Goal: Task Accomplishment & Management: Complete application form

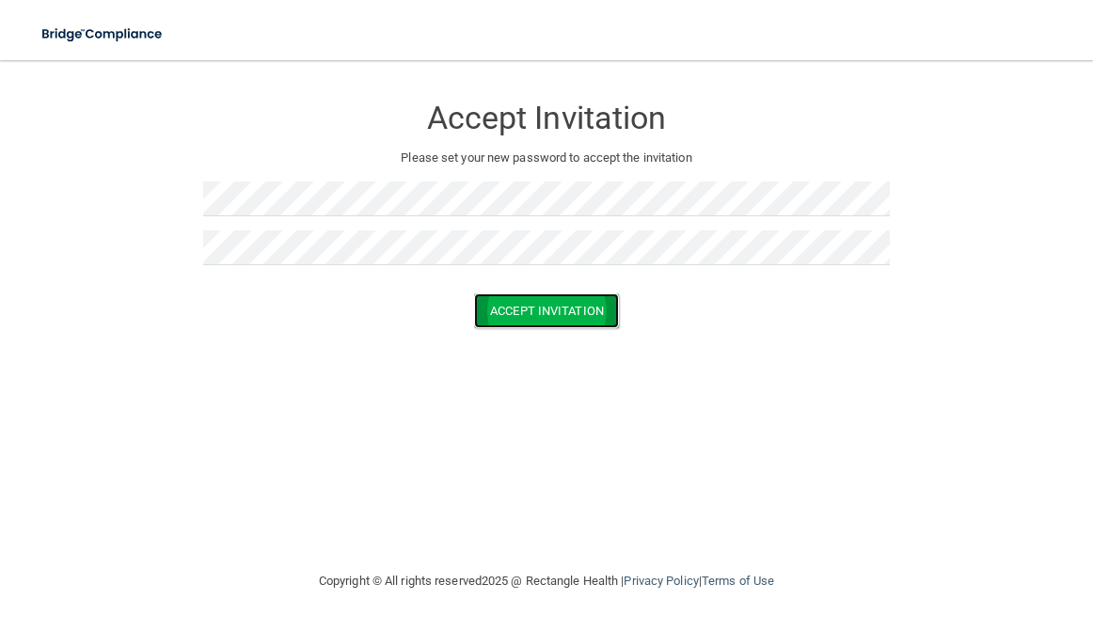
click at [544, 314] on button "Accept Invitation" at bounding box center [546, 310] width 145 height 35
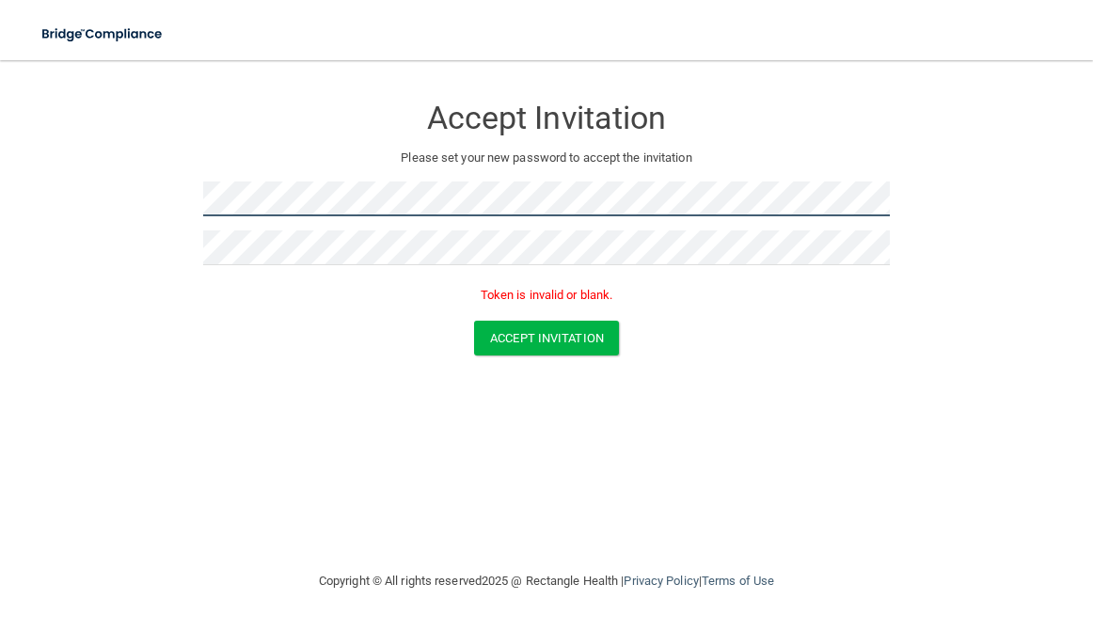
click at [71, 213] on form "Accept Invitation Please set your new password to accept the invitation Token i…" at bounding box center [546, 228] width 1017 height 299
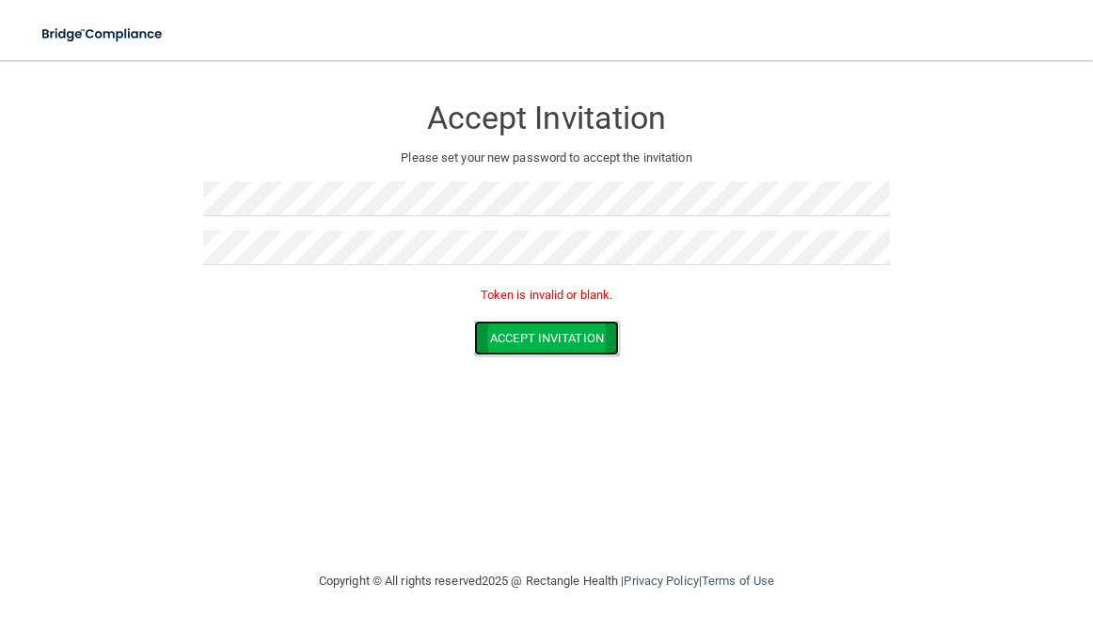
click at [512, 337] on button "Accept Invitation" at bounding box center [546, 338] width 145 height 35
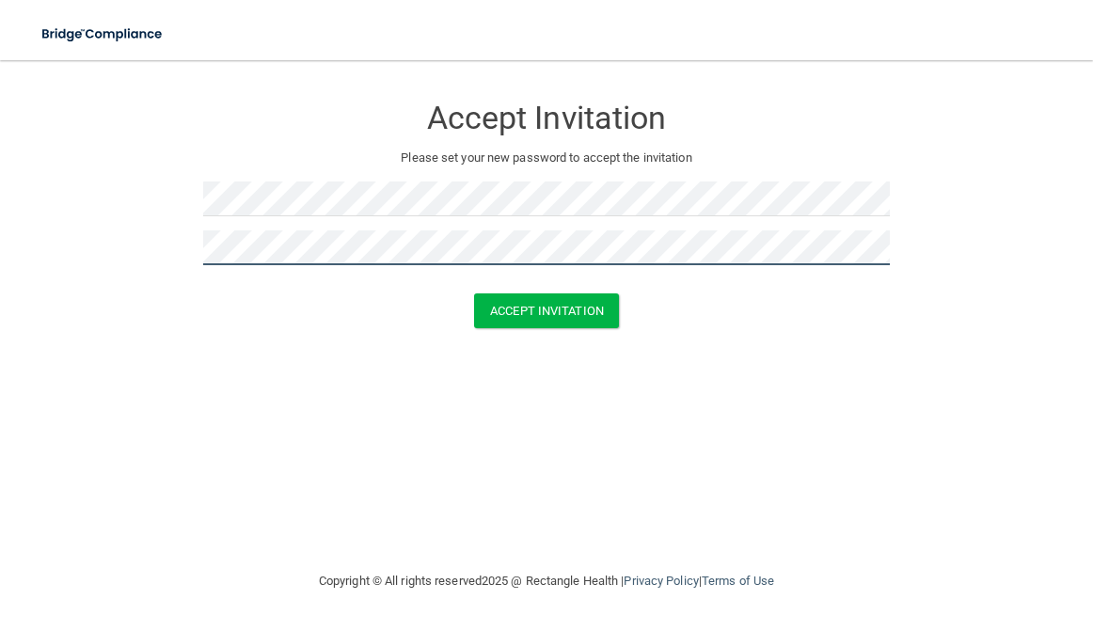
click at [474, 293] on button "Accept Invitation" at bounding box center [546, 310] width 145 height 35
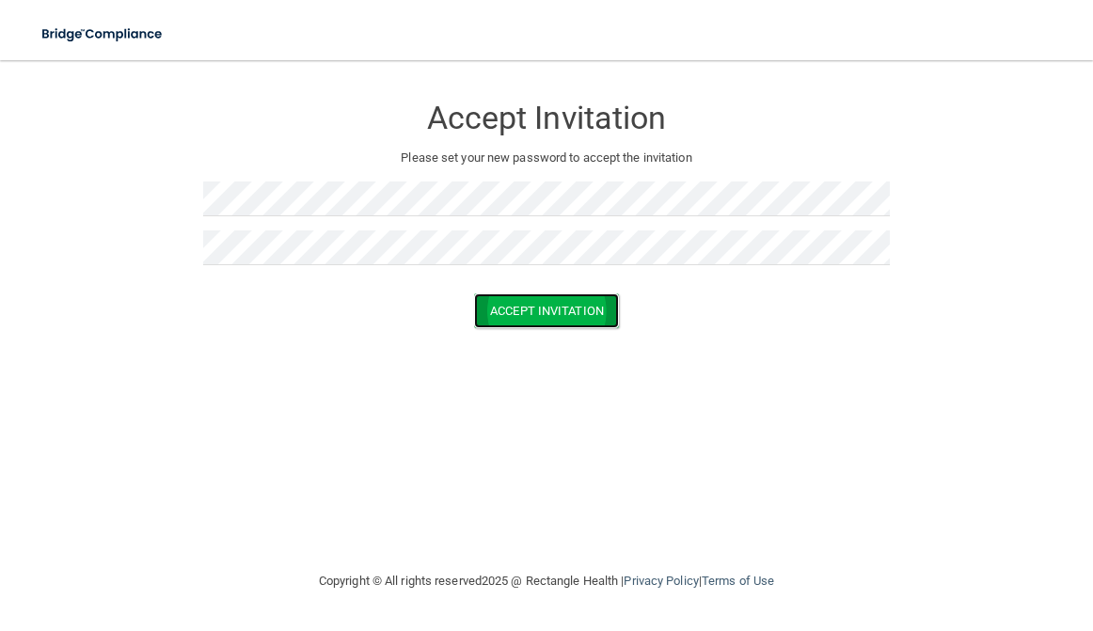
click at [575, 318] on button "Accept Invitation" at bounding box center [546, 310] width 145 height 35
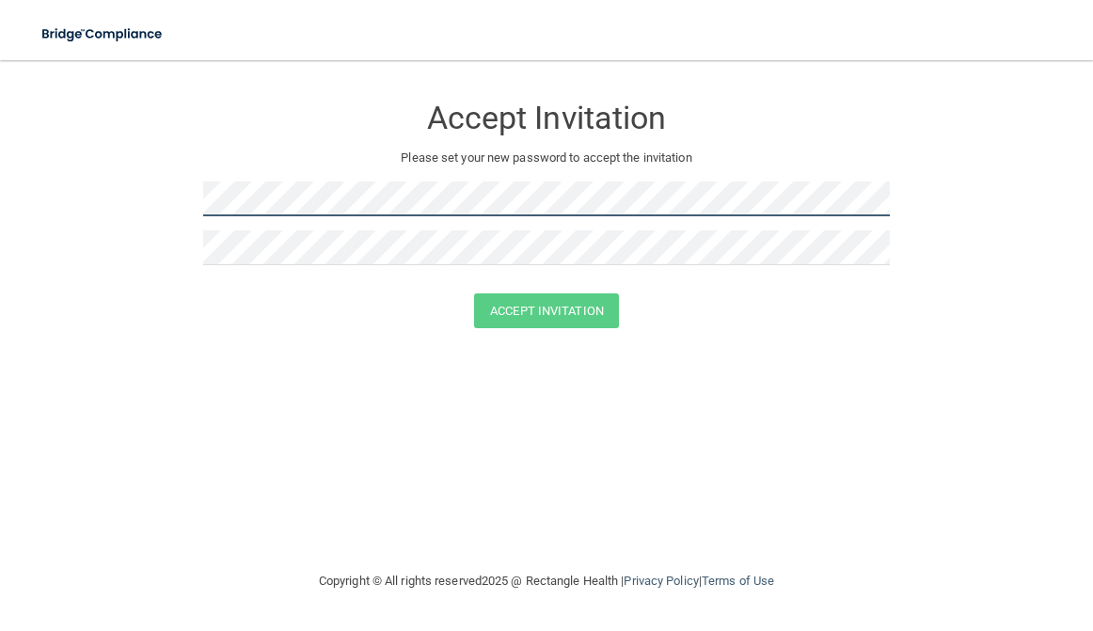
click at [41, 186] on form "Accept Invitation Please set your new password to accept the invitation Accept …" at bounding box center [546, 215] width 1017 height 272
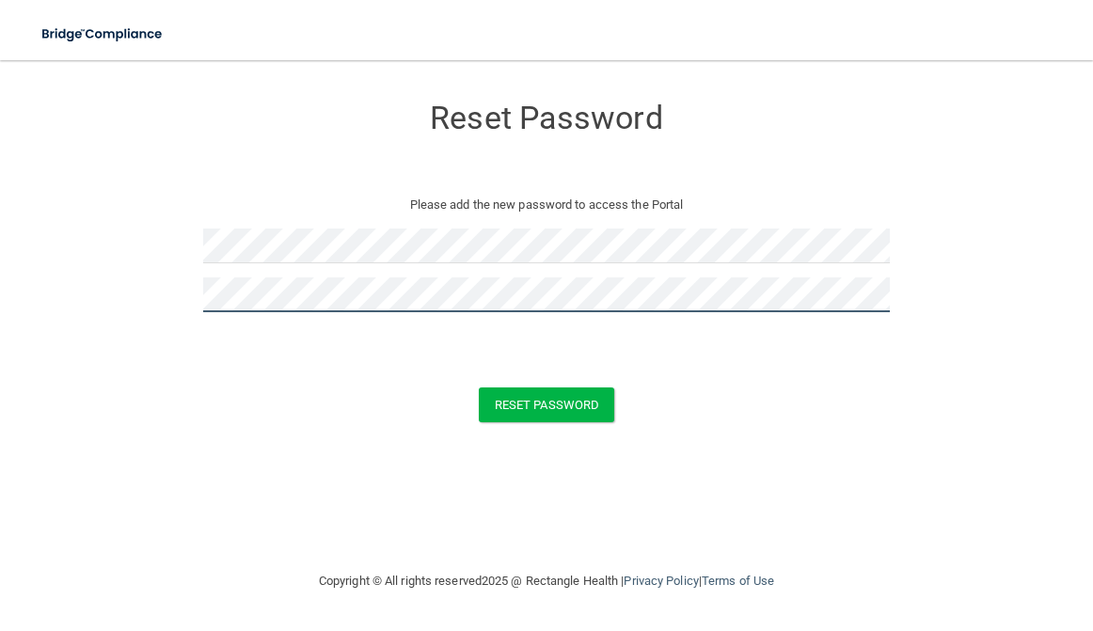
click at [479, 387] on button "Reset Password" at bounding box center [546, 404] width 135 height 35
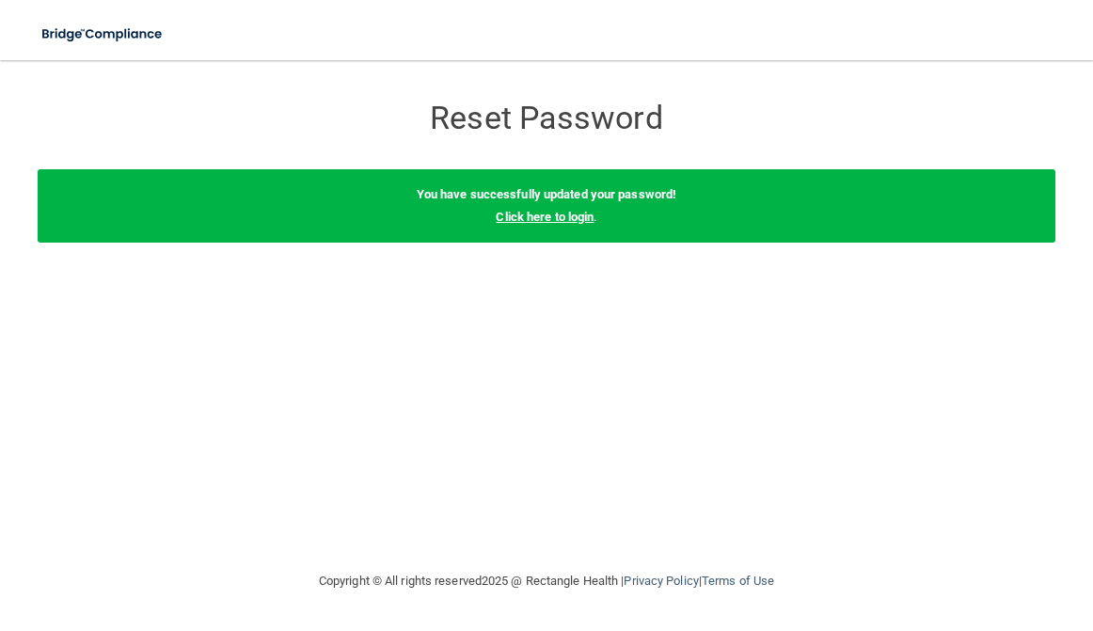
click at [536, 219] on link "Click here to login" at bounding box center [545, 217] width 98 height 14
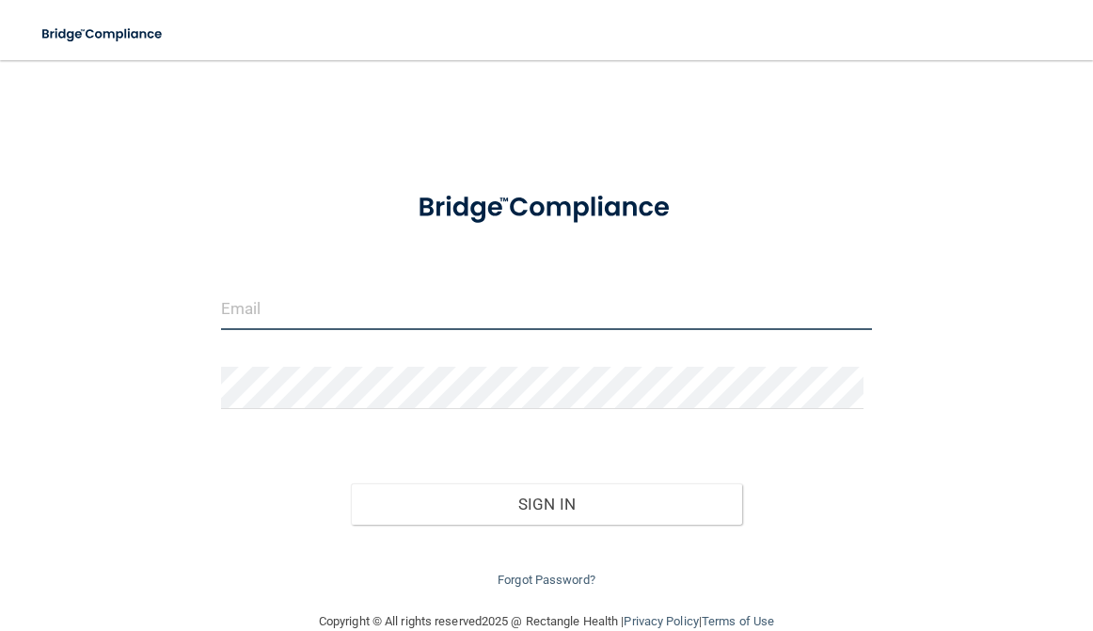
click at [347, 292] on input "email" at bounding box center [547, 309] width 652 height 42
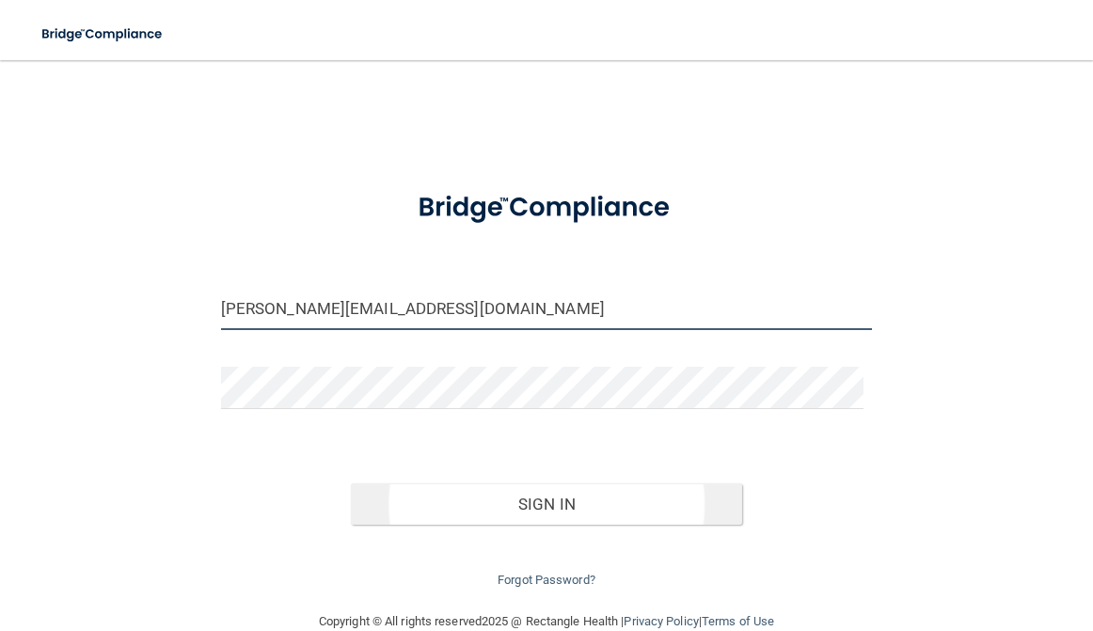
type input "[PERSON_NAME][EMAIL_ADDRESS][DOMAIN_NAME]"
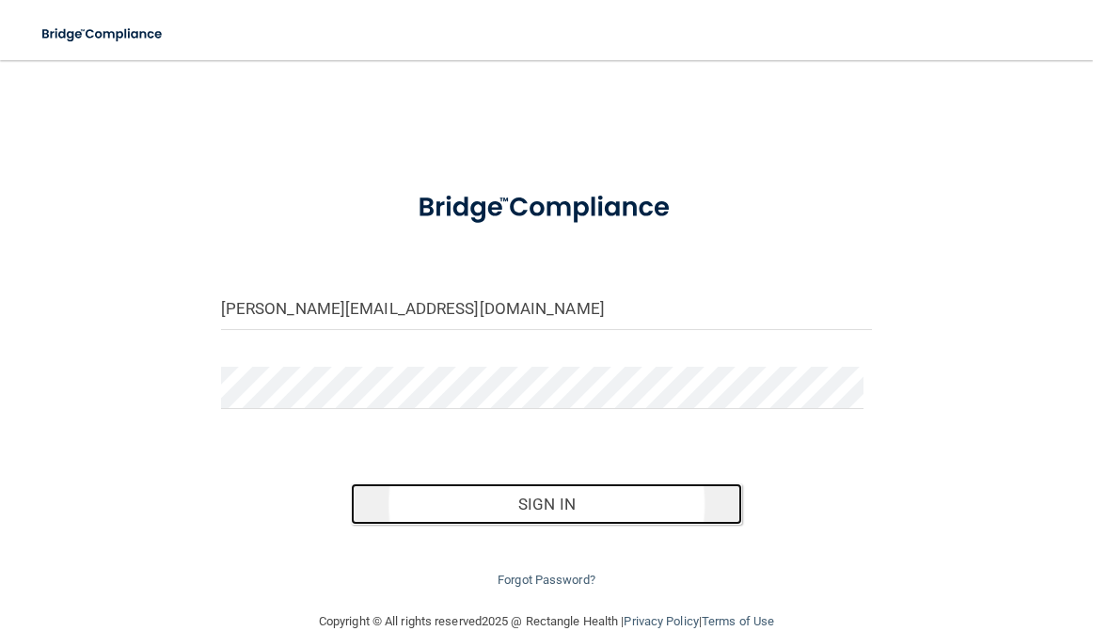
click at [497, 499] on button "Sign In" at bounding box center [546, 503] width 391 height 41
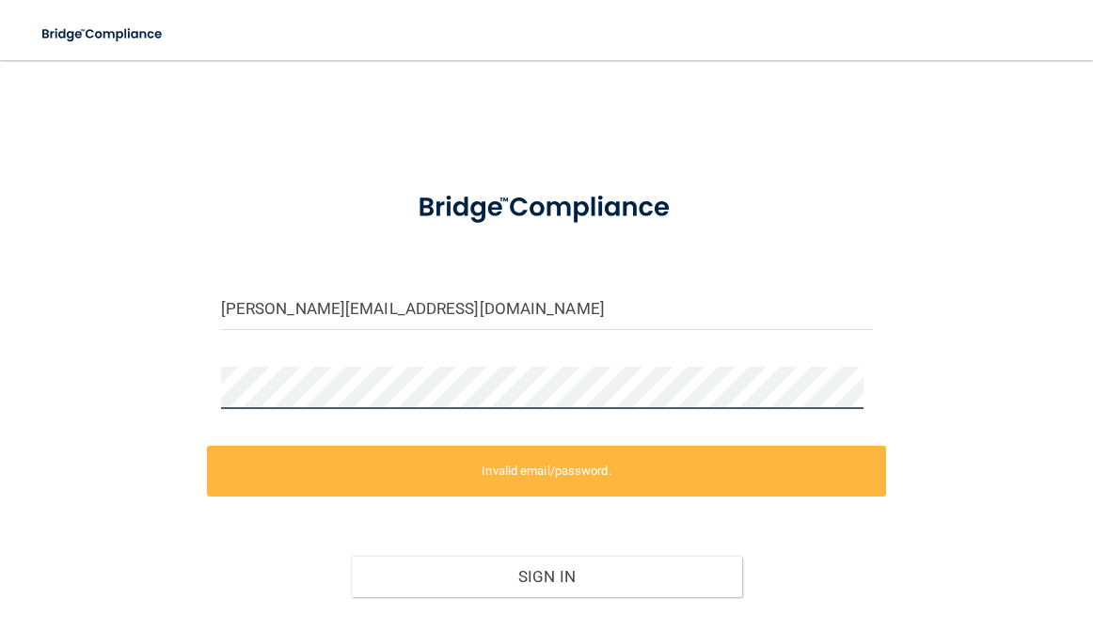
click at [79, 373] on div "melanie.aro4901@gmail.com Invalid email/password. You don't have permission to …" at bounding box center [546, 371] width 1017 height 585
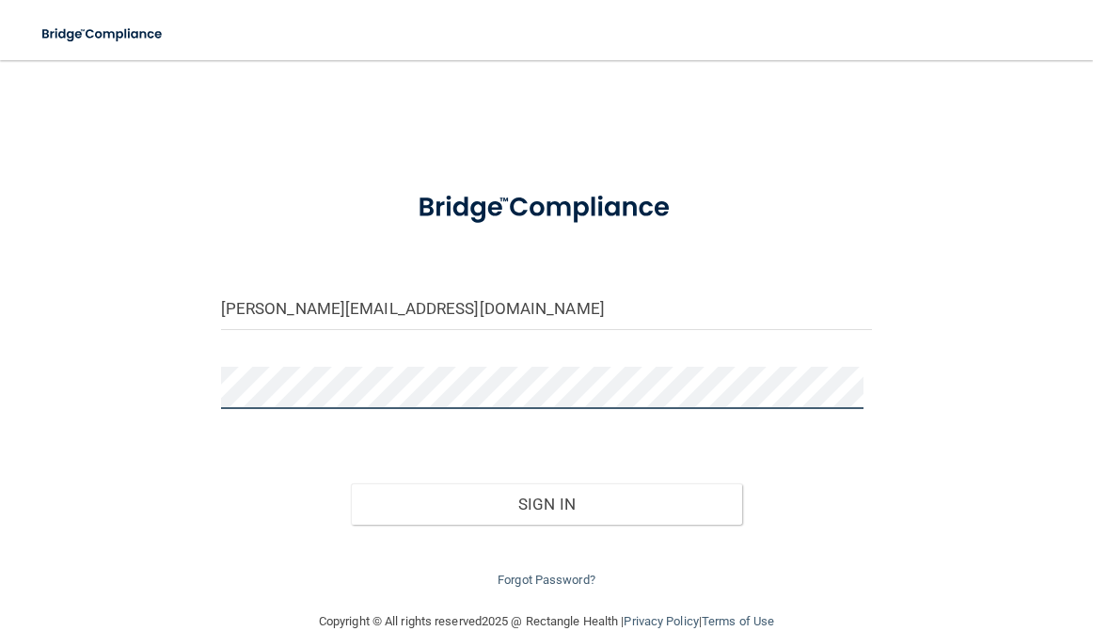
click at [351, 483] on button "Sign In" at bounding box center [546, 503] width 391 height 41
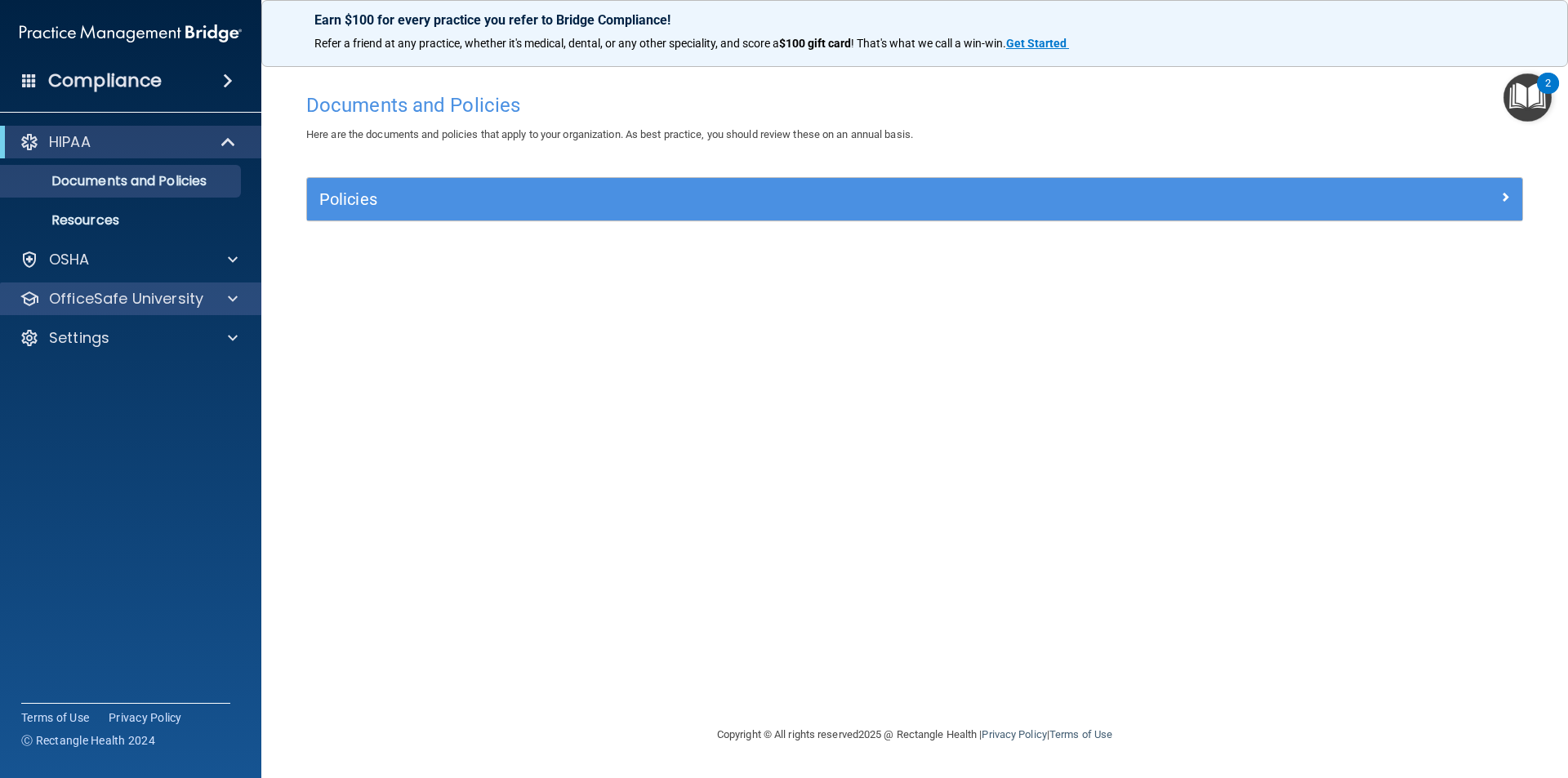
click at [202, 288] on div "OfficeSafe University" at bounding box center [131, 299] width 262 height 33
click at [226, 295] on div at bounding box center [230, 299] width 41 height 20
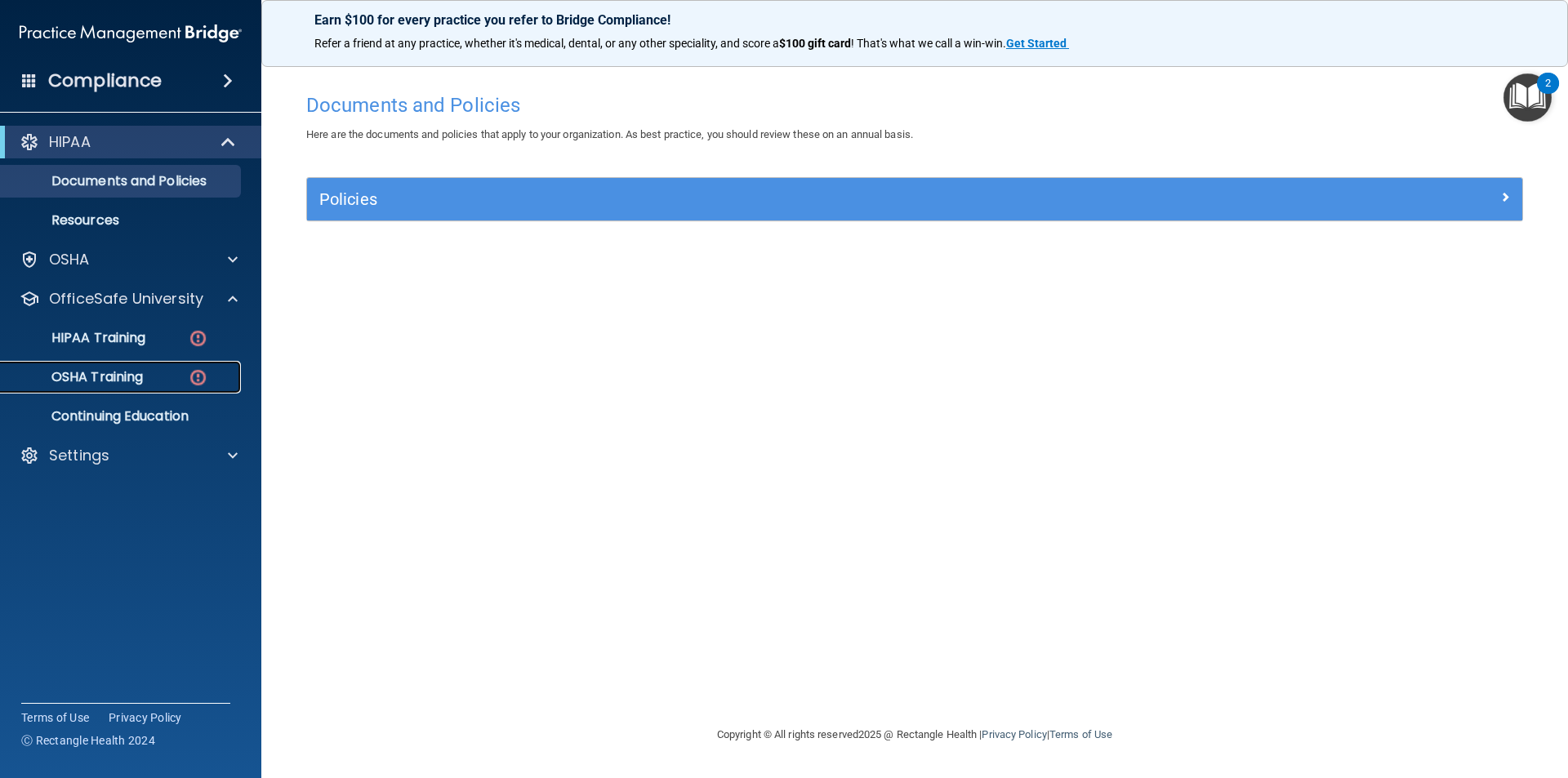
click at [139, 370] on p "OSHA Training" at bounding box center [76, 377] width 132 height 16
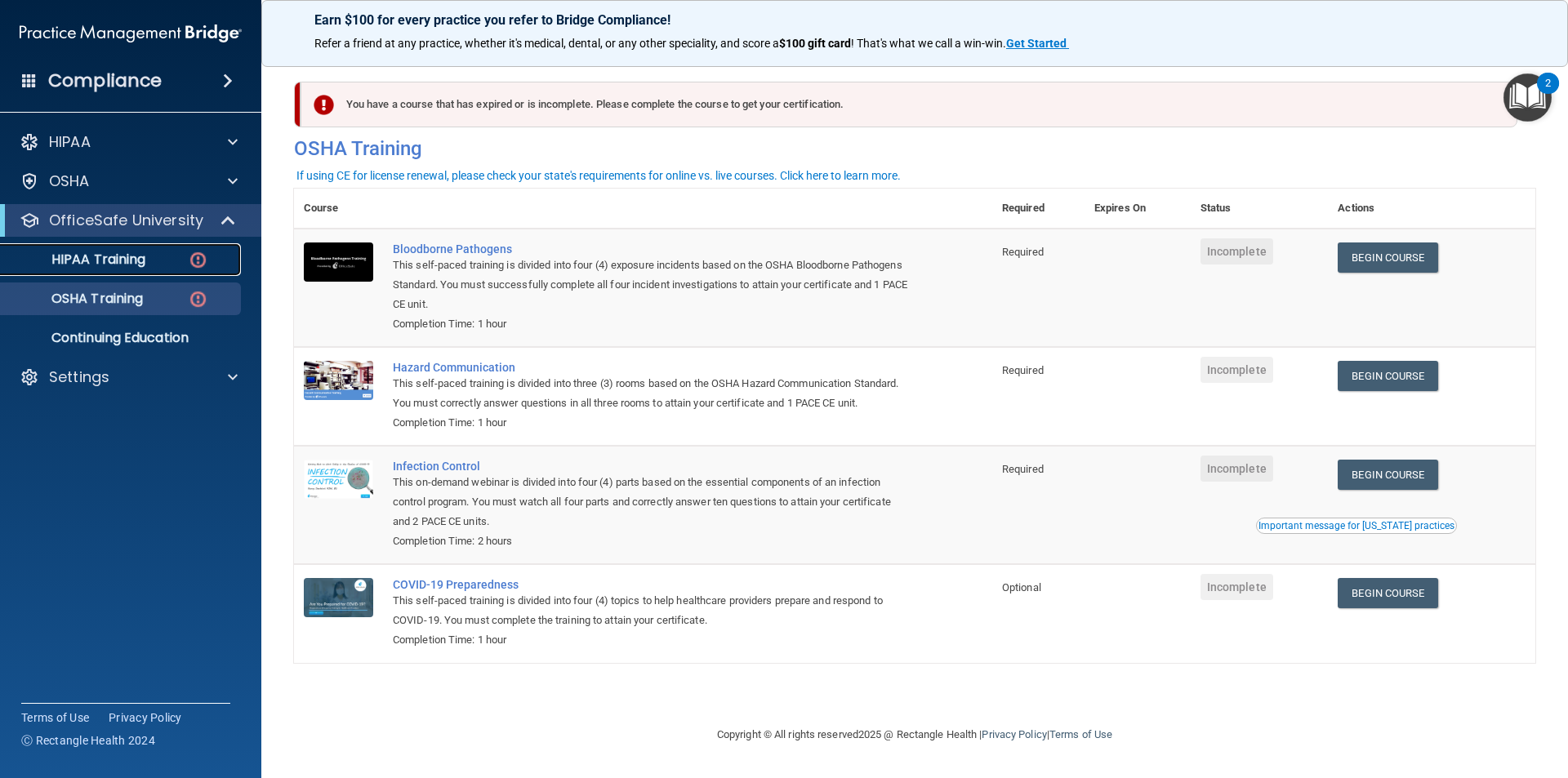
click at [151, 267] on div "HIPAA Training" at bounding box center [122, 260] width 223 height 16
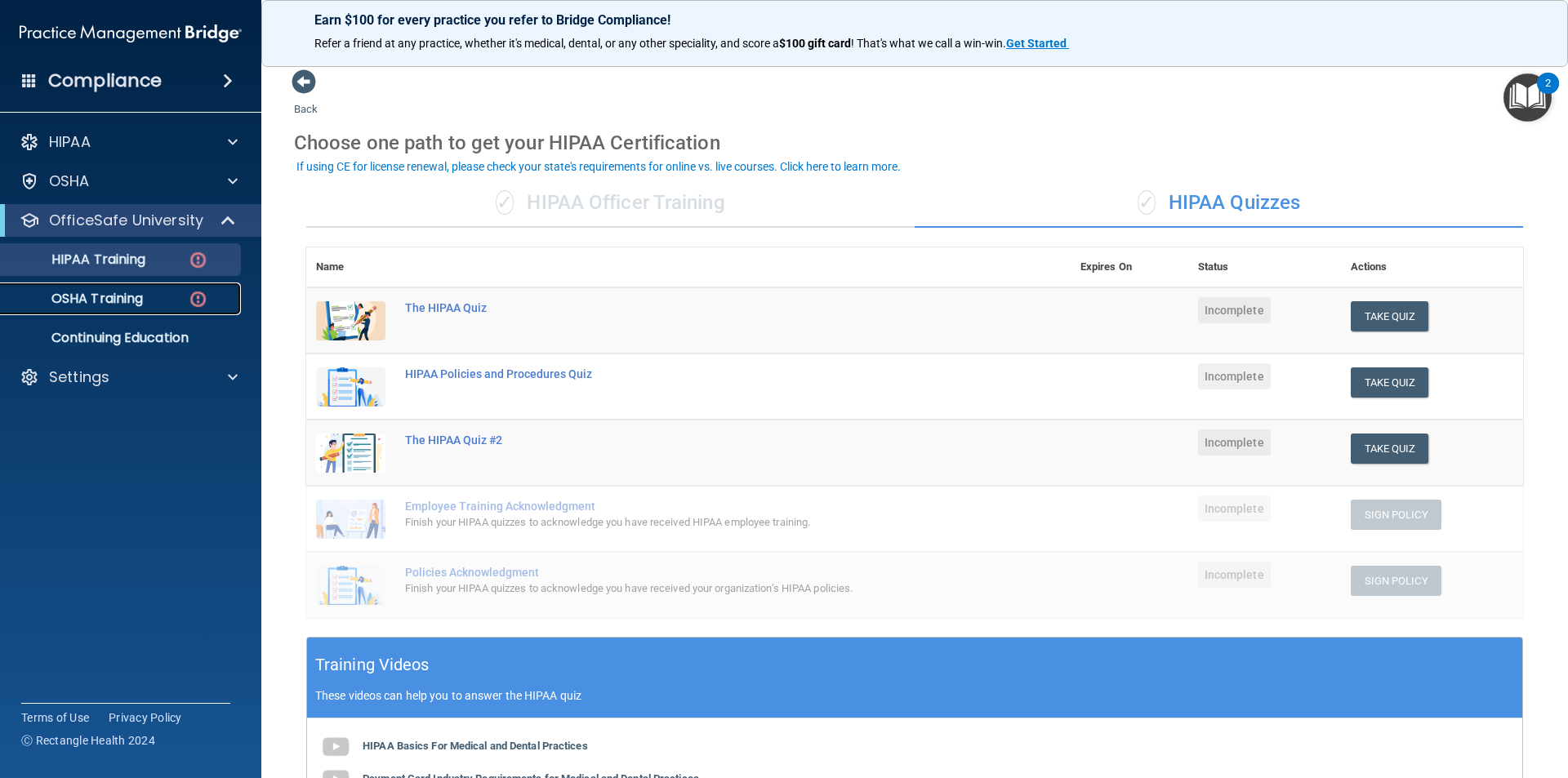
click at [147, 305] on div "OSHA Training" at bounding box center [122, 299] width 223 height 16
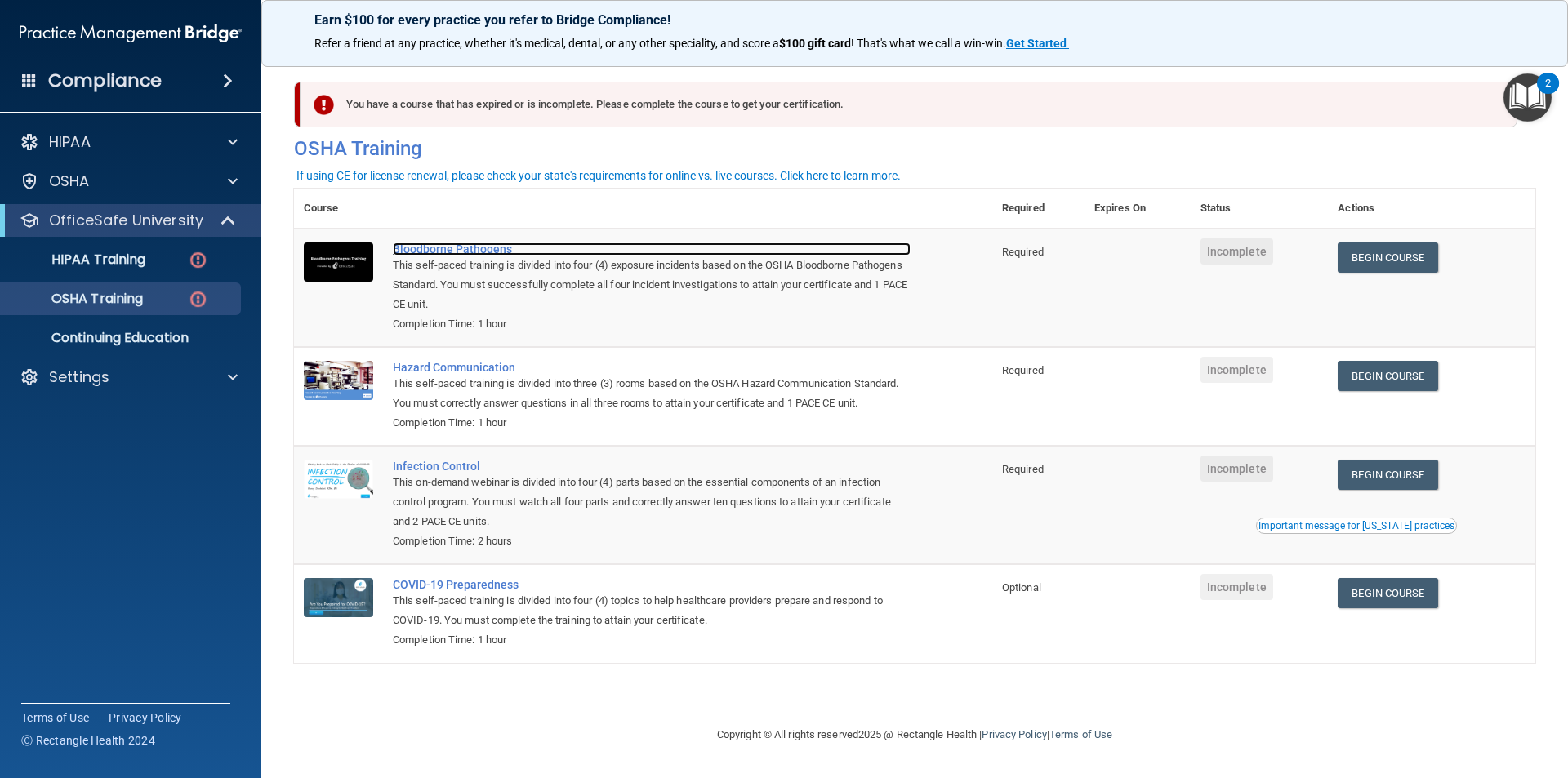
click at [482, 247] on div "Bloodborne Pathogens" at bounding box center [651, 248] width 517 height 13
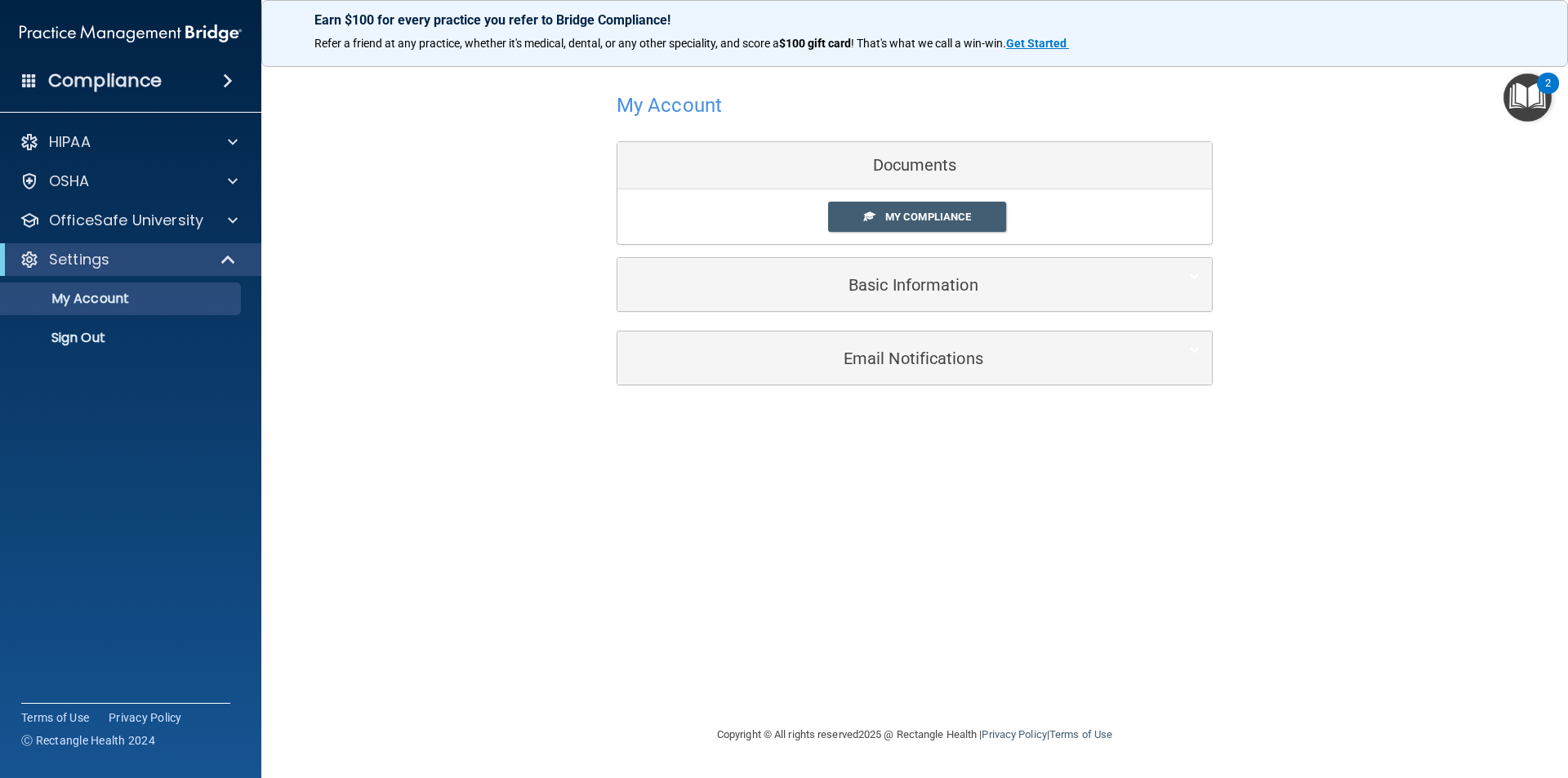
click at [1533, 107] on img "Open Resource Center, 2 new notifications" at bounding box center [1526, 97] width 48 height 48
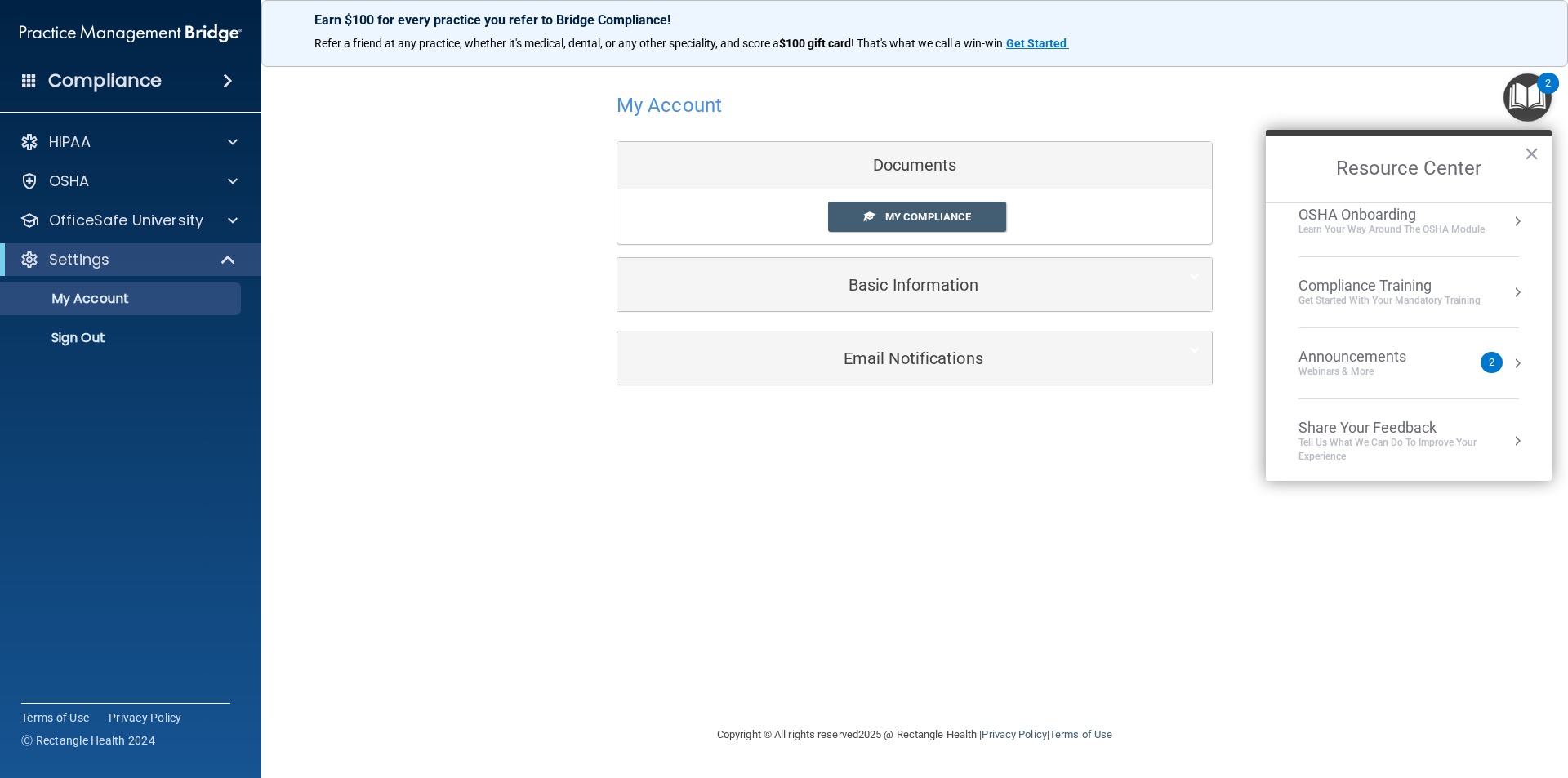
scroll to position [91, 0]
click at [226, 175] on div at bounding box center [230, 181] width 41 height 20
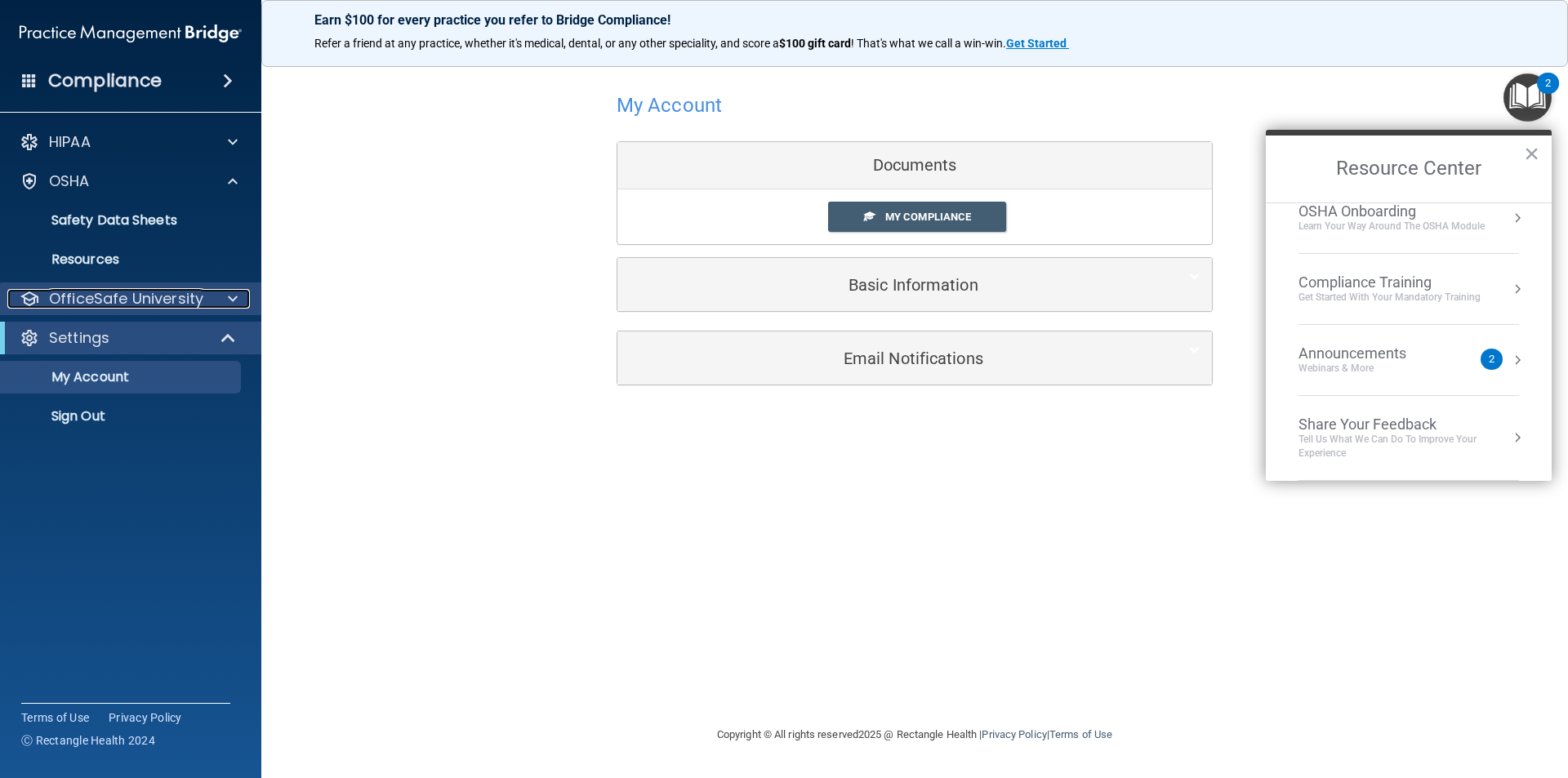
click at [155, 305] on p "OfficeSafe University" at bounding box center [126, 299] width 155 height 20
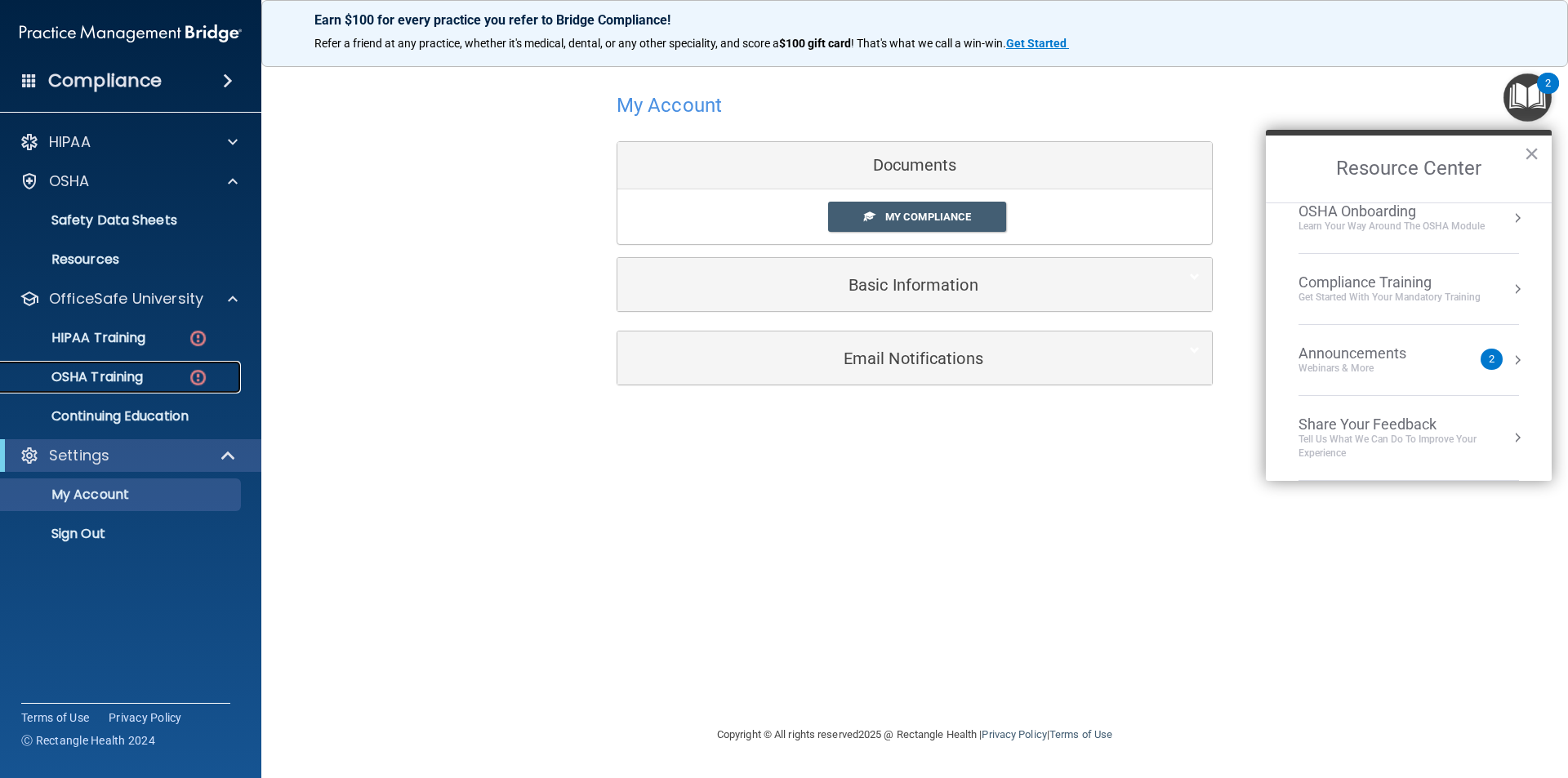
click at [136, 373] on p "OSHA Training" at bounding box center [76, 377] width 132 height 16
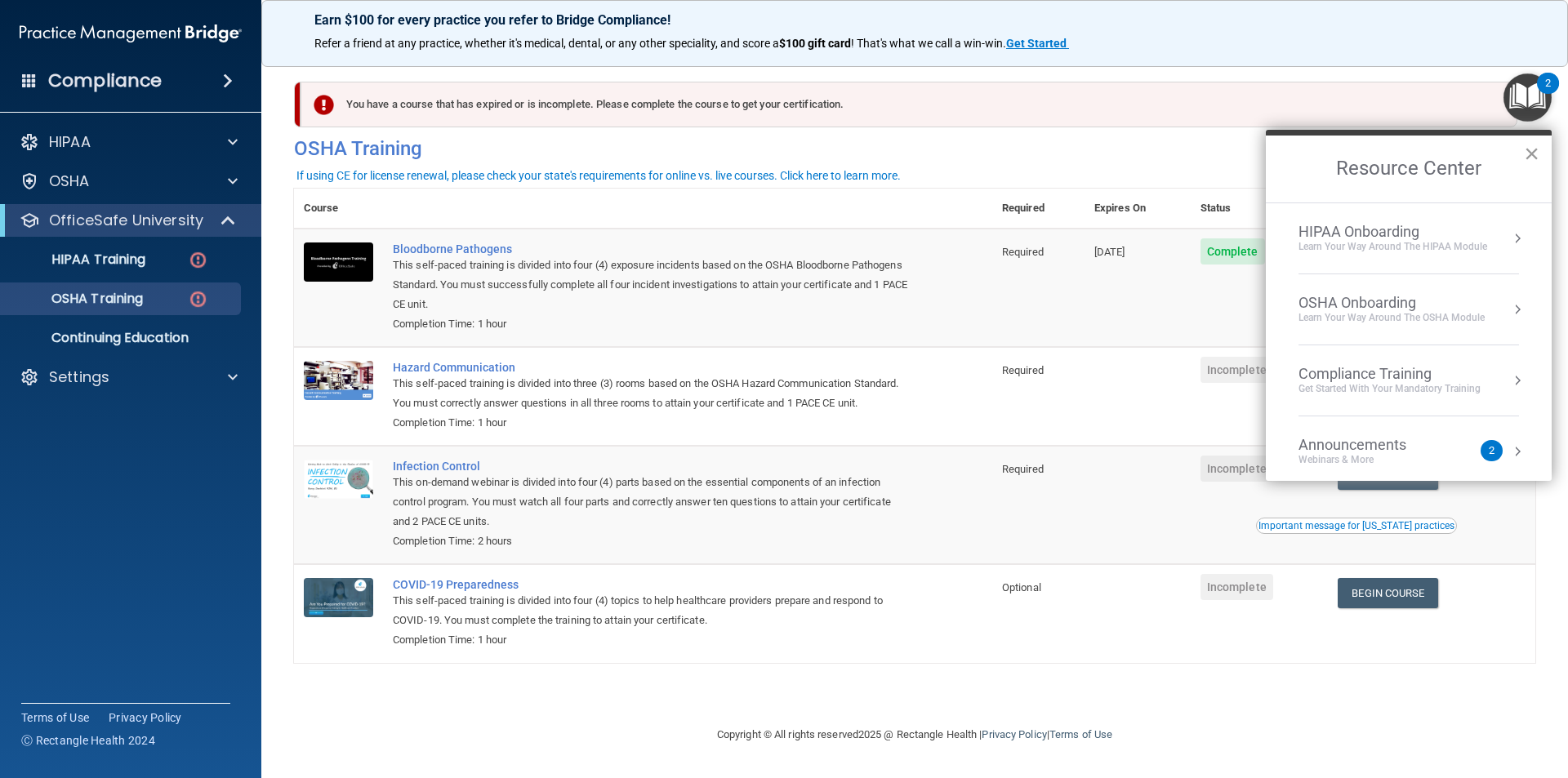
click at [1532, 152] on button "×" at bounding box center [1532, 154] width 16 height 26
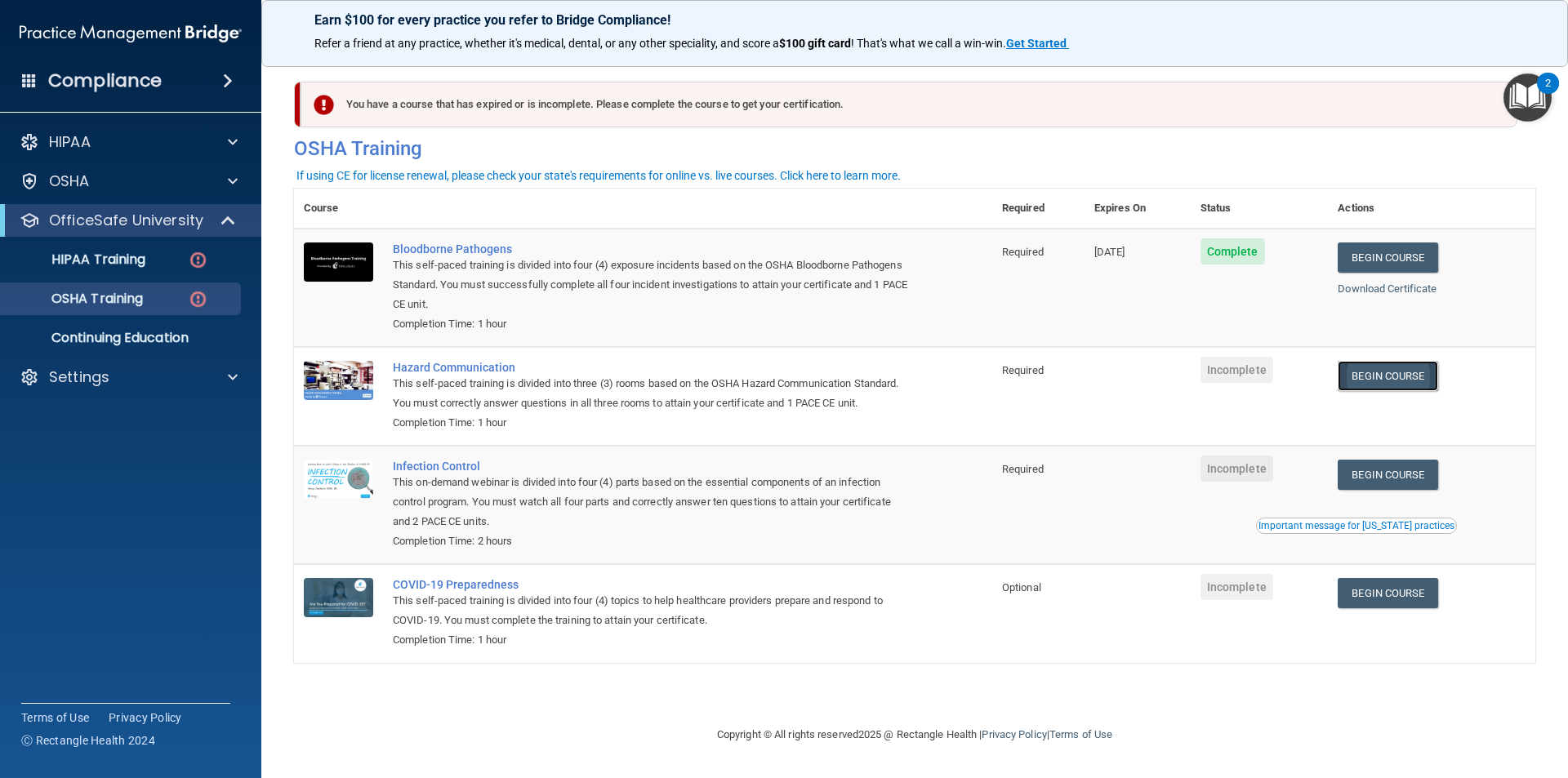
click at [1422, 367] on link "Begin Course" at bounding box center [1387, 376] width 100 height 30
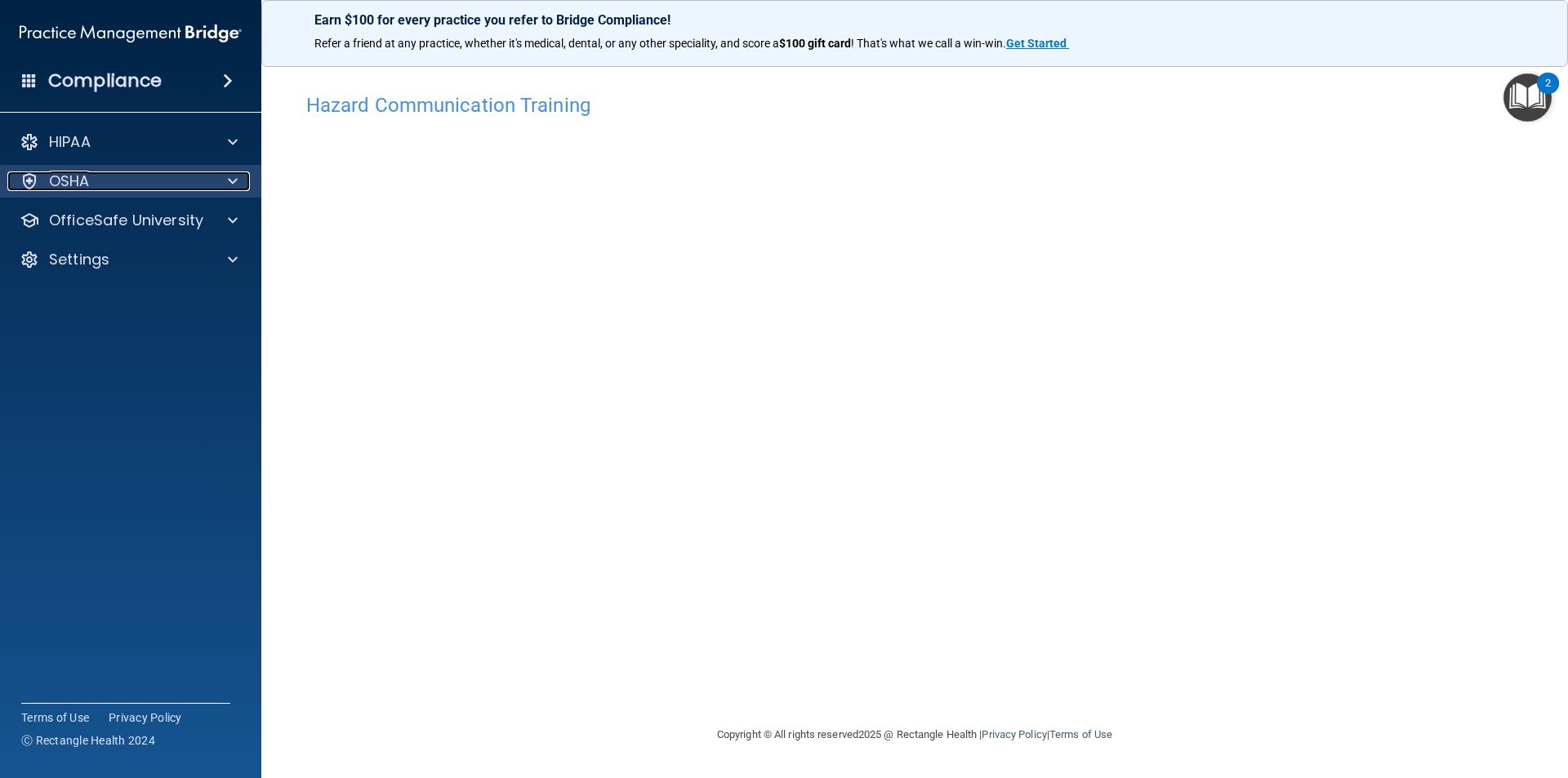
click at [144, 188] on div "OSHA" at bounding box center [108, 181] width 202 height 20
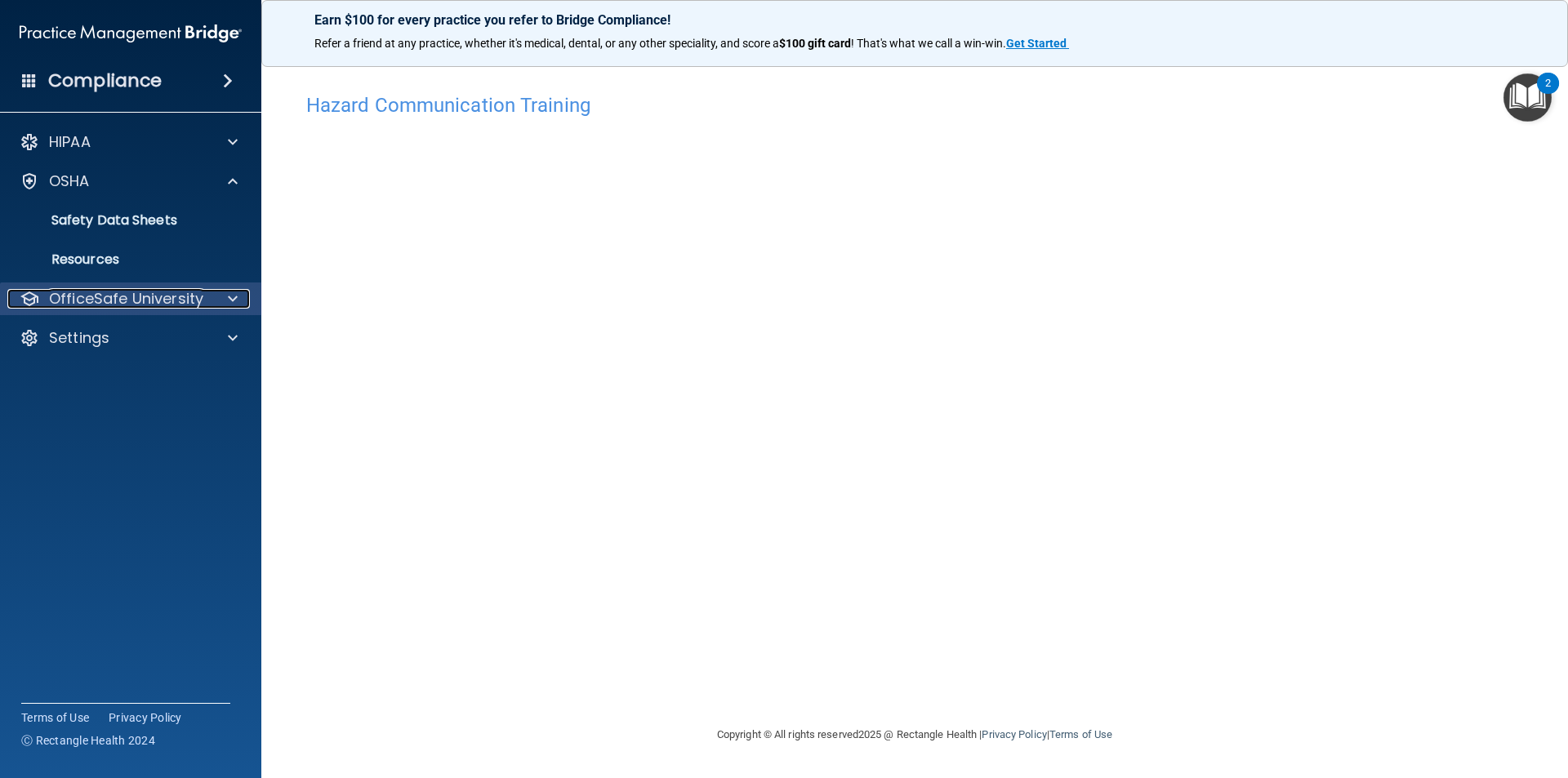
click at [171, 295] on p "OfficeSafe University" at bounding box center [126, 299] width 155 height 20
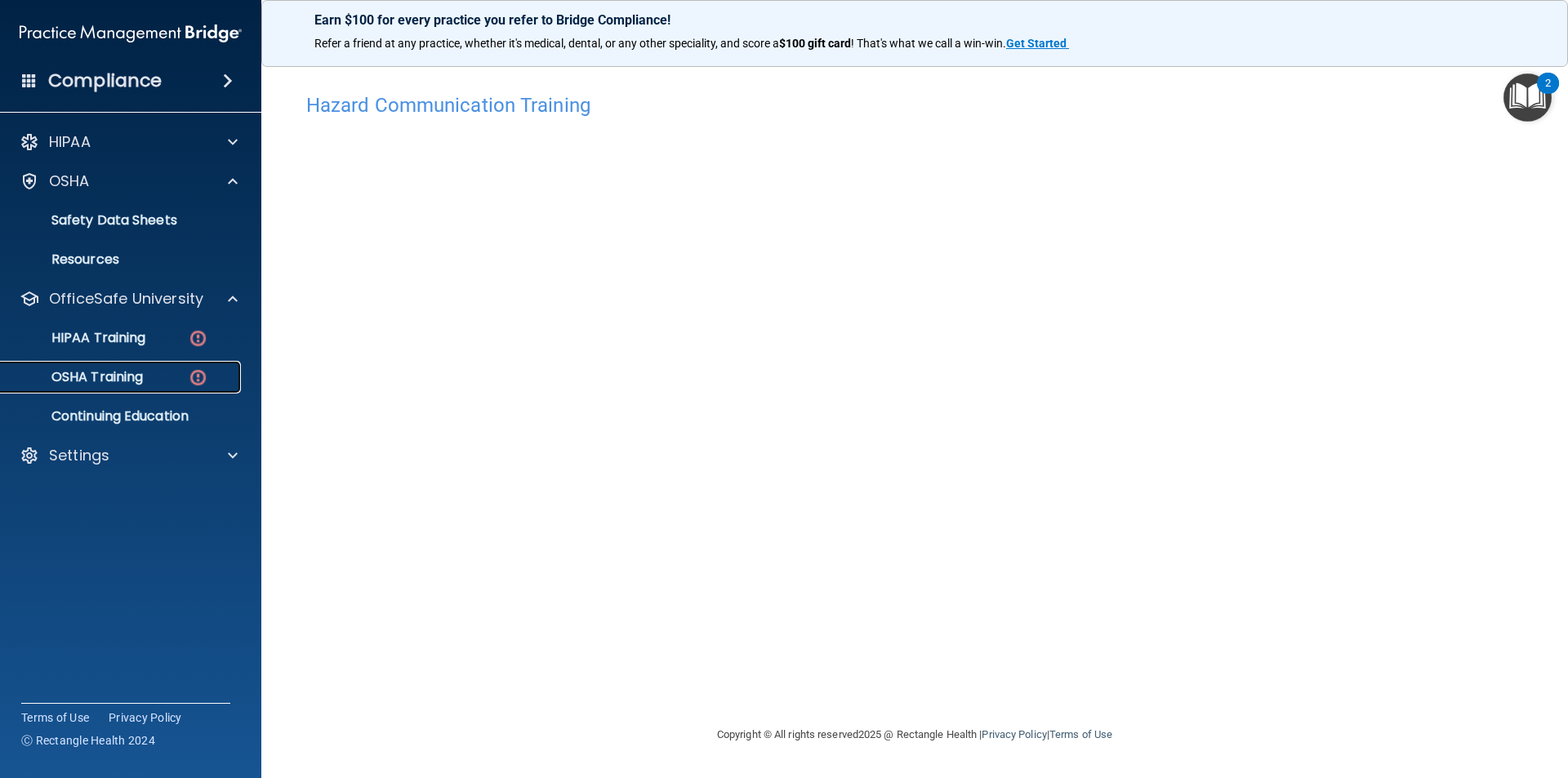
click at [145, 377] on div "OSHA Training" at bounding box center [122, 377] width 223 height 16
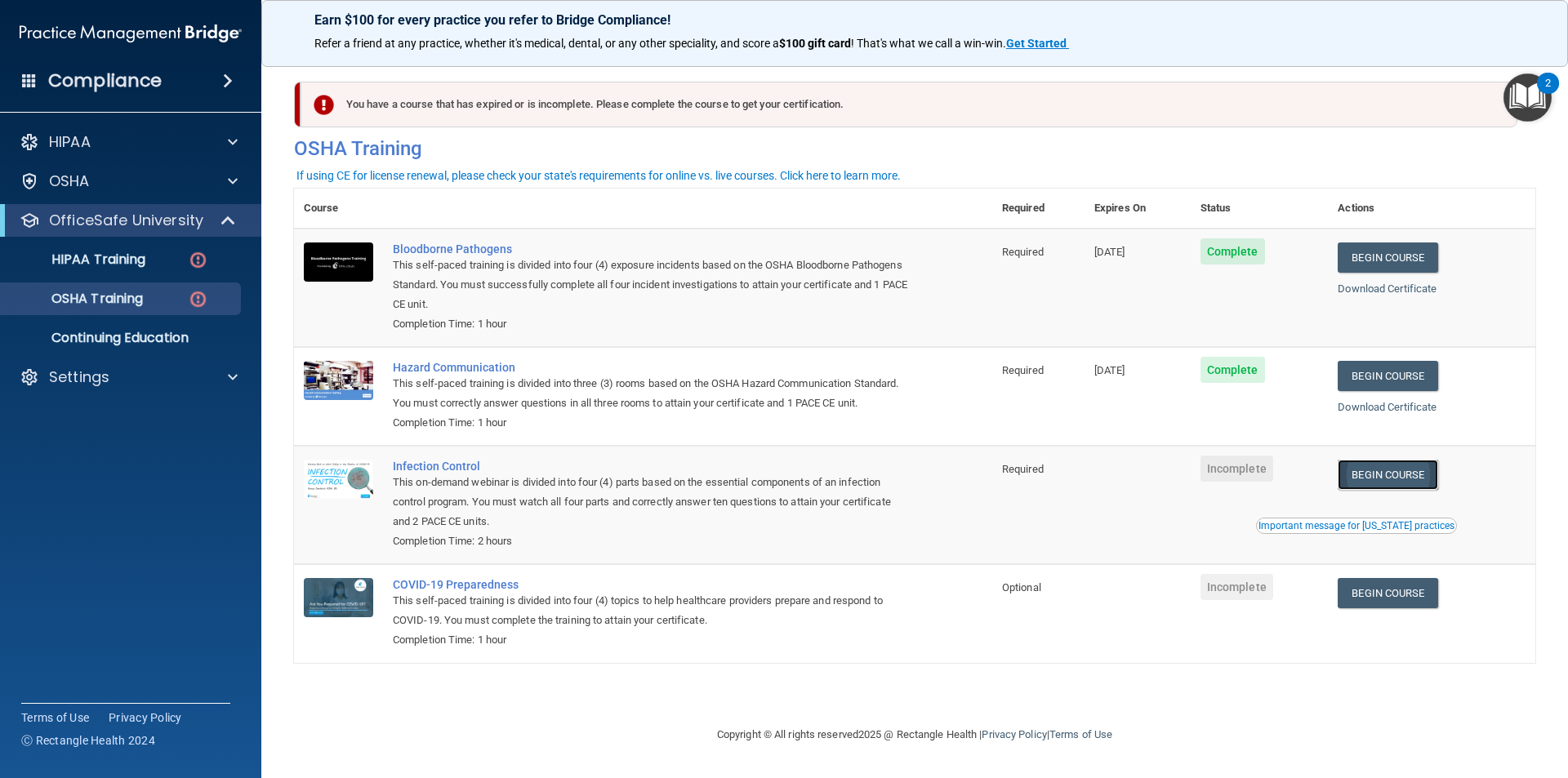
click at [1392, 469] on link "Begin Course" at bounding box center [1387, 474] width 100 height 30
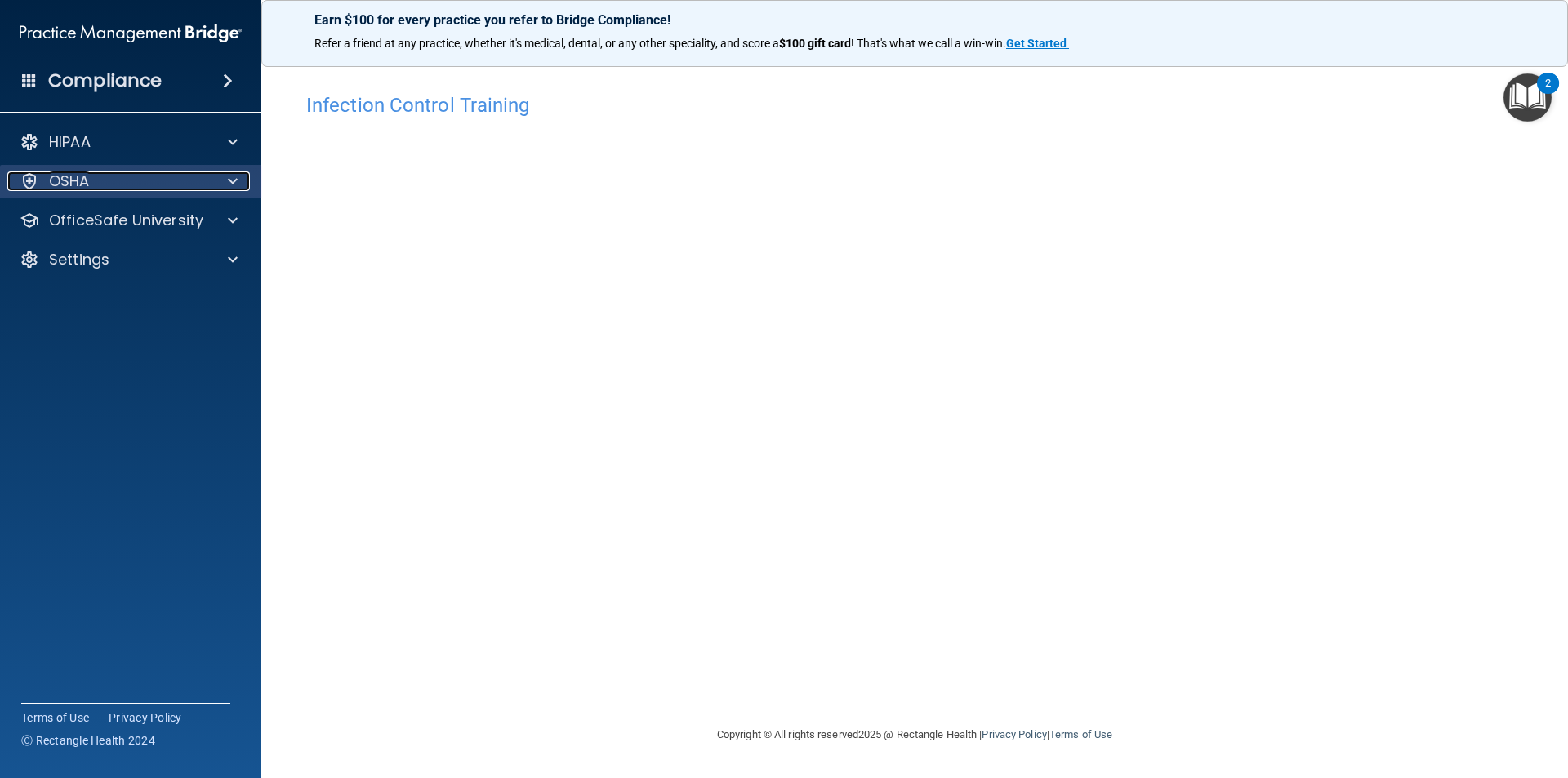
click at [172, 188] on div "OSHA" at bounding box center [108, 181] width 202 height 20
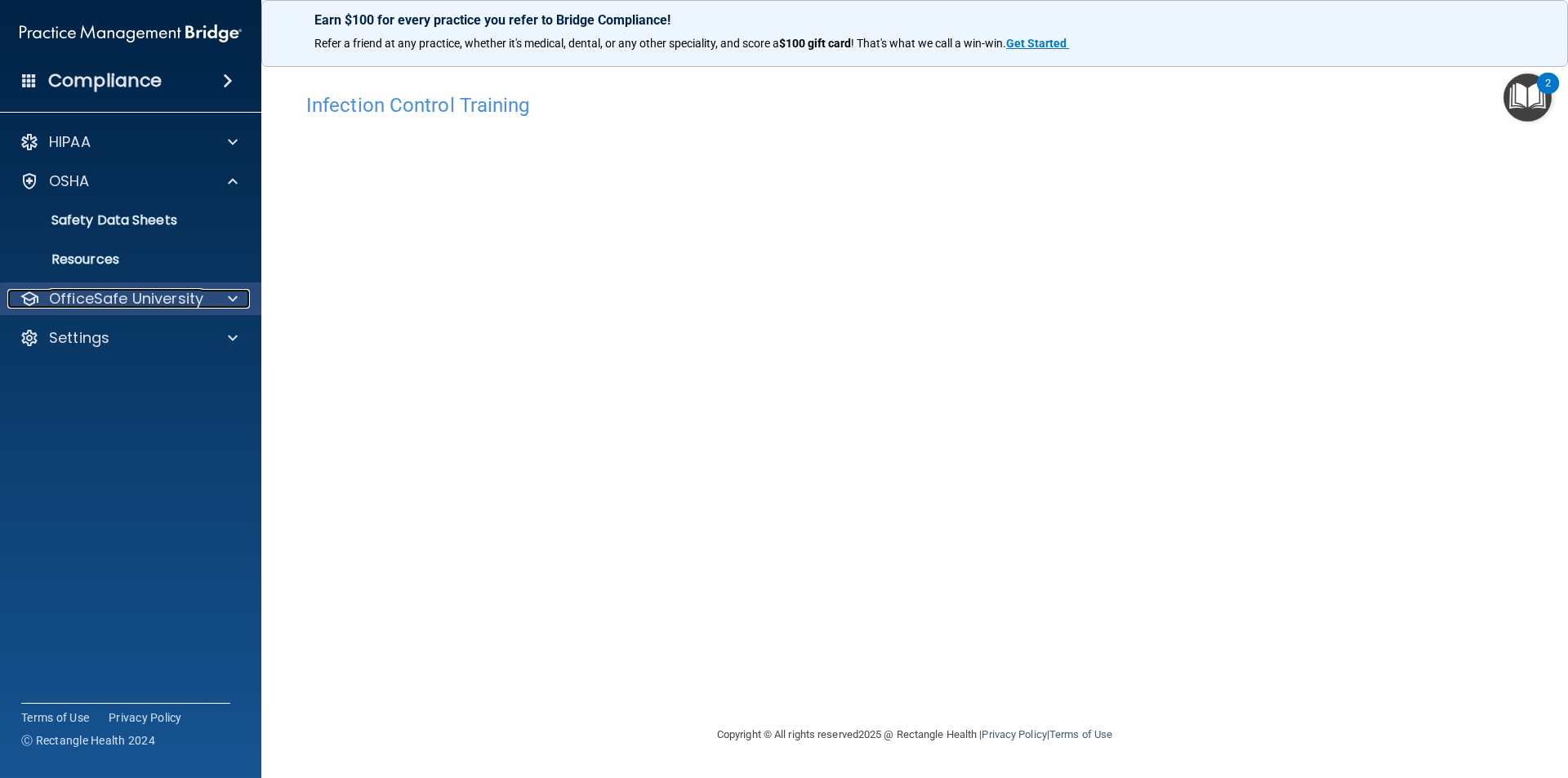
click at [110, 289] on p "OfficeSafe University" at bounding box center [126, 299] width 155 height 20
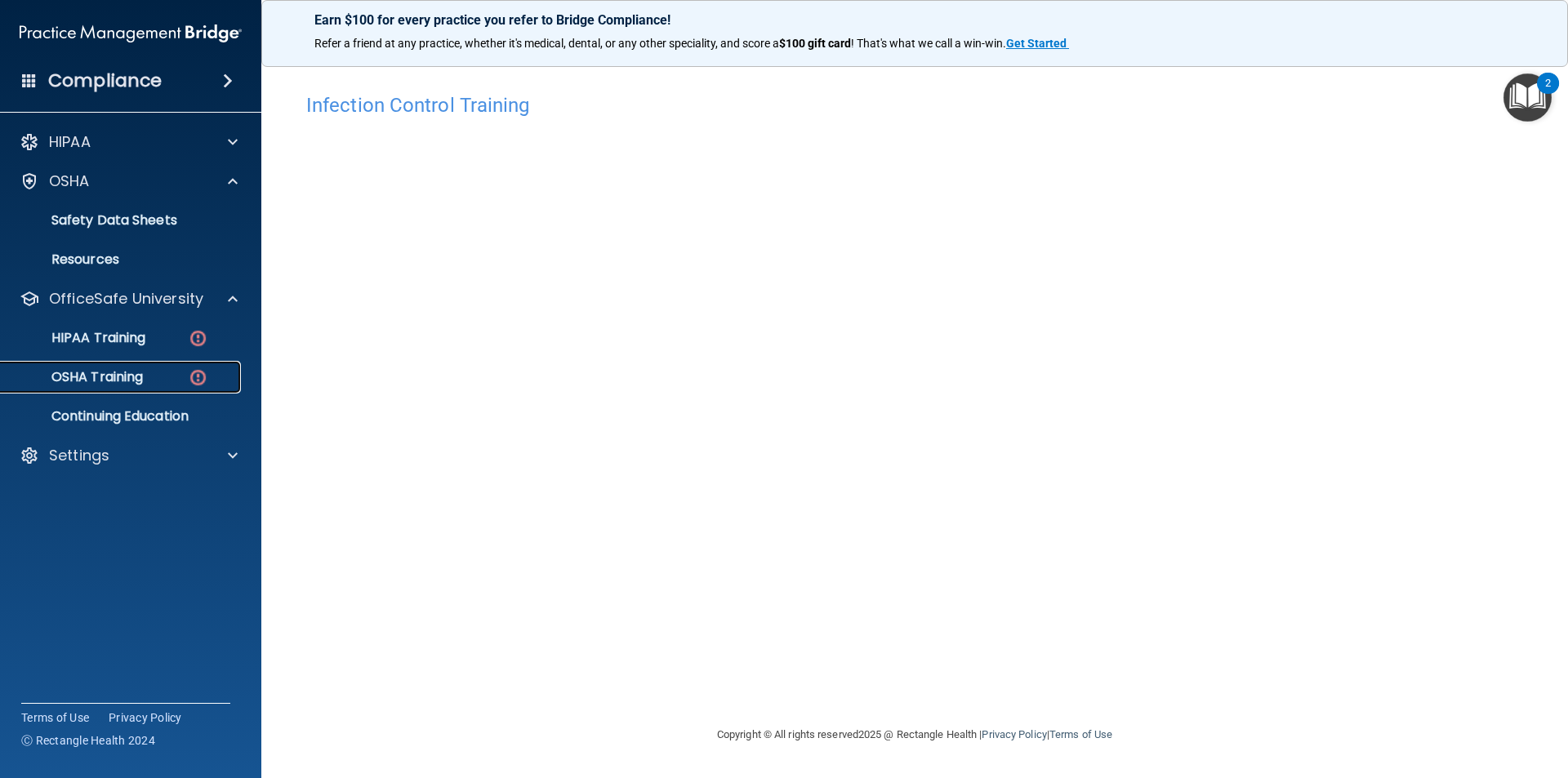
click at [126, 386] on link "OSHA Training" at bounding box center [112, 378] width 257 height 33
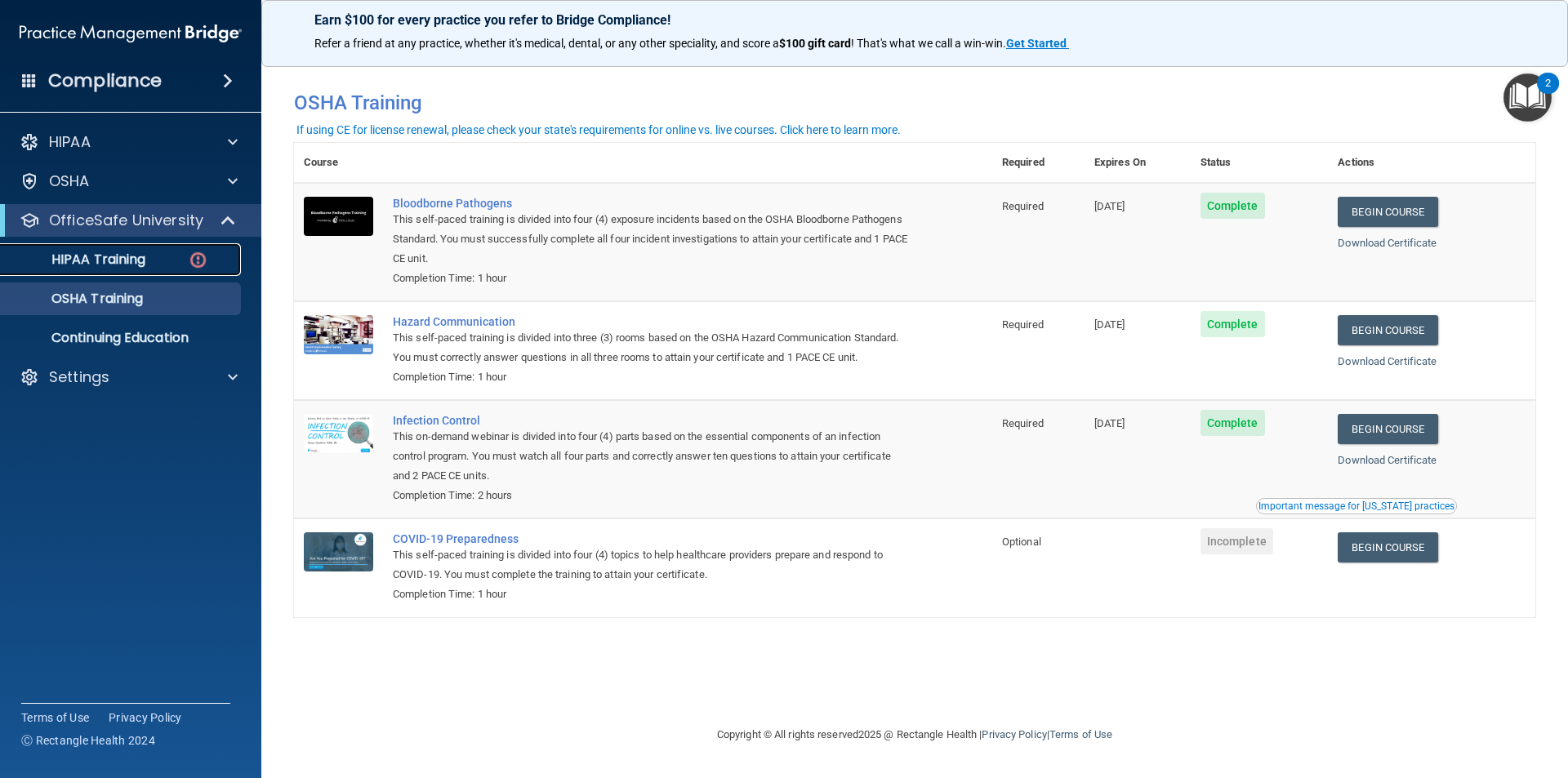
click at [143, 262] on p "HIPAA Training" at bounding box center [77, 260] width 135 height 16
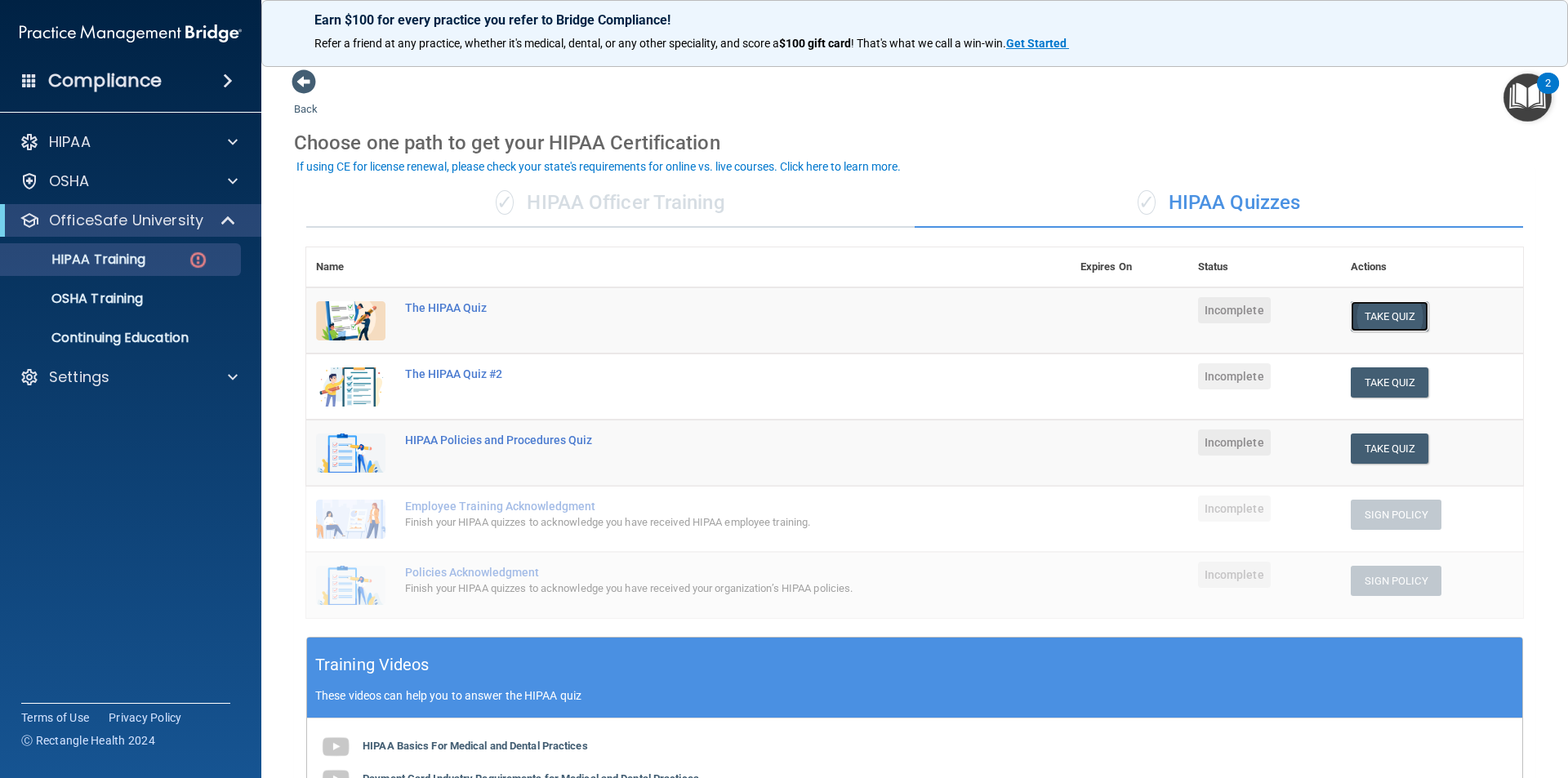
drag, startPoint x: 458, startPoint y: 308, endPoint x: 1405, endPoint y: 323, distance: 947.1
drag, startPoint x: 1405, startPoint y: 323, endPoint x: 102, endPoint y: 254, distance: 1304.8
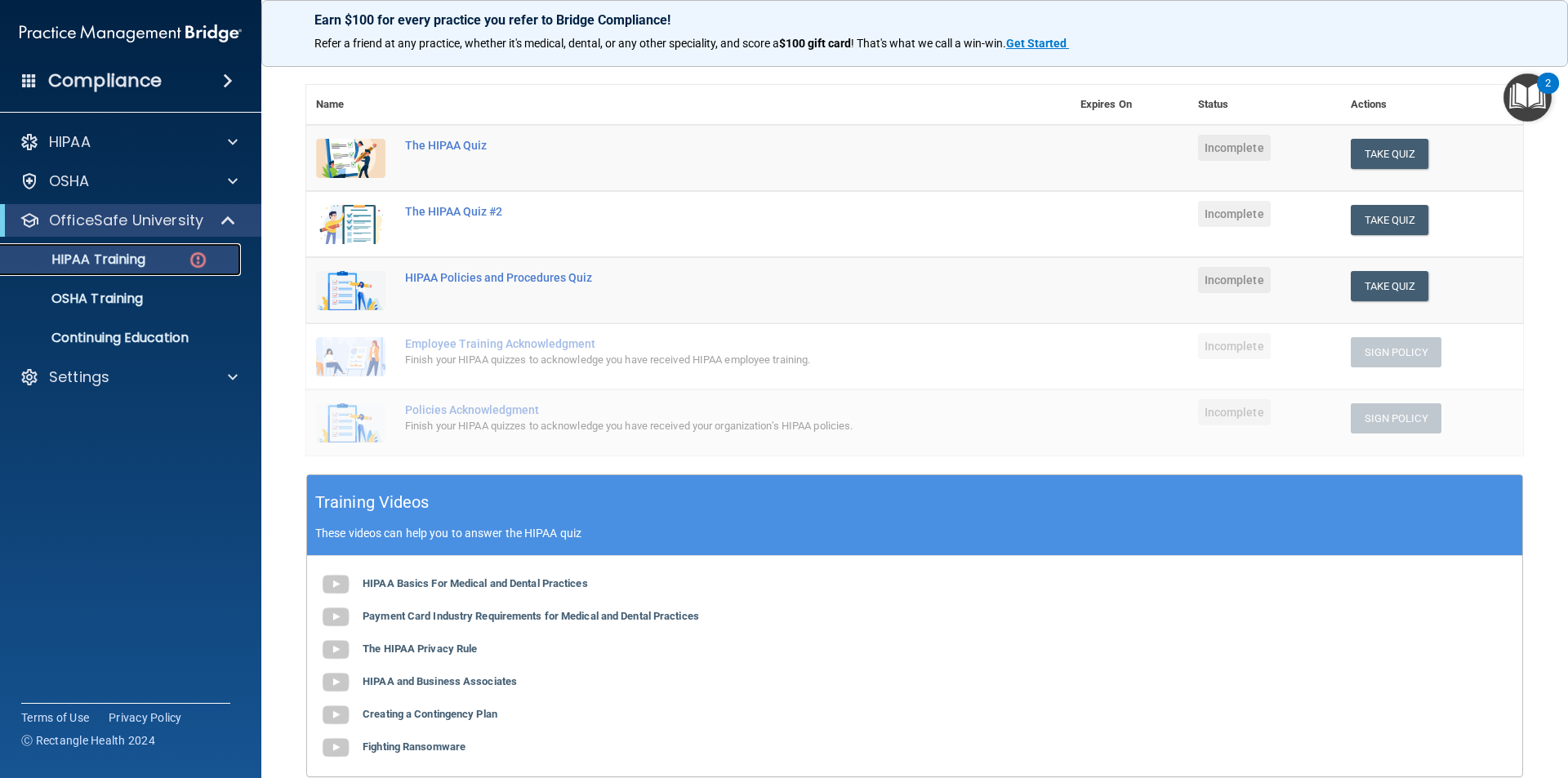
scroll to position [366, 0]
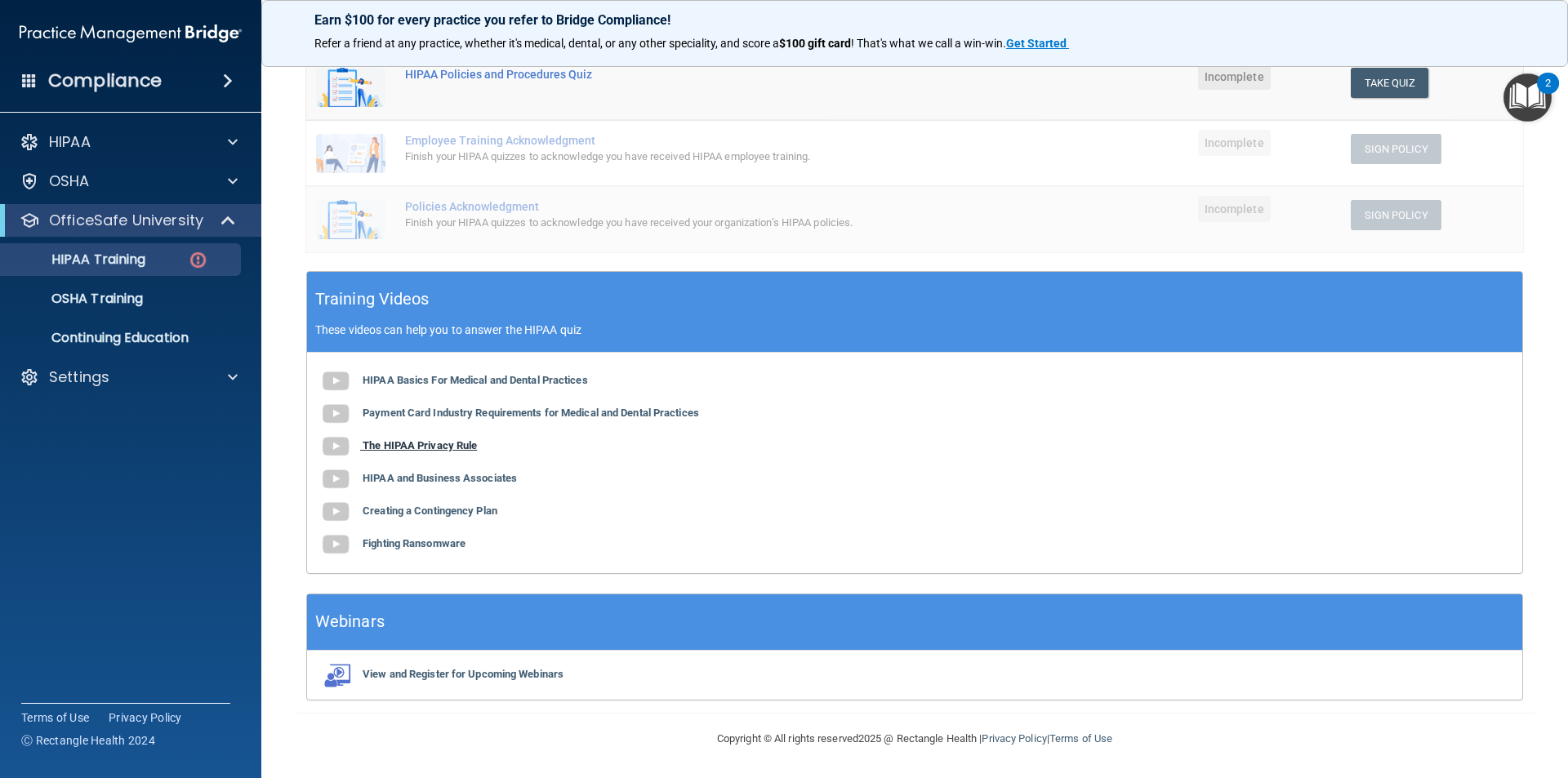
click at [471, 440] on b "The HIPAA Privacy Rule" at bounding box center [420, 445] width 115 height 12
drag, startPoint x: 509, startPoint y: 374, endPoint x: 463, endPoint y: 382, distance: 46.7
click at [463, 382] on b "HIPAA Basics For Medical and Dental Practices" at bounding box center [476, 380] width 226 height 12
click at [511, 482] on b "HIPAA and Business Associates" at bounding box center [440, 478] width 155 height 12
drag, startPoint x: 454, startPoint y: 374, endPoint x: 418, endPoint y: 377, distance: 36.1
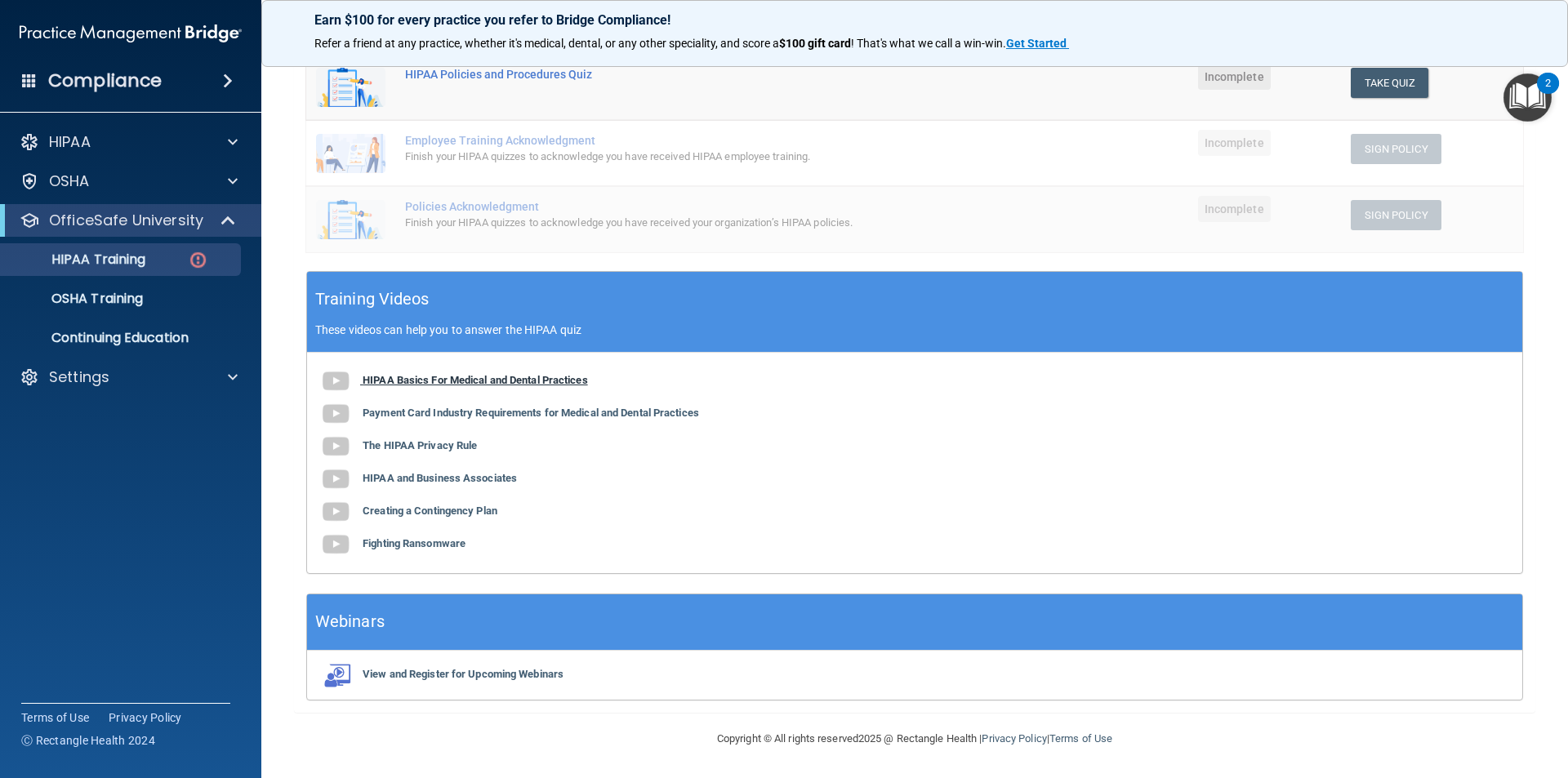
click at [418, 377] on b "HIPAA Basics For Medical and Dental Practices" at bounding box center [476, 380] width 226 height 12
click at [510, 414] on b "Payment Card Industry Requirements for Medical and Dental Practices" at bounding box center [530, 412] width 336 height 12
click at [435, 544] on b "Fighting Ransomware" at bounding box center [414, 544] width 102 height 12
click at [441, 445] on b "The HIPAA Privacy Rule" at bounding box center [420, 445] width 115 height 12
click at [503, 413] on b "Payment Card Industry Requirements for Medical and Dental Practices" at bounding box center [530, 412] width 336 height 12
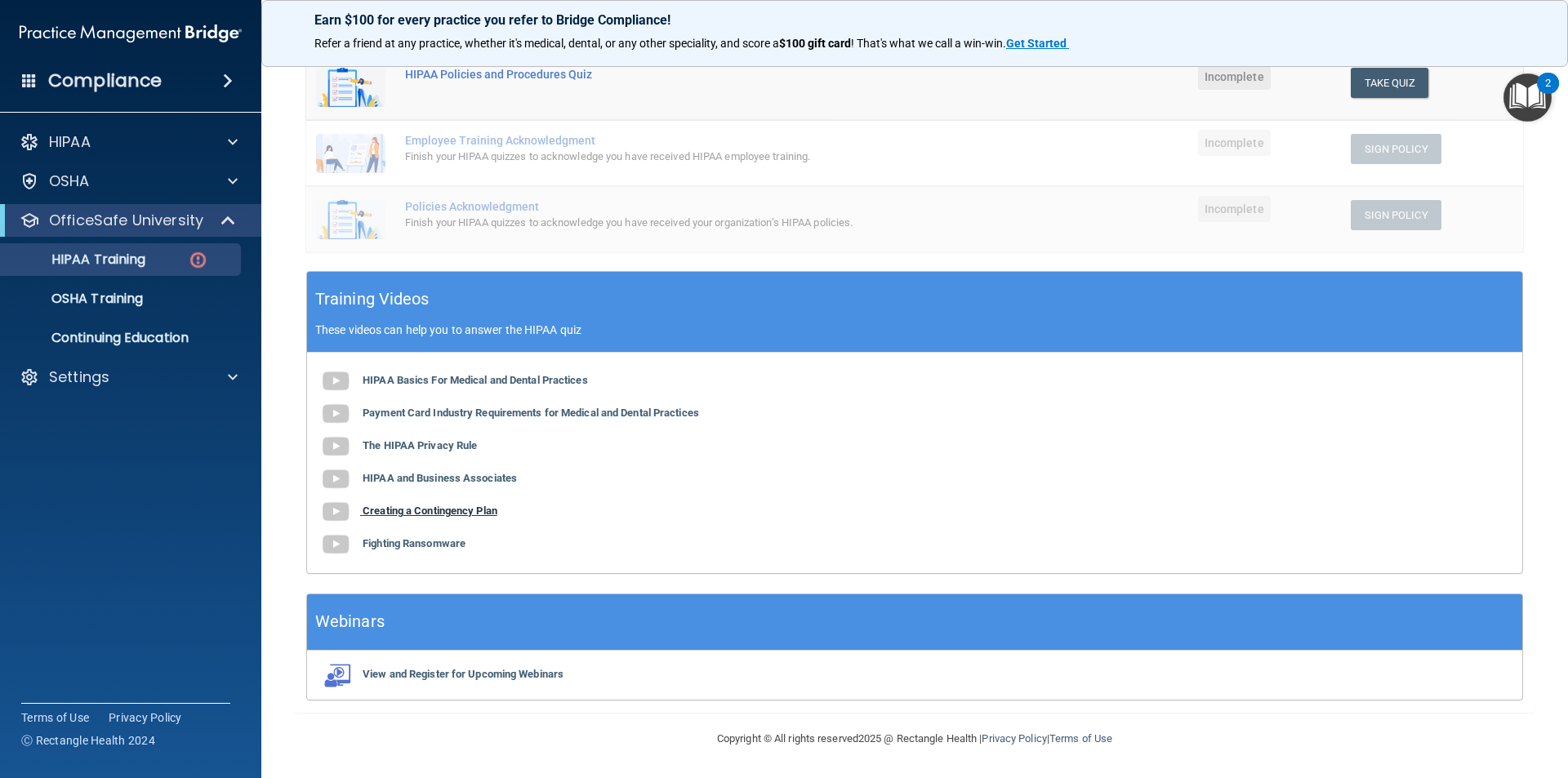
drag, startPoint x: 486, startPoint y: 508, endPoint x: 437, endPoint y: 515, distance: 49.5
click at [437, 515] on b "Creating a Contingency Plan" at bounding box center [430, 511] width 135 height 12
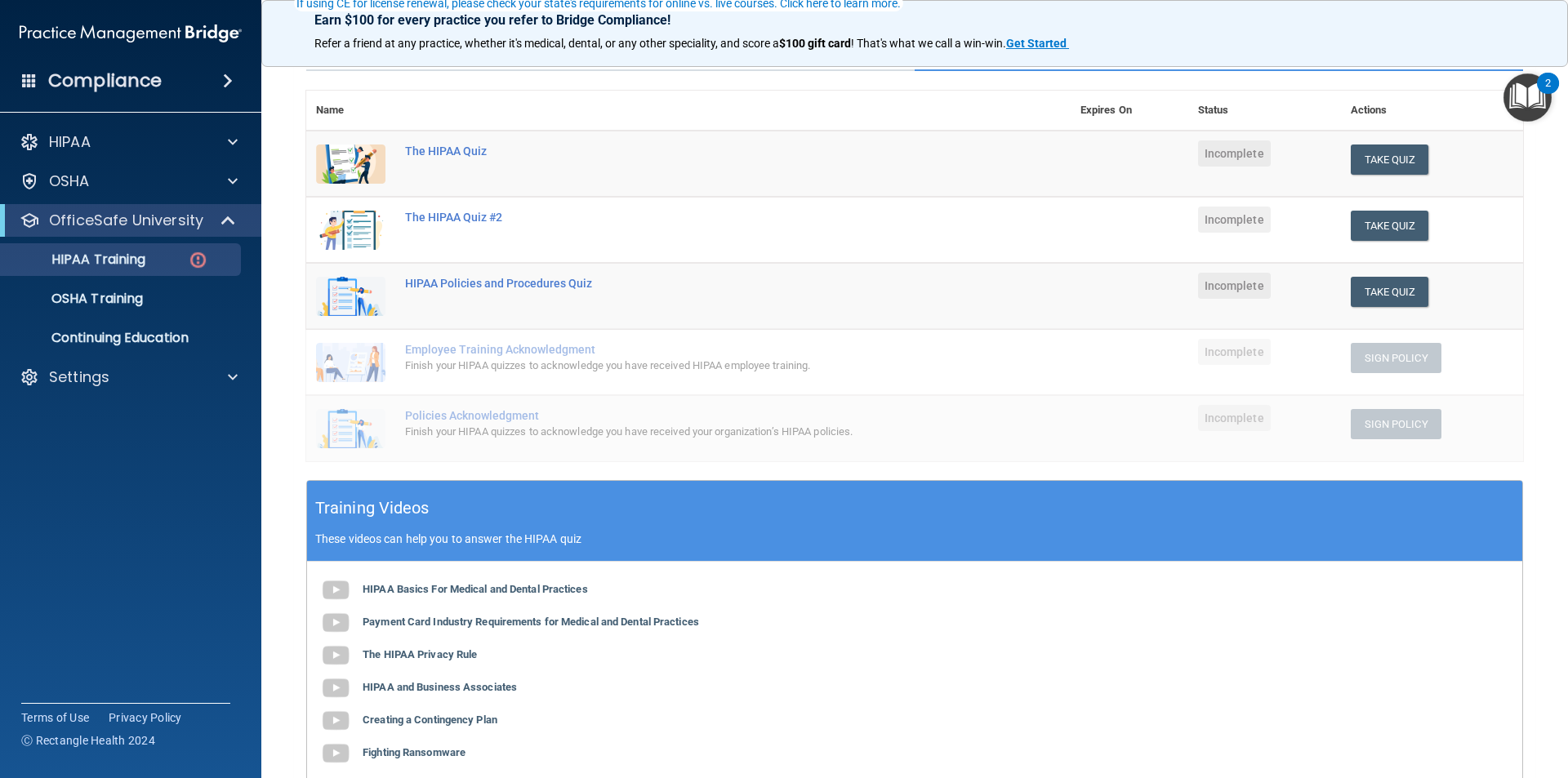
scroll to position [163, 0]
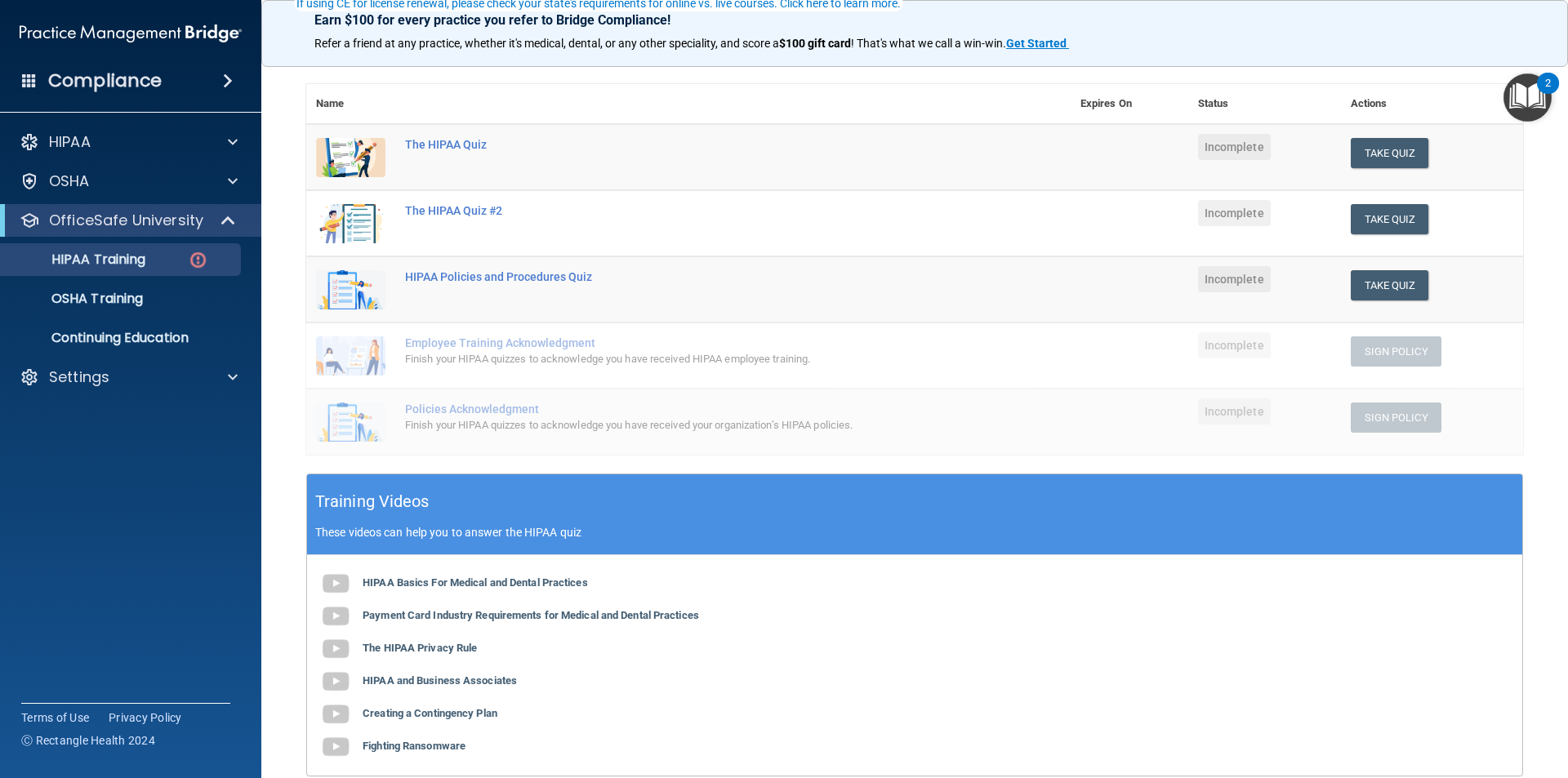
click at [446, 640] on div "HIPAA Basics For Medical and Dental Practices Payment Card Industry Requirement…" at bounding box center [914, 665] width 1215 height 221
click at [459, 639] on div "HIPAA Basics For Medical and Dental Practices Payment Card Industry Requirement…" at bounding box center [914, 665] width 1215 height 221
click at [458, 642] on b "The HIPAA Privacy Rule" at bounding box center [420, 648] width 115 height 12
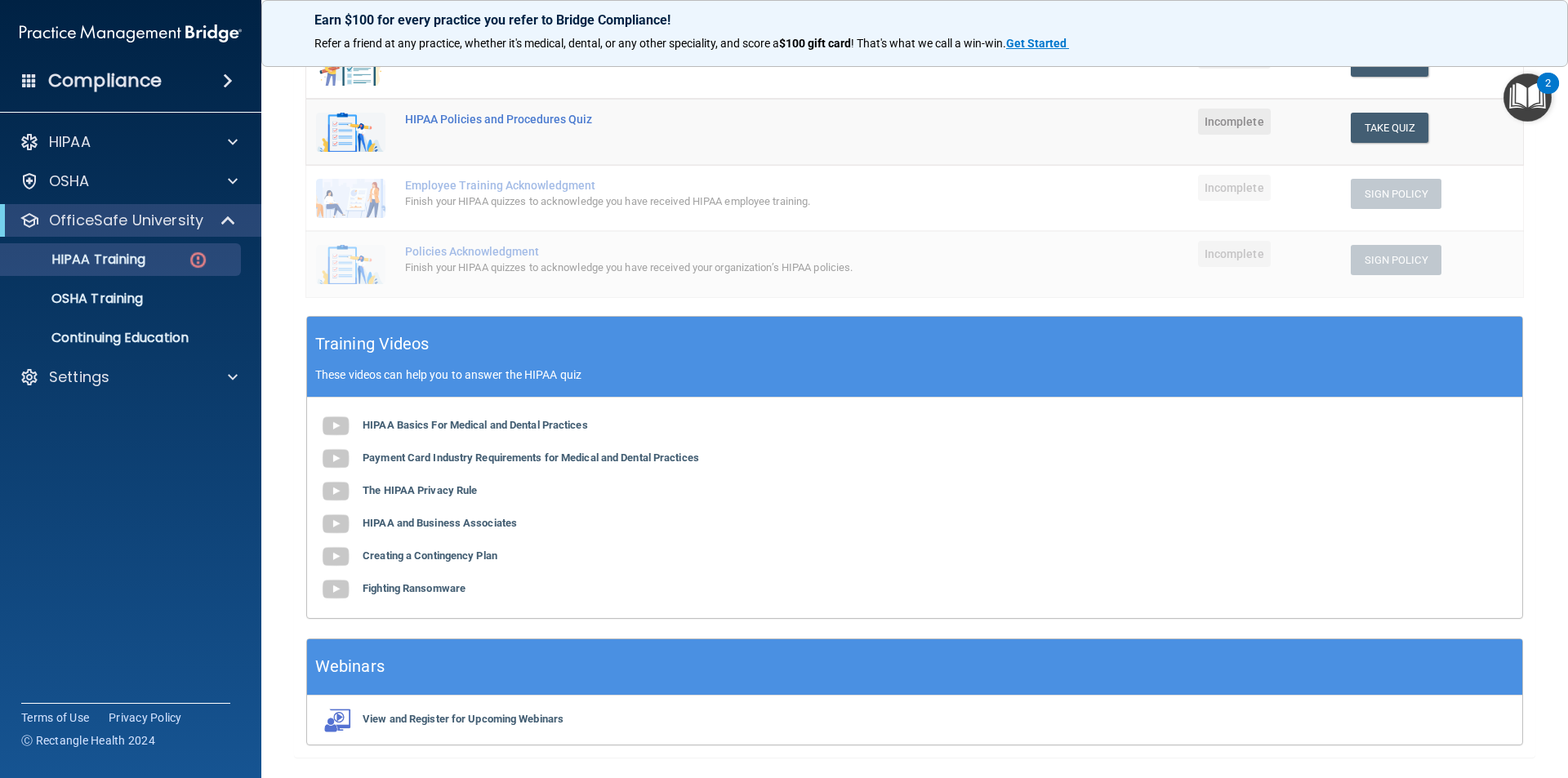
scroll to position [366, 0]
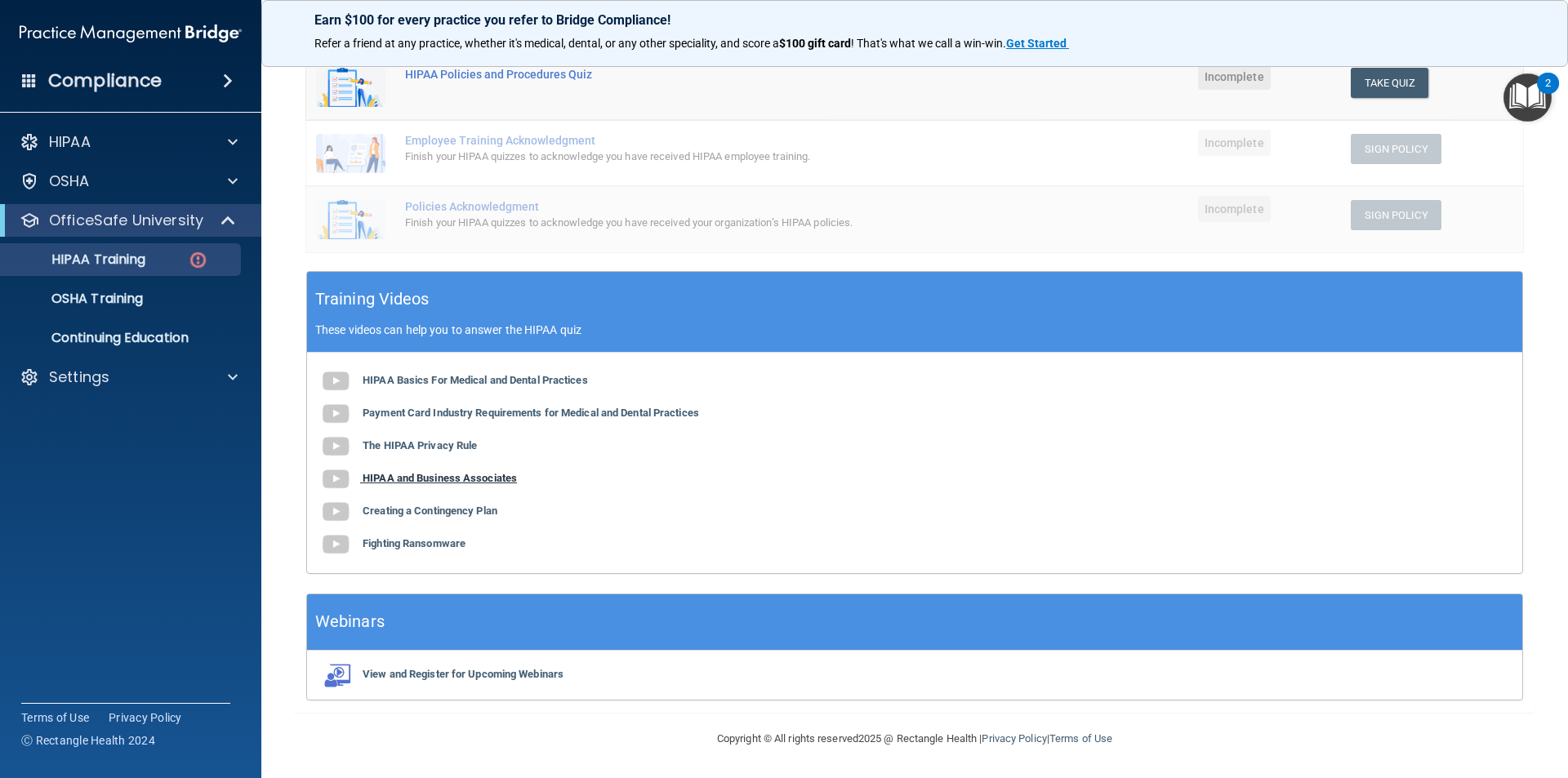
click at [451, 478] on b "HIPAA and Business Associates" at bounding box center [440, 478] width 155 height 12
click at [462, 511] on b "Creating a Contingency Plan" at bounding box center [430, 511] width 135 height 12
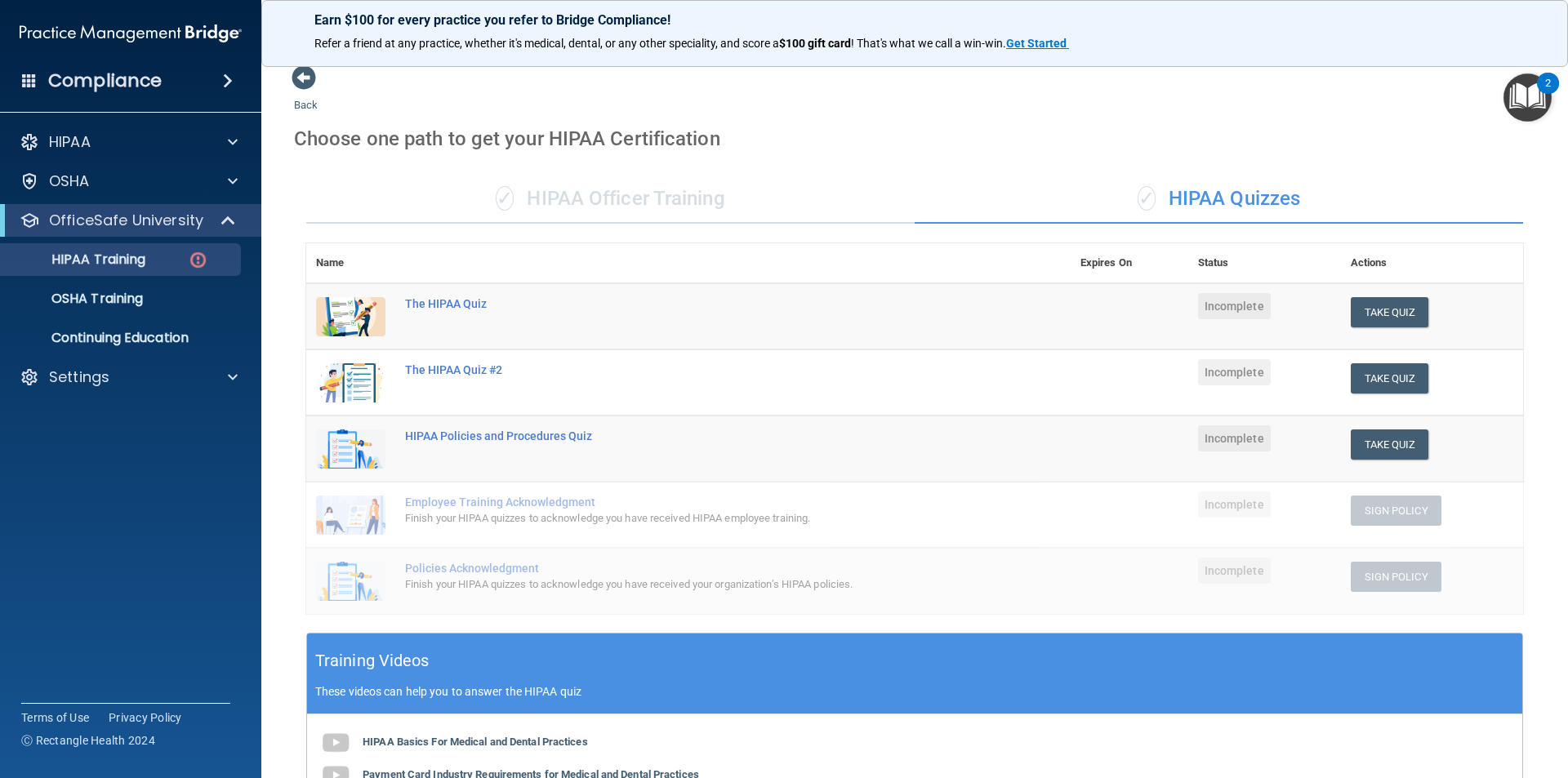
scroll to position [0, 0]
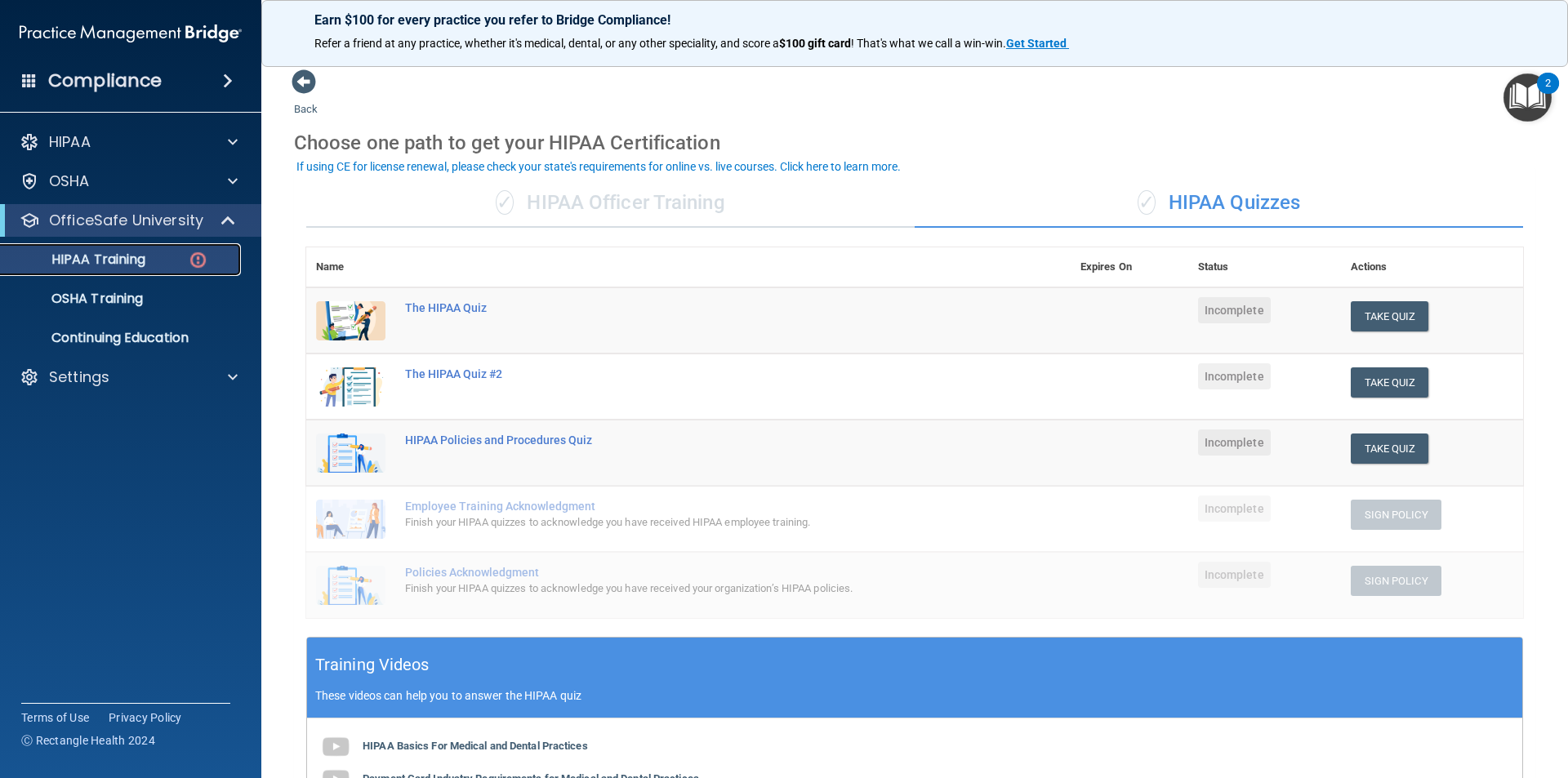
click at [178, 261] on div "HIPAA Training" at bounding box center [122, 260] width 223 height 16
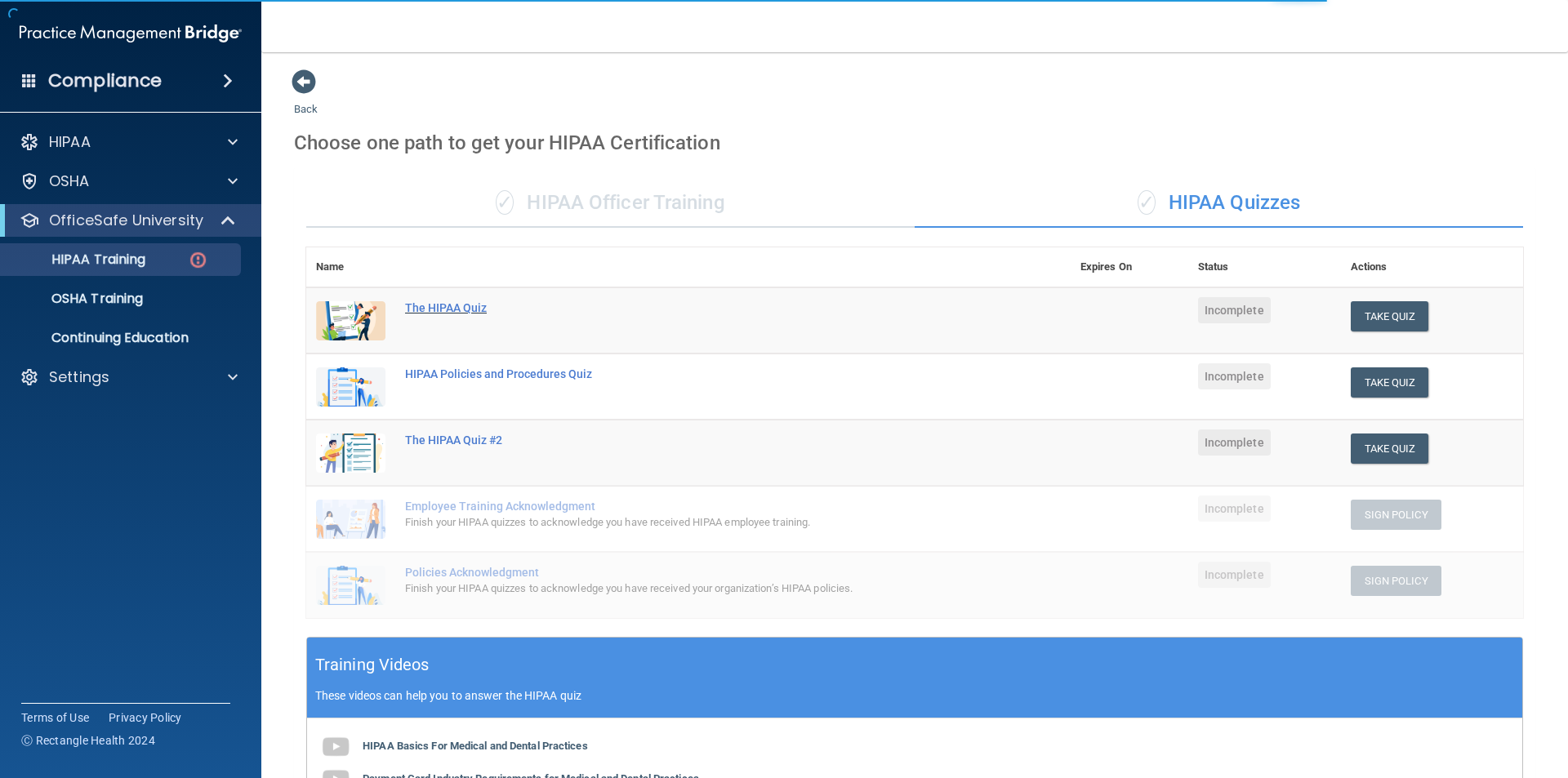
click at [471, 301] on div "The HIPAA Quiz" at bounding box center [696, 307] width 583 height 13
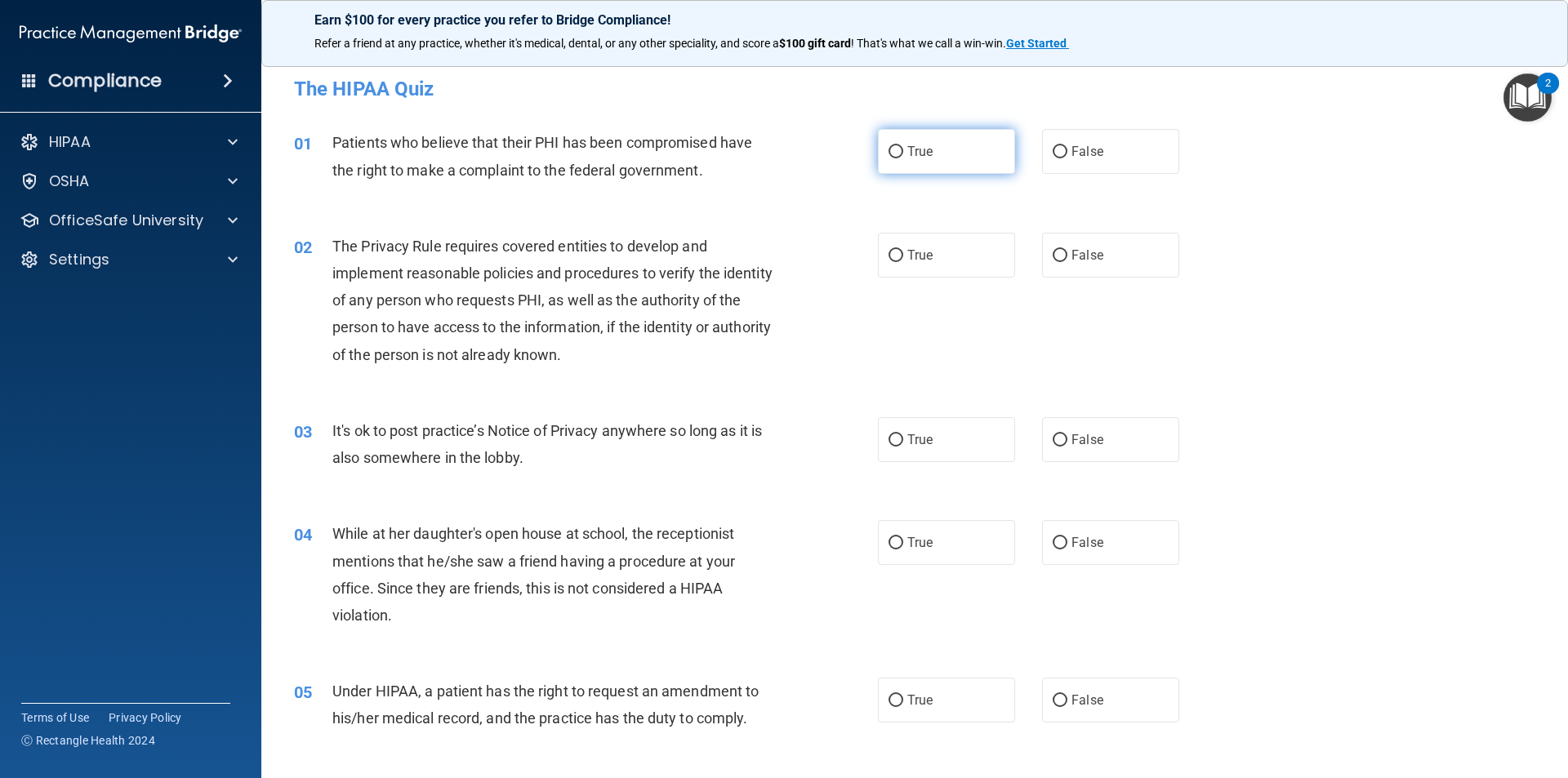
click at [987, 159] on label "True" at bounding box center [946, 152] width 137 height 45
click at [903, 158] on input "True" at bounding box center [895, 152] width 15 height 12
radio input "true"
click at [888, 259] on input "True" at bounding box center [895, 256] width 15 height 12
radio input "true"
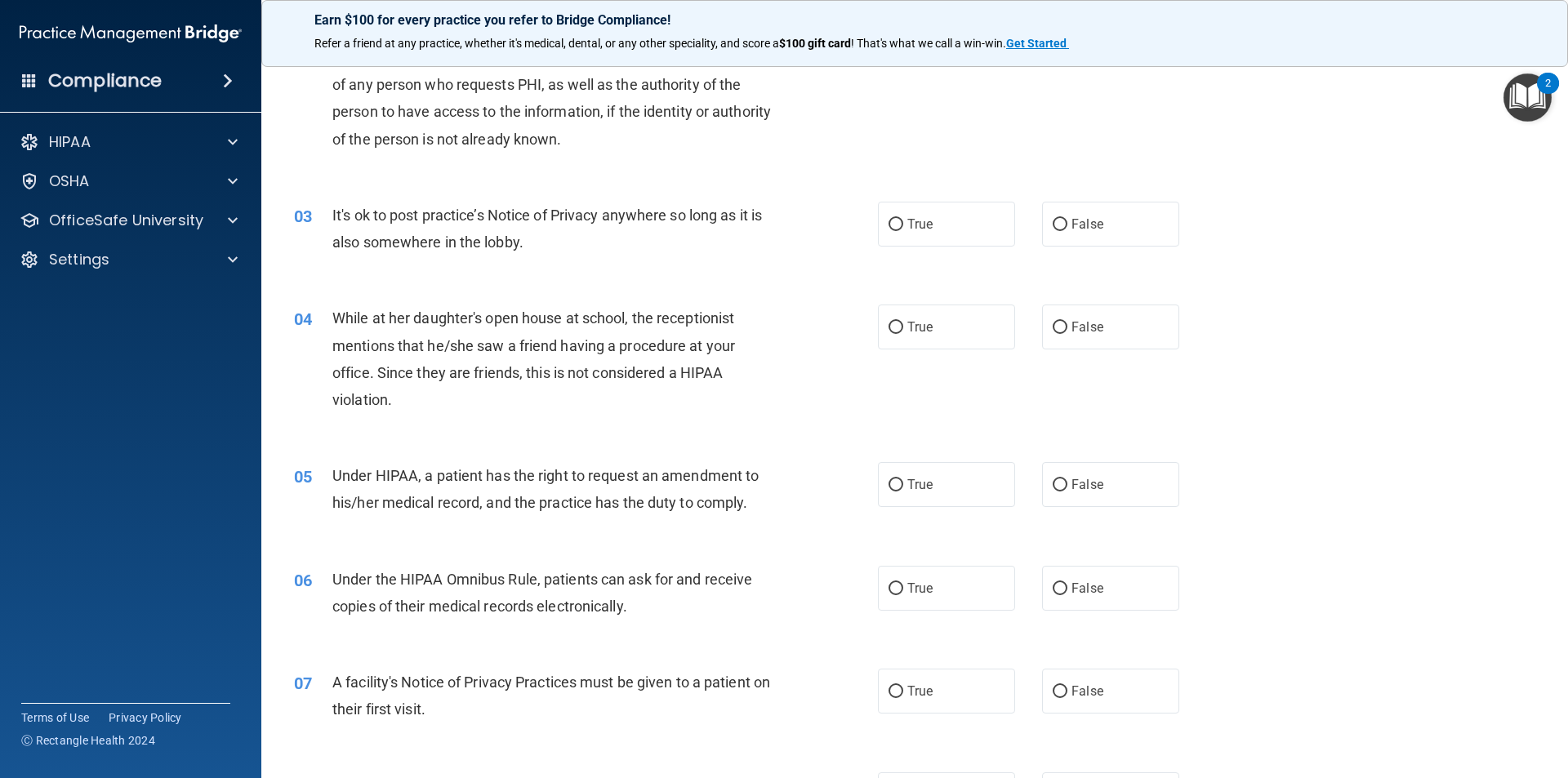
scroll to position [245, 0]
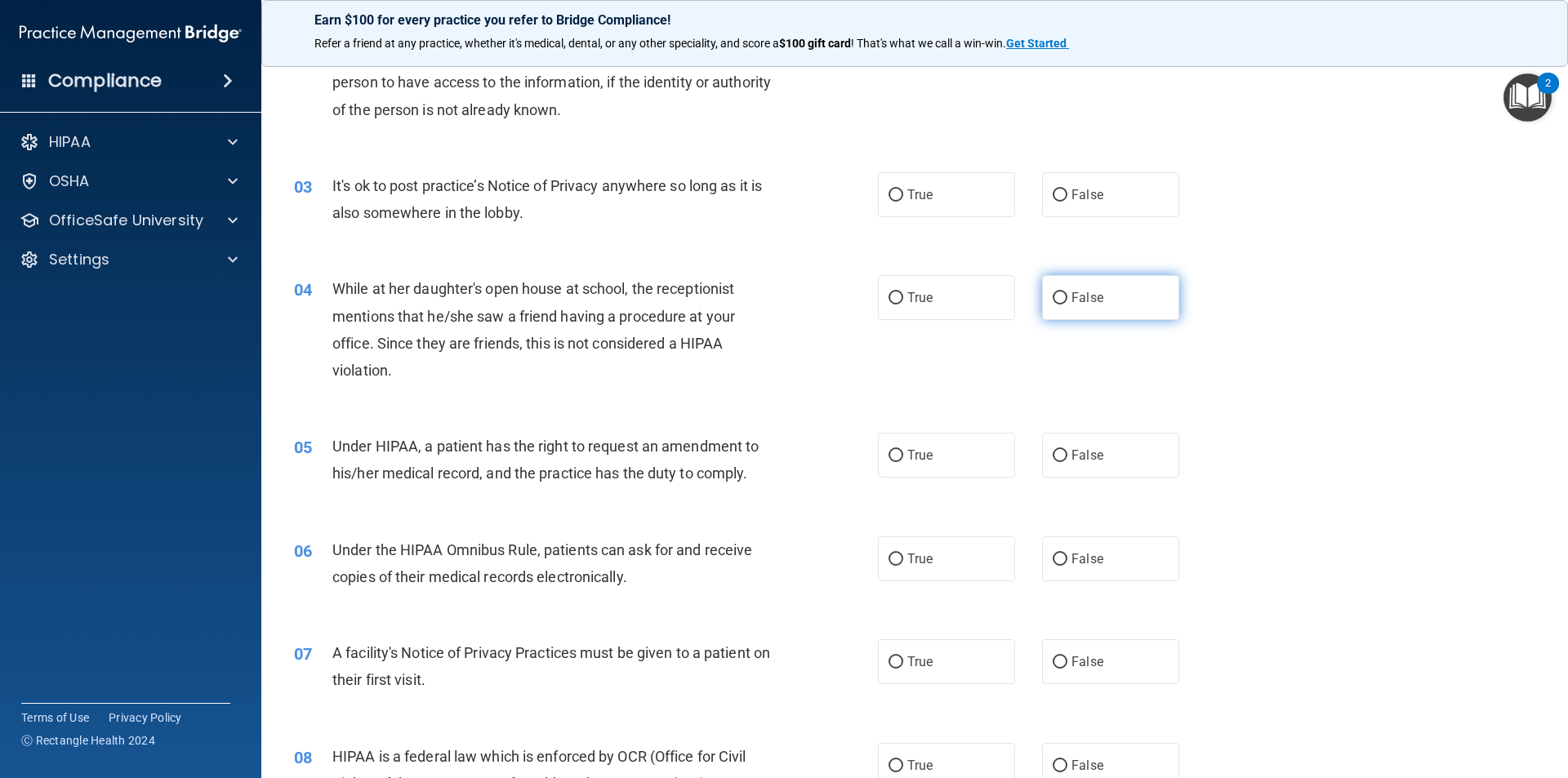
click at [1082, 302] on span "False" at bounding box center [1087, 298] width 32 height 16
click at [1067, 302] on input "False" at bounding box center [1059, 299] width 15 height 12
radio input "true"
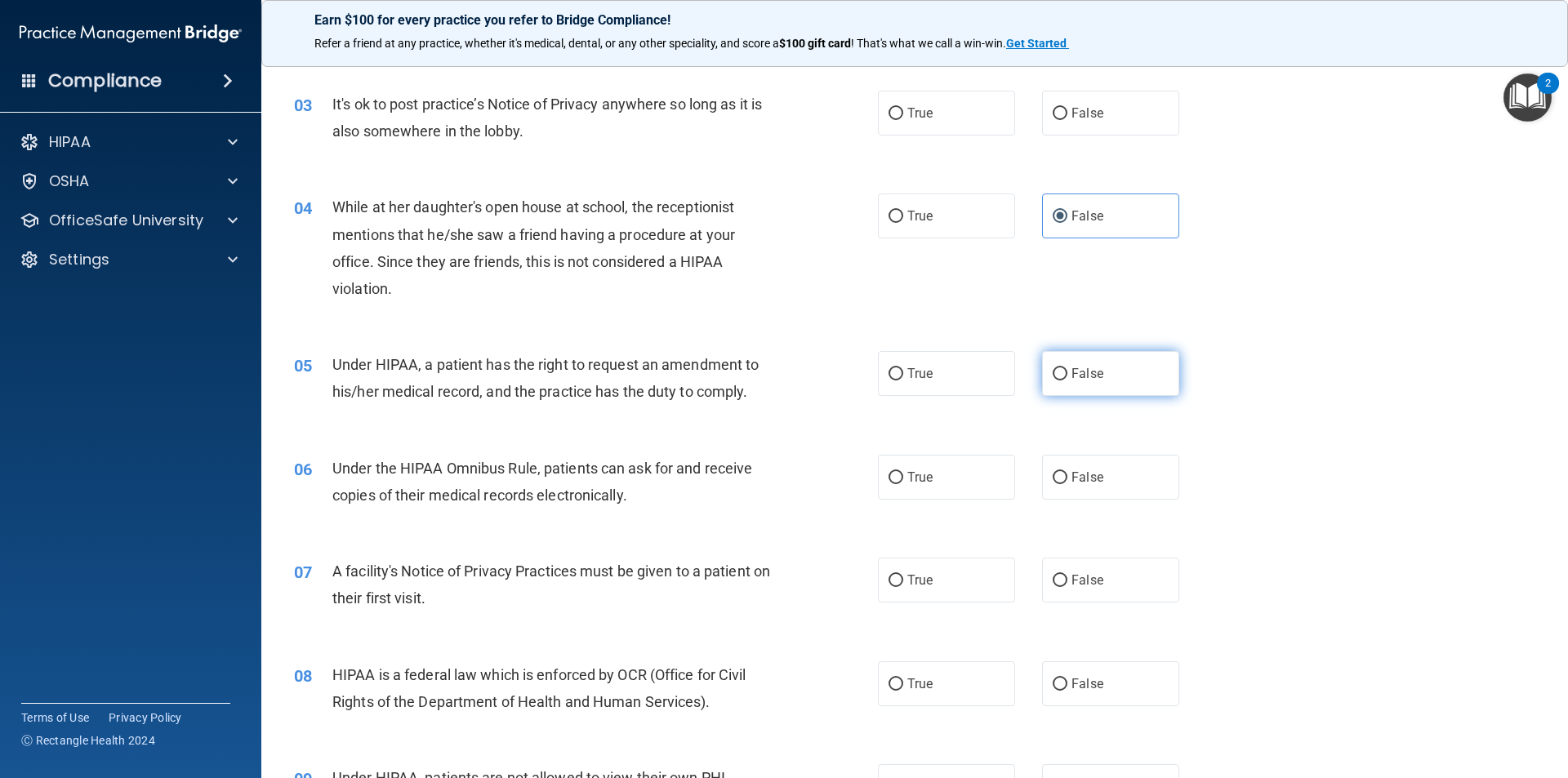
click at [1060, 377] on label "False" at bounding box center [1110, 373] width 137 height 45
click at [1060, 377] on input "False" at bounding box center [1059, 374] width 15 height 12
radio input "true"
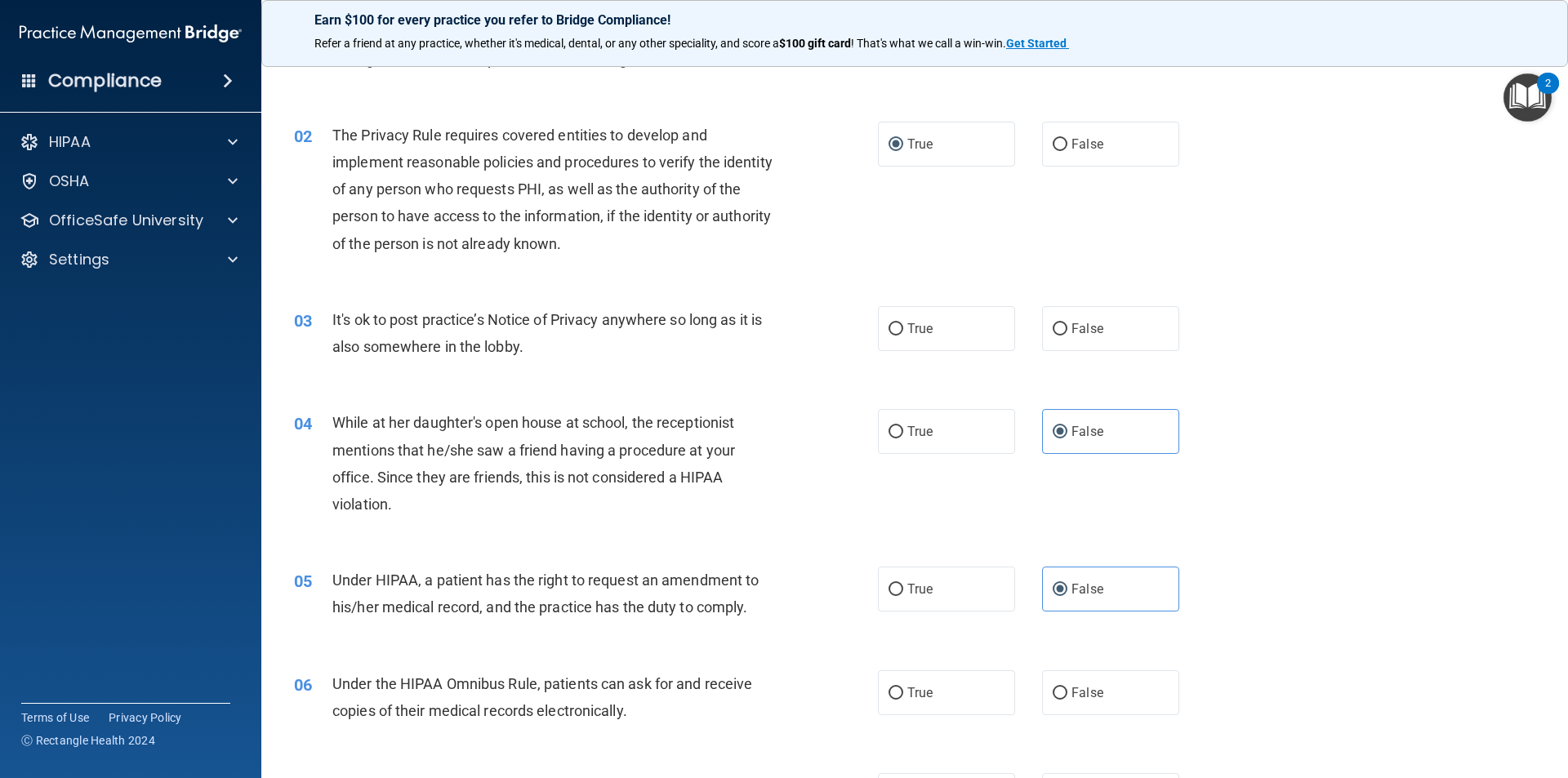
scroll to position [82, 0]
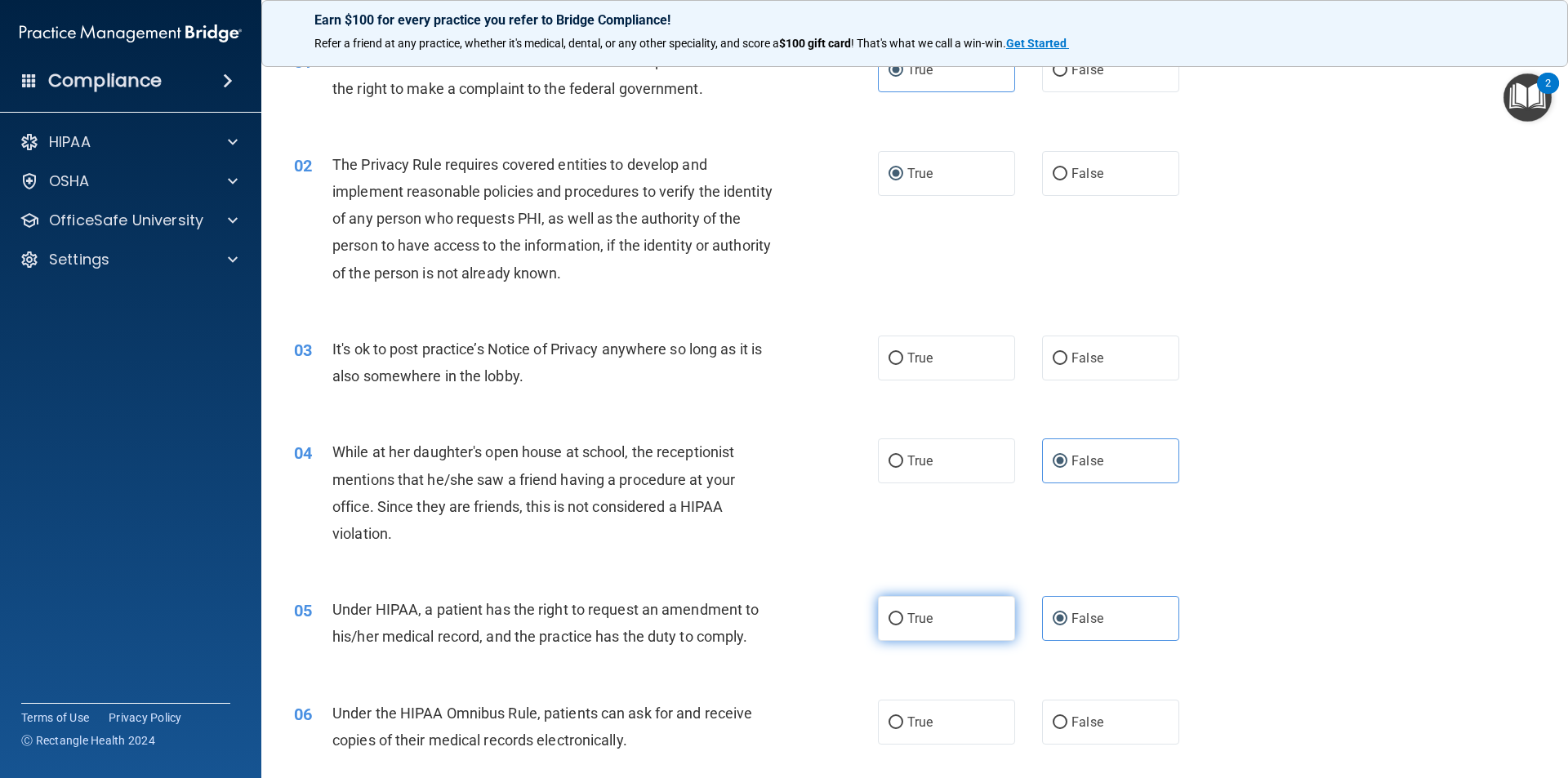
click at [925, 623] on span "True" at bounding box center [919, 618] width 25 height 16
click at [903, 623] on input "True" at bounding box center [895, 619] width 15 height 12
radio input "true"
radio input "false"
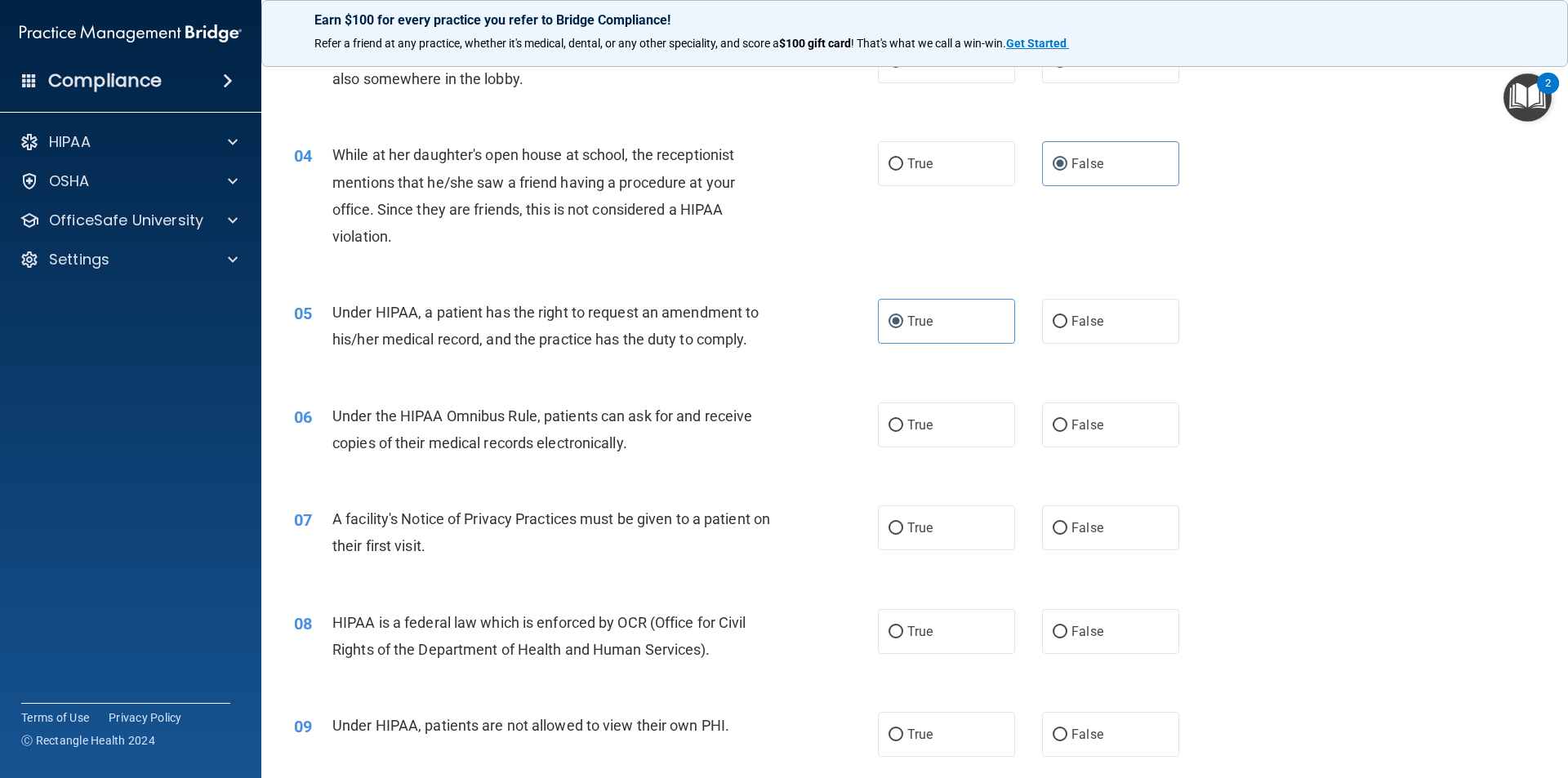
scroll to position [408, 0]
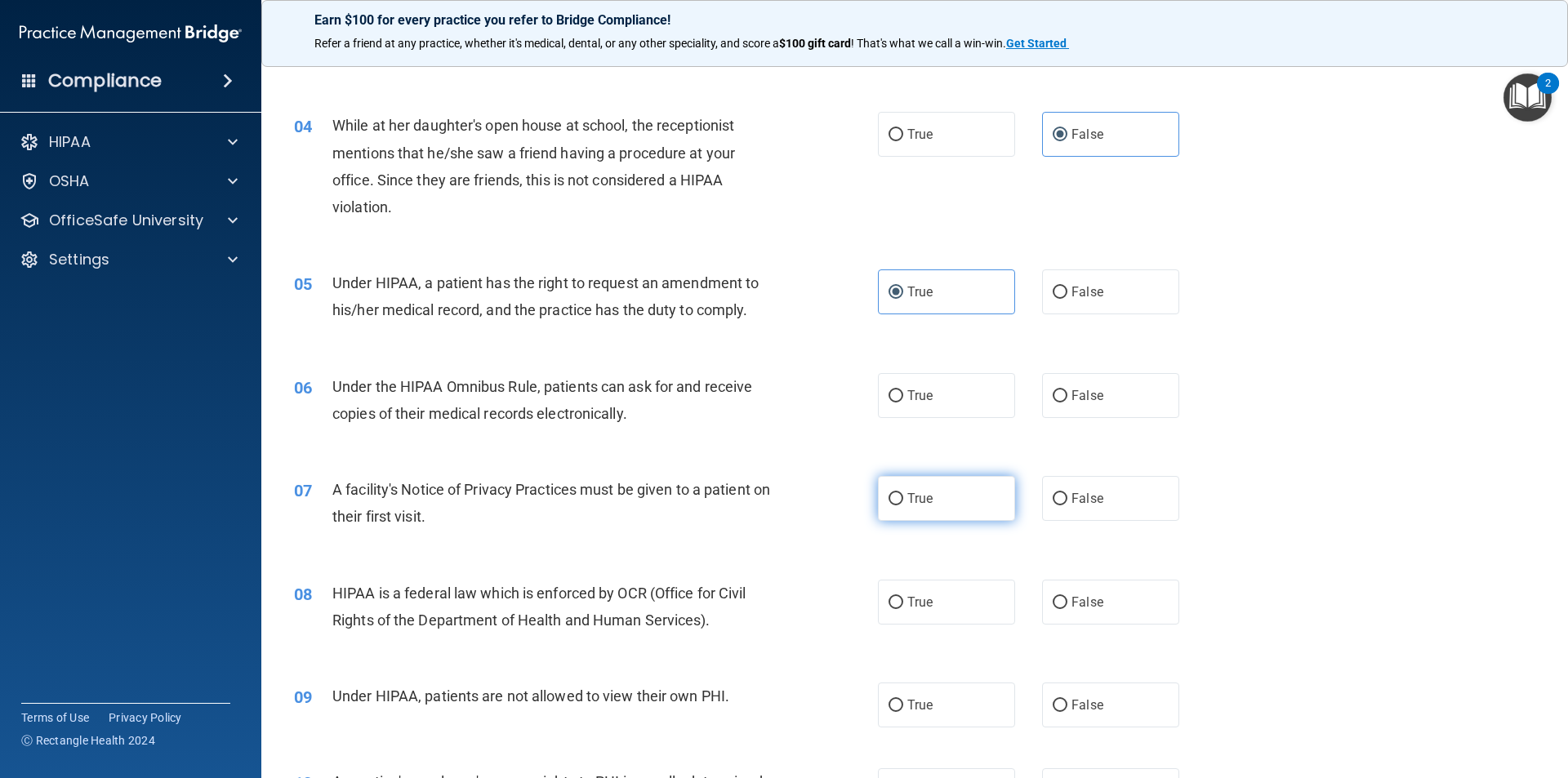
click at [897, 497] on input "True" at bounding box center [895, 499] width 15 height 12
radio input "true"
click at [928, 605] on label "True" at bounding box center [946, 603] width 137 height 45
click at [903, 605] on input "True" at bounding box center [895, 603] width 15 height 12
radio input "true"
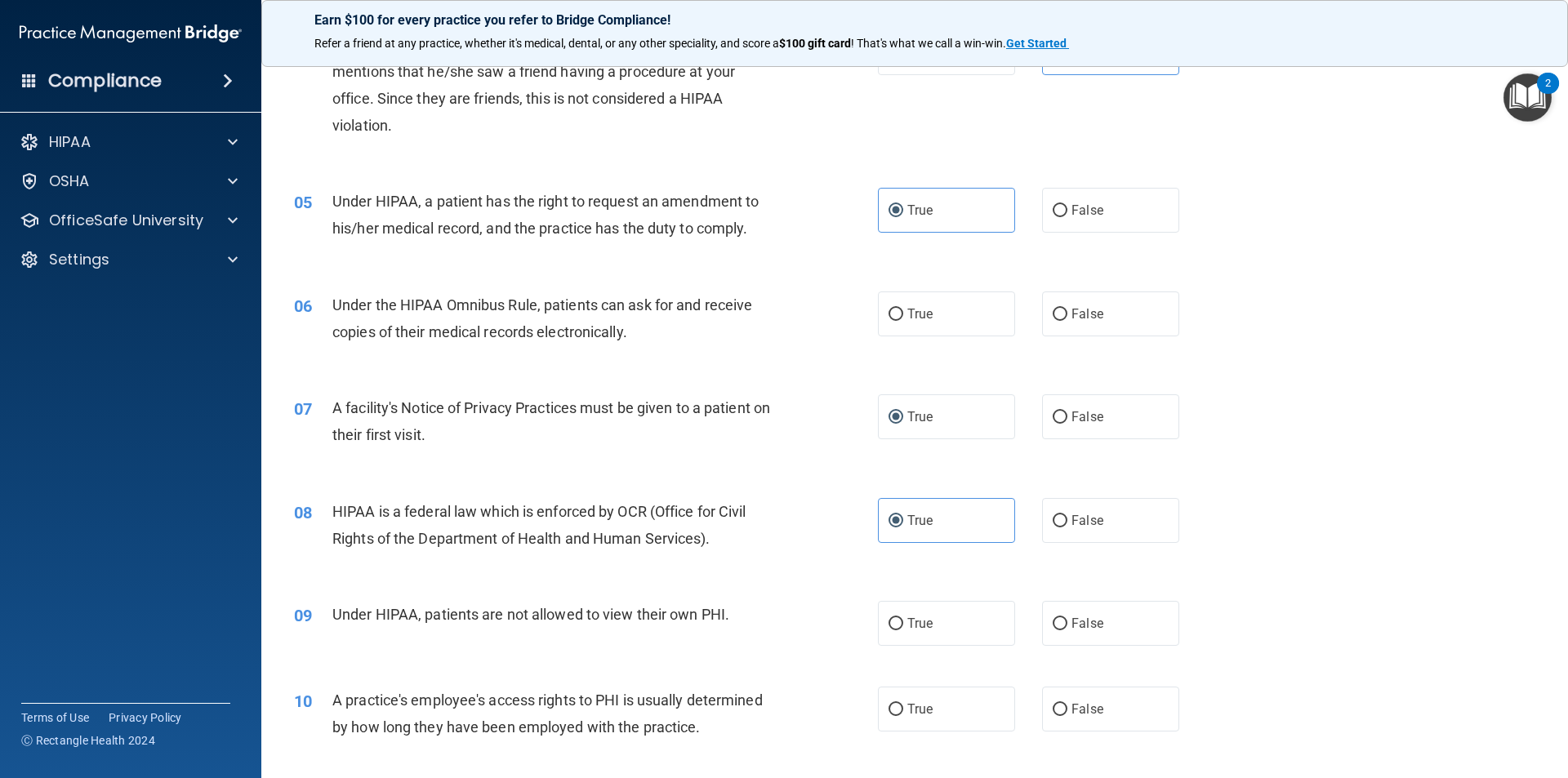
scroll to position [571, 0]
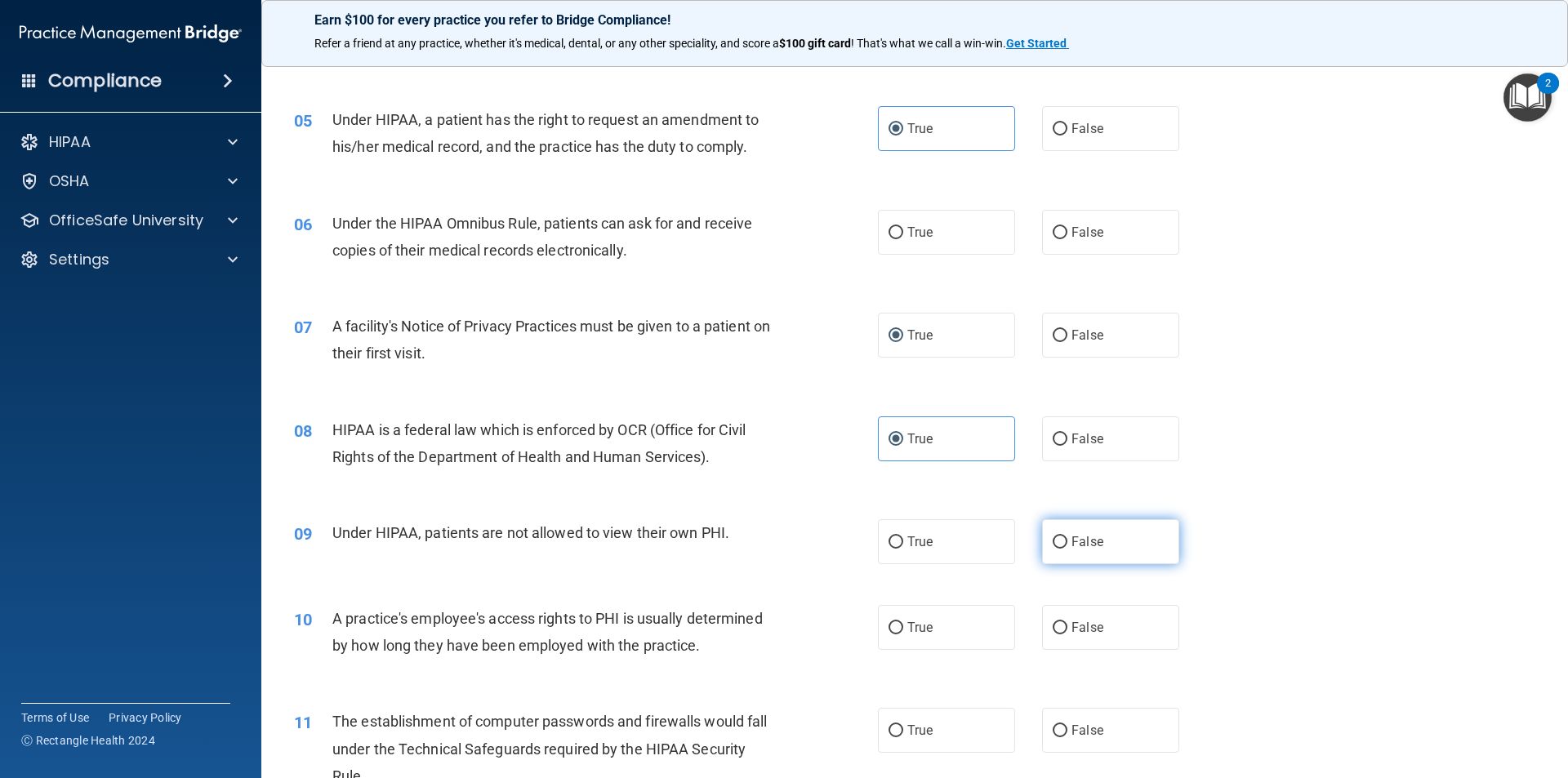
click at [1066, 533] on label "False" at bounding box center [1110, 542] width 137 height 45
click at [1066, 537] on input "False" at bounding box center [1059, 543] width 15 height 12
radio input "true"
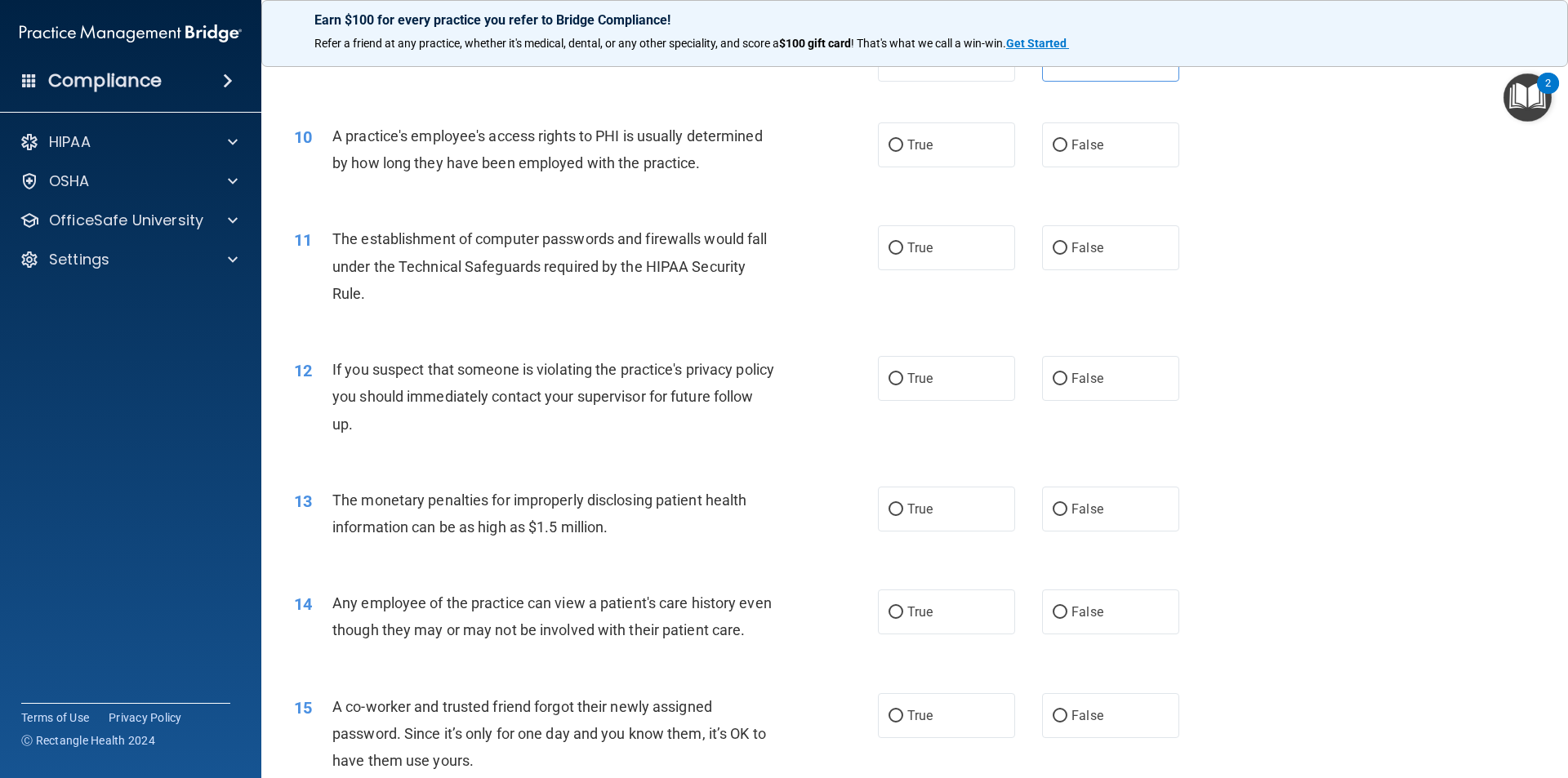
scroll to position [1061, 0]
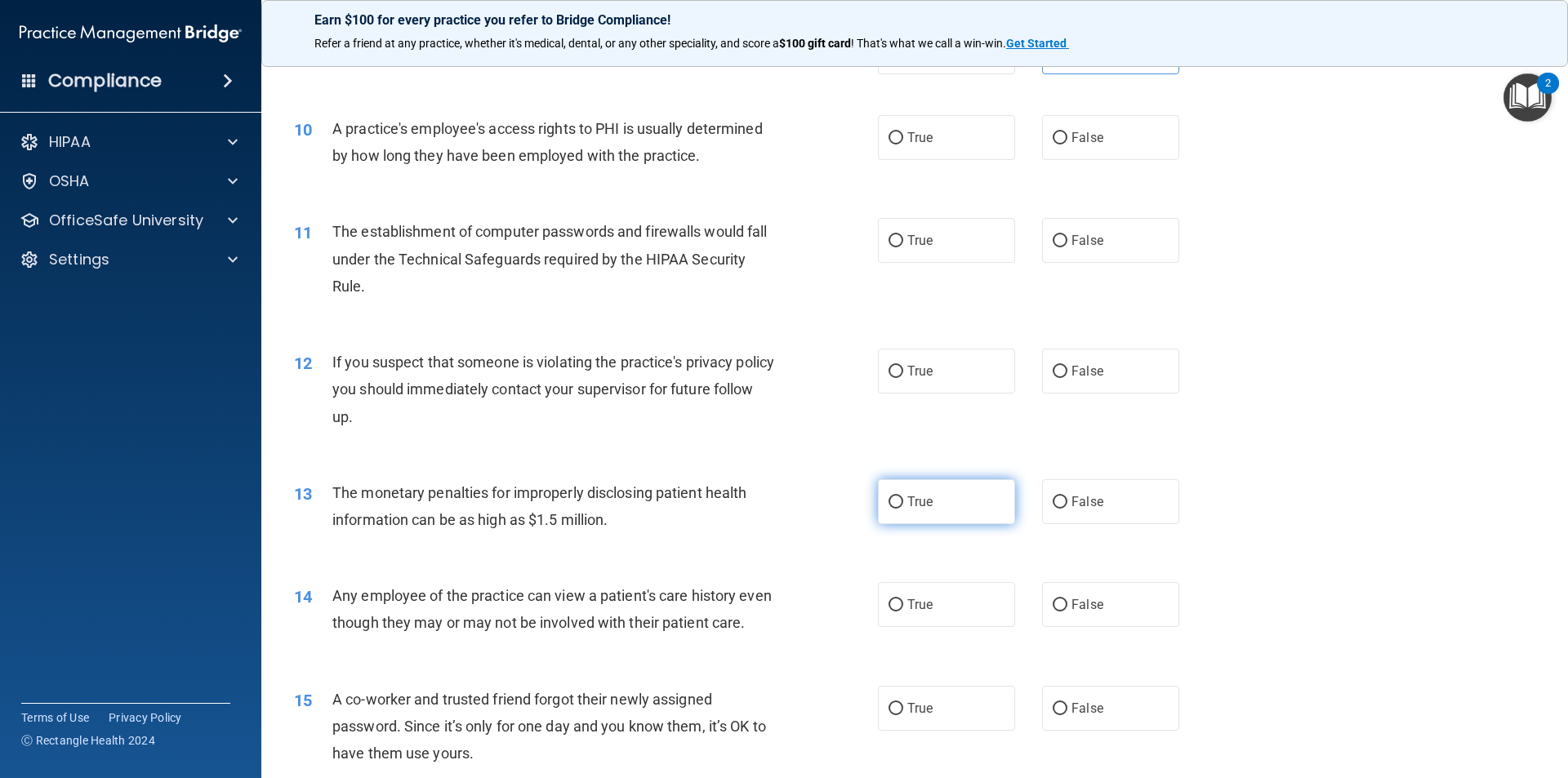
click at [883, 492] on label "True" at bounding box center [946, 502] width 137 height 45
click at [888, 497] on input "True" at bounding box center [895, 503] width 15 height 12
radio input "true"
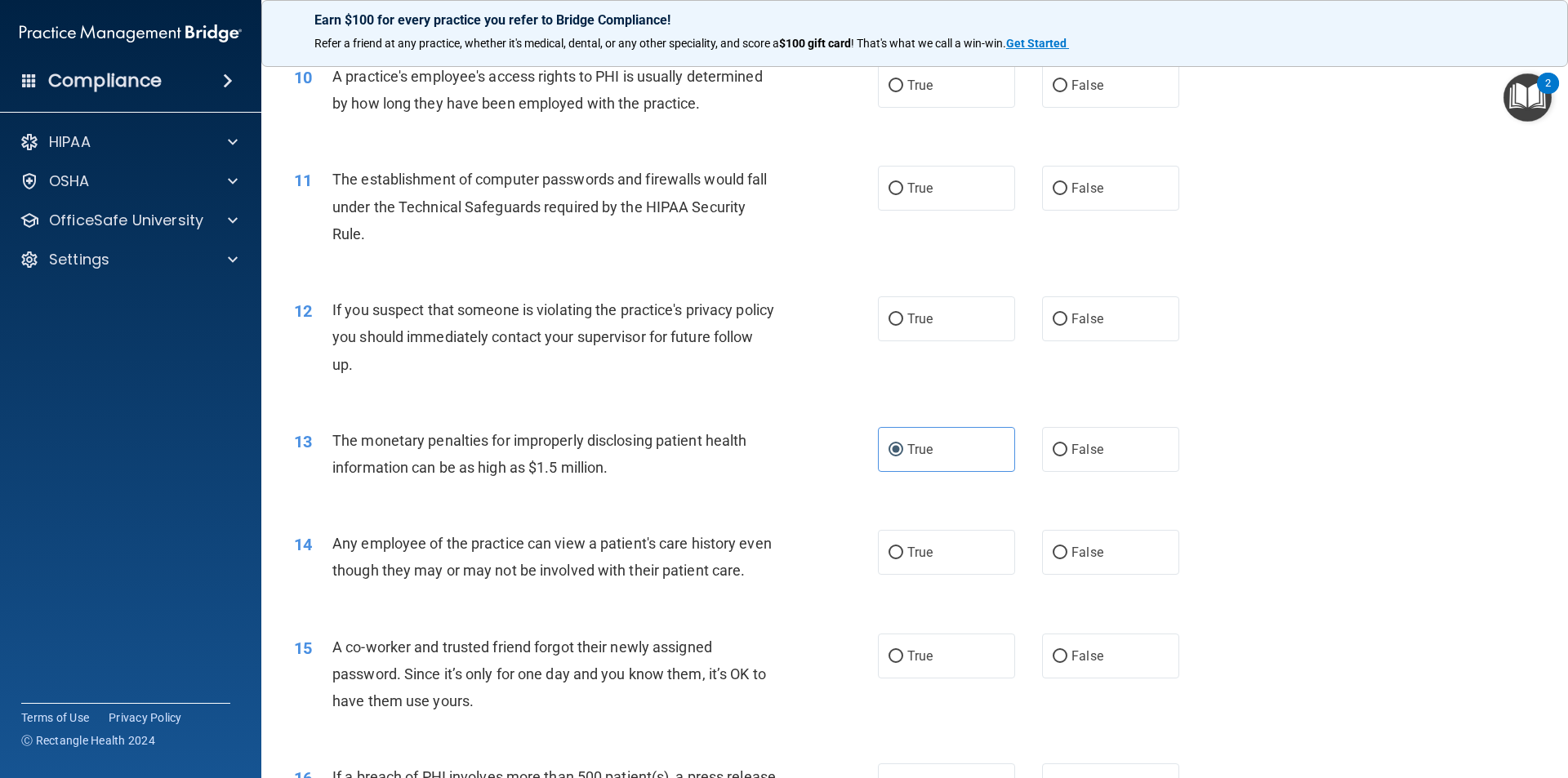
scroll to position [1144, 0]
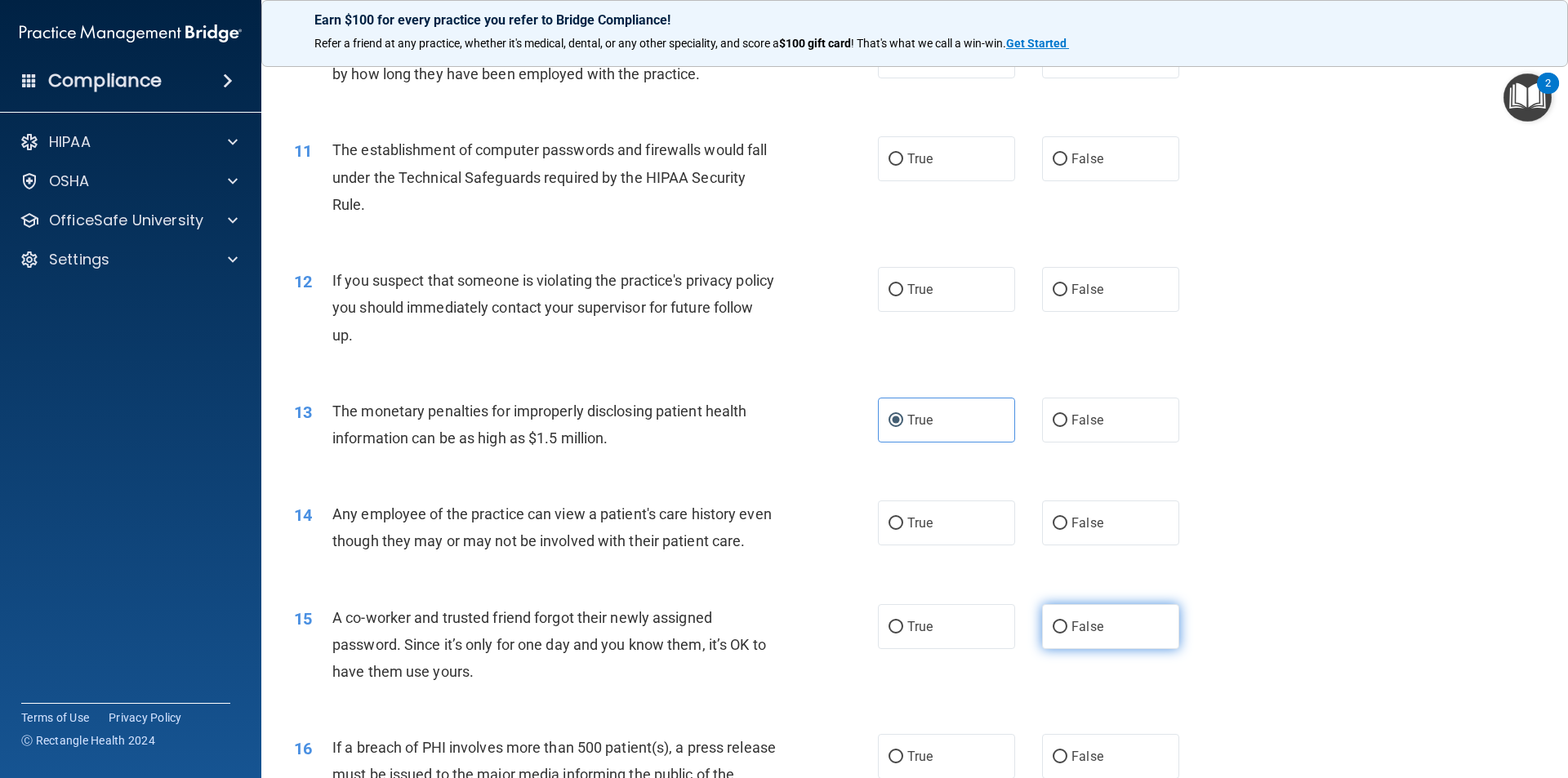
click at [1077, 635] on span "False" at bounding box center [1087, 627] width 32 height 16
click at [1067, 634] on input "False" at bounding box center [1059, 628] width 15 height 12
radio input "true"
click at [1071, 527] on span "False" at bounding box center [1087, 523] width 32 height 16
click at [1067, 527] on input "False" at bounding box center [1059, 524] width 15 height 12
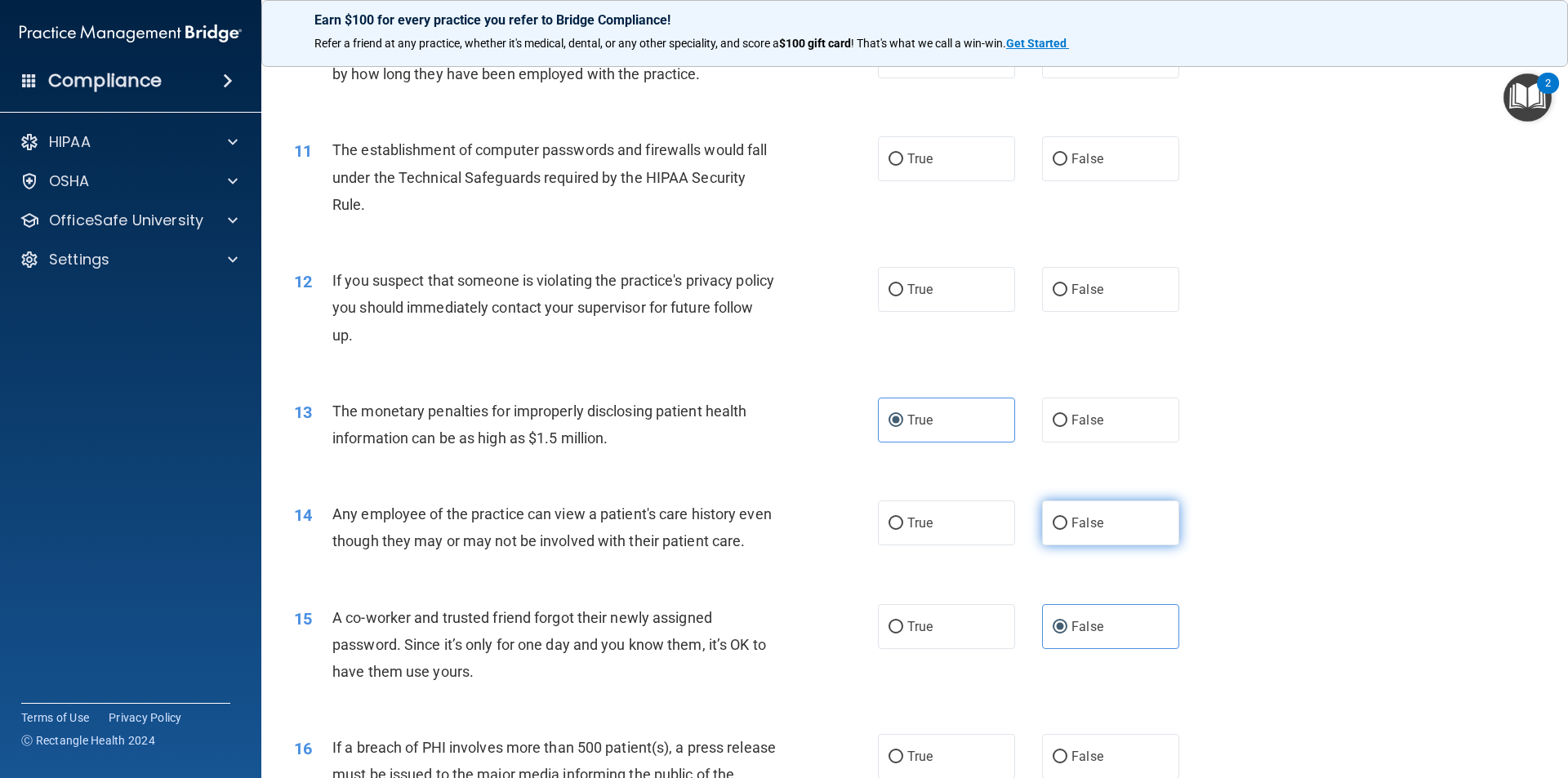
radio input "true"
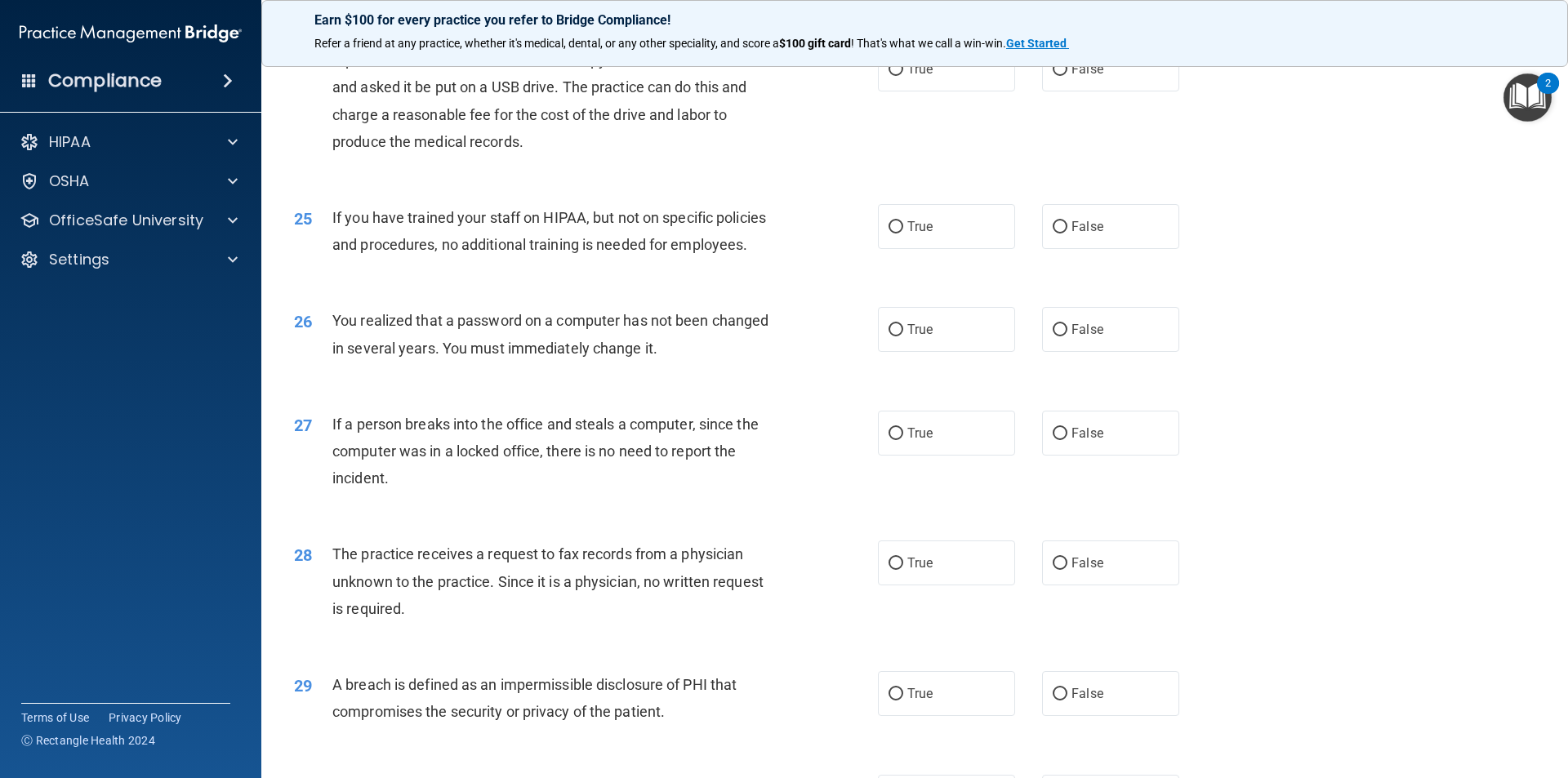
scroll to position [2858, 0]
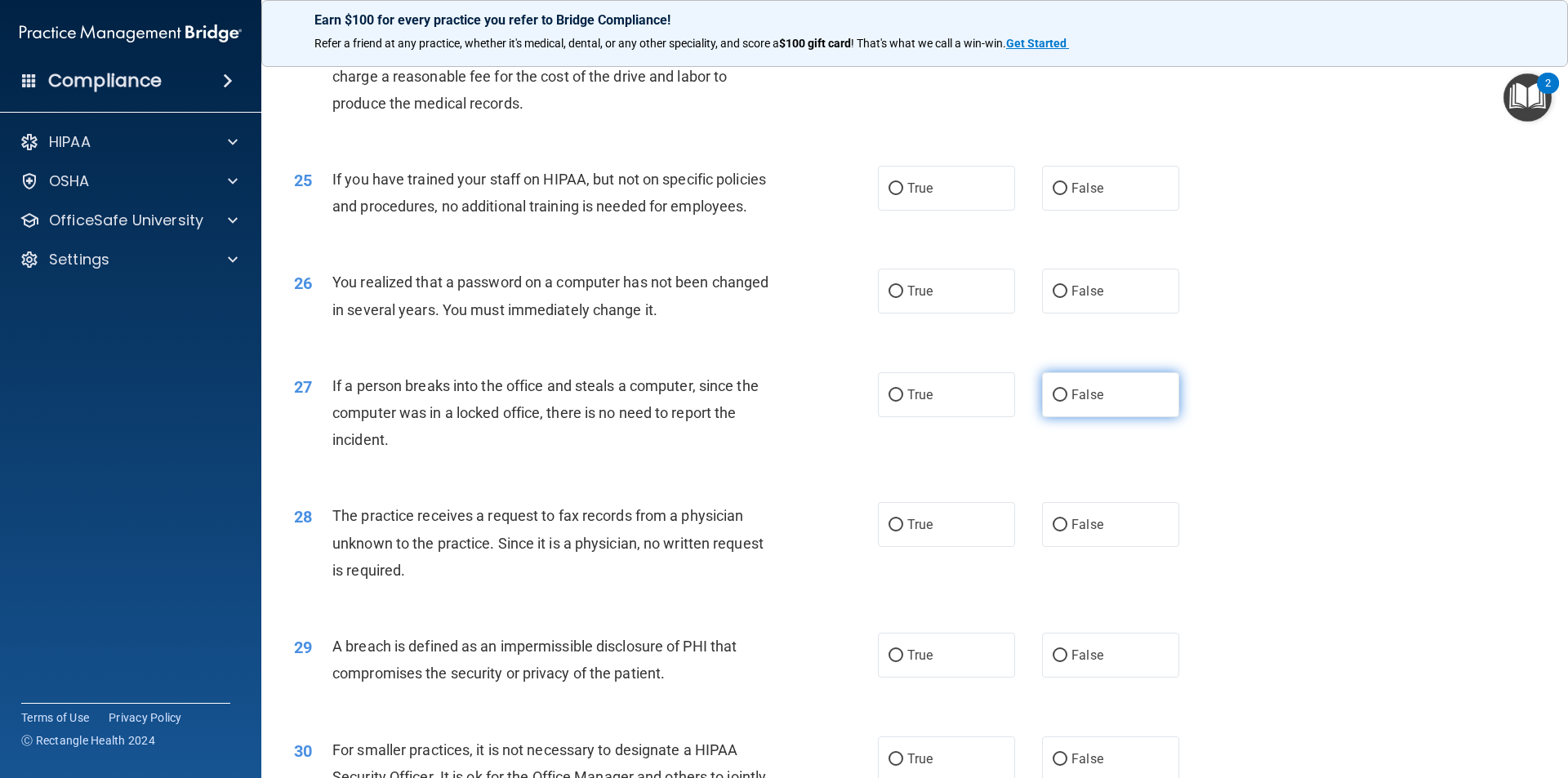
click at [1058, 402] on input "False" at bounding box center [1059, 396] width 15 height 12
radio input "true"
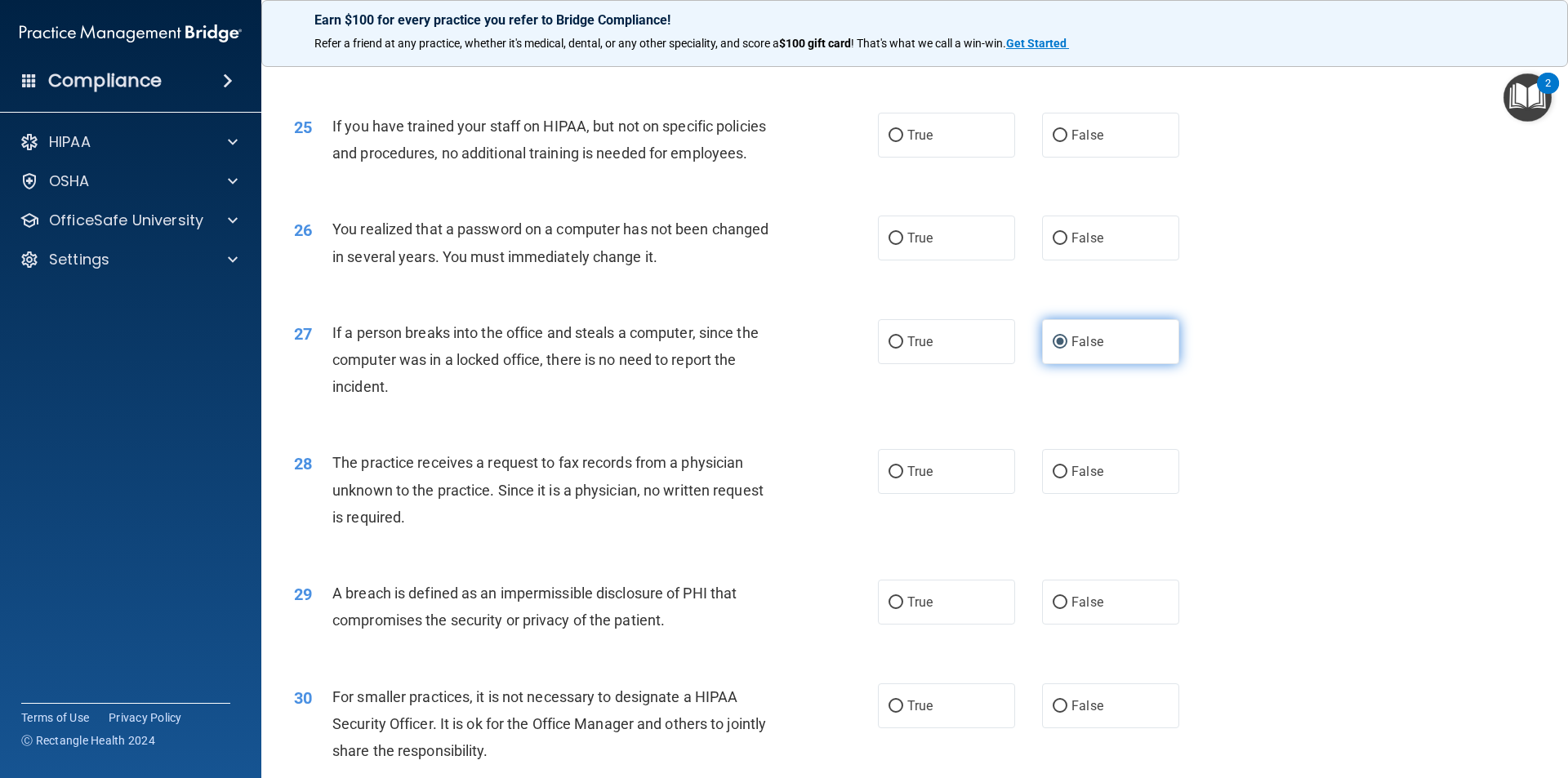
scroll to position [2939, 0]
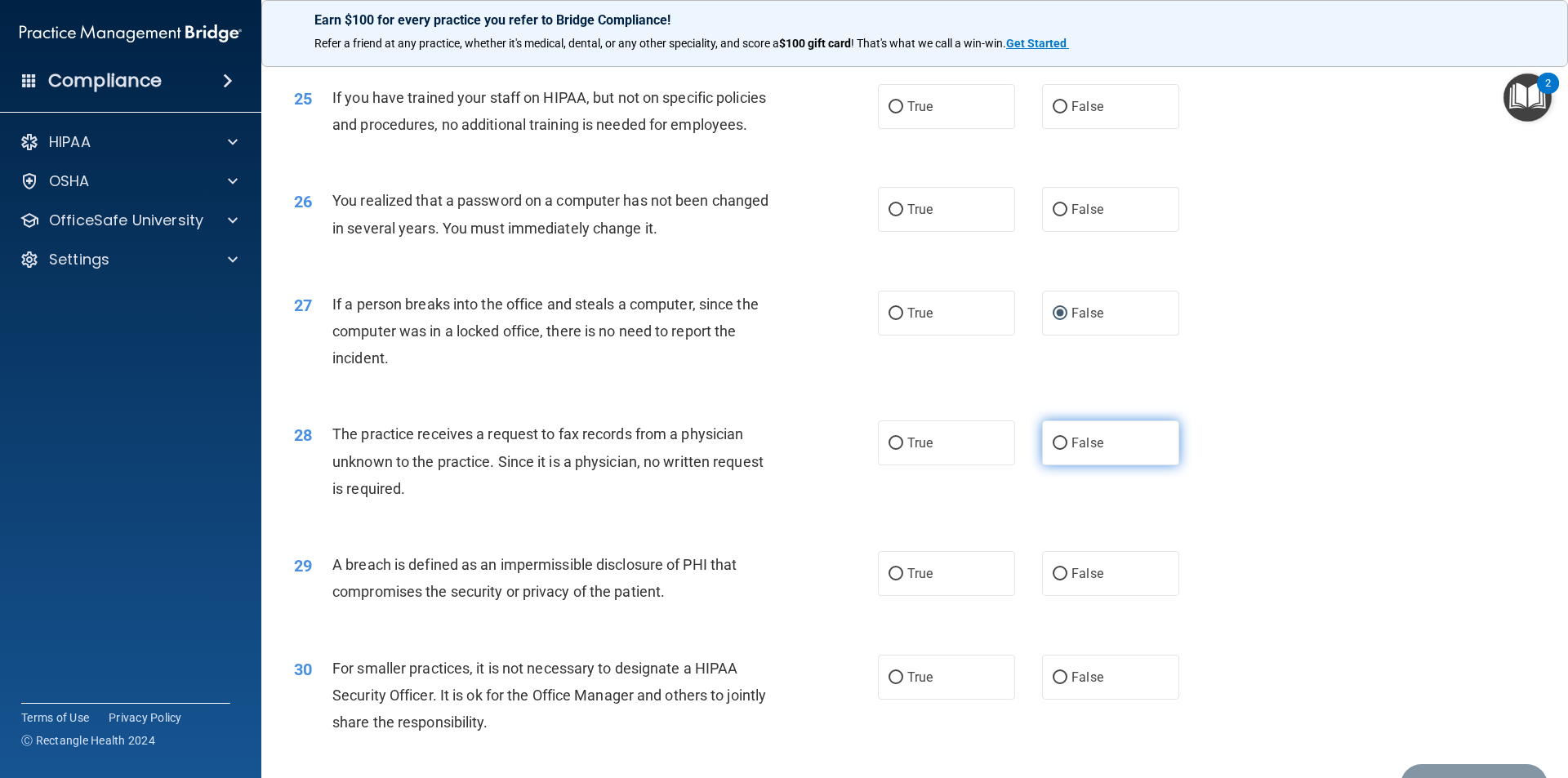
click at [1097, 465] on label "False" at bounding box center [1110, 443] width 137 height 45
click at [1067, 450] on input "False" at bounding box center [1059, 444] width 15 height 12
radio input "true"
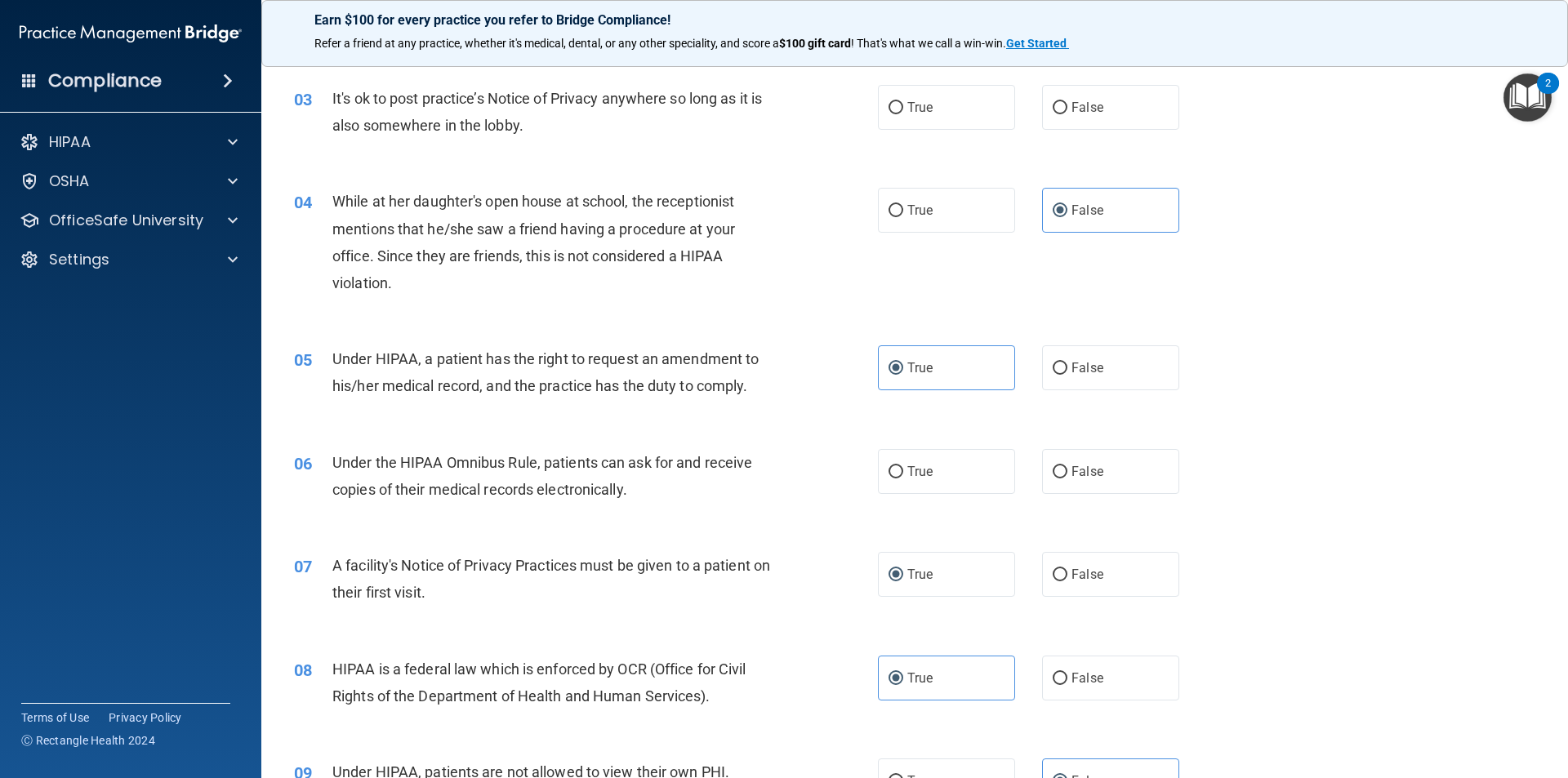
scroll to position [326, 0]
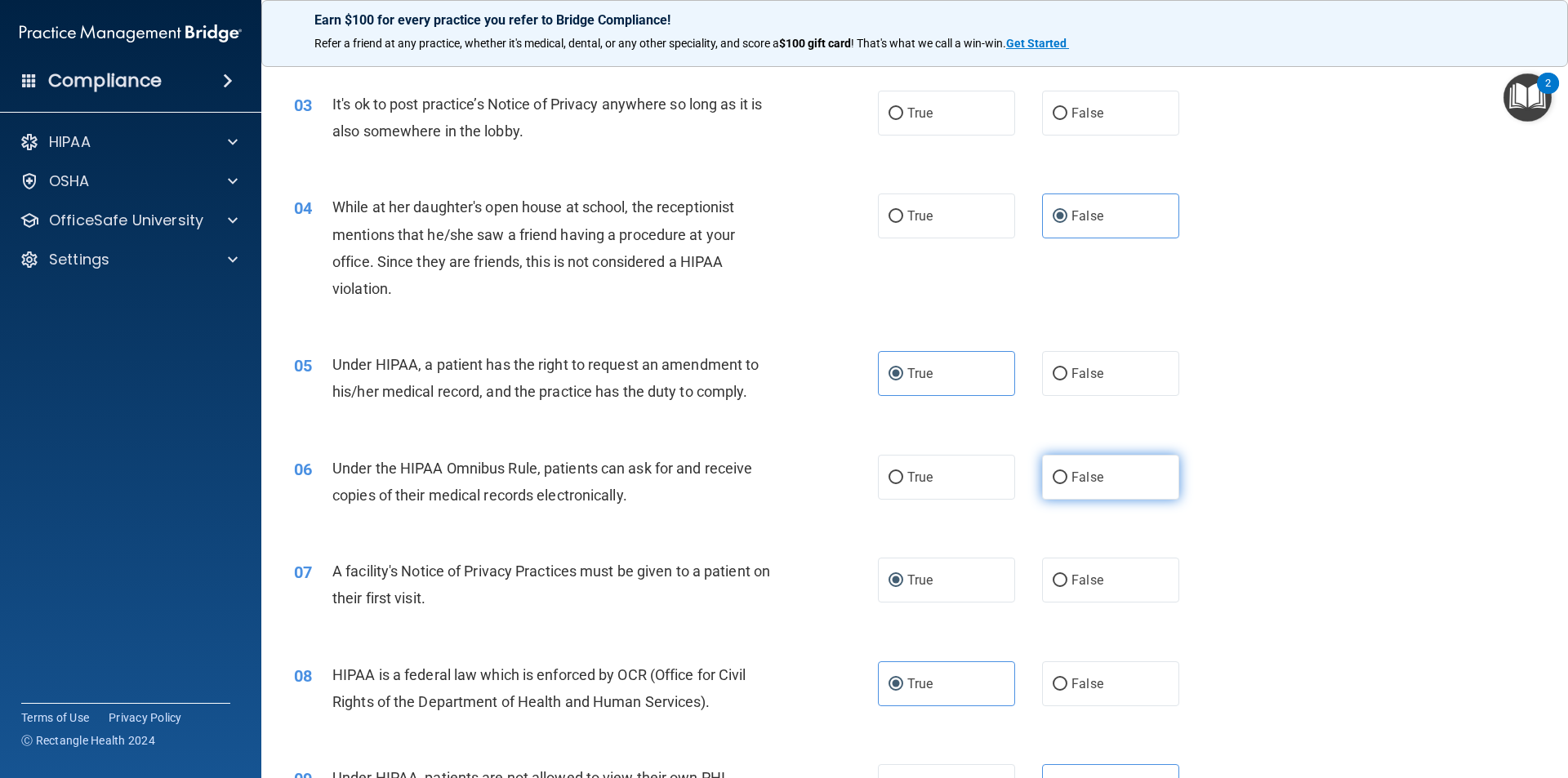
click at [1075, 467] on label "False" at bounding box center [1110, 478] width 137 height 45
click at [1067, 472] on input "False" at bounding box center [1059, 478] width 15 height 12
radio input "true"
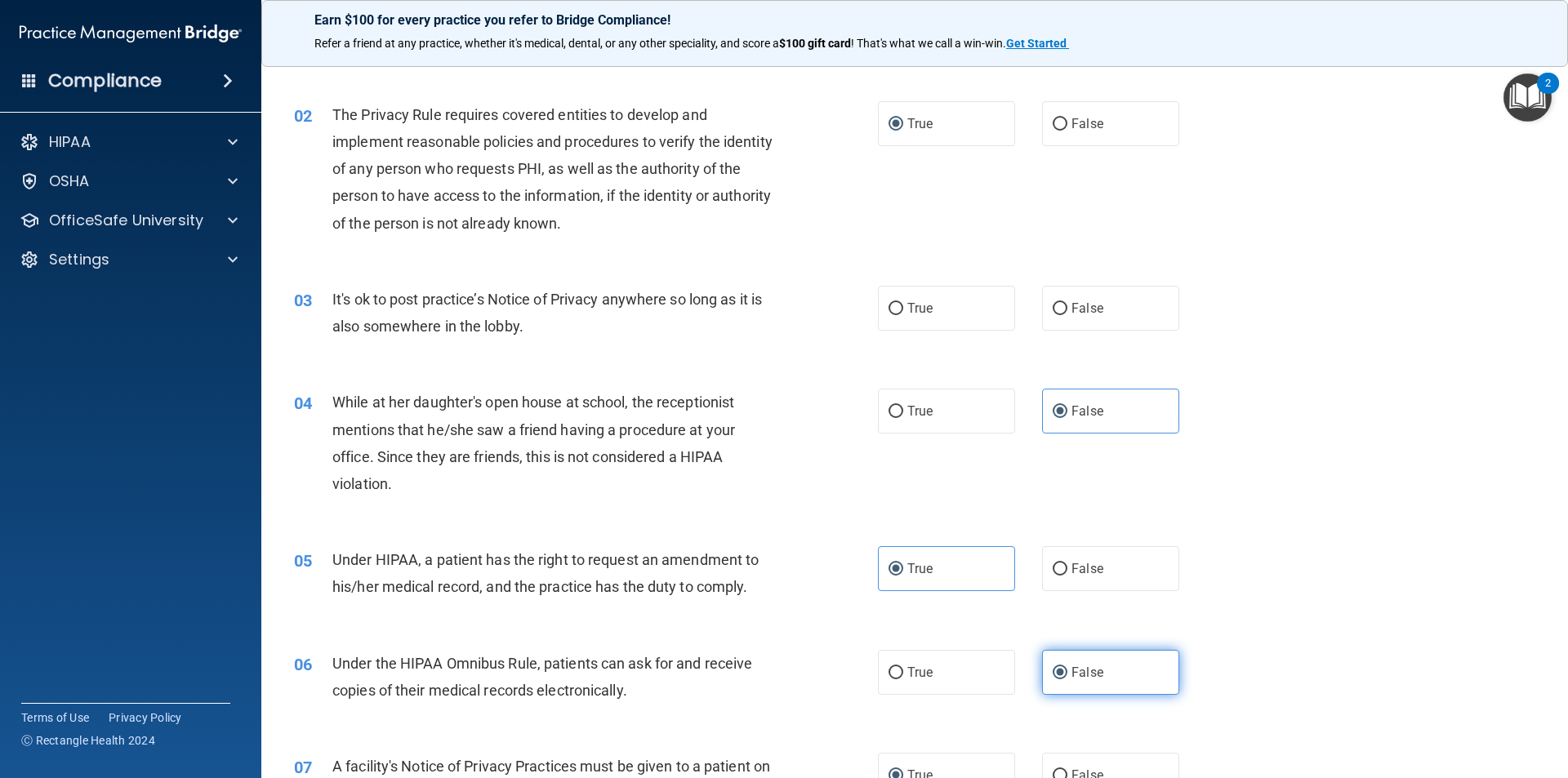
scroll to position [0, 0]
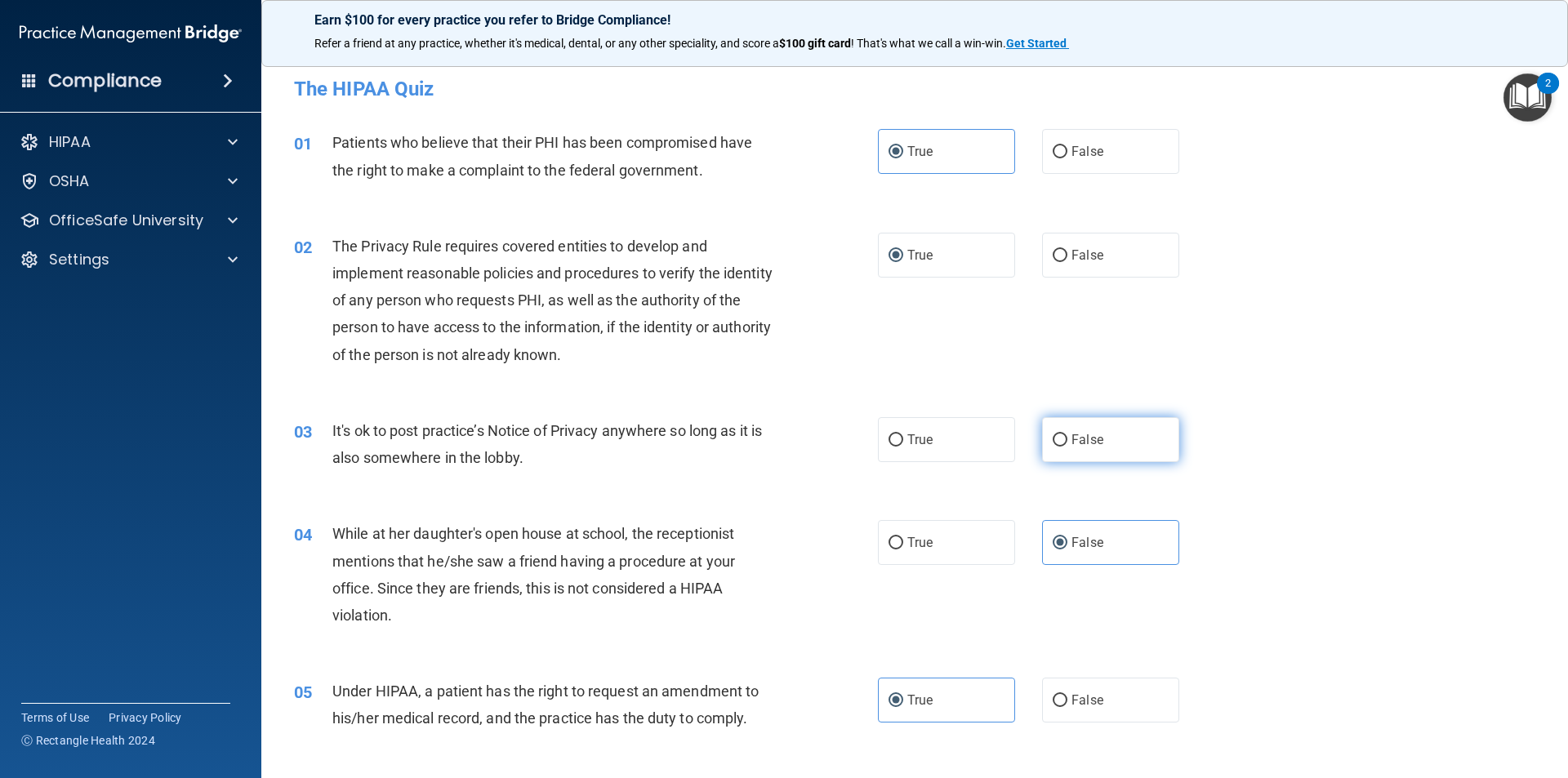
click at [1077, 446] on span "False" at bounding box center [1087, 439] width 32 height 16
click at [1067, 446] on input "False" at bounding box center [1059, 440] width 15 height 12
radio input "true"
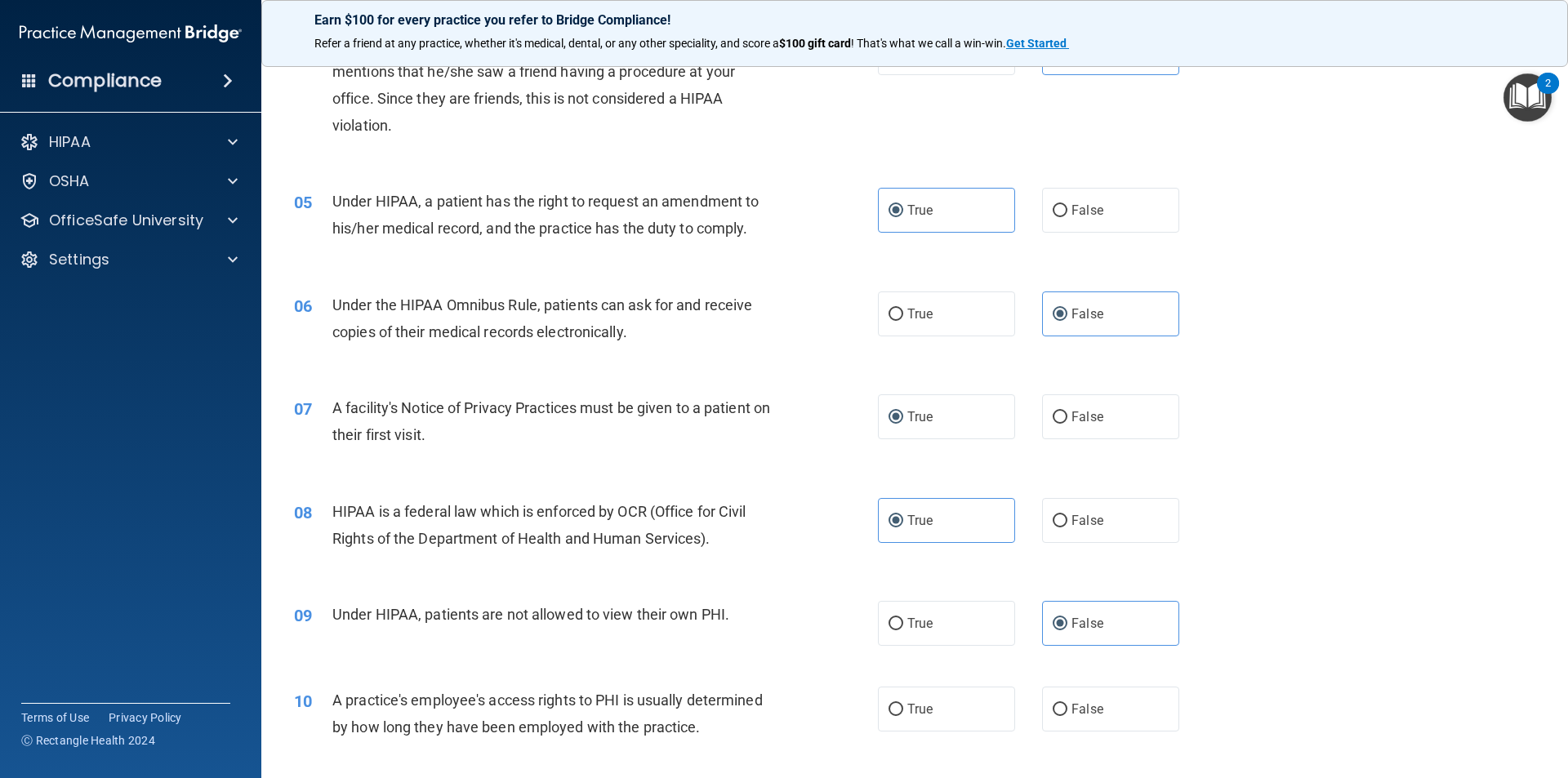
scroll to position [979, 0]
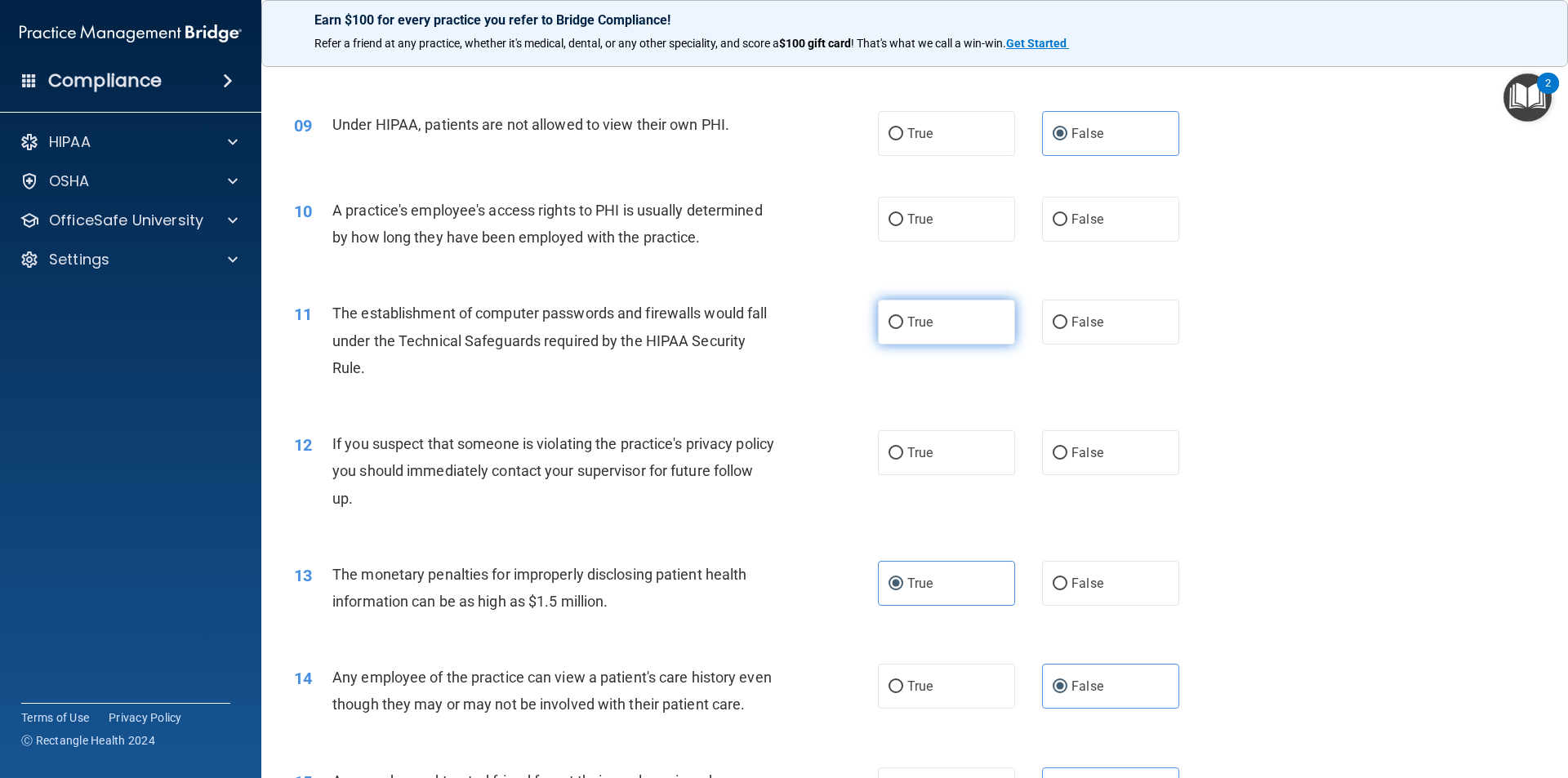
click at [955, 312] on label "True" at bounding box center [946, 322] width 137 height 45
click at [903, 317] on input "True" at bounding box center [895, 323] width 15 height 12
radio input "true"
click at [910, 450] on span "True" at bounding box center [919, 453] width 25 height 16
click at [903, 450] on input "True" at bounding box center [895, 453] width 15 height 12
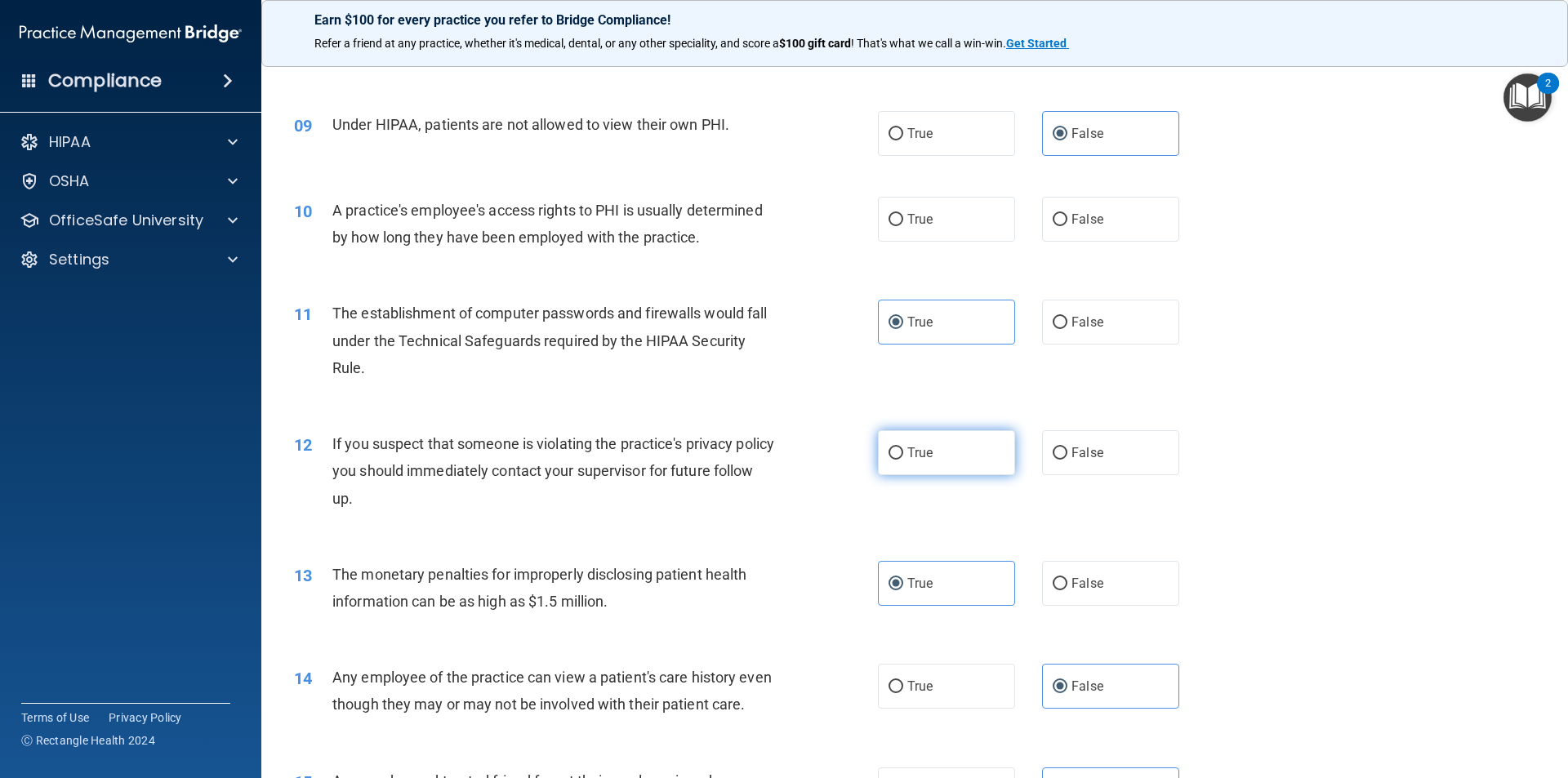
radio input "true"
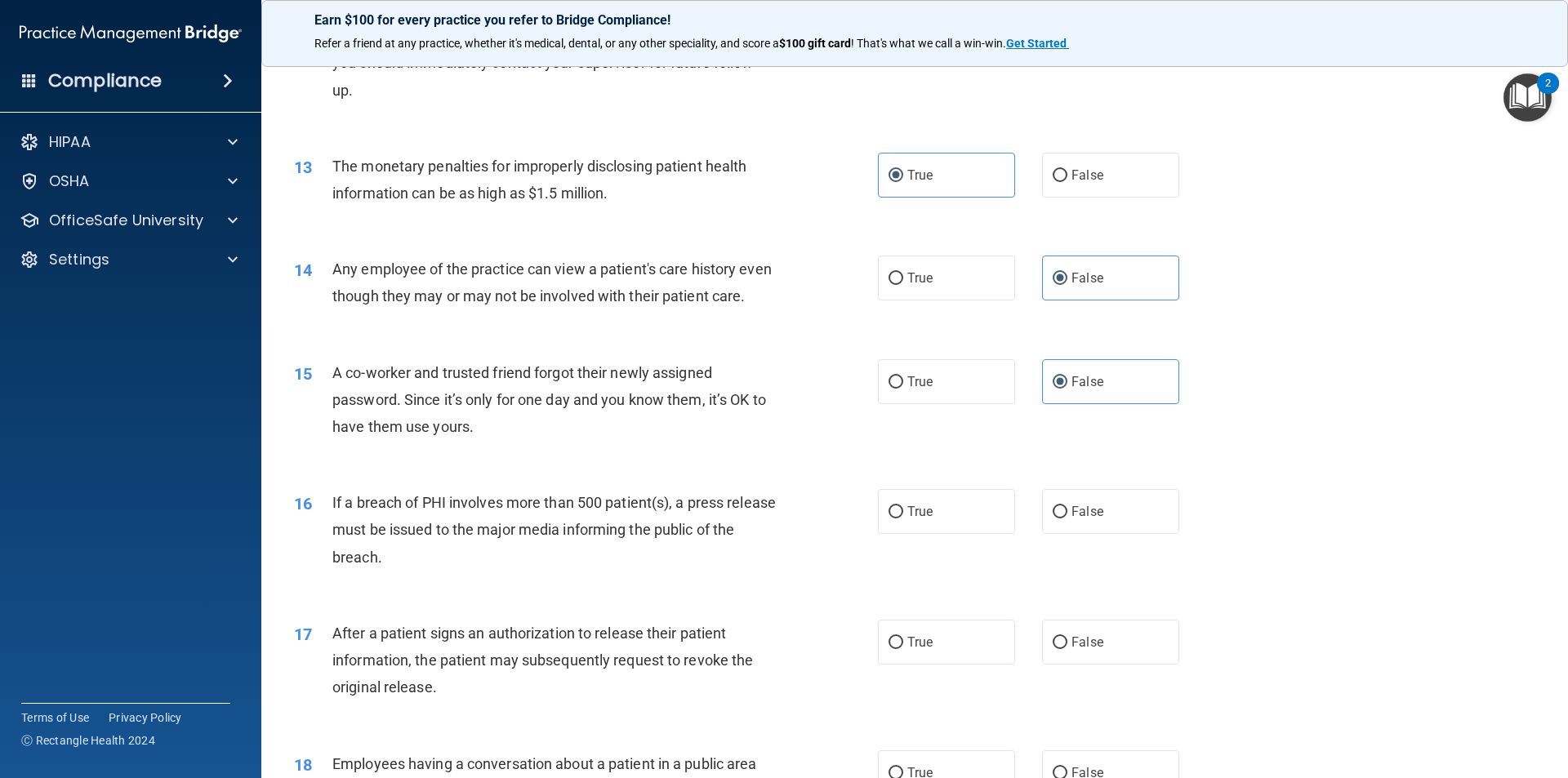
scroll to position [1470, 0]
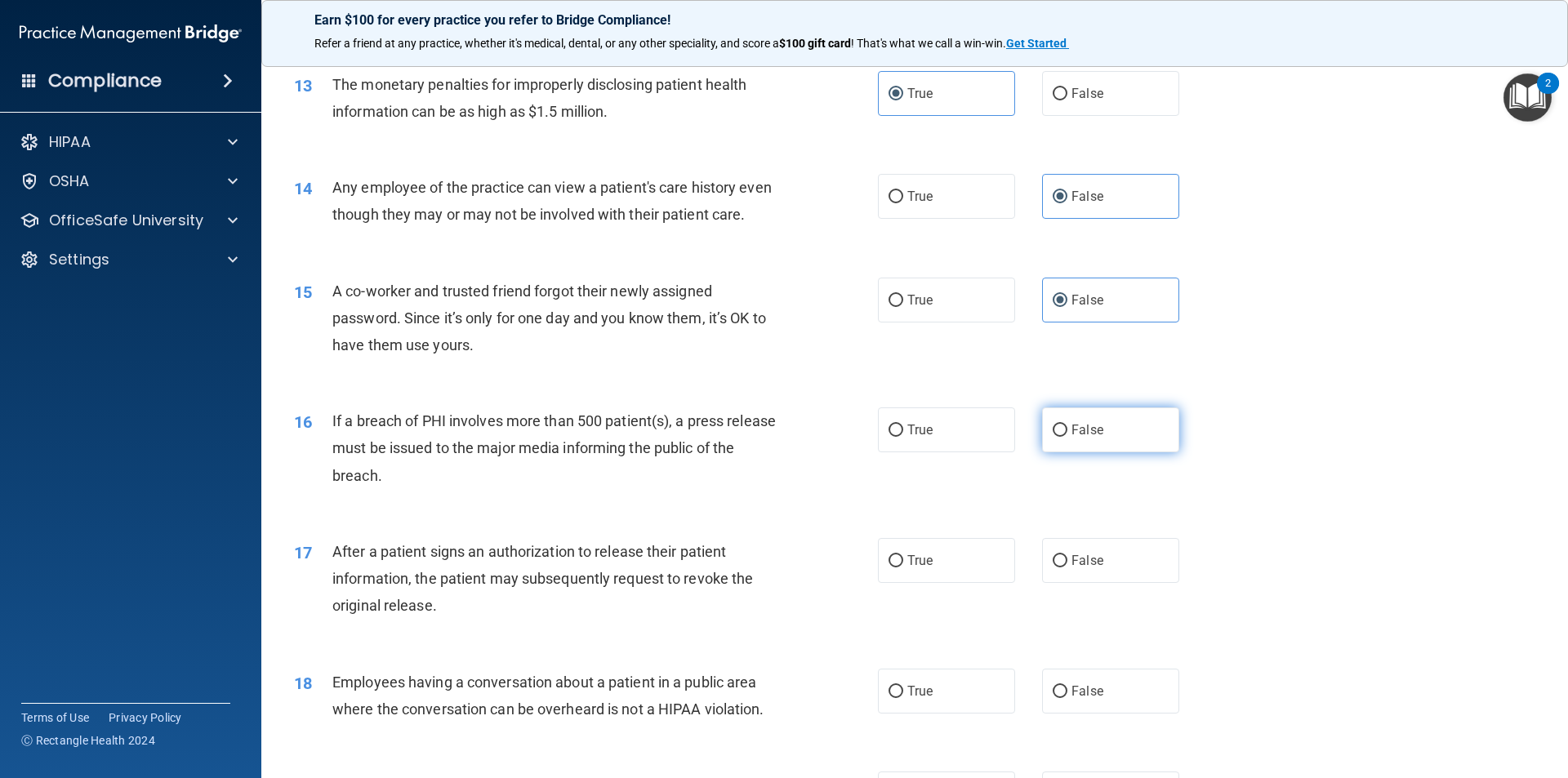
click at [1073, 438] on span "False" at bounding box center [1087, 430] width 32 height 16
click at [1067, 437] on input "False" at bounding box center [1059, 431] width 15 height 12
radio input "true"
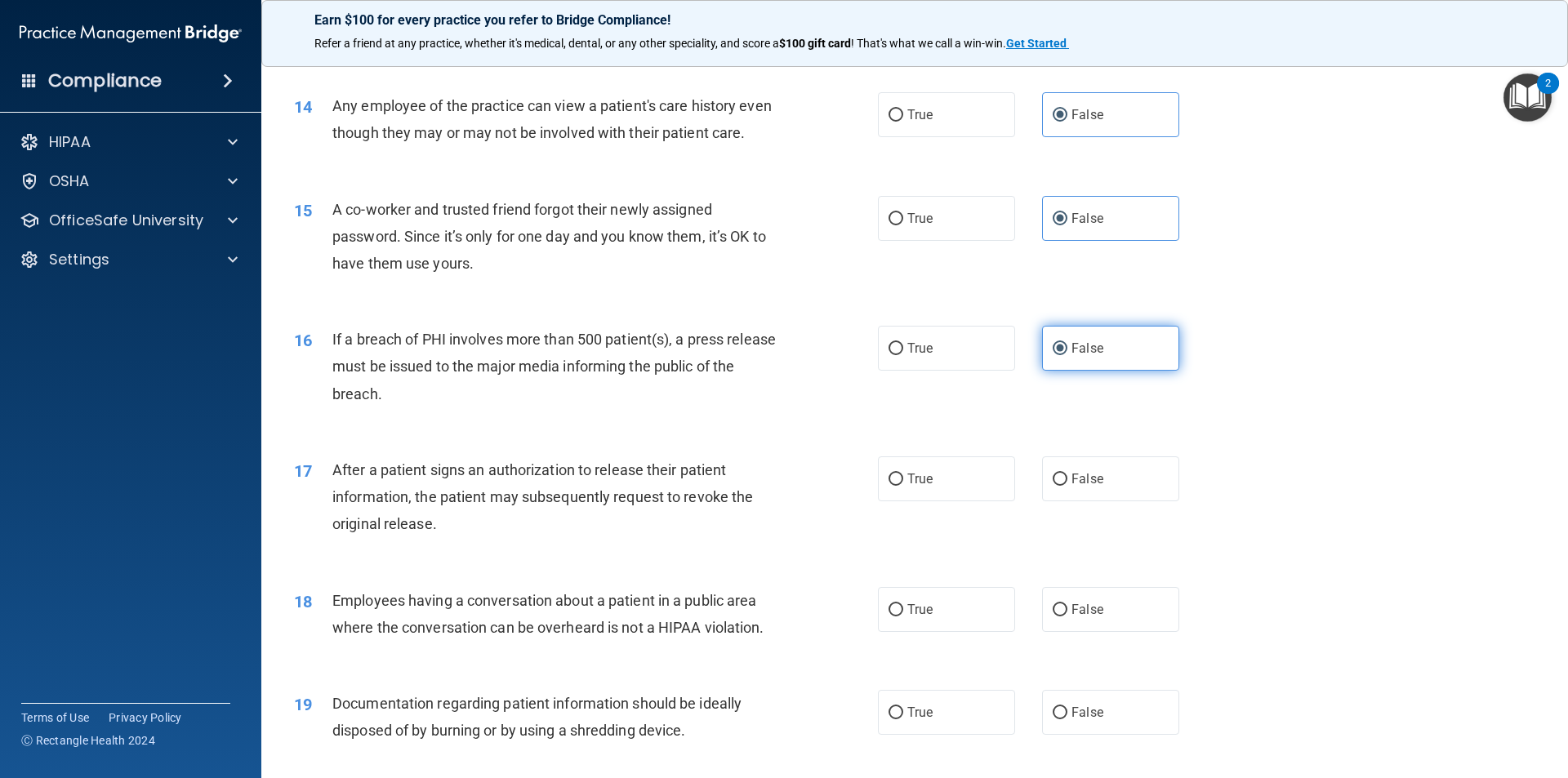
scroll to position [1633, 0]
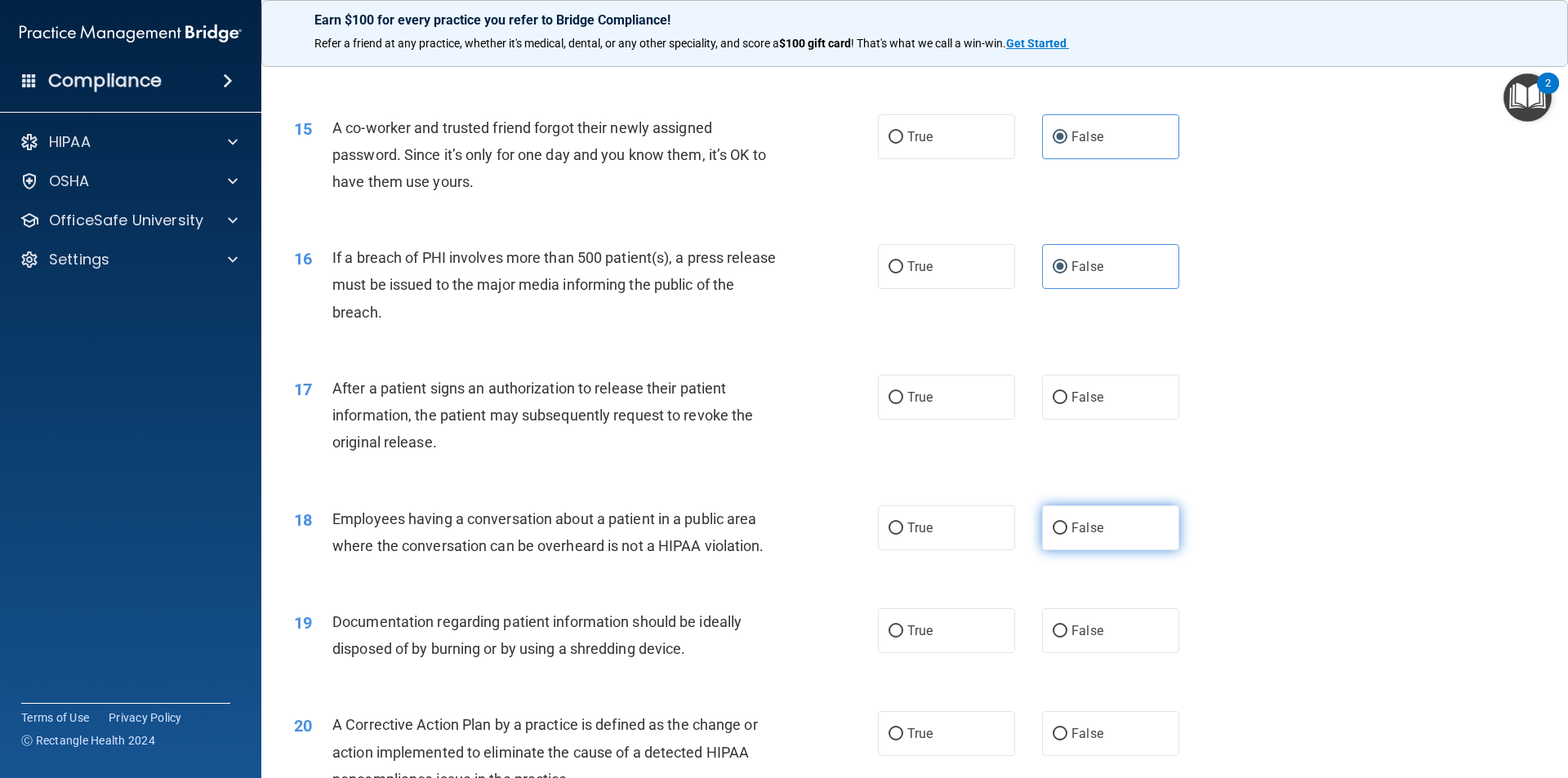
click at [1079, 544] on label "False" at bounding box center [1110, 528] width 137 height 45
click at [1067, 535] on input "False" at bounding box center [1059, 529] width 15 height 12
radio input "true"
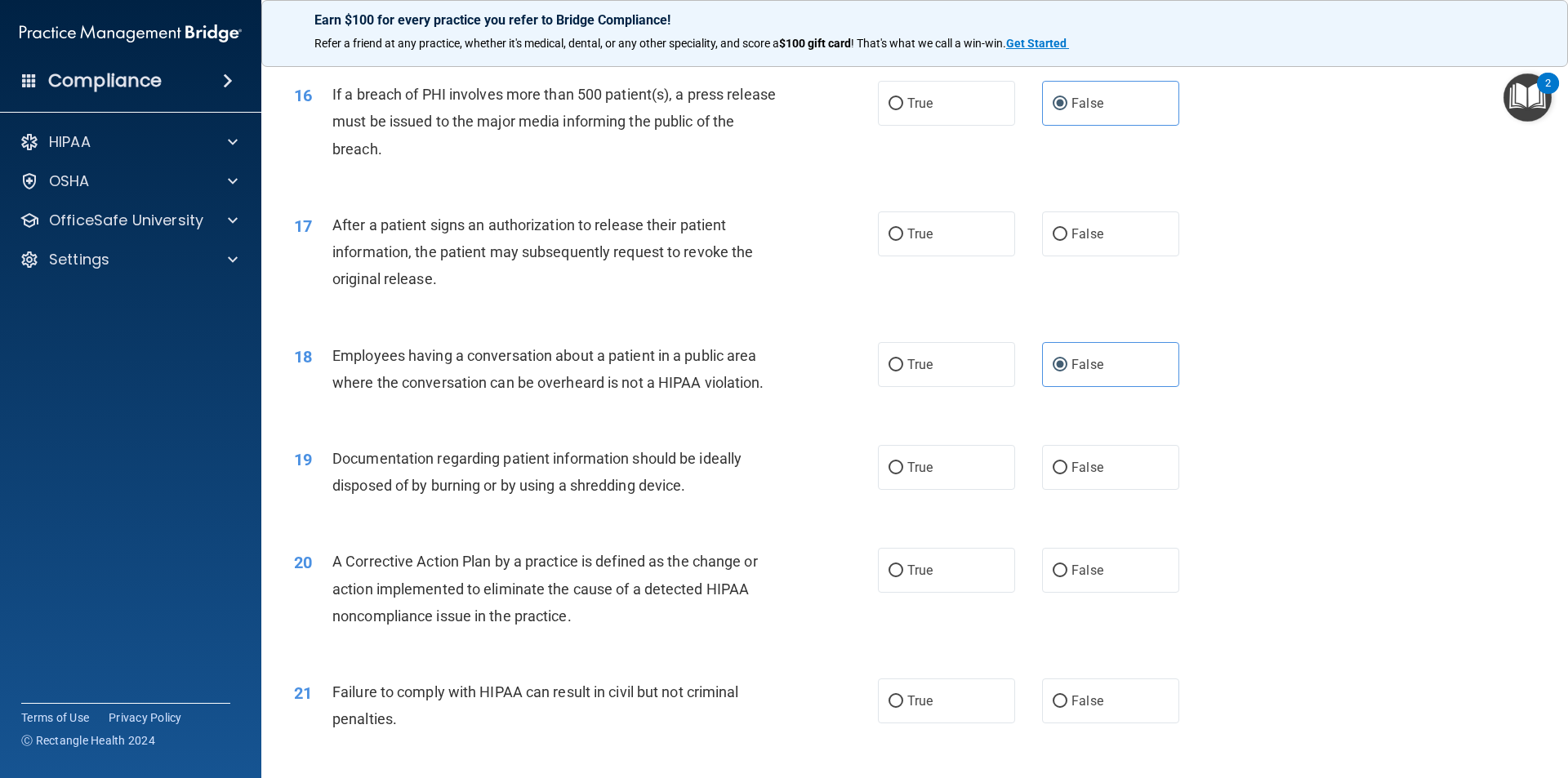
scroll to position [1878, 0]
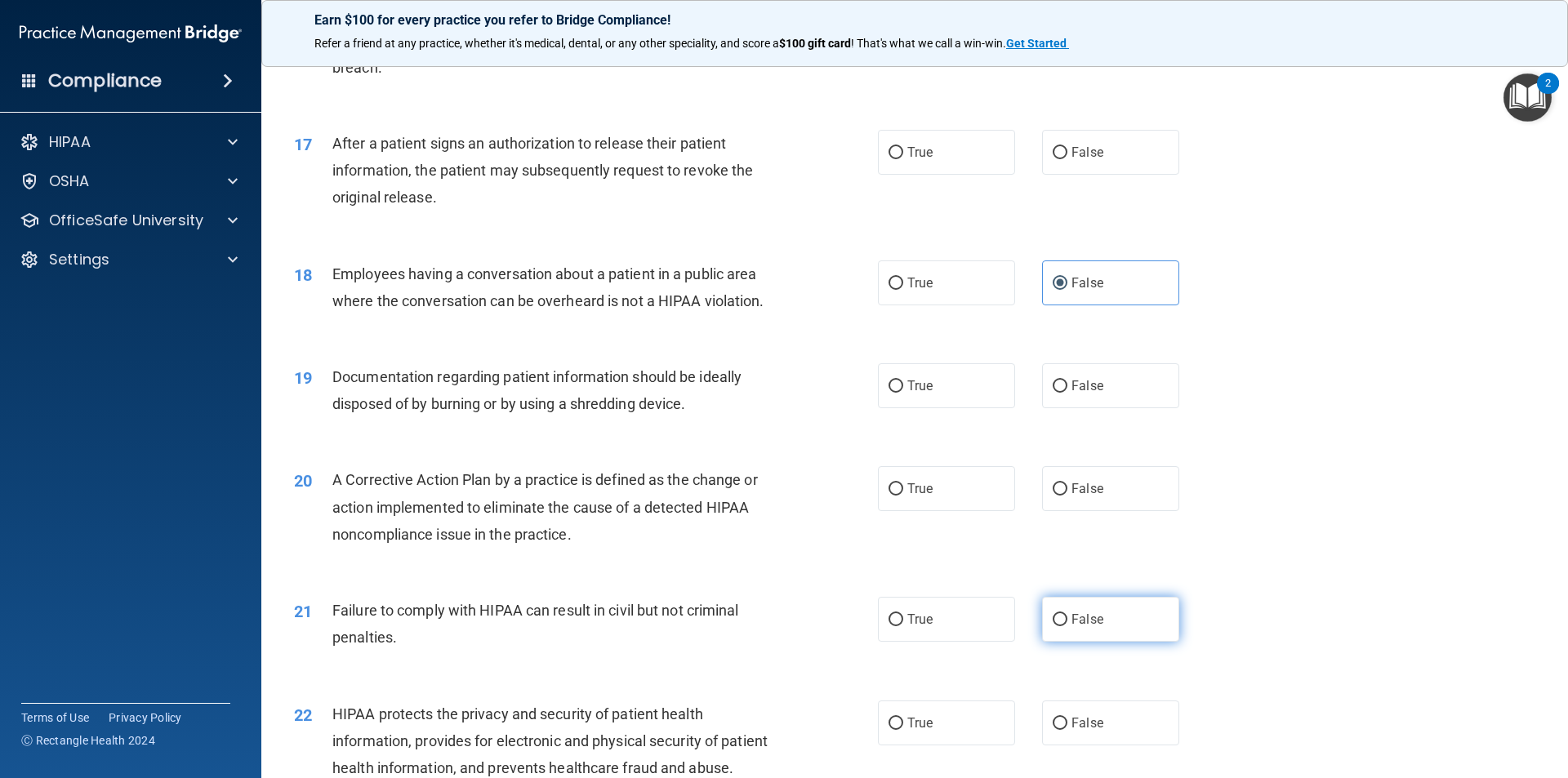
click at [1118, 638] on label "False" at bounding box center [1110, 619] width 137 height 45
click at [1067, 626] on input "False" at bounding box center [1059, 620] width 15 height 12
radio input "true"
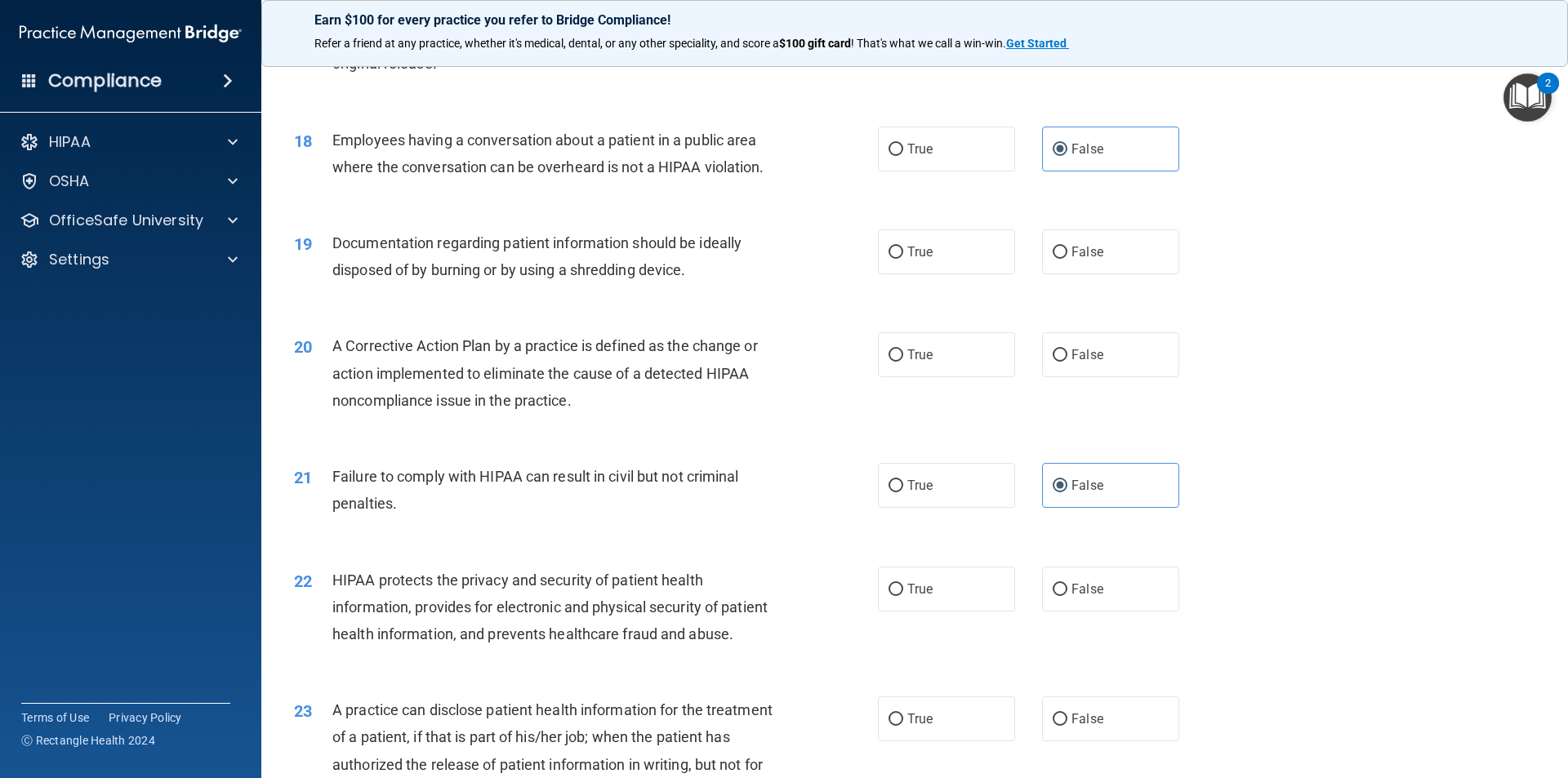
scroll to position [2041, 0]
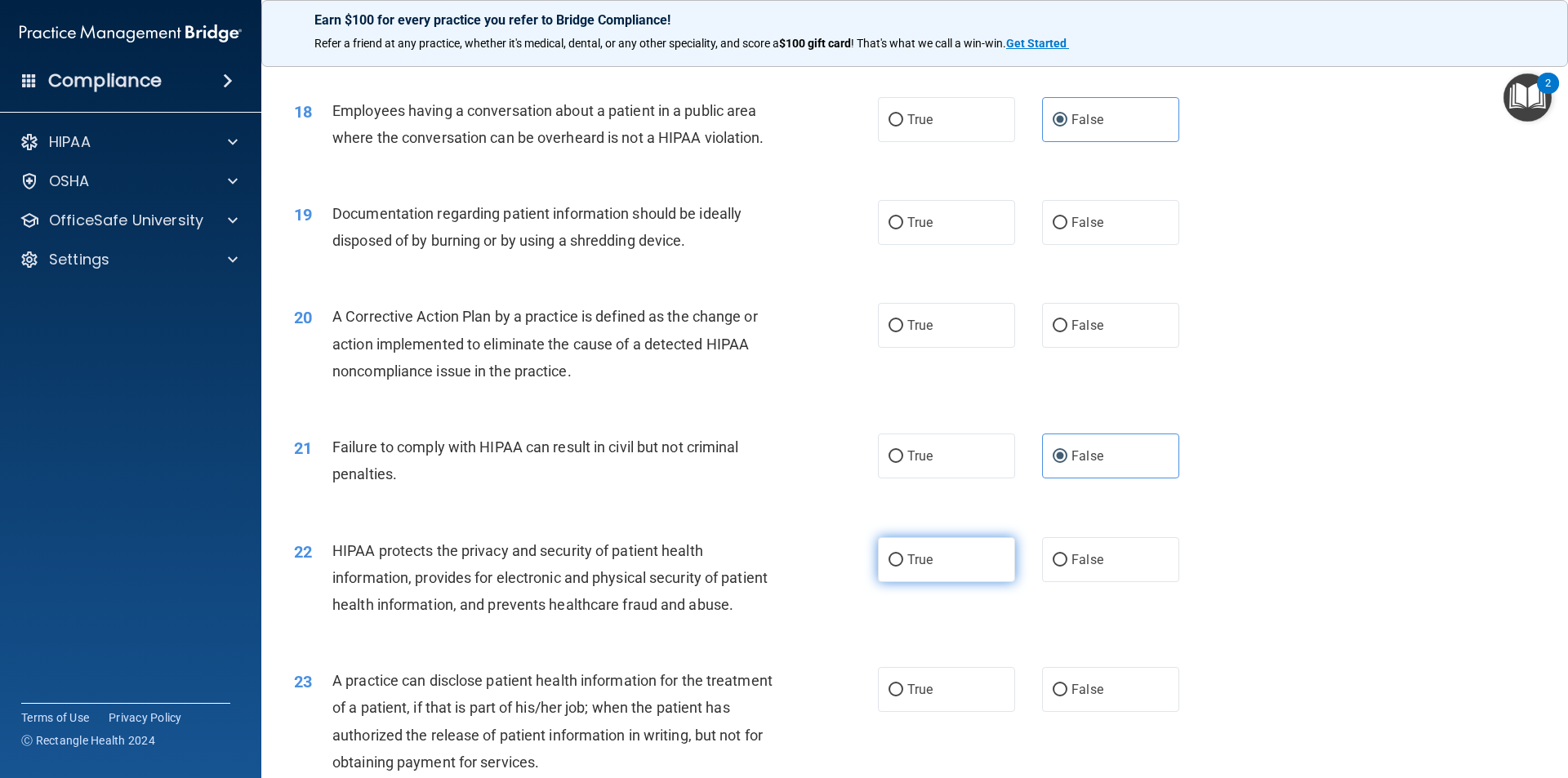
click at [975, 582] on label "True" at bounding box center [946, 560] width 137 height 45
click at [903, 567] on input "True" at bounding box center [895, 561] width 15 height 12
radio input "true"
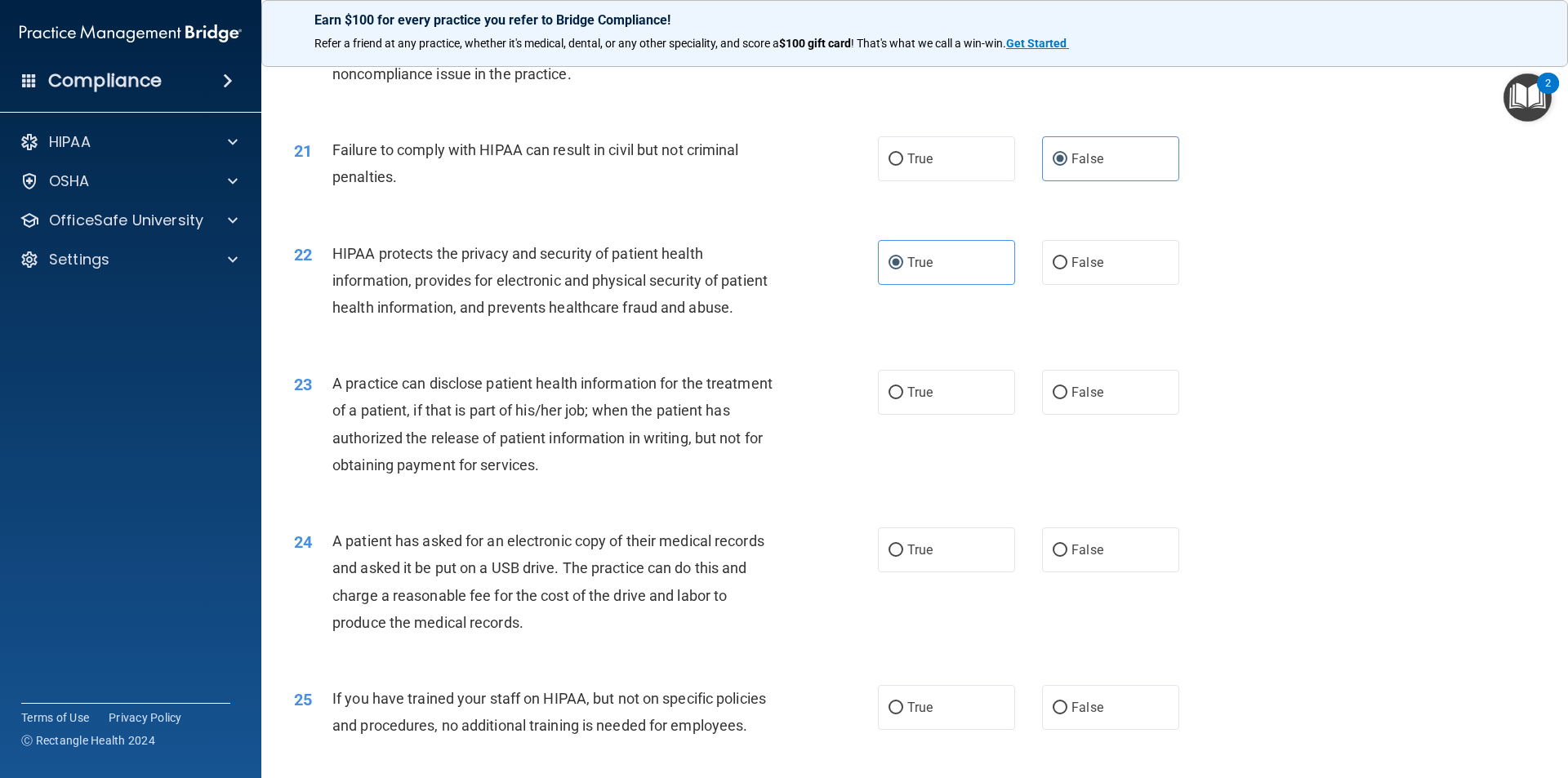
scroll to position [2368, 0]
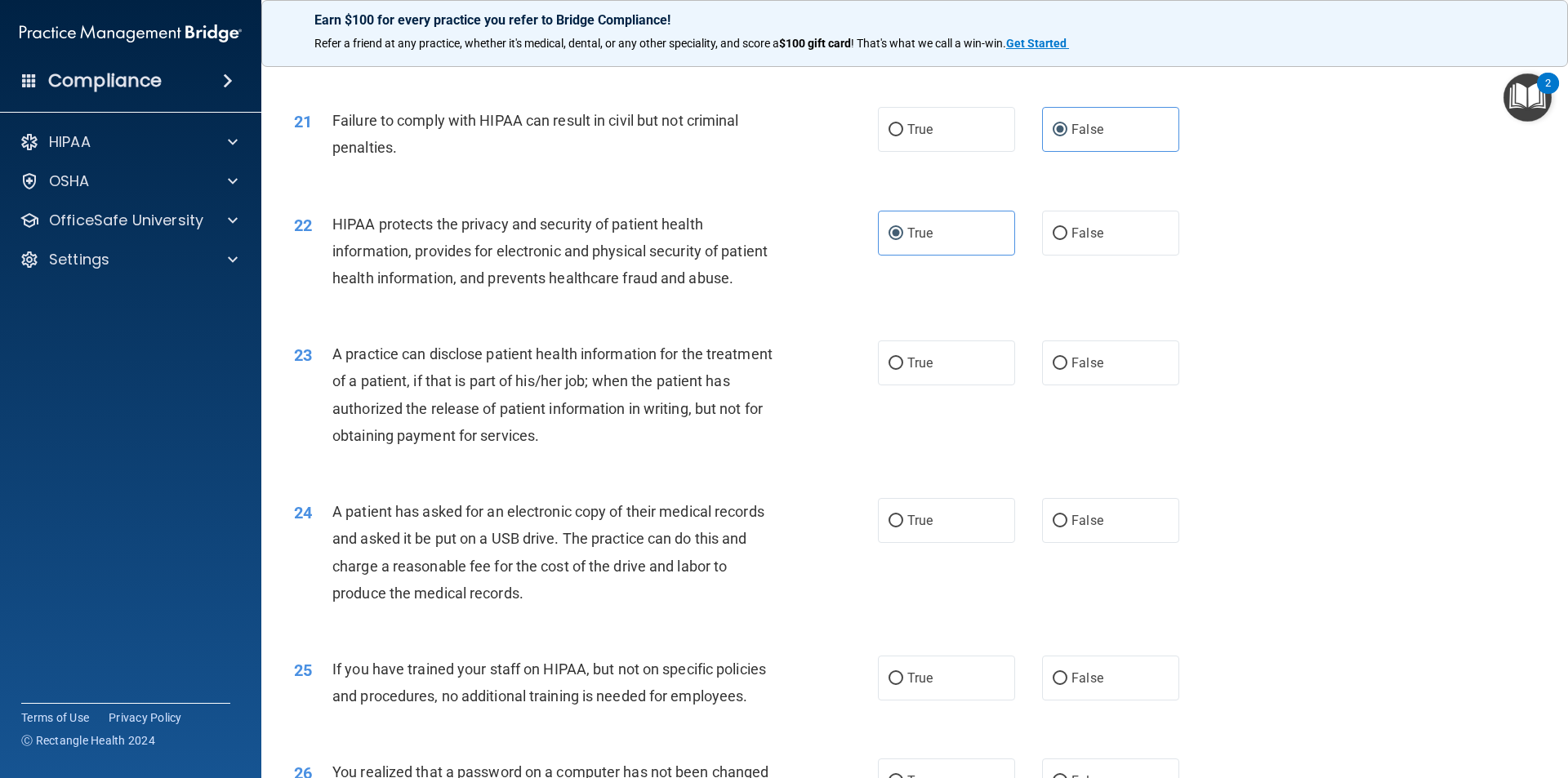
click at [1086, 551] on div "24 A patient has asked for an electronic copy of their medical records and aske…" at bounding box center [914, 556] width 1266 height 157
click at [1084, 528] on span "False" at bounding box center [1087, 521] width 32 height 16
click at [1067, 527] on input "False" at bounding box center [1059, 521] width 15 height 12
radio input "true"
click at [1133, 701] on label "False" at bounding box center [1110, 678] width 137 height 45
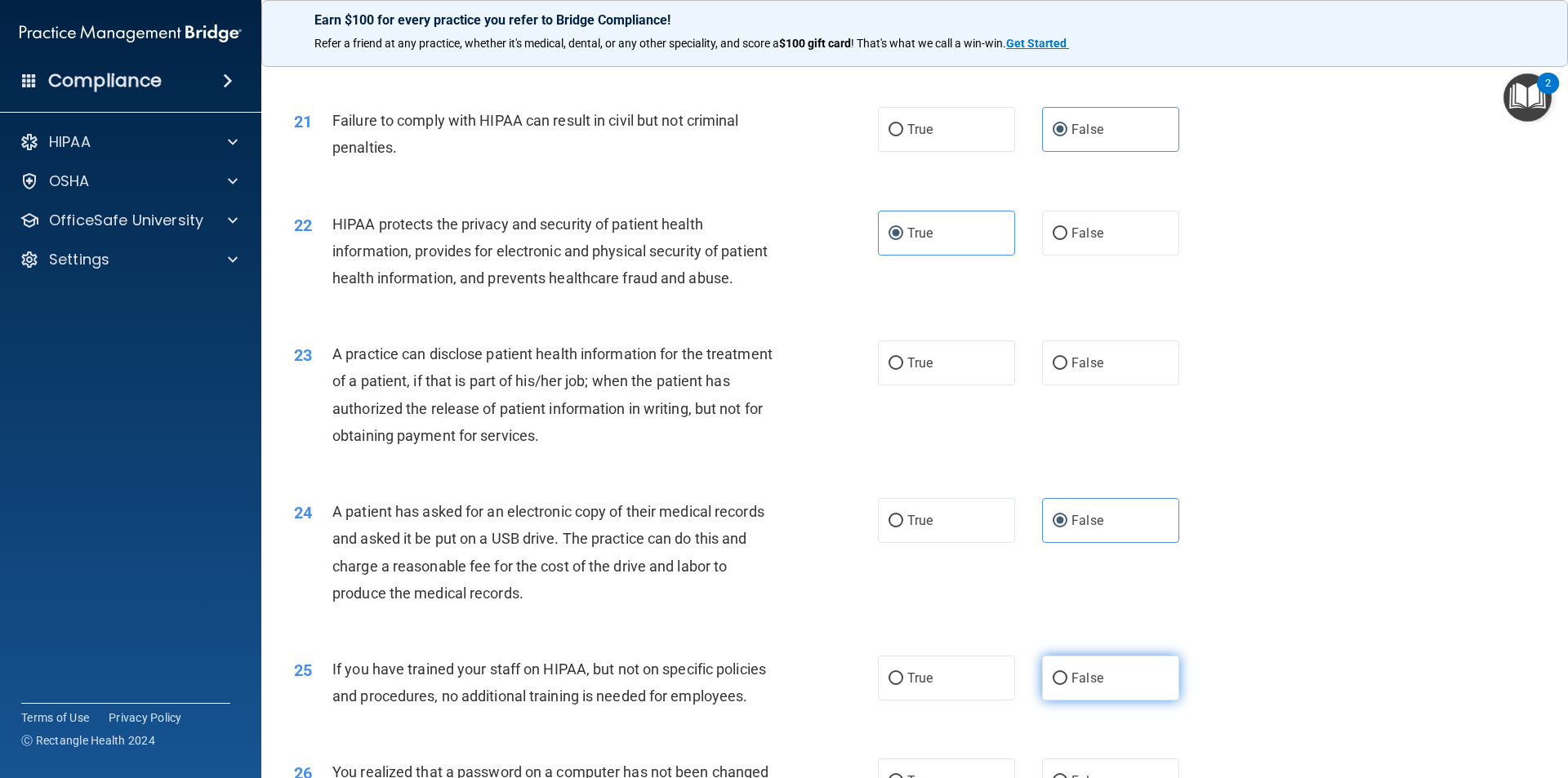
click at [1067, 685] on input "False" at bounding box center [1059, 679] width 15 height 12
radio input "true"
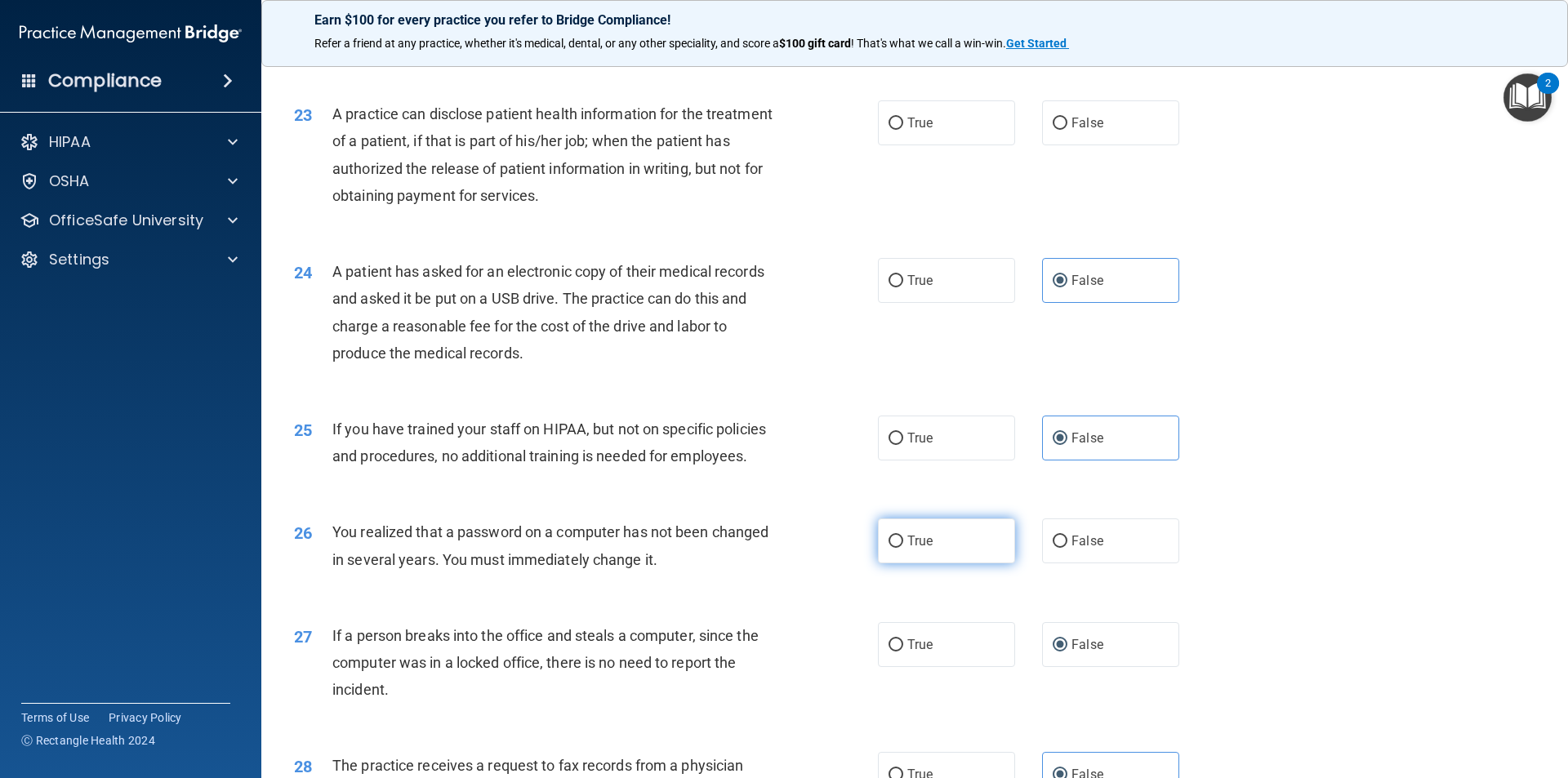
scroll to position [2613, 0]
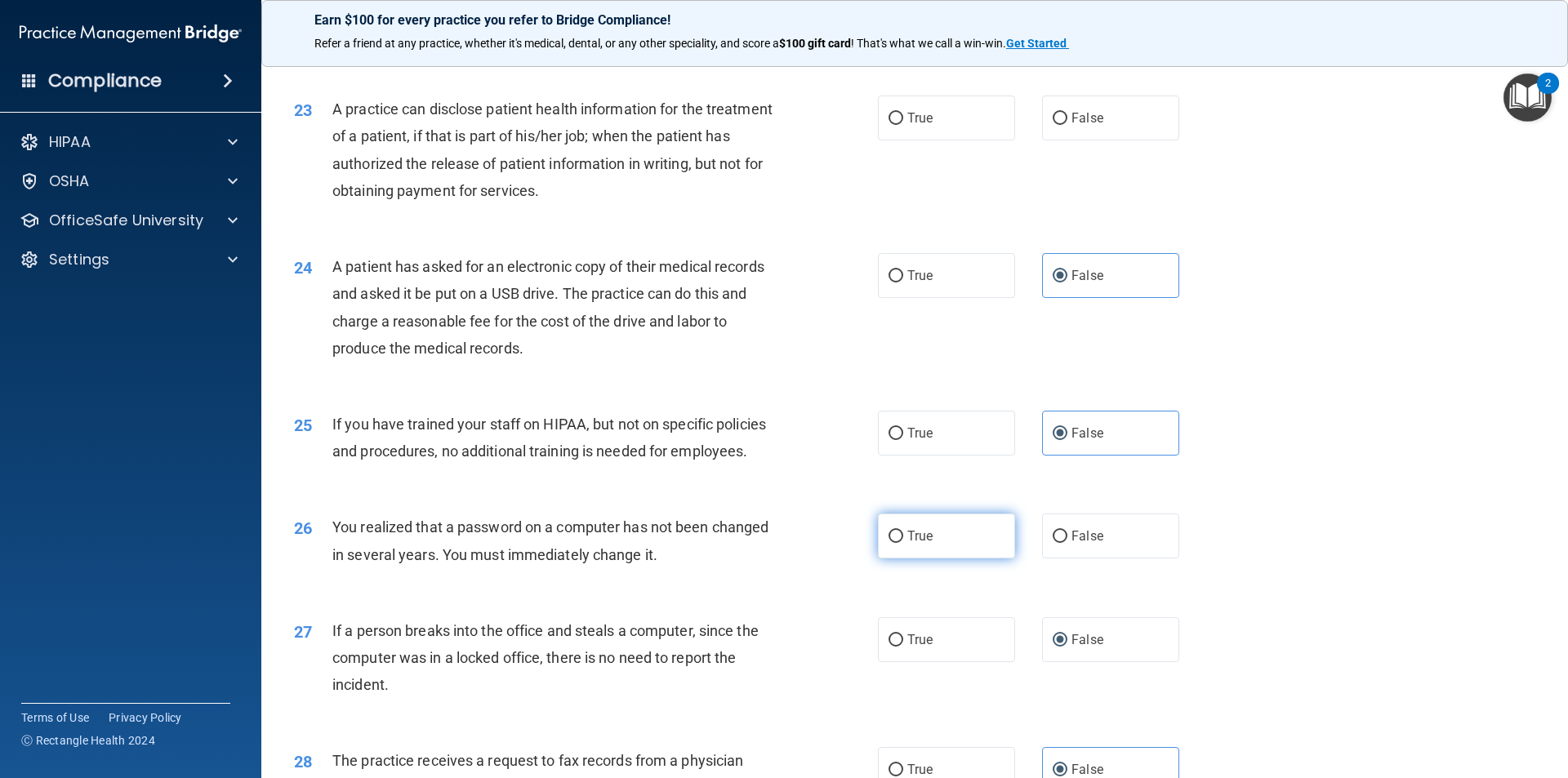
click at [967, 558] on label "True" at bounding box center [946, 536] width 137 height 45
click at [903, 543] on input "True" at bounding box center [895, 537] width 15 height 12
radio input "true"
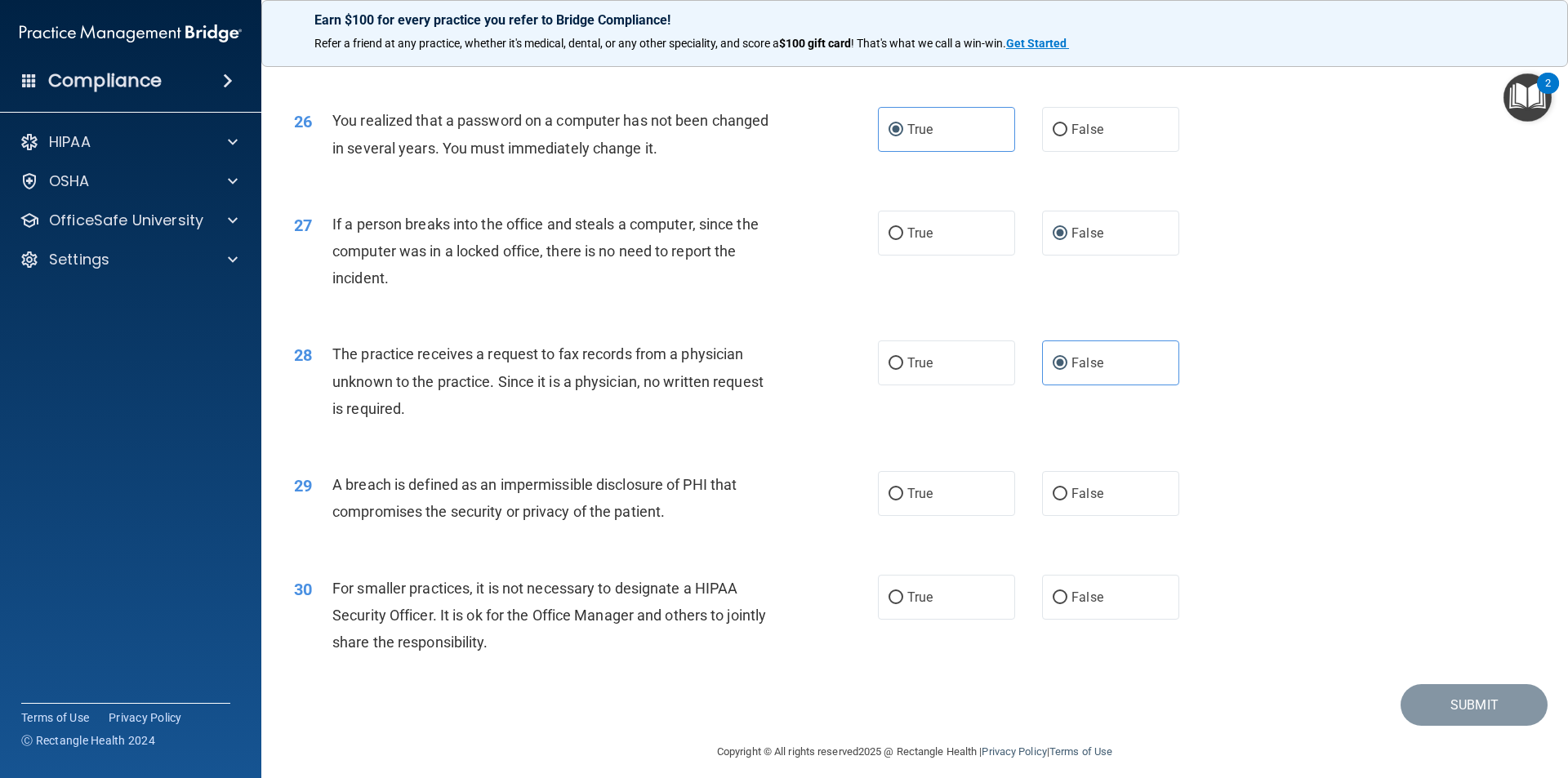
scroll to position [3021, 0]
click at [953, 514] on label "True" at bounding box center [946, 492] width 137 height 45
click at [903, 499] on input "True" at bounding box center [895, 492] width 15 height 12
radio input "true"
click at [1097, 618] on label "False" at bounding box center [1110, 596] width 137 height 45
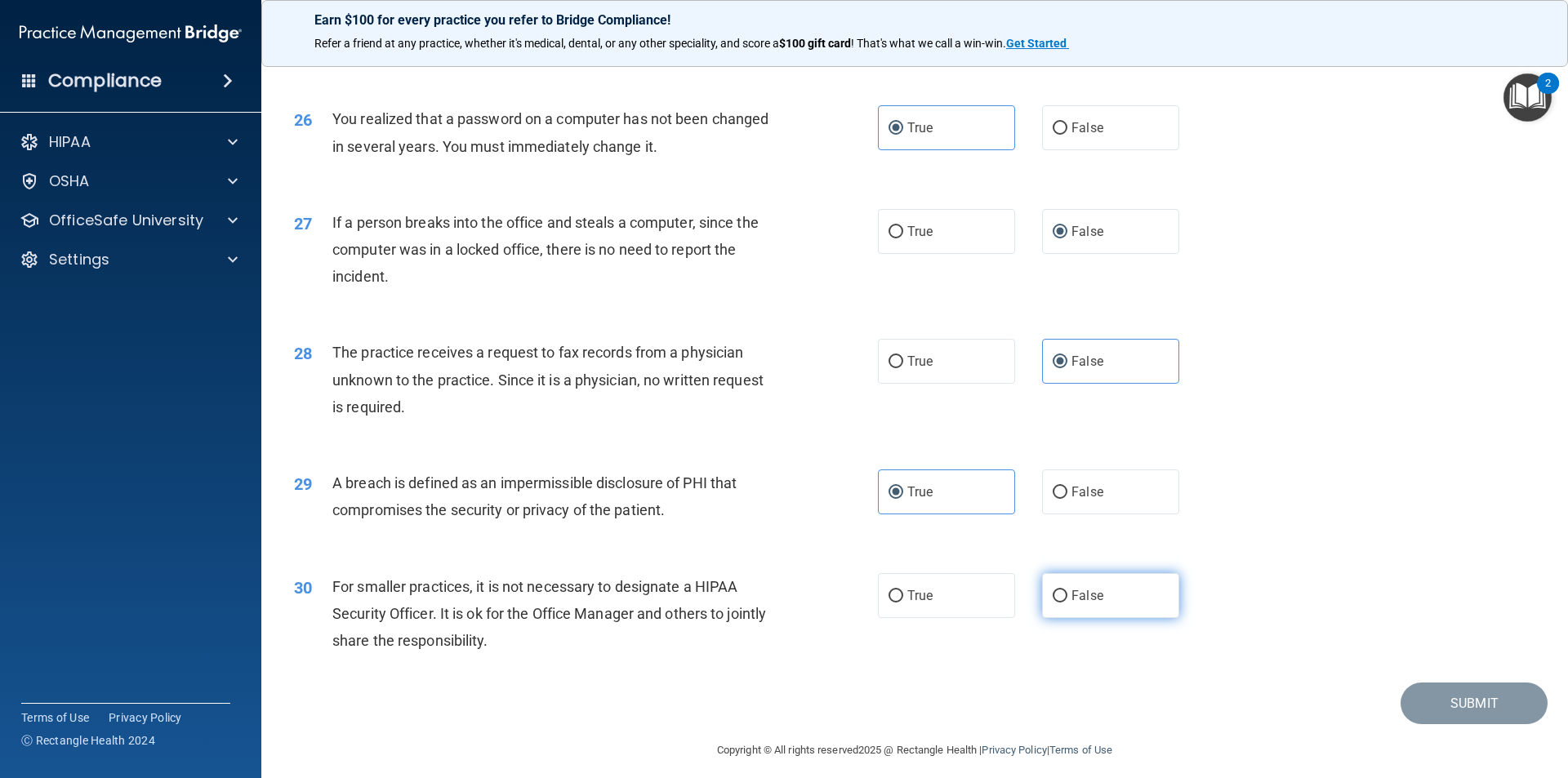
click at [1067, 603] on input "False" at bounding box center [1059, 597] width 15 height 12
radio input "true"
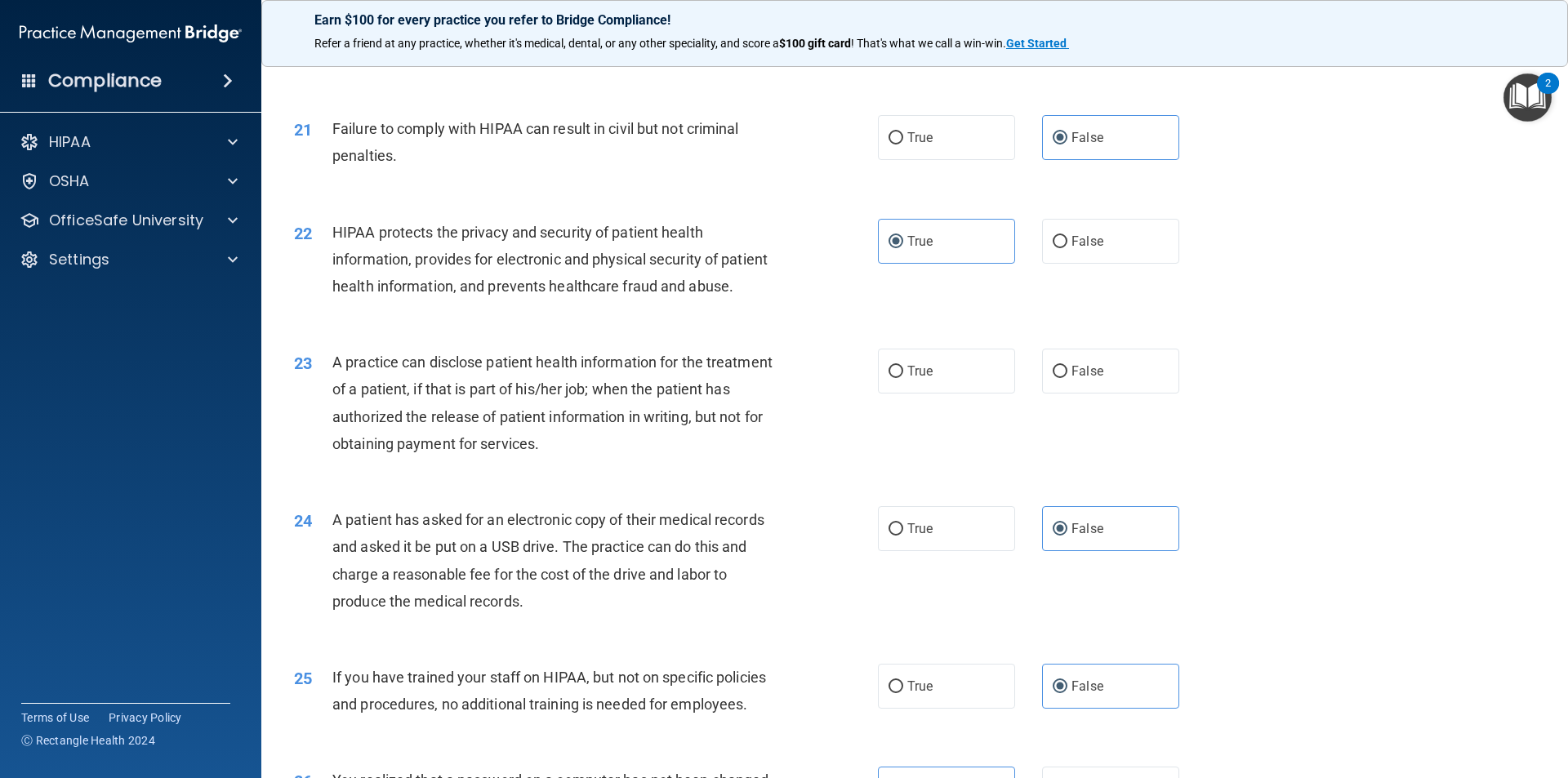
scroll to position [2351, 0]
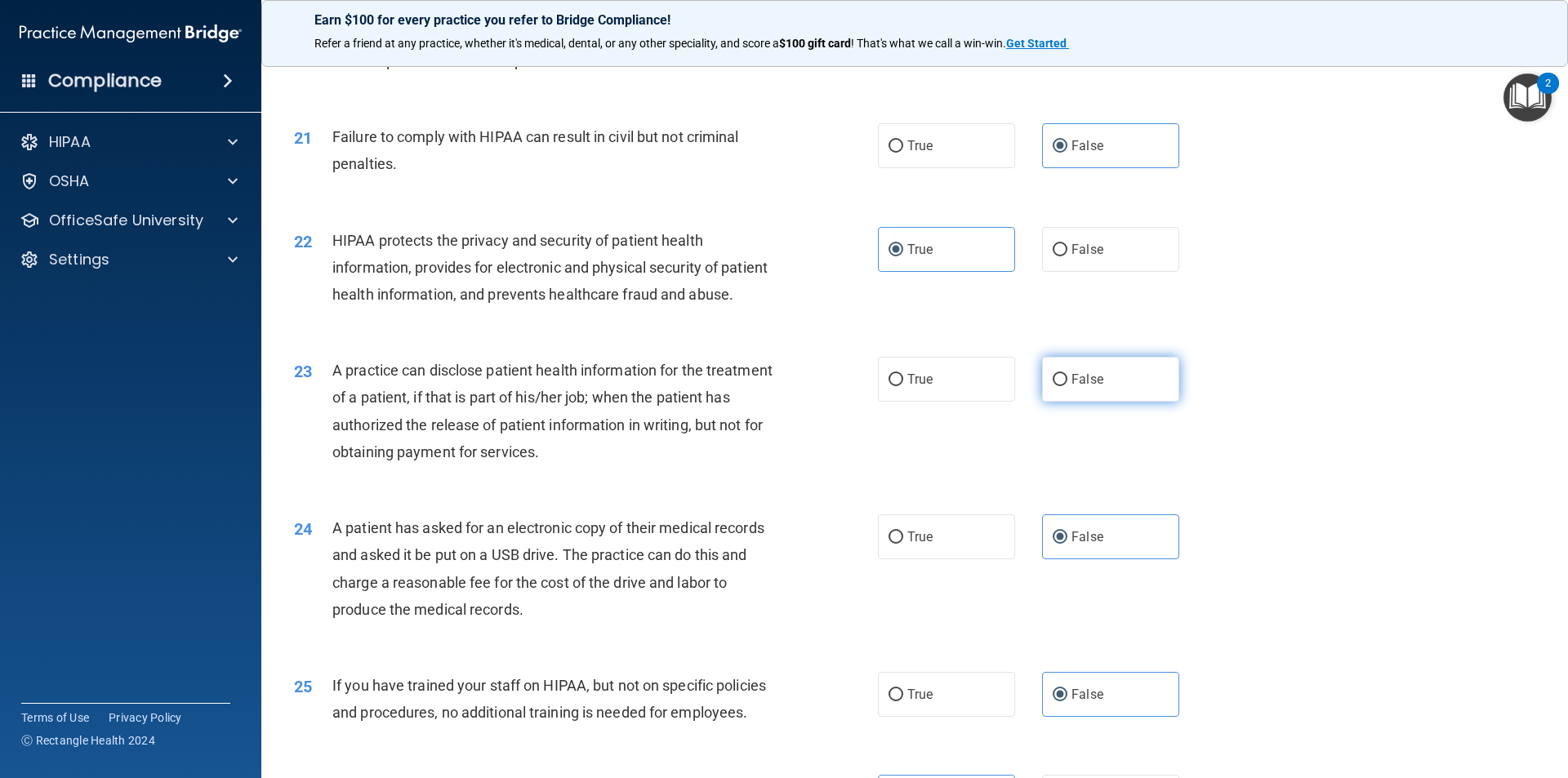
click at [1056, 386] on input "False" at bounding box center [1059, 380] width 15 height 12
radio input "true"
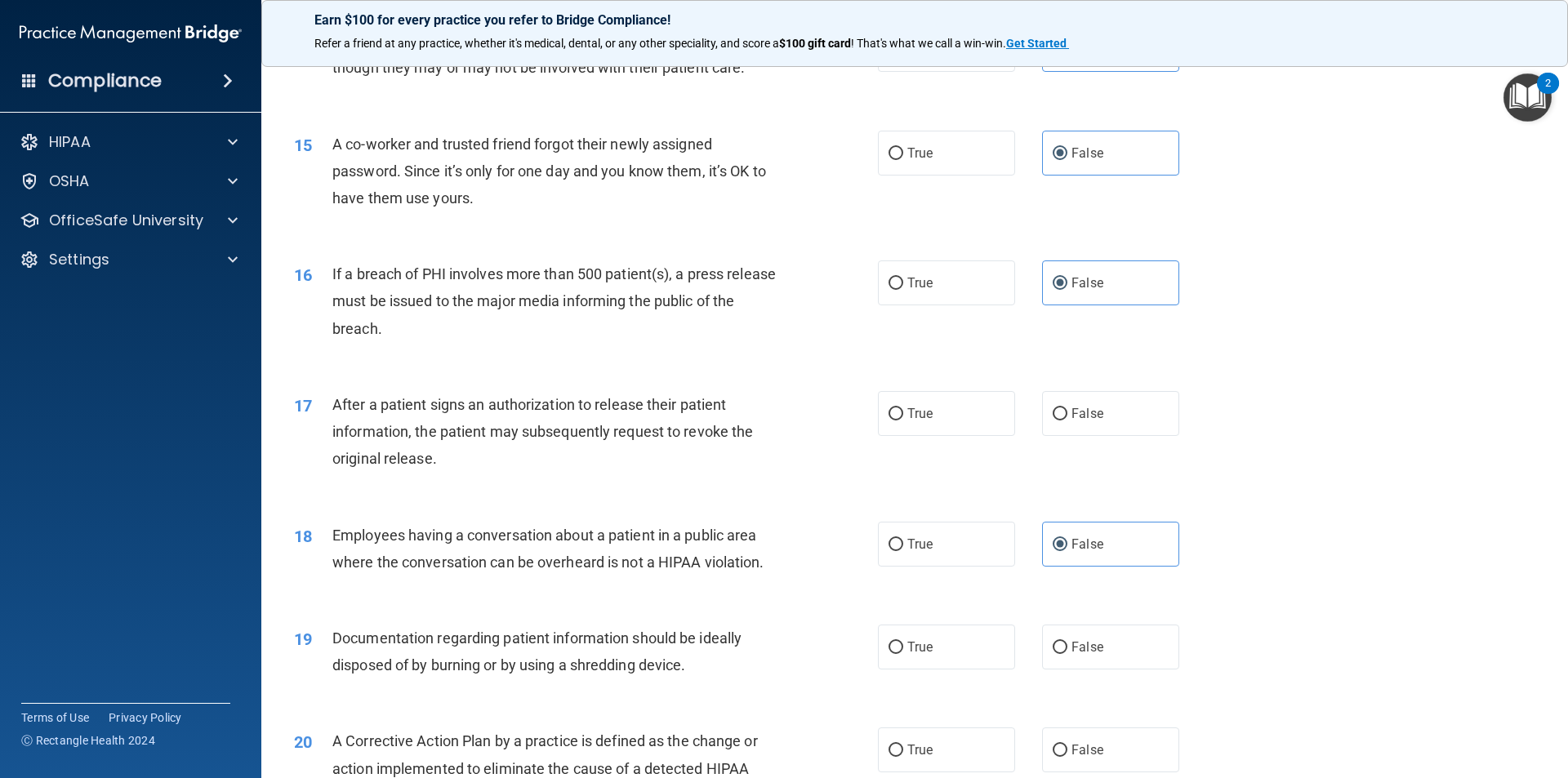
scroll to position [1780, 0]
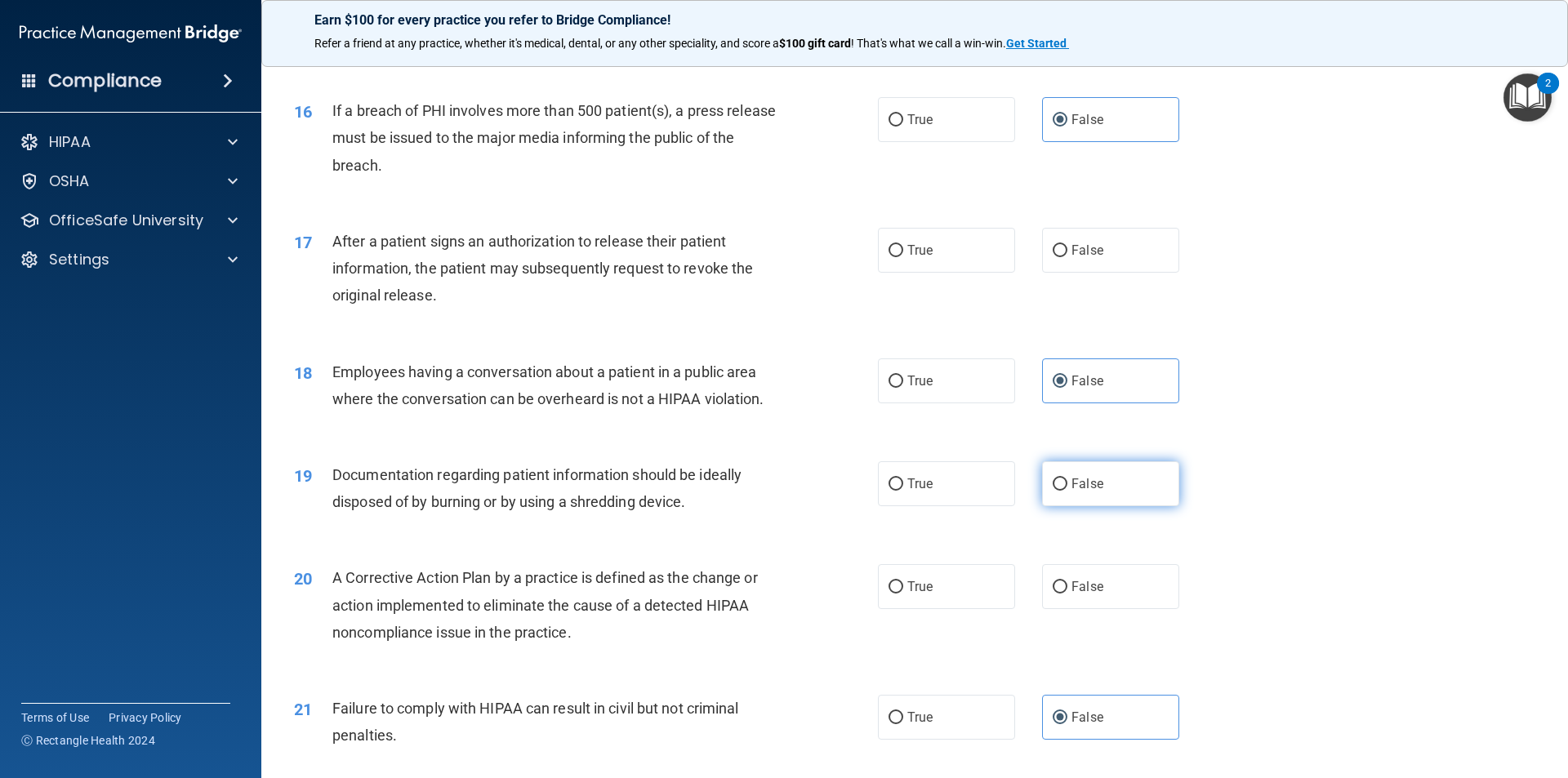
click at [1084, 491] on span "False" at bounding box center [1087, 484] width 32 height 16
click at [1067, 491] on input "False" at bounding box center [1059, 485] width 15 height 12
radio input "true"
click at [982, 608] on label "True" at bounding box center [946, 587] width 137 height 45
click at [903, 594] on input "True" at bounding box center [895, 588] width 15 height 12
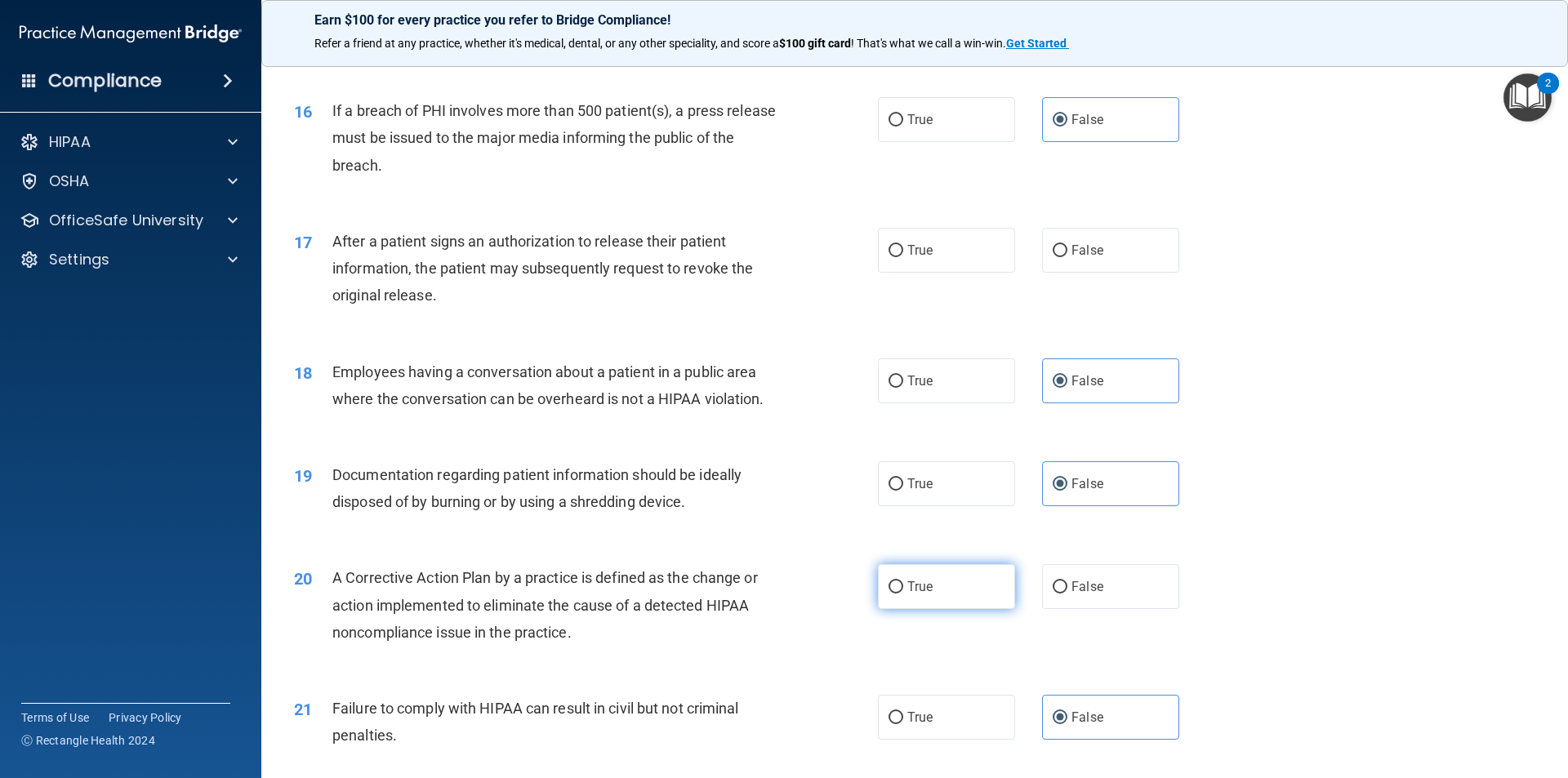
radio input "true"
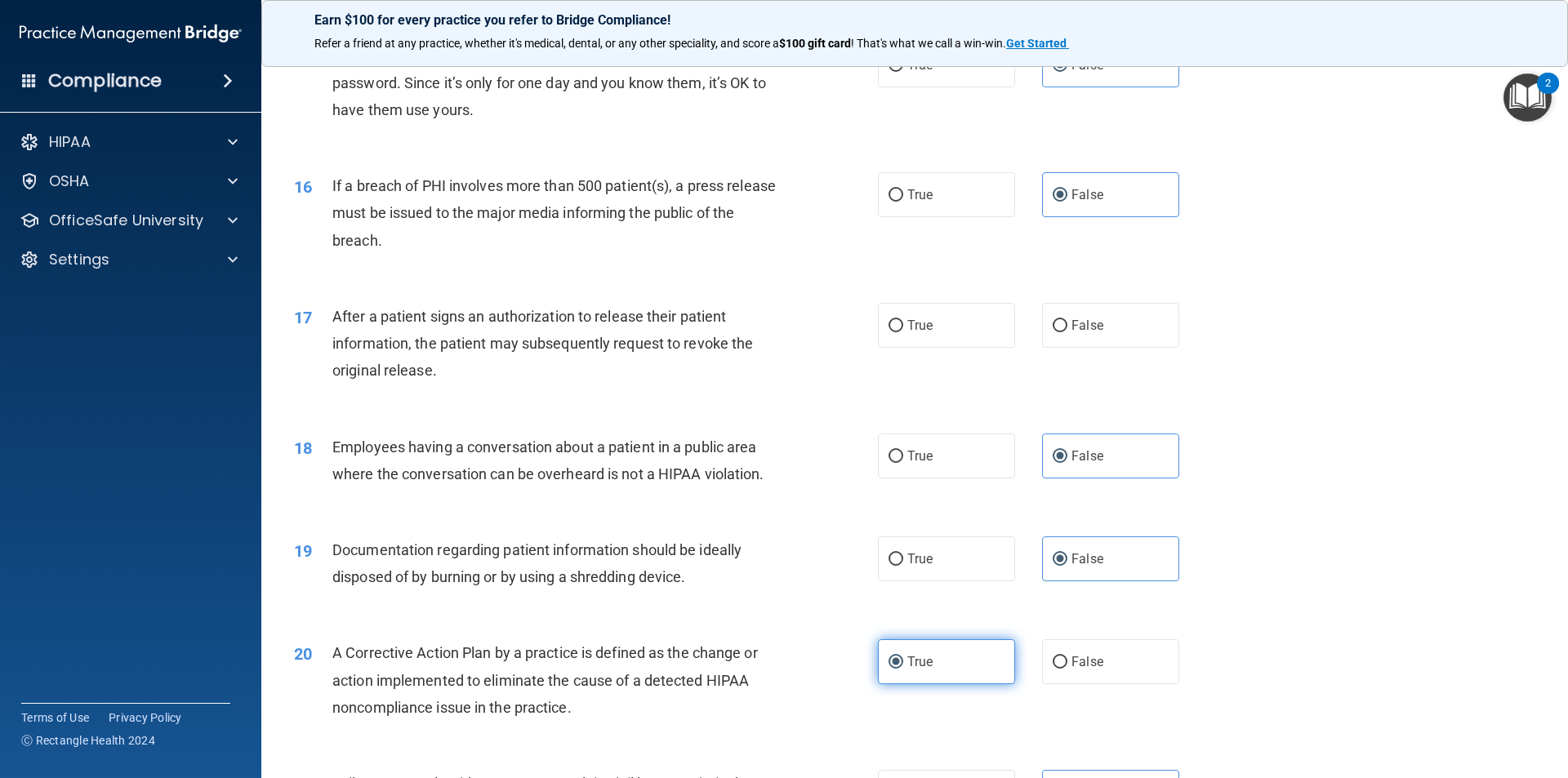
scroll to position [1617, 0]
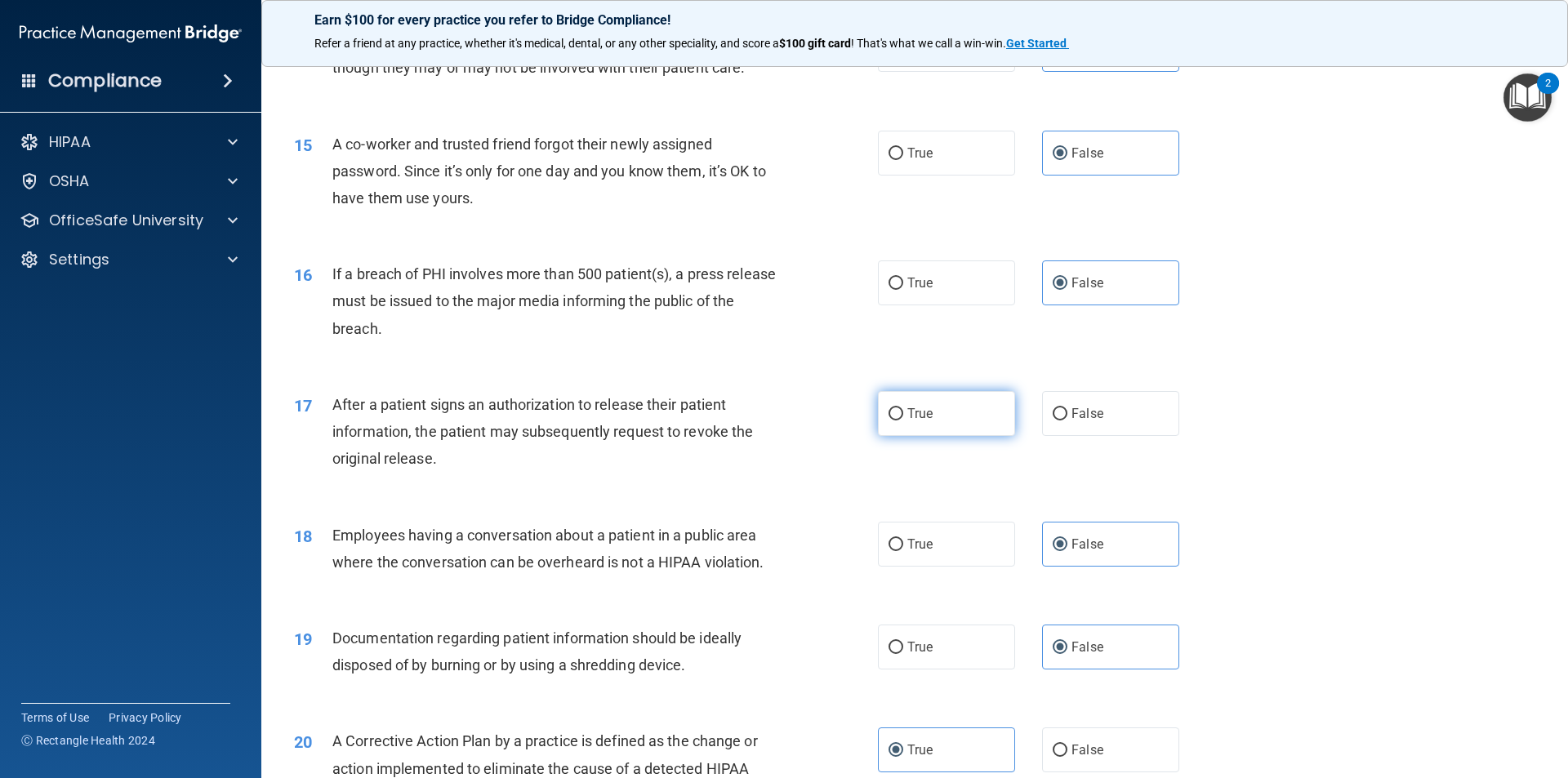
click at [965, 436] on label "True" at bounding box center [946, 413] width 137 height 45
click at [903, 420] on input "True" at bounding box center [895, 414] width 15 height 12
radio input "true"
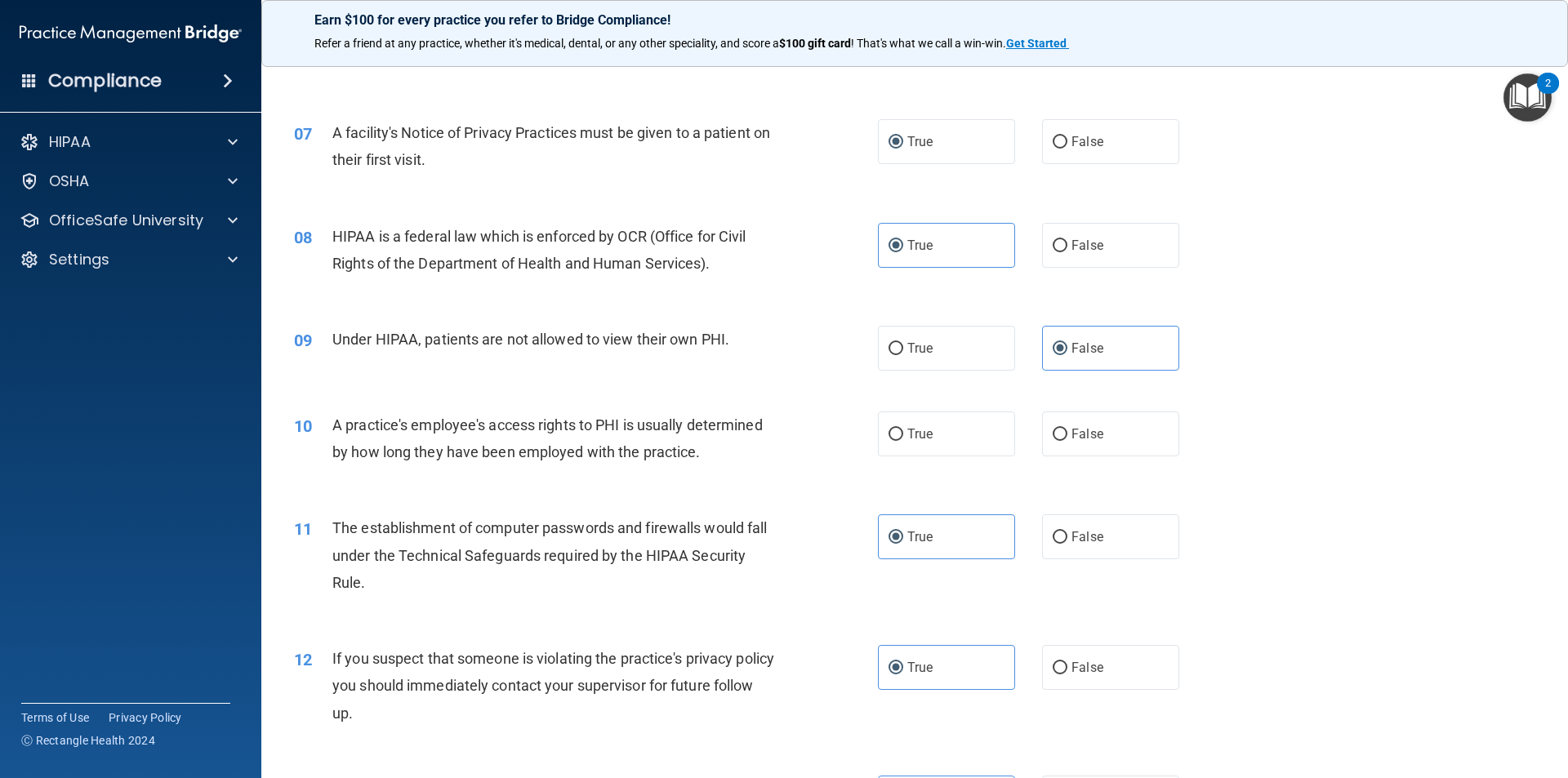
scroll to position [555, 0]
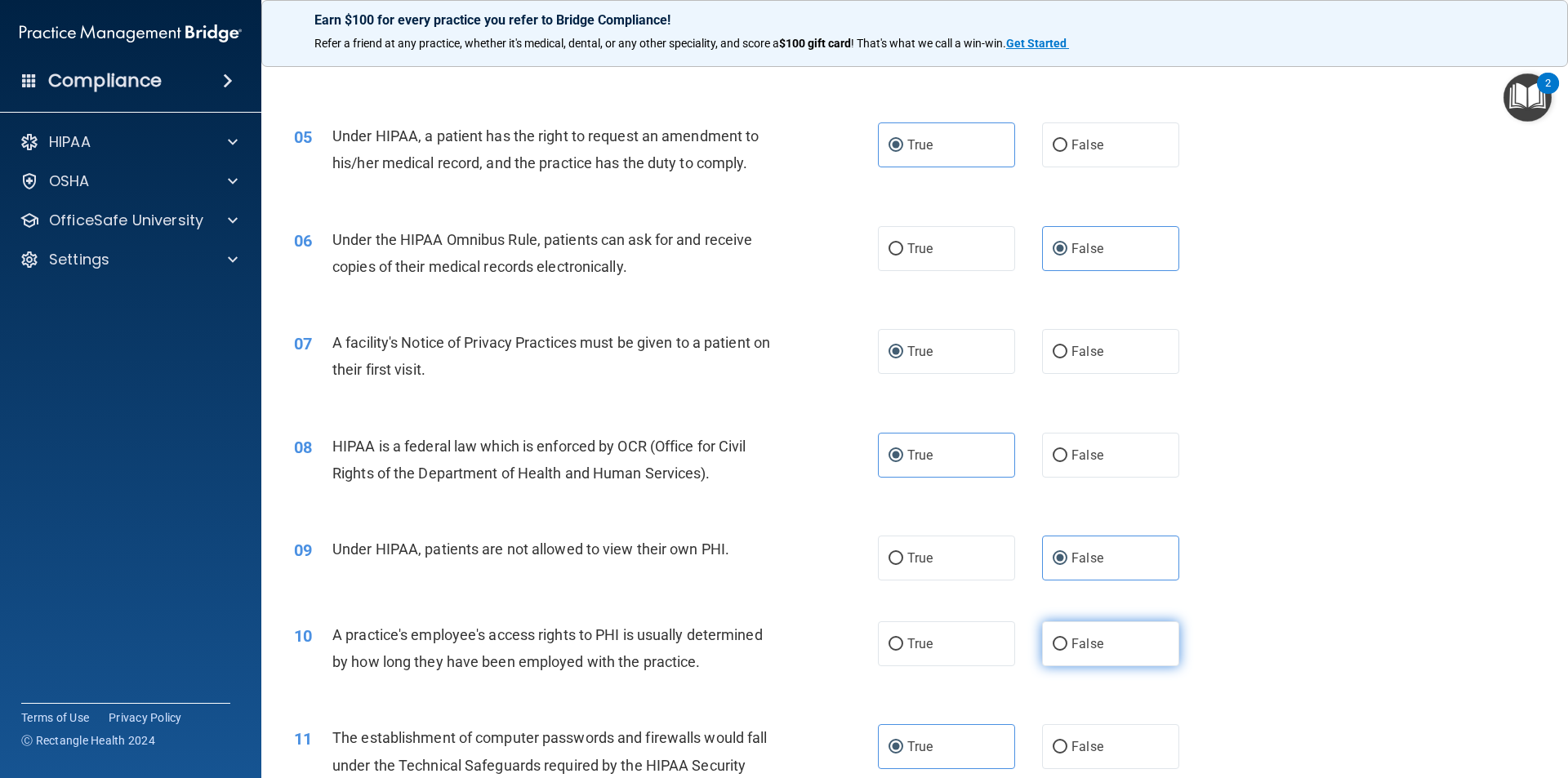
click at [1081, 643] on span "False" at bounding box center [1087, 644] width 32 height 16
click at [1067, 643] on input "False" at bounding box center [1059, 644] width 15 height 12
radio input "true"
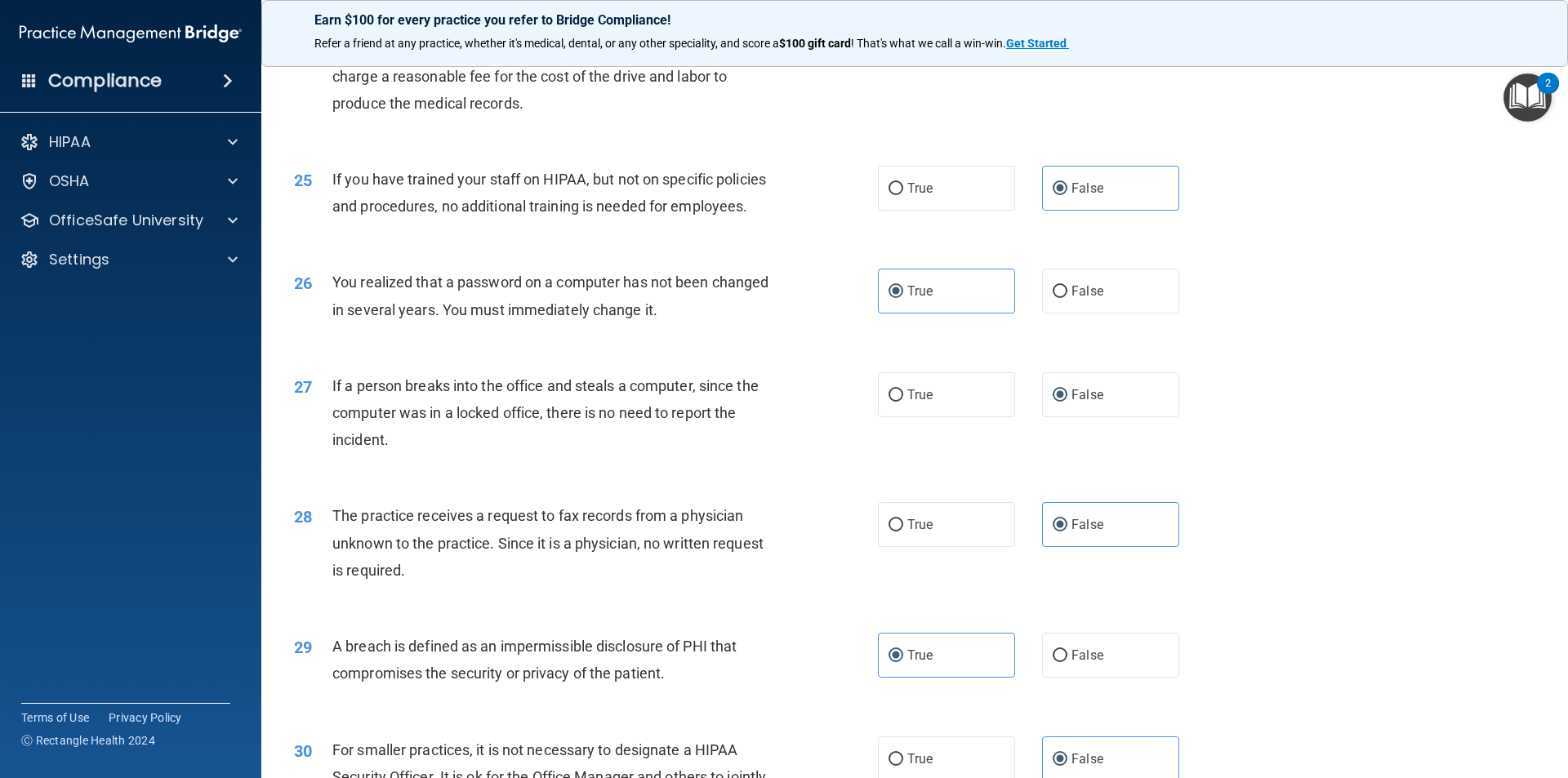
scroll to position [3087, 0]
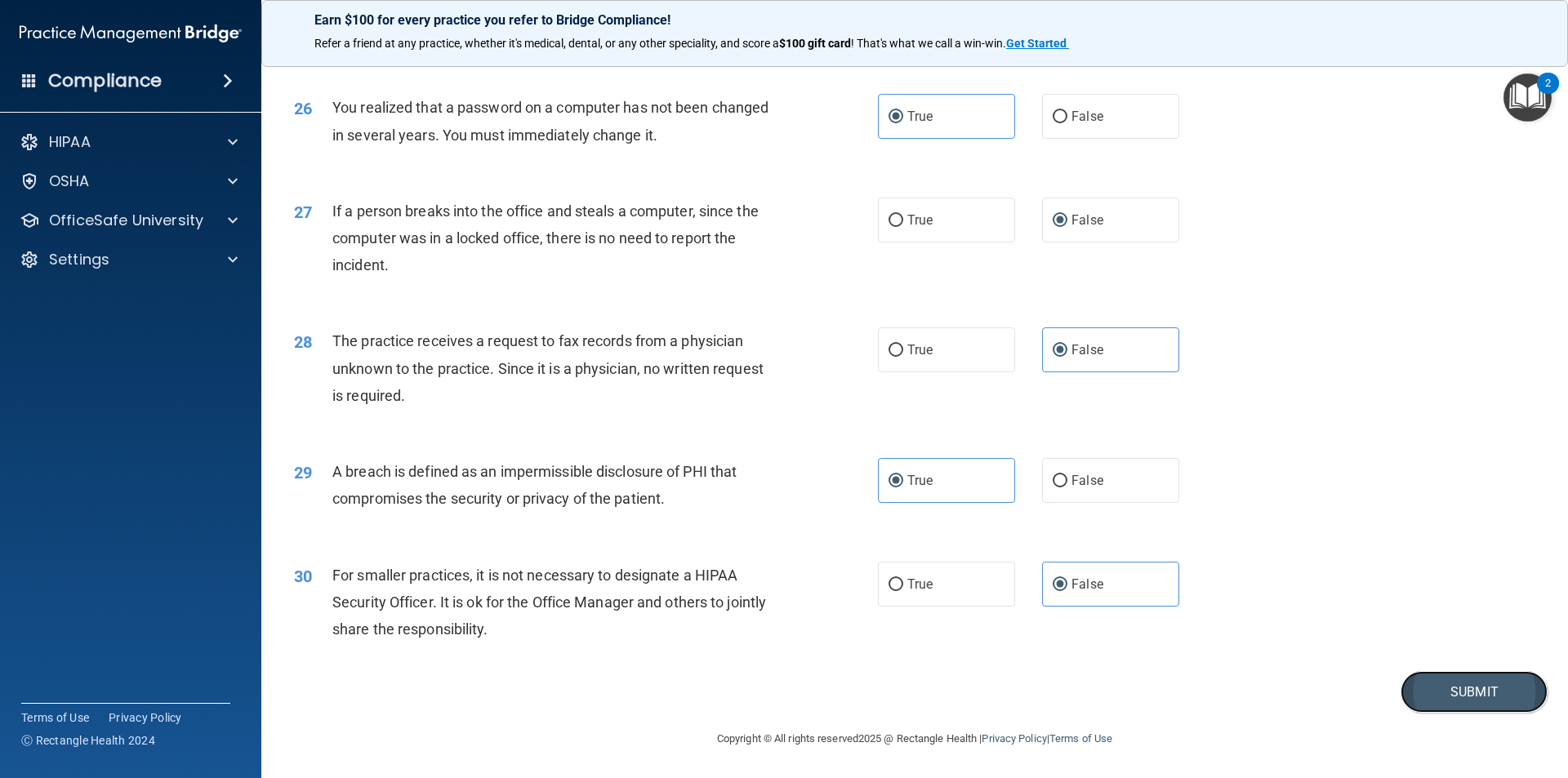
click at [1433, 690] on button "Submit" at bounding box center [1473, 692] width 147 height 42
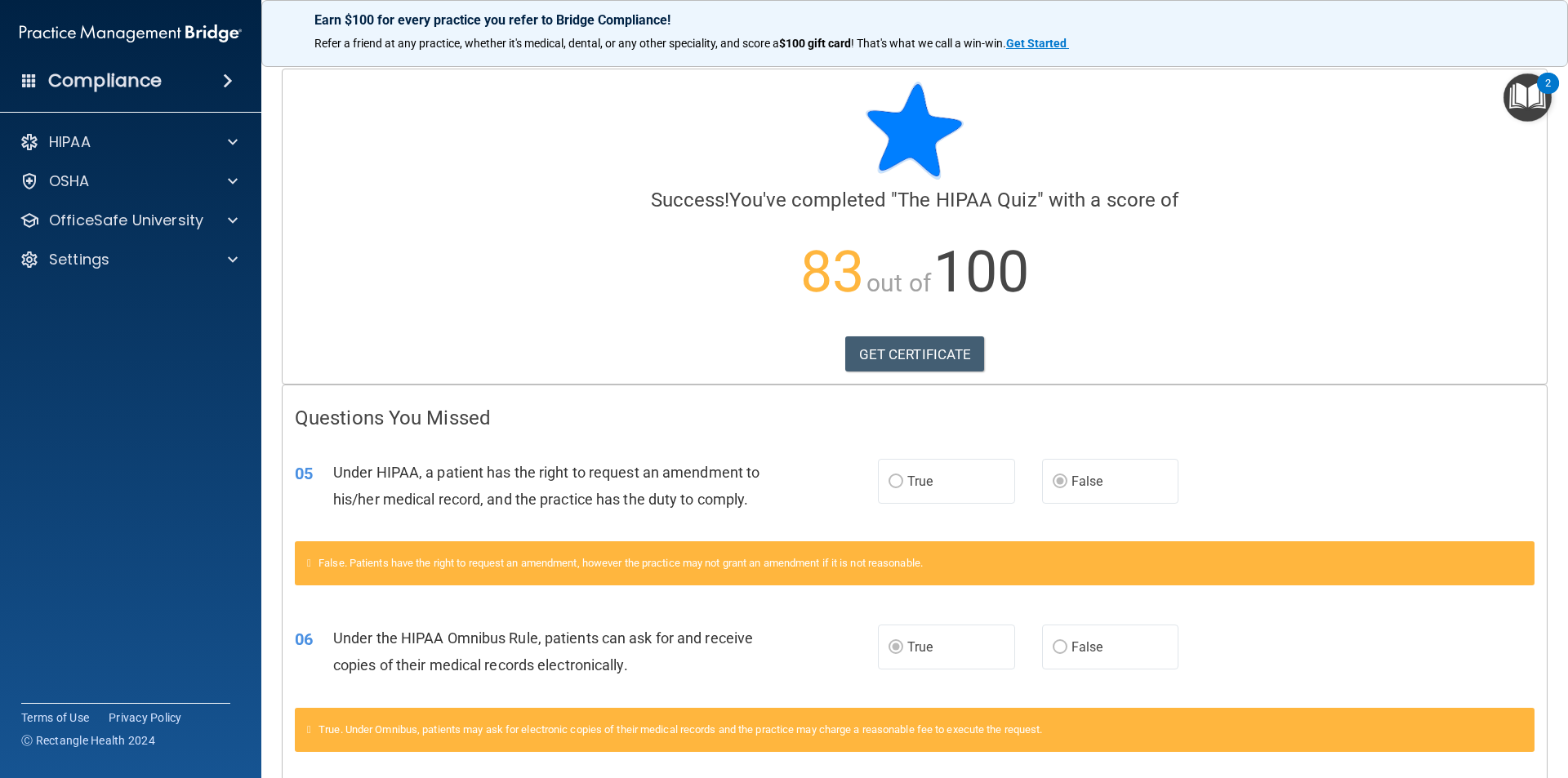
click at [1272, 509] on div "05 Under HIPAA, a patient has the right to request an amendment to his/her medi…" at bounding box center [914, 490] width 1264 height 102
click at [85, 173] on p "OSHA" at bounding box center [69, 181] width 41 height 20
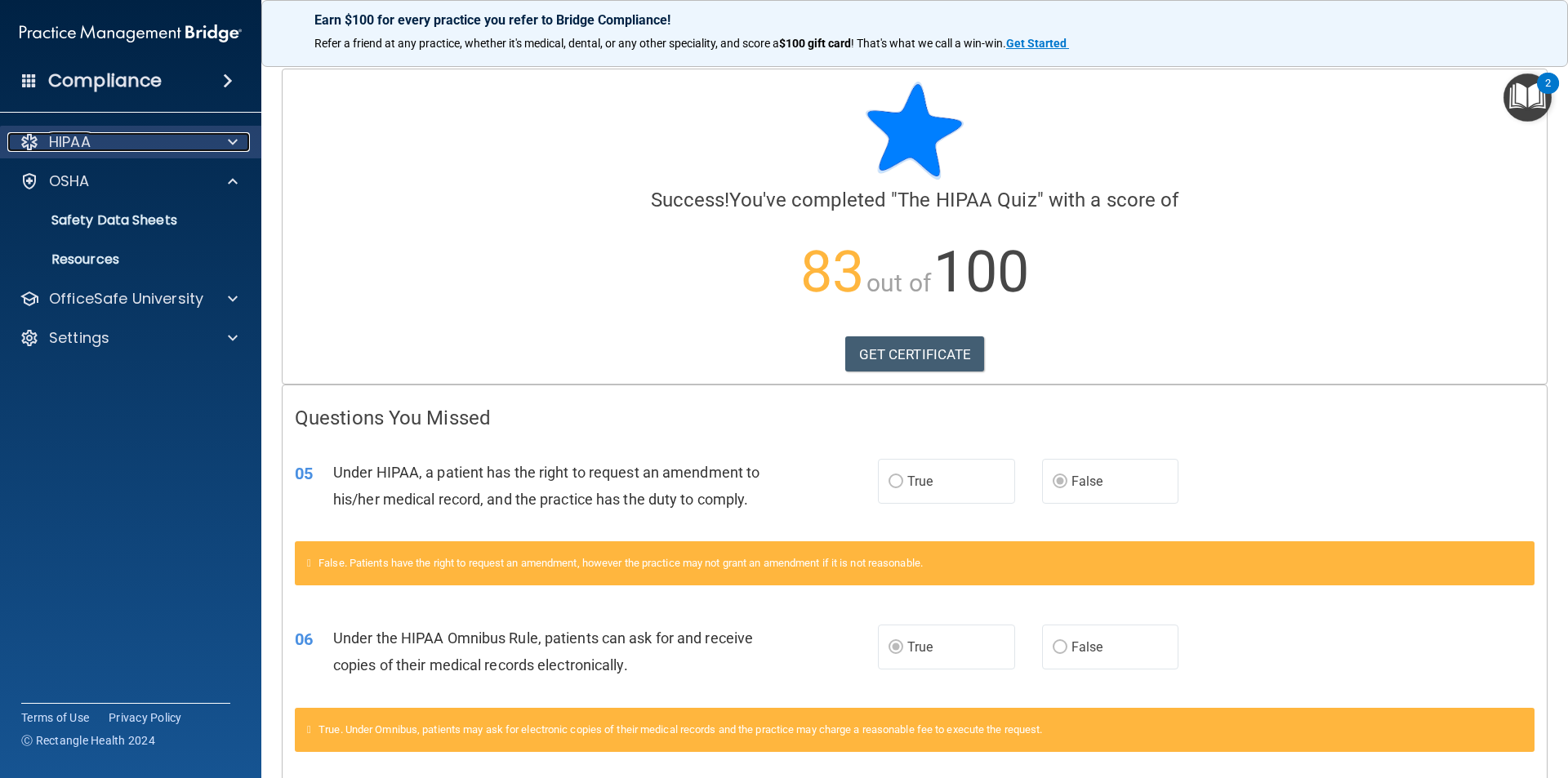
click at [119, 142] on div "HIPAA" at bounding box center [108, 142] width 202 height 20
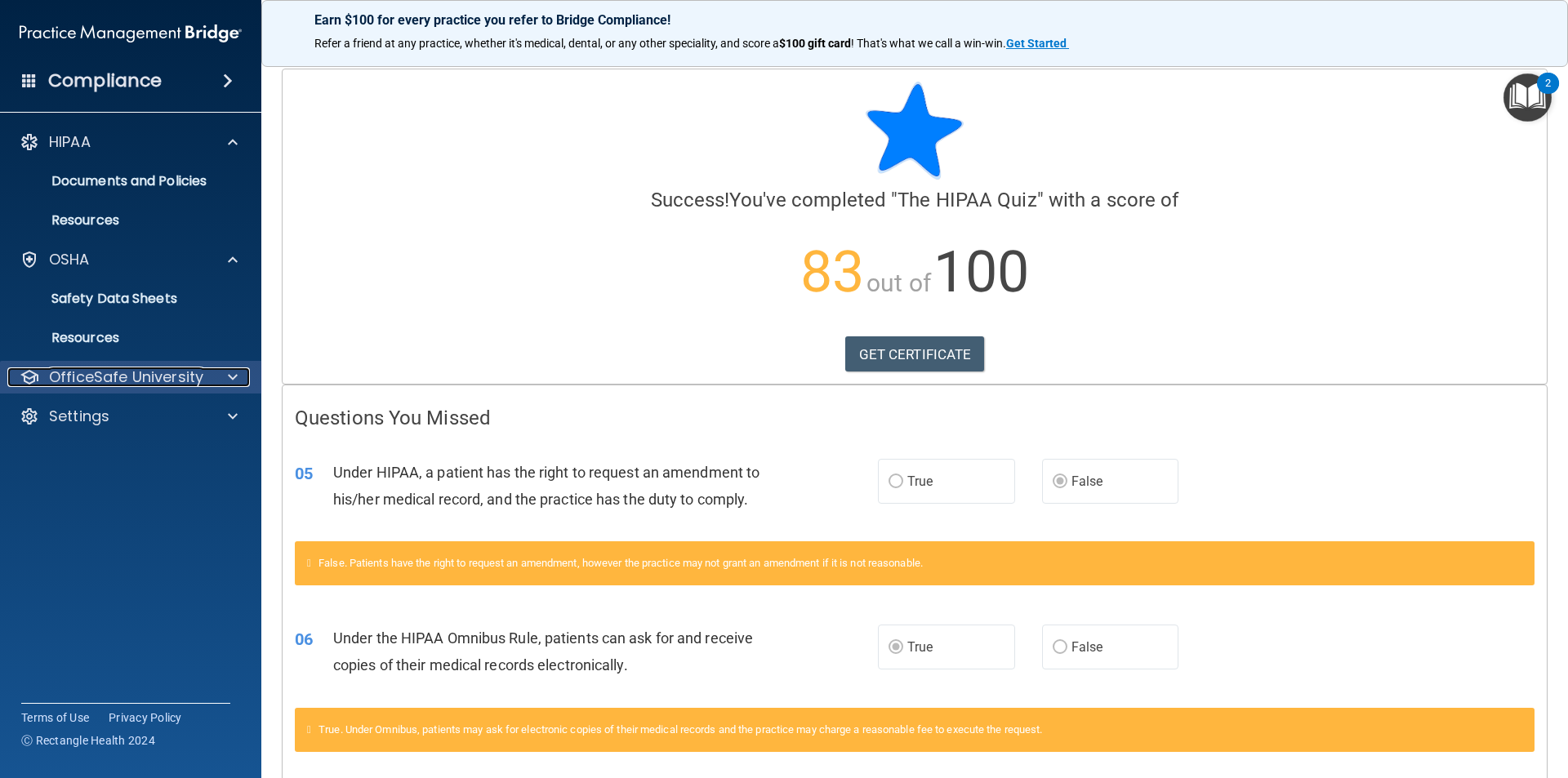
click at [98, 368] on p "OfficeSafe University" at bounding box center [126, 377] width 155 height 20
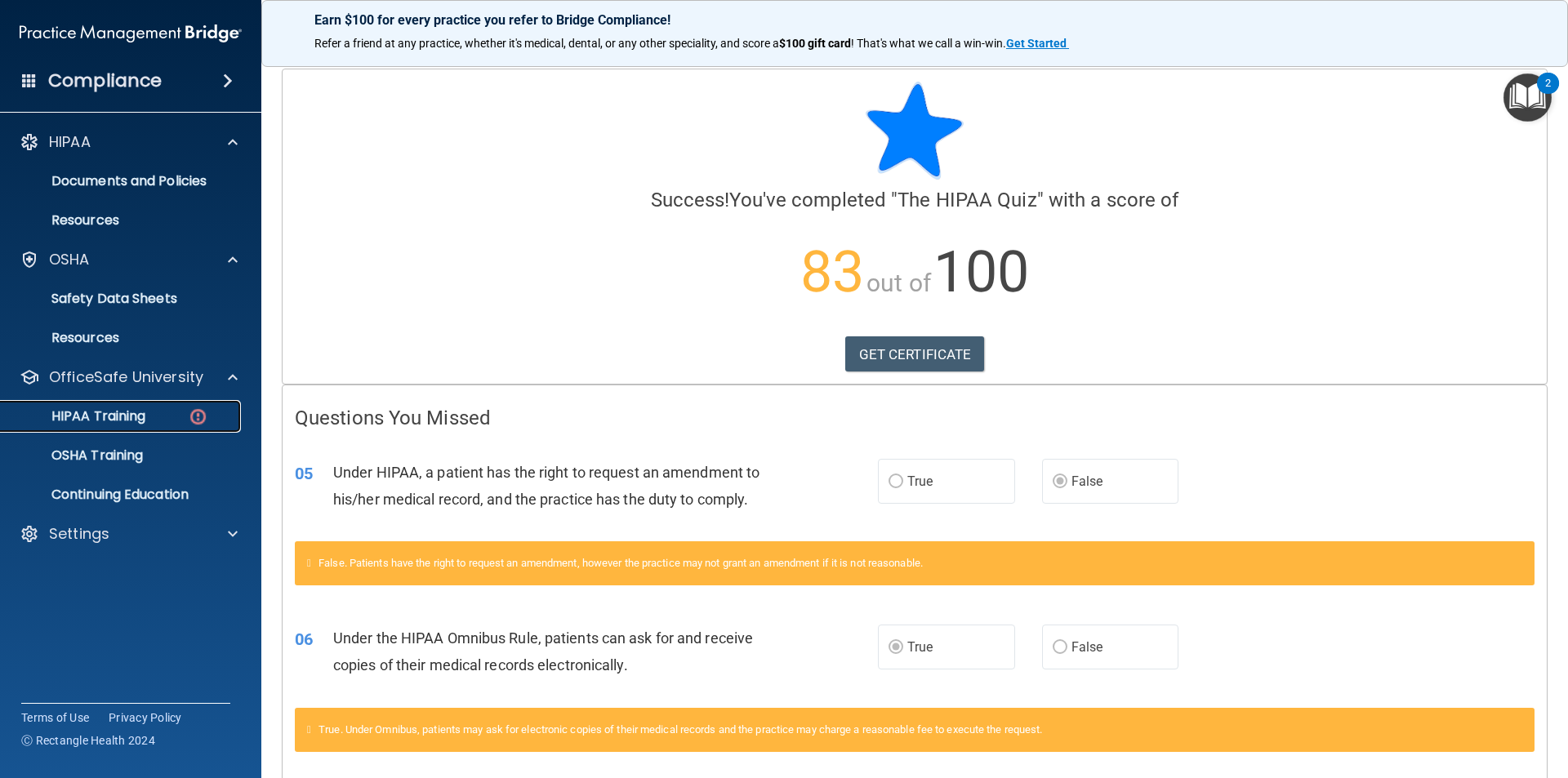
click at [90, 412] on p "HIPAA Training" at bounding box center [77, 416] width 135 height 16
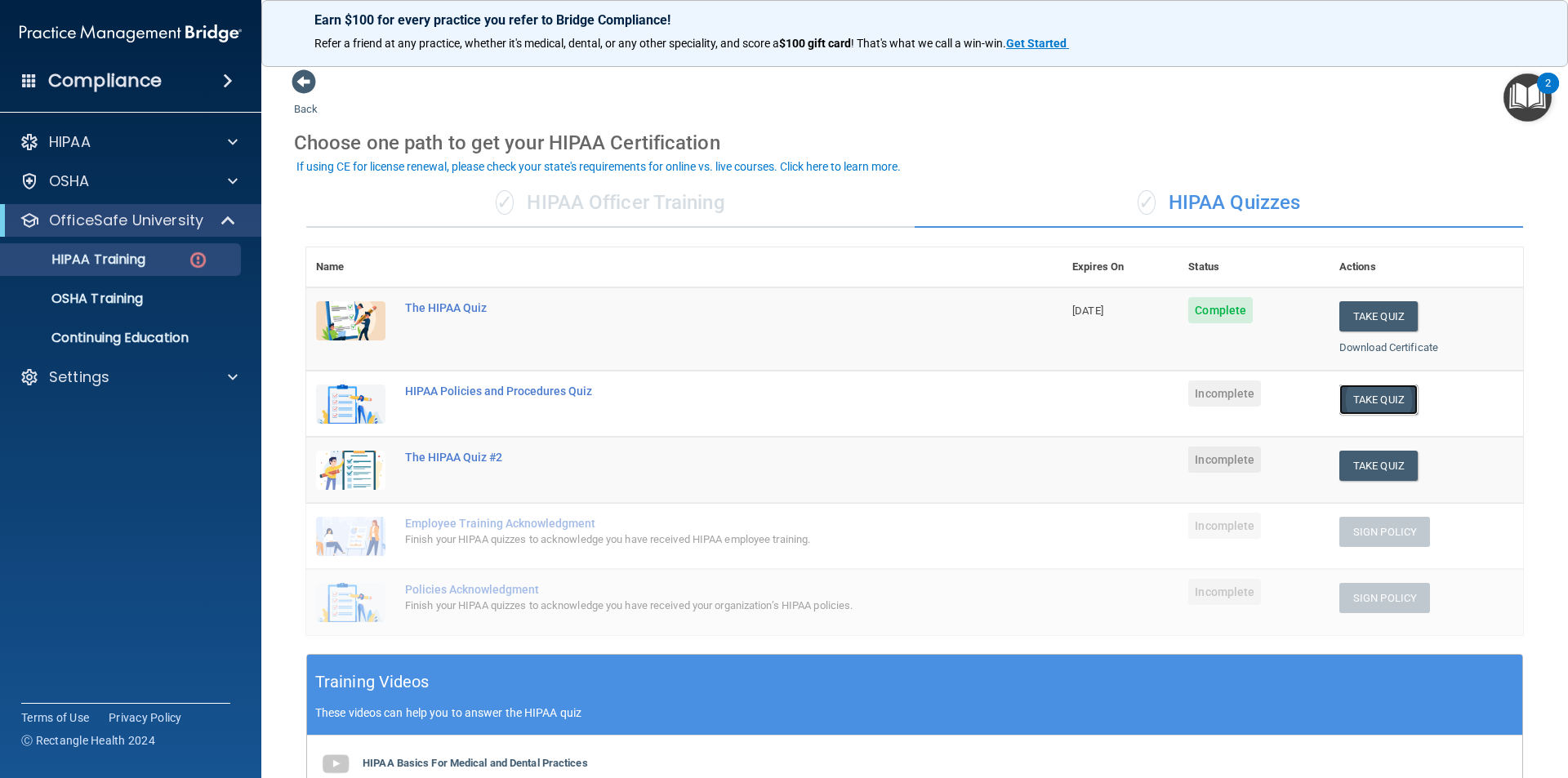
click at [1394, 389] on button "Take Quiz" at bounding box center [1378, 399] width 78 height 30
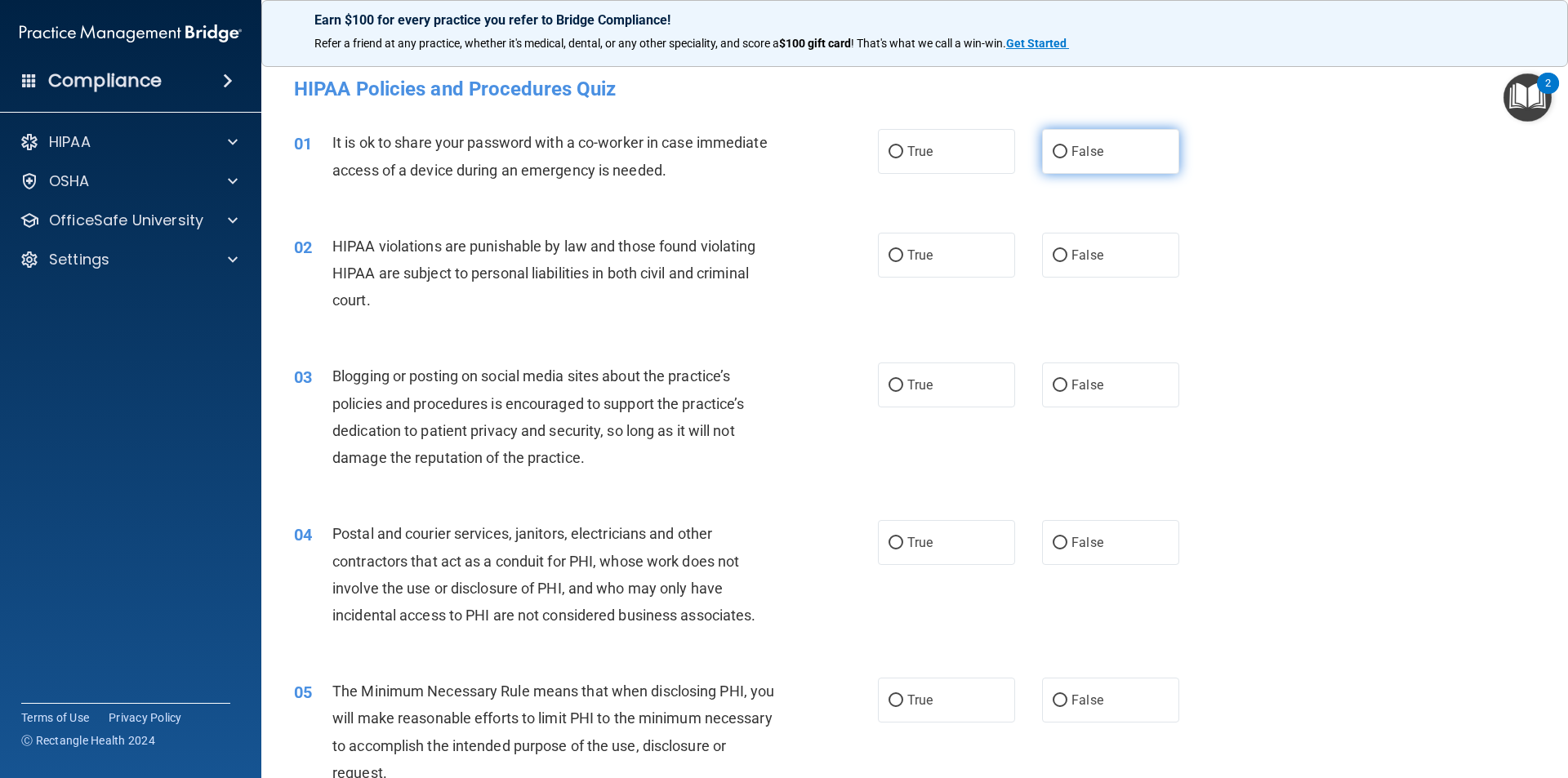
click at [1071, 161] on label "False" at bounding box center [1110, 152] width 137 height 45
click at [1067, 158] on input "False" at bounding box center [1059, 152] width 15 height 12
radio input "true"
click at [915, 261] on span "True" at bounding box center [919, 255] width 25 height 16
click at [903, 261] on input "True" at bounding box center [895, 256] width 15 height 12
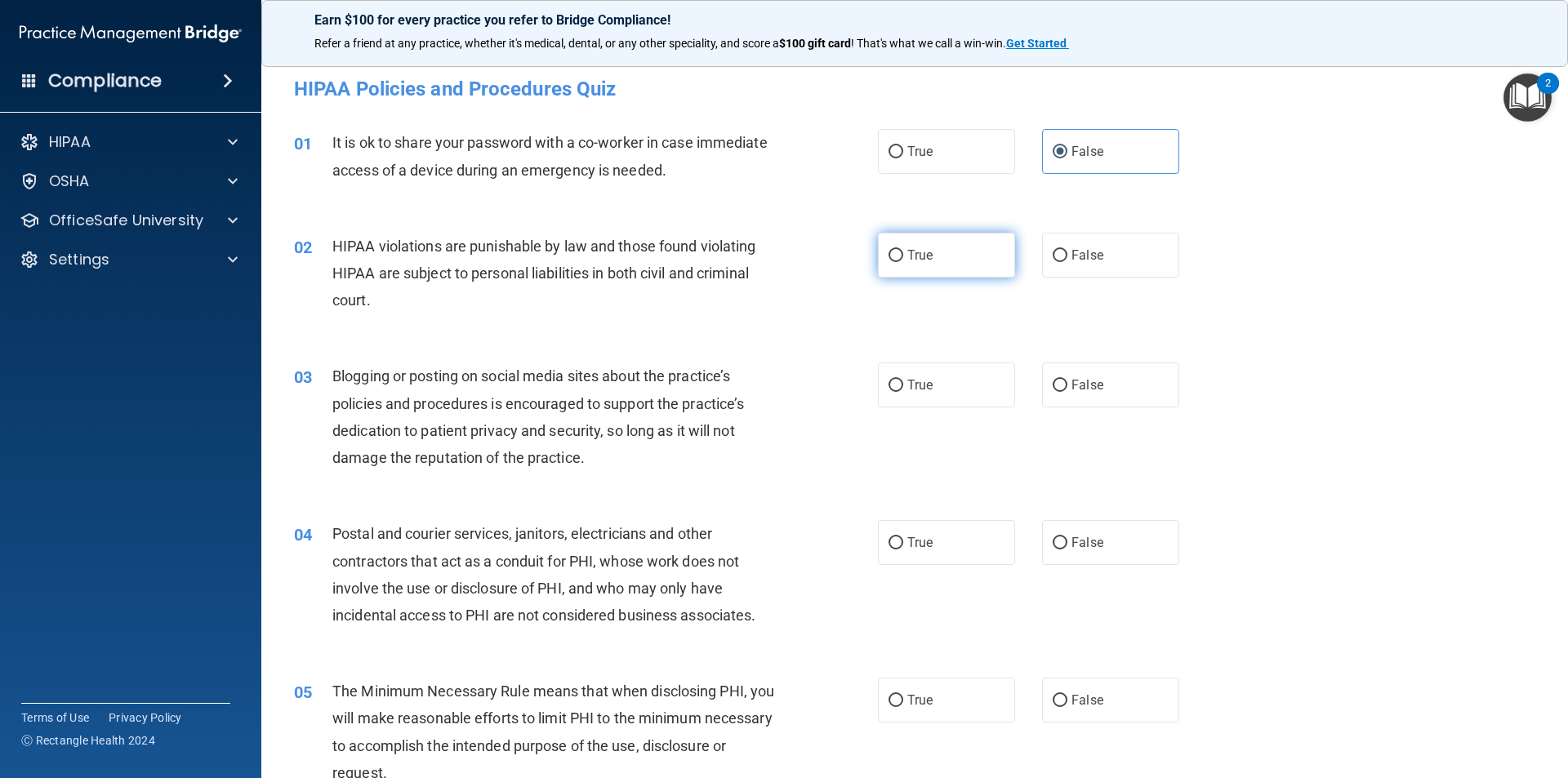
radio input "true"
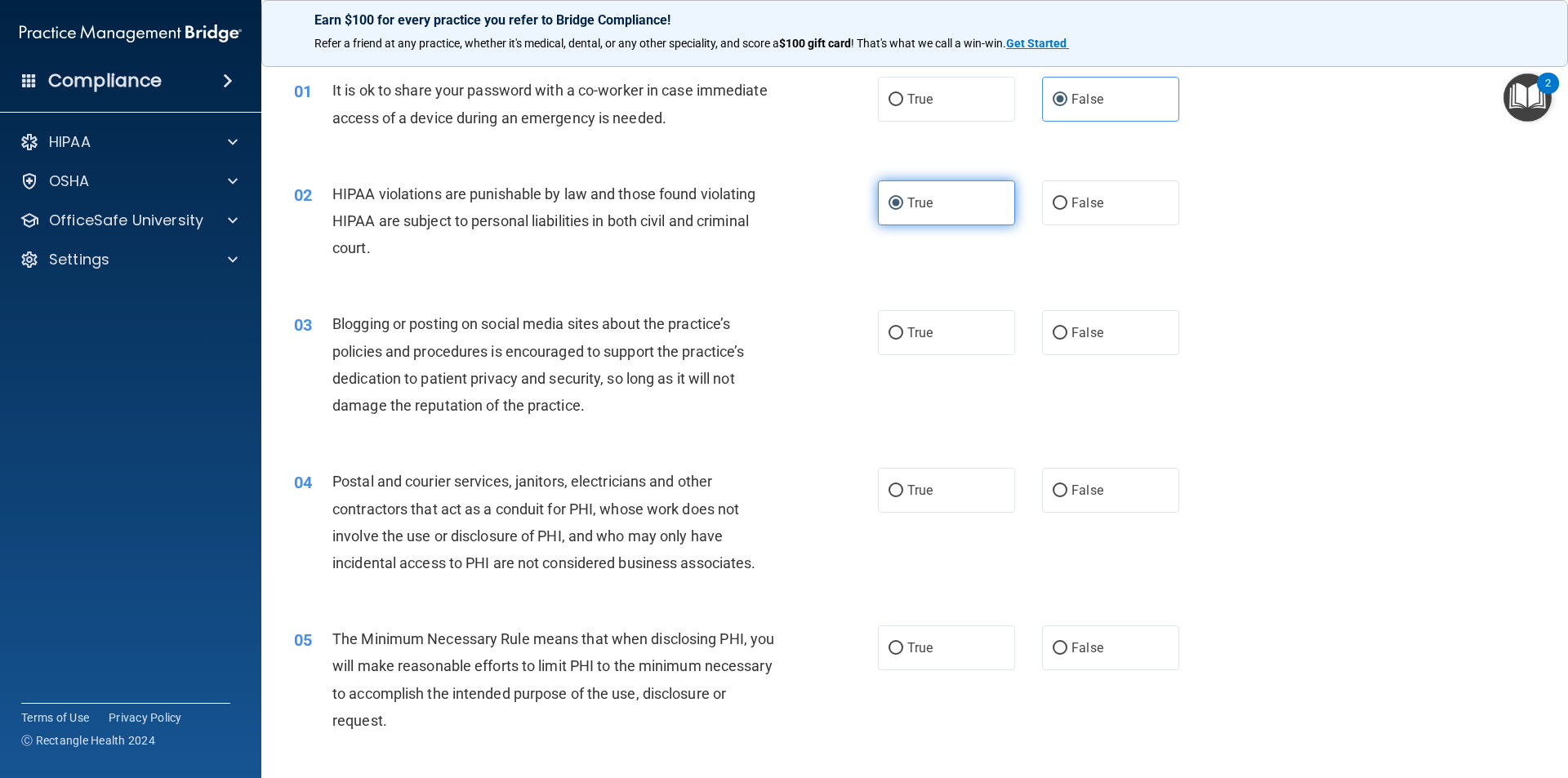
scroll to position [82, 0]
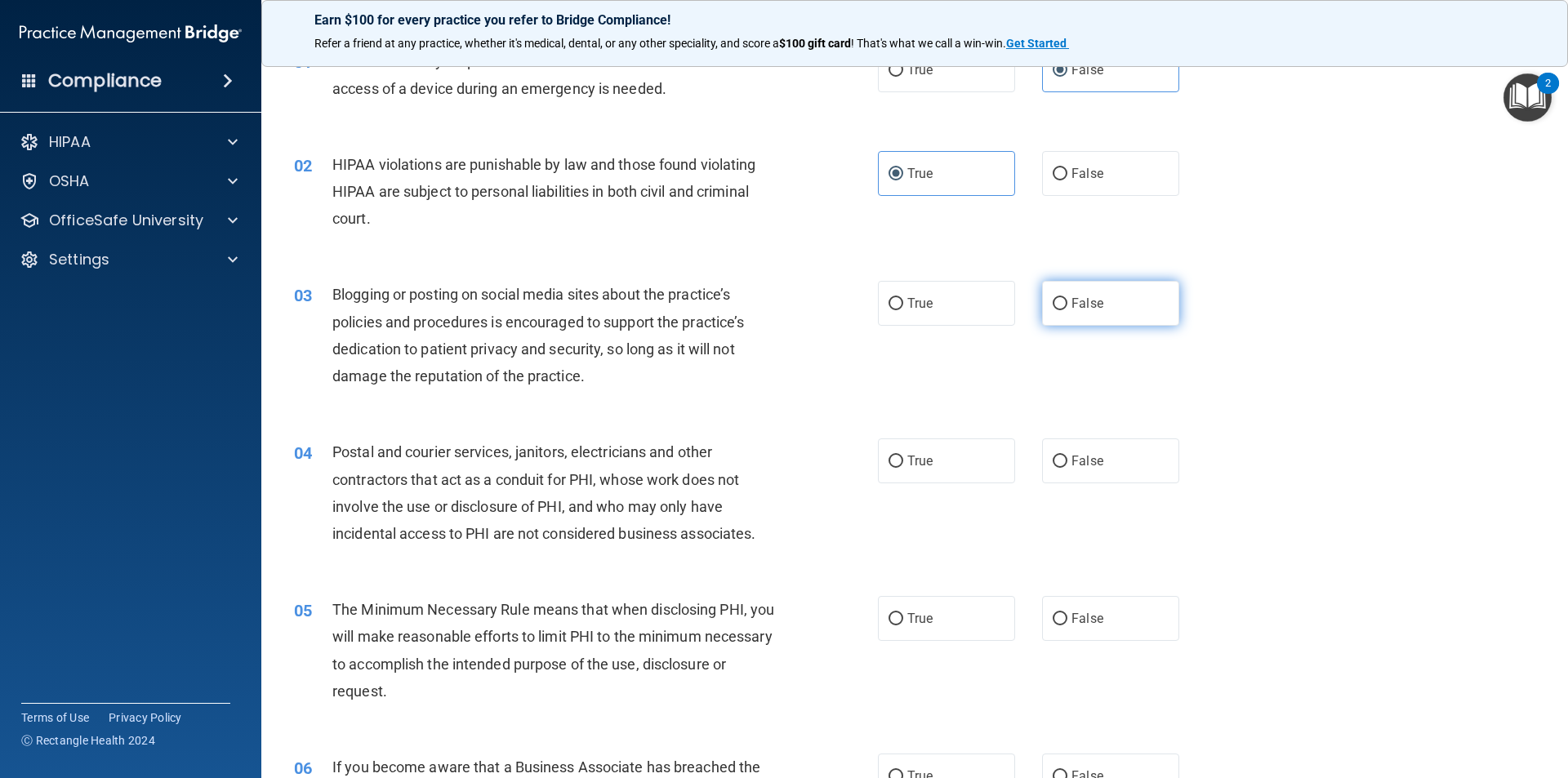
click at [1091, 300] on span "False" at bounding box center [1087, 303] width 32 height 16
click at [1067, 300] on input "False" at bounding box center [1059, 304] width 15 height 12
radio input "true"
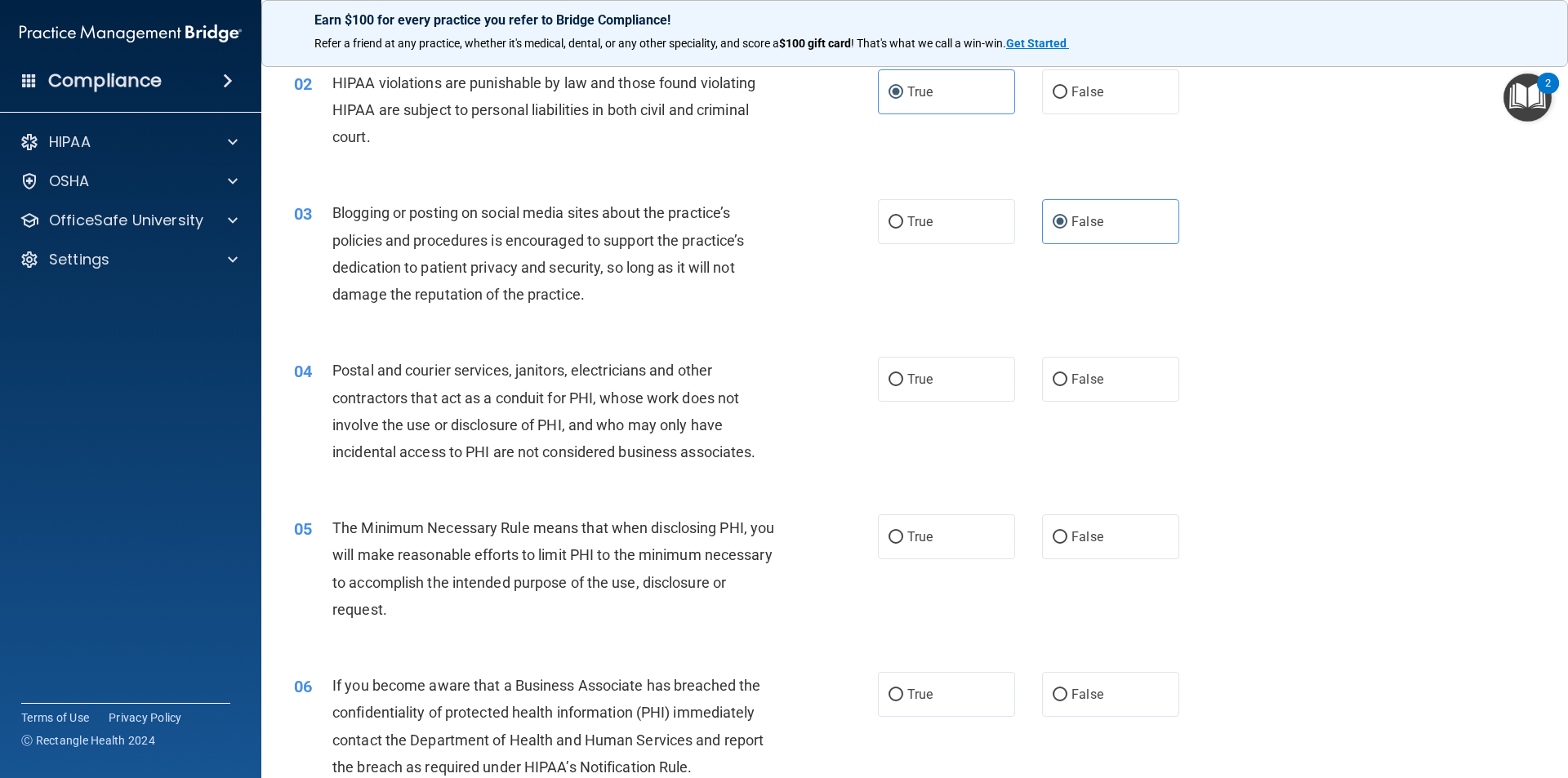
scroll to position [245, 0]
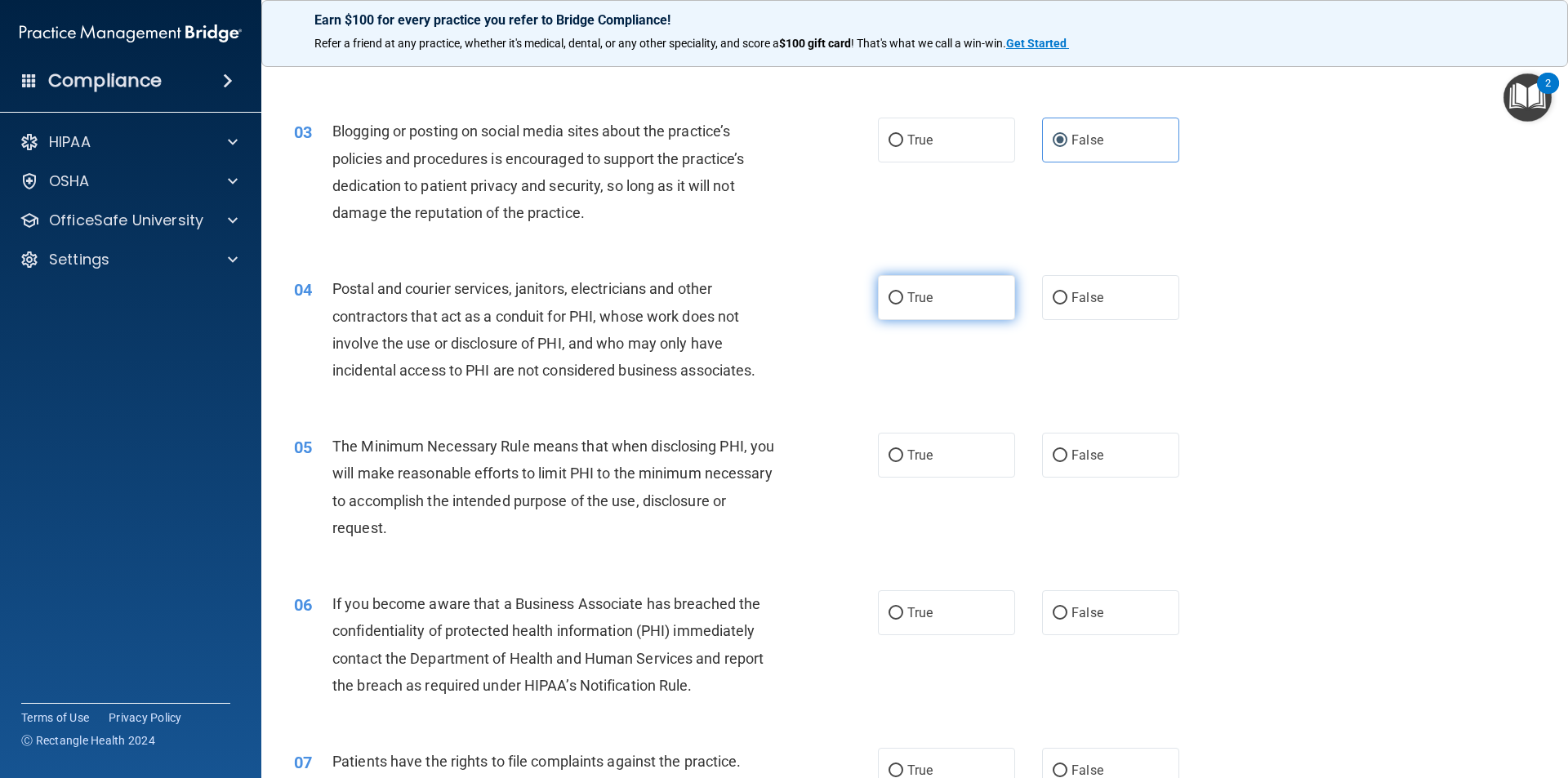
click at [911, 283] on label "True" at bounding box center [946, 298] width 137 height 45
click at [903, 293] on input "True" at bounding box center [895, 299] width 15 height 12
radio input "true"
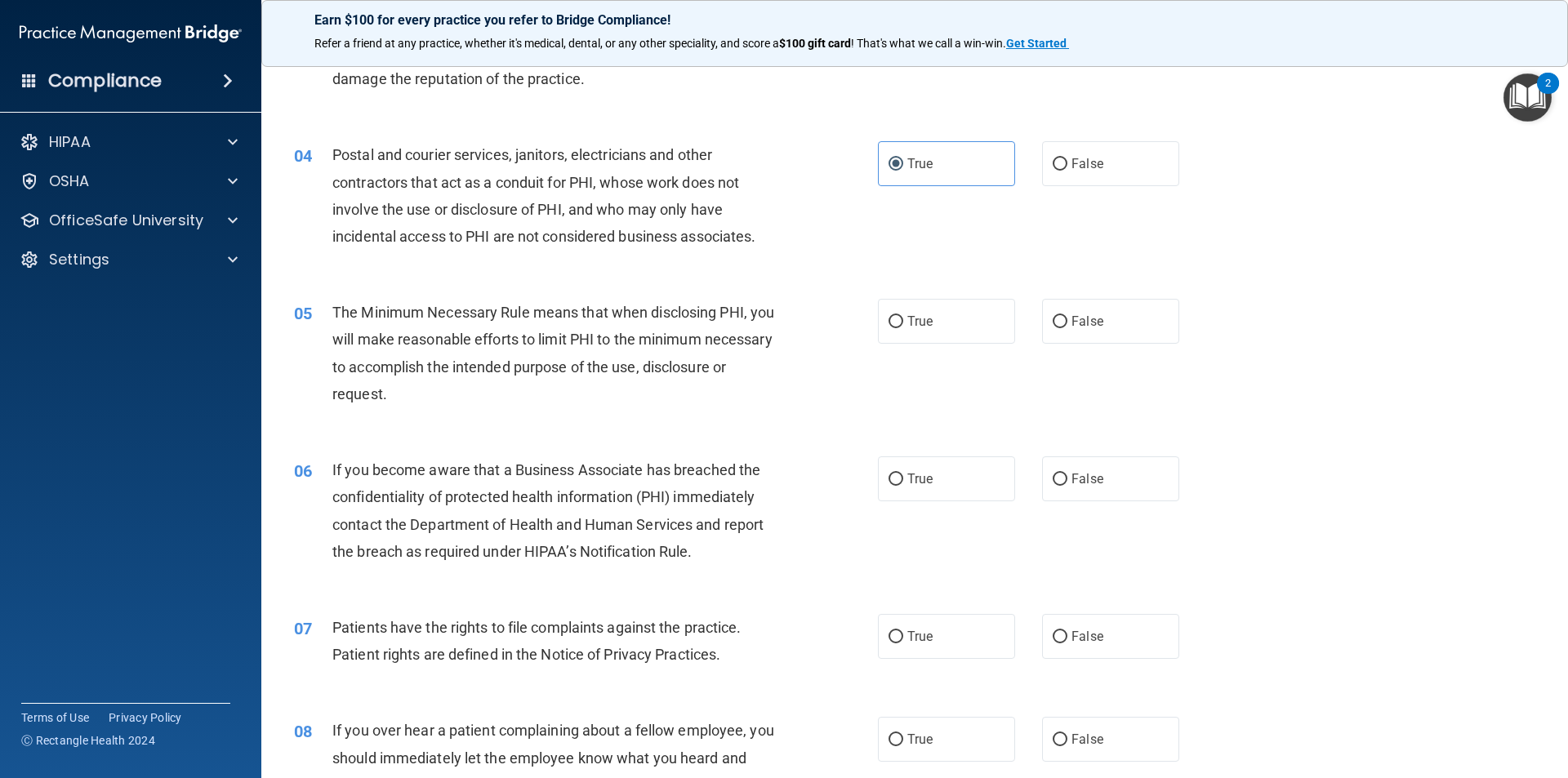
scroll to position [408, 0]
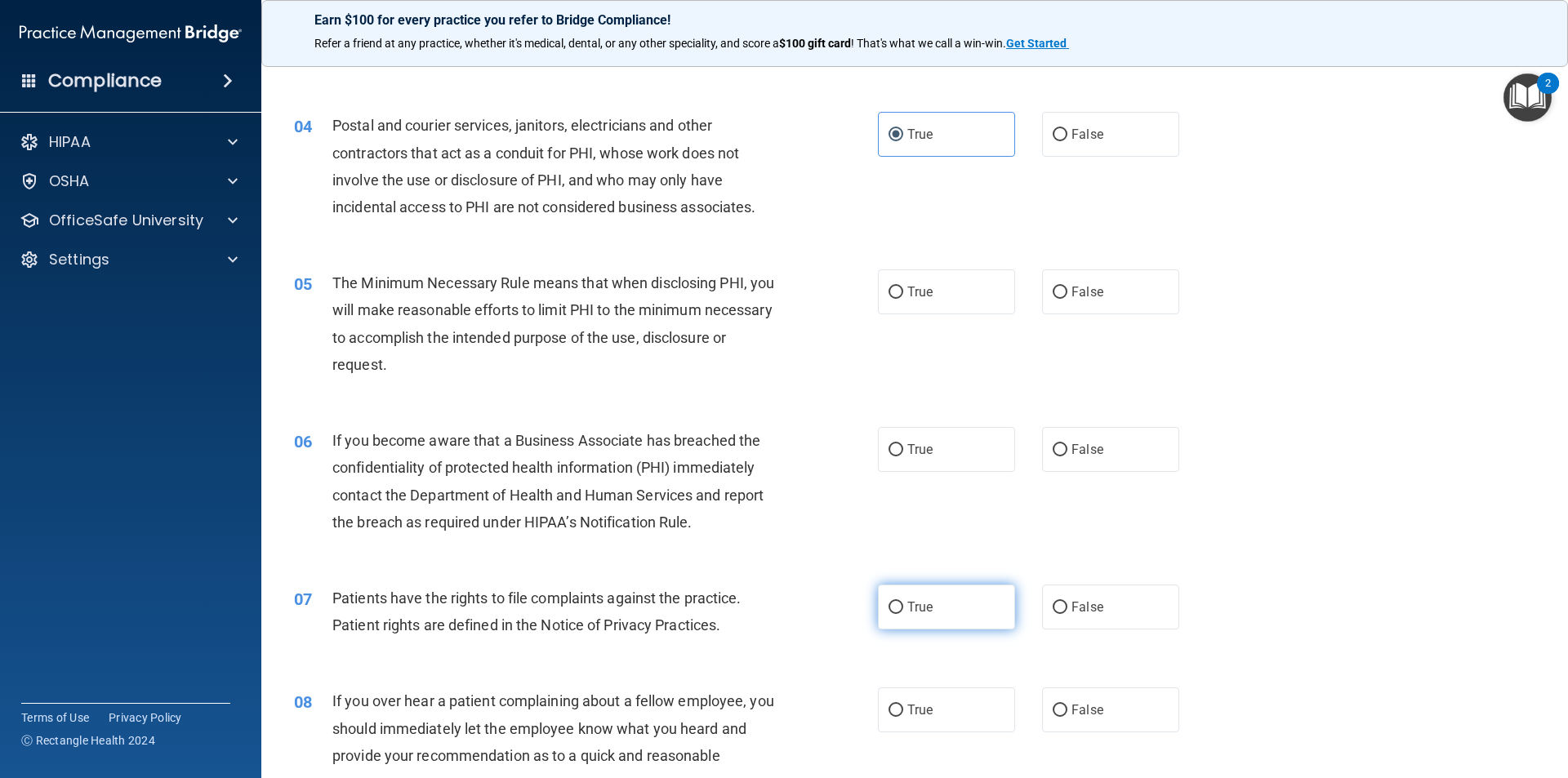
click at [916, 593] on label "True" at bounding box center [946, 607] width 137 height 45
click at [903, 602] on input "True" at bounding box center [895, 608] width 15 height 12
radio input "true"
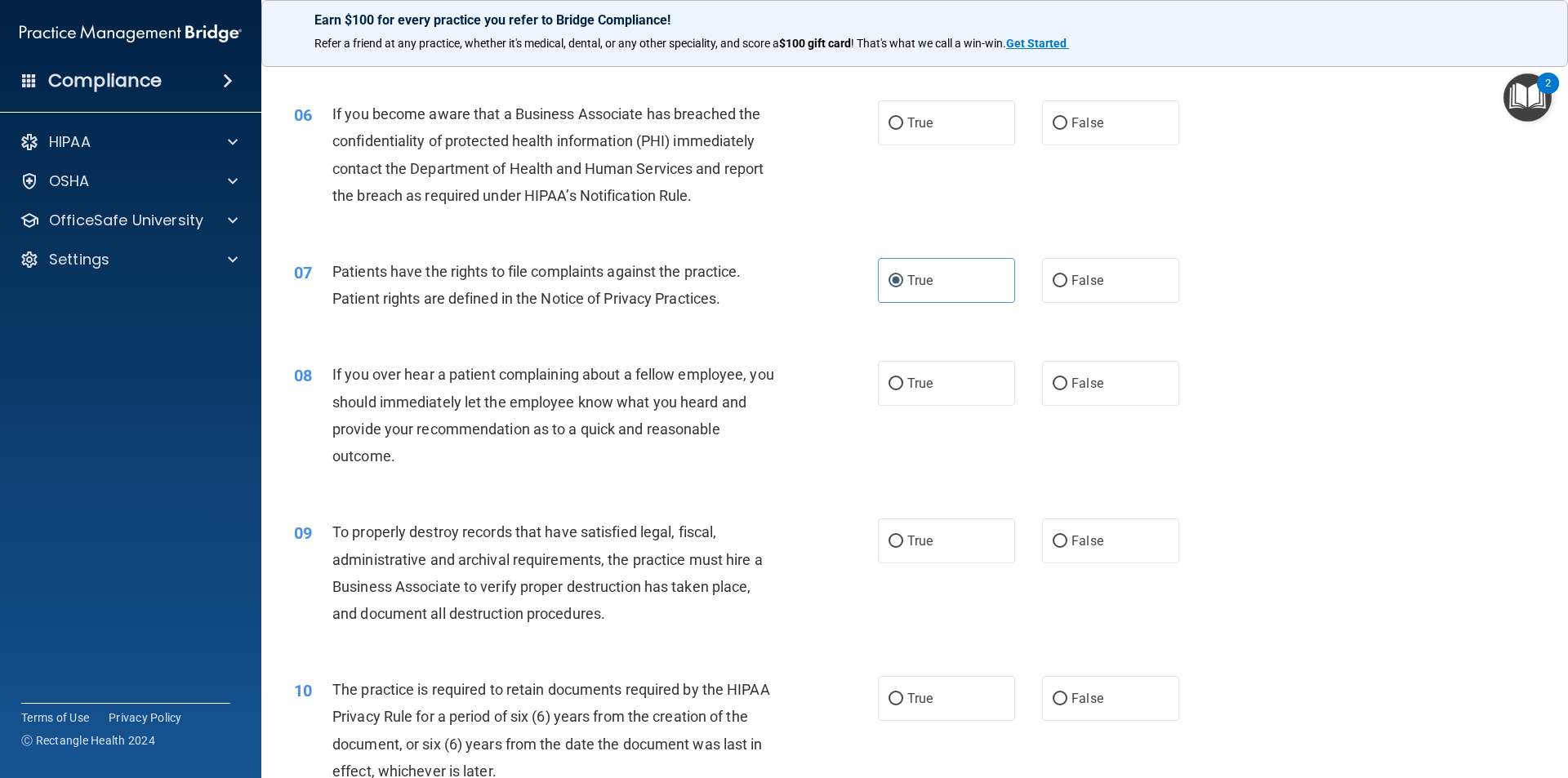
scroll to position [816, 0]
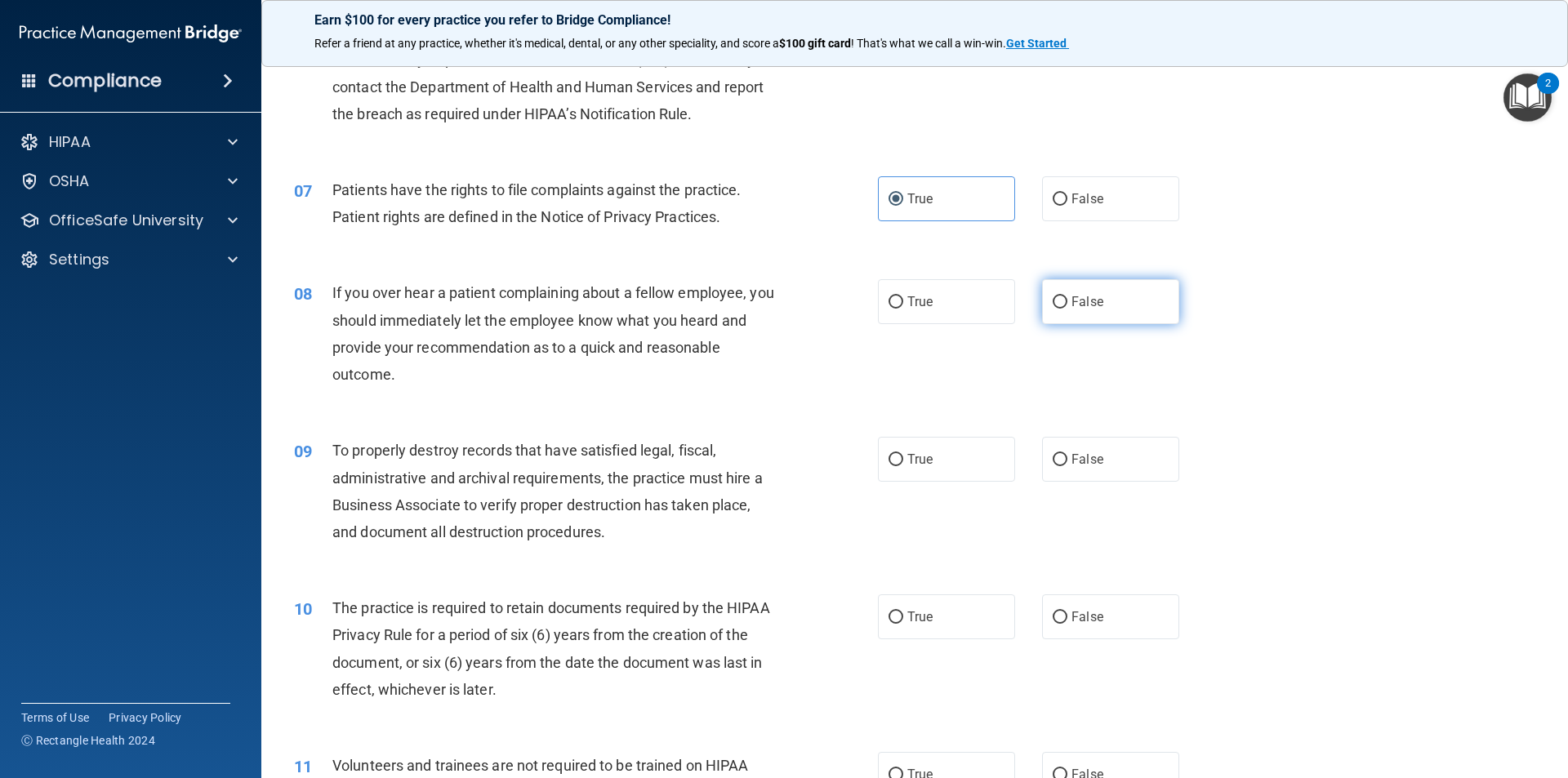
click at [1055, 310] on label "False" at bounding box center [1110, 302] width 137 height 45
click at [1055, 308] on input "False" at bounding box center [1059, 302] width 15 height 12
radio input "true"
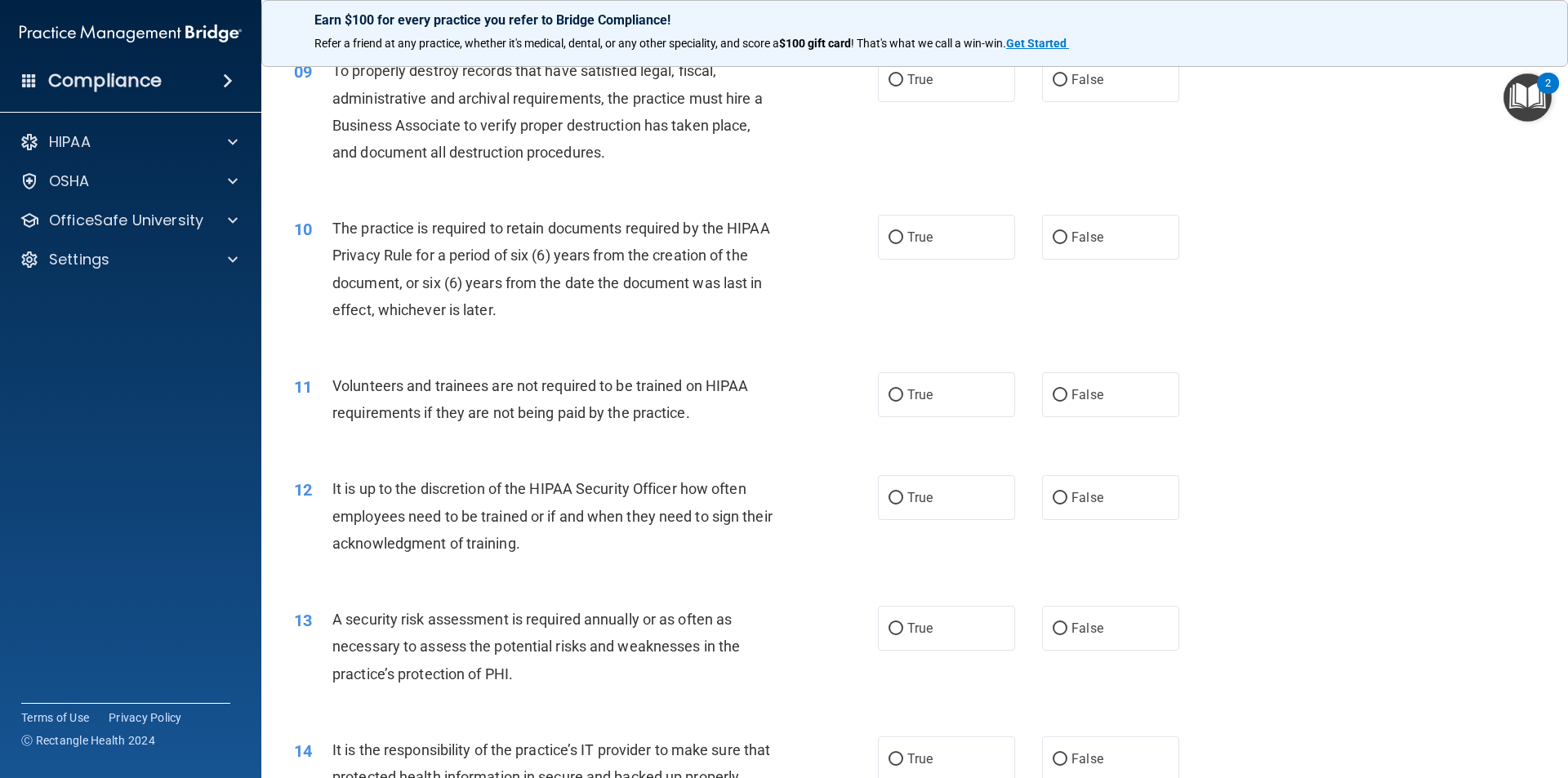
scroll to position [1225, 0]
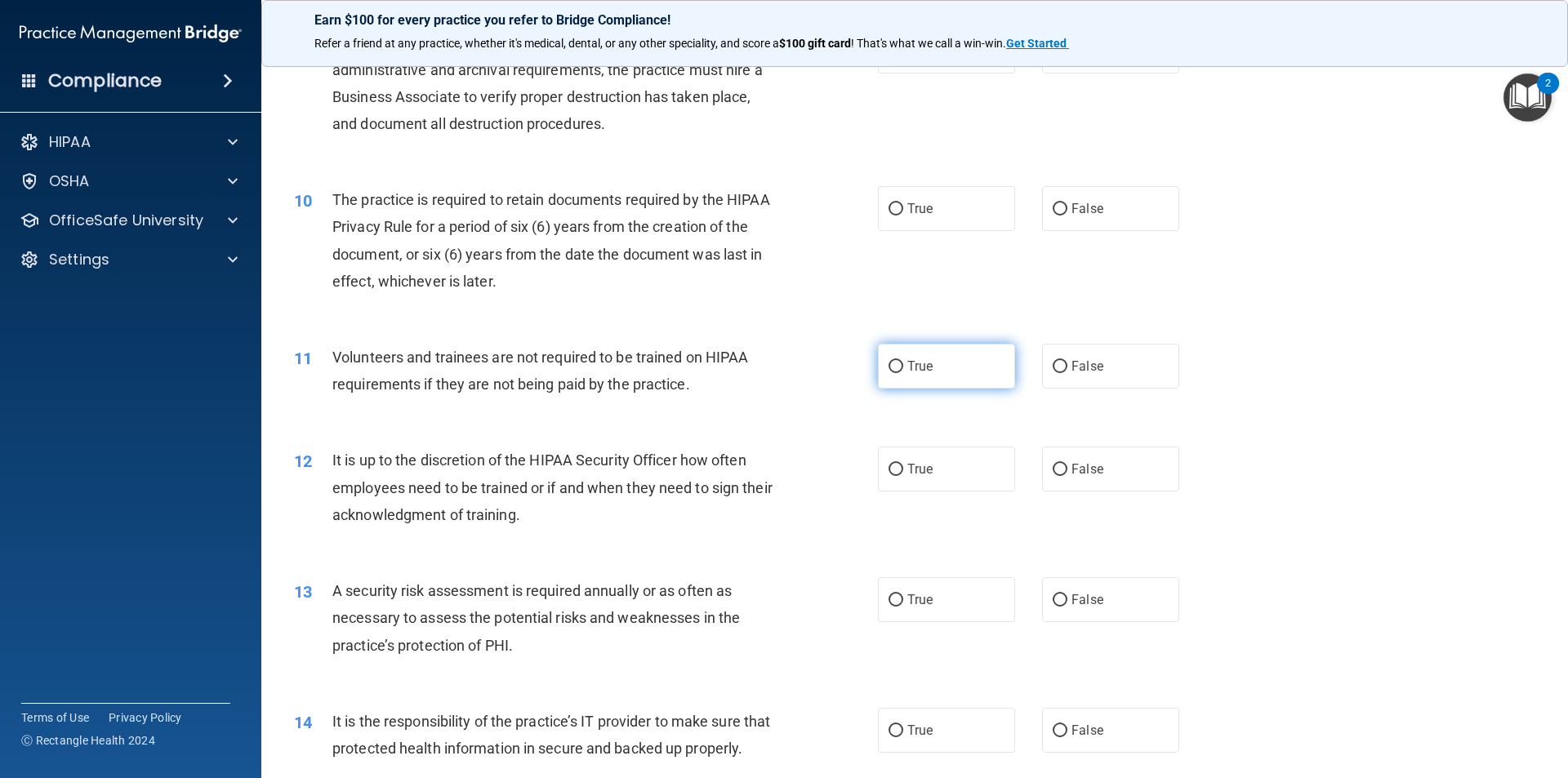
click at [915, 355] on label "True" at bounding box center [946, 366] width 137 height 45
click at [903, 361] on input "True" at bounding box center [895, 367] width 15 height 12
radio input "true"
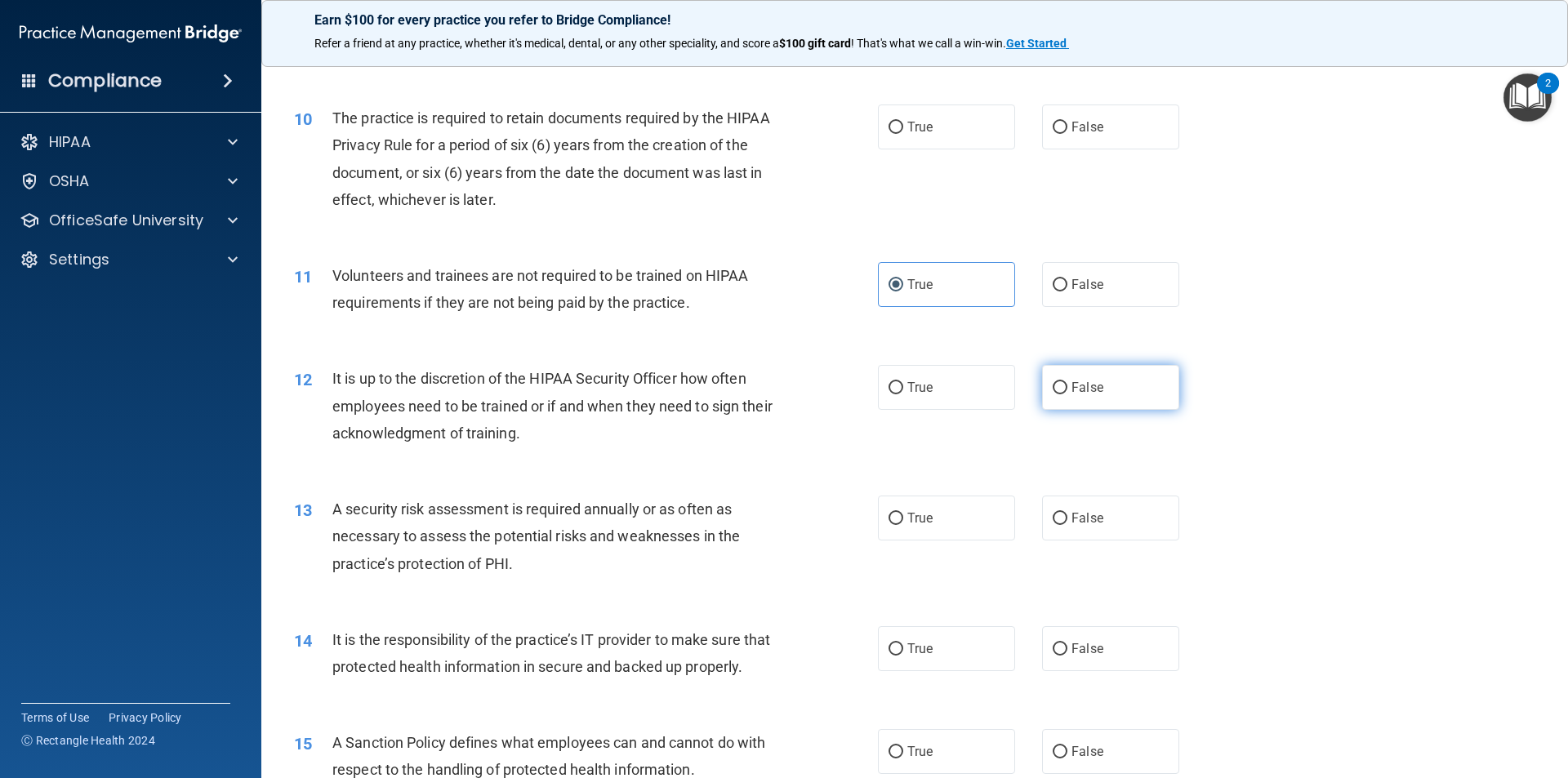
click at [1162, 397] on label "False" at bounding box center [1110, 387] width 137 height 45
click at [1067, 394] on input "False" at bounding box center [1059, 388] width 15 height 12
radio input "true"
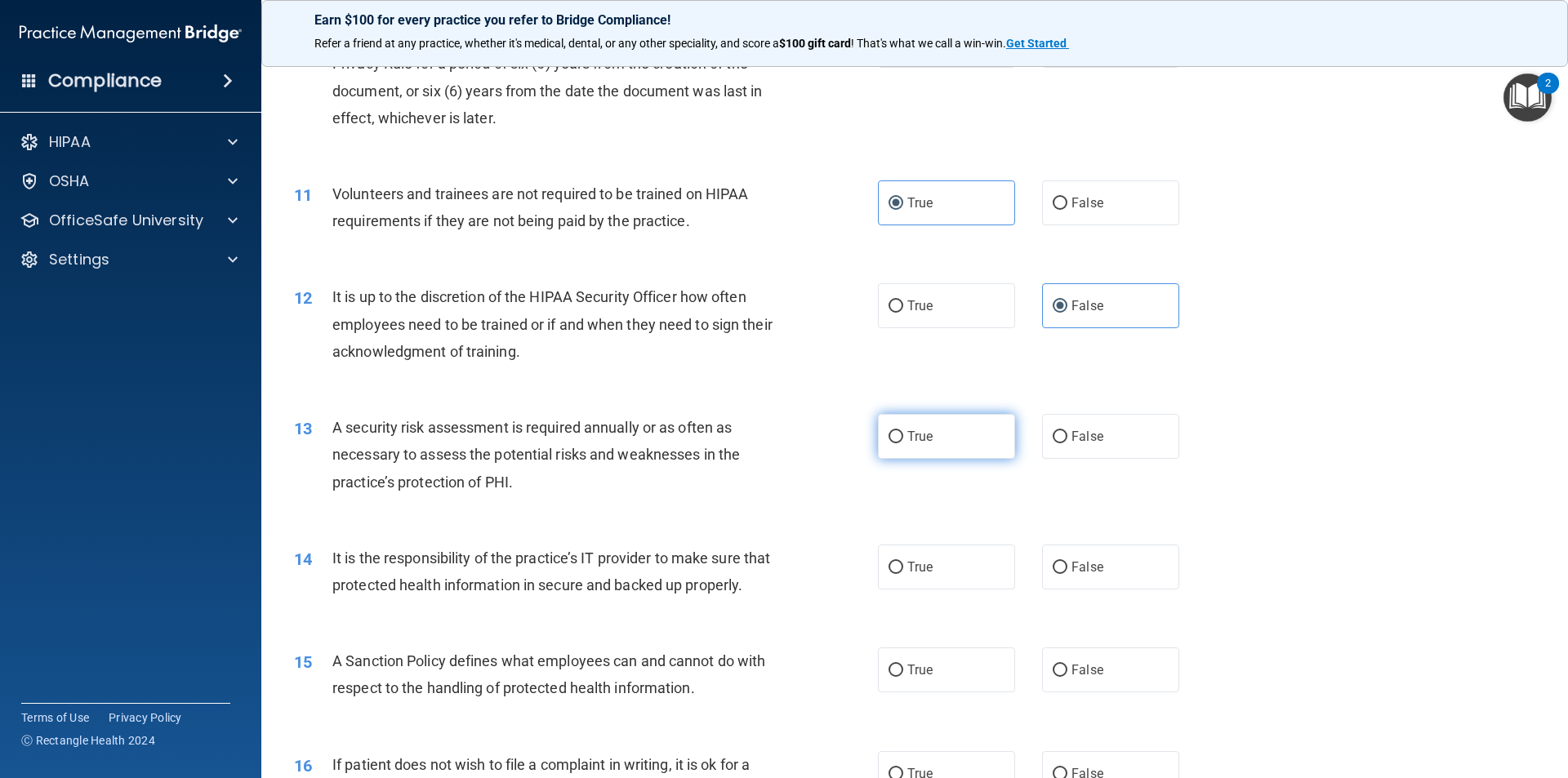
click at [988, 421] on label "True" at bounding box center [946, 437] width 137 height 45
click at [903, 432] on input "True" at bounding box center [895, 438] width 15 height 12
radio input "true"
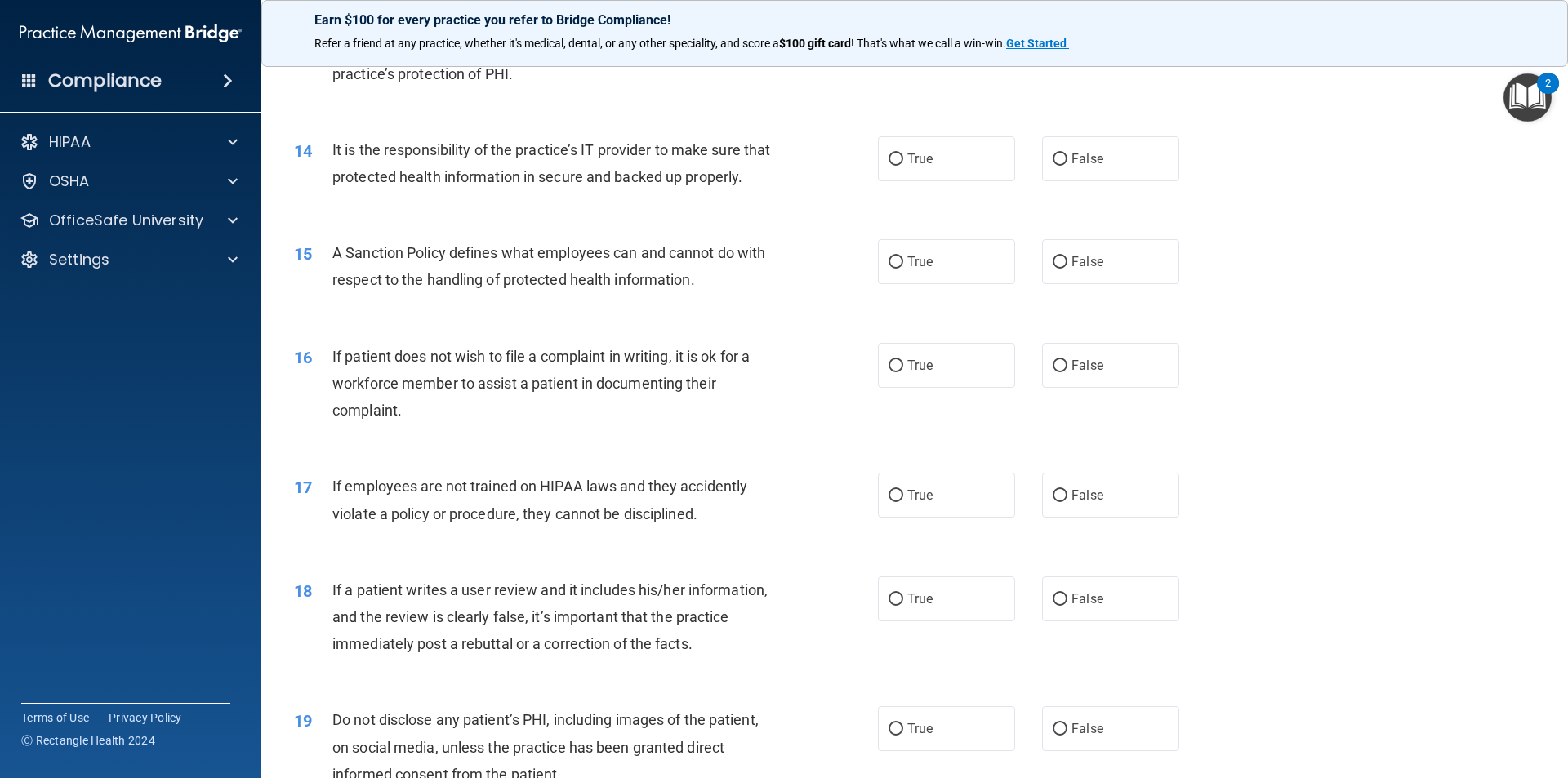
scroll to position [1878, 0]
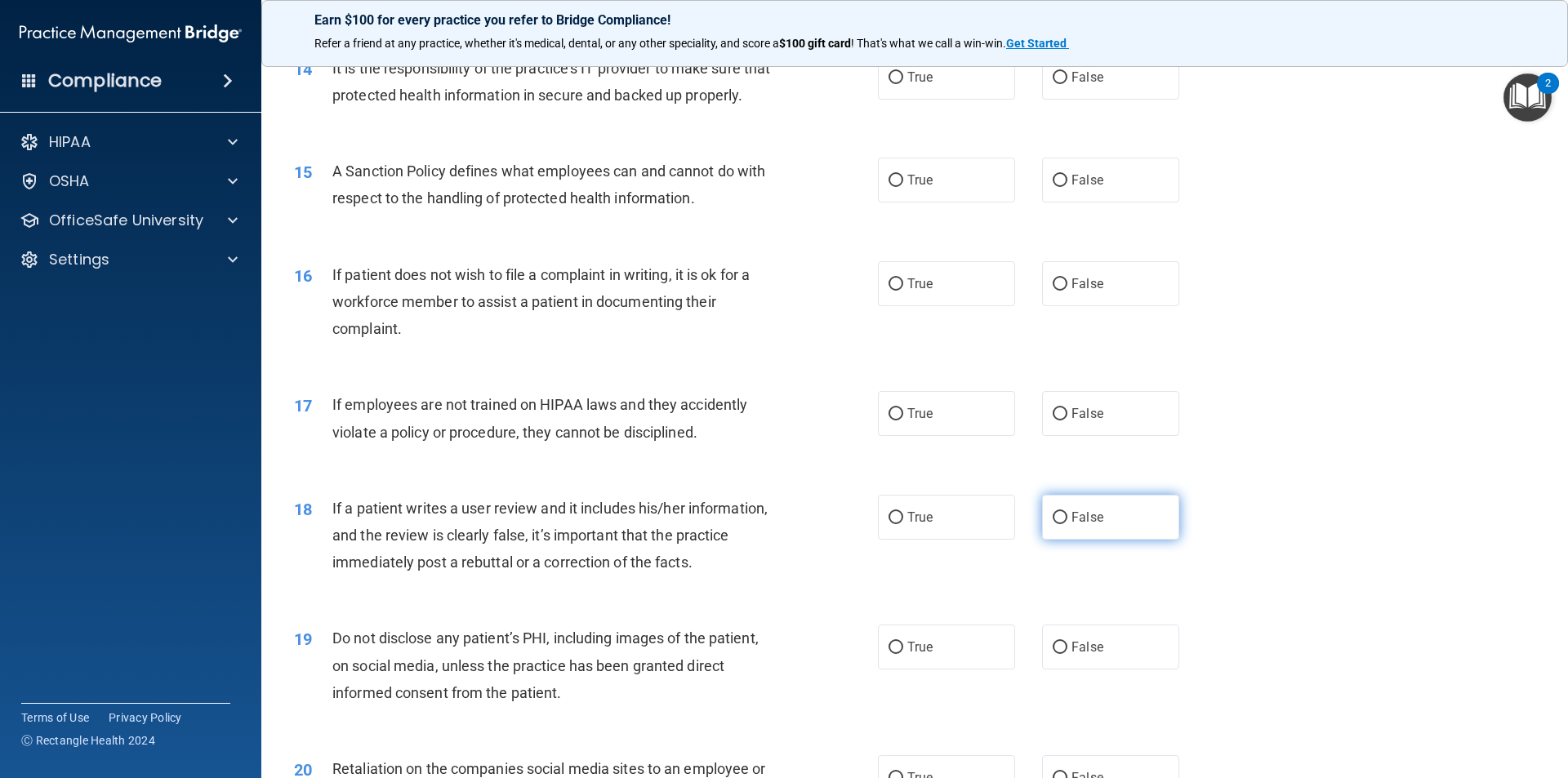
click at [1135, 536] on label "False" at bounding box center [1110, 518] width 137 height 45
click at [1067, 524] on input "False" at bounding box center [1059, 518] width 15 height 12
radio input "true"
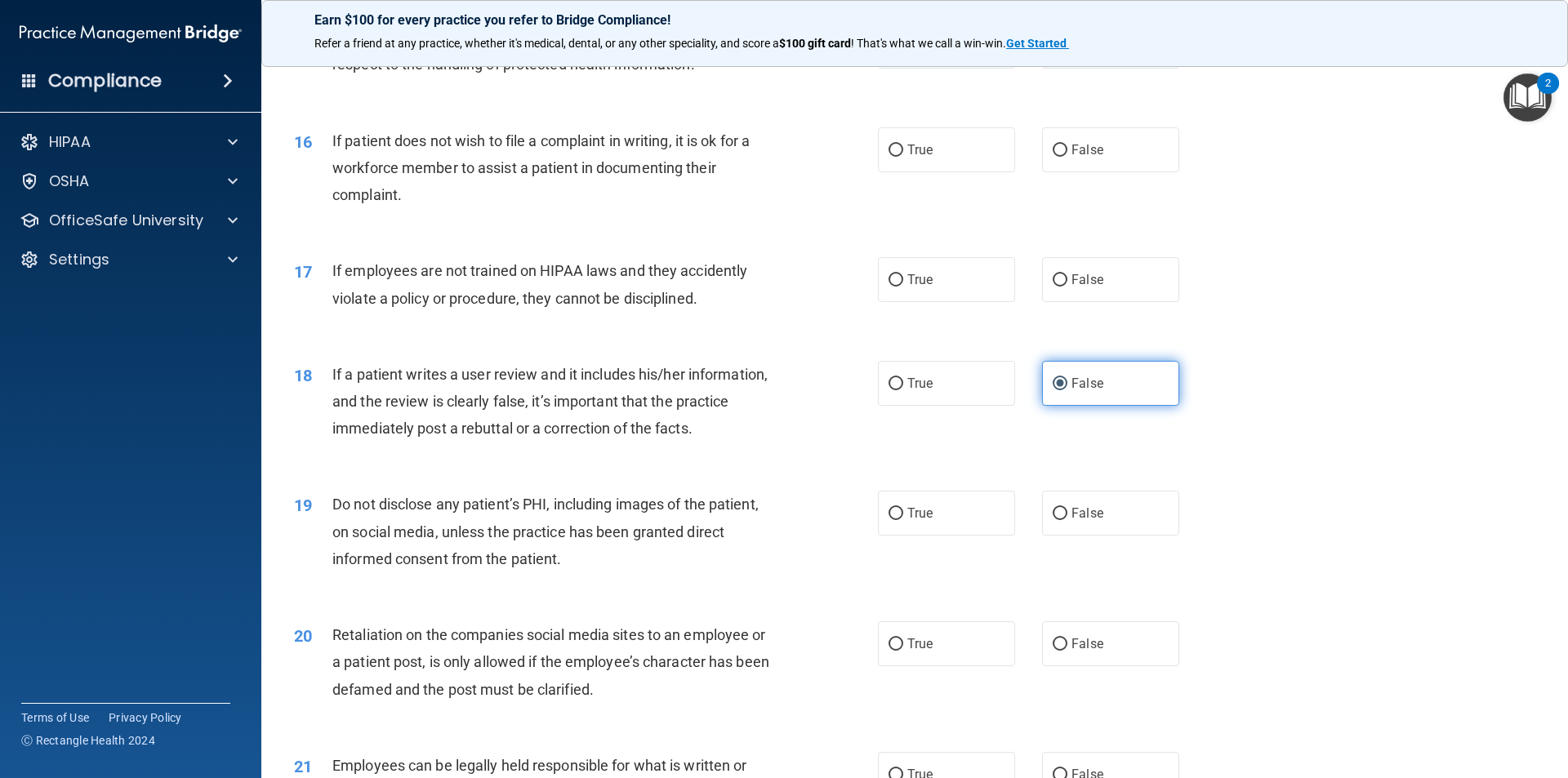
scroll to position [2041, 0]
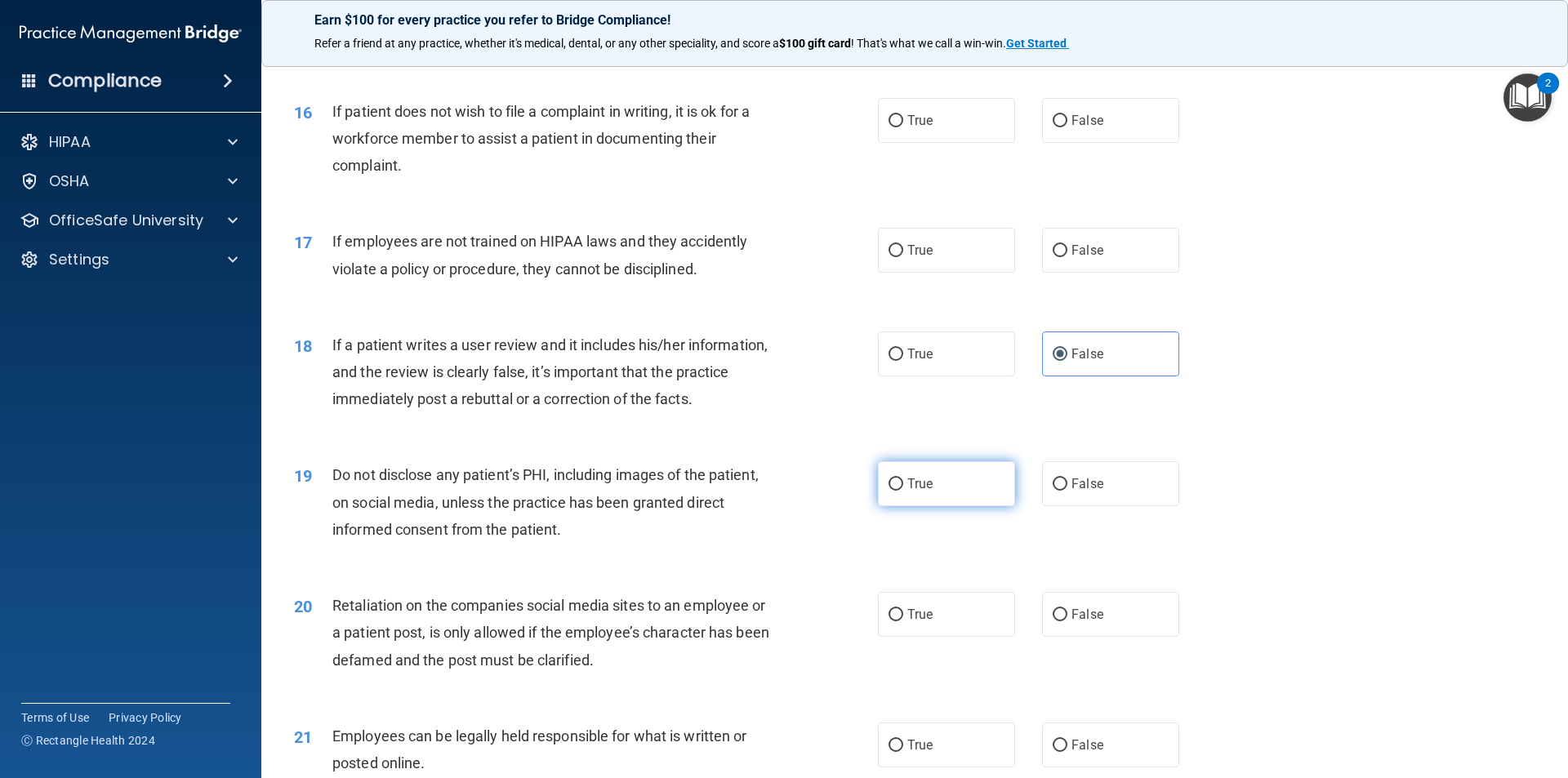
click at [968, 506] on label "True" at bounding box center [946, 484] width 137 height 45
click at [903, 491] on input "True" at bounding box center [895, 485] width 15 height 12
radio input "true"
click at [970, 571] on div "19 Do not disclose any patient’s PHI, including images of the patient, on socia…" at bounding box center [914, 506] width 1266 height 130
click at [1078, 626] on label "False" at bounding box center [1110, 615] width 137 height 45
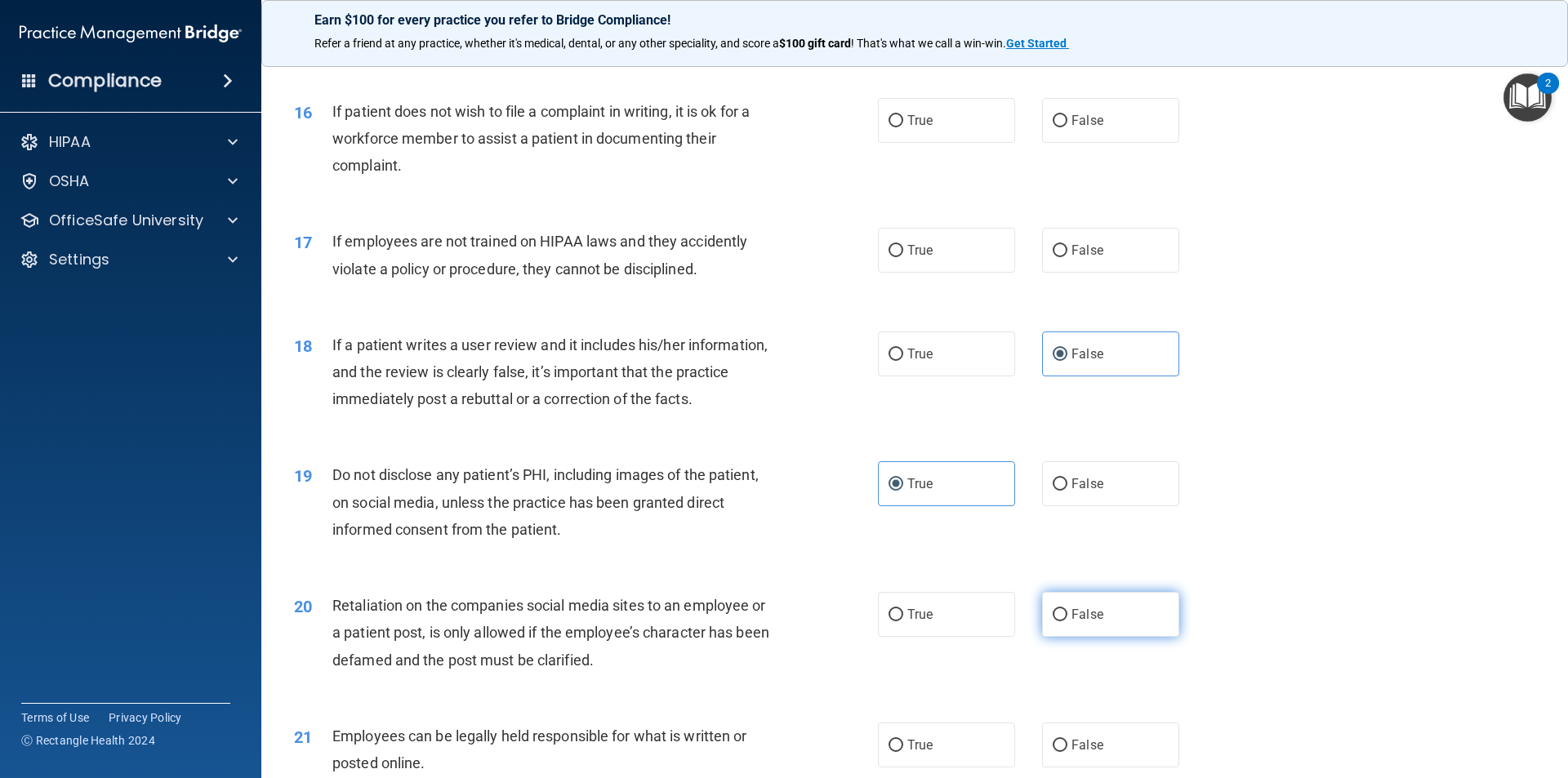
click at [1067, 622] on input "False" at bounding box center [1059, 616] width 15 height 12
radio input "true"
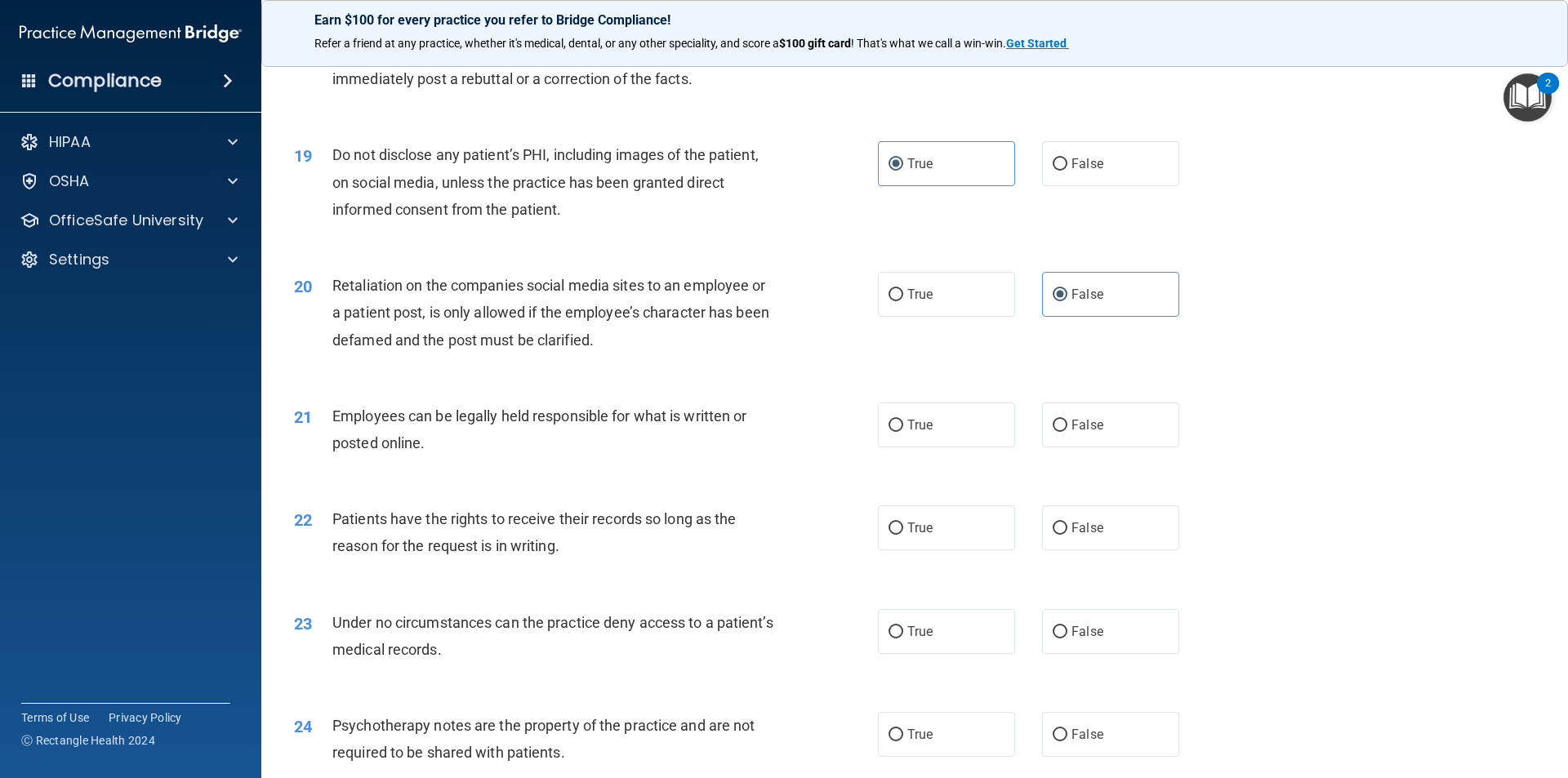
scroll to position [2368, 0]
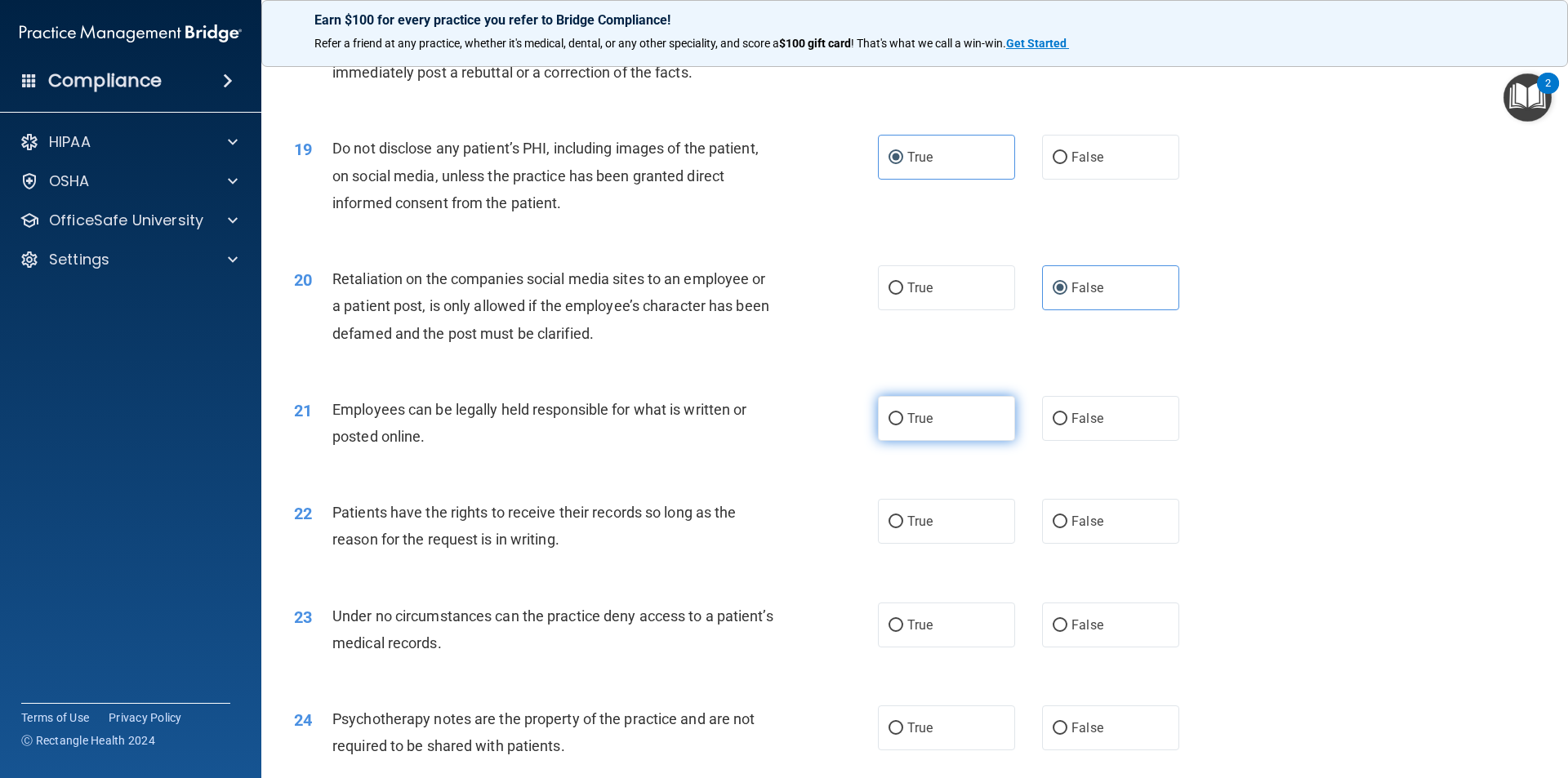
click at [921, 441] on label "True" at bounding box center [946, 419] width 137 height 45
click at [903, 425] on input "True" at bounding box center [895, 419] width 15 height 12
radio input "true"
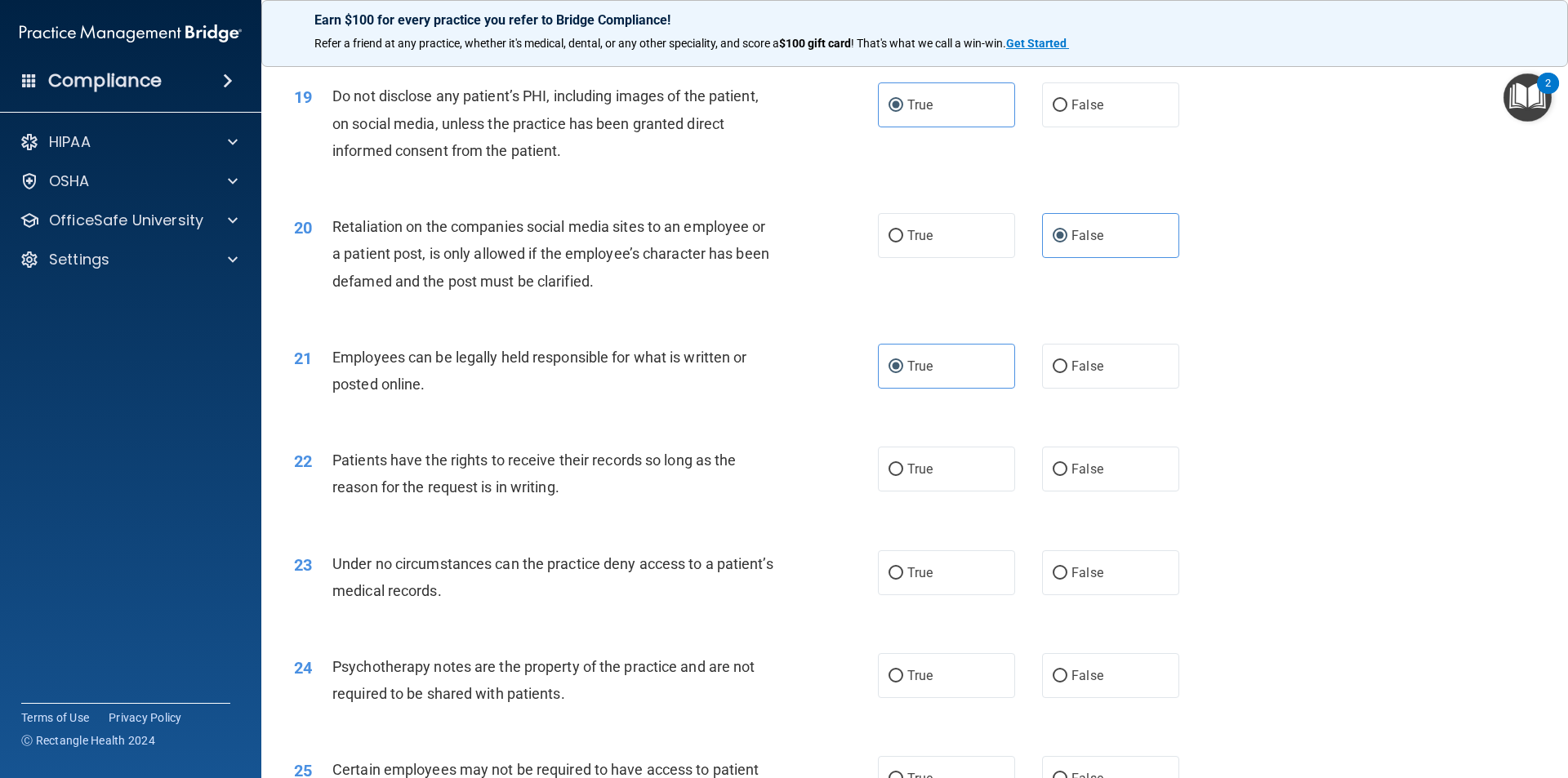
scroll to position [2449, 0]
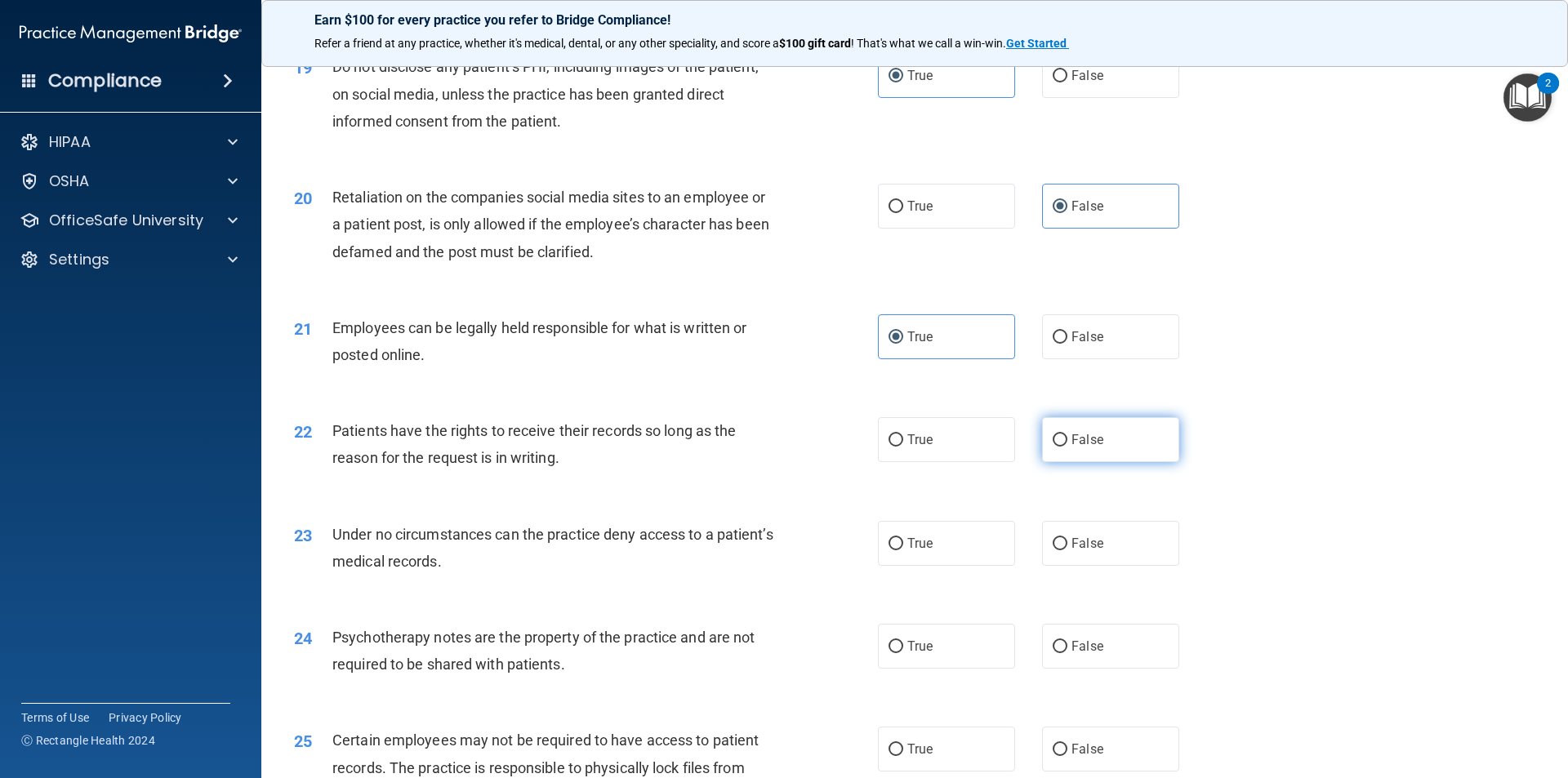
click at [1071, 447] on span "False" at bounding box center [1087, 439] width 32 height 16
click at [1067, 446] on input "False" at bounding box center [1059, 440] width 15 height 12
radio input "true"
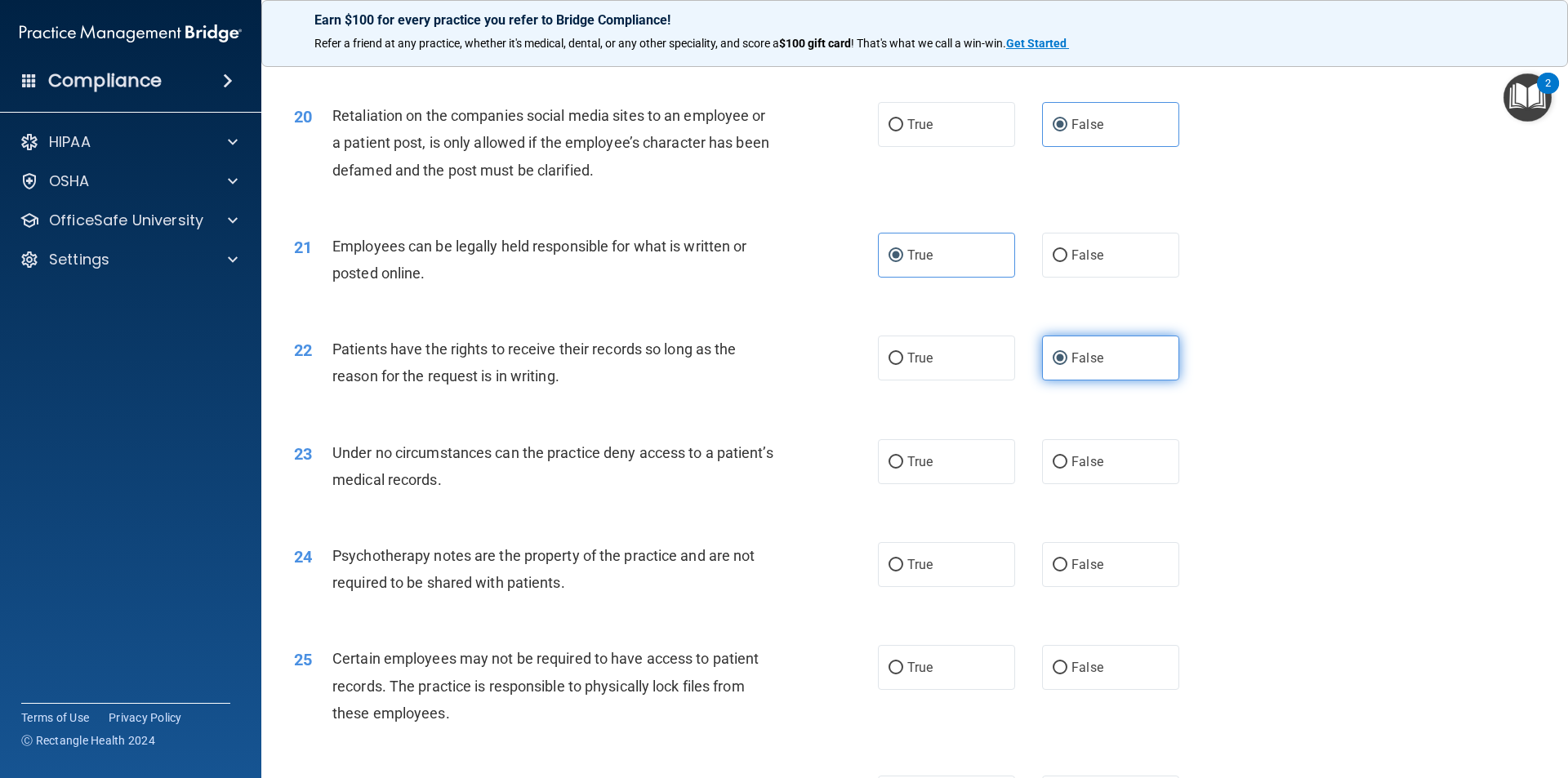
scroll to position [2613, 0]
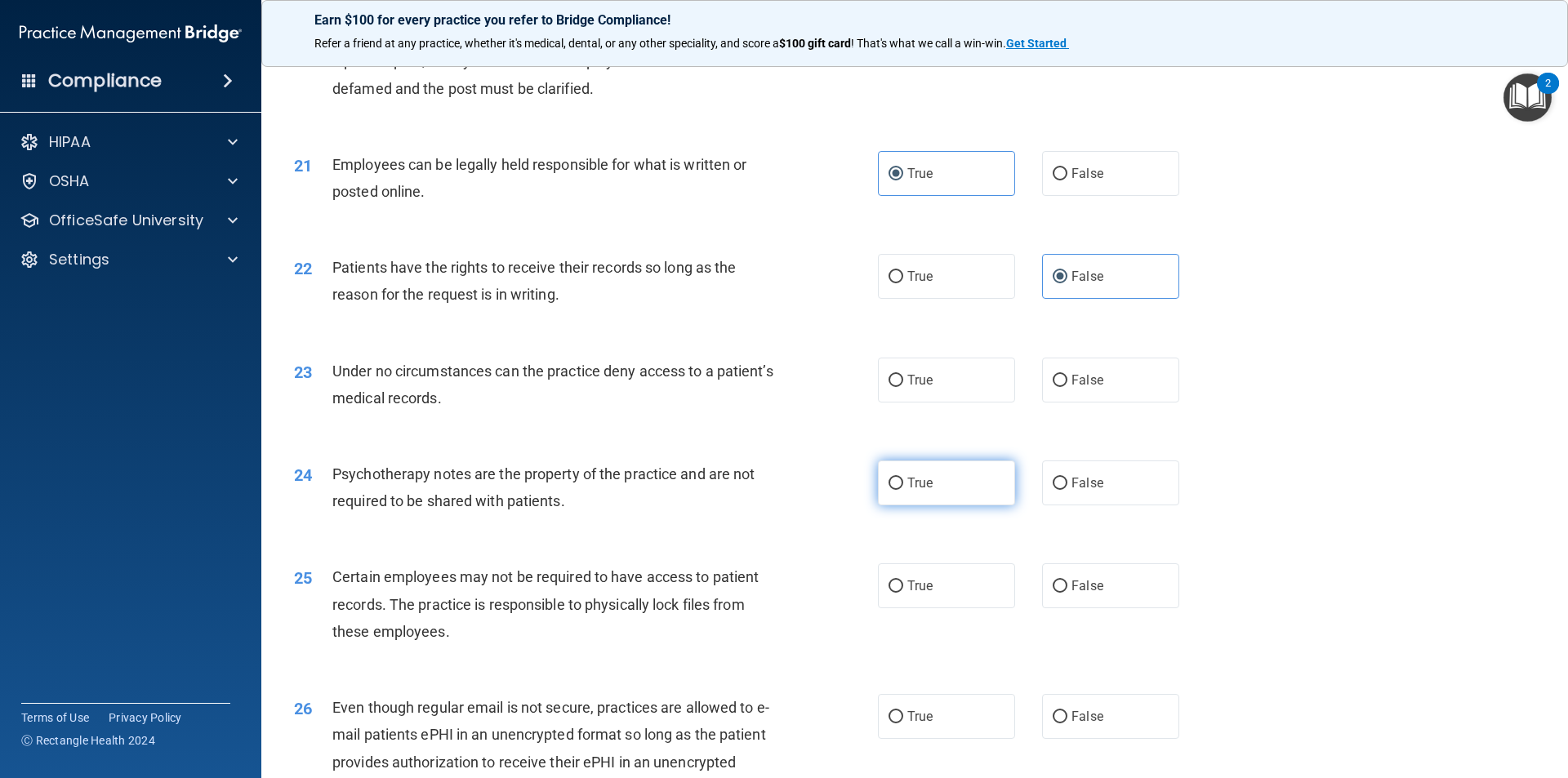
click at [961, 505] on label "True" at bounding box center [946, 483] width 137 height 45
click at [903, 490] on input "True" at bounding box center [895, 484] width 15 height 12
radio input "true"
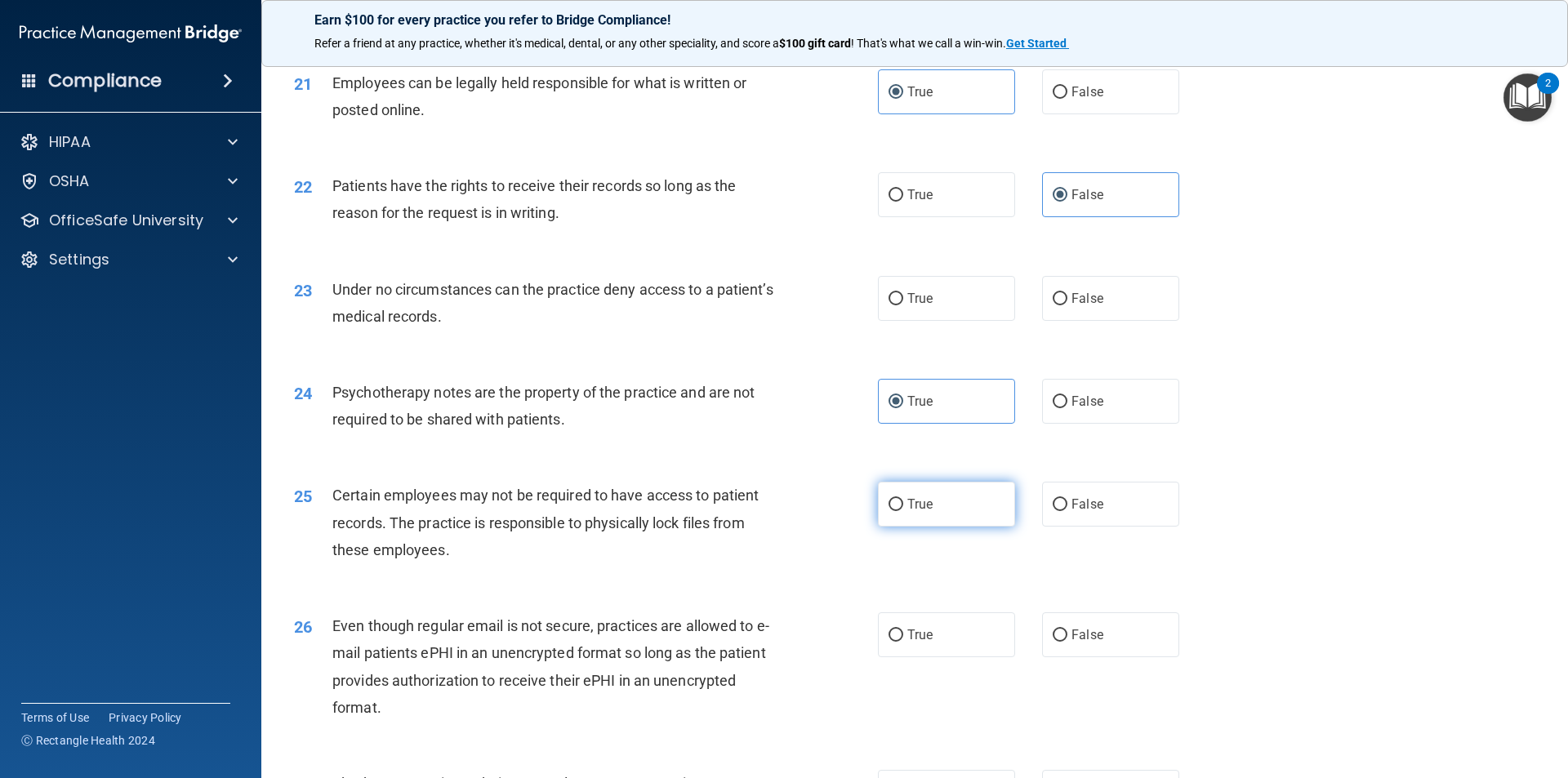
click at [994, 527] on label "True" at bounding box center [946, 504] width 137 height 45
click at [903, 511] on input "True" at bounding box center [895, 505] width 15 height 12
radio input "true"
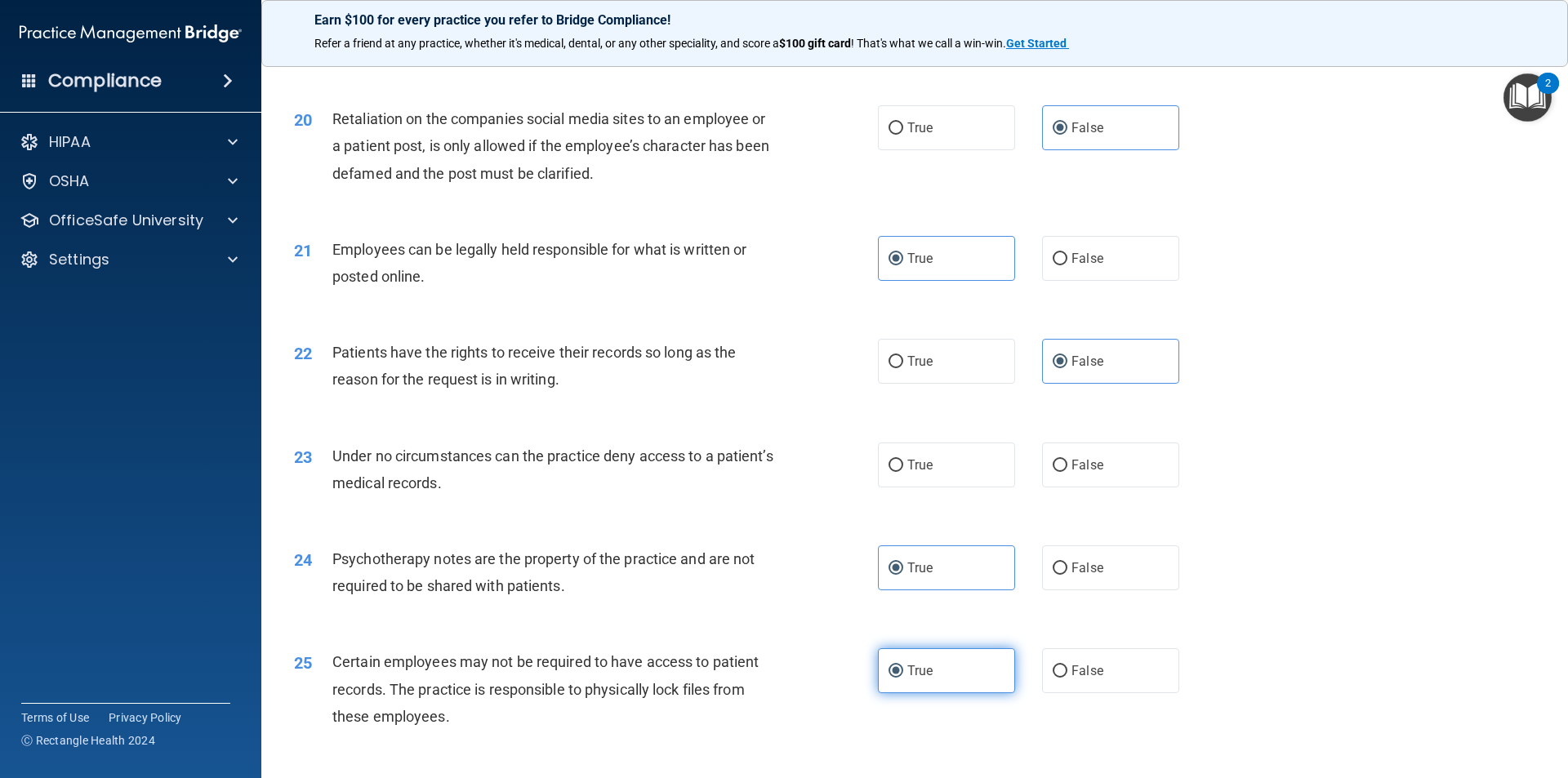
scroll to position [2449, 0]
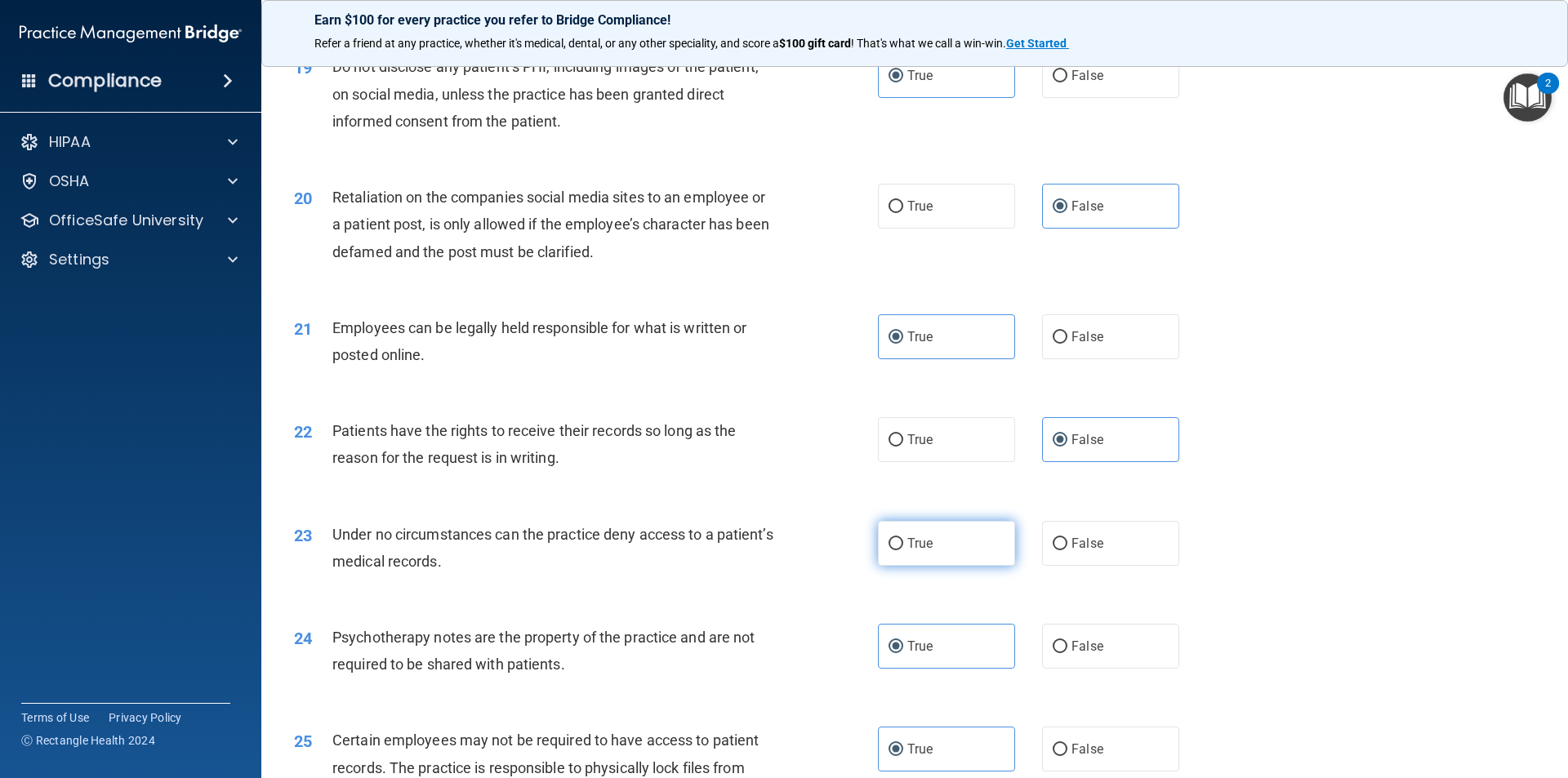
click at [938, 566] on label "True" at bounding box center [946, 544] width 137 height 45
click at [903, 551] on input "True" at bounding box center [895, 544] width 15 height 12
radio input "true"
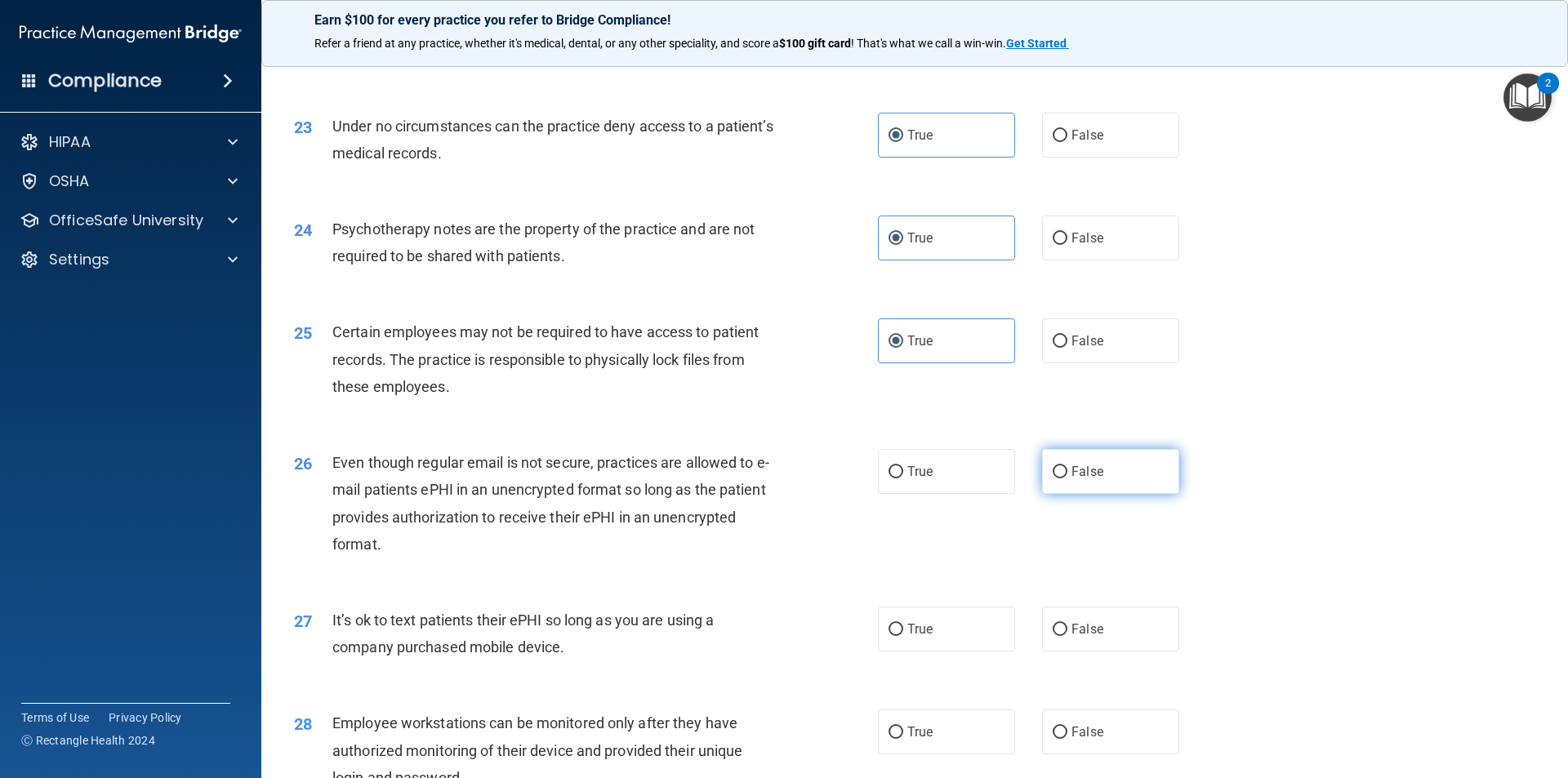
click at [1054, 494] on label "False" at bounding box center [1110, 471] width 137 height 45
click at [1054, 478] on input "False" at bounding box center [1059, 472] width 15 height 12
radio input "true"
click at [1075, 636] on span "False" at bounding box center [1087, 630] width 32 height 16
click at [1067, 636] on input "False" at bounding box center [1059, 630] width 15 height 12
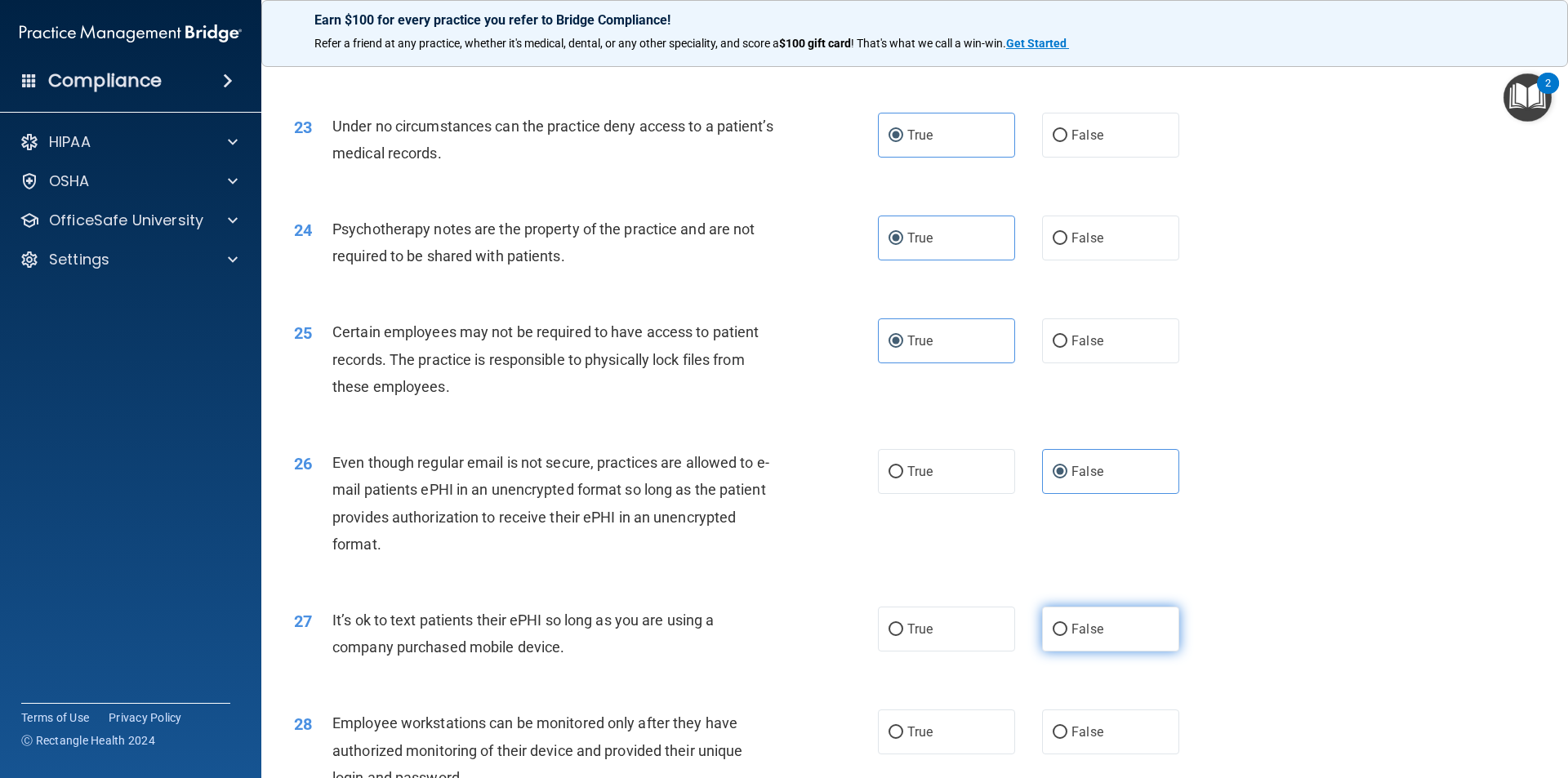
radio input "true"
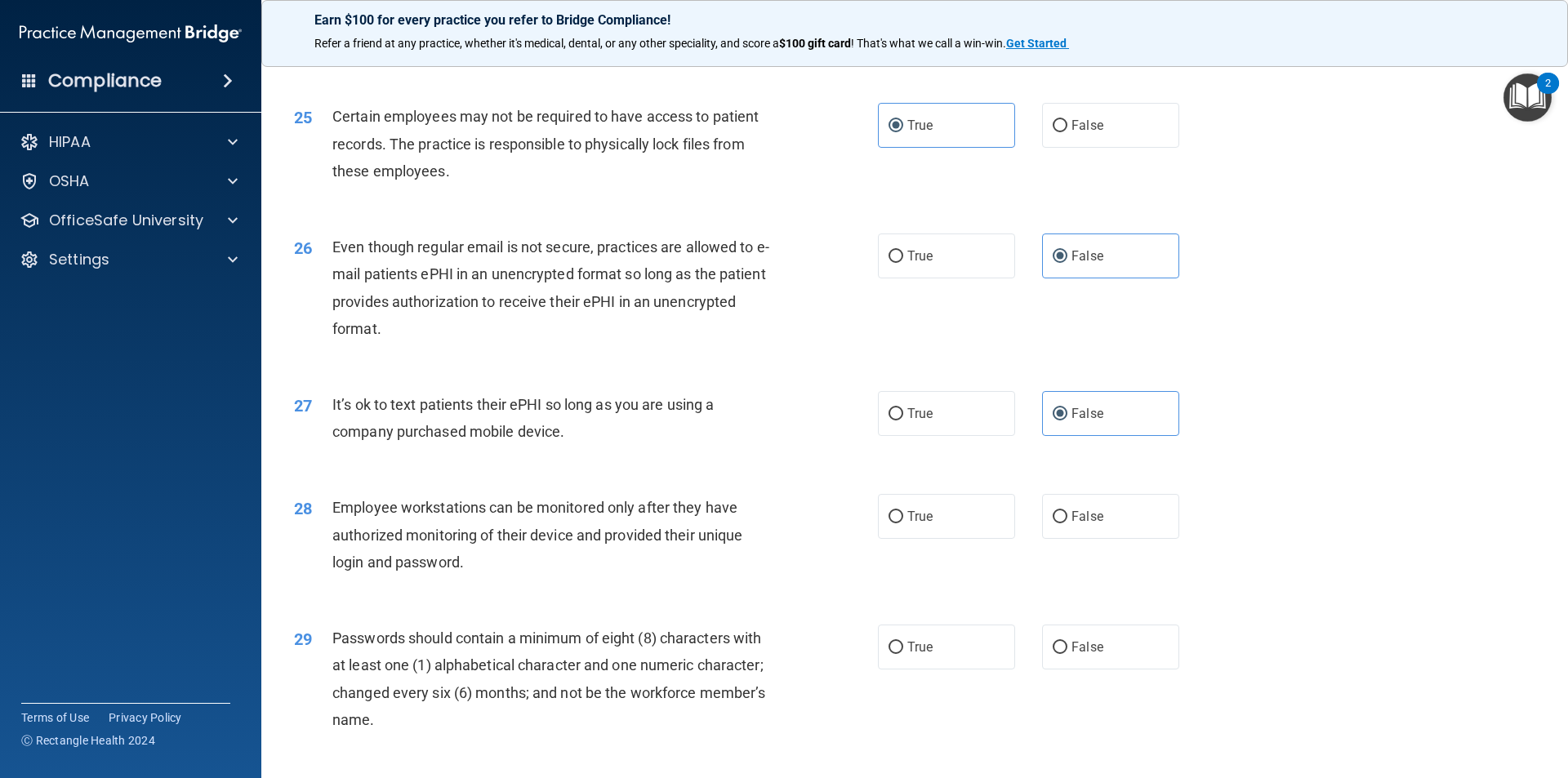
scroll to position [3102, 0]
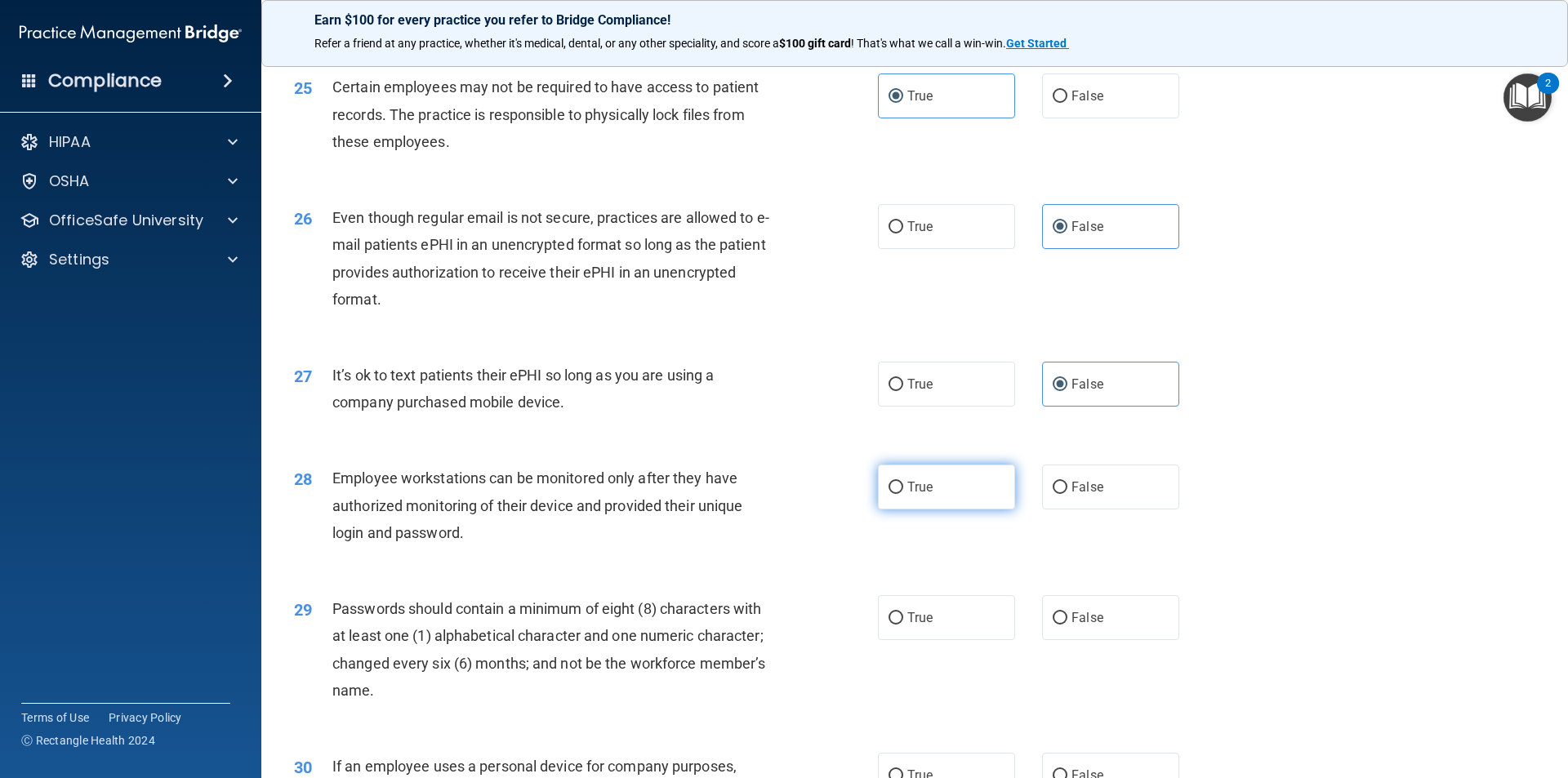
click at [932, 510] on label "True" at bounding box center [946, 487] width 137 height 45
click at [903, 494] on input "True" at bounding box center [895, 488] width 15 height 12
radio input "true"
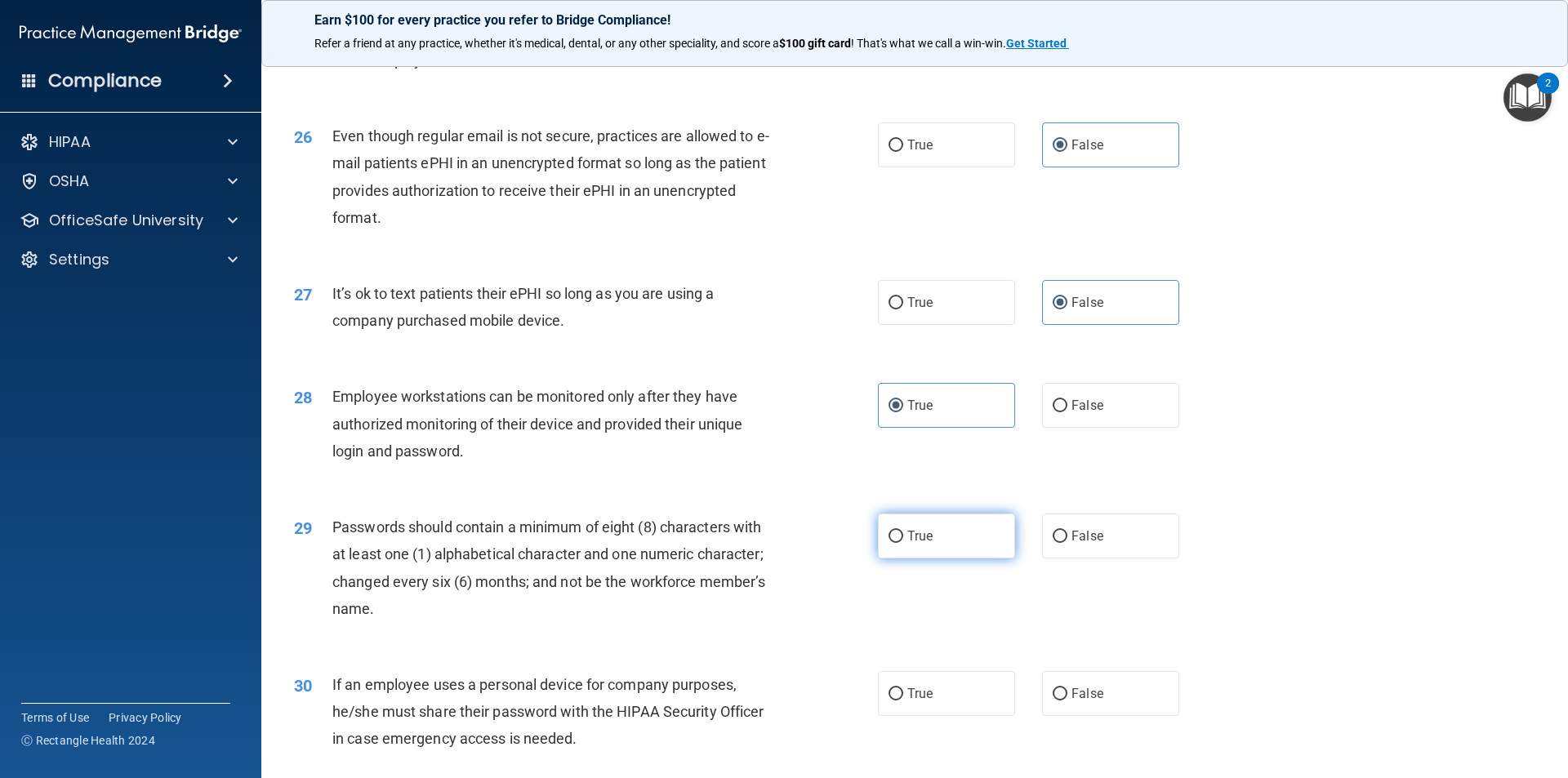
click at [937, 544] on label "True" at bounding box center [946, 536] width 137 height 45
click at [903, 543] on input "True" at bounding box center [895, 537] width 15 height 12
radio input "true"
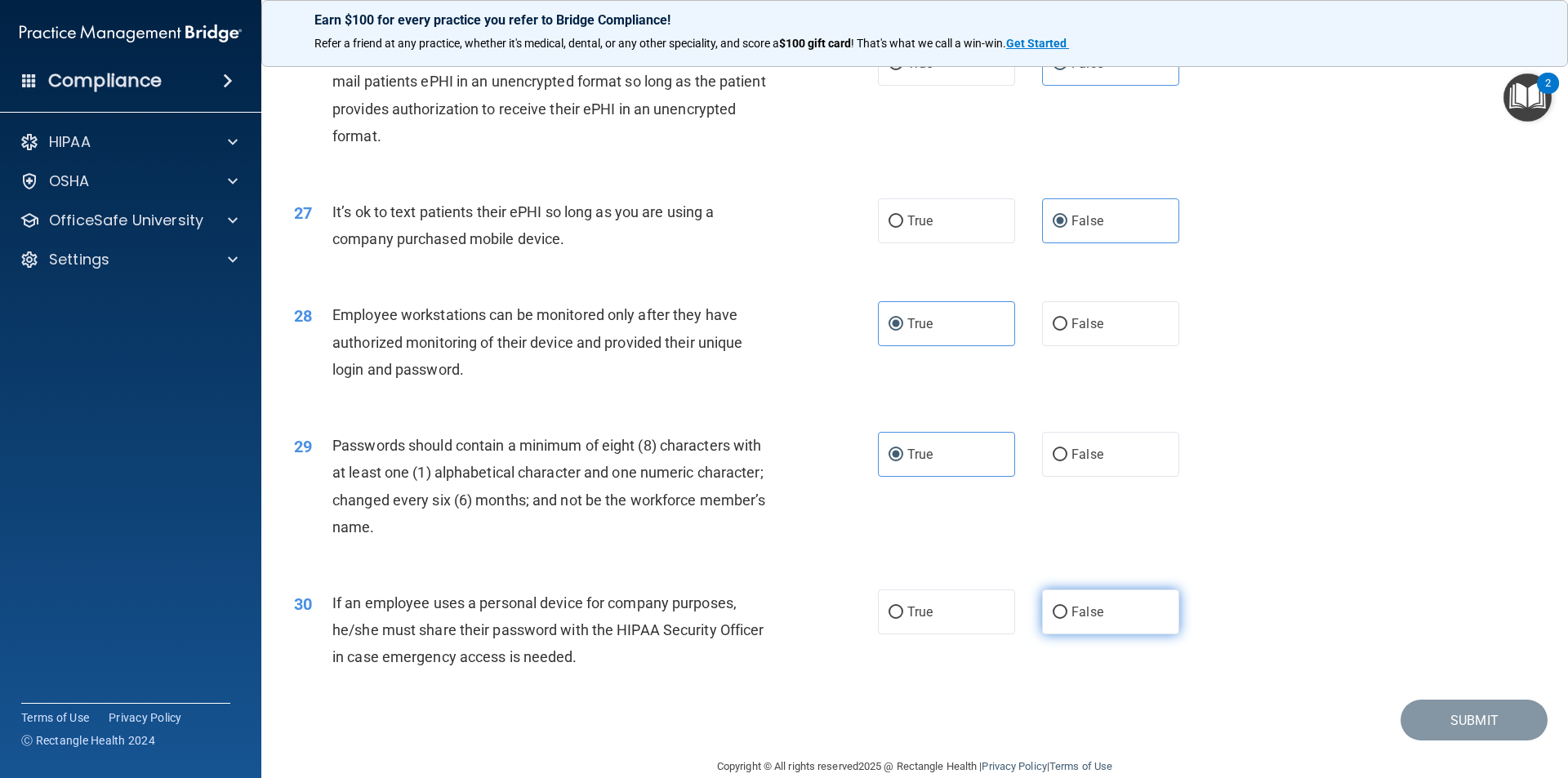
click at [1073, 620] on span "False" at bounding box center [1087, 612] width 32 height 16
click at [1067, 619] on input "False" at bounding box center [1059, 613] width 15 height 12
radio input "true"
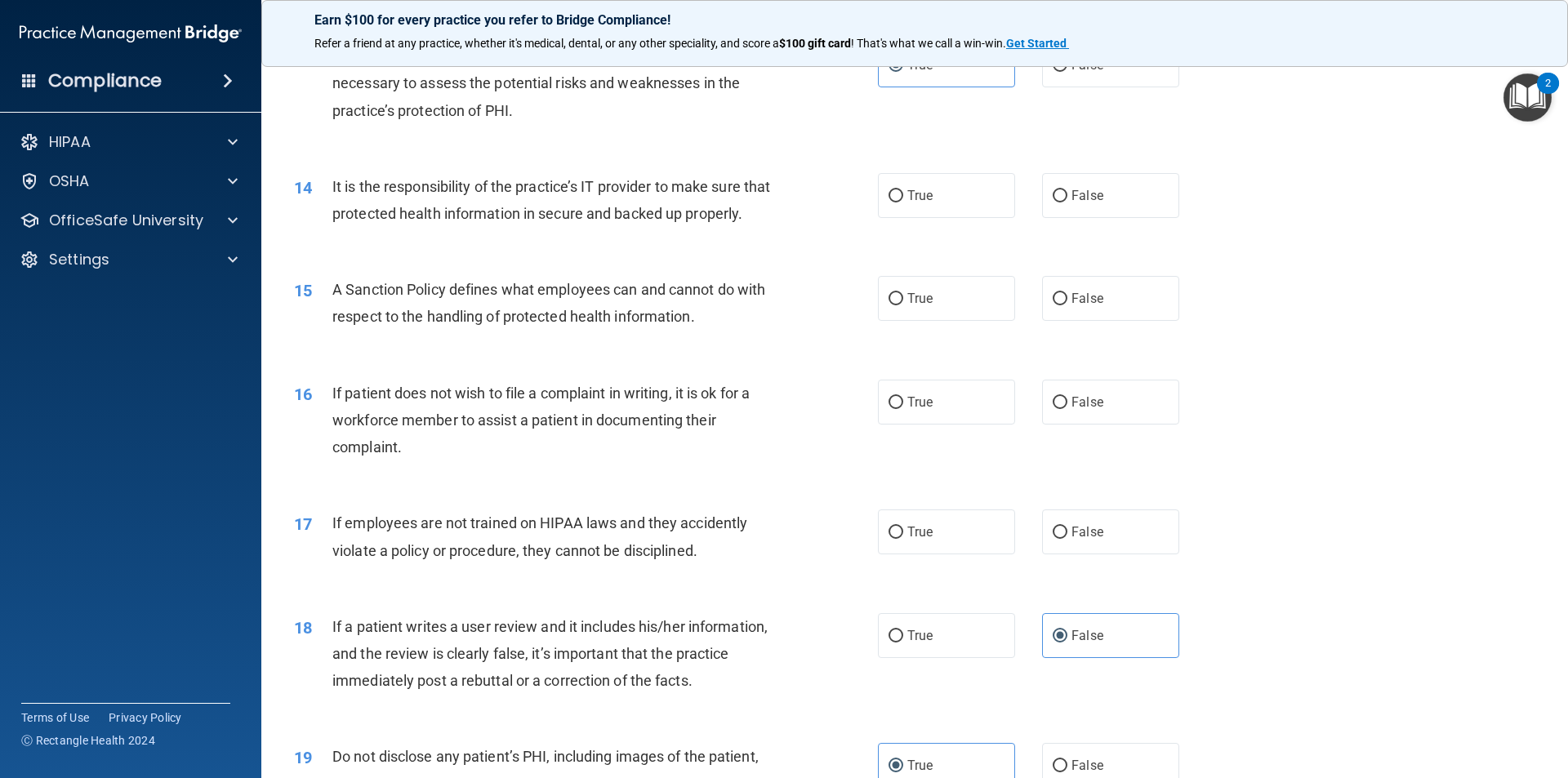
scroll to position [1715, 0]
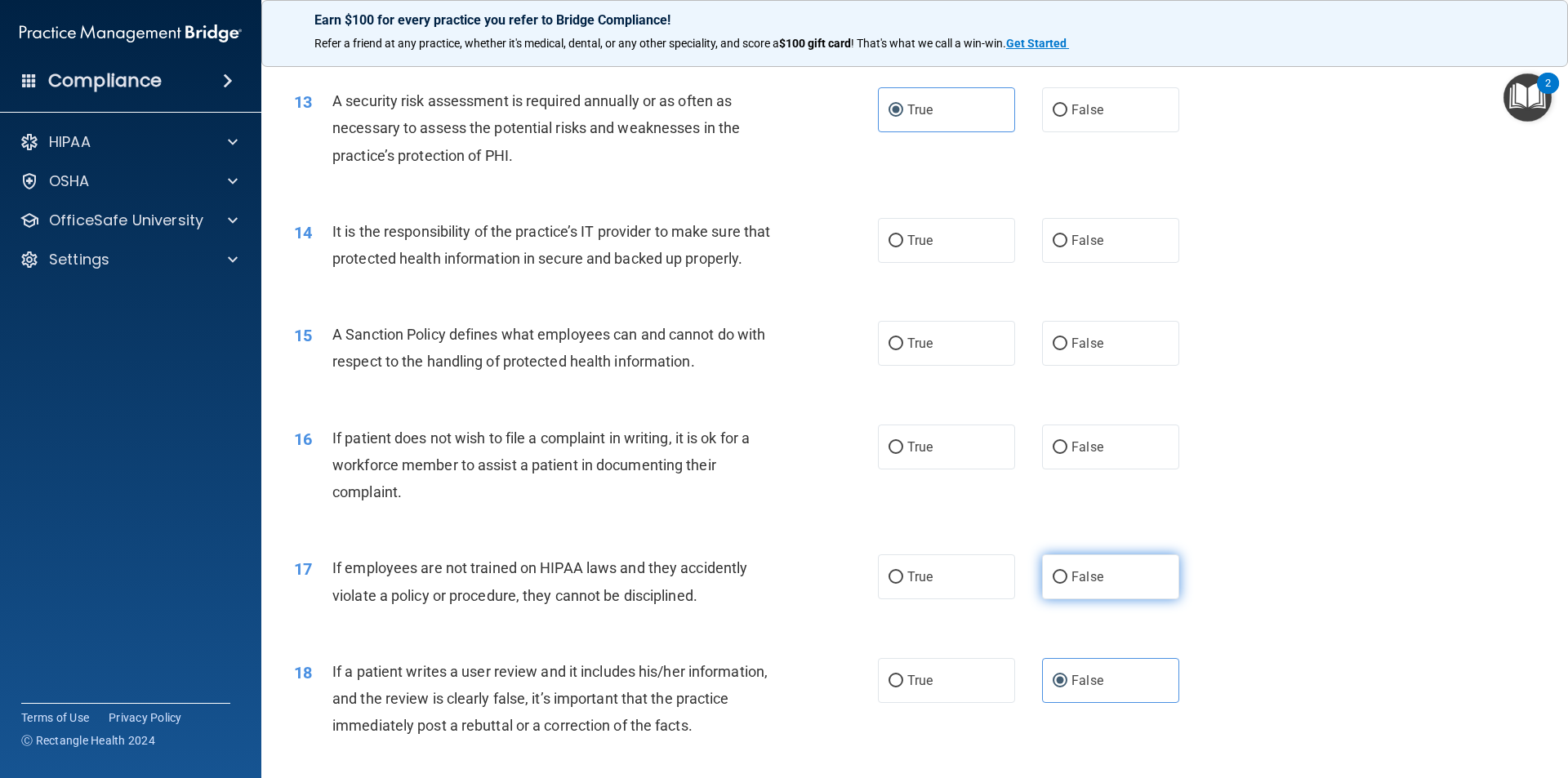
click at [1042, 599] on label "False" at bounding box center [1110, 577] width 137 height 45
click at [1052, 584] on input "False" at bounding box center [1059, 577] width 15 height 12
radio input "true"
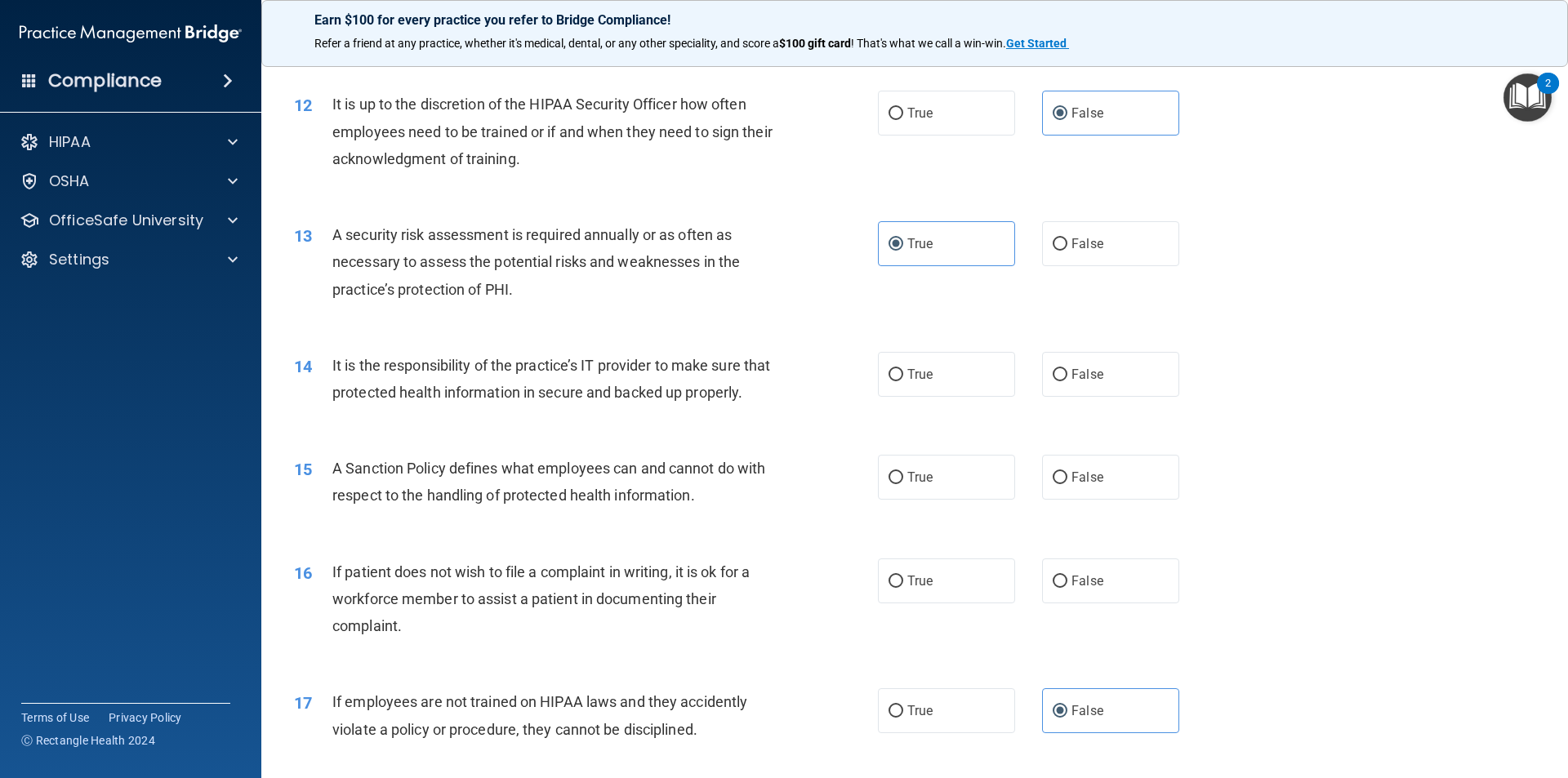
scroll to position [1552, 0]
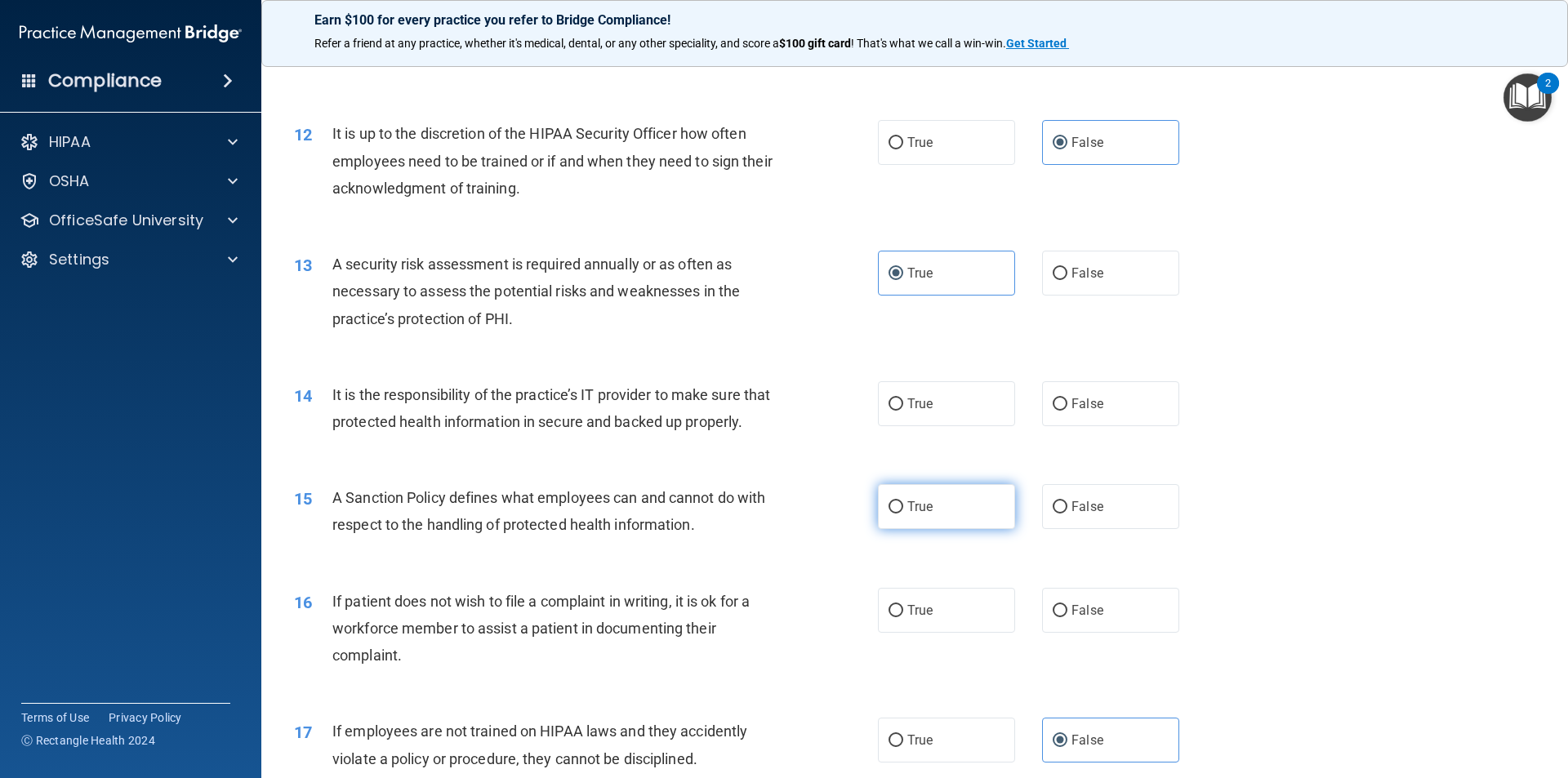
click at [932, 529] on label "True" at bounding box center [946, 507] width 137 height 45
click at [903, 513] on input "True" at bounding box center [895, 507] width 15 height 12
radio input "true"
click at [1052, 399] on input "False" at bounding box center [1059, 405] width 15 height 12
radio input "true"
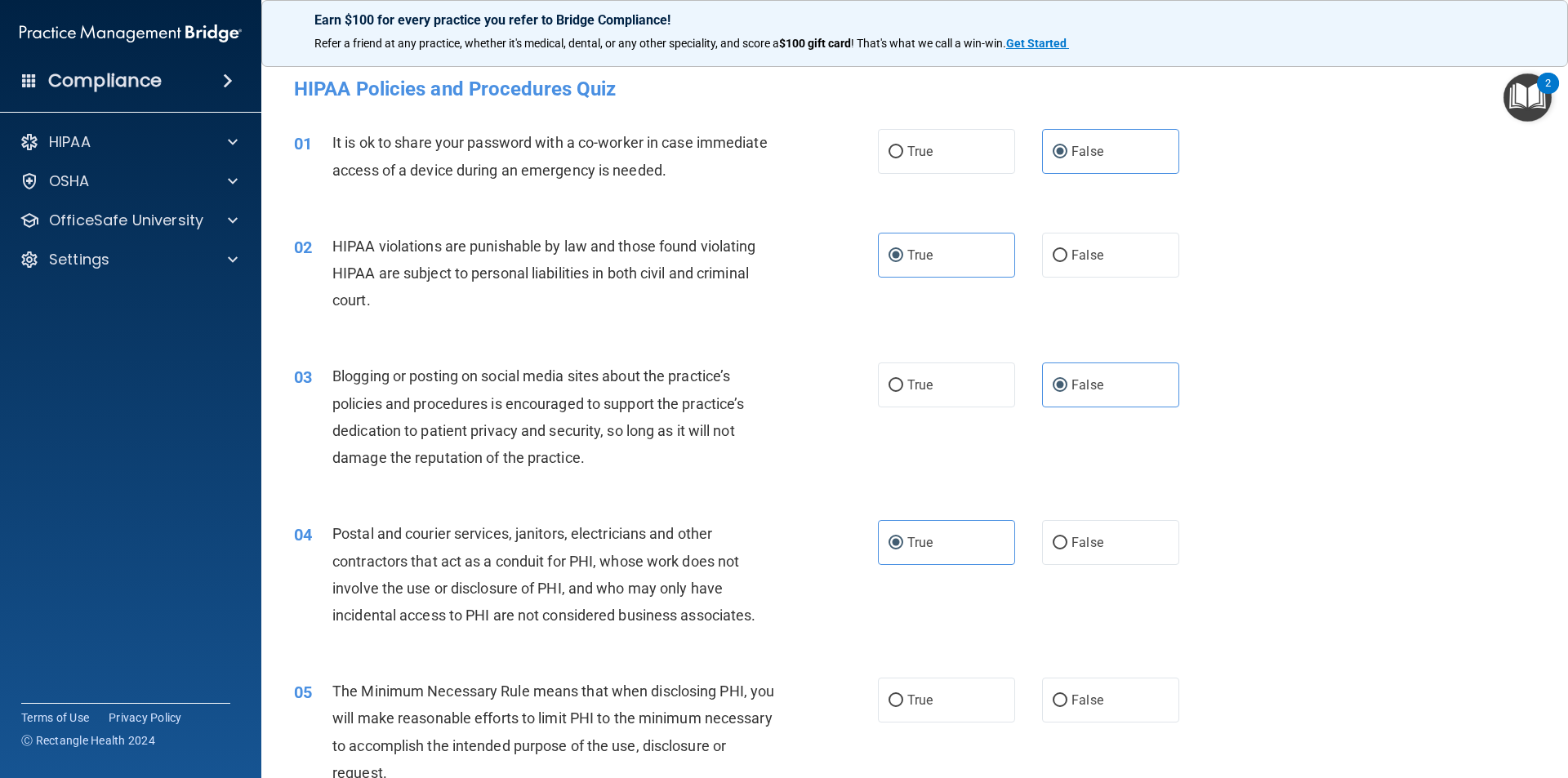
scroll to position [82, 0]
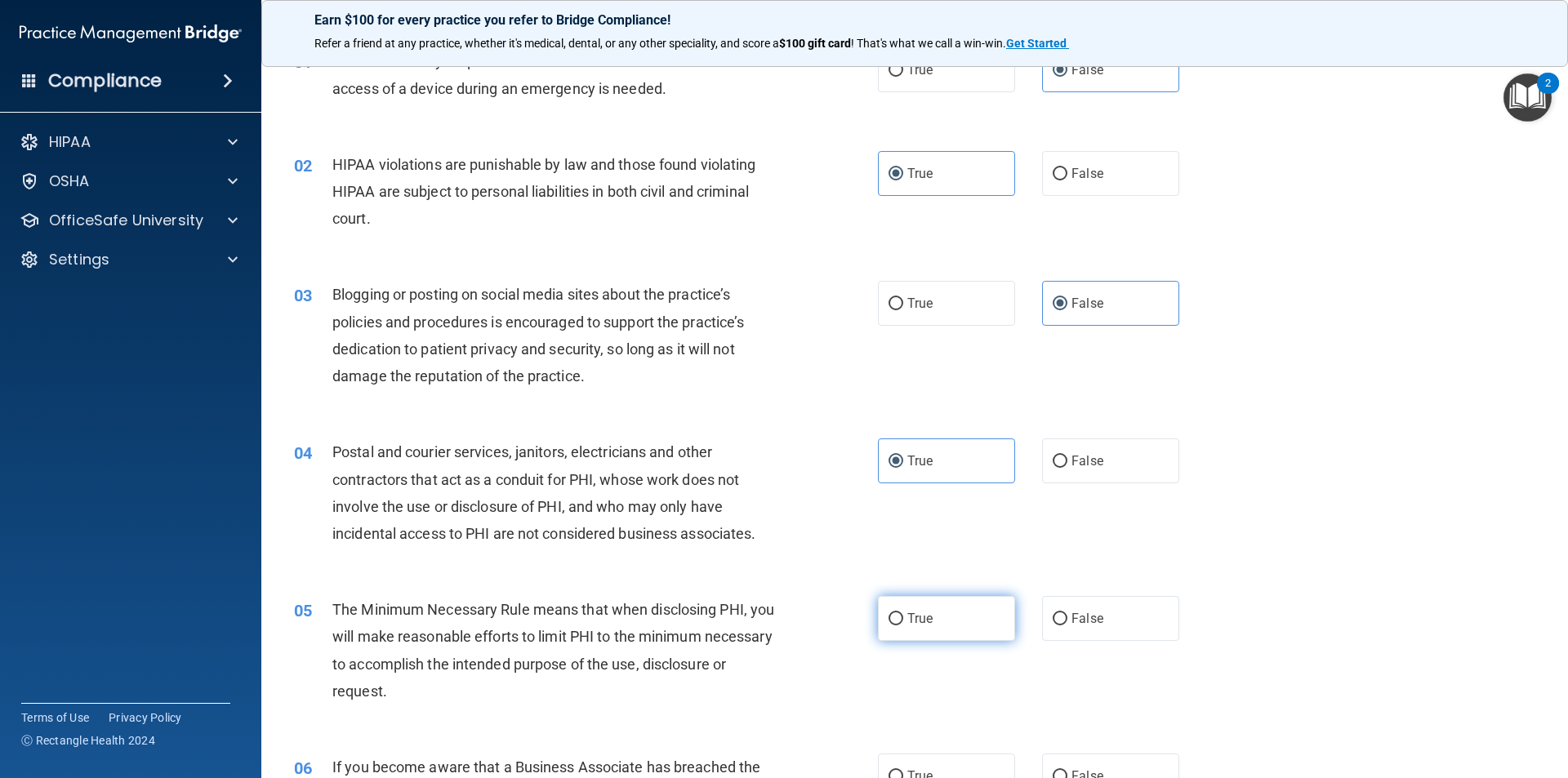
click at [933, 612] on label "True" at bounding box center [946, 618] width 137 height 45
click at [903, 613] on input "True" at bounding box center [895, 619] width 15 height 12
radio input "true"
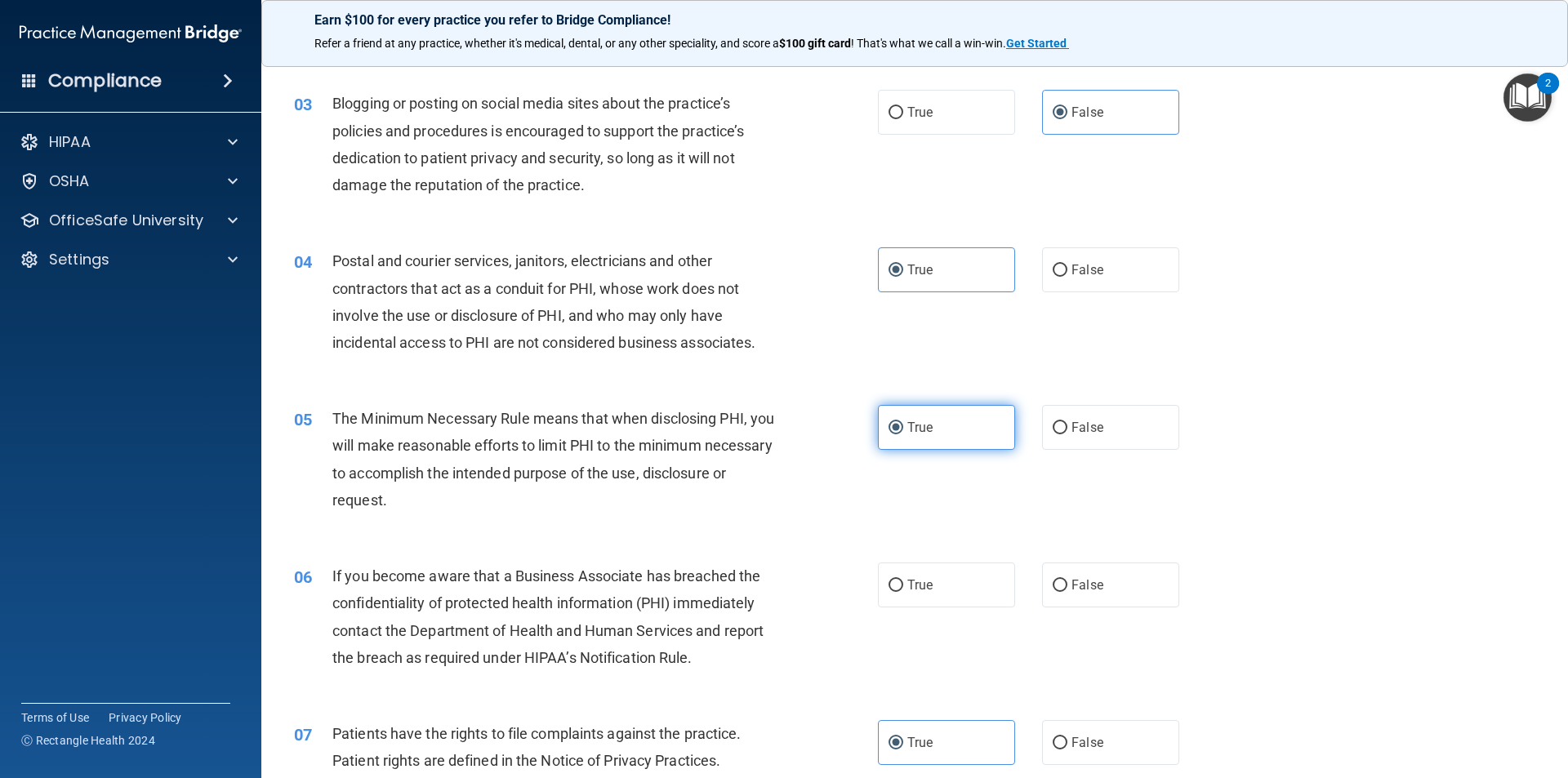
scroll to position [408, 0]
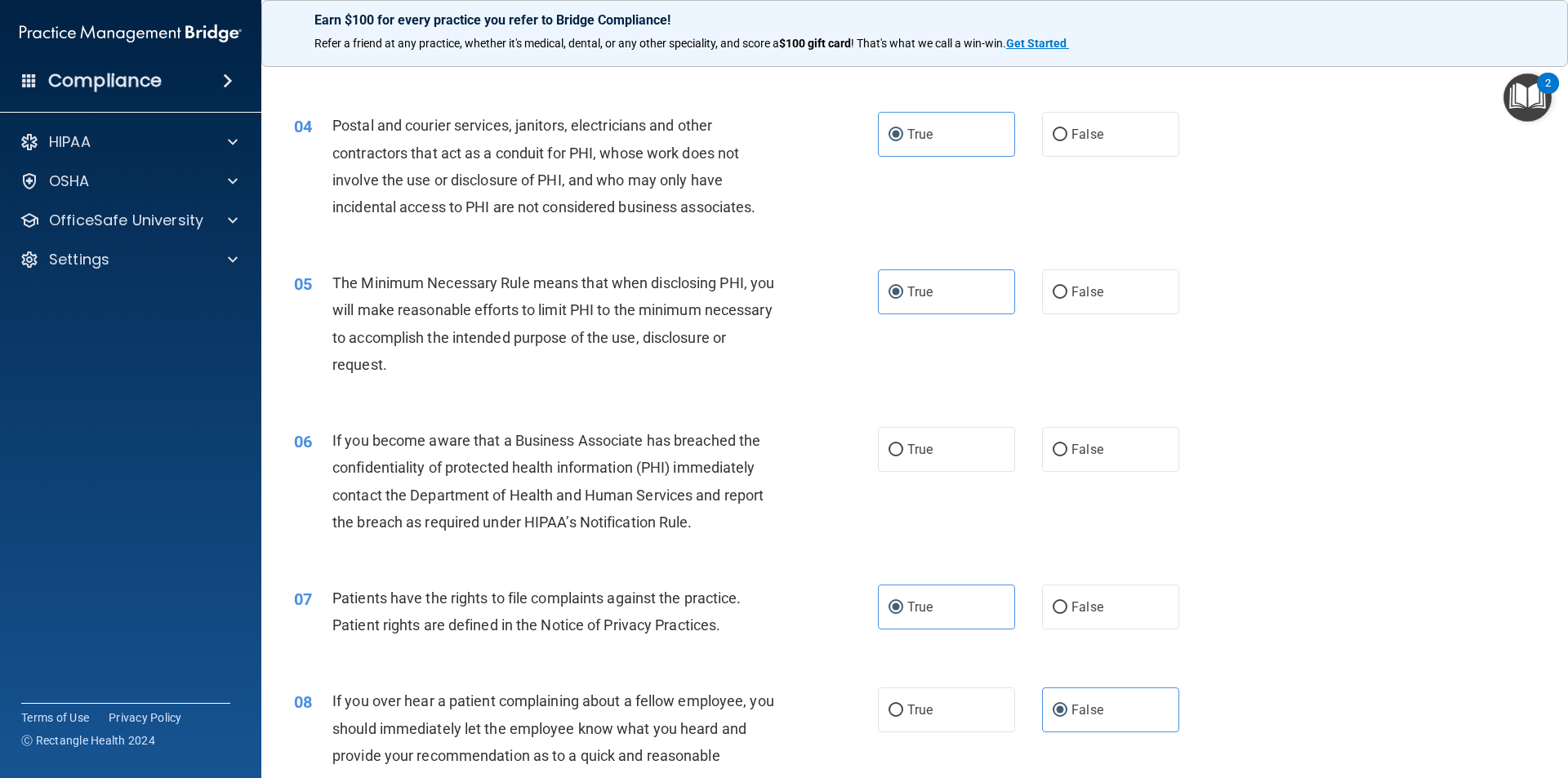
click at [917, 547] on div "06 If you become aware that a Business Associate has breached the confidentiali…" at bounding box center [914, 485] width 1266 height 157
click at [923, 443] on span "True" at bounding box center [919, 450] width 25 height 16
click at [903, 445] on input "True" at bounding box center [895, 451] width 15 height 12
radio input "true"
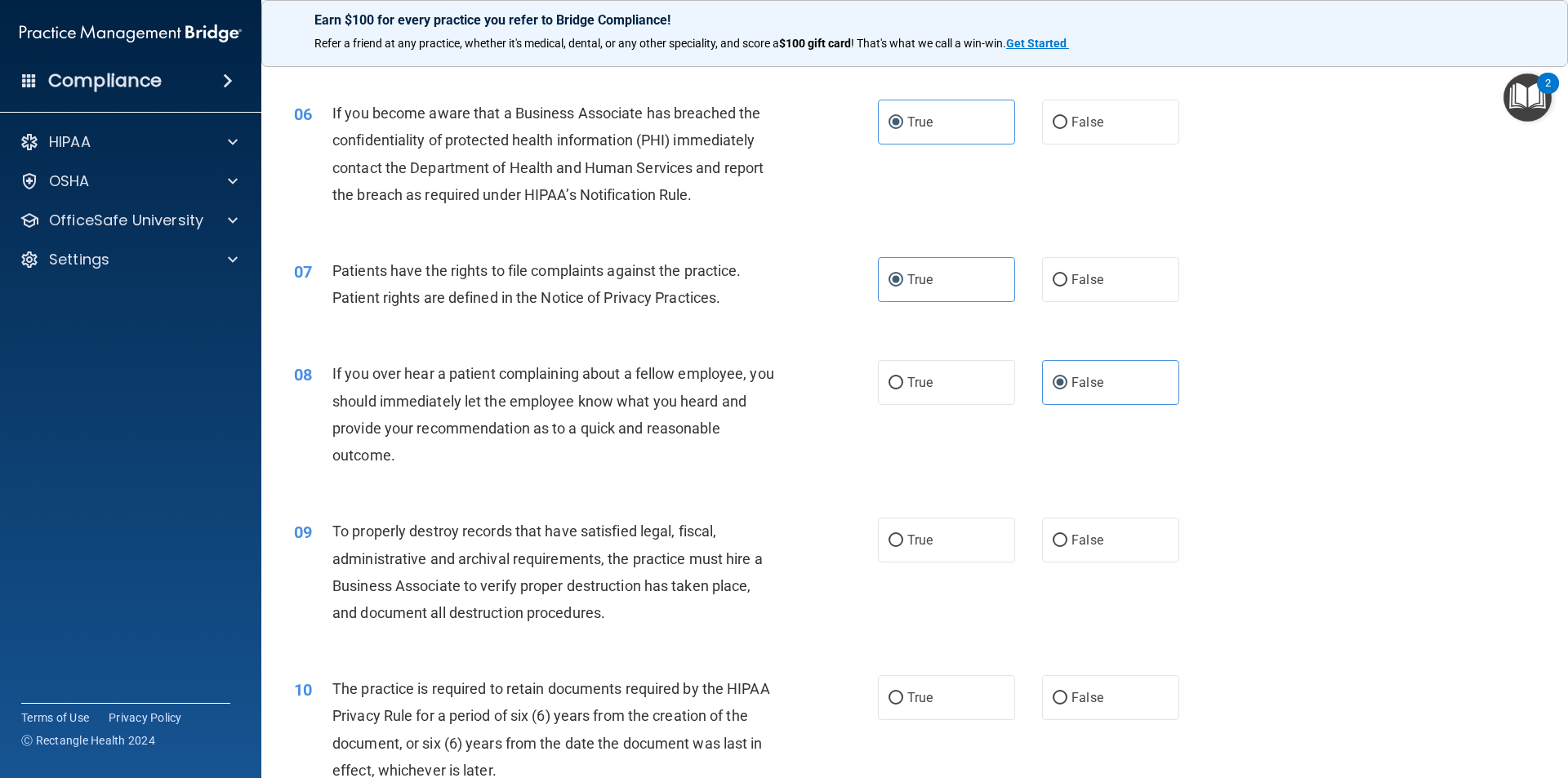
scroll to position [898, 0]
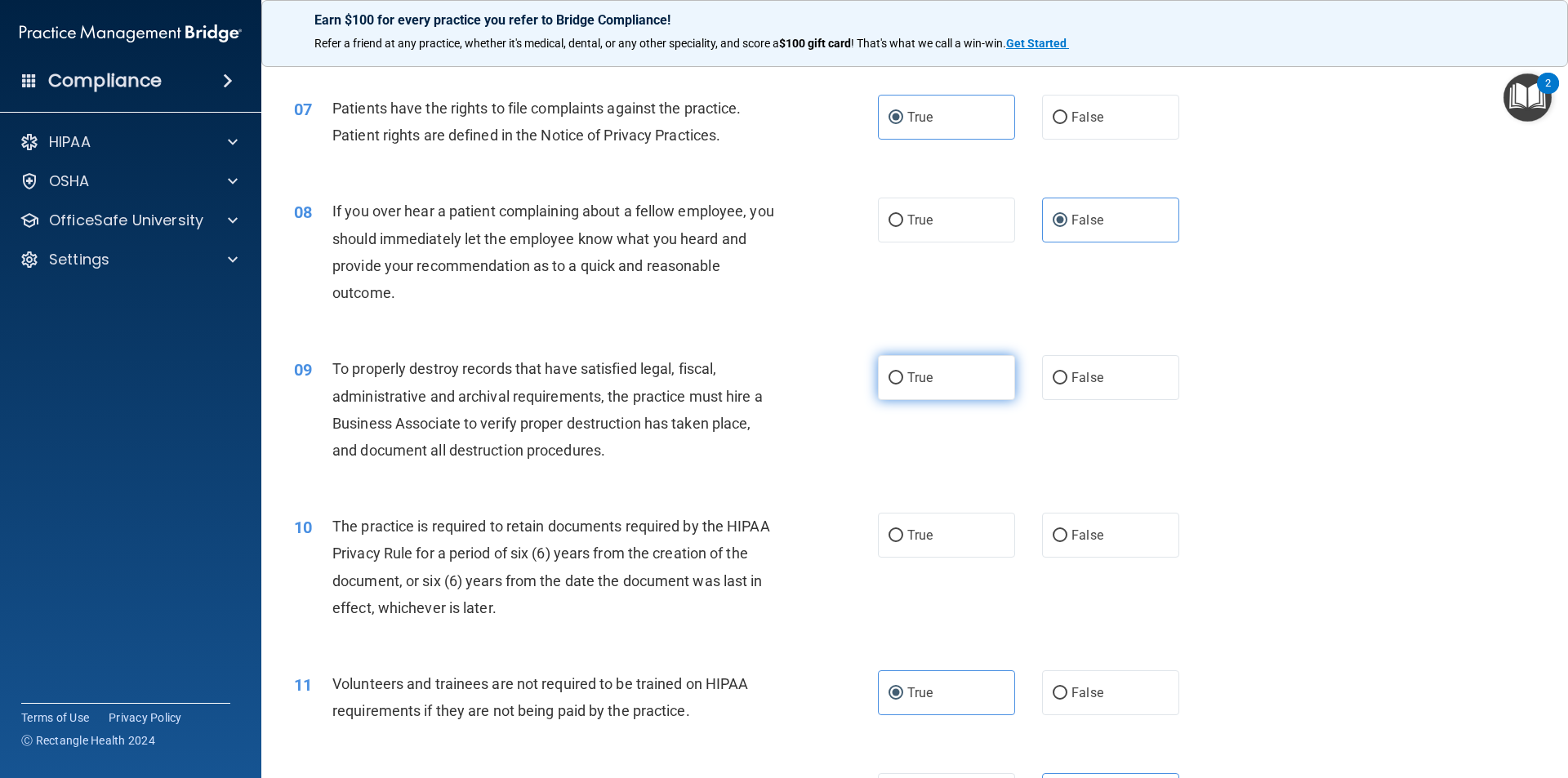
click at [906, 389] on label "True" at bounding box center [946, 378] width 137 height 45
click at [903, 385] on input "True" at bounding box center [895, 379] width 15 height 12
radio input "true"
click at [932, 526] on label "True" at bounding box center [946, 536] width 137 height 45
click at [903, 530] on input "True" at bounding box center [895, 536] width 15 height 12
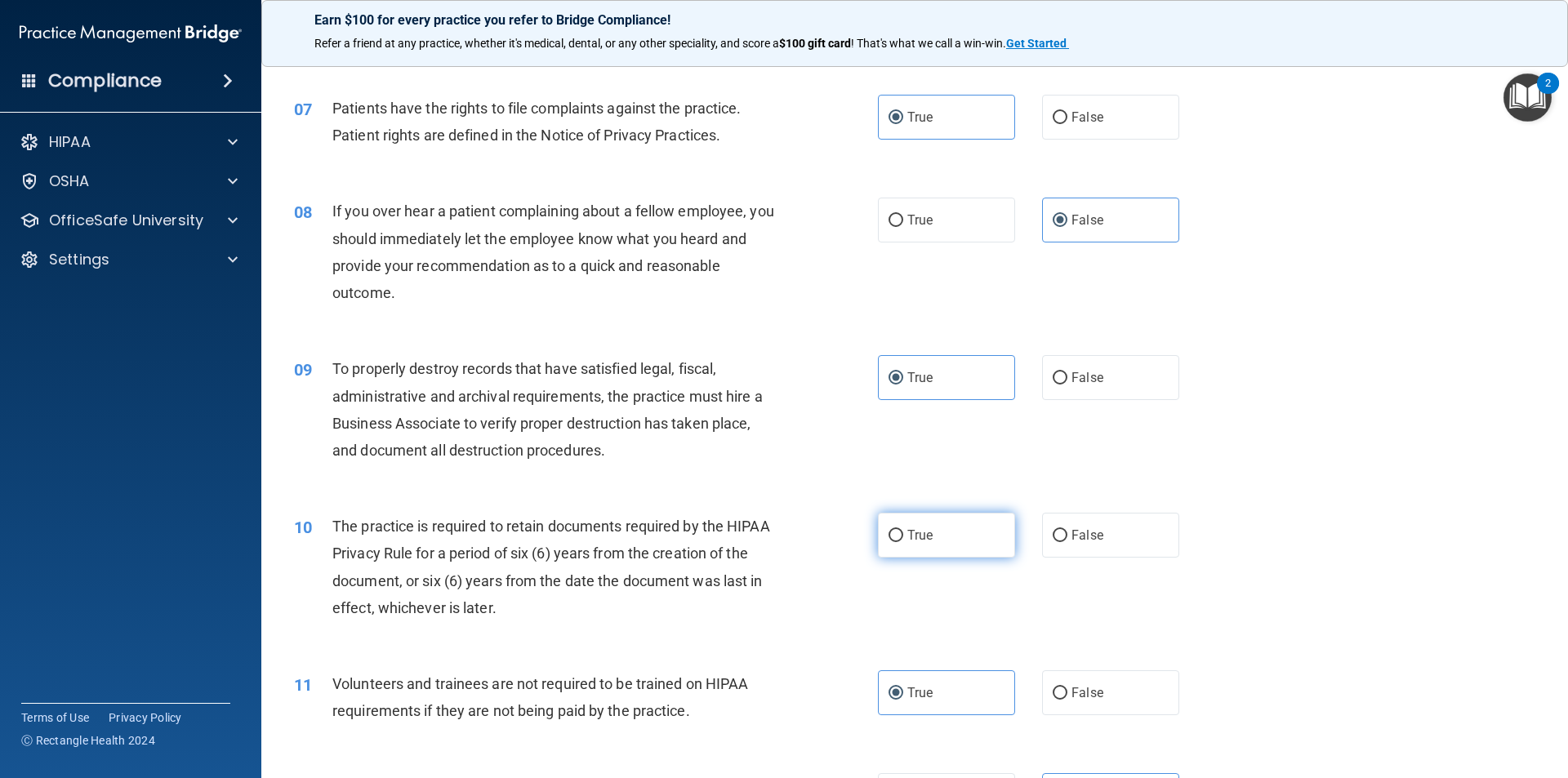
radio input "true"
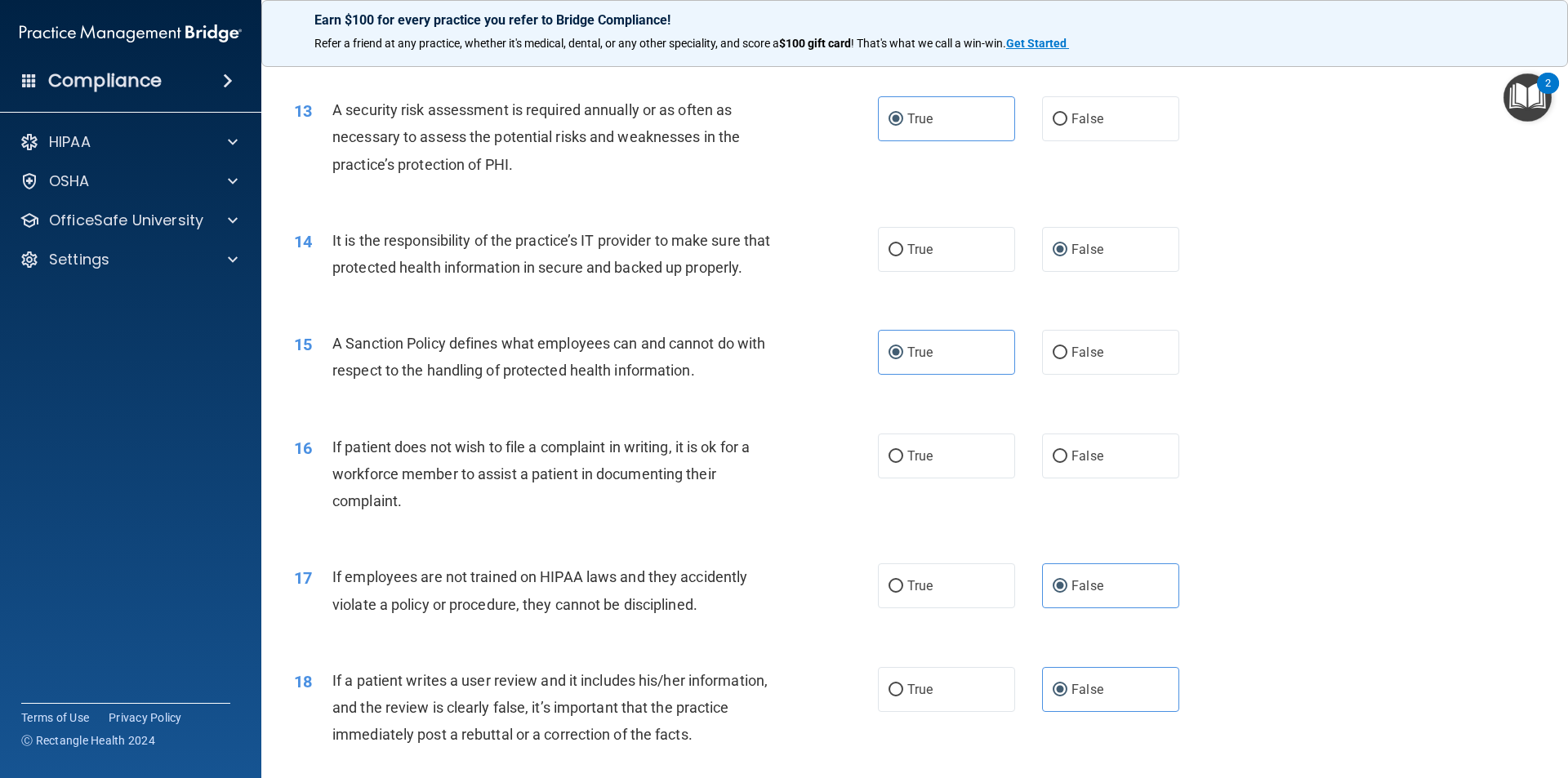
scroll to position [1715, 0]
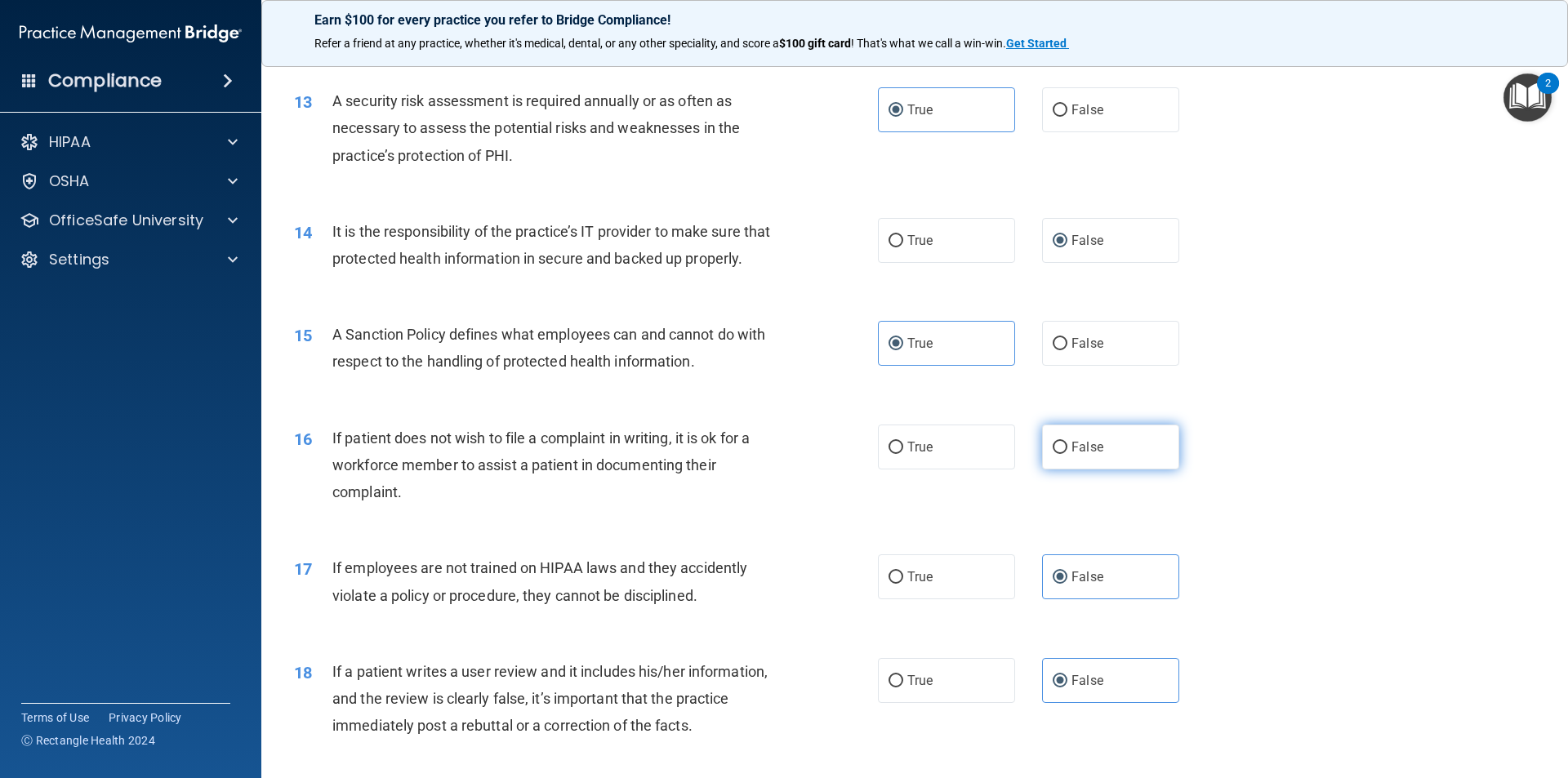
click at [1072, 470] on label "False" at bounding box center [1110, 447] width 137 height 45
click at [1067, 454] on input "False" at bounding box center [1059, 448] width 15 height 12
radio input "true"
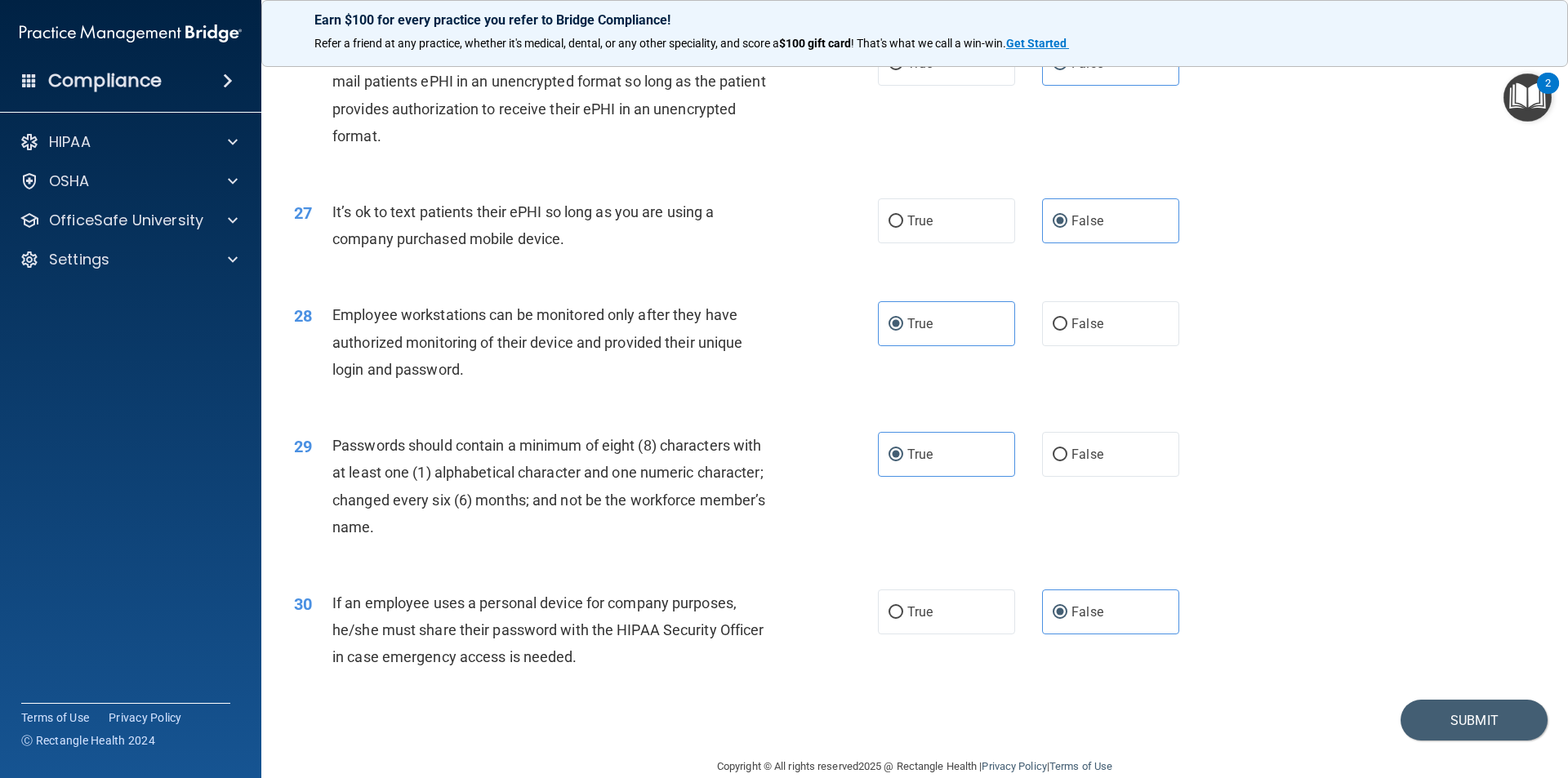
scroll to position [3321, 0]
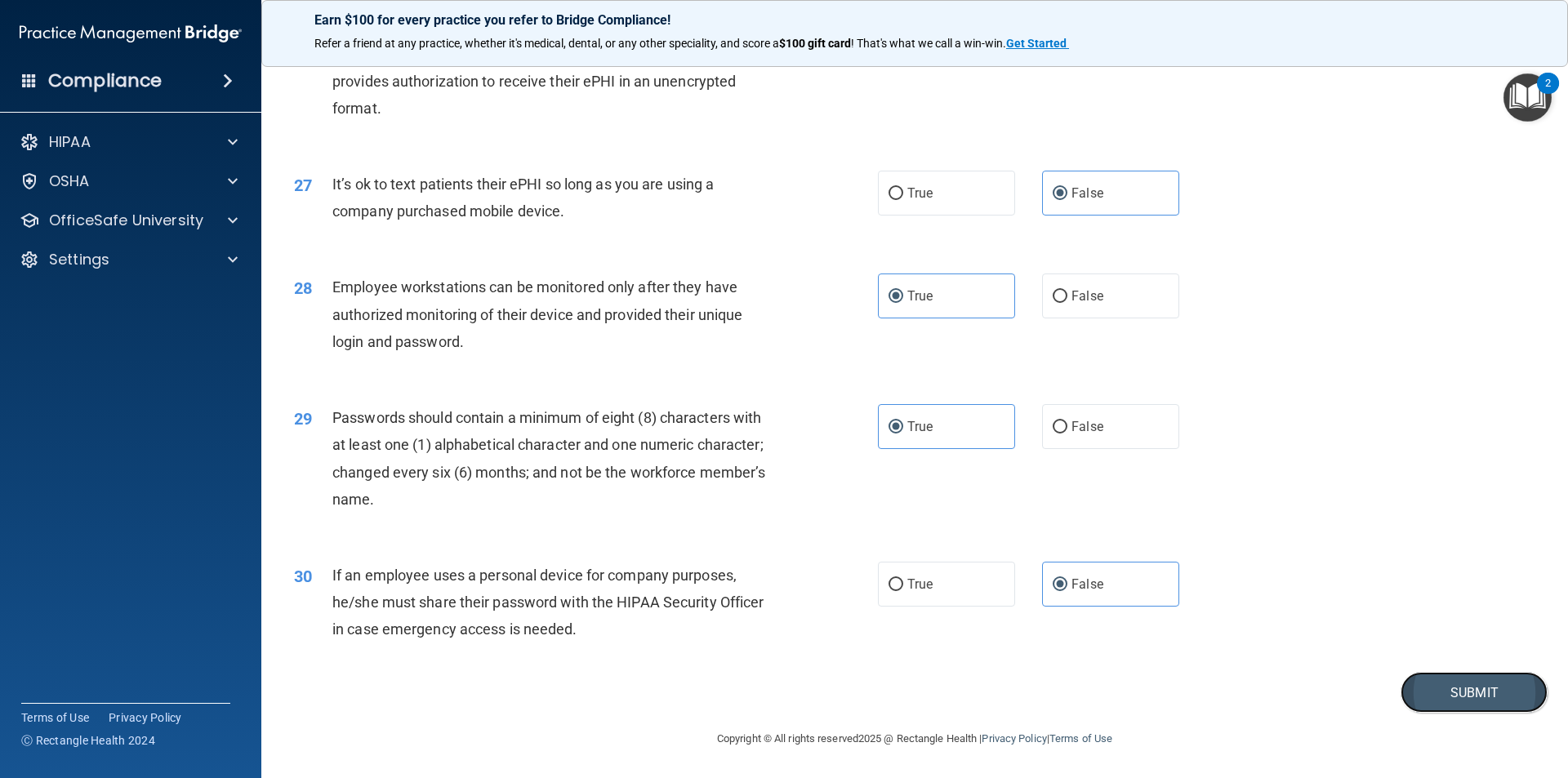
click at [1498, 683] on button "Submit" at bounding box center [1473, 693] width 147 height 42
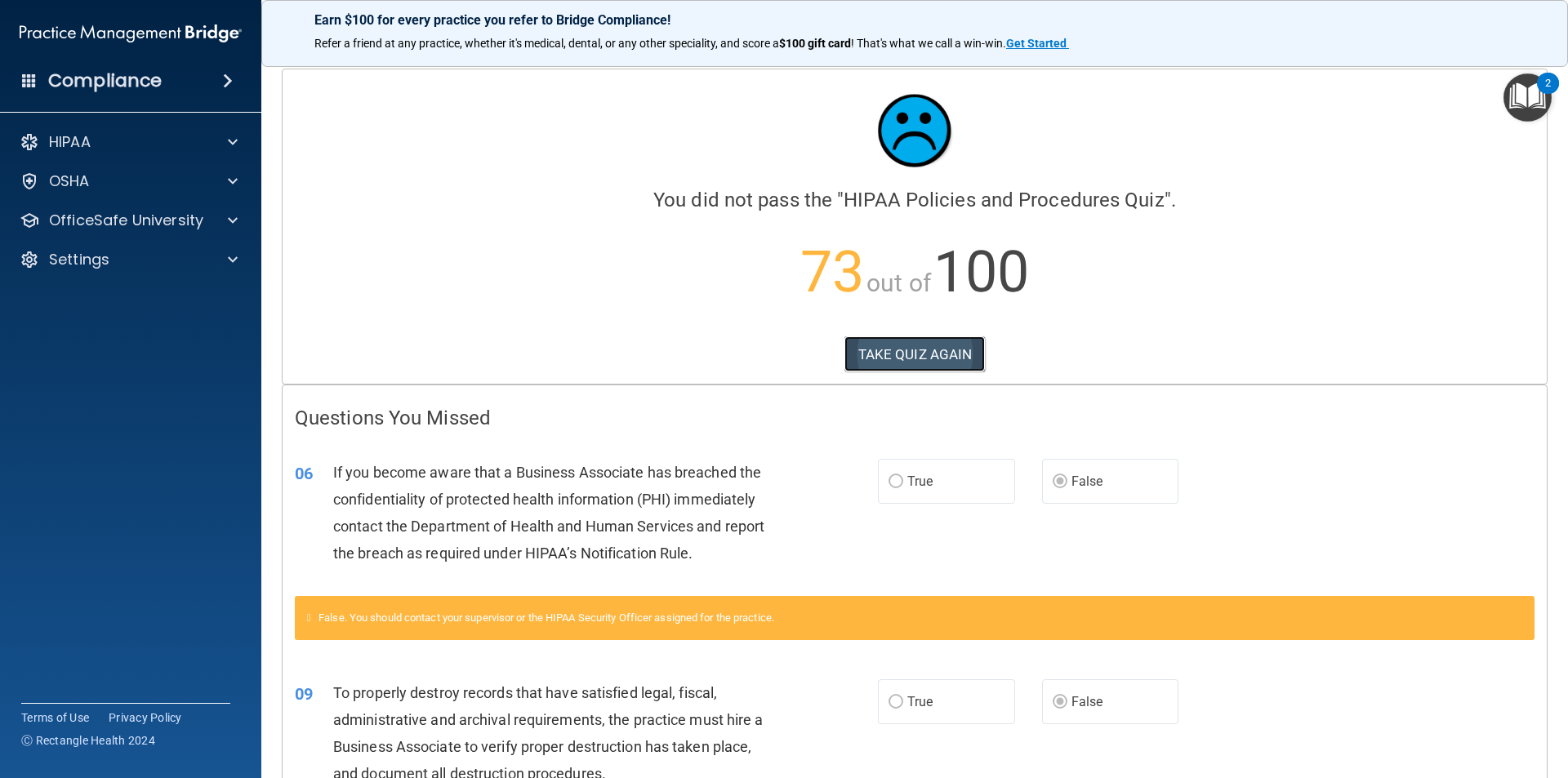
click at [896, 339] on button "TAKE QUIZ AGAIN" at bounding box center [914, 353] width 142 height 36
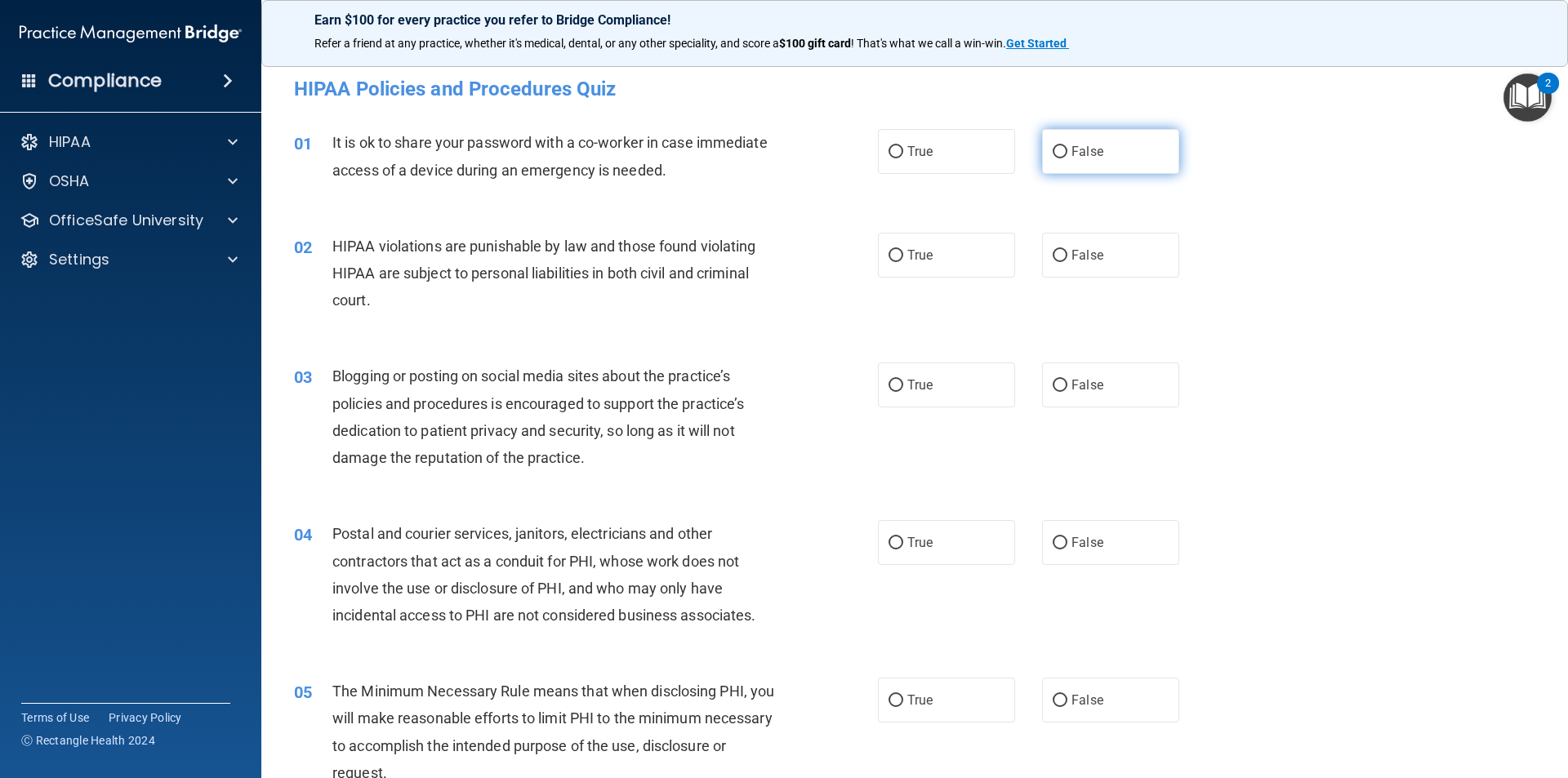
click at [1043, 141] on label "False" at bounding box center [1110, 152] width 137 height 45
click at [1052, 146] on input "False" at bounding box center [1059, 152] width 15 height 12
radio input "true"
click at [937, 262] on label "True" at bounding box center [946, 255] width 137 height 45
click at [903, 262] on input "True" at bounding box center [895, 256] width 15 height 12
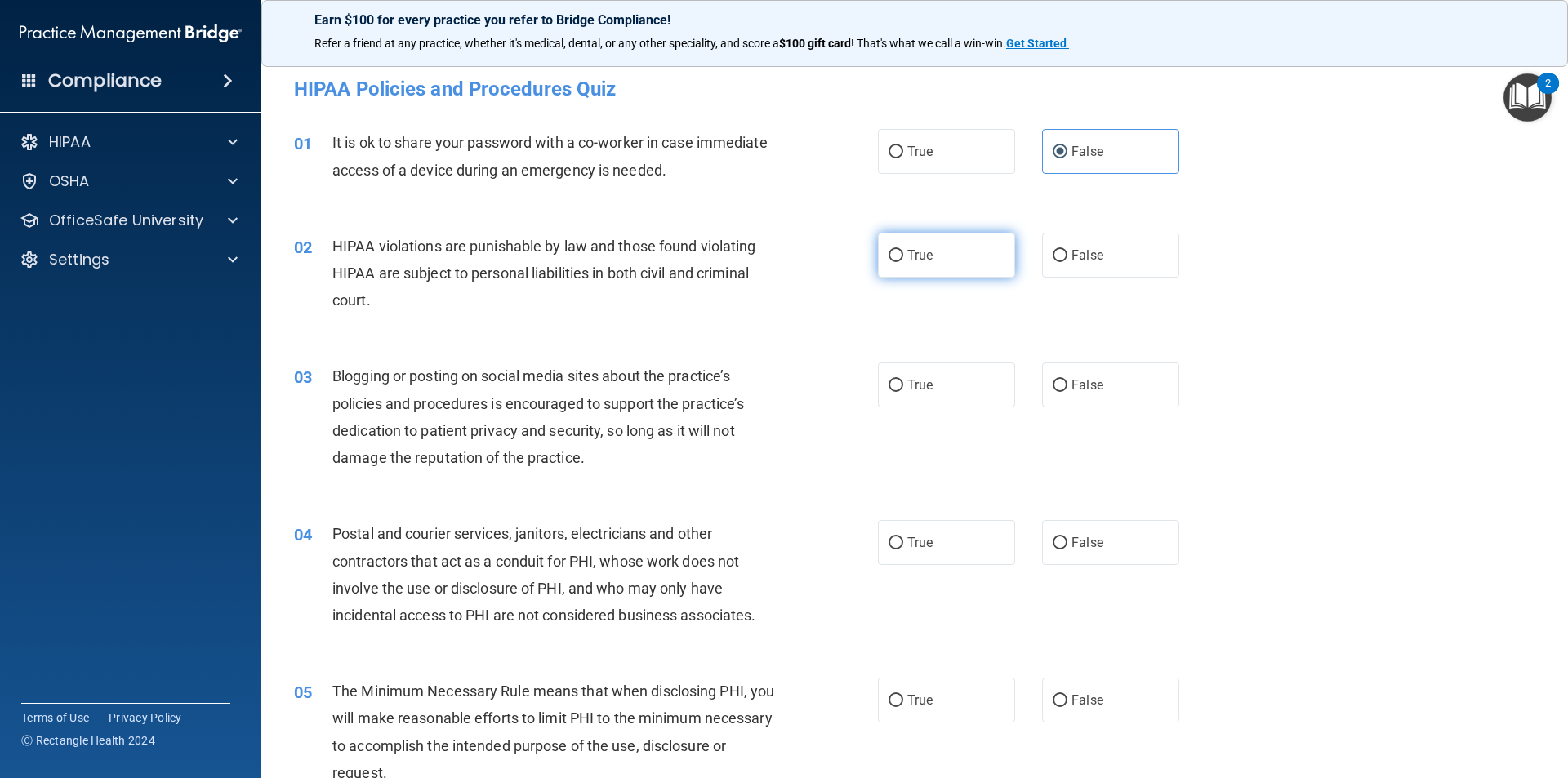
radio input "true"
click at [1076, 379] on span "False" at bounding box center [1087, 385] width 32 height 16
click at [1067, 379] on input "False" at bounding box center [1059, 386] width 15 height 12
radio input "true"
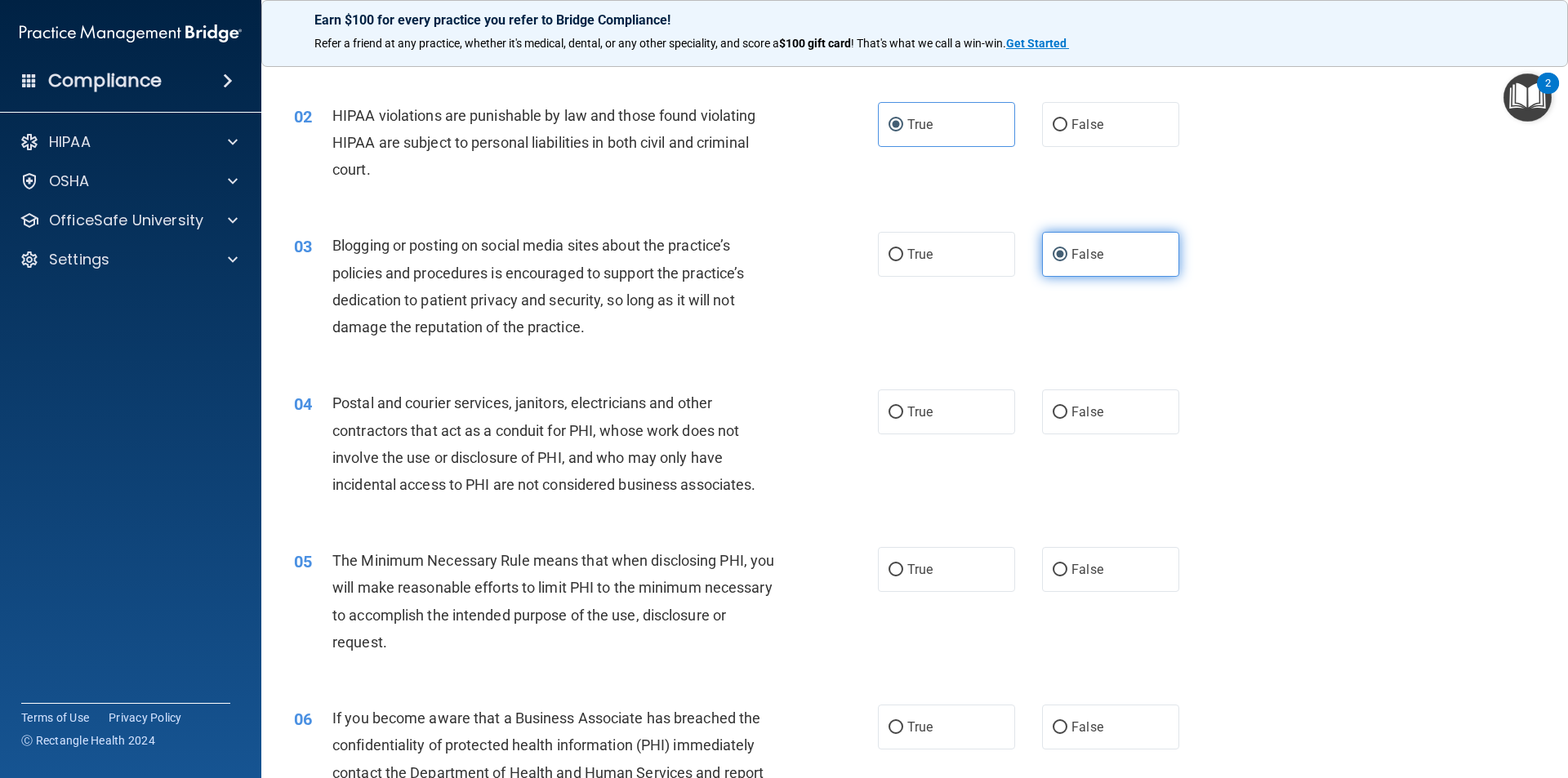
scroll to position [163, 0]
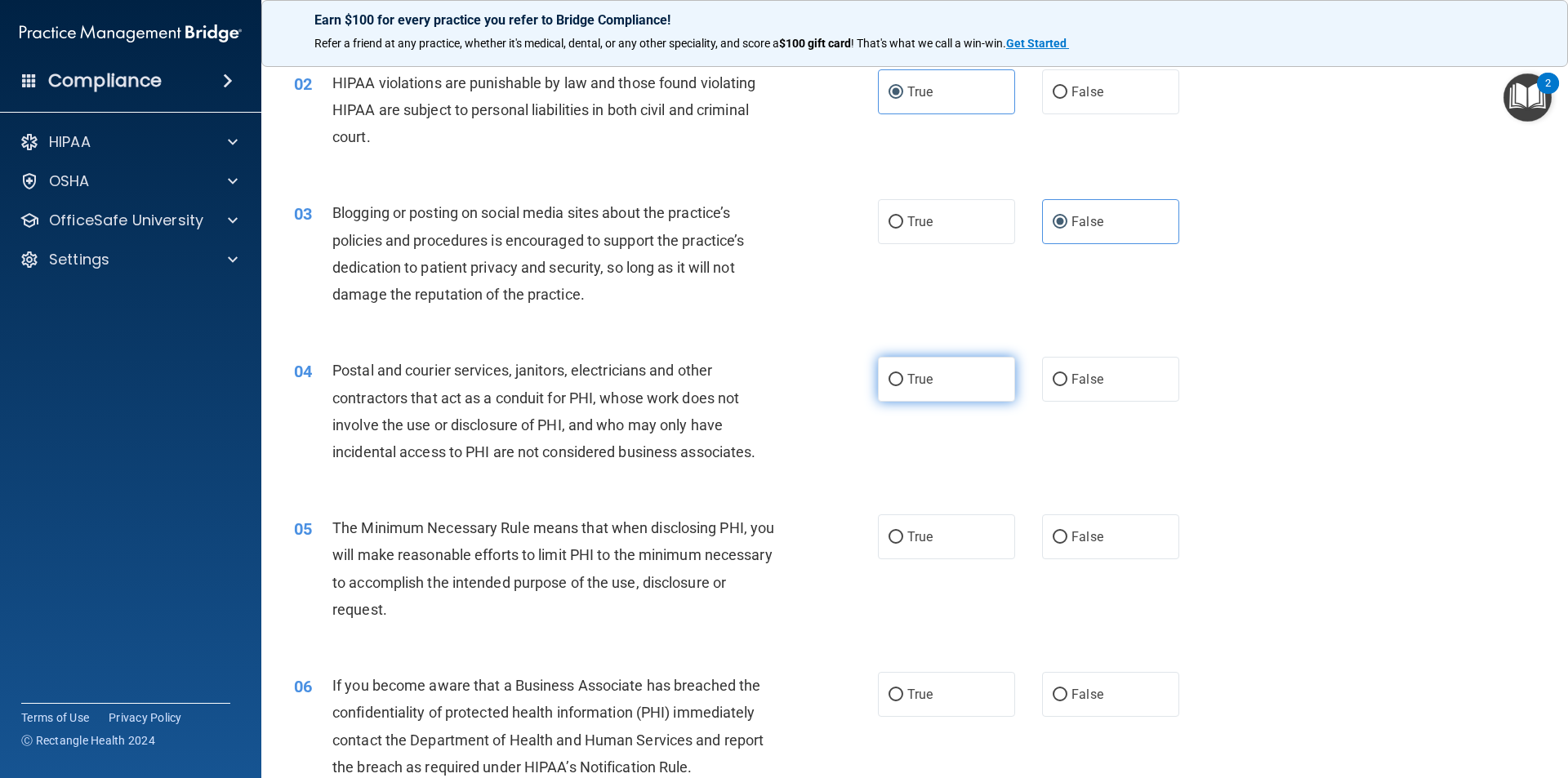
click at [907, 382] on span "True" at bounding box center [919, 379] width 25 height 16
click at [903, 382] on input "True" at bounding box center [895, 380] width 15 height 12
radio input "true"
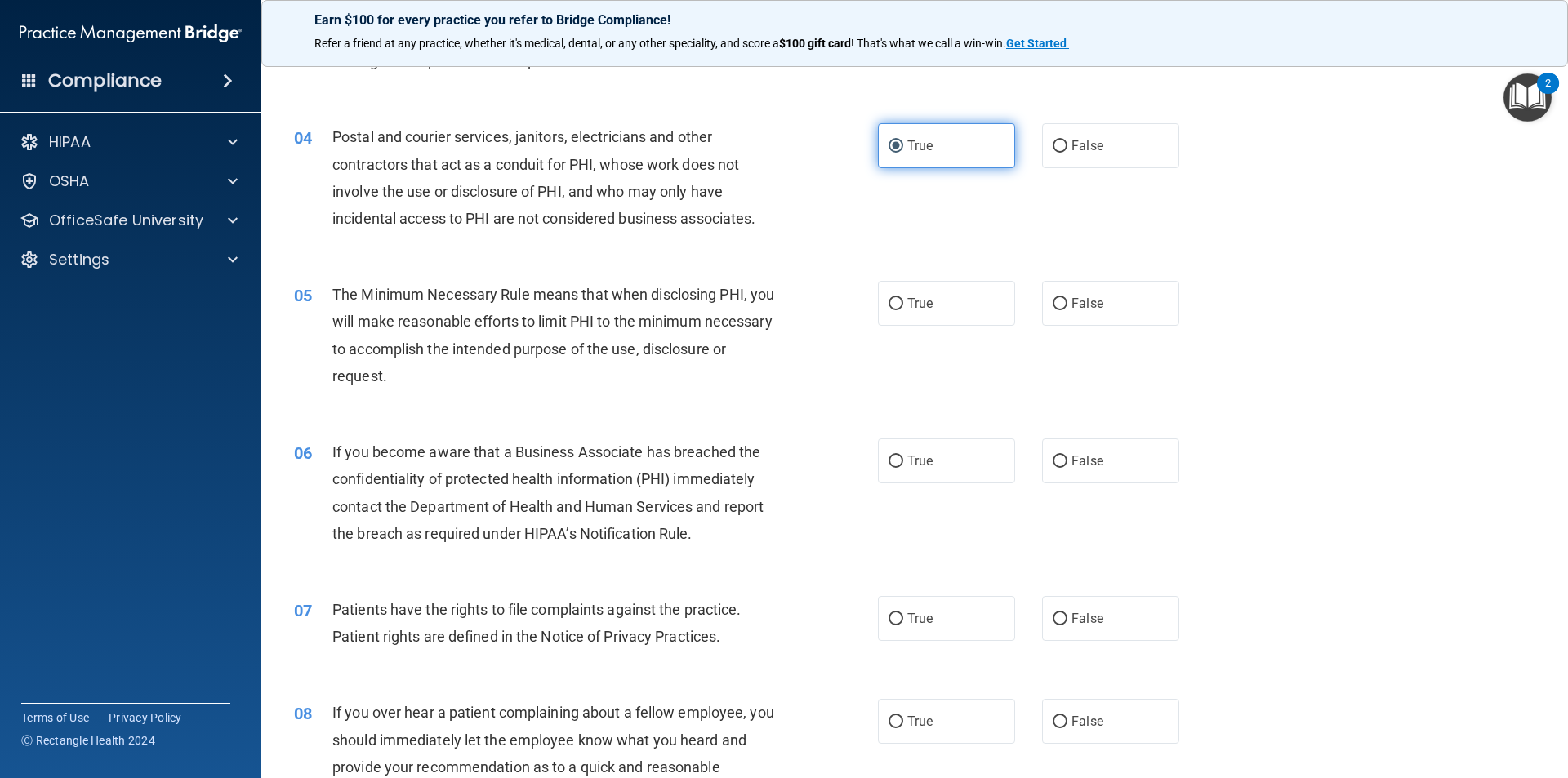
scroll to position [408, 0]
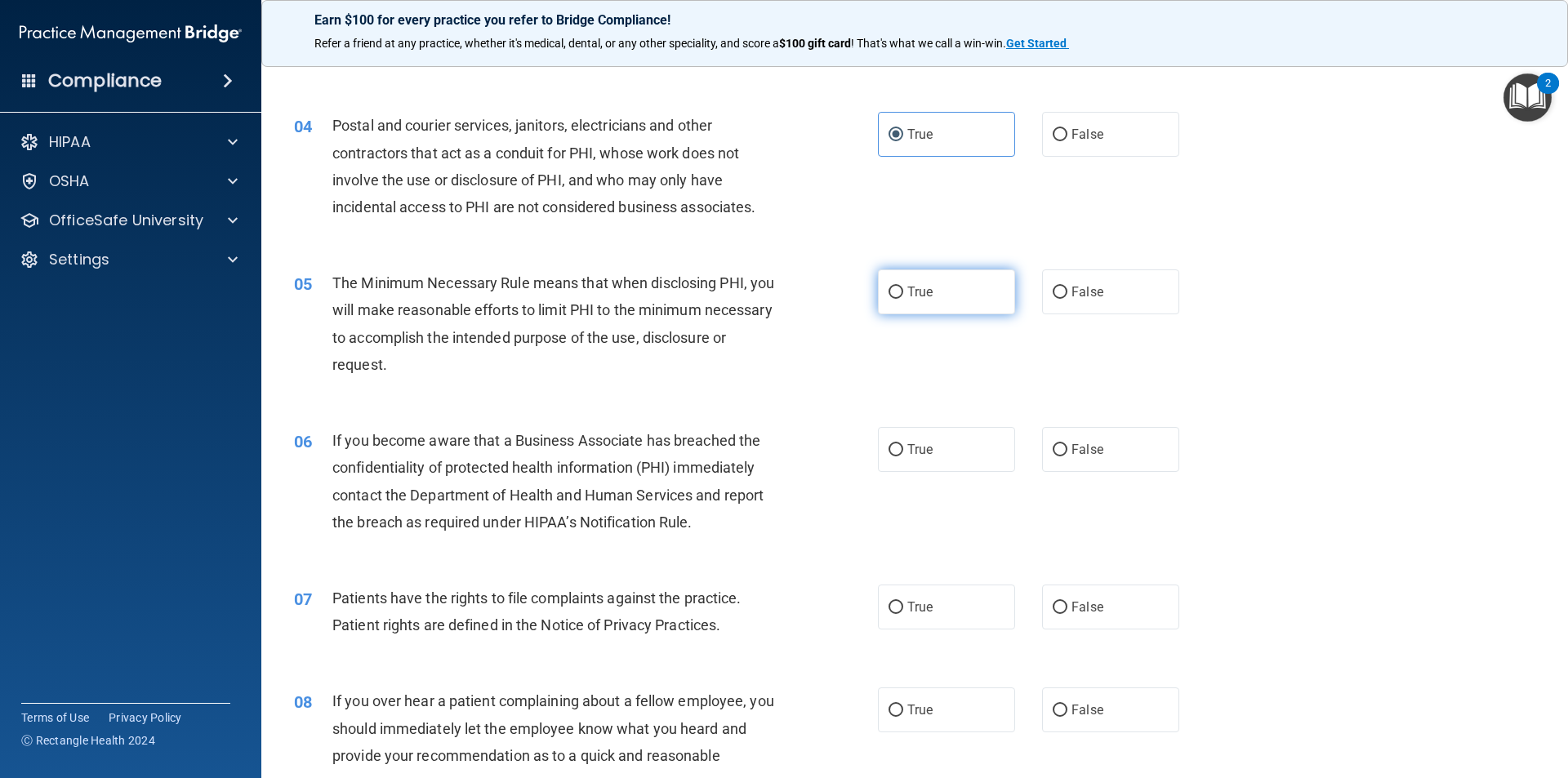
click at [907, 297] on span "True" at bounding box center [919, 292] width 25 height 16
click at [902, 297] on input "True" at bounding box center [895, 293] width 15 height 12
radio input "true"
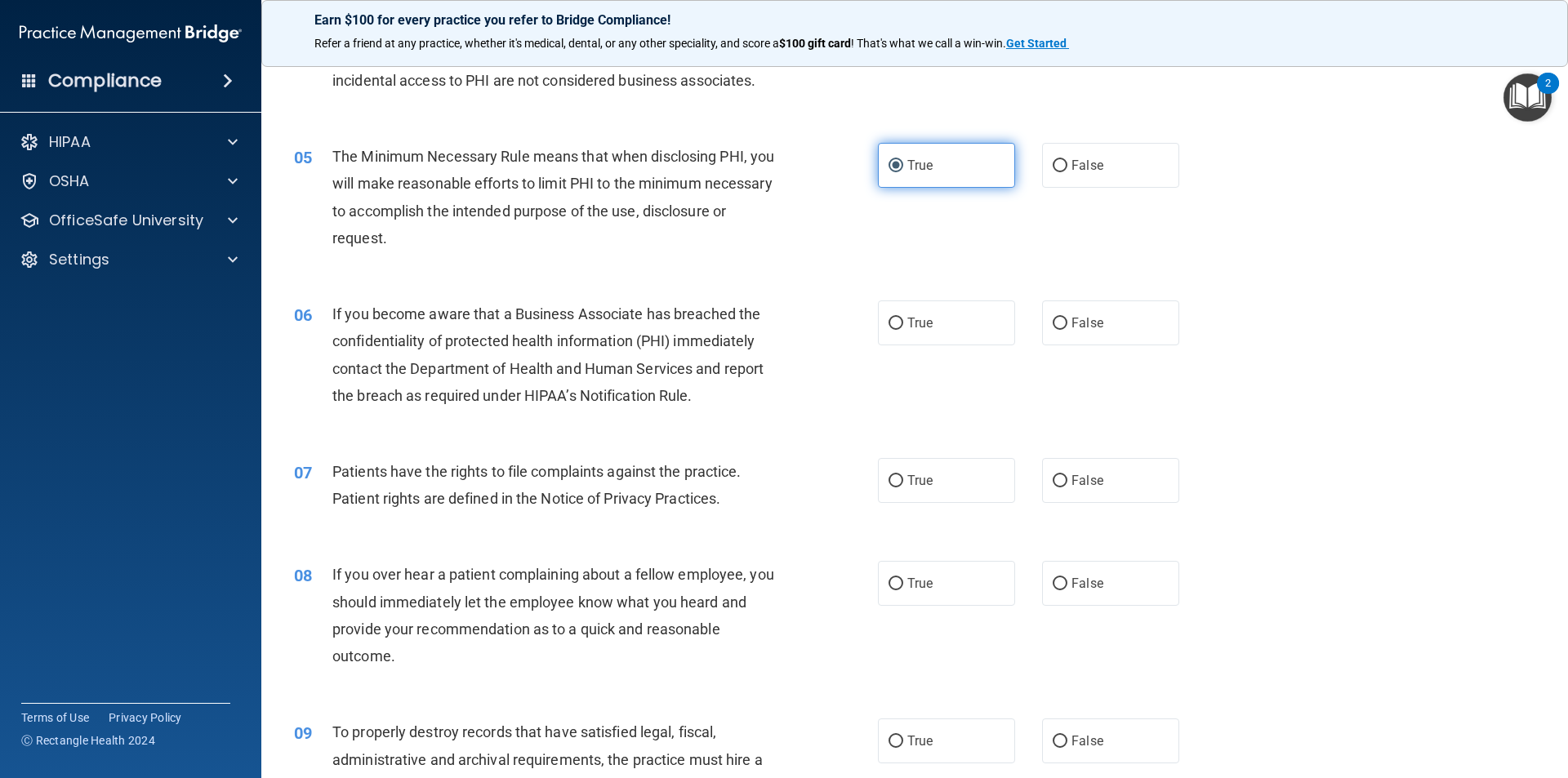
scroll to position [571, 0]
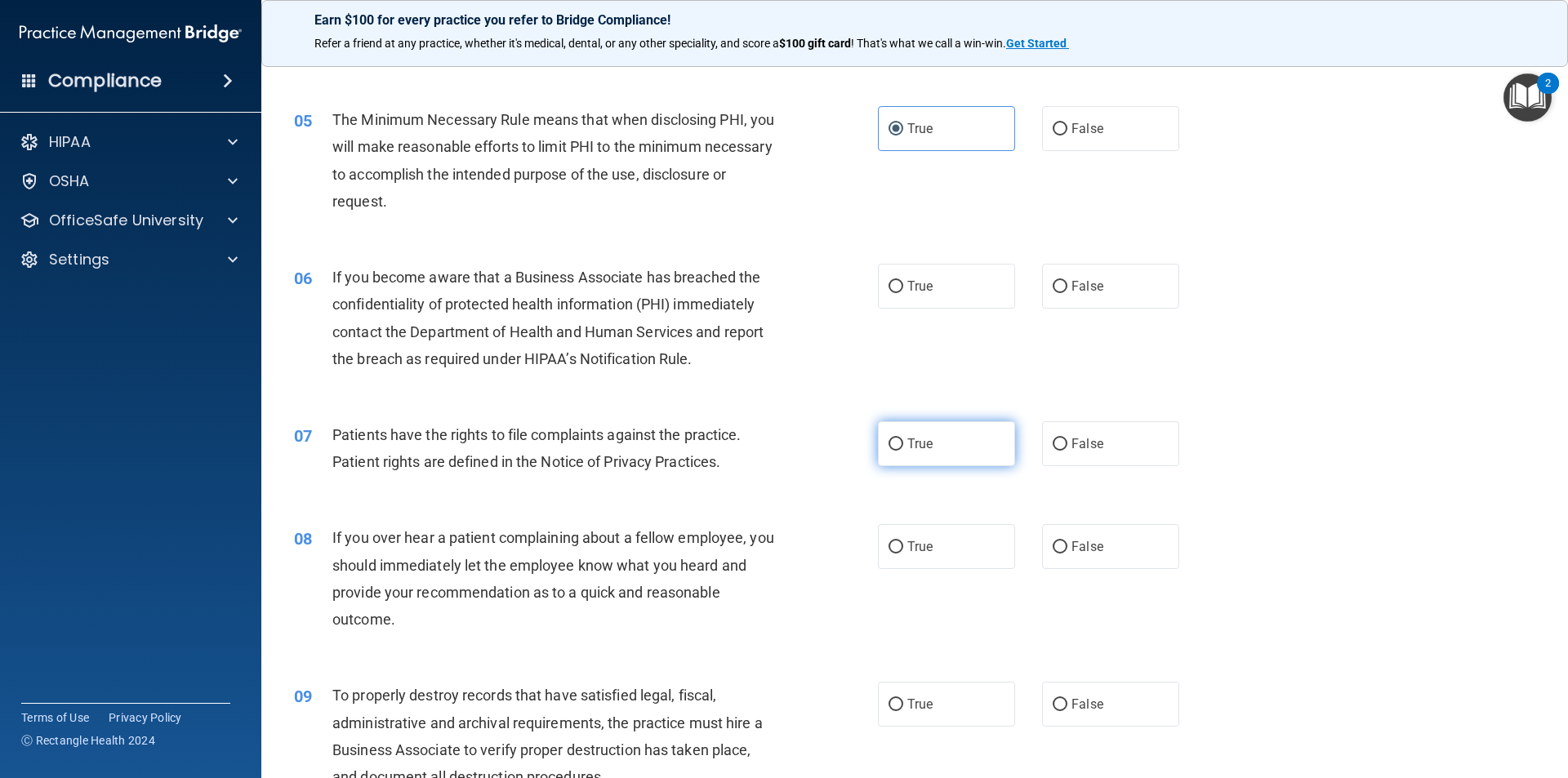
click at [924, 435] on label "True" at bounding box center [946, 444] width 137 height 45
click at [903, 438] on input "True" at bounding box center [895, 445] width 15 height 12
radio input "true"
click at [939, 296] on label "True" at bounding box center [946, 287] width 137 height 45
click at [903, 293] on input "True" at bounding box center [895, 287] width 15 height 12
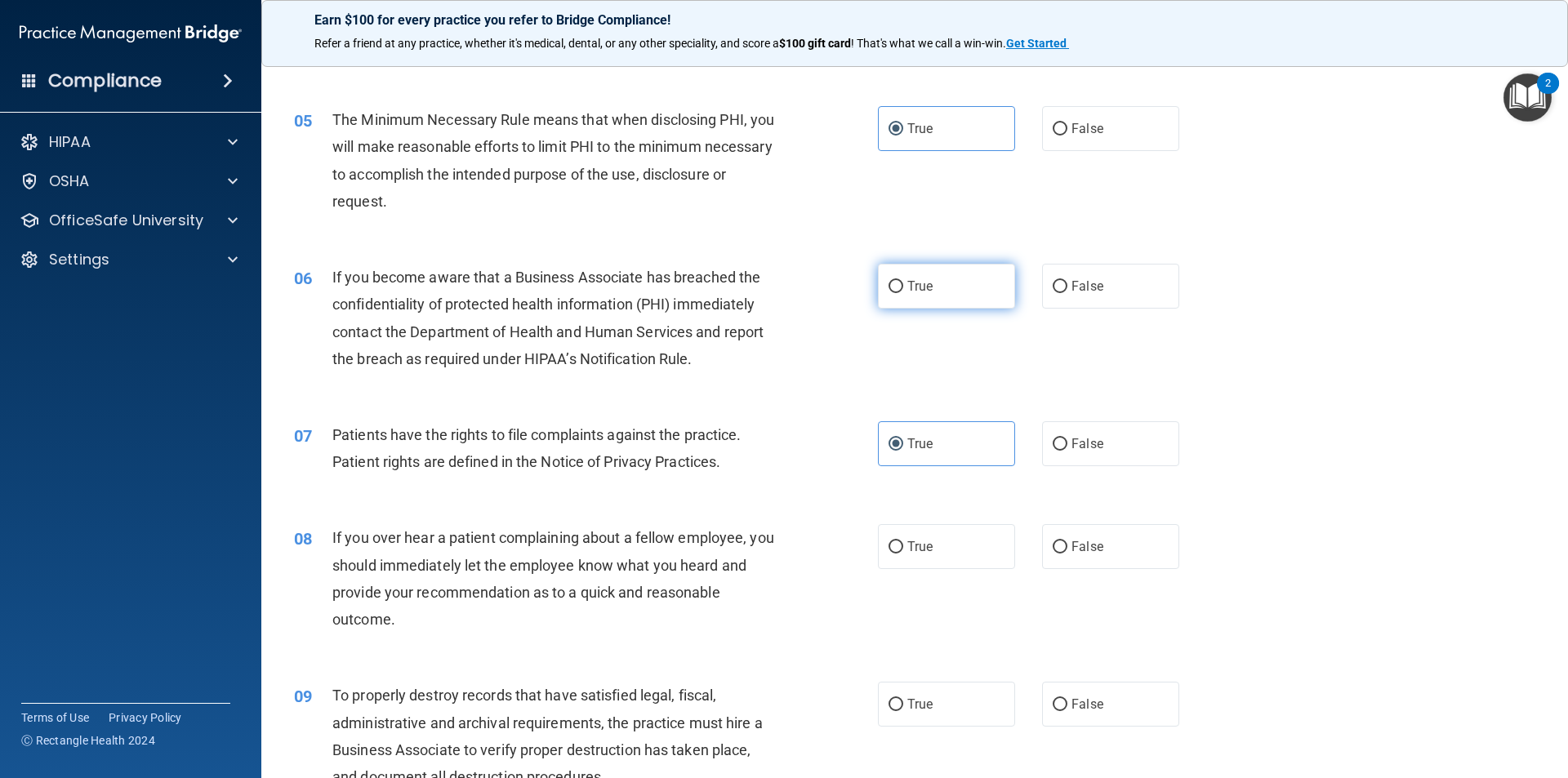
radio input "true"
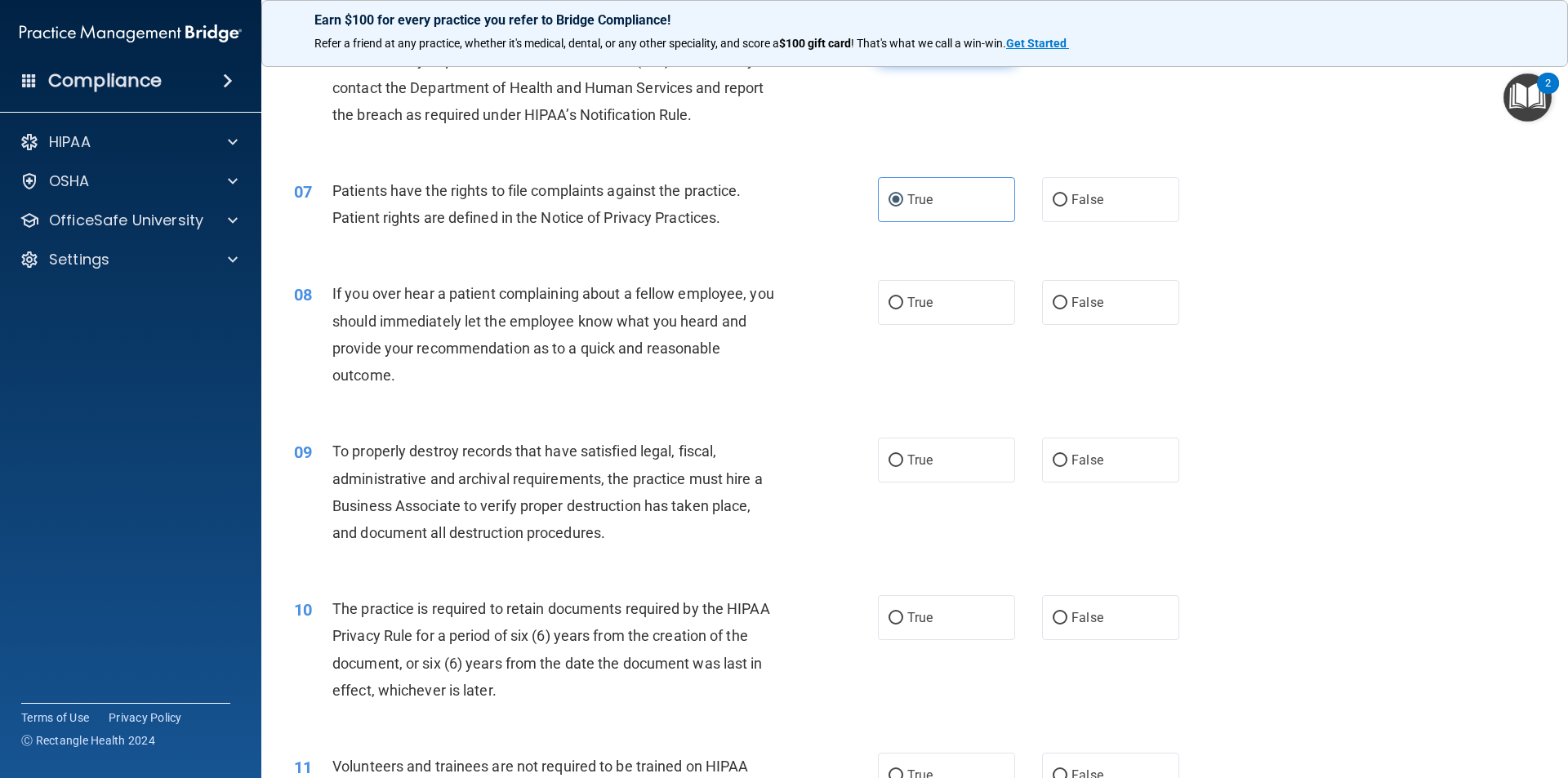
scroll to position [816, 0]
click at [1050, 314] on label "False" at bounding box center [1110, 302] width 137 height 45
click at [1052, 308] on input "False" at bounding box center [1059, 302] width 15 height 12
radio input "true"
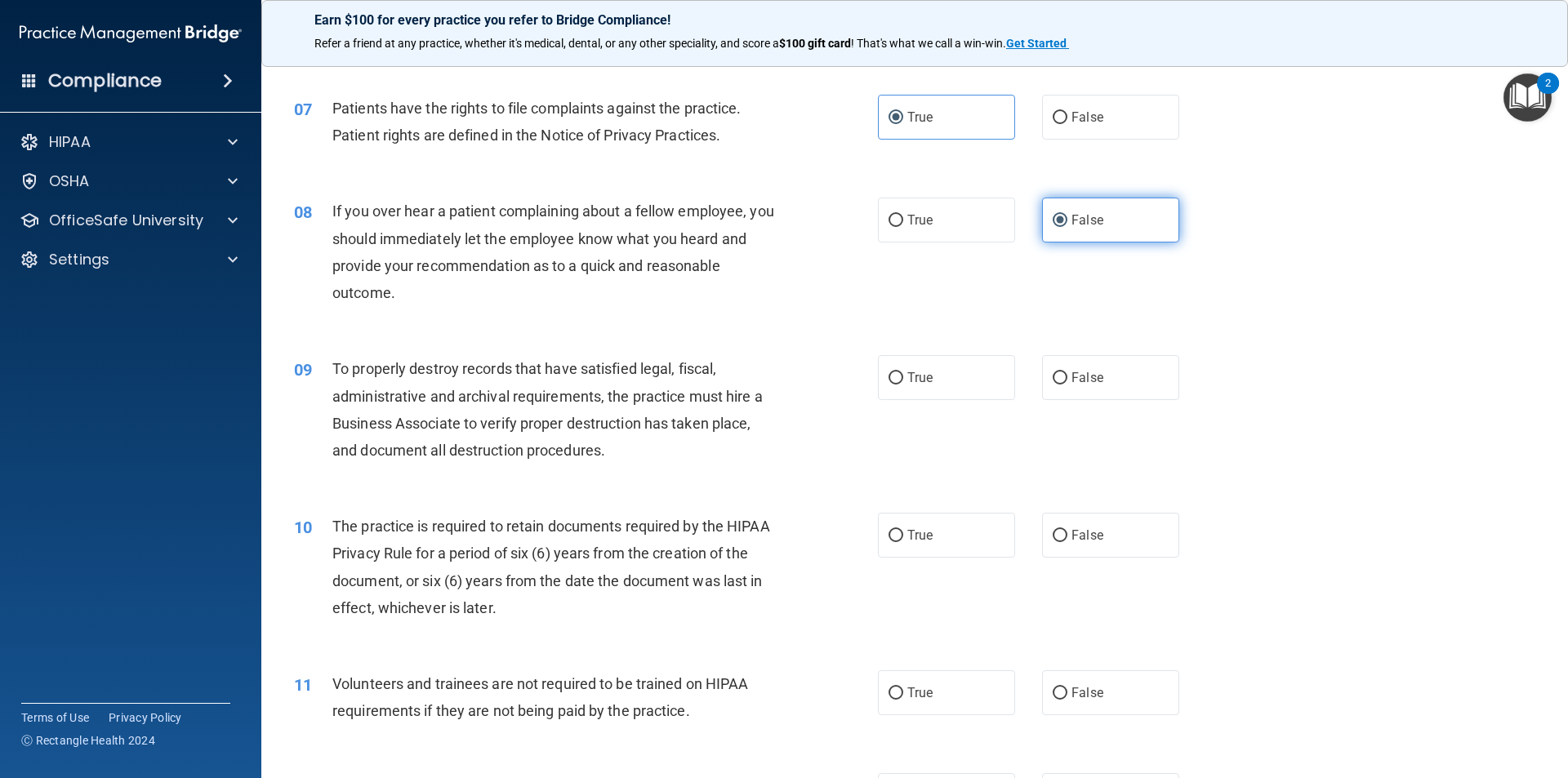
scroll to position [979, 0]
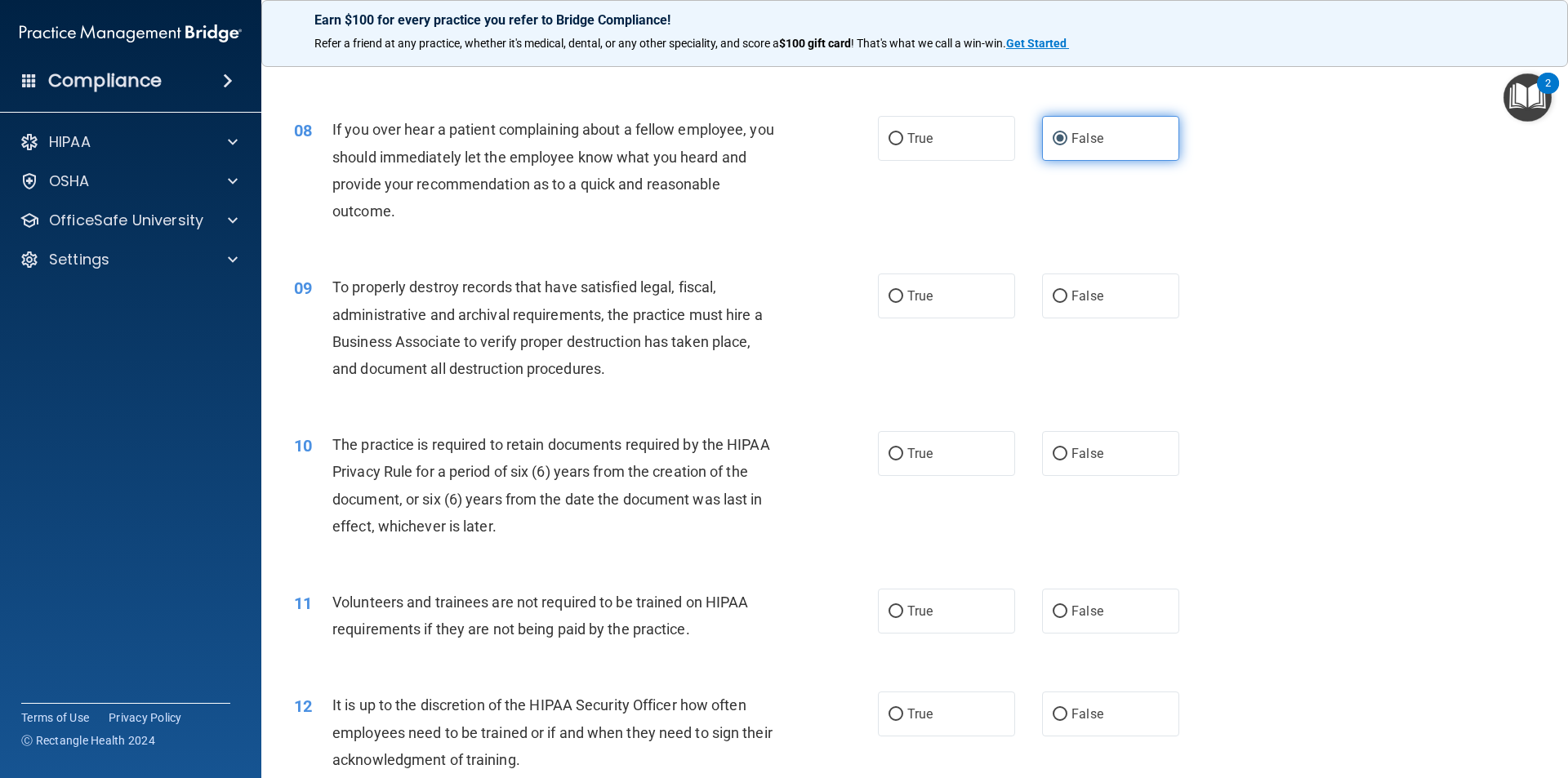
click at [1050, 314] on label "False" at bounding box center [1110, 296] width 137 height 45
click at [1052, 303] on input "False" at bounding box center [1059, 297] width 15 height 12
radio input "true"
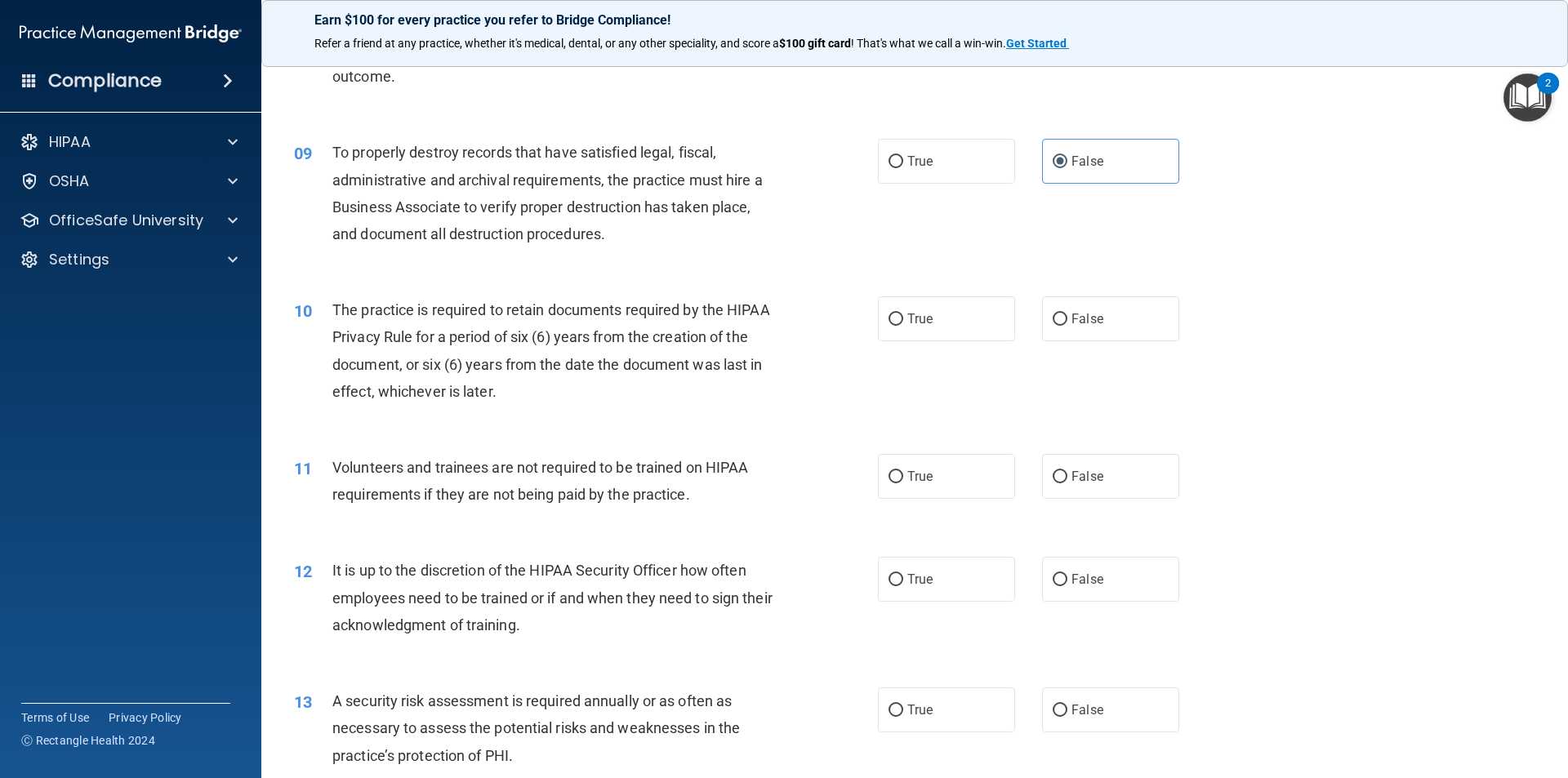
scroll to position [1144, 0]
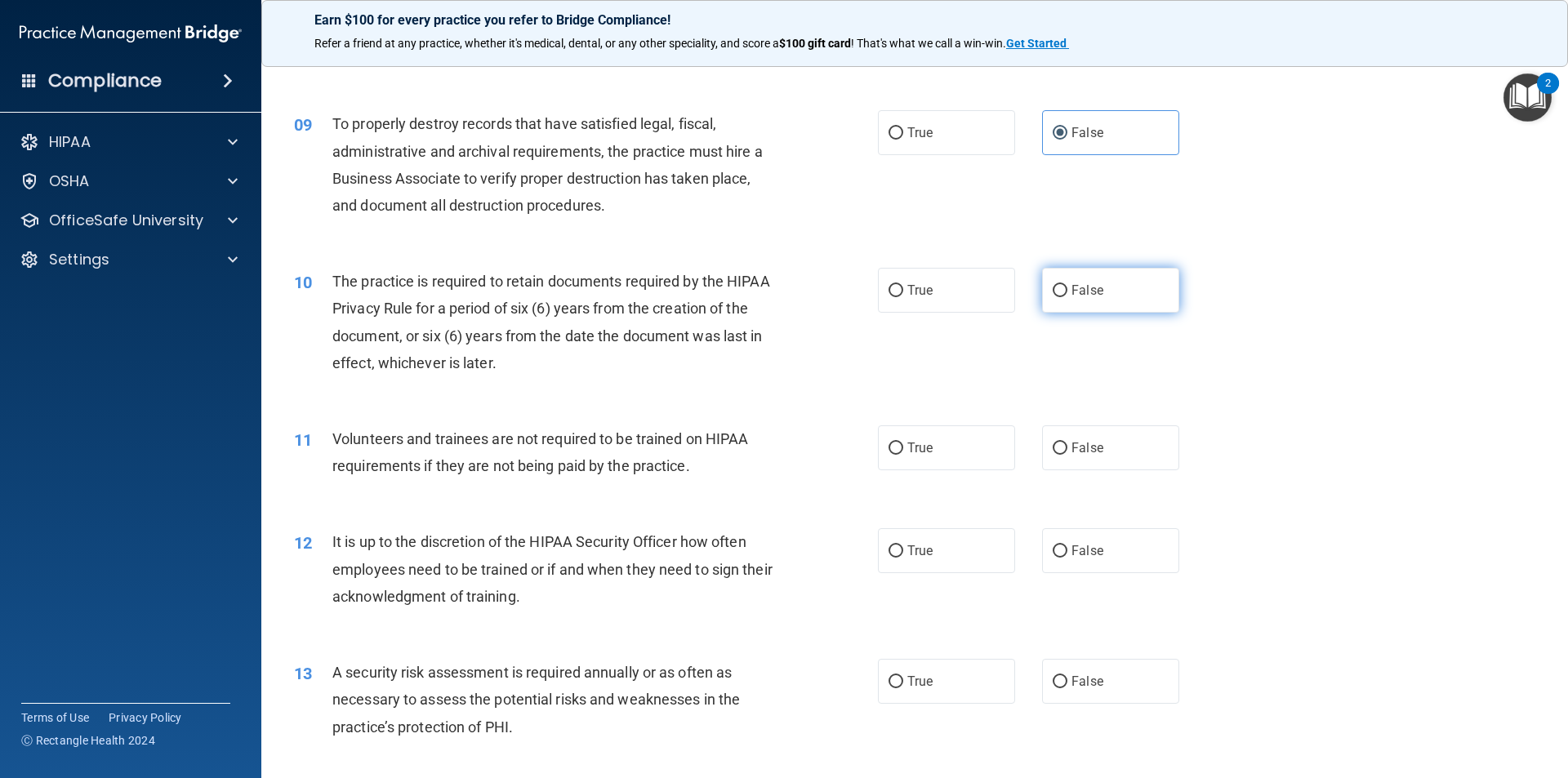
click at [1055, 301] on label "False" at bounding box center [1110, 290] width 137 height 45
click at [1055, 297] on input "False" at bounding box center [1059, 291] width 15 height 12
radio input "true"
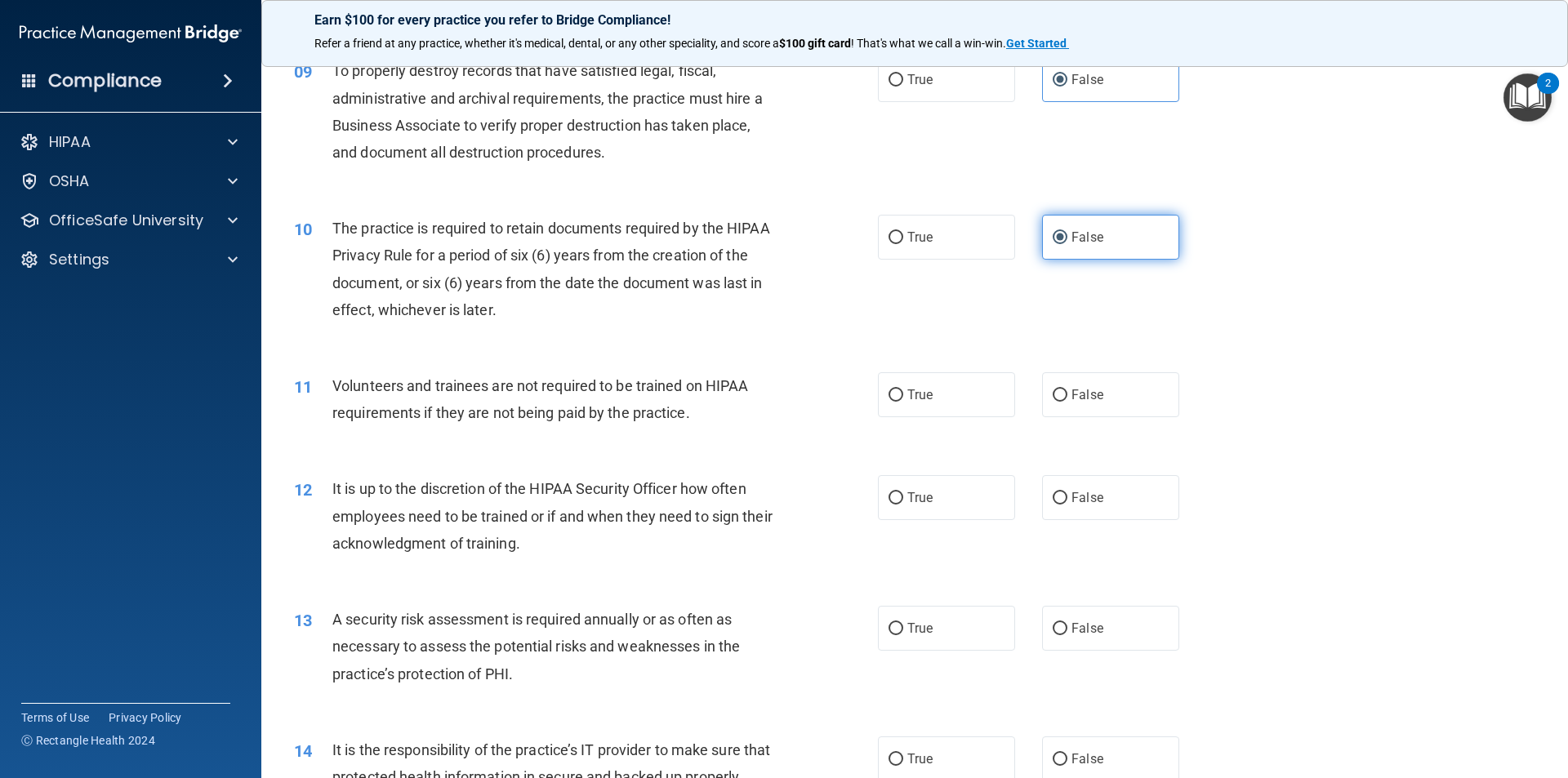
scroll to position [1225, 0]
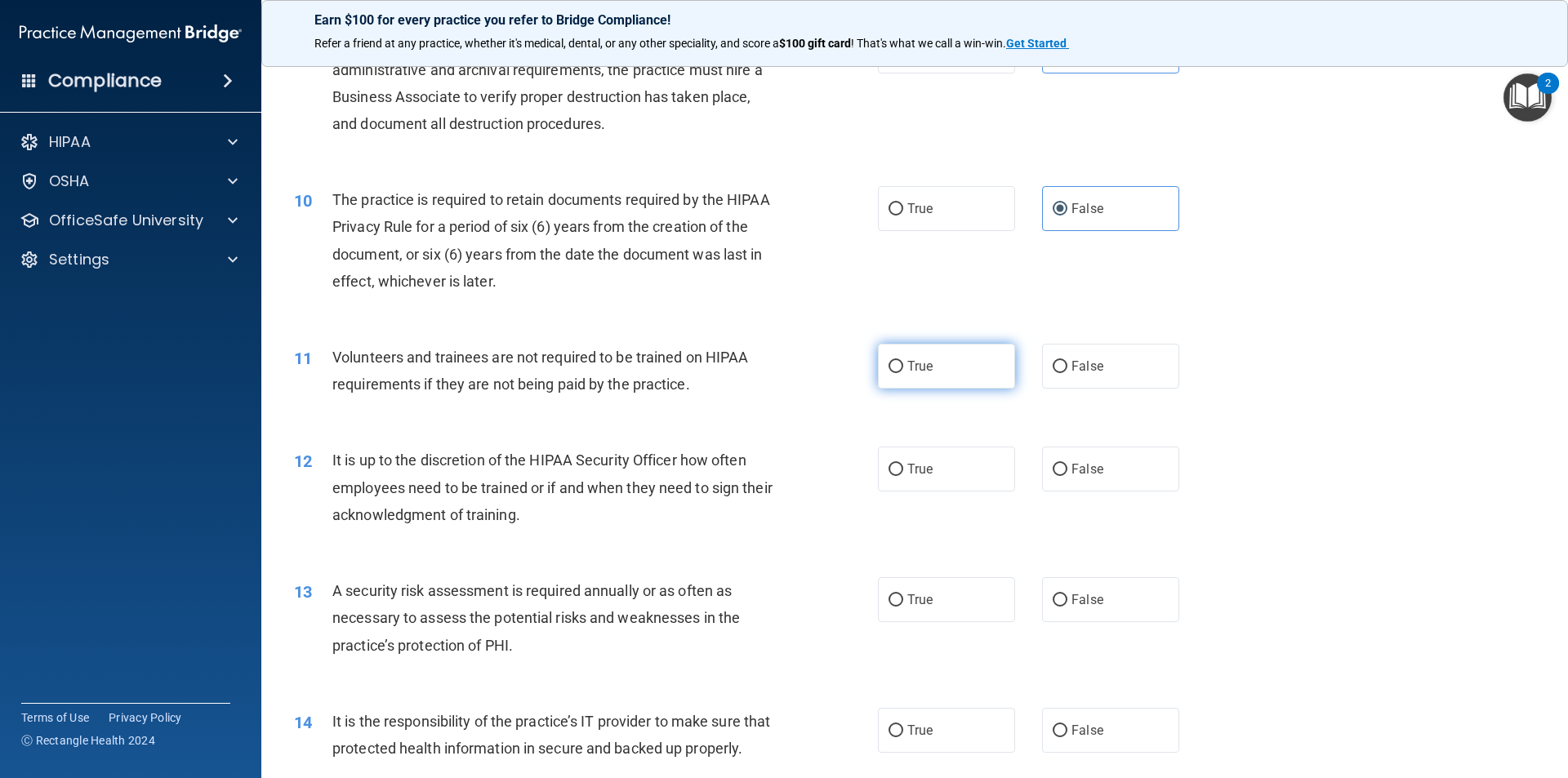
click at [963, 352] on label "True" at bounding box center [946, 366] width 137 height 45
click at [903, 361] on input "True" at bounding box center [895, 367] width 15 height 12
radio input "true"
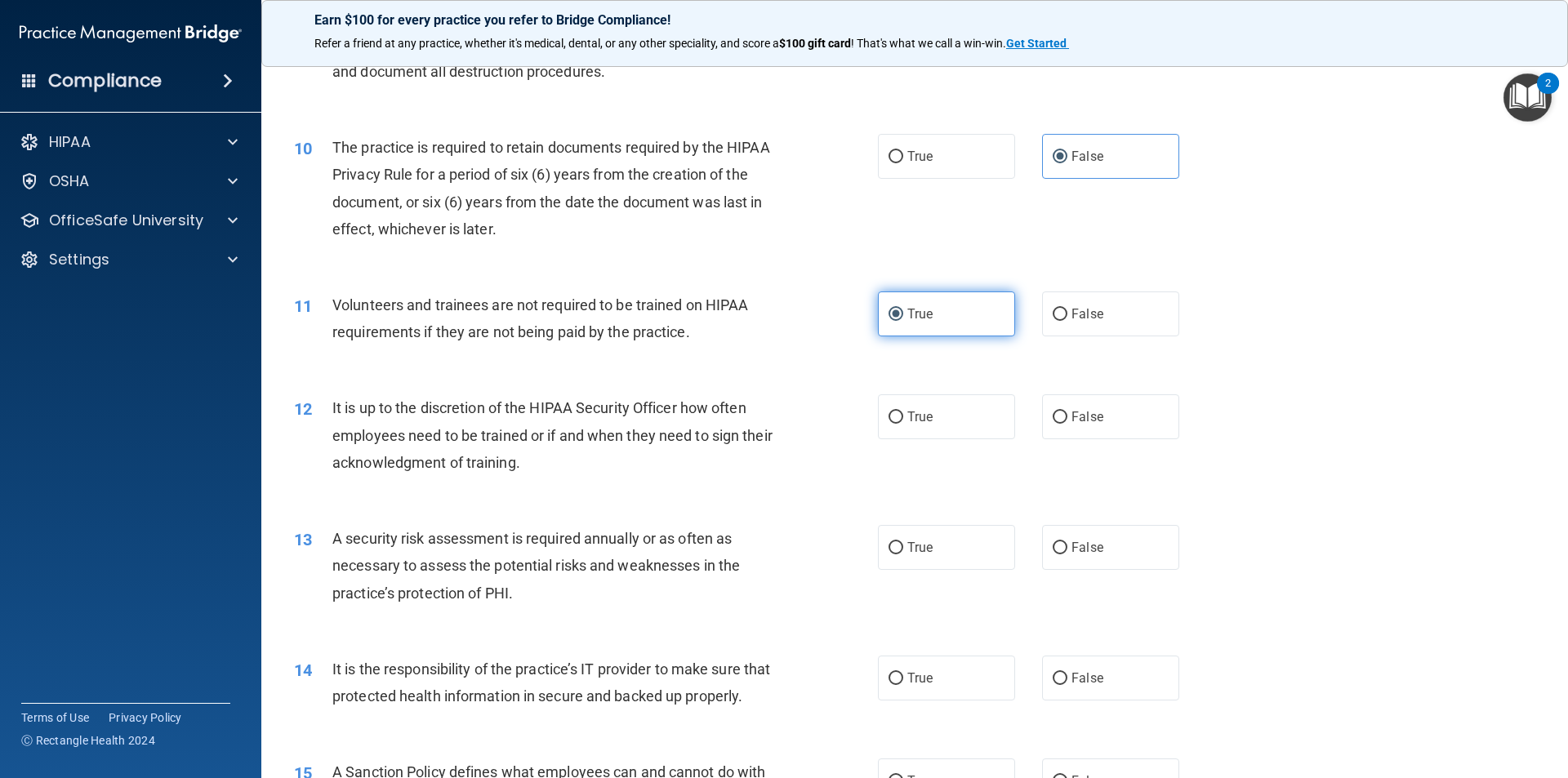
scroll to position [1307, 0]
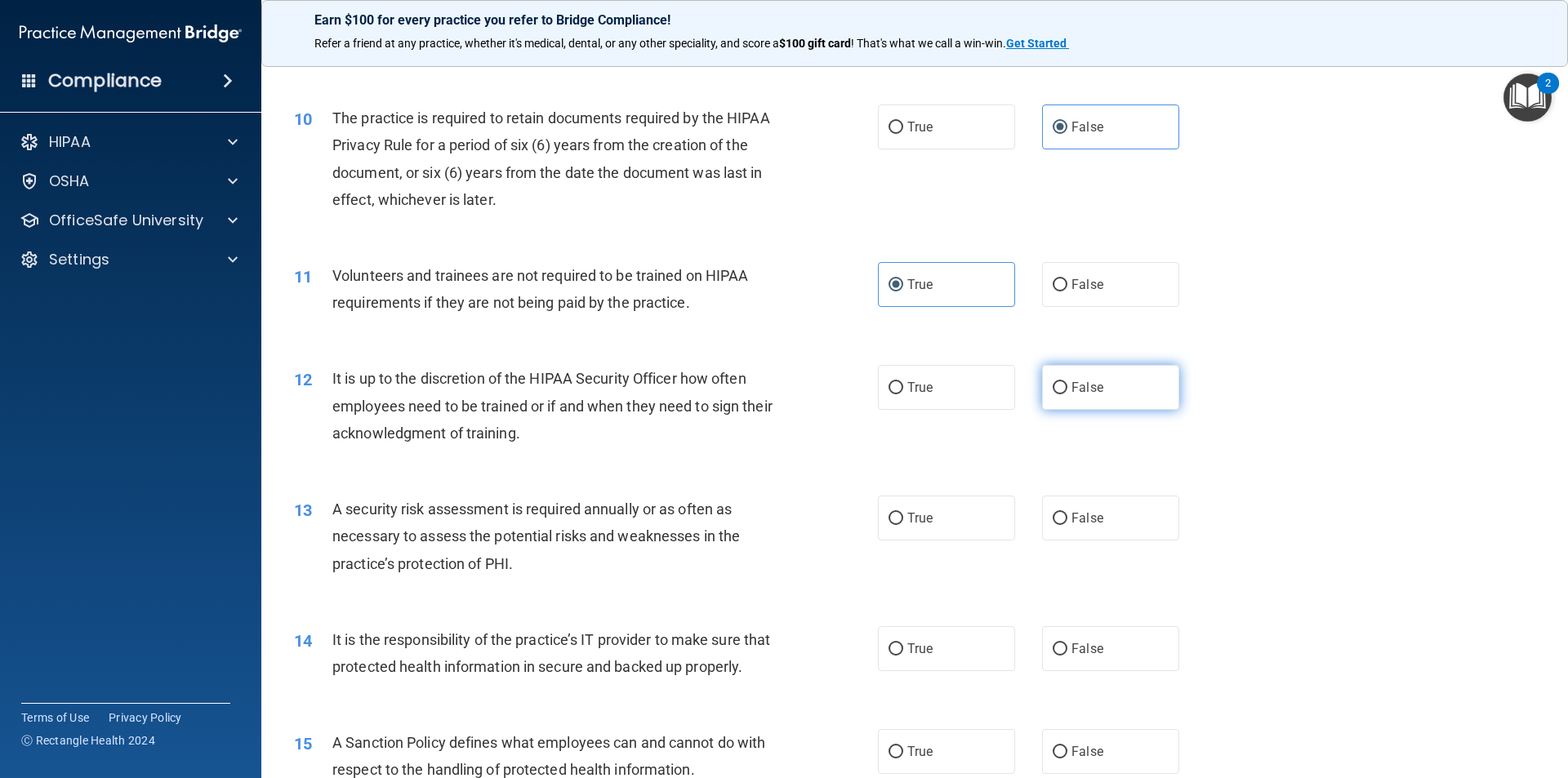
click at [1097, 386] on label "False" at bounding box center [1110, 387] width 137 height 45
click at [1067, 386] on input "False" at bounding box center [1059, 388] width 15 height 12
radio input "true"
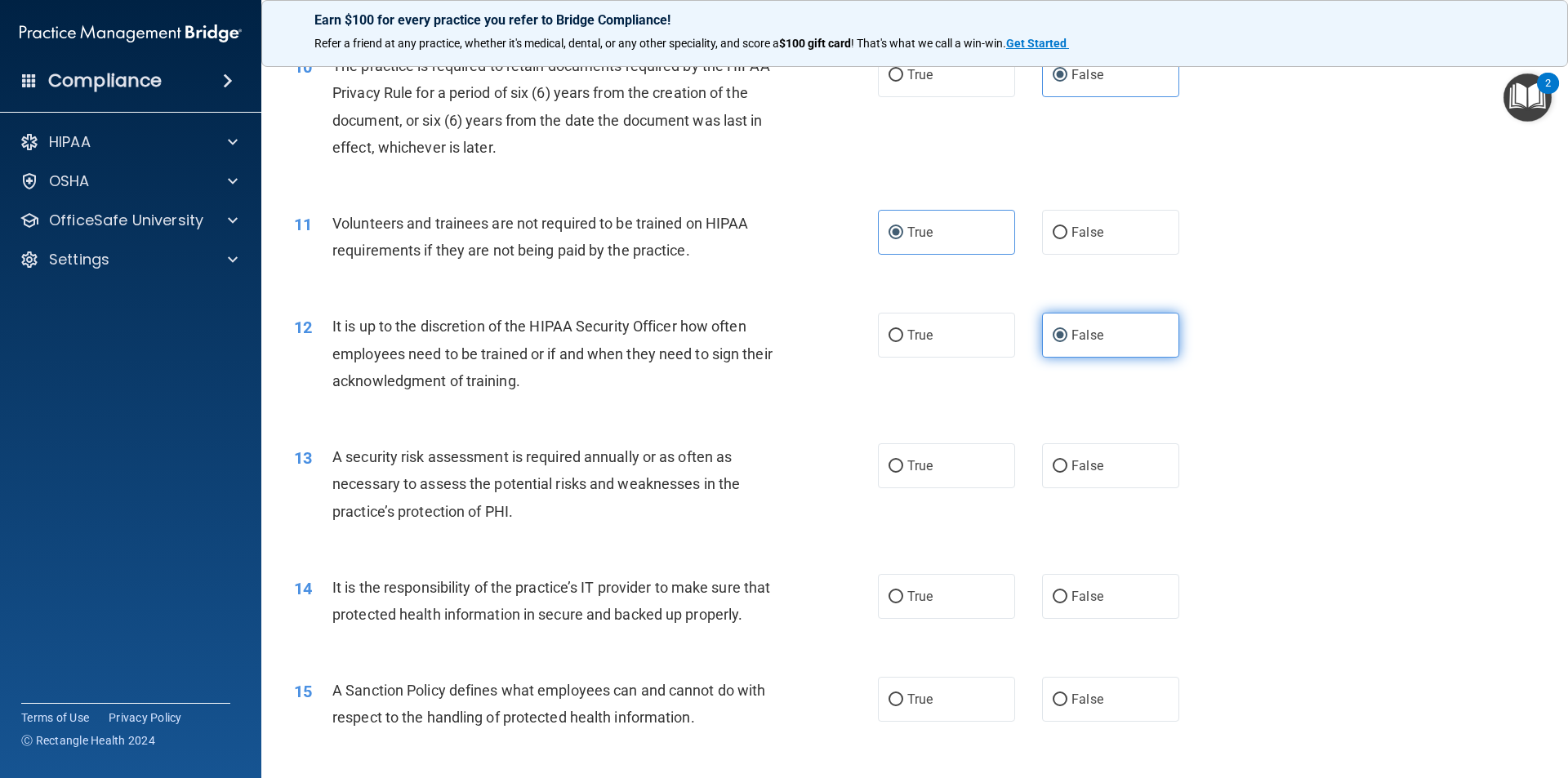
scroll to position [1388, 0]
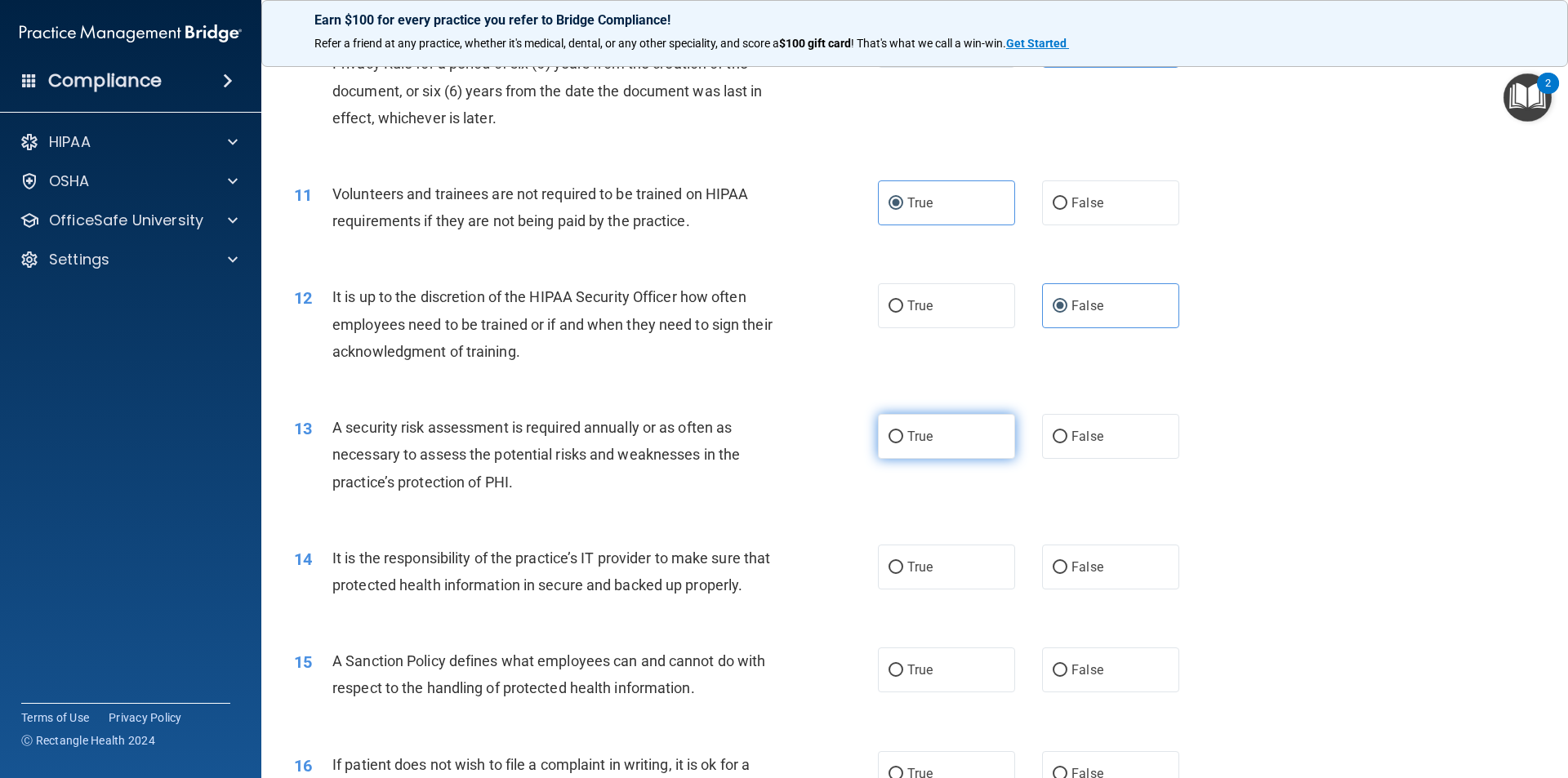
click at [983, 421] on label "True" at bounding box center [946, 437] width 137 height 45
click at [903, 432] on input "True" at bounding box center [895, 438] width 15 height 12
radio input "true"
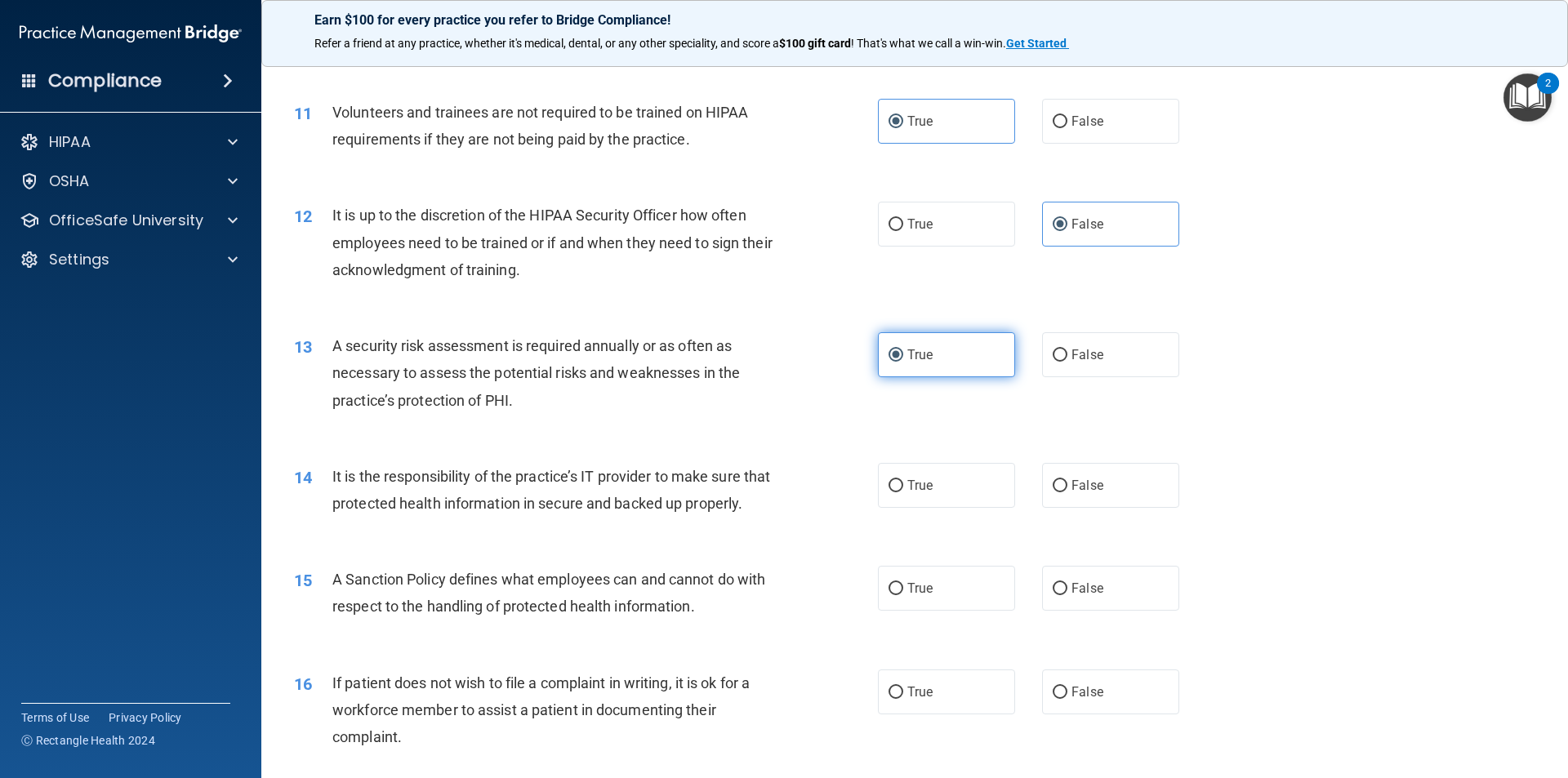
scroll to position [1552, 0]
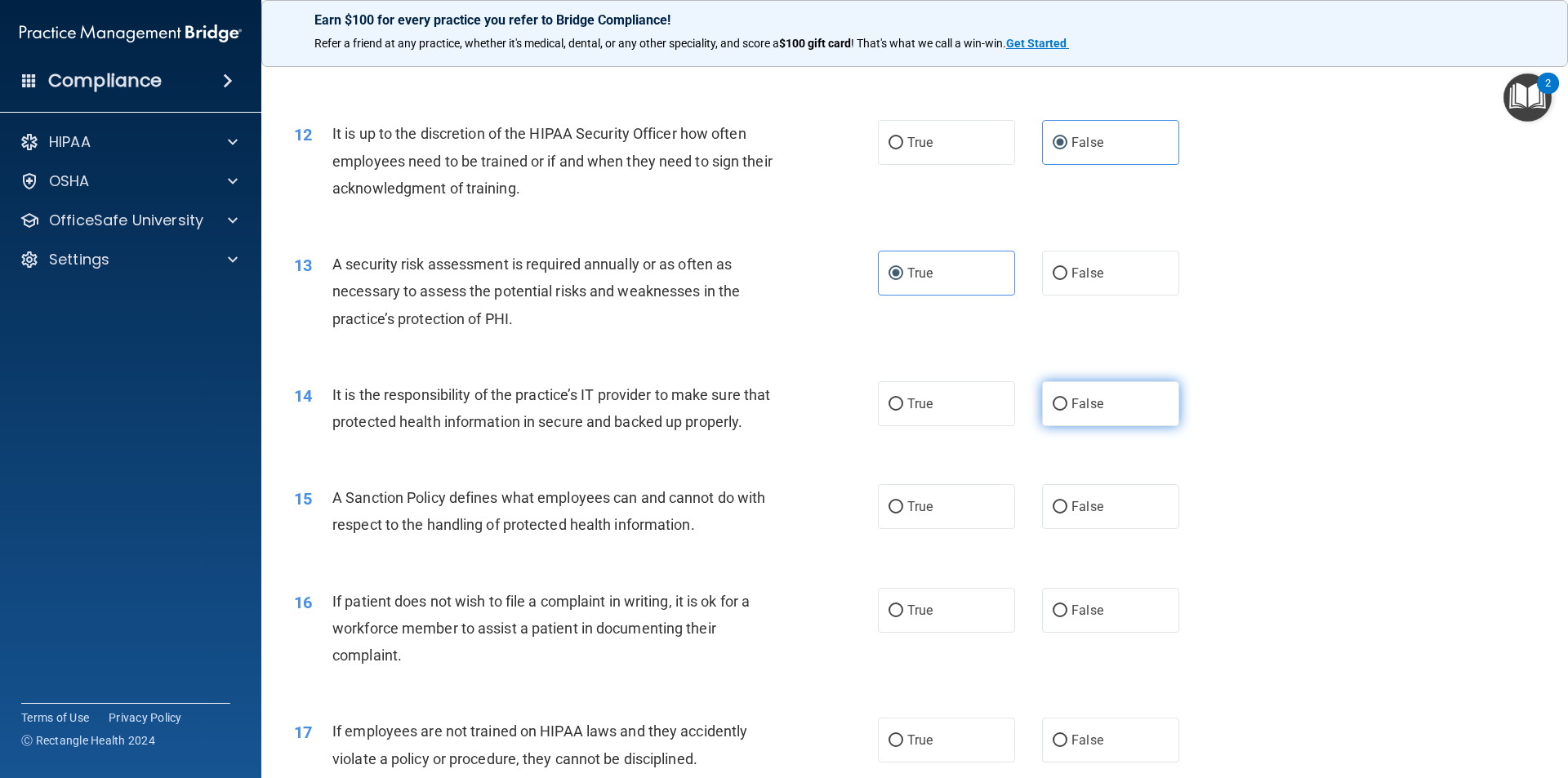
click at [1052, 408] on input "False" at bounding box center [1059, 405] width 15 height 12
radio input "true"
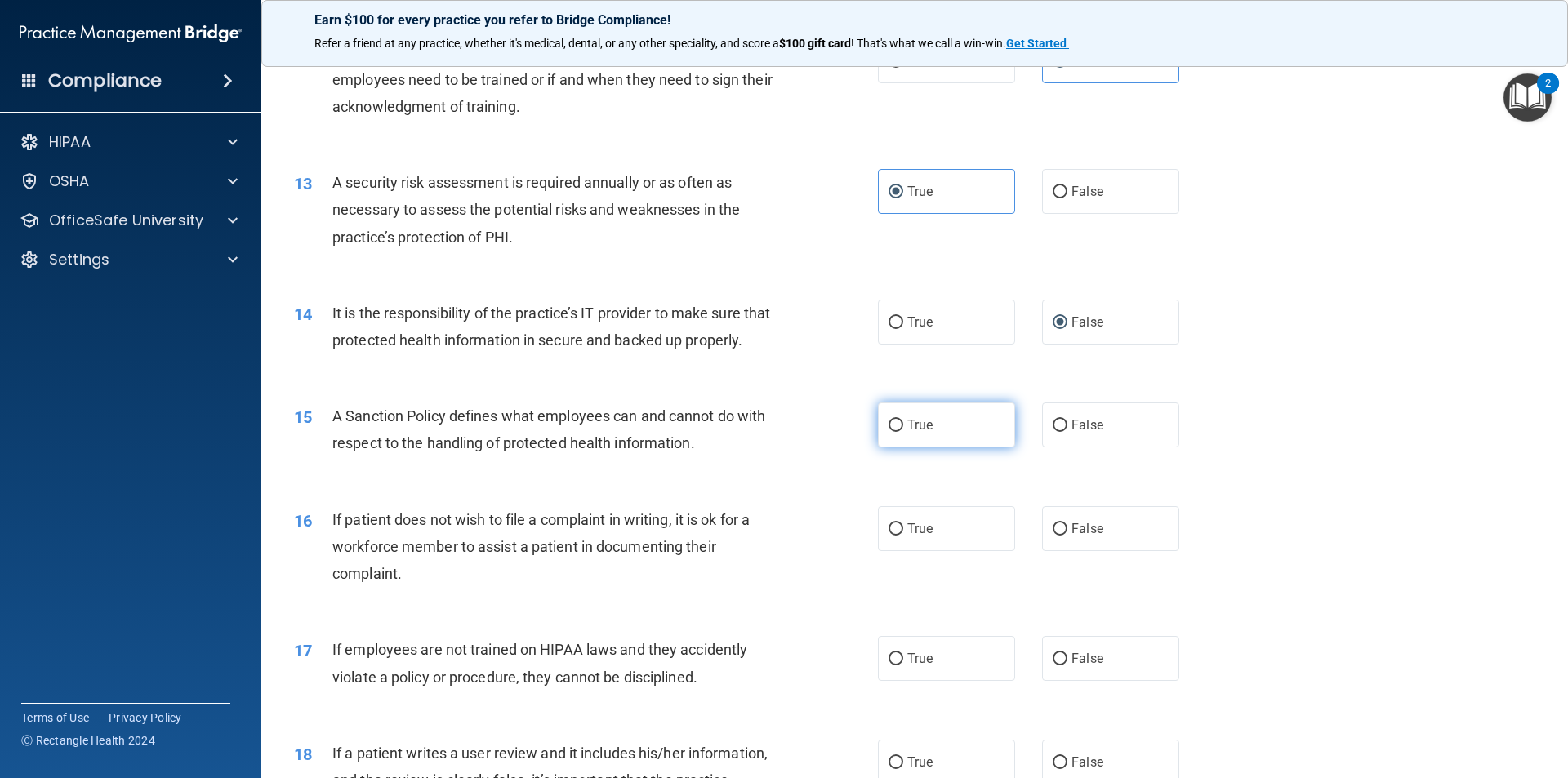
click at [953, 447] on label "True" at bounding box center [946, 425] width 137 height 45
click at [903, 432] on input "True" at bounding box center [895, 425] width 15 height 12
radio input "true"
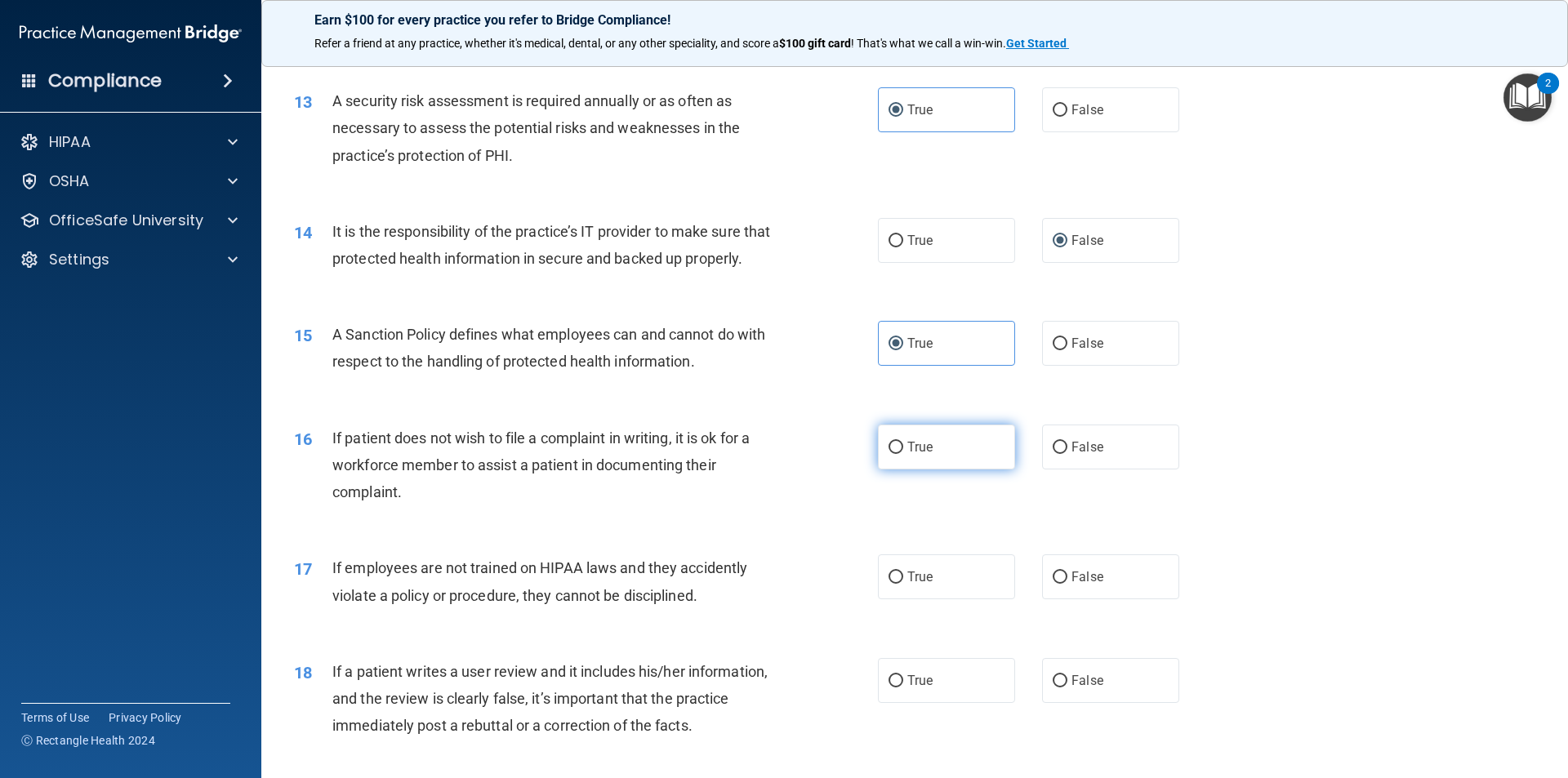
click at [952, 460] on label "True" at bounding box center [946, 447] width 137 height 45
click at [903, 454] on input "True" at bounding box center [895, 448] width 15 height 12
radio input "true"
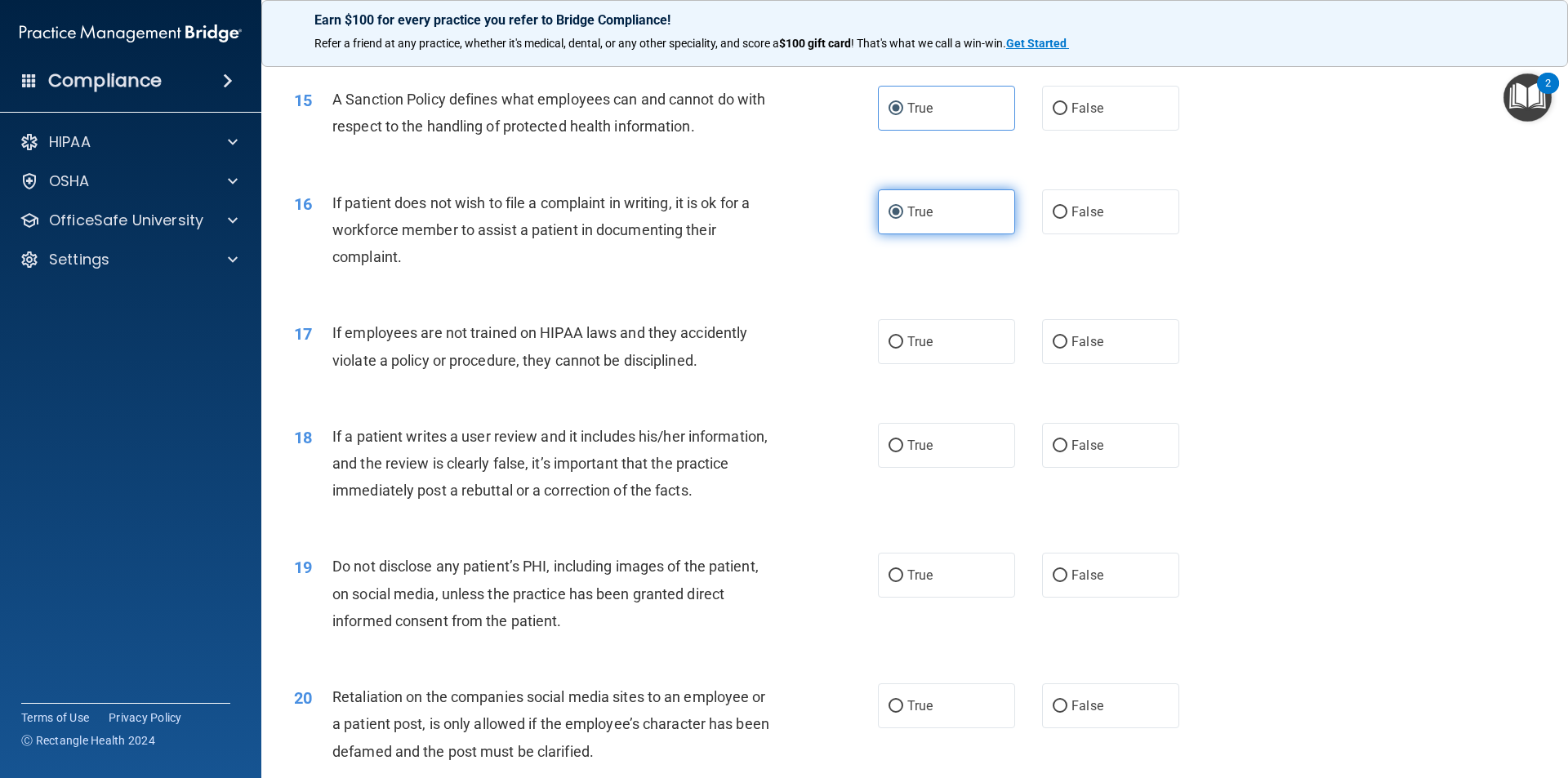
scroll to position [1960, 0]
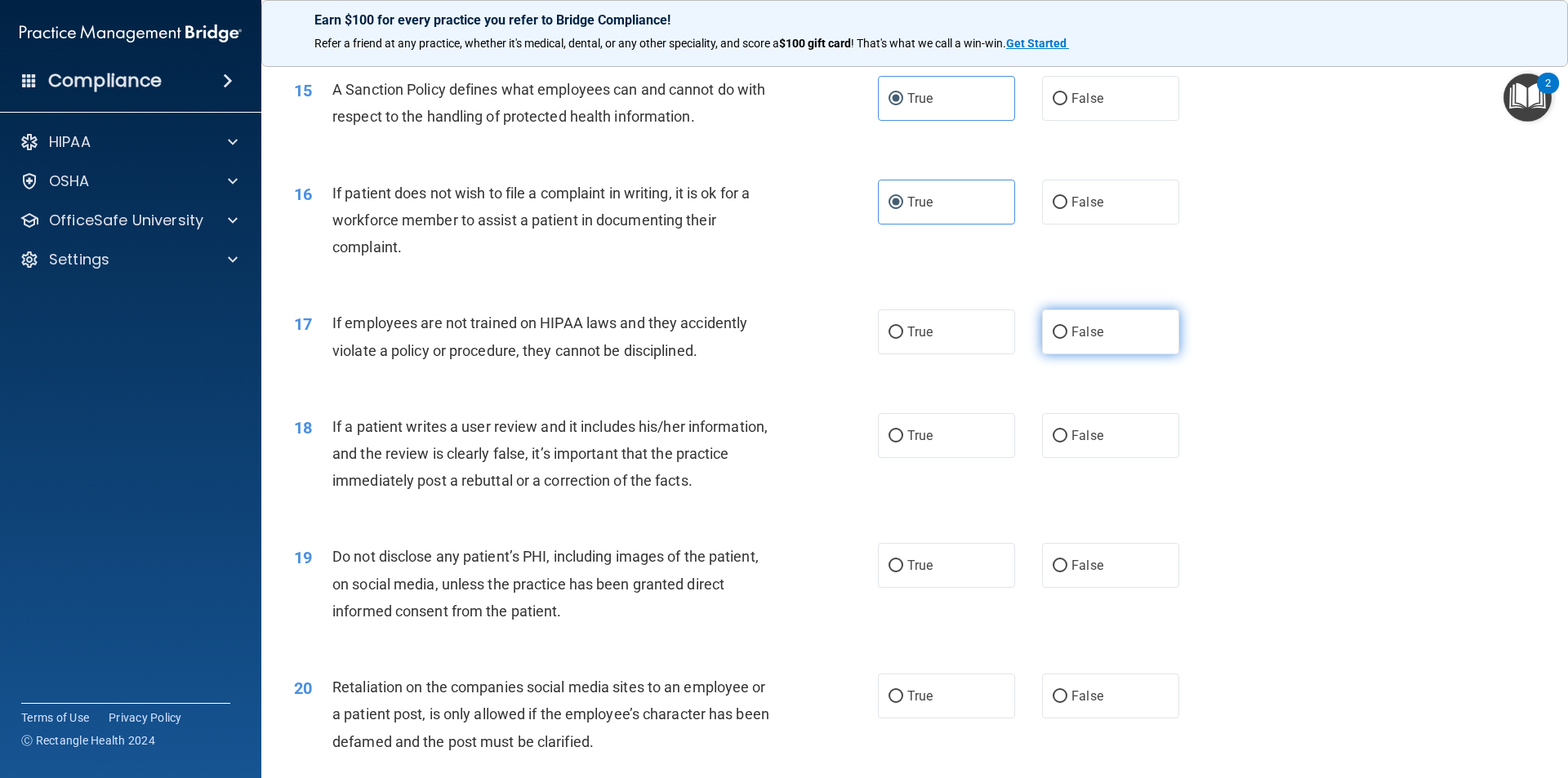
click at [1057, 339] on input "False" at bounding box center [1059, 333] width 15 height 12
radio input "true"
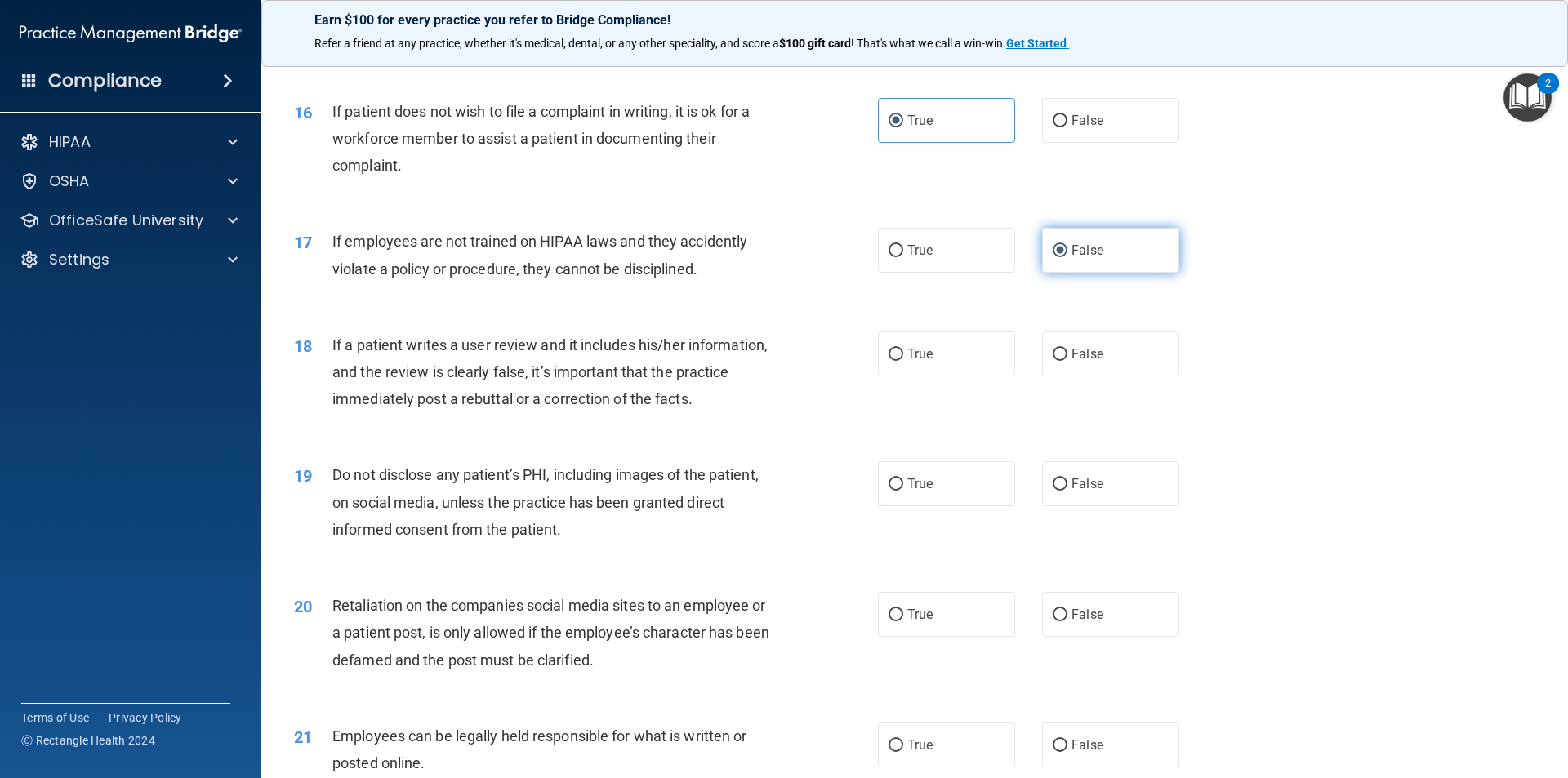
click at [1057, 362] on label "False" at bounding box center [1110, 354] width 137 height 45
click at [1057, 361] on input "False" at bounding box center [1059, 355] width 15 height 12
radio input "true"
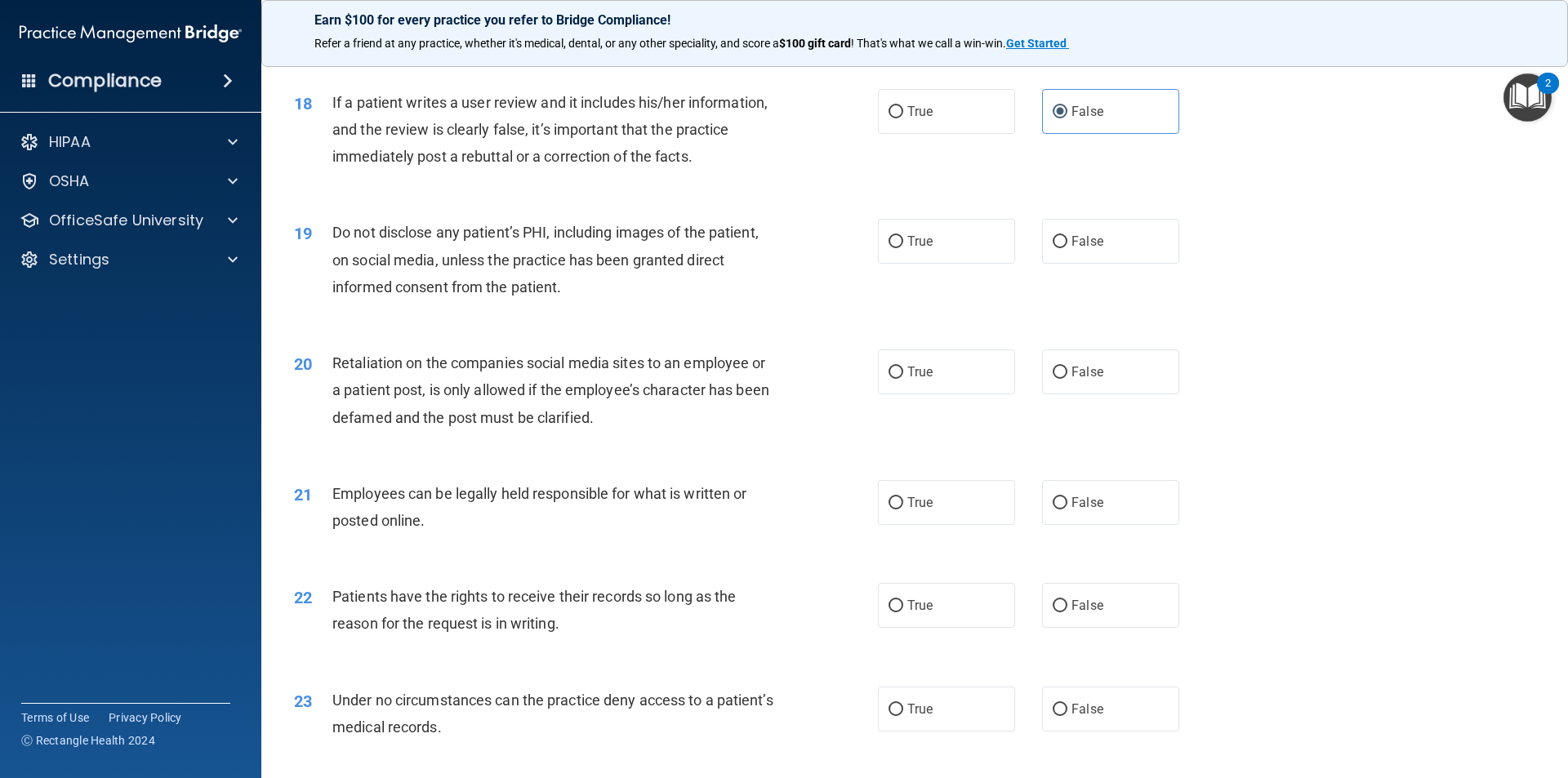
scroll to position [2286, 0]
click at [911, 261] on label "True" at bounding box center [946, 239] width 137 height 45
click at [903, 246] on input "True" at bounding box center [895, 240] width 15 height 12
radio input "true"
click at [1062, 387] on label "False" at bounding box center [1110, 370] width 137 height 45
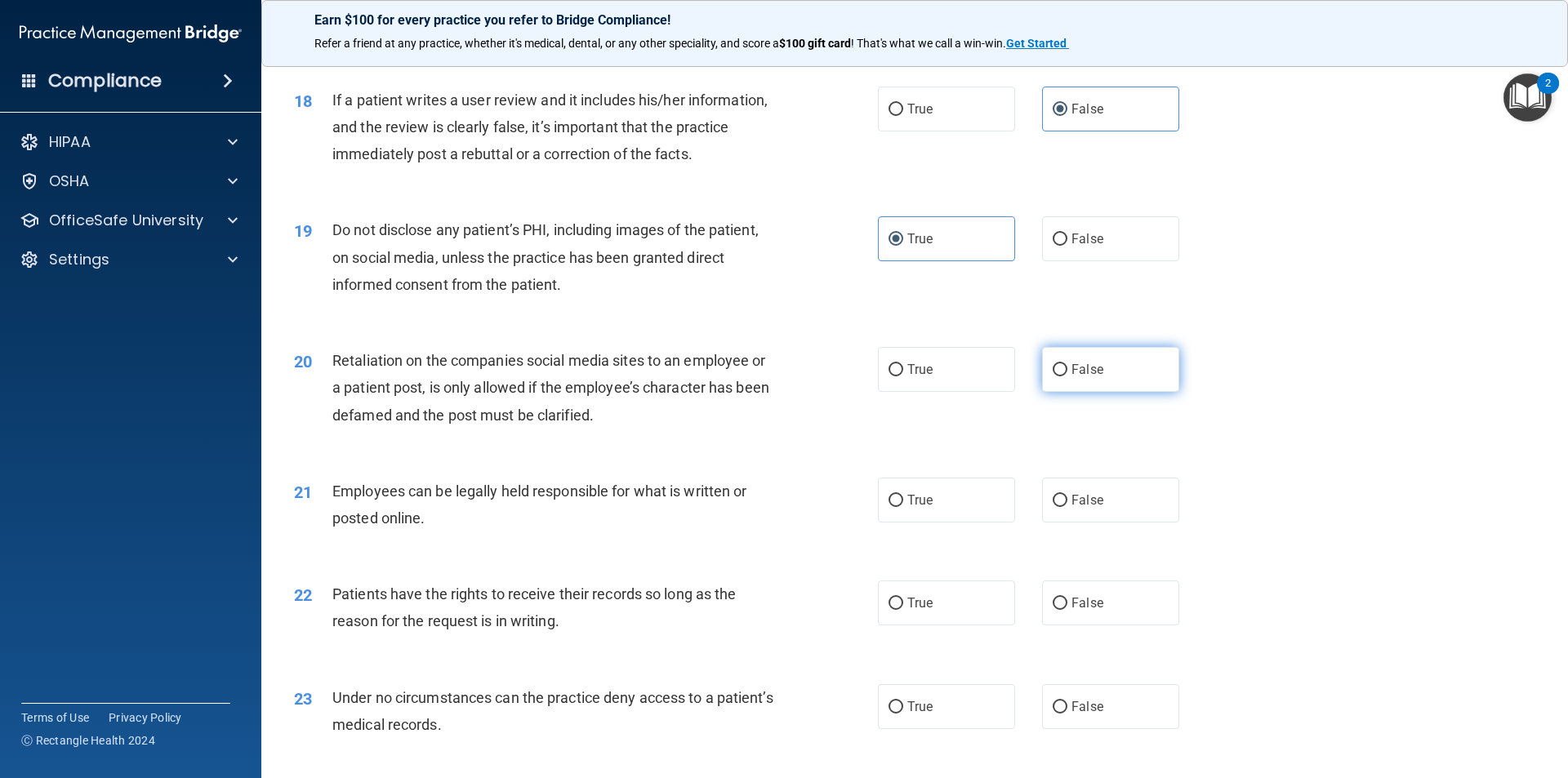
click at [1062, 377] on input "False" at bounding box center [1059, 370] width 15 height 12
radio input "true"
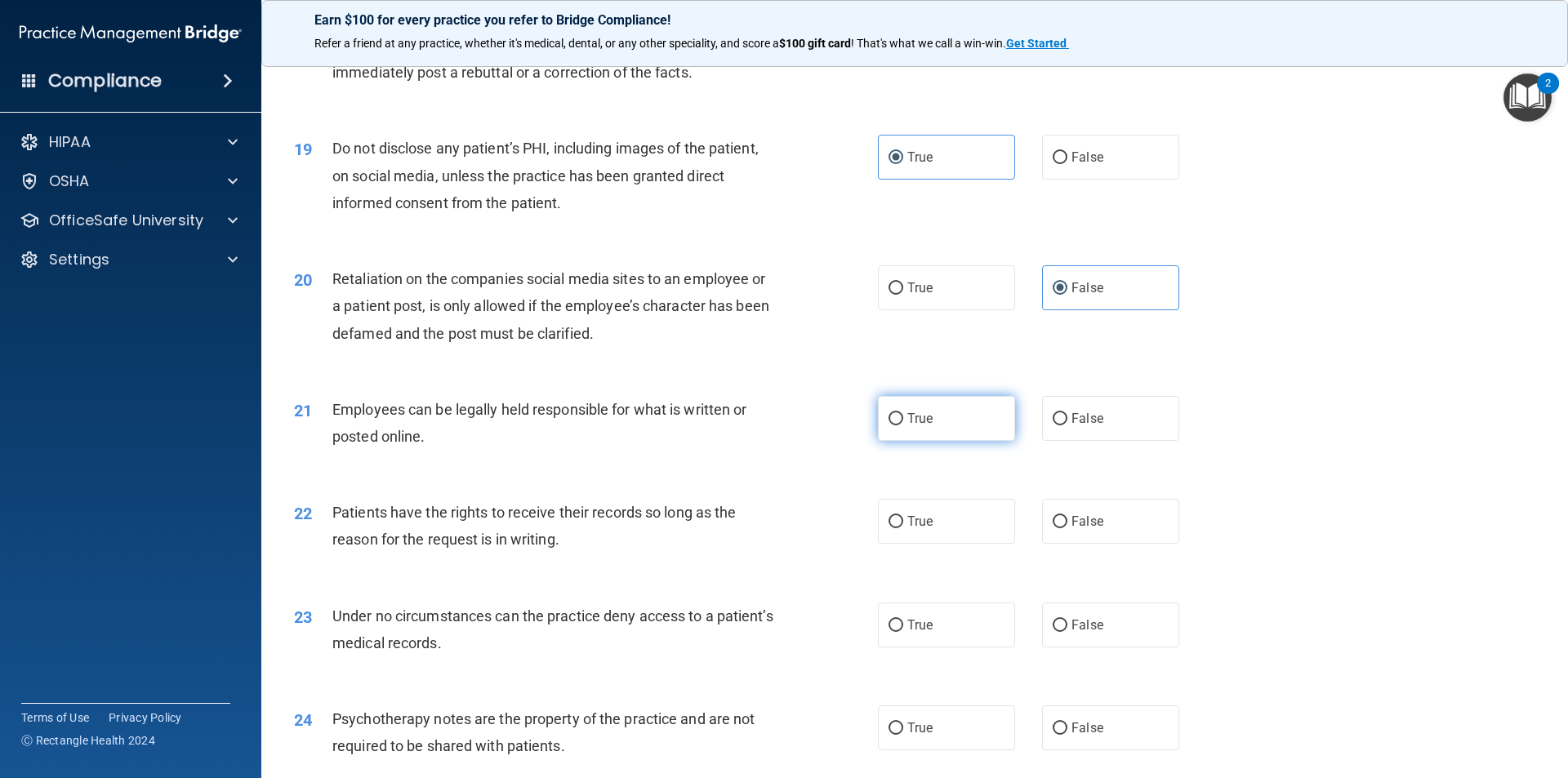
click at [964, 438] on label "True" at bounding box center [946, 419] width 137 height 45
click at [903, 425] on input "True" at bounding box center [895, 419] width 15 height 12
radio input "true"
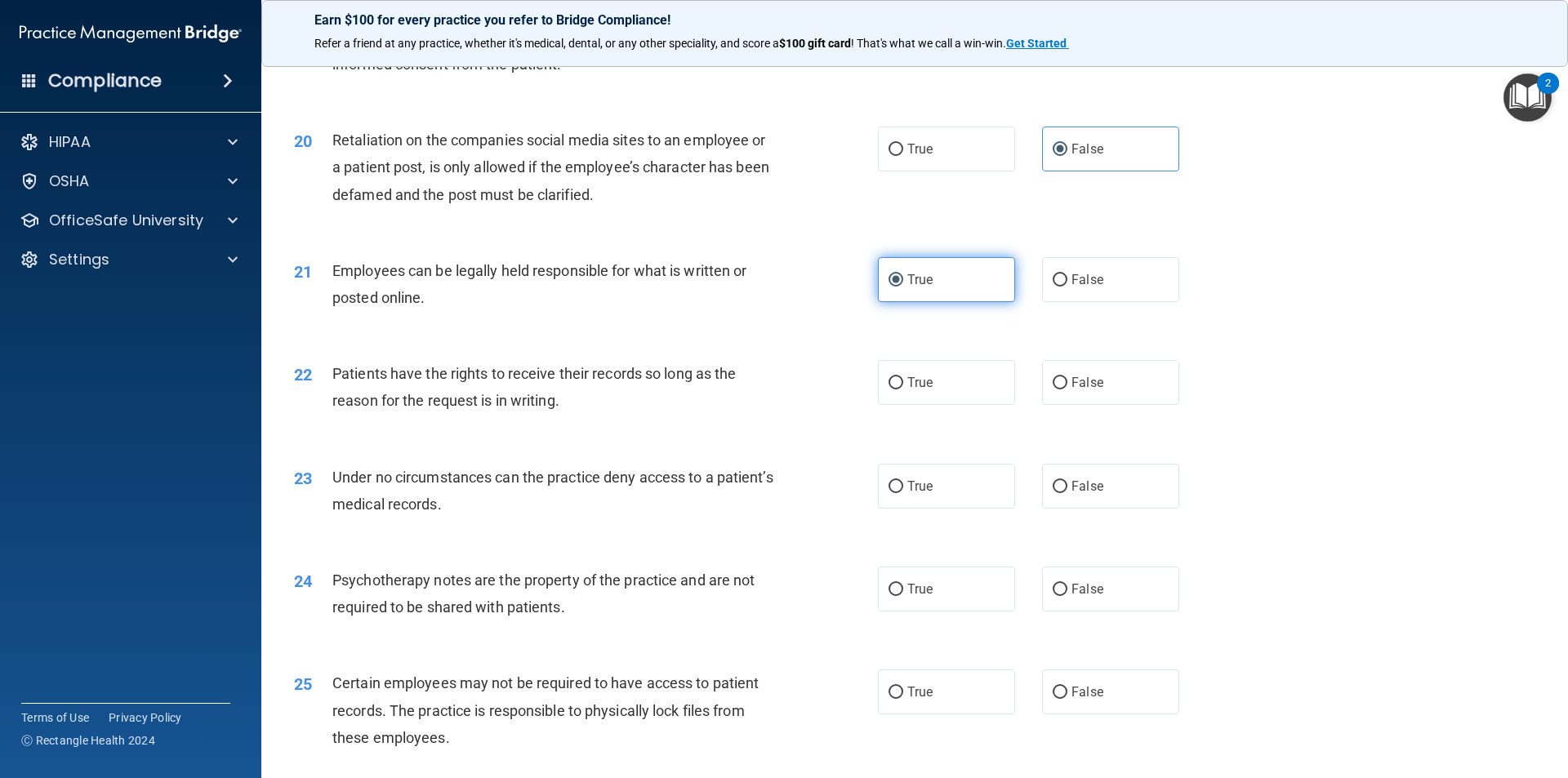
scroll to position [2531, 0]
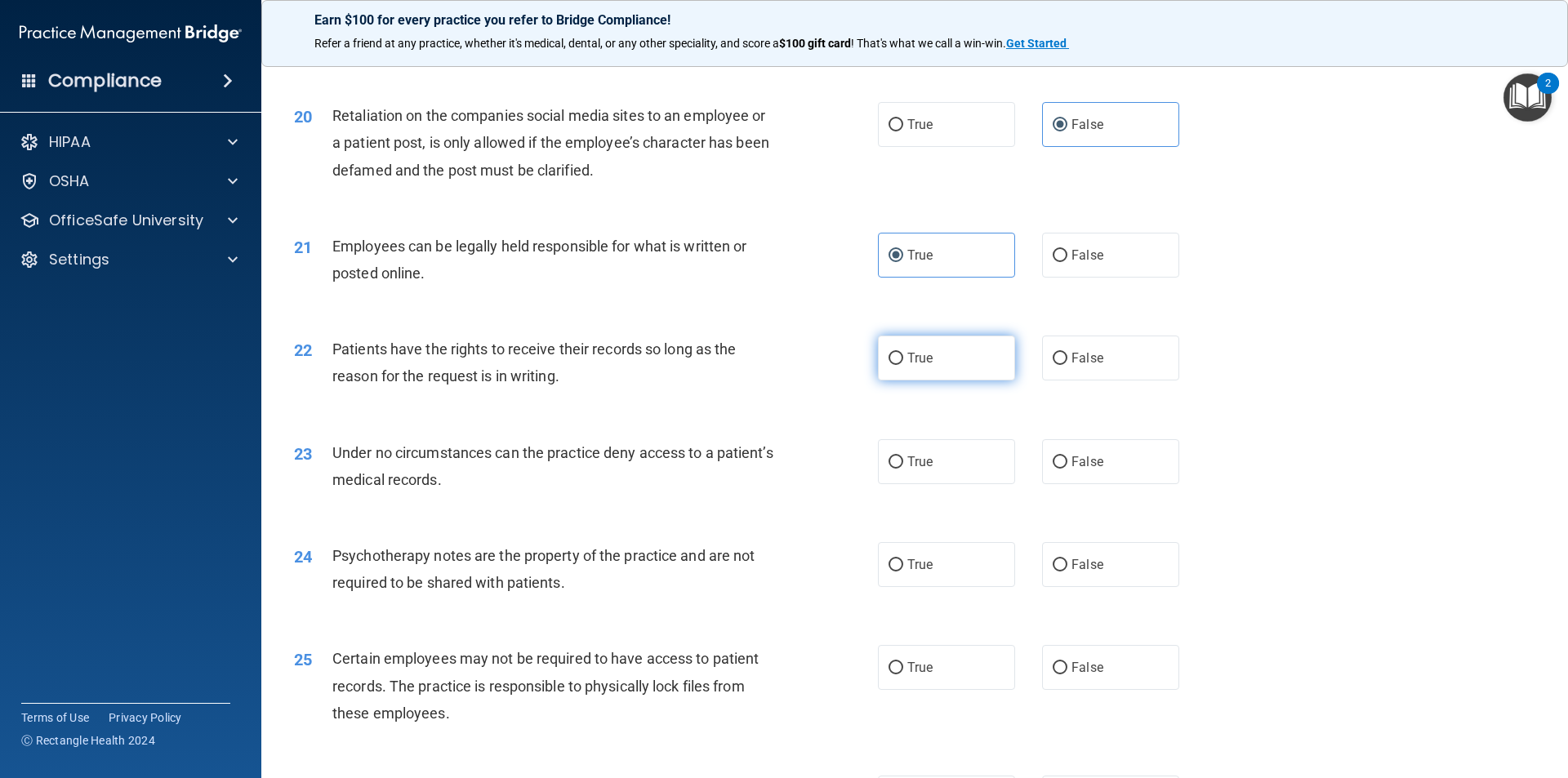
click at [958, 380] on label "True" at bounding box center [946, 358] width 137 height 45
click at [903, 365] on input "True" at bounding box center [895, 359] width 15 height 12
radio input "true"
click at [1090, 476] on label "False" at bounding box center [1110, 462] width 137 height 45
click at [1067, 469] on input "False" at bounding box center [1059, 463] width 15 height 12
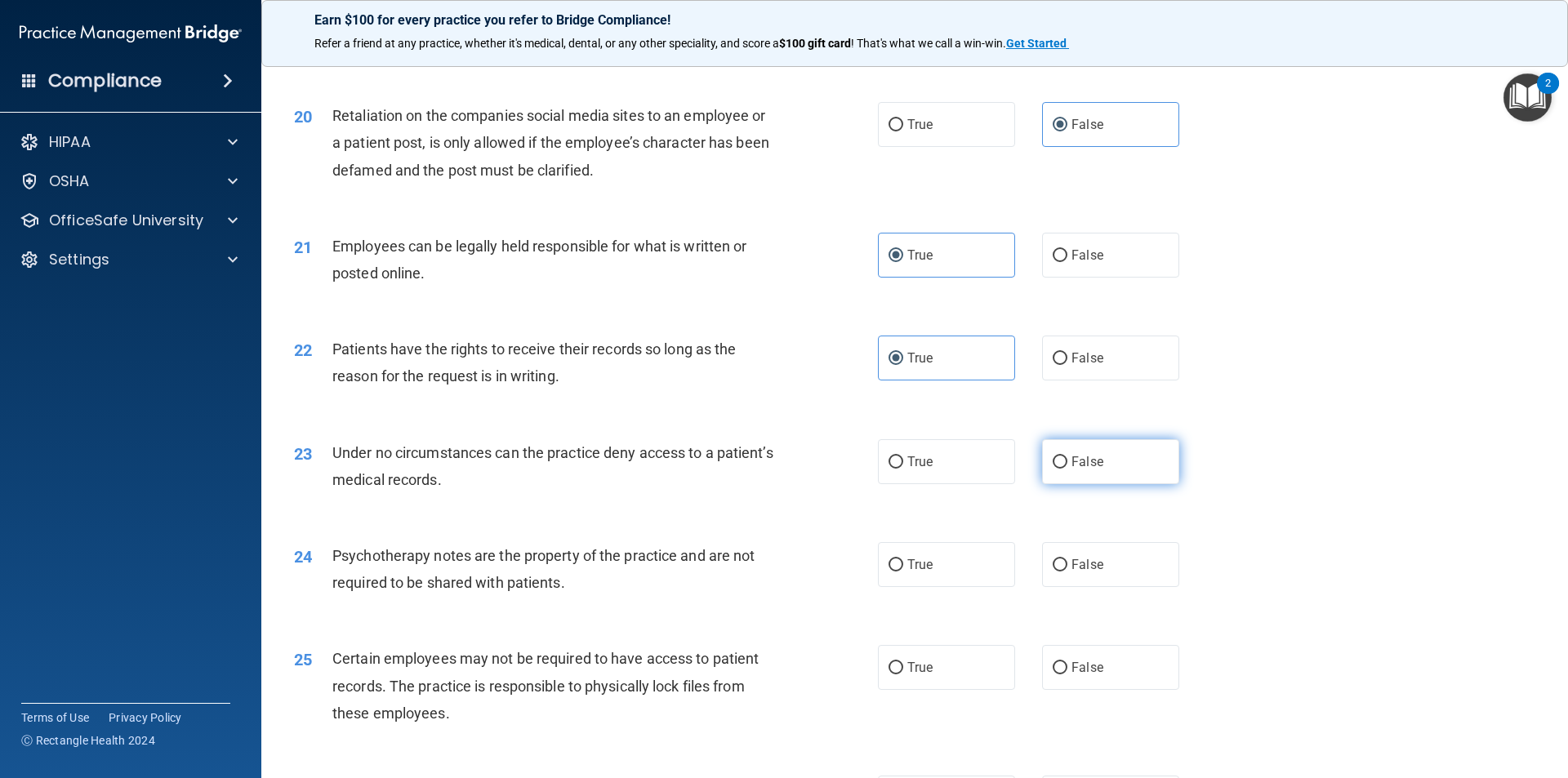
radio input "true"
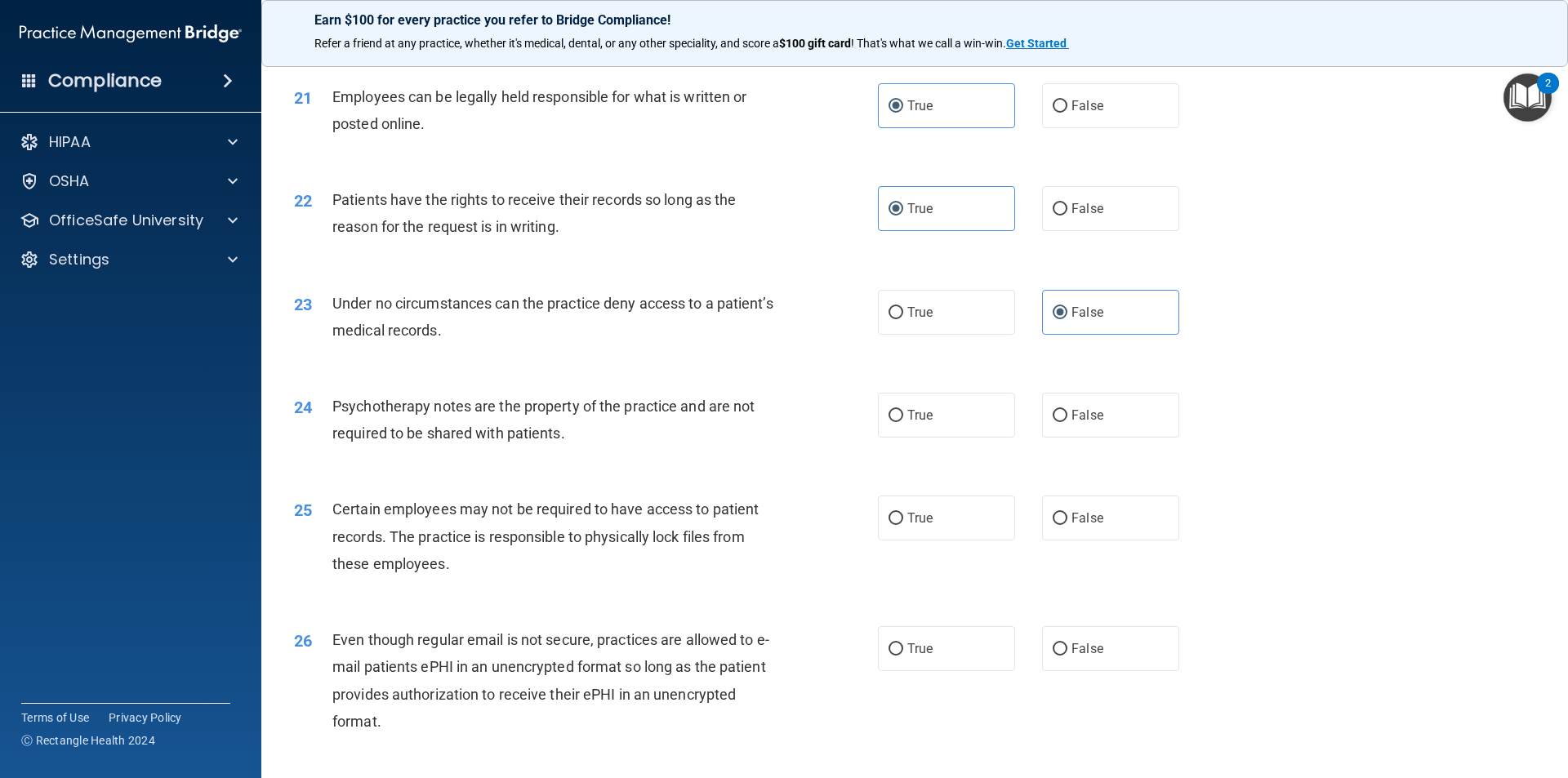
scroll to position [2694, 0]
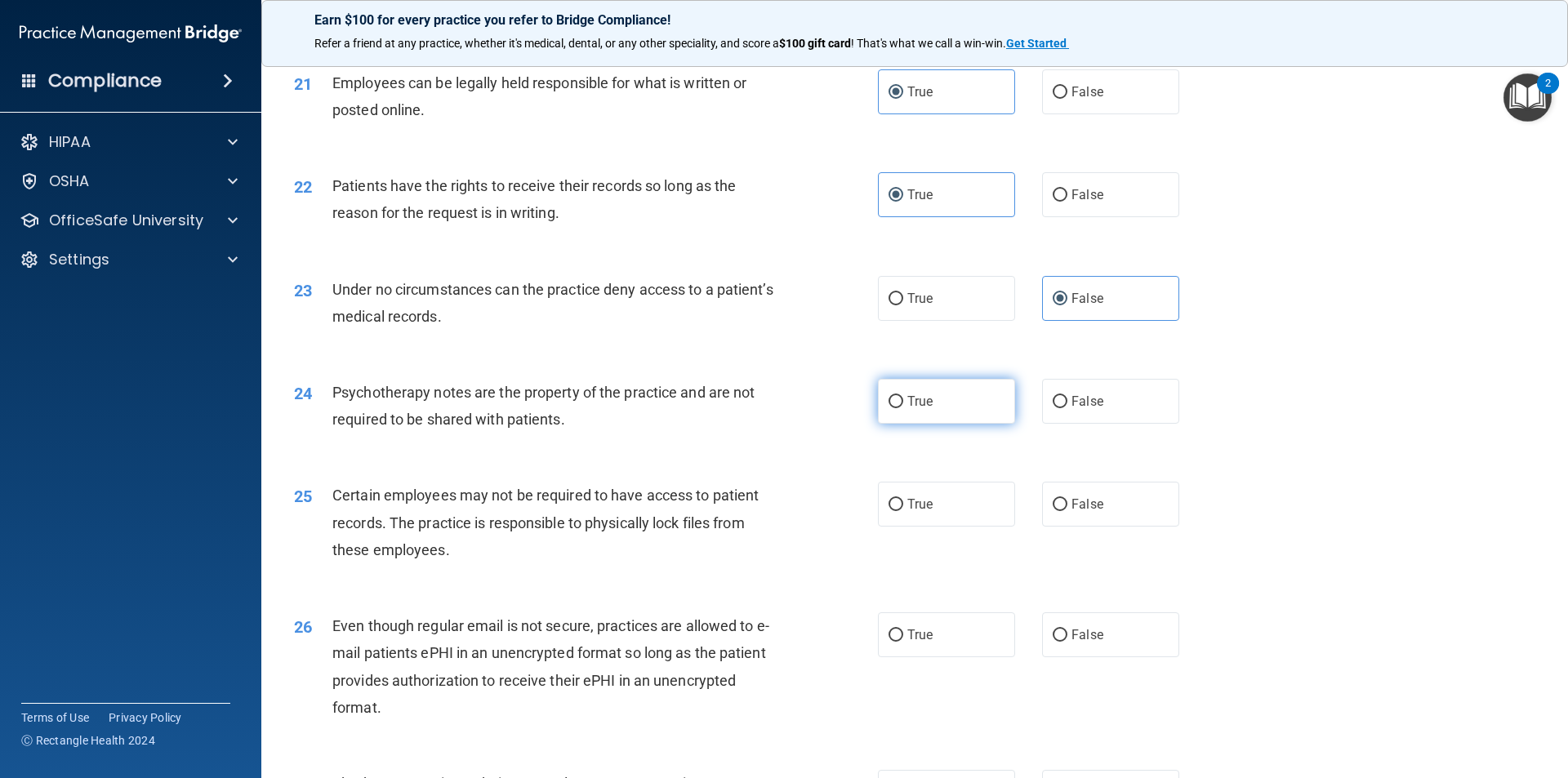
click at [957, 424] on label "True" at bounding box center [946, 401] width 137 height 45
click at [903, 408] on input "True" at bounding box center [895, 402] width 15 height 12
radio input "true"
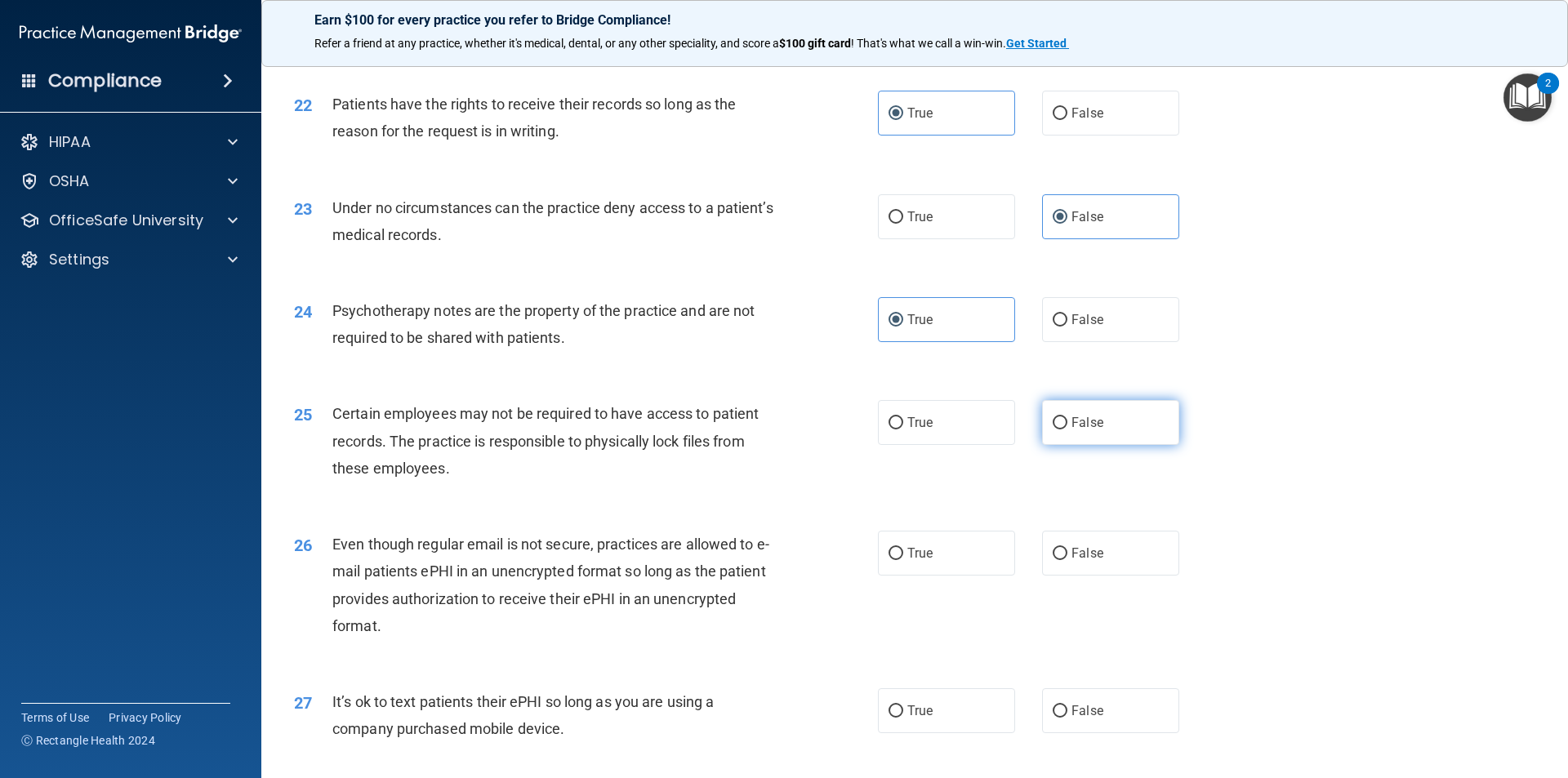
click at [1085, 438] on label "False" at bounding box center [1110, 423] width 137 height 45
click at [1067, 430] on input "False" at bounding box center [1059, 424] width 15 height 12
radio input "true"
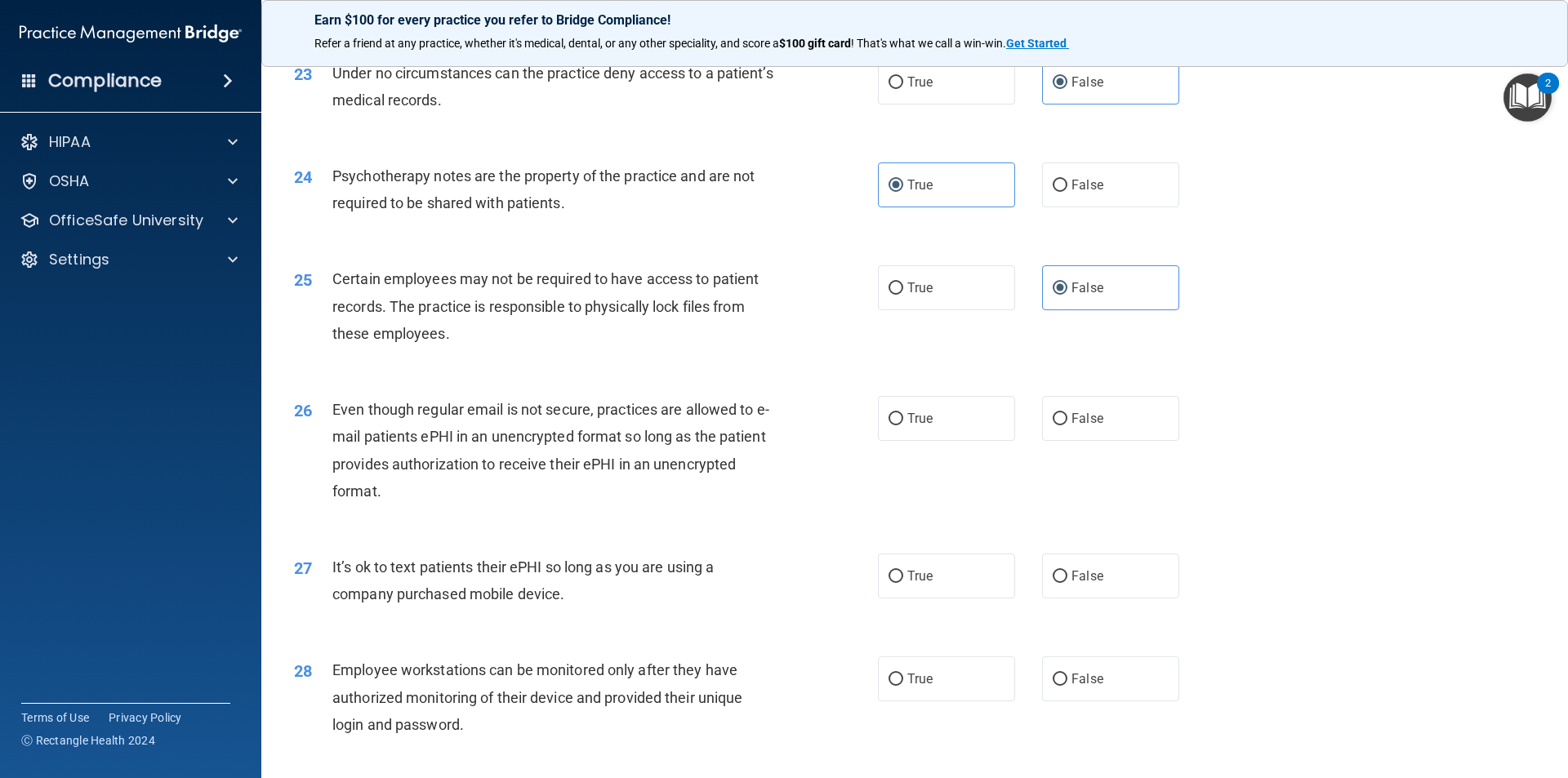
scroll to position [2939, 0]
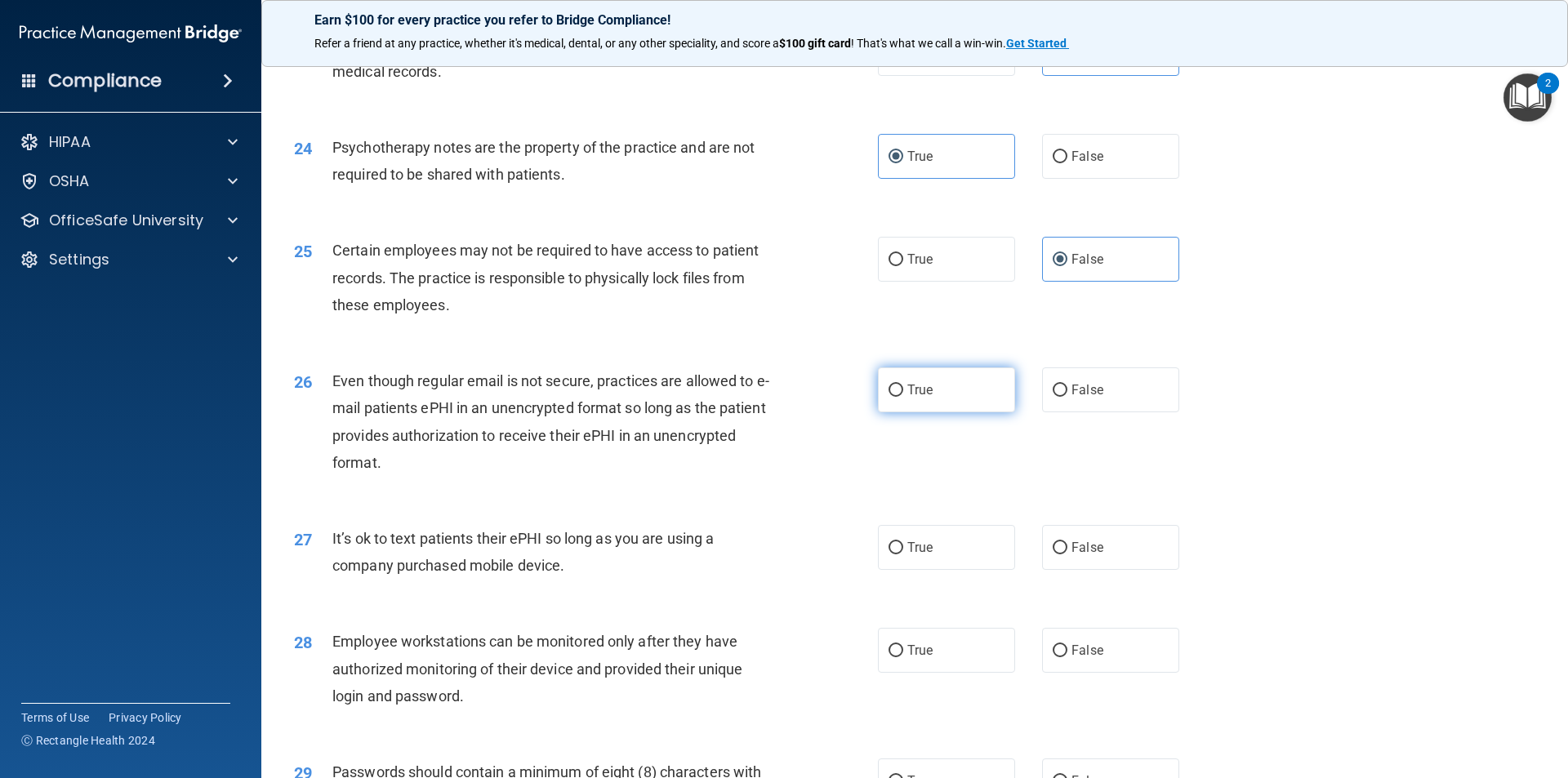
click at [993, 412] on label "True" at bounding box center [946, 390] width 137 height 45
click at [903, 397] on input "True" at bounding box center [895, 391] width 15 height 12
radio input "true"
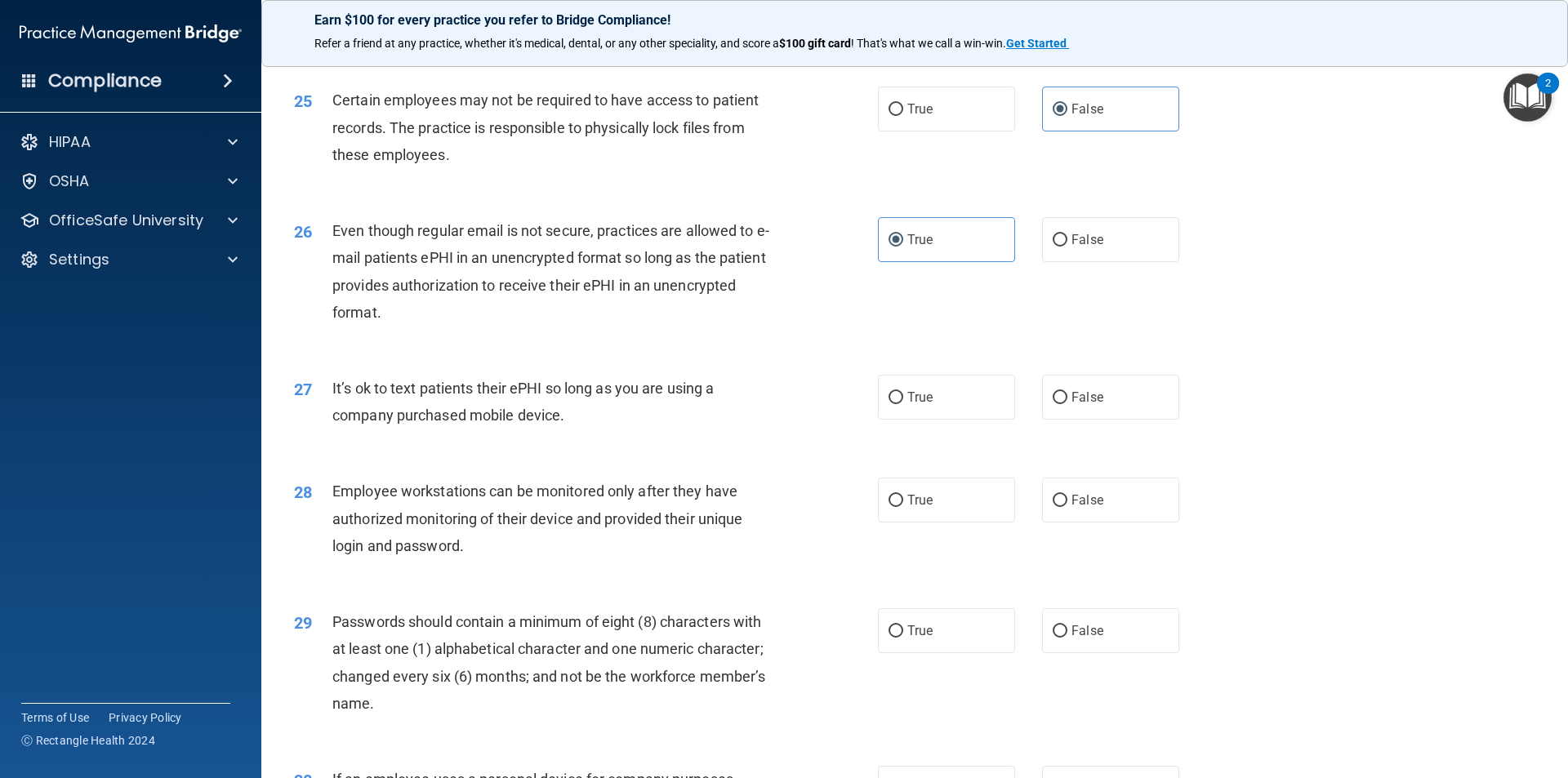
scroll to position [3102, 0]
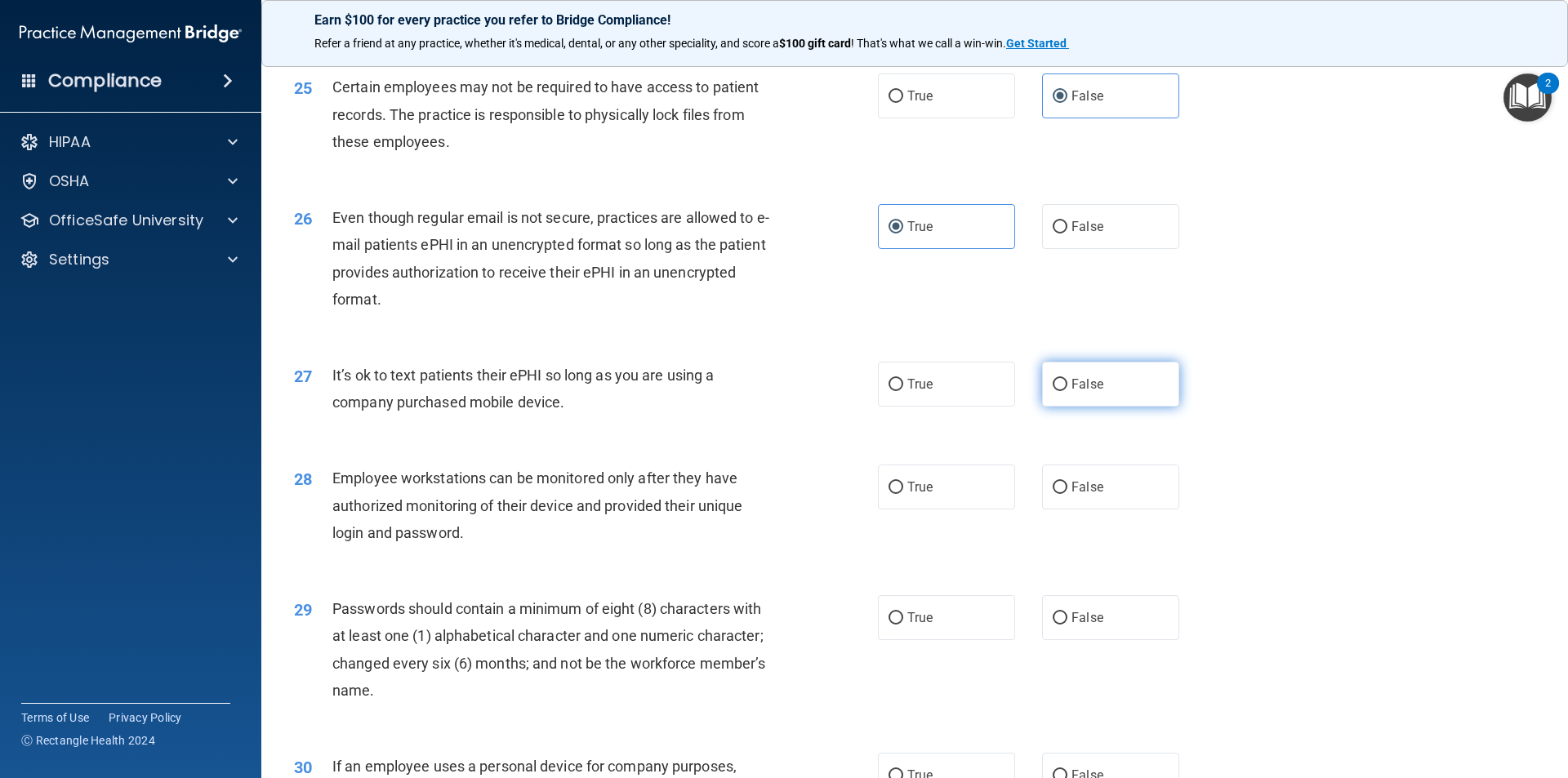
click at [1061, 406] on label "False" at bounding box center [1110, 385] width 137 height 45
click at [1061, 391] on input "False" at bounding box center [1059, 385] width 15 height 12
radio input "true"
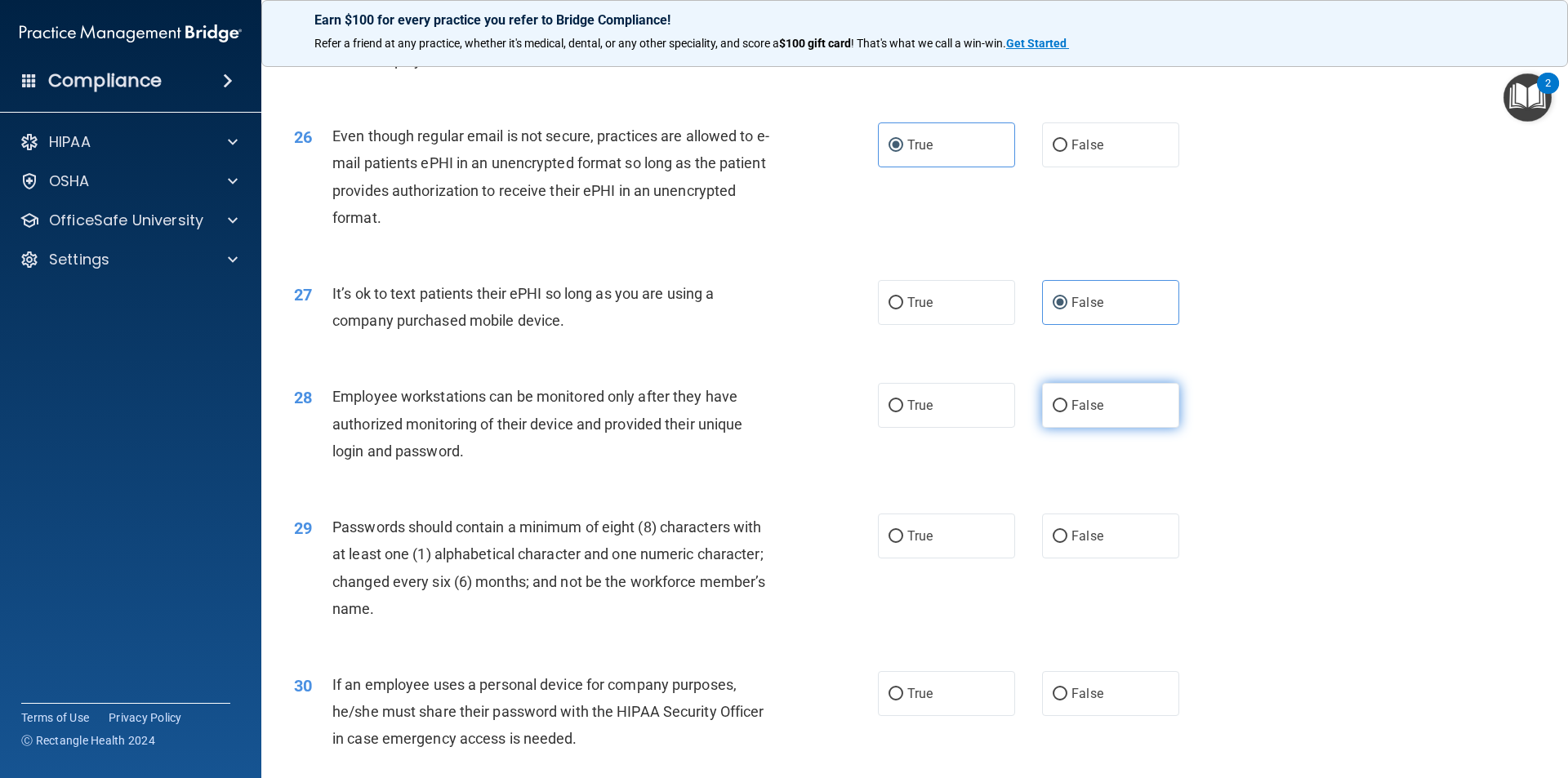
click at [1081, 413] on span "False" at bounding box center [1087, 405] width 32 height 16
click at [1067, 412] on input "False" at bounding box center [1059, 406] width 15 height 12
radio input "true"
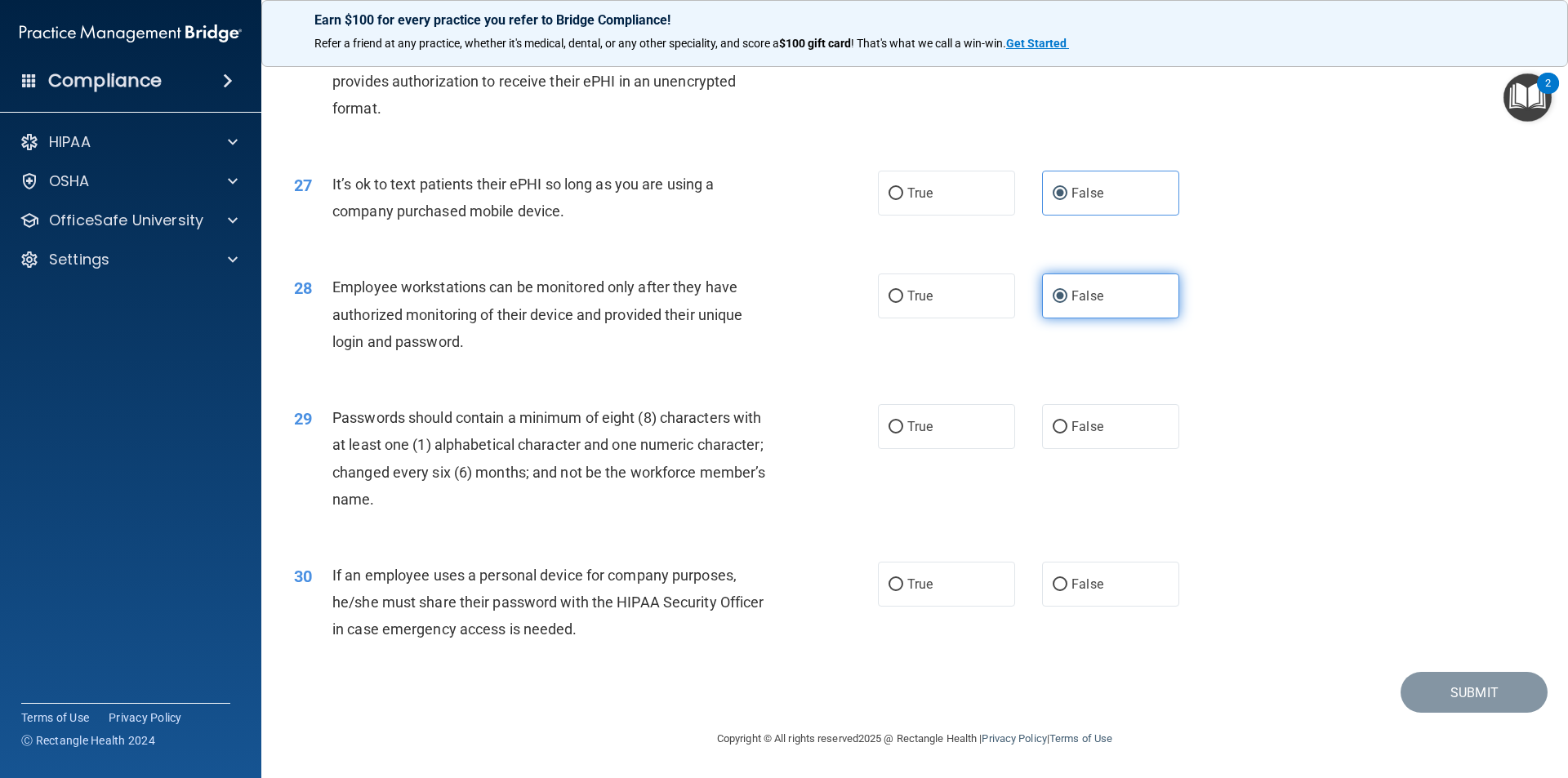
scroll to position [3321, 0]
click at [984, 444] on label "True" at bounding box center [946, 426] width 137 height 45
click at [903, 433] on input "True" at bounding box center [895, 427] width 15 height 12
radio input "true"
click at [1101, 586] on label "False" at bounding box center [1110, 584] width 137 height 45
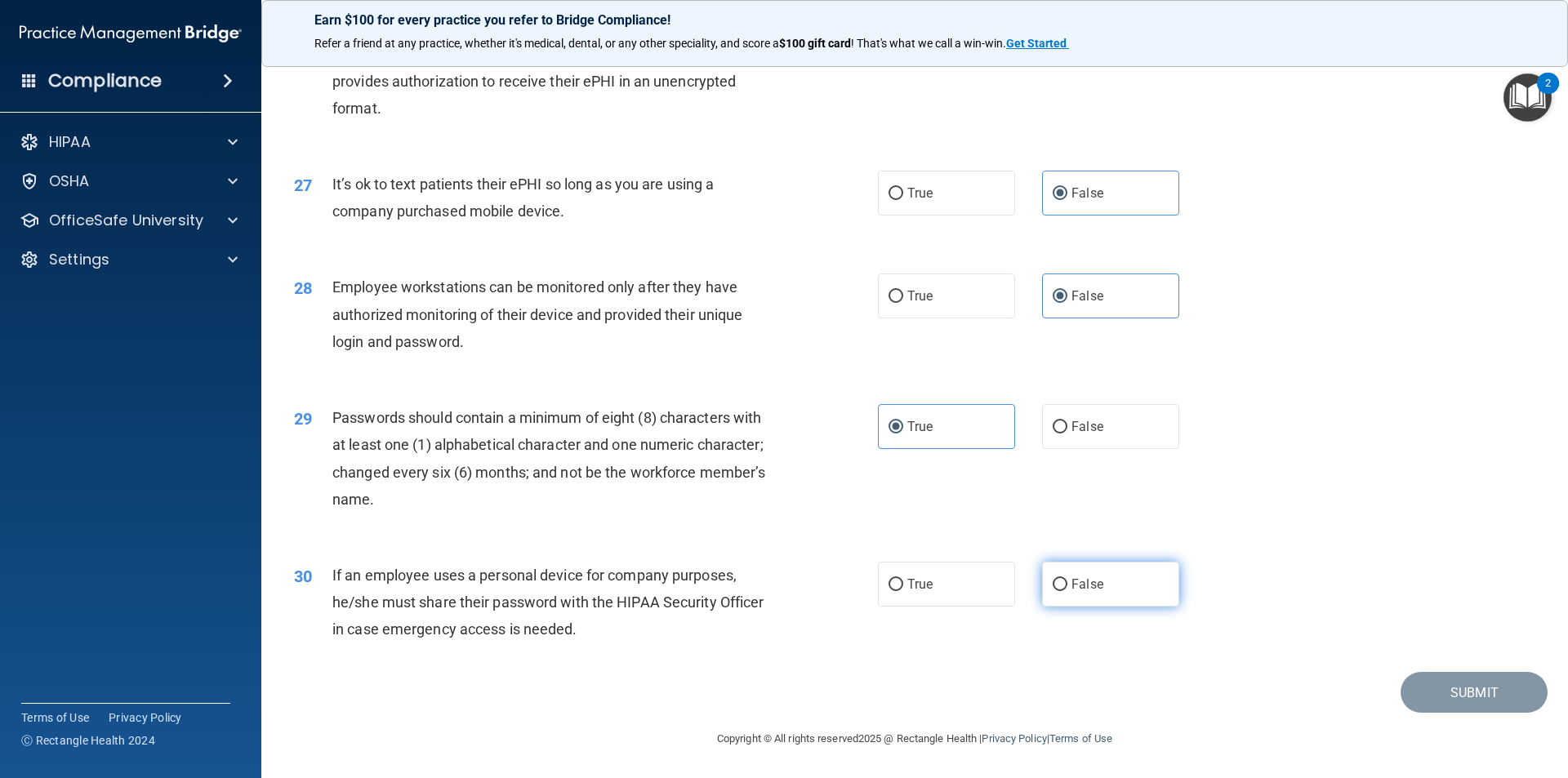
click at [1067, 586] on input "False" at bounding box center [1059, 585] width 15 height 12
radio input "true"
click at [1481, 689] on button "Submit" at bounding box center [1473, 693] width 147 height 42
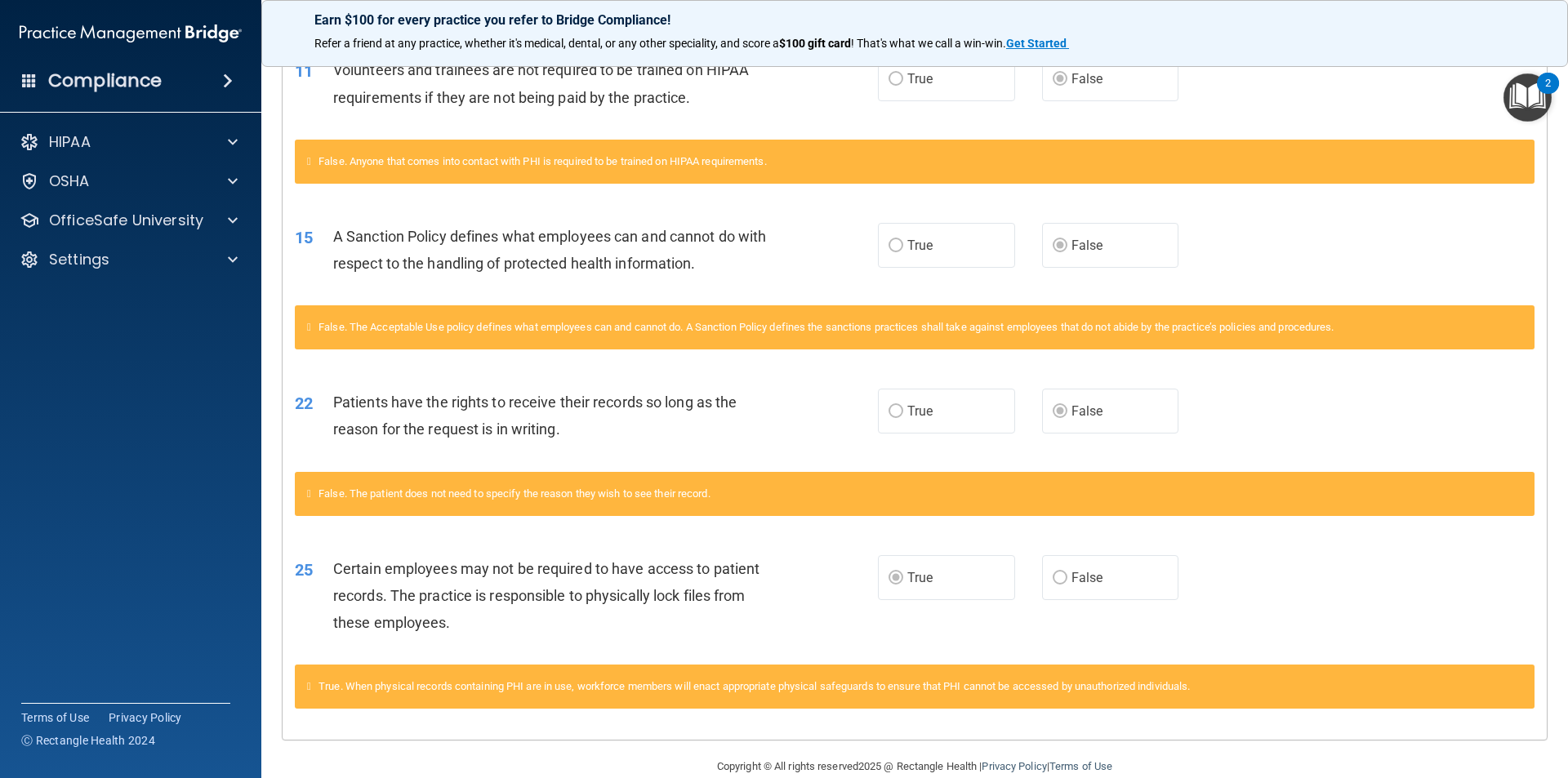
scroll to position [870, 0]
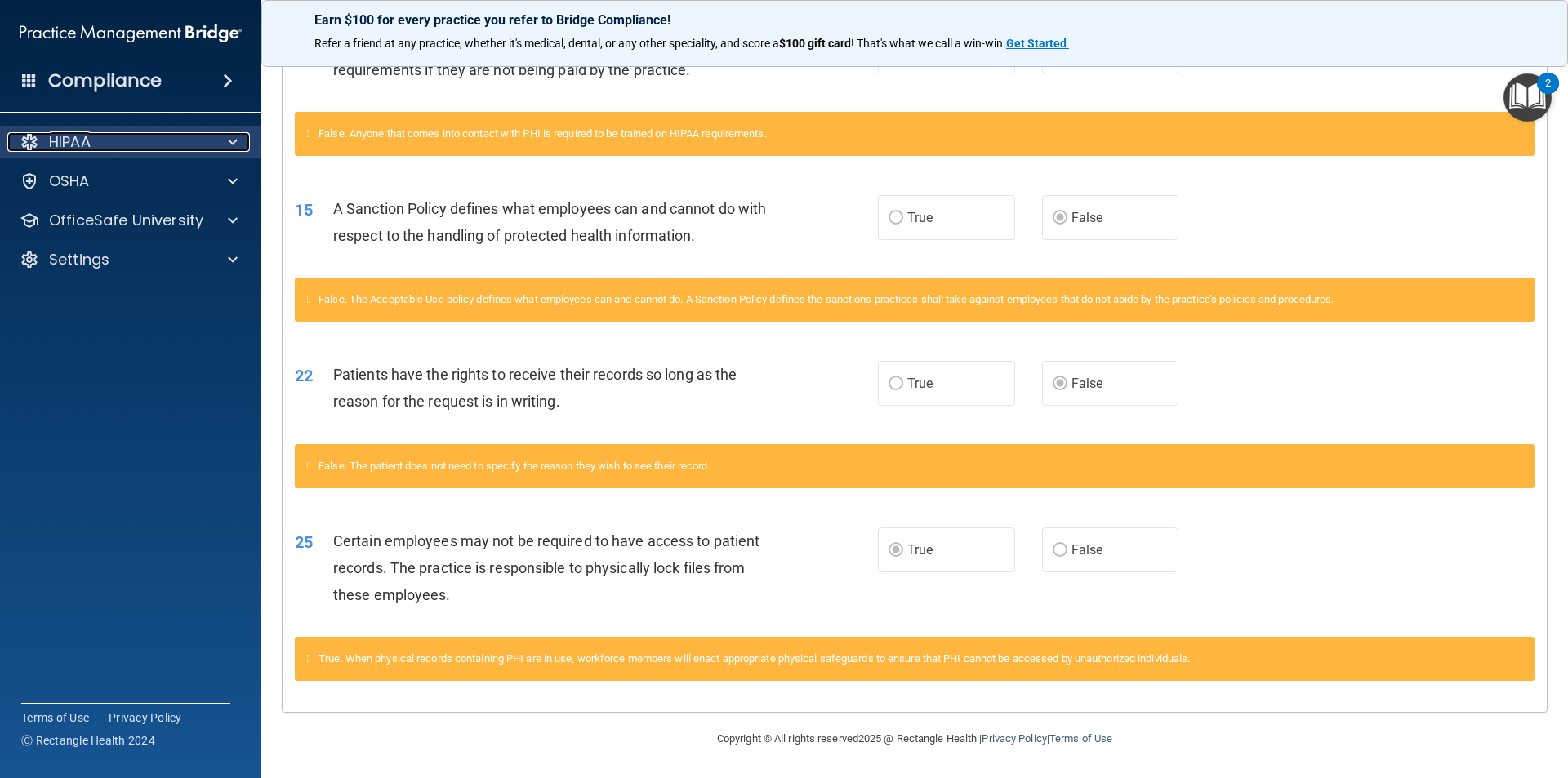
click at [85, 143] on p "HIPAA" at bounding box center [69, 142] width 42 height 20
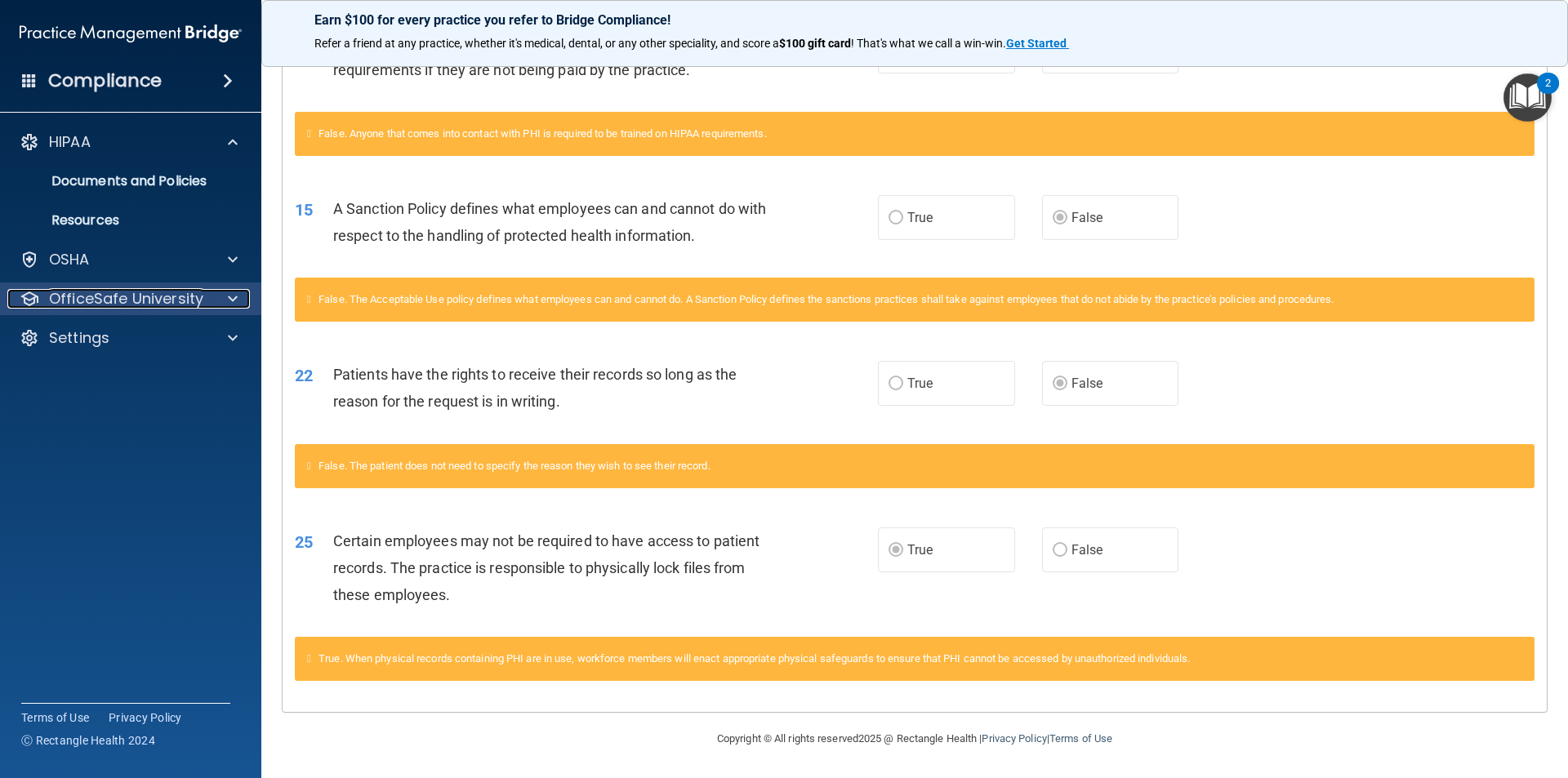
click at [102, 302] on p "OfficeSafe University" at bounding box center [126, 299] width 155 height 20
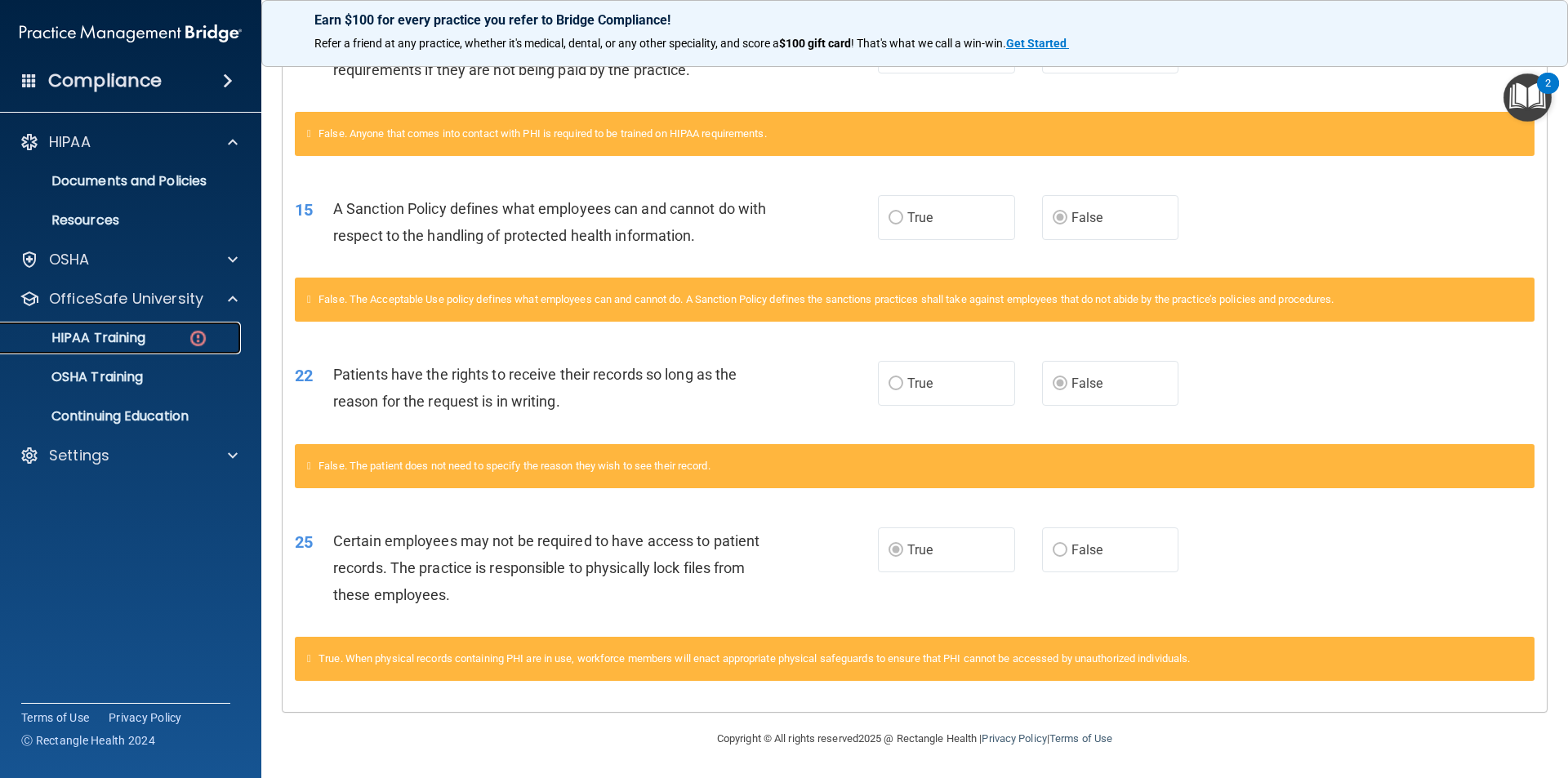
click at [96, 347] on link "HIPAA Training" at bounding box center [112, 339] width 257 height 33
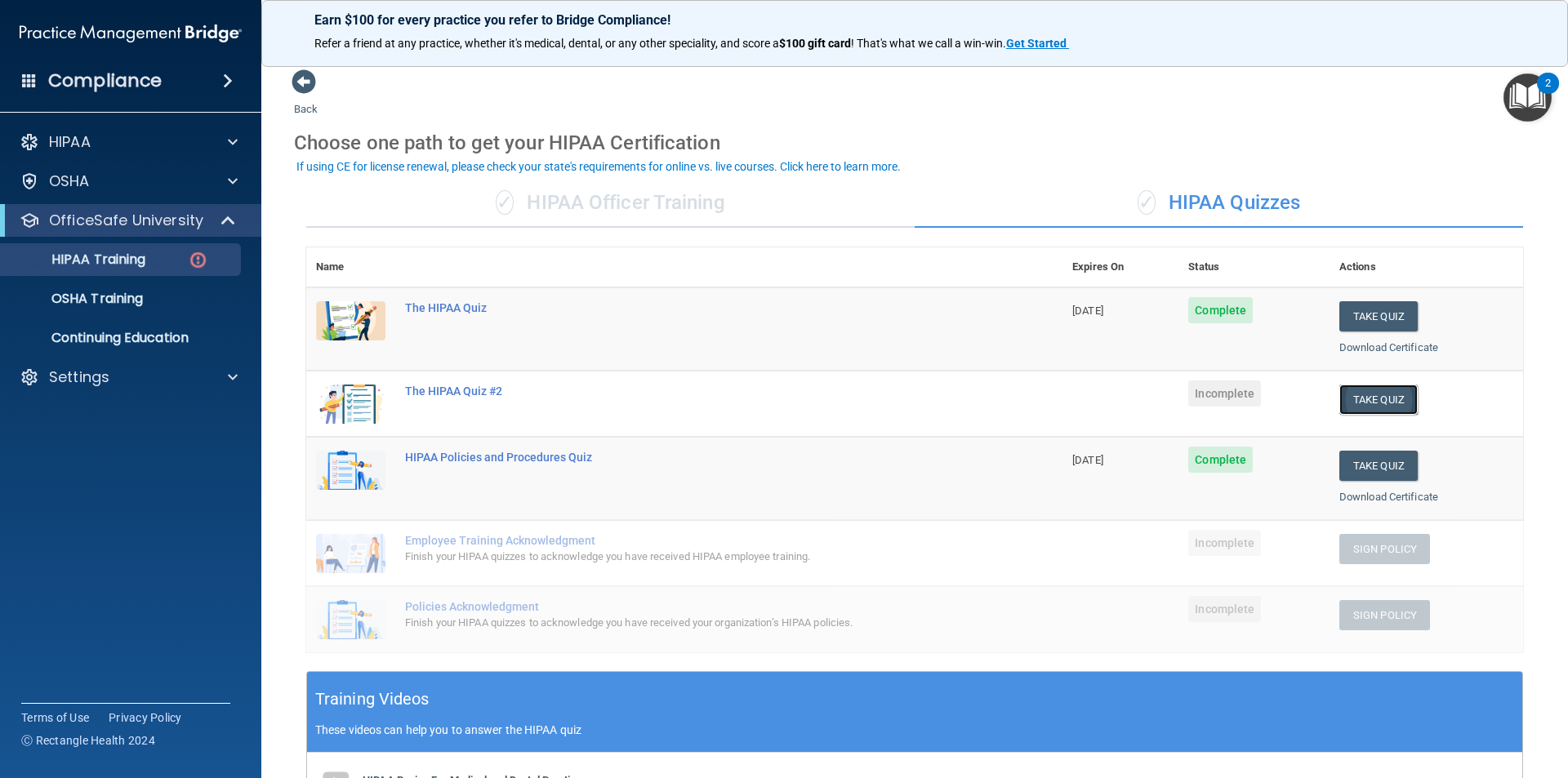
click at [1360, 399] on button "Take Quiz" at bounding box center [1378, 399] width 78 height 30
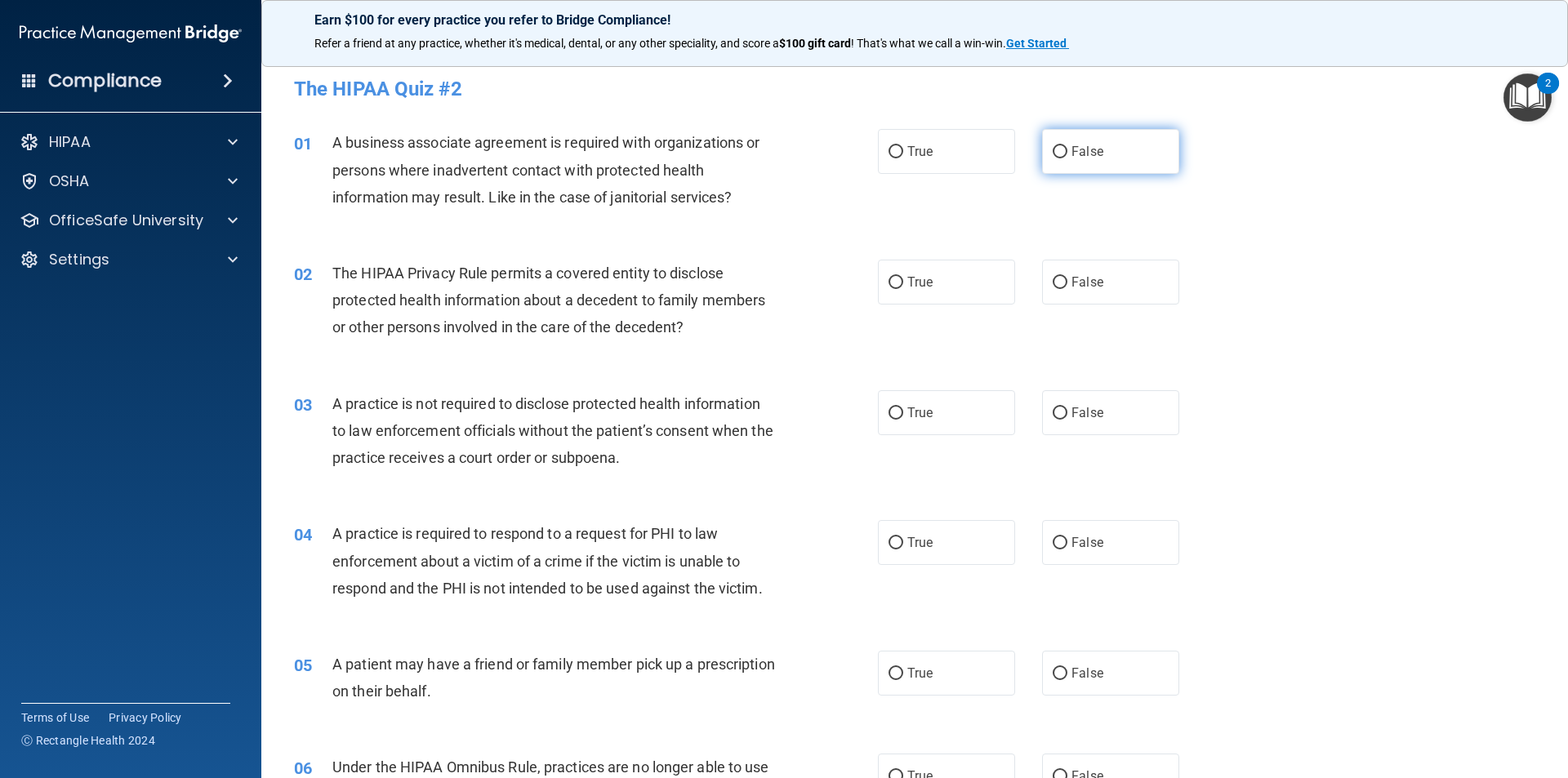
click at [1082, 146] on span "False" at bounding box center [1087, 152] width 32 height 16
click at [1067, 146] on input "False" at bounding box center [1059, 152] width 15 height 12
radio input "true"
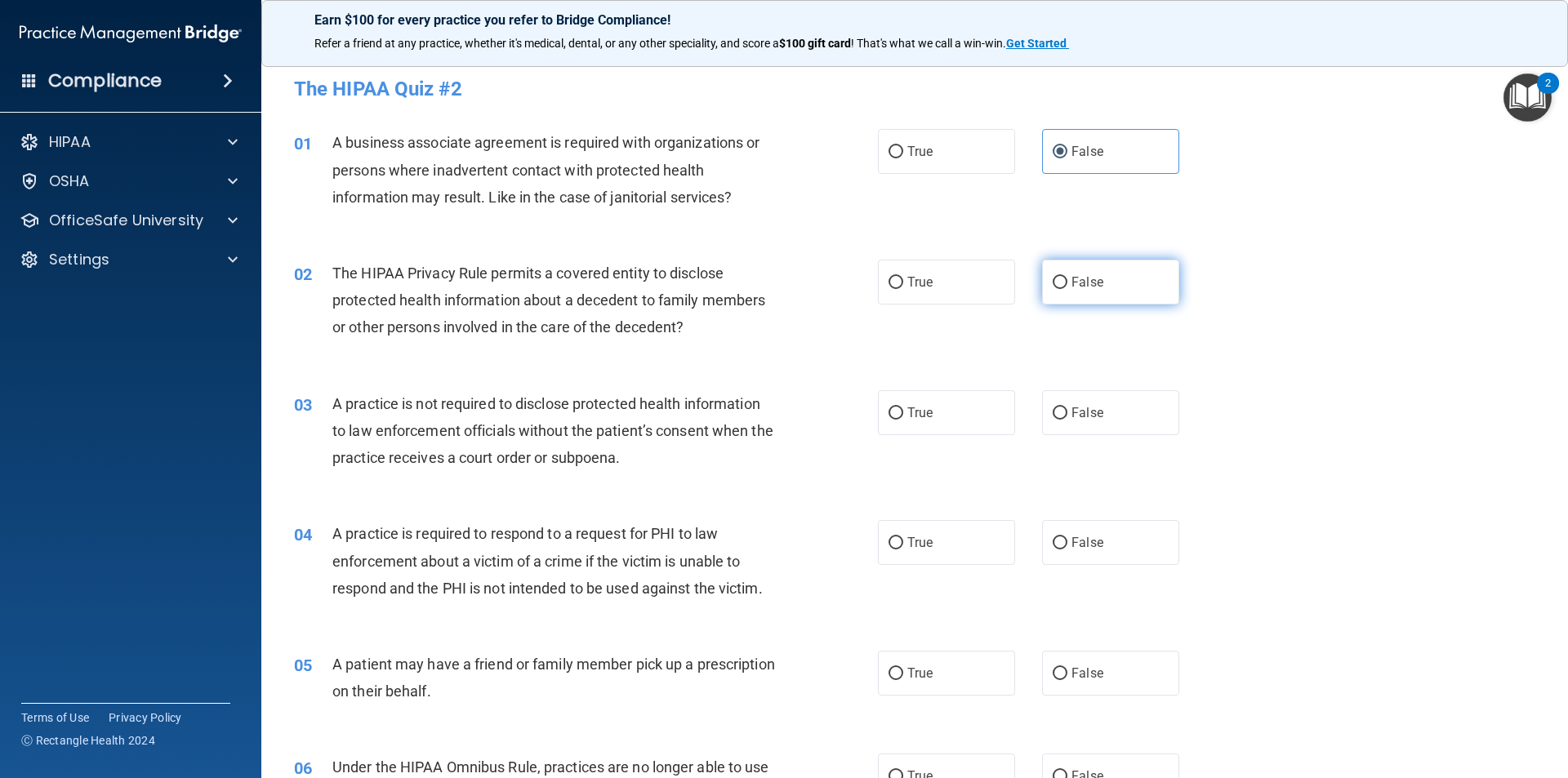
click at [1089, 281] on span "False" at bounding box center [1087, 282] width 32 height 16
click at [1067, 281] on input "False" at bounding box center [1059, 283] width 15 height 12
radio input "true"
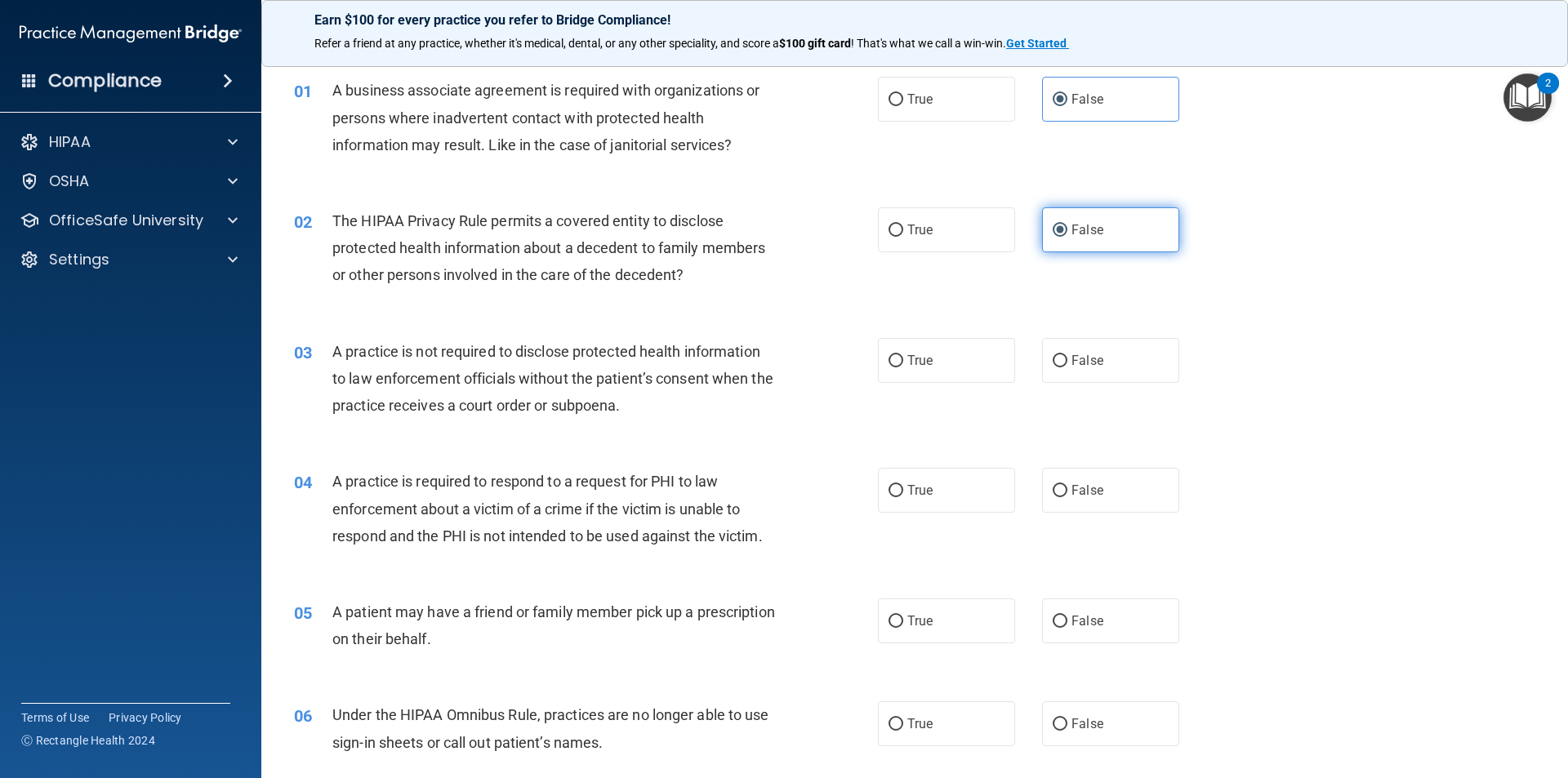
scroll to position [82, 0]
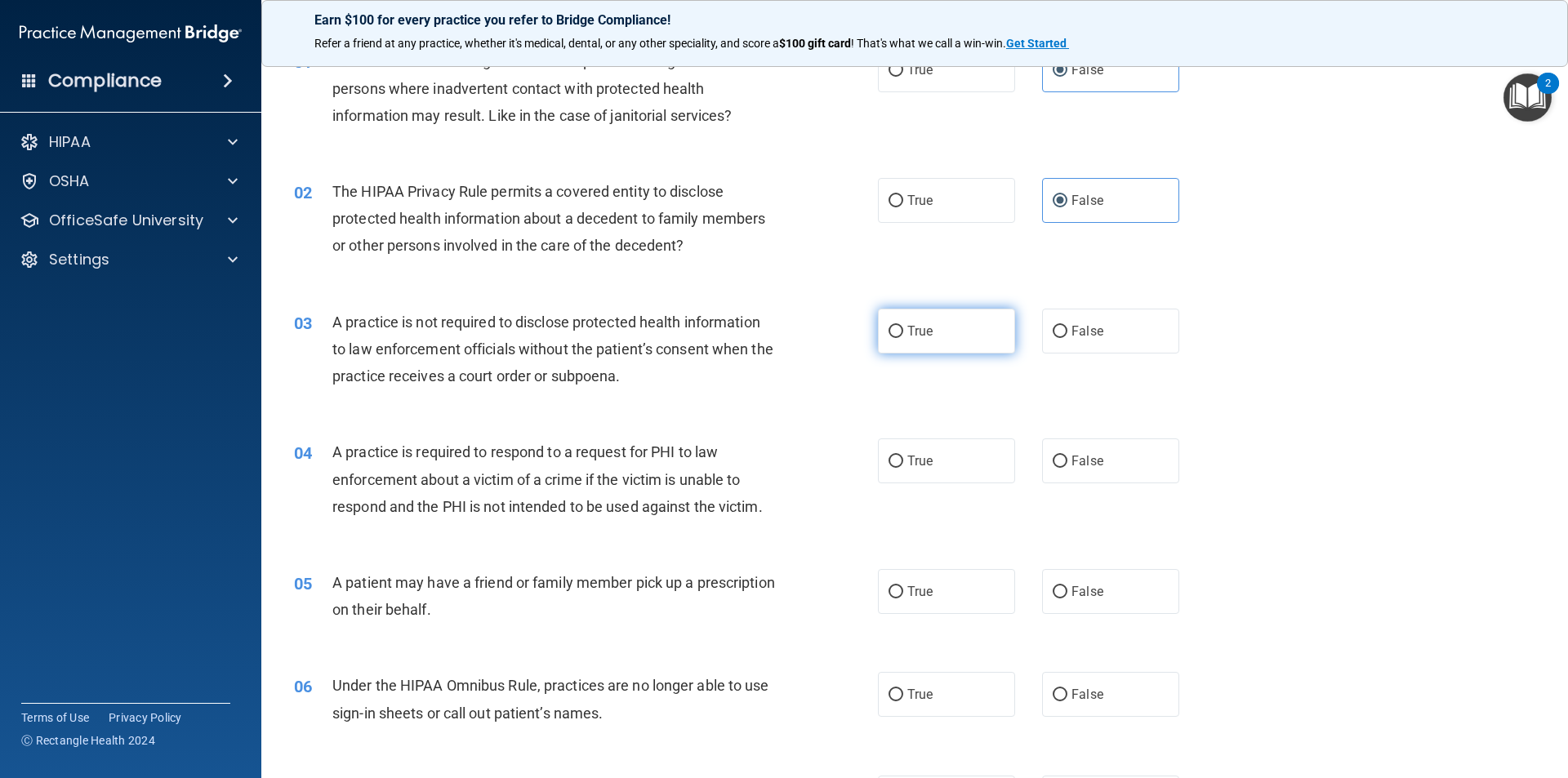
click at [922, 331] on span "True" at bounding box center [919, 331] width 25 height 16
click at [903, 331] on input "True" at bounding box center [895, 332] width 15 height 12
radio input "true"
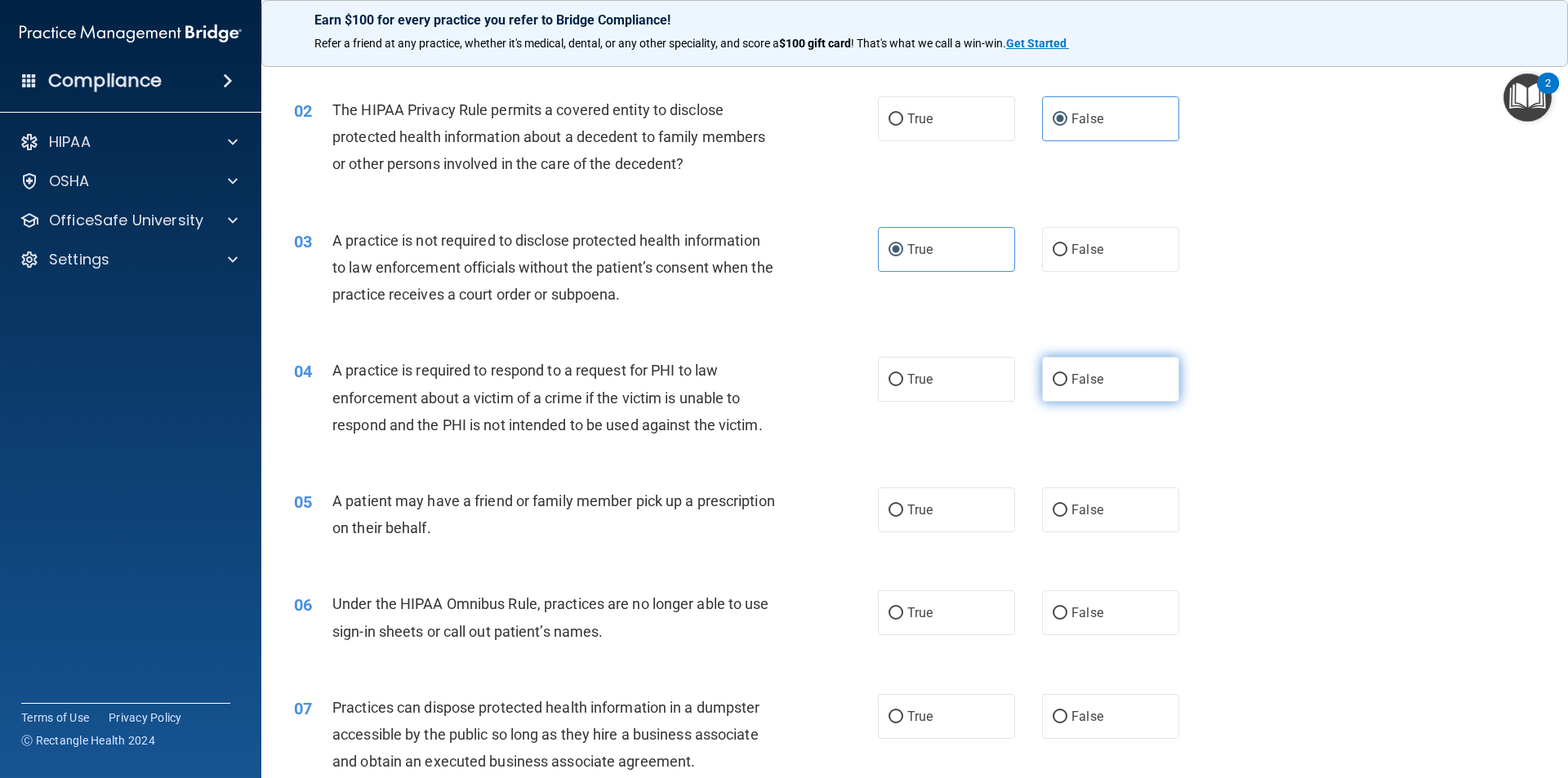
click at [1101, 363] on label "False" at bounding box center [1110, 379] width 137 height 45
click at [1067, 374] on input "False" at bounding box center [1059, 380] width 15 height 12
radio input "true"
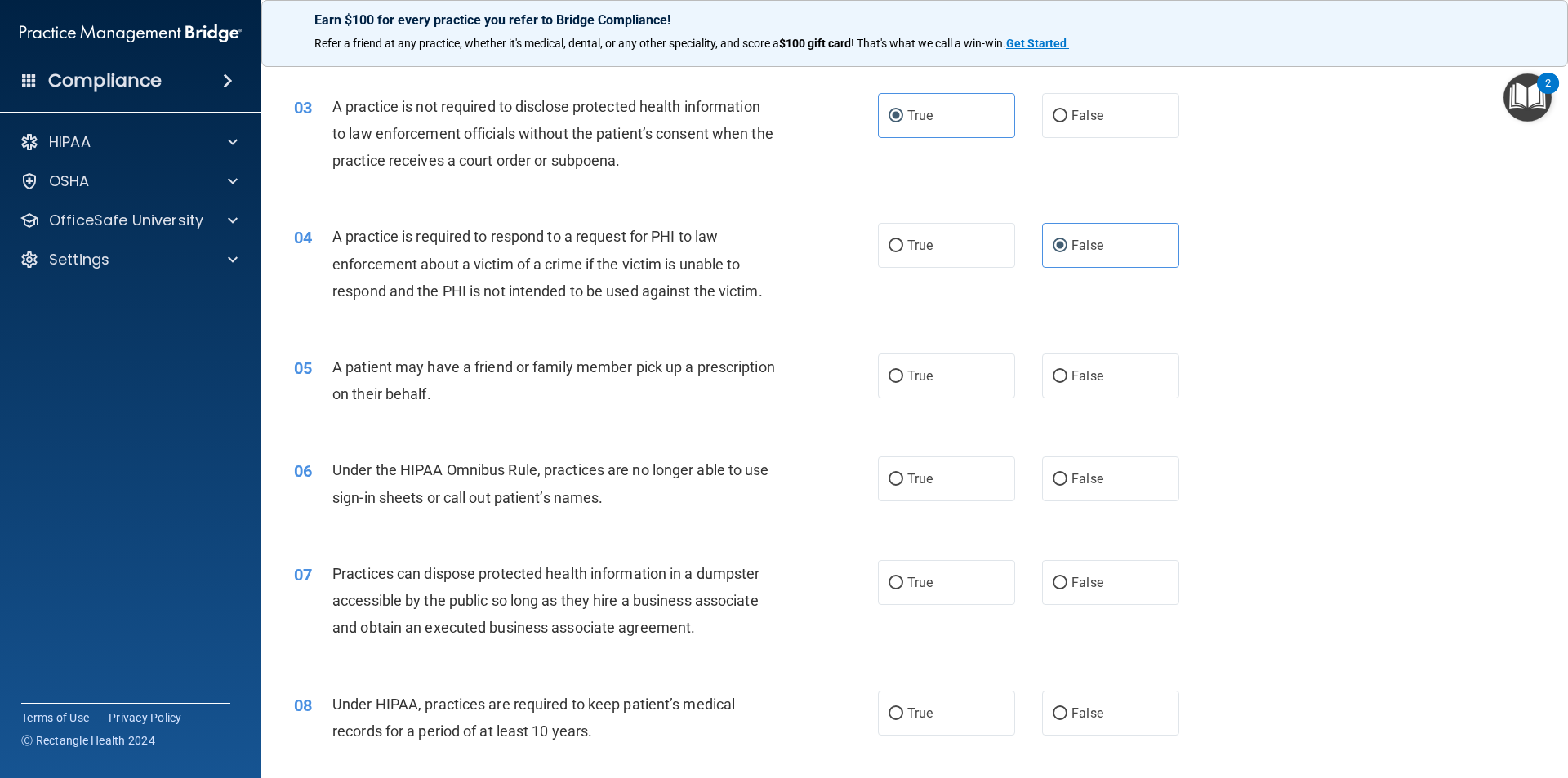
scroll to position [326, 0]
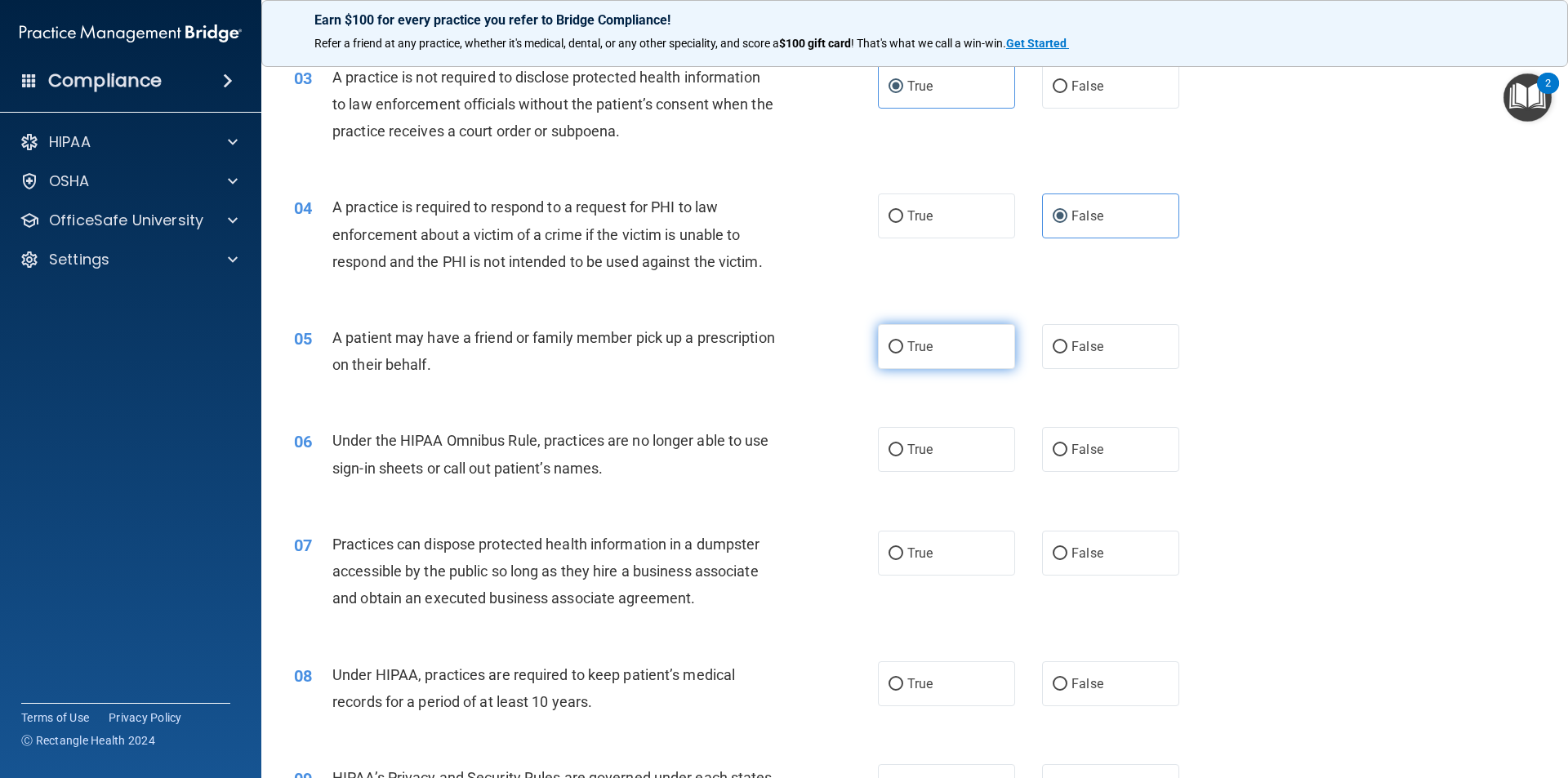
click at [998, 357] on label "True" at bounding box center [946, 346] width 137 height 45
click at [903, 353] on input "True" at bounding box center [895, 347] width 15 height 12
radio input "true"
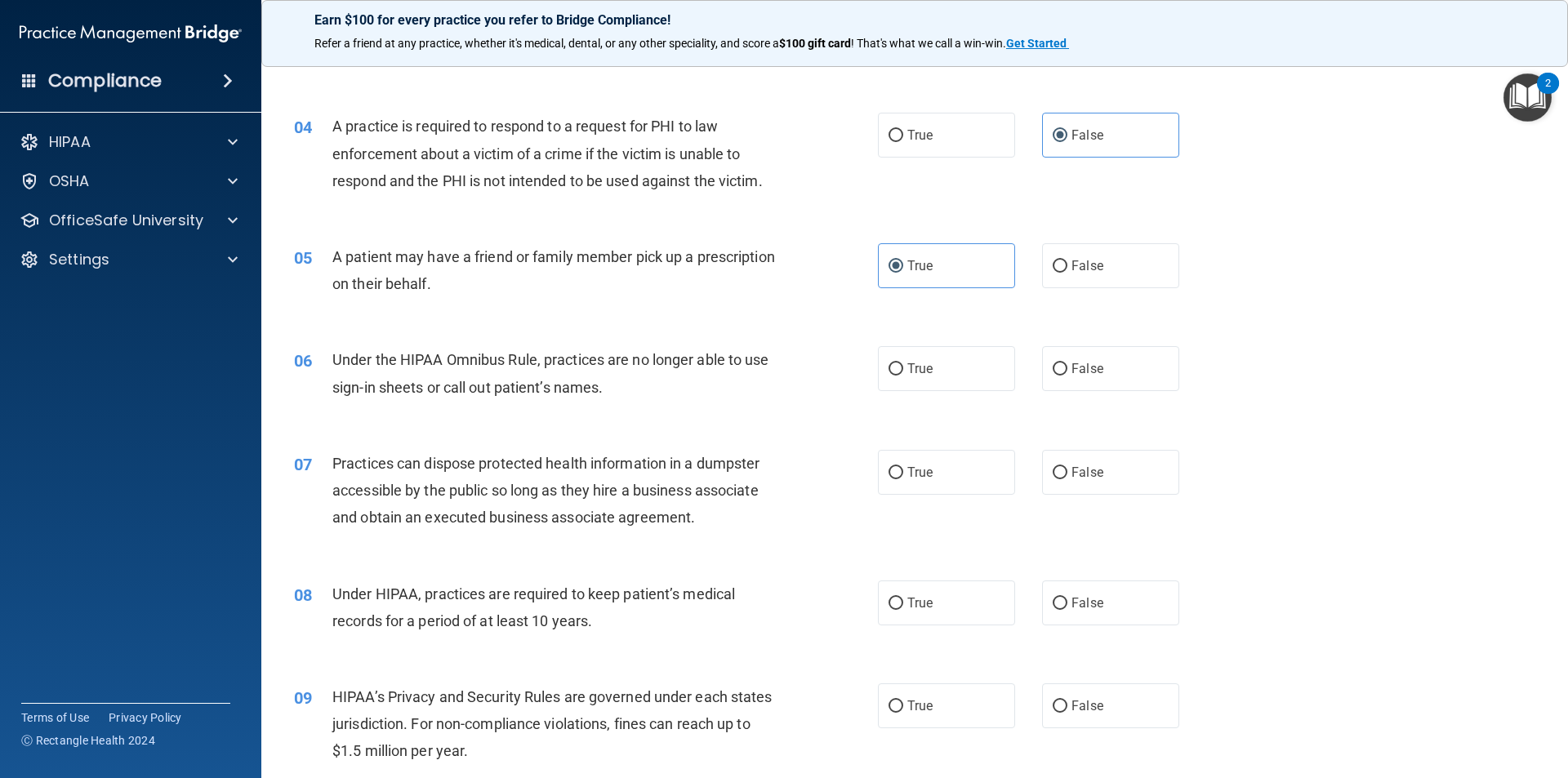
scroll to position [408, 0]
click at [1070, 355] on label "False" at bounding box center [1110, 368] width 137 height 45
click at [1067, 363] on input "False" at bounding box center [1059, 369] width 15 height 12
radio input "true"
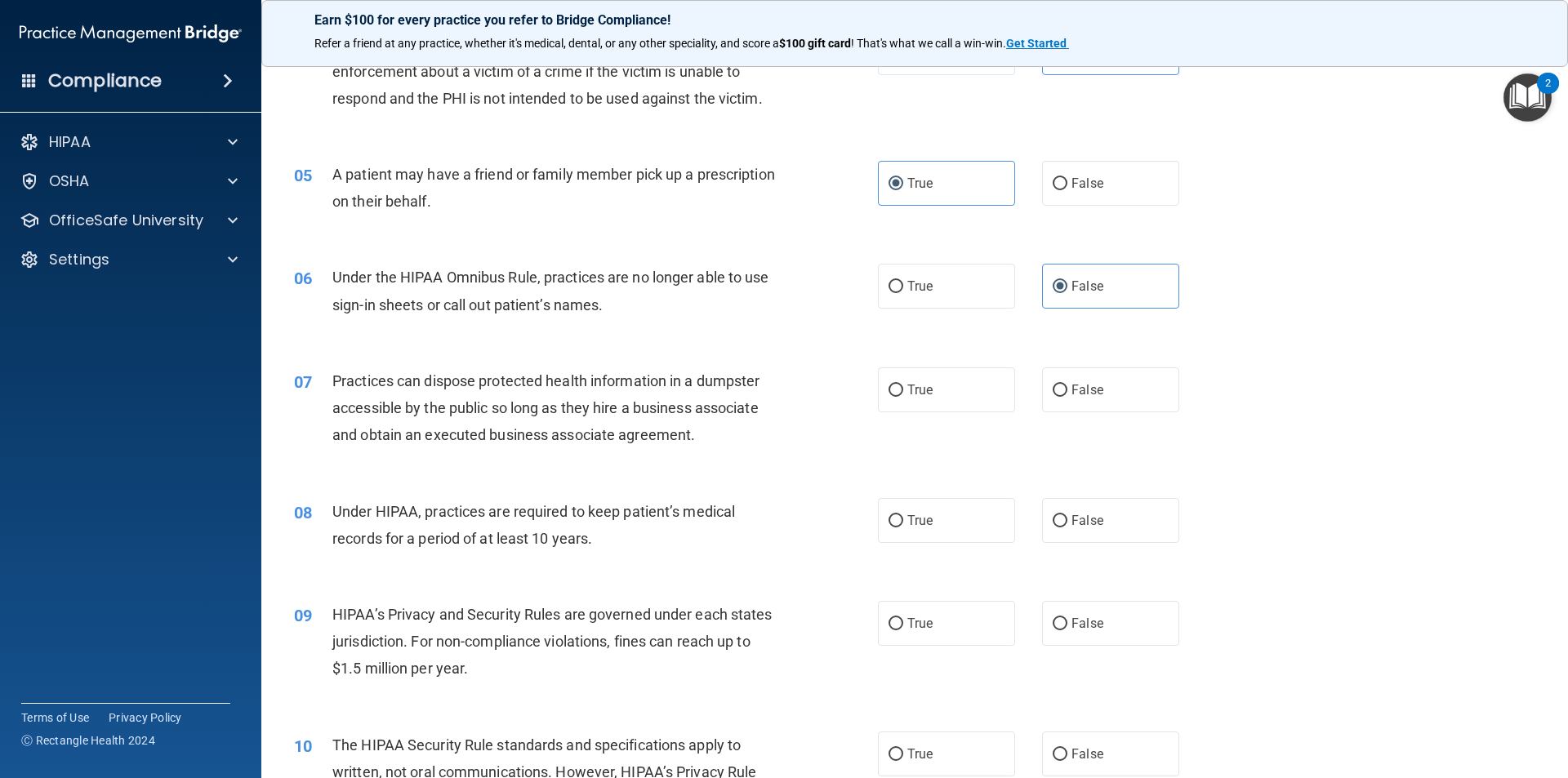
click at [1025, 394] on div "True False" at bounding box center [1042, 390] width 329 height 45
click at [1071, 396] on span "False" at bounding box center [1087, 390] width 32 height 16
click at [1065, 396] on input "False" at bounding box center [1059, 391] width 15 height 12
radio input "true"
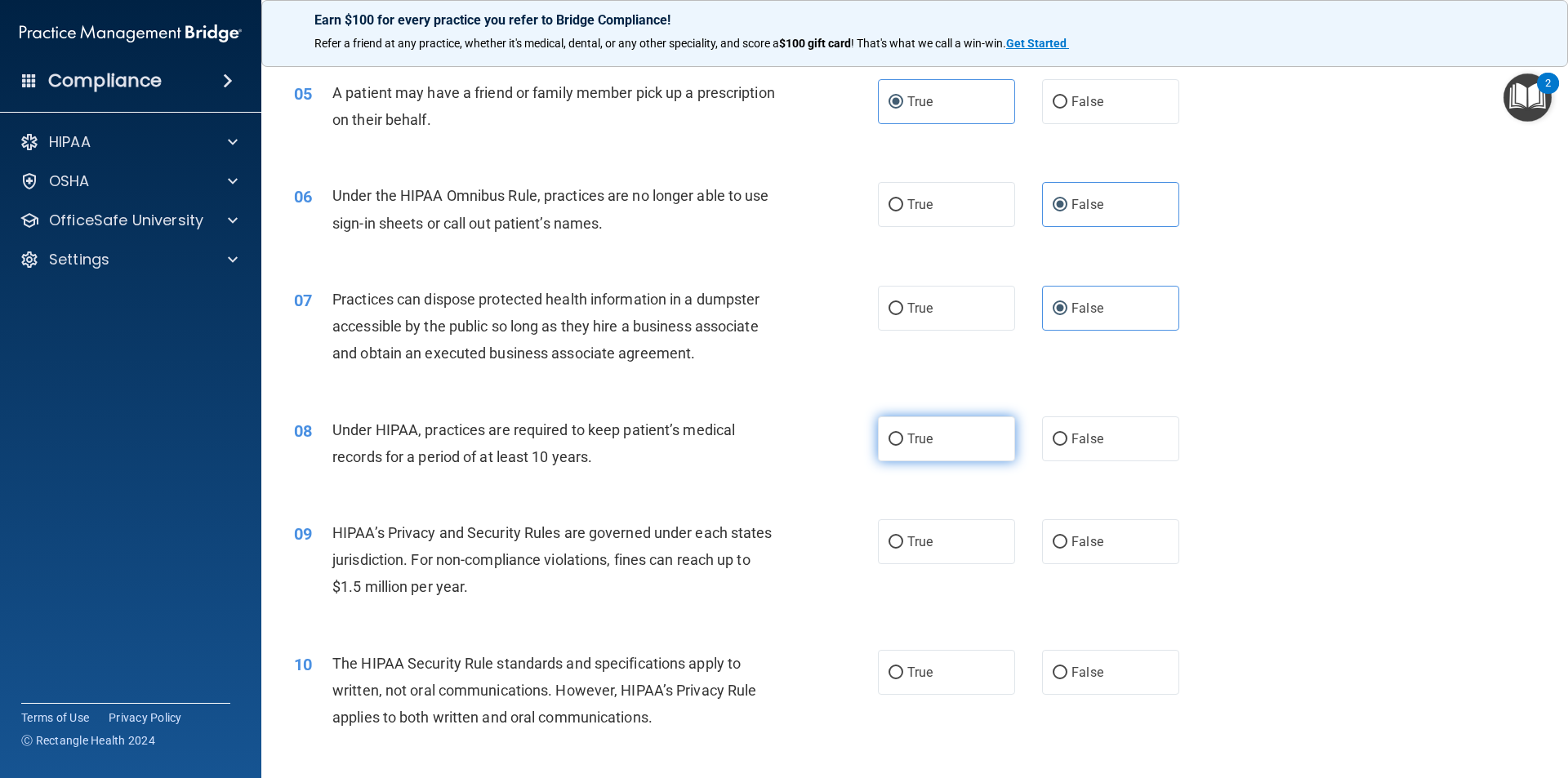
click at [941, 451] on label "True" at bounding box center [946, 439] width 137 height 45
click at [903, 445] on input "True" at bounding box center [895, 439] width 15 height 12
radio input "true"
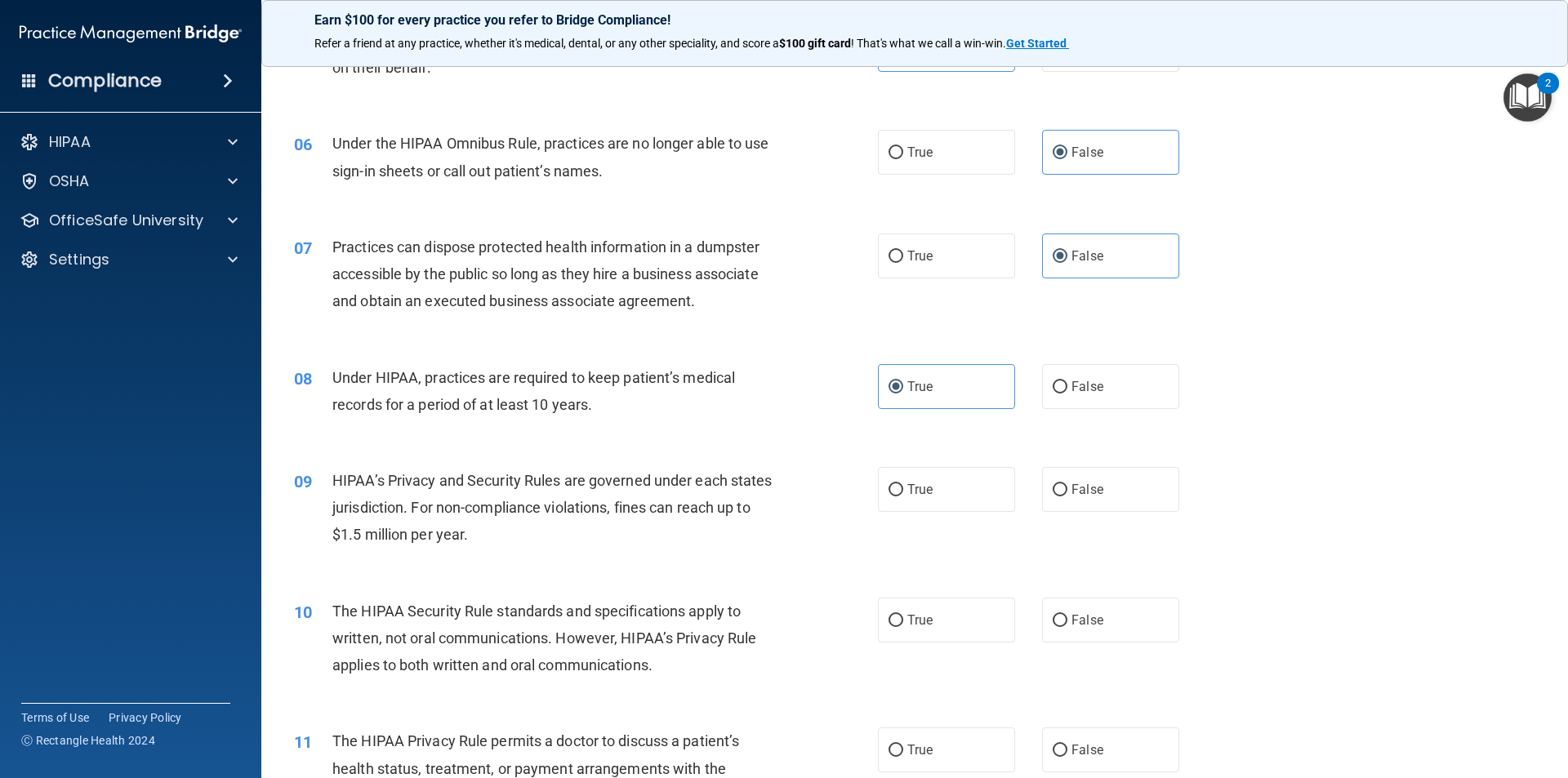
scroll to position [653, 0]
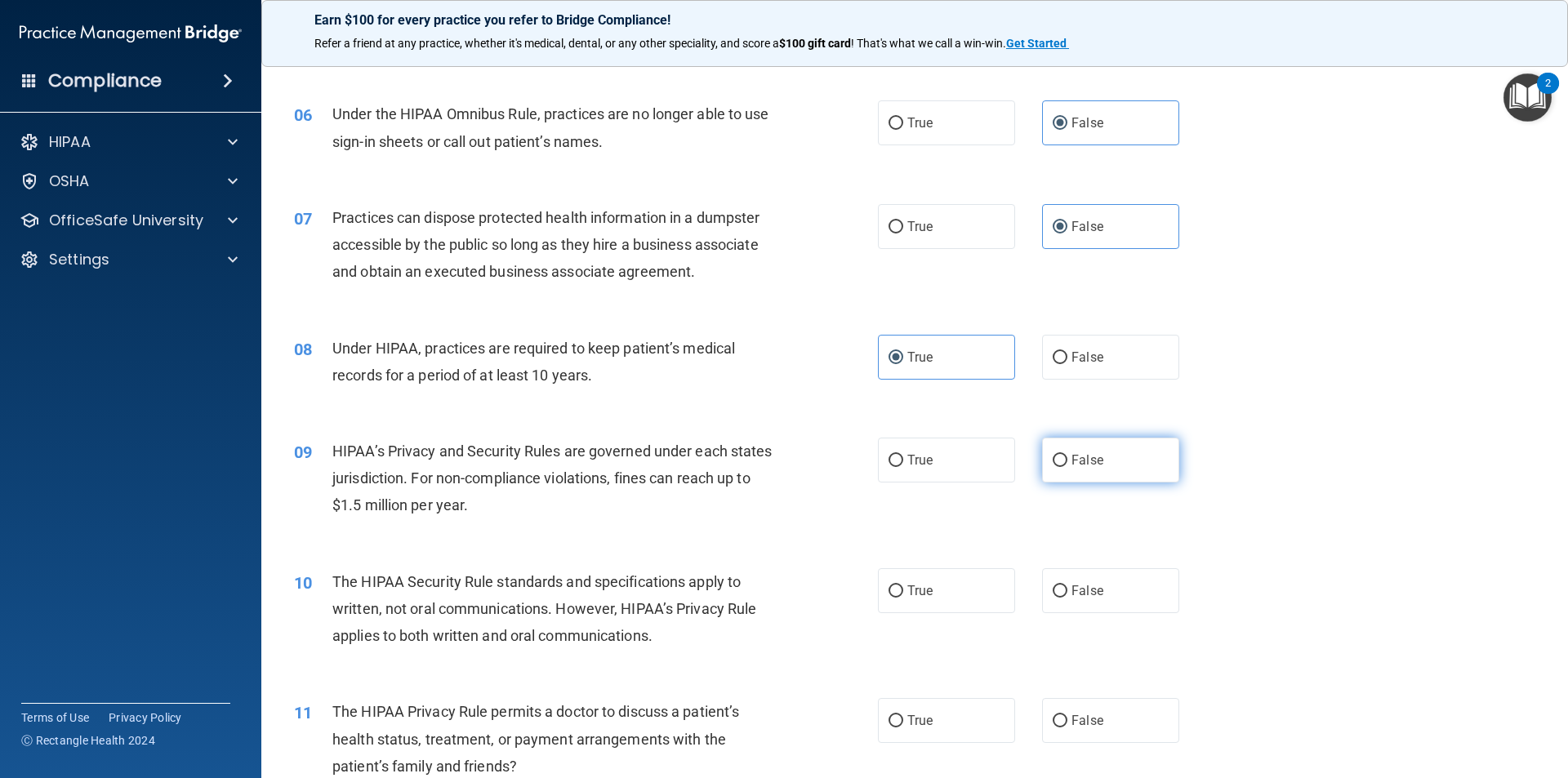
click at [1119, 458] on label "False" at bounding box center [1110, 460] width 137 height 45
click at [1067, 458] on input "False" at bounding box center [1059, 461] width 15 height 12
radio input "true"
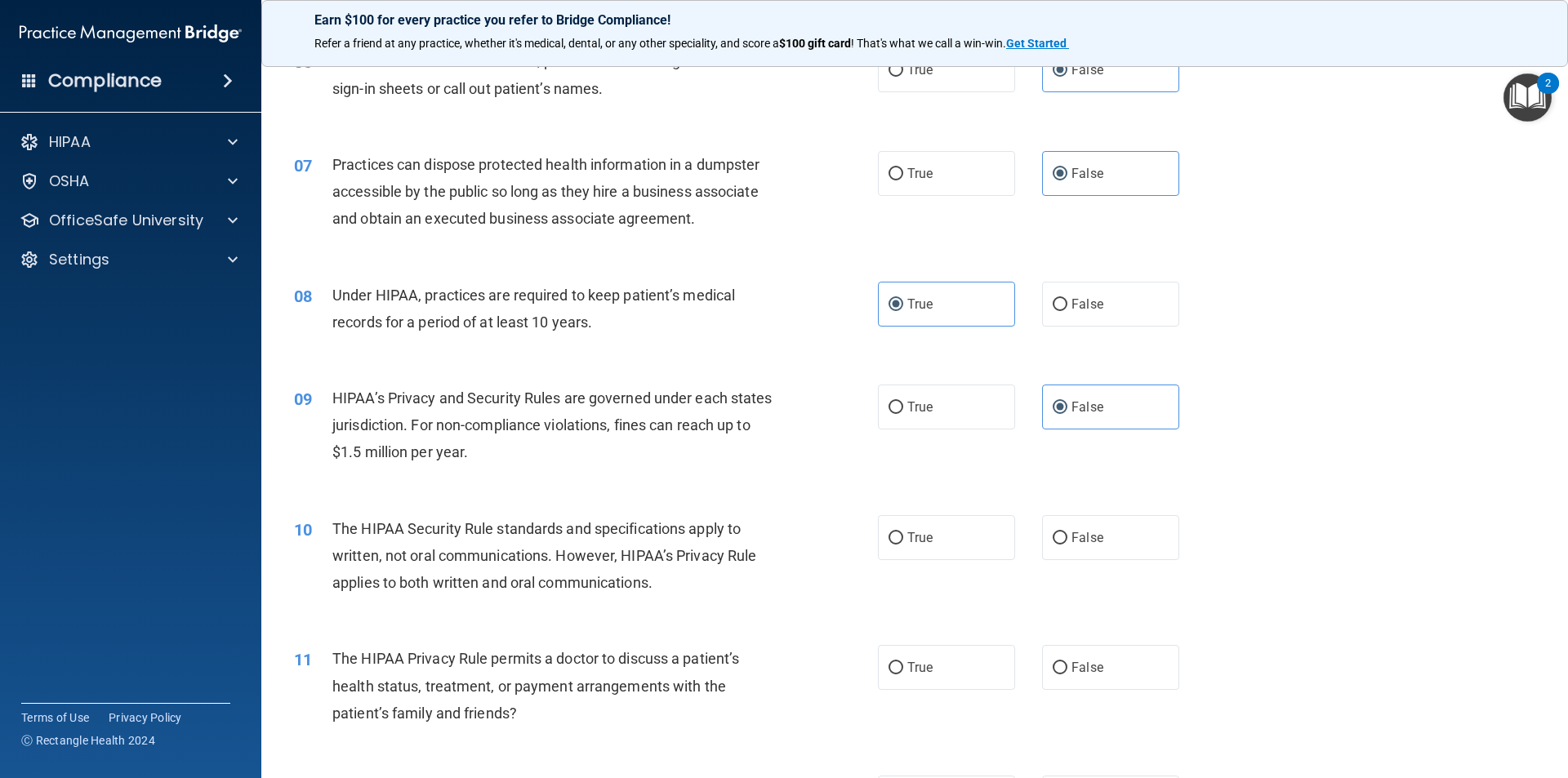
scroll to position [735, 0]
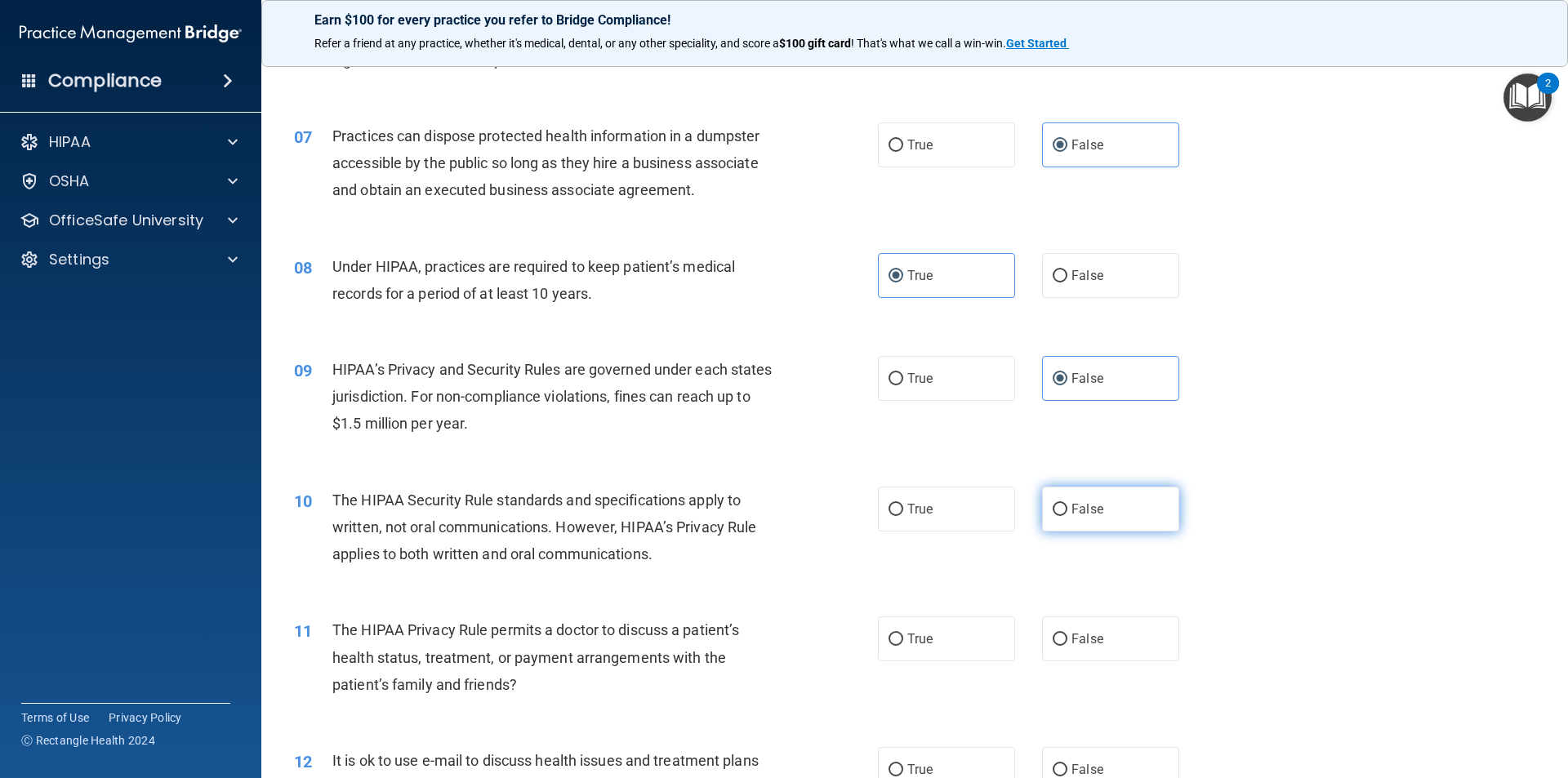
click at [1099, 517] on label "False" at bounding box center [1110, 509] width 137 height 45
click at [1067, 516] on input "False" at bounding box center [1059, 510] width 15 height 12
radio input "true"
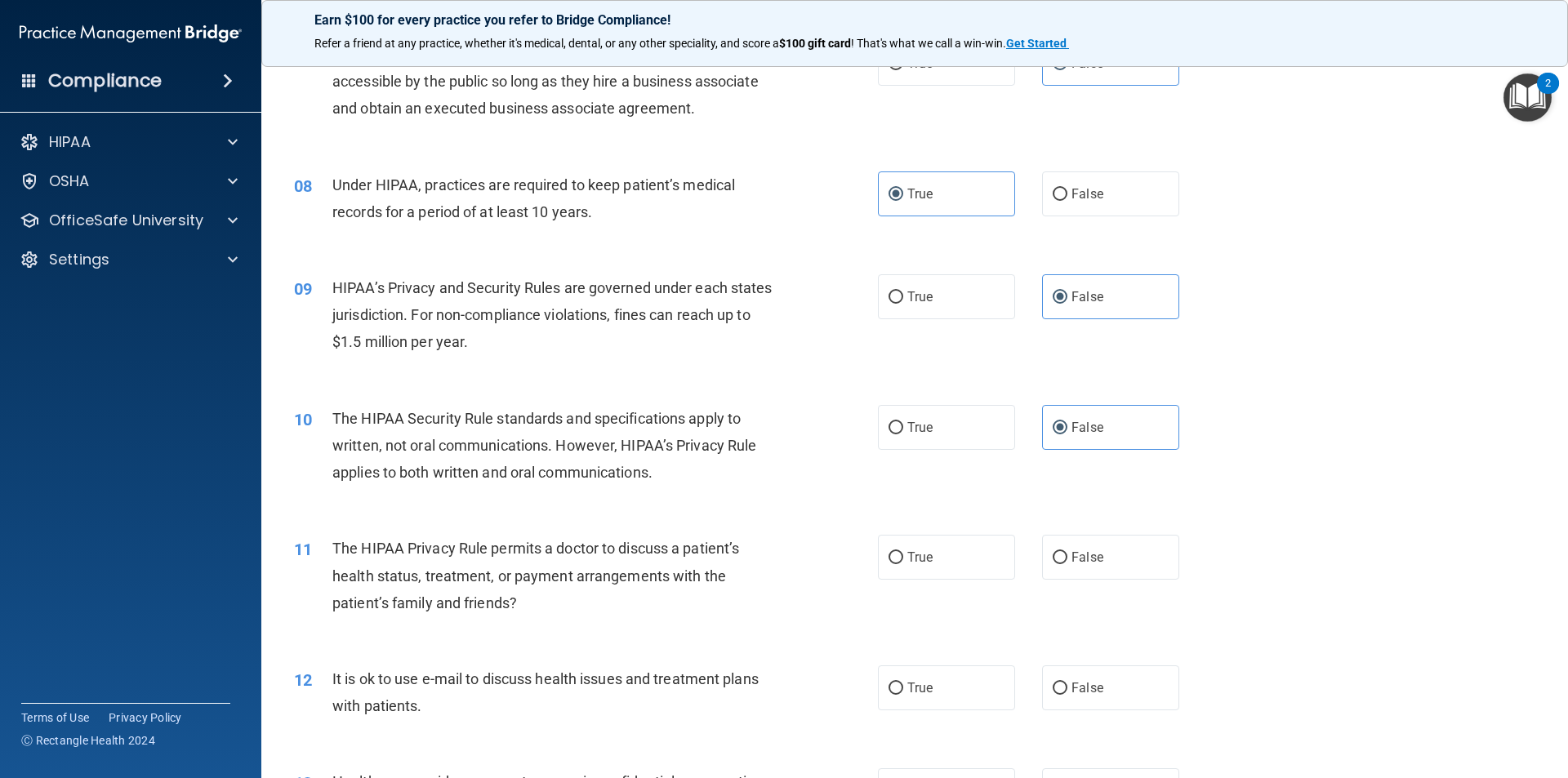
scroll to position [898, 0]
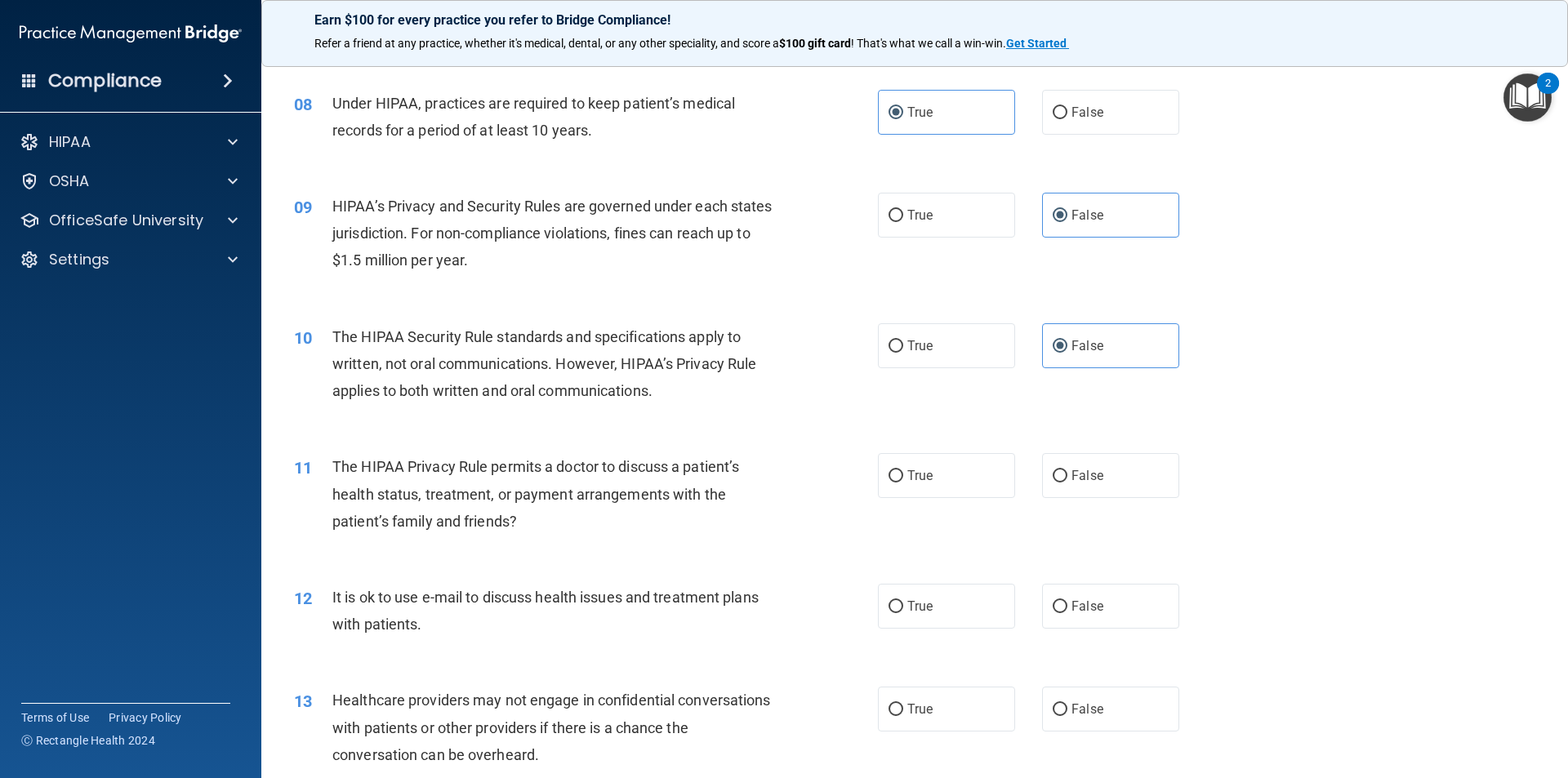
click at [1020, 430] on div "10 The HIPAA Security Rule standards and specifications apply to written, not o…" at bounding box center [914, 368] width 1266 height 130
click at [1100, 466] on label "False" at bounding box center [1110, 476] width 137 height 45
click at [1067, 471] on input "False" at bounding box center [1059, 477] width 15 height 12
radio input "true"
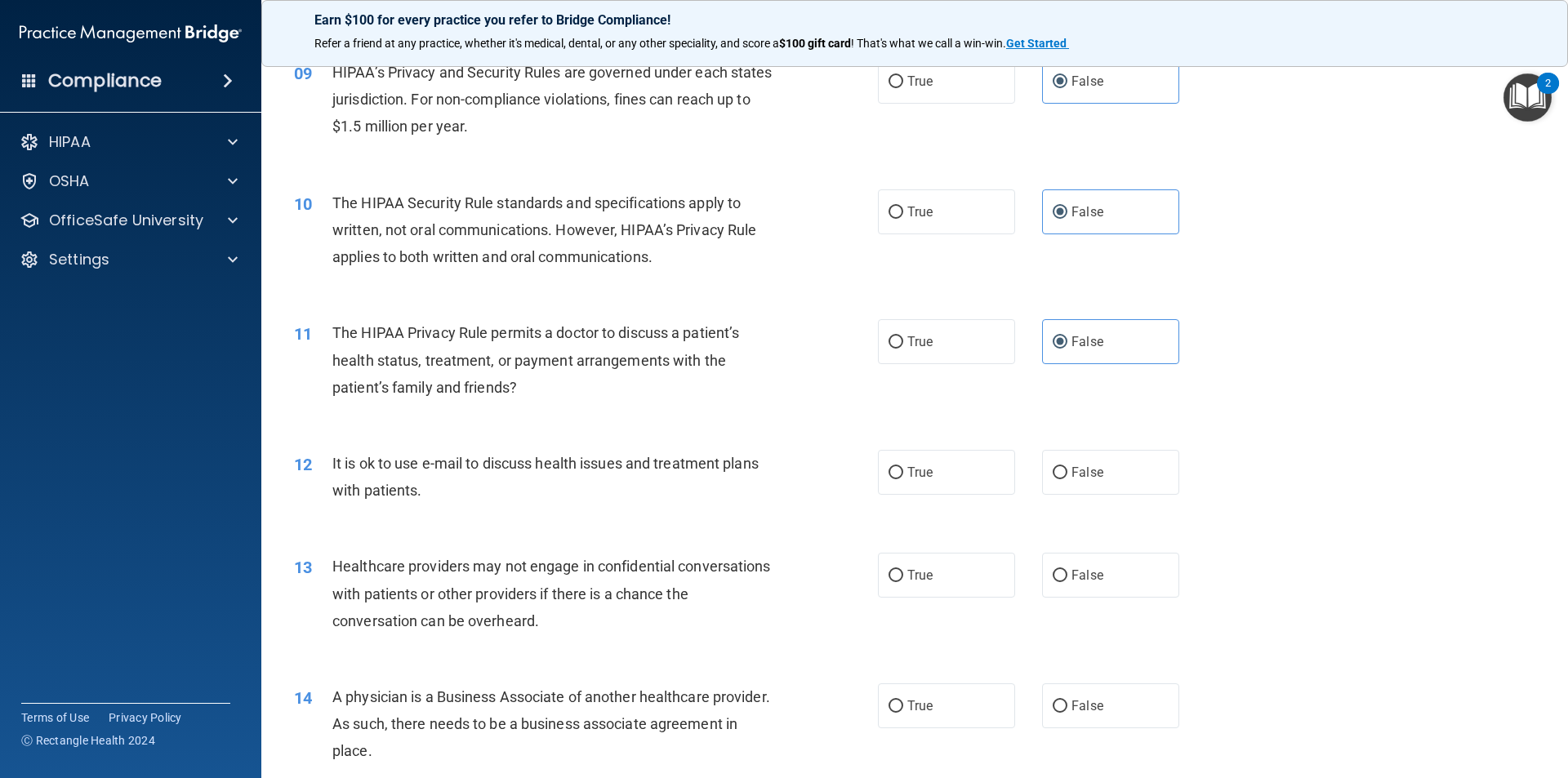
scroll to position [1061, 0]
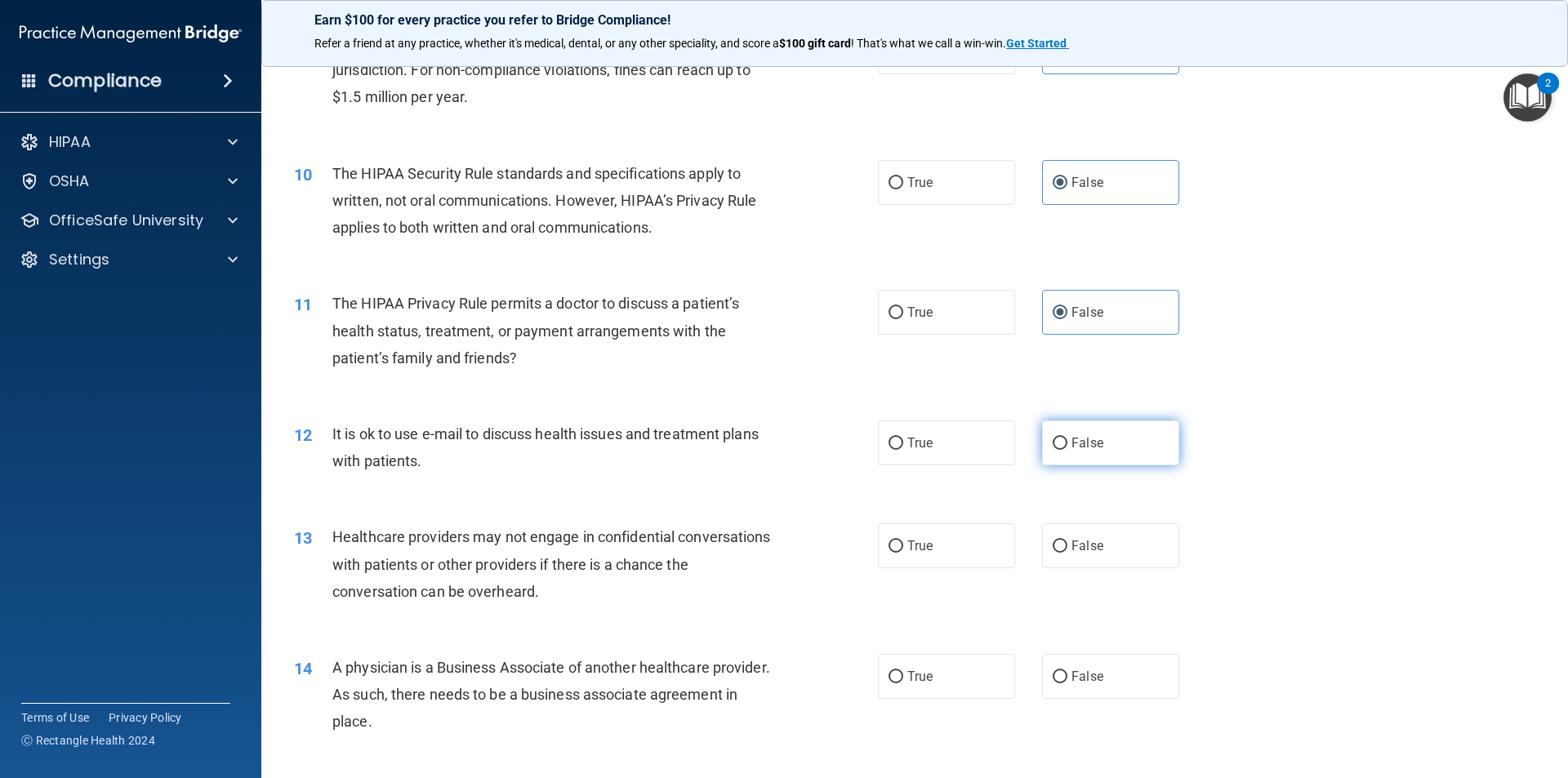
click at [1062, 424] on label "False" at bounding box center [1110, 443] width 137 height 45
click at [1062, 438] on input "False" at bounding box center [1059, 444] width 15 height 12
radio input "true"
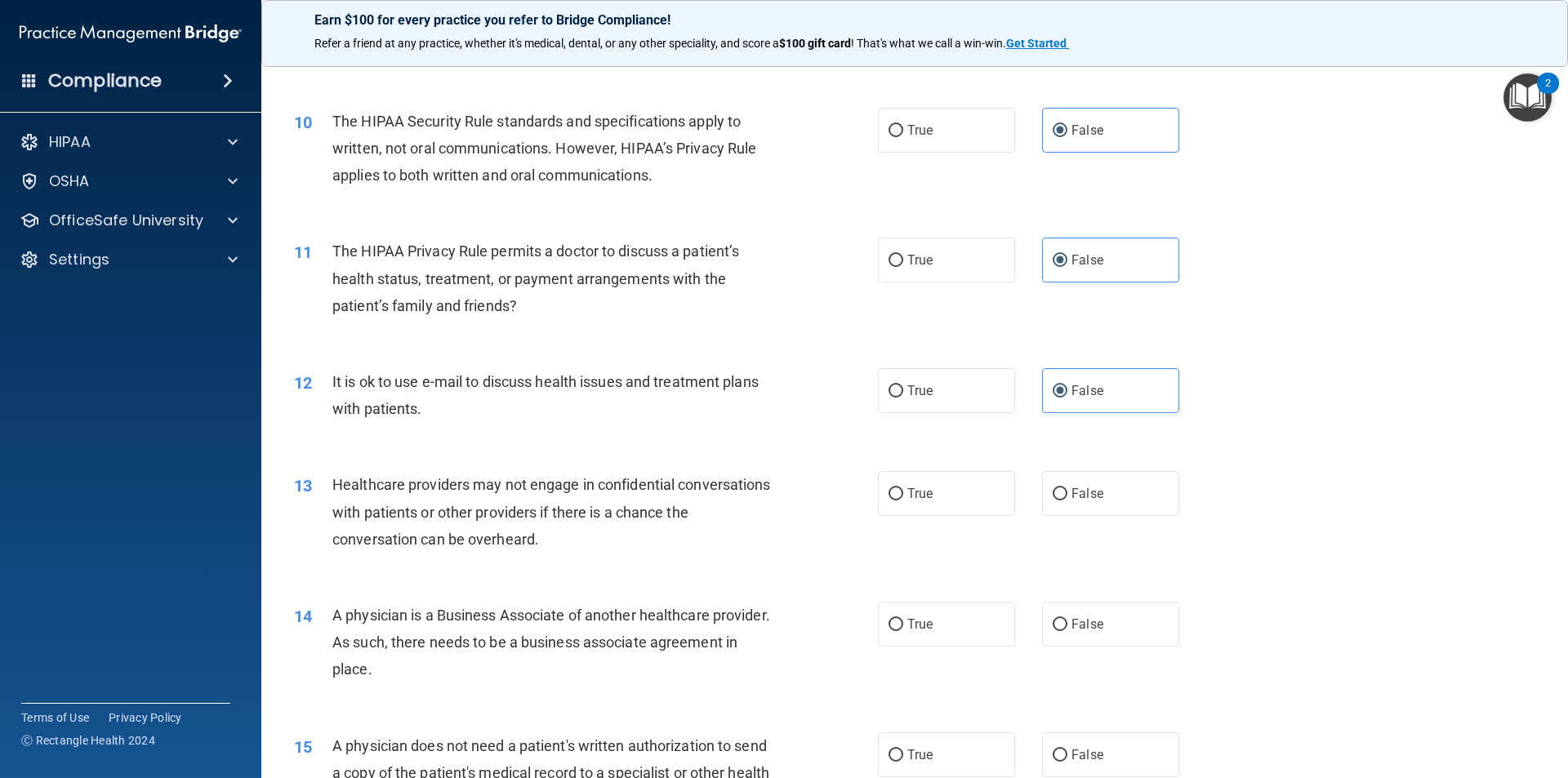
scroll to position [1144, 0]
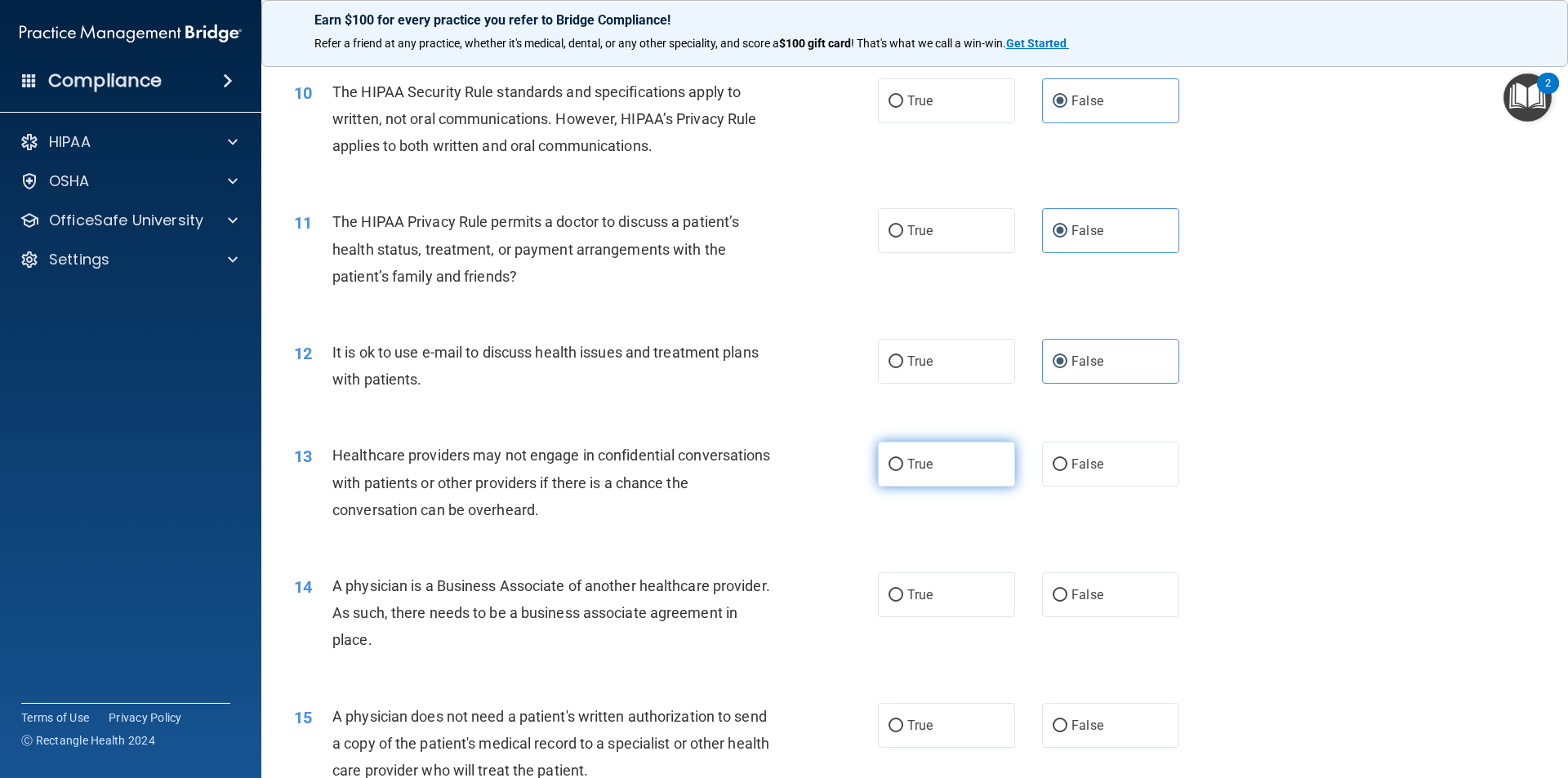
click at [988, 445] on label "True" at bounding box center [946, 465] width 137 height 45
click at [903, 458] on input "True" at bounding box center [895, 465] width 15 height 12
radio input "true"
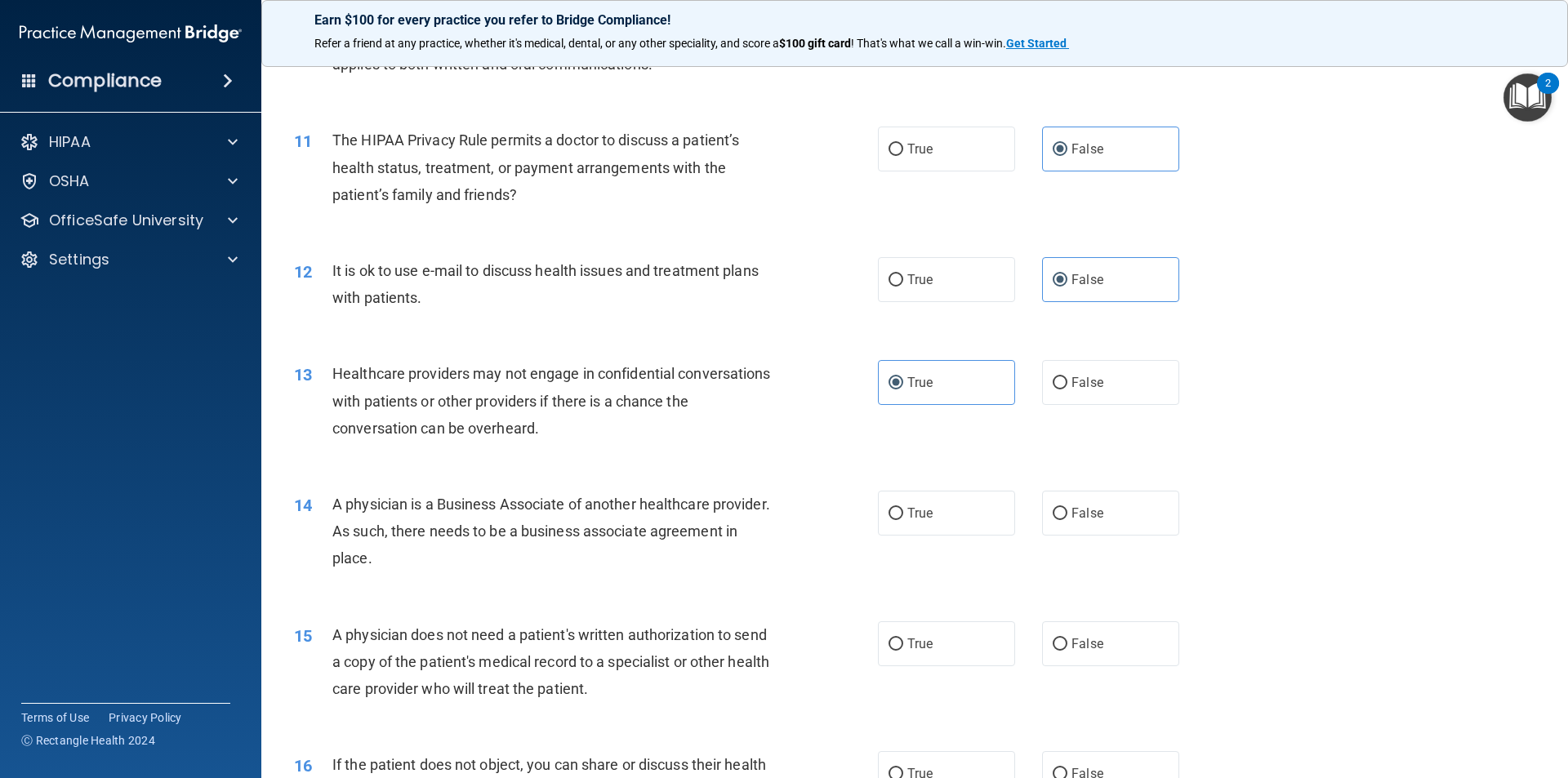
scroll to position [1307, 0]
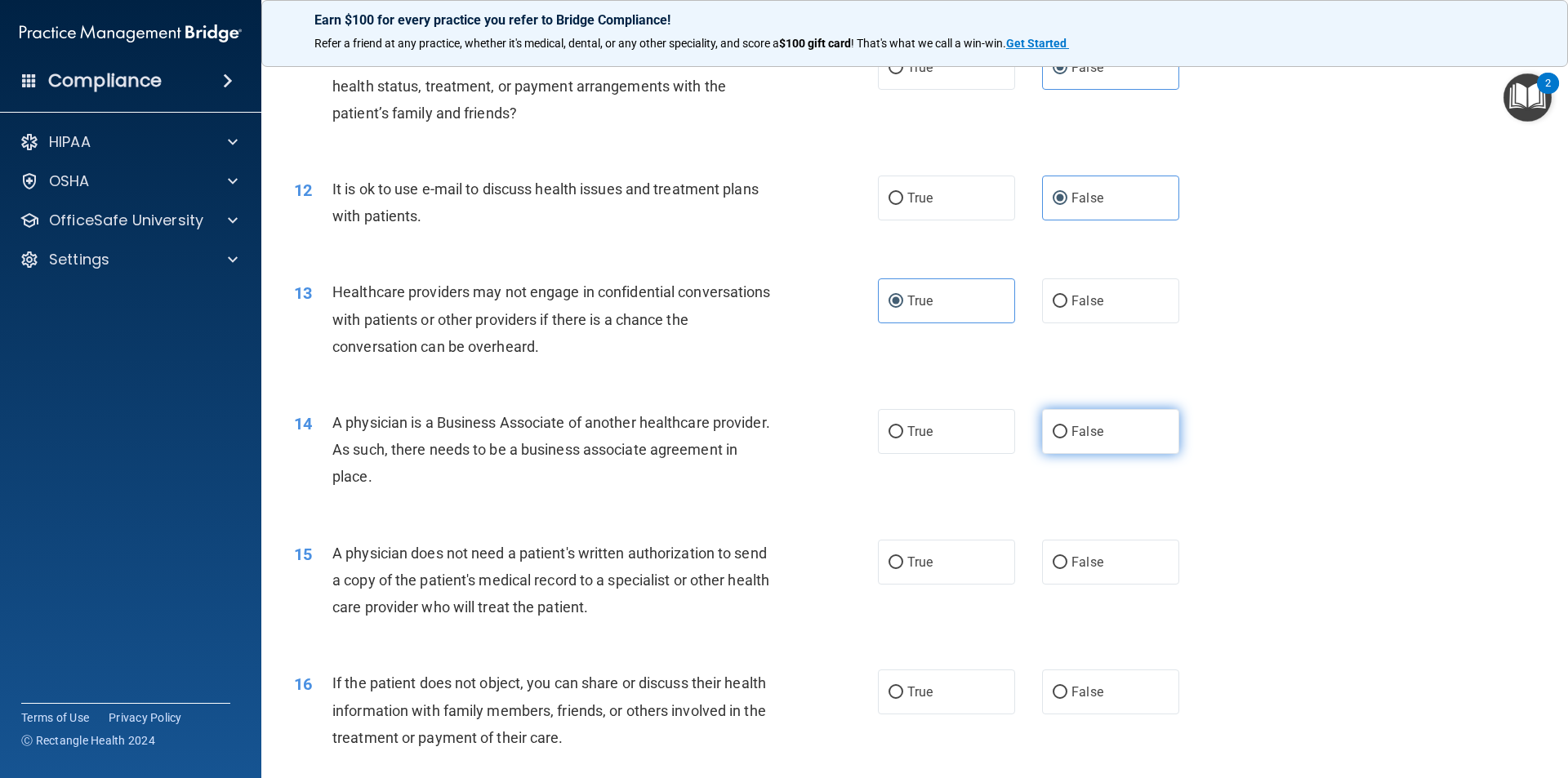
click at [1077, 438] on span "False" at bounding box center [1087, 432] width 32 height 16
click at [1067, 438] on input "False" at bounding box center [1059, 432] width 15 height 12
radio input "true"
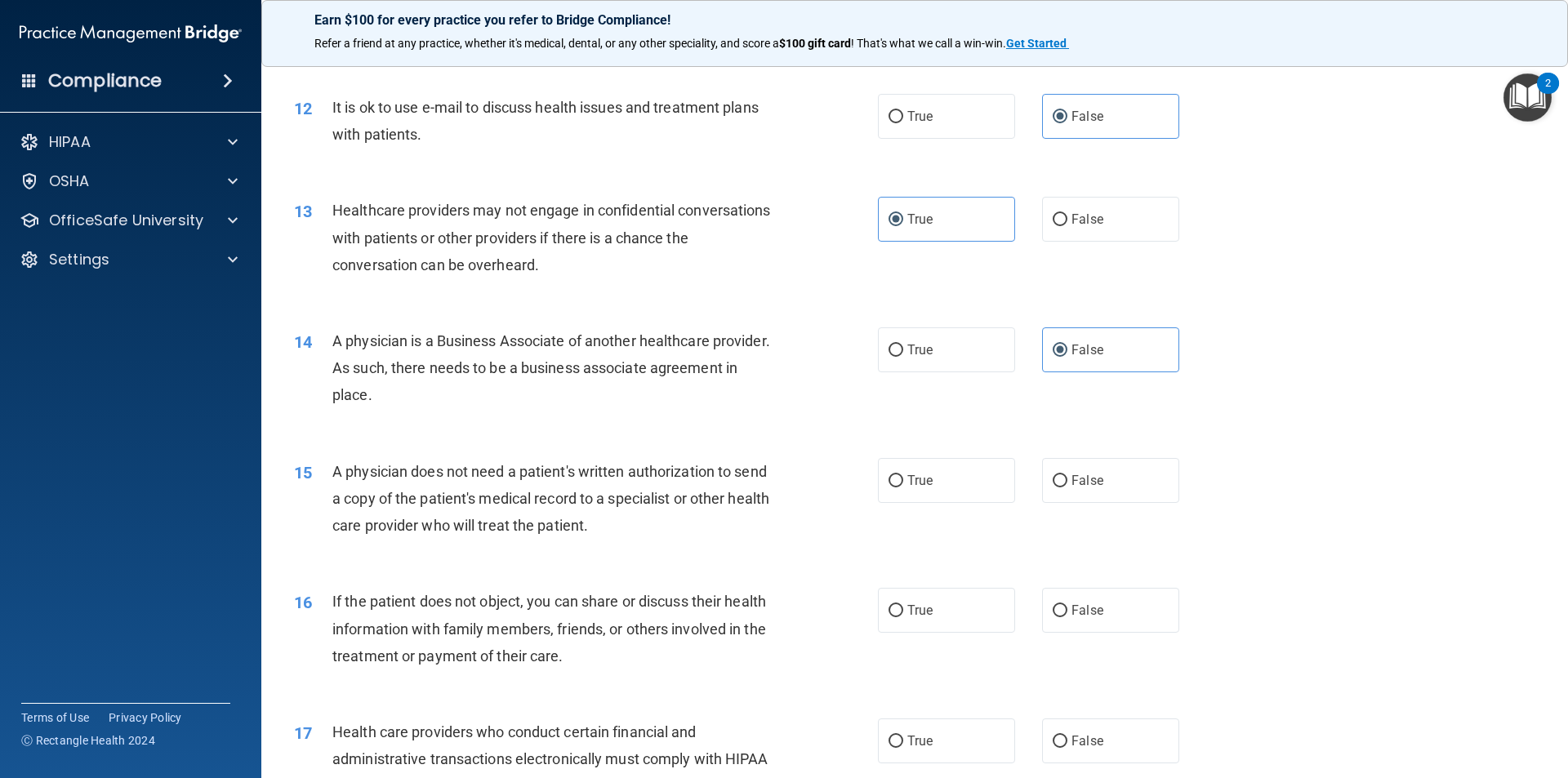
scroll to position [1470, 0]
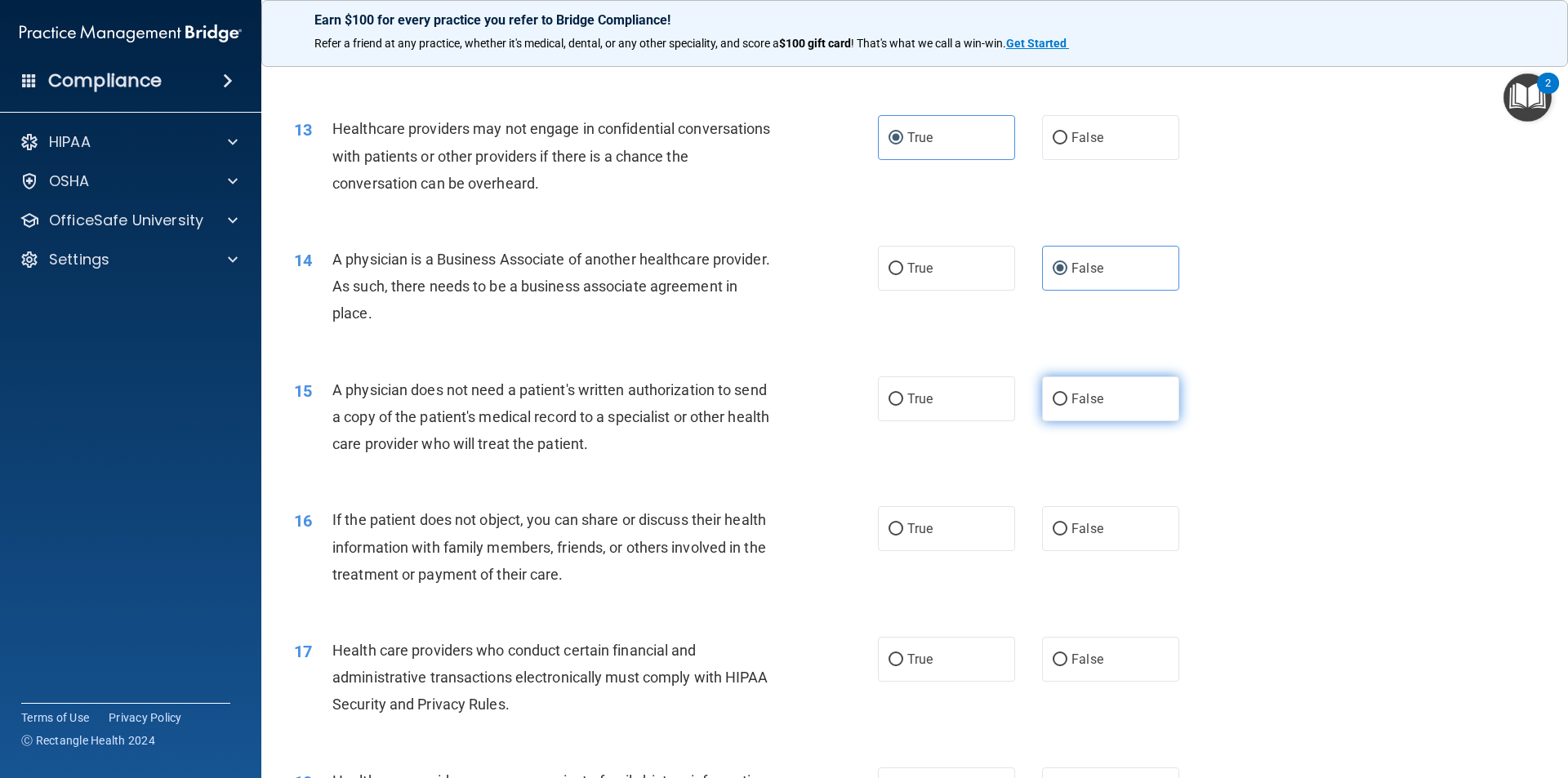
click at [1088, 392] on span "False" at bounding box center [1087, 399] width 32 height 16
click at [1067, 393] on input "False" at bounding box center [1059, 399] width 15 height 12
radio input "true"
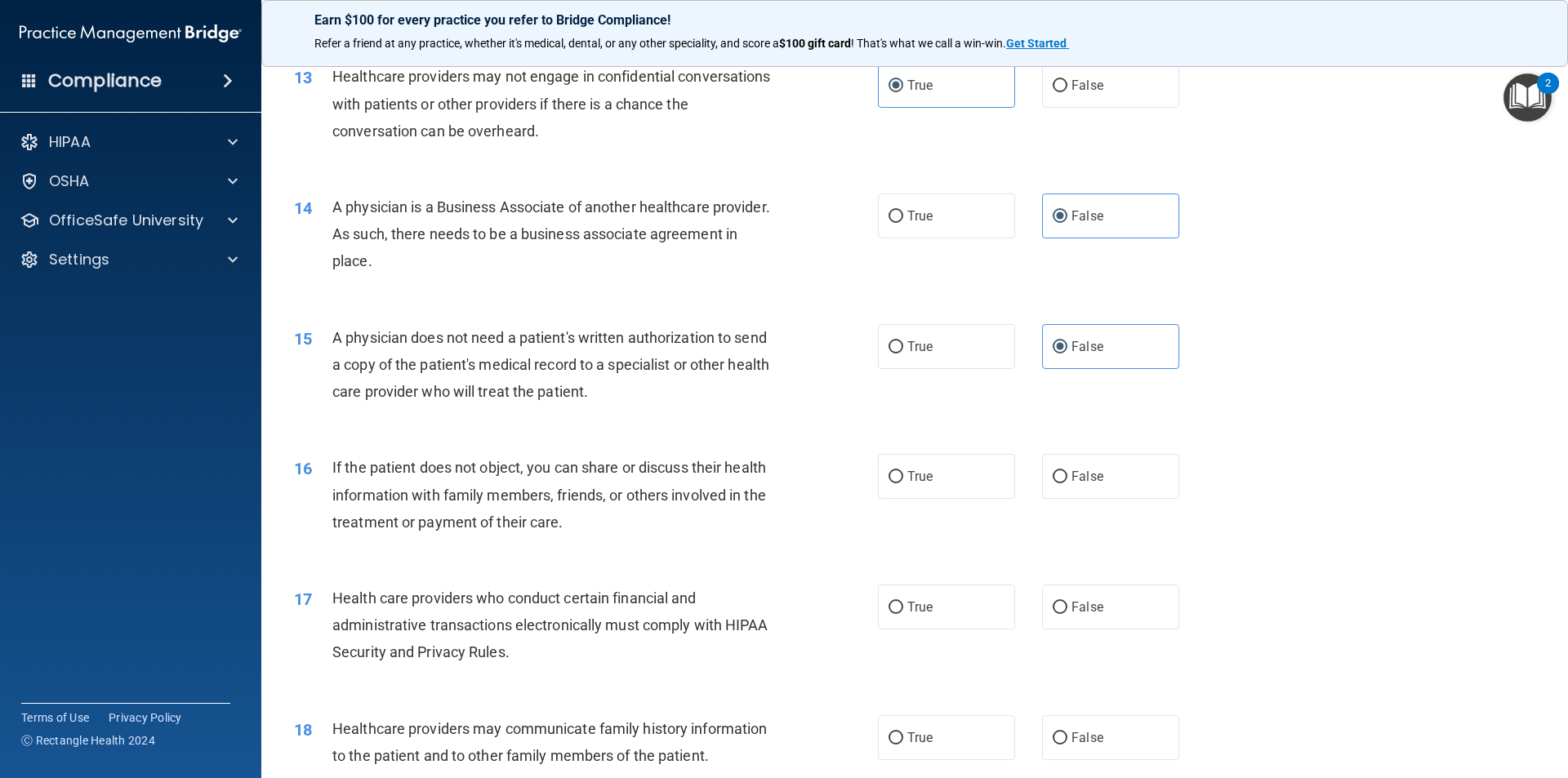
scroll to position [1552, 0]
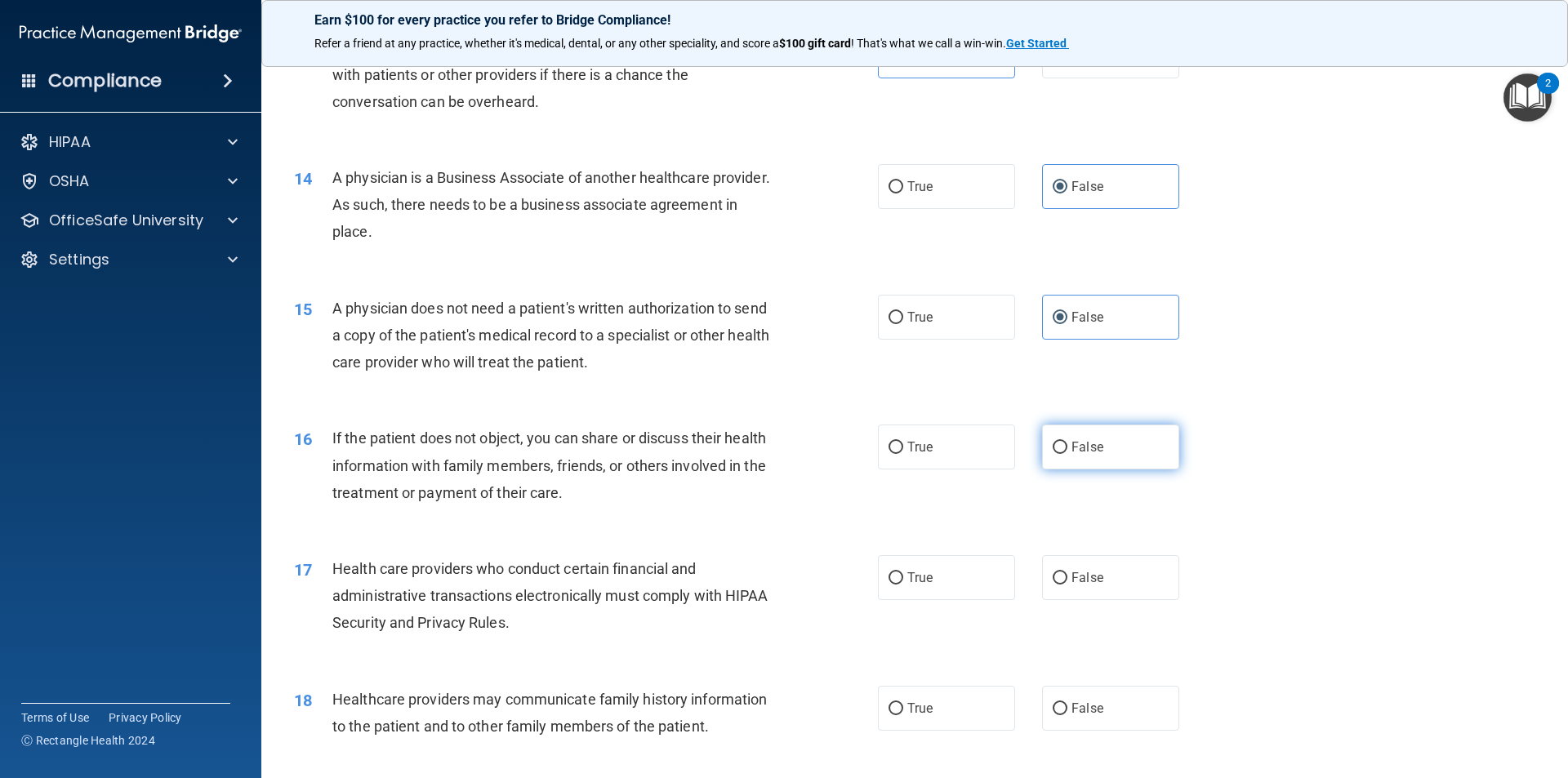
click at [1104, 439] on label "False" at bounding box center [1110, 447] width 137 height 45
click at [1067, 442] on input "False" at bounding box center [1059, 448] width 15 height 12
radio input "true"
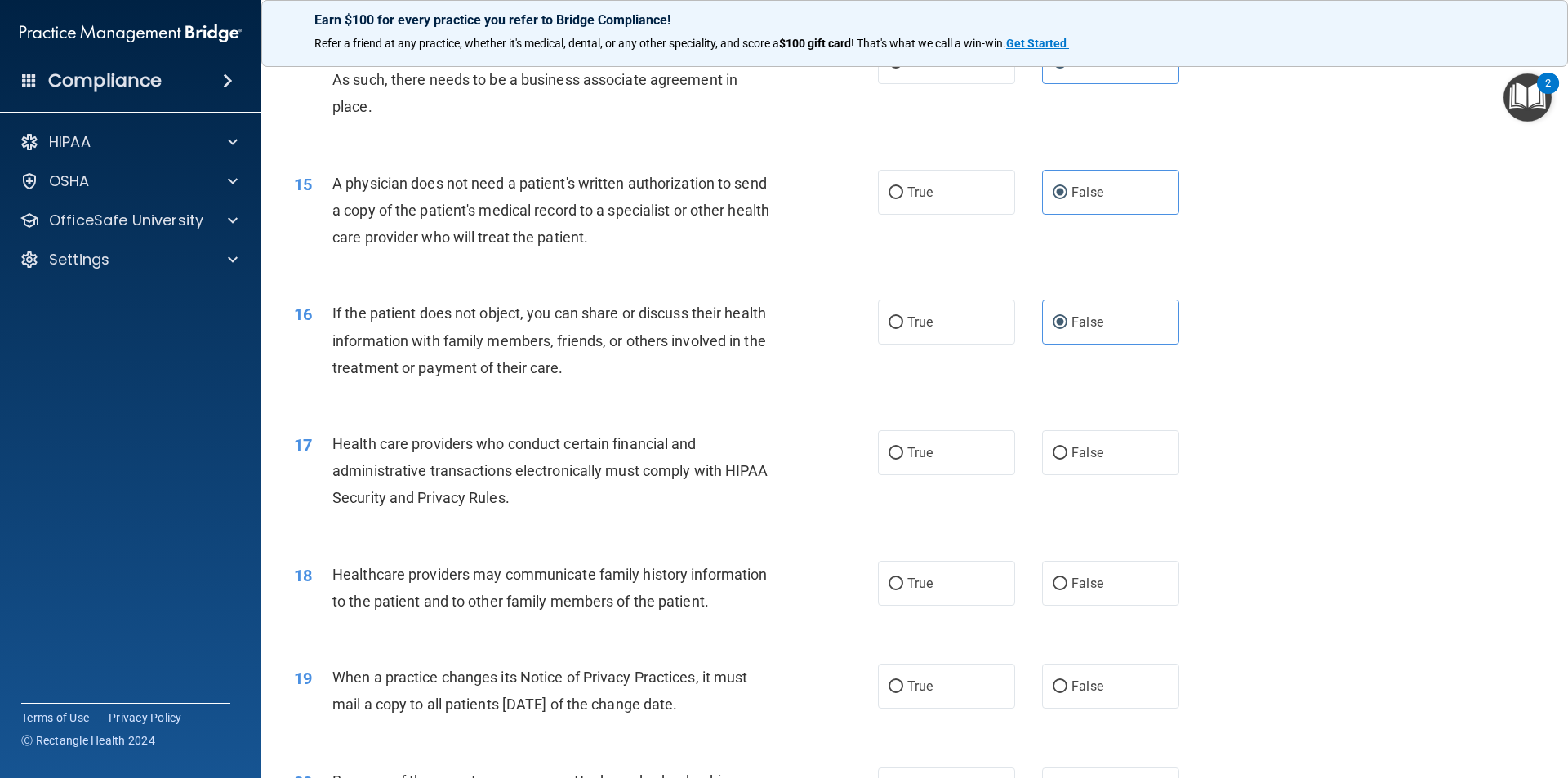
scroll to position [1715, 0]
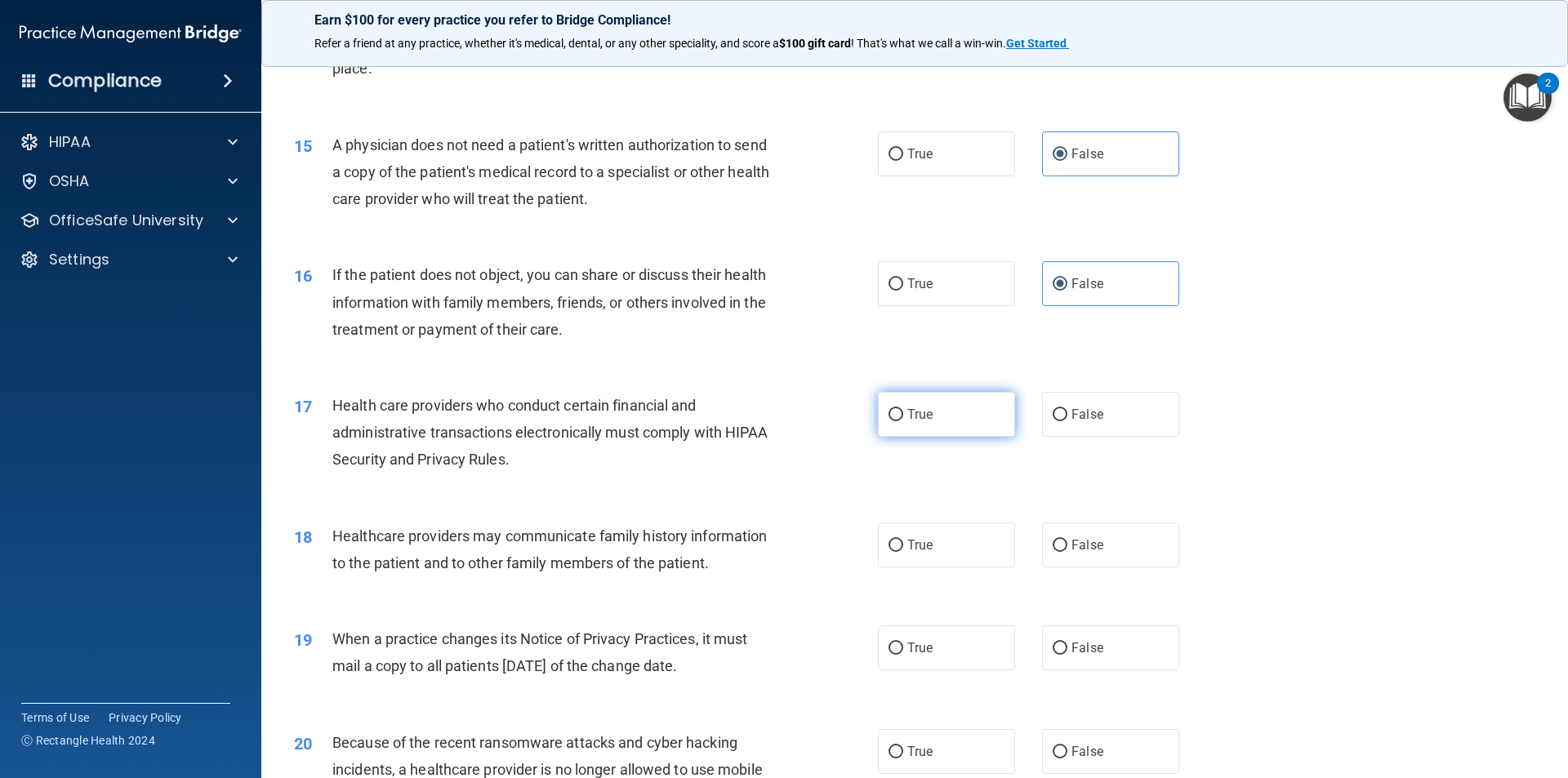
click at [971, 408] on label "True" at bounding box center [946, 414] width 137 height 45
click at [903, 409] on input "True" at bounding box center [895, 415] width 15 height 12
radio input "true"
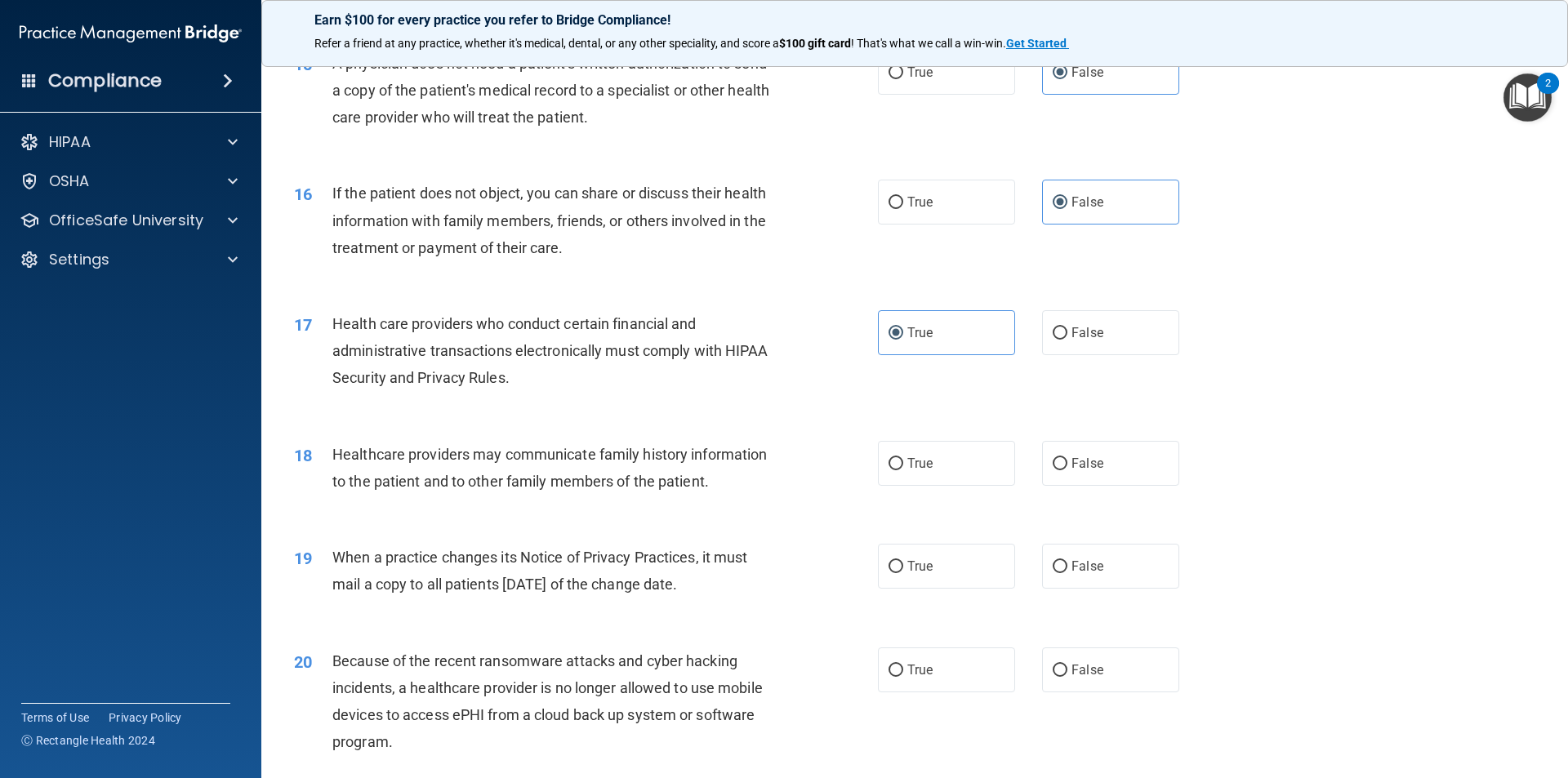
scroll to position [1878, 0]
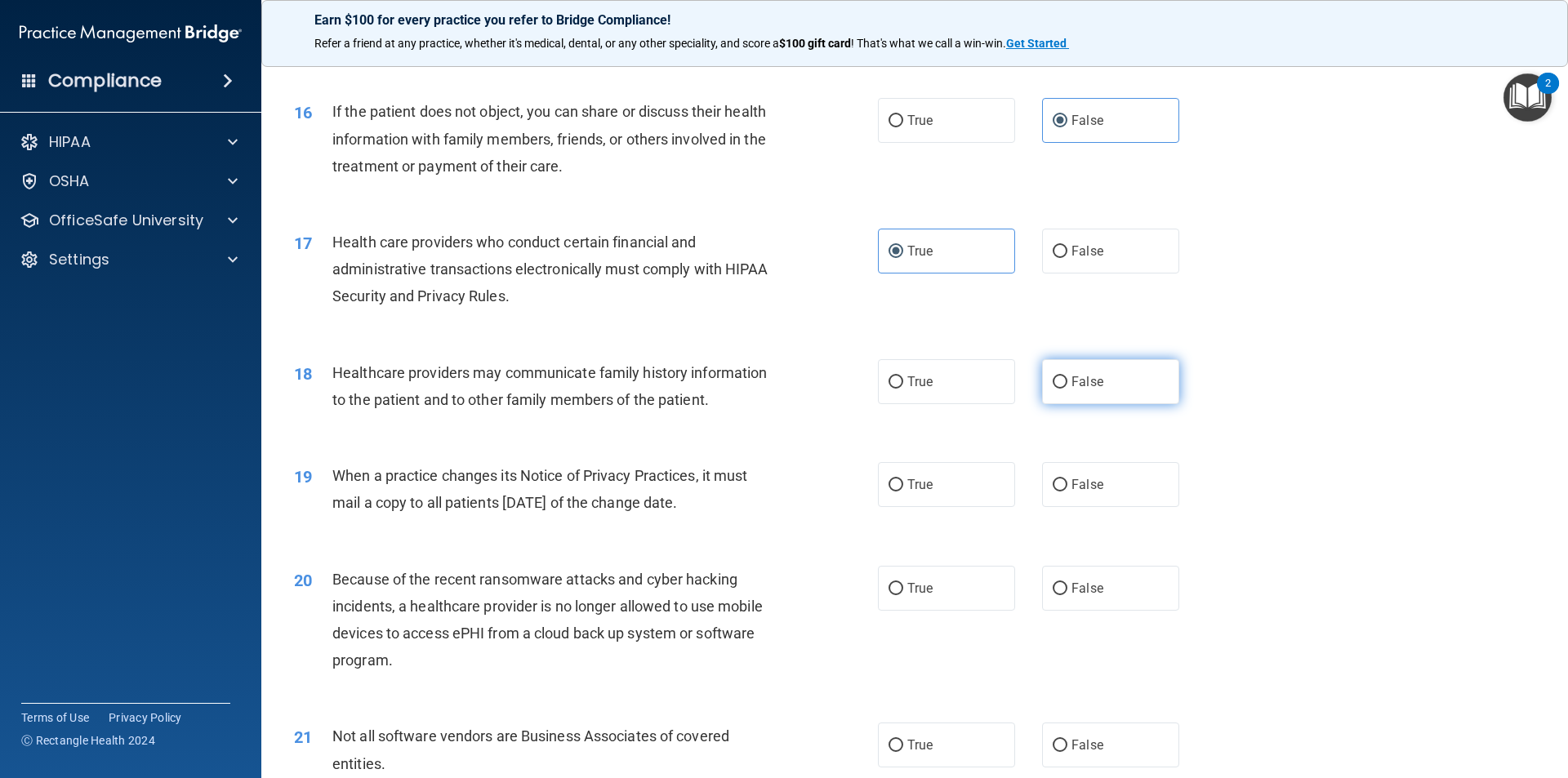
click at [1111, 379] on label "False" at bounding box center [1110, 382] width 137 height 45
click at [1067, 379] on input "False" at bounding box center [1059, 383] width 15 height 12
radio input "true"
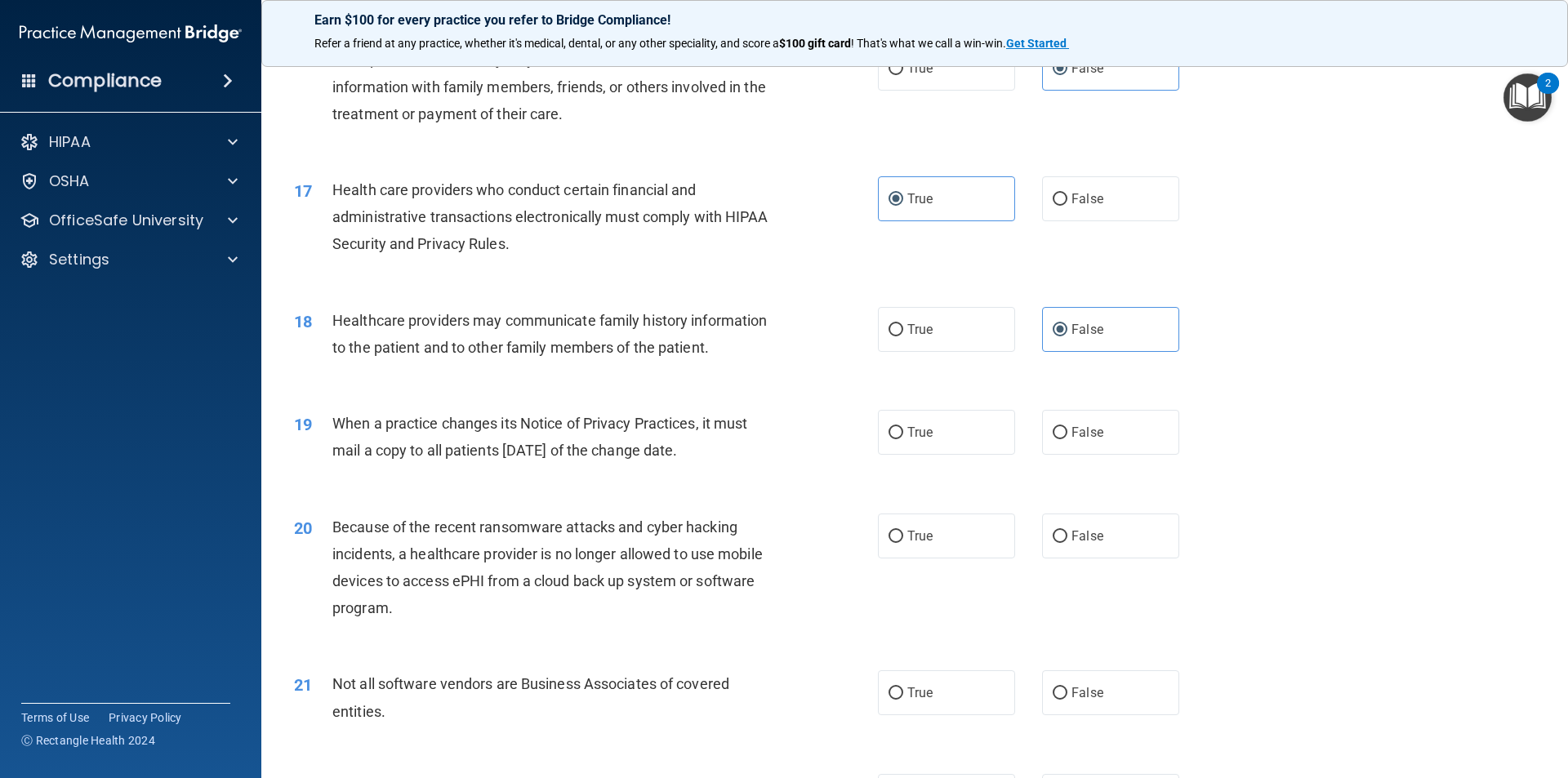
scroll to position [1960, 0]
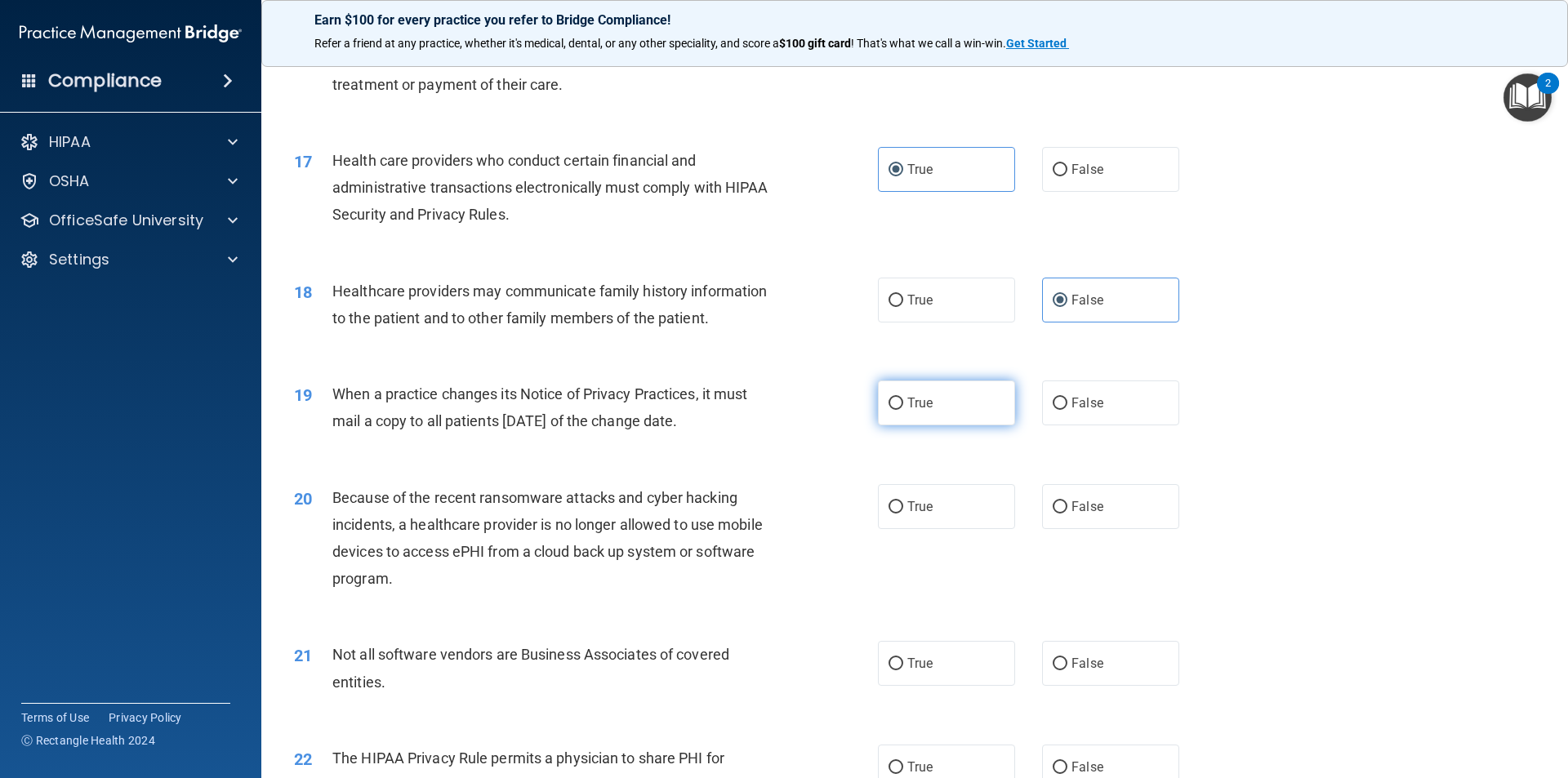
click at [949, 413] on label "True" at bounding box center [946, 403] width 137 height 45
click at [903, 410] on input "True" at bounding box center [895, 404] width 15 height 12
radio input "true"
click at [1083, 493] on label "False" at bounding box center [1110, 507] width 137 height 45
click at [1067, 501] on input "False" at bounding box center [1059, 507] width 15 height 12
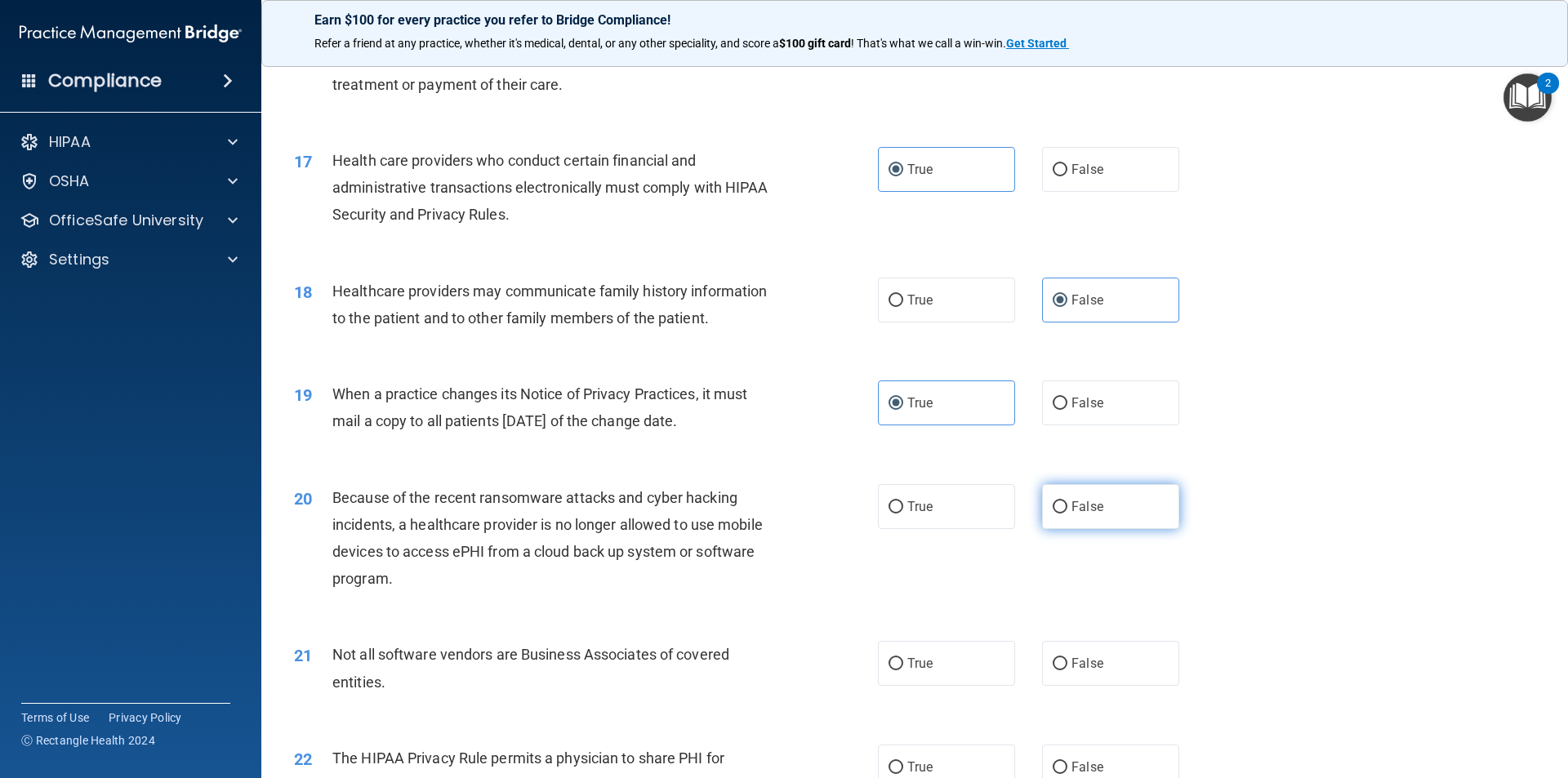
radio input "true"
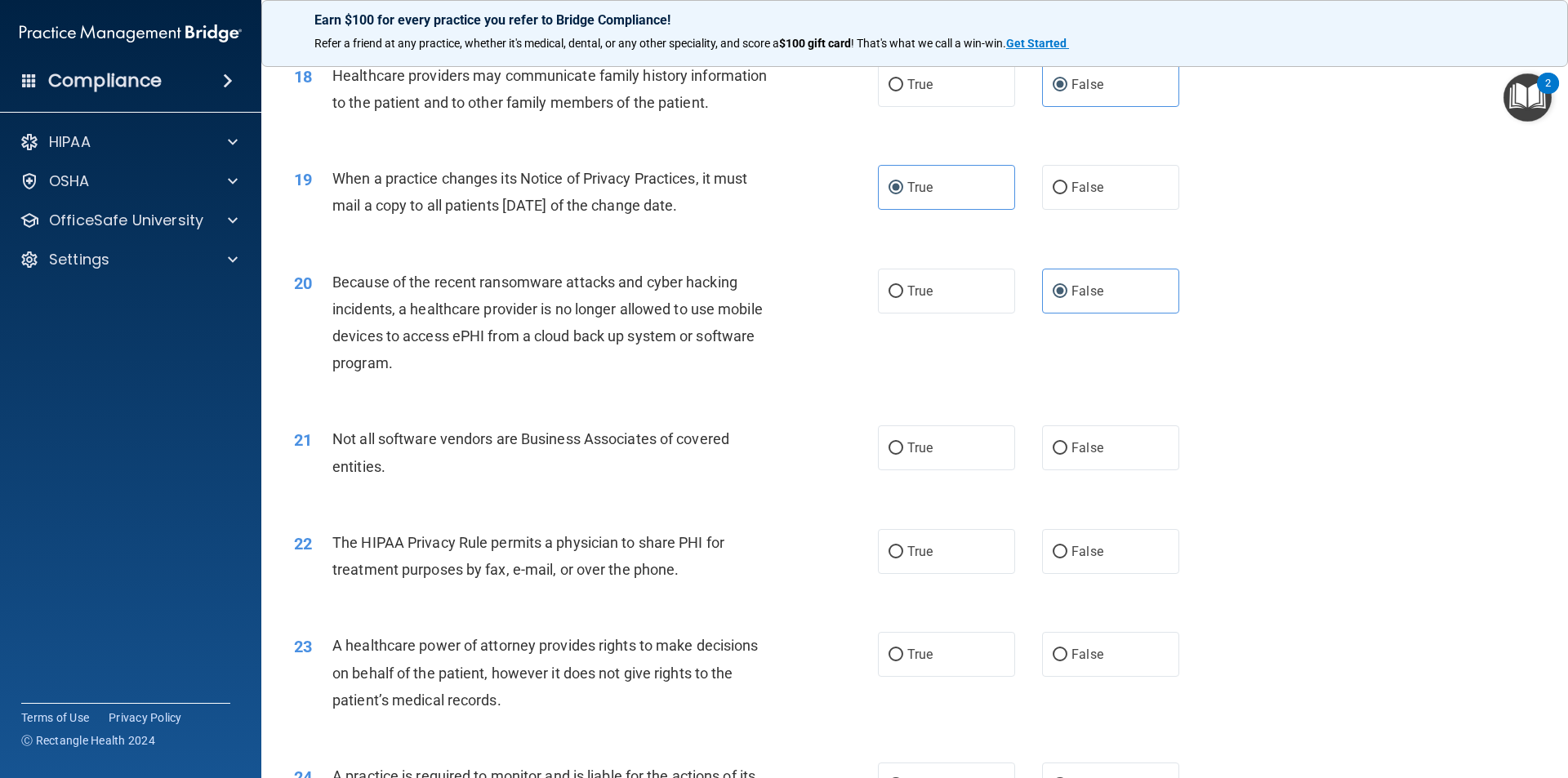
scroll to position [2205, 0]
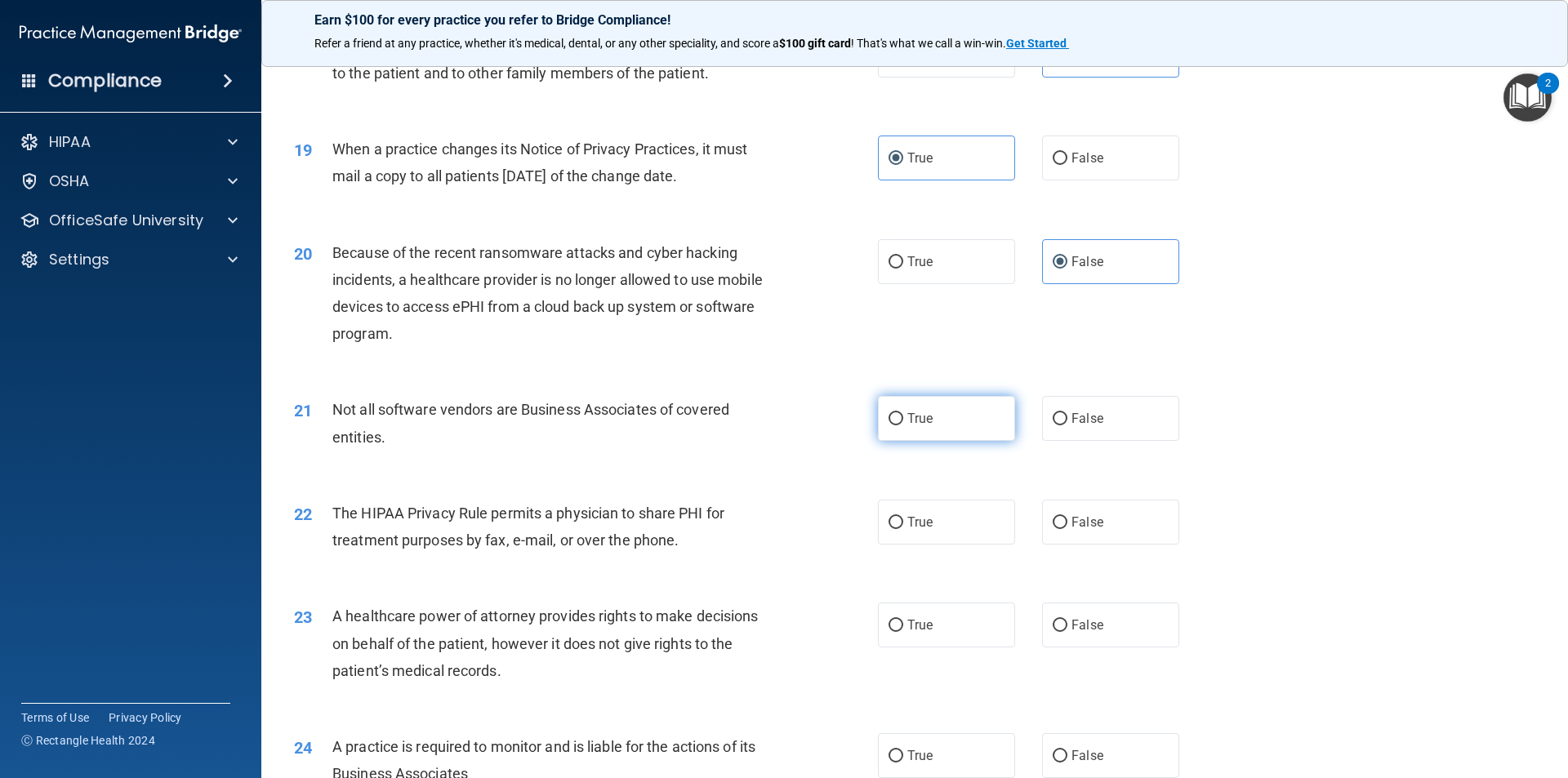
click at [939, 422] on label "True" at bounding box center [946, 419] width 137 height 45
click at [903, 422] on input "True" at bounding box center [895, 419] width 15 height 12
radio input "true"
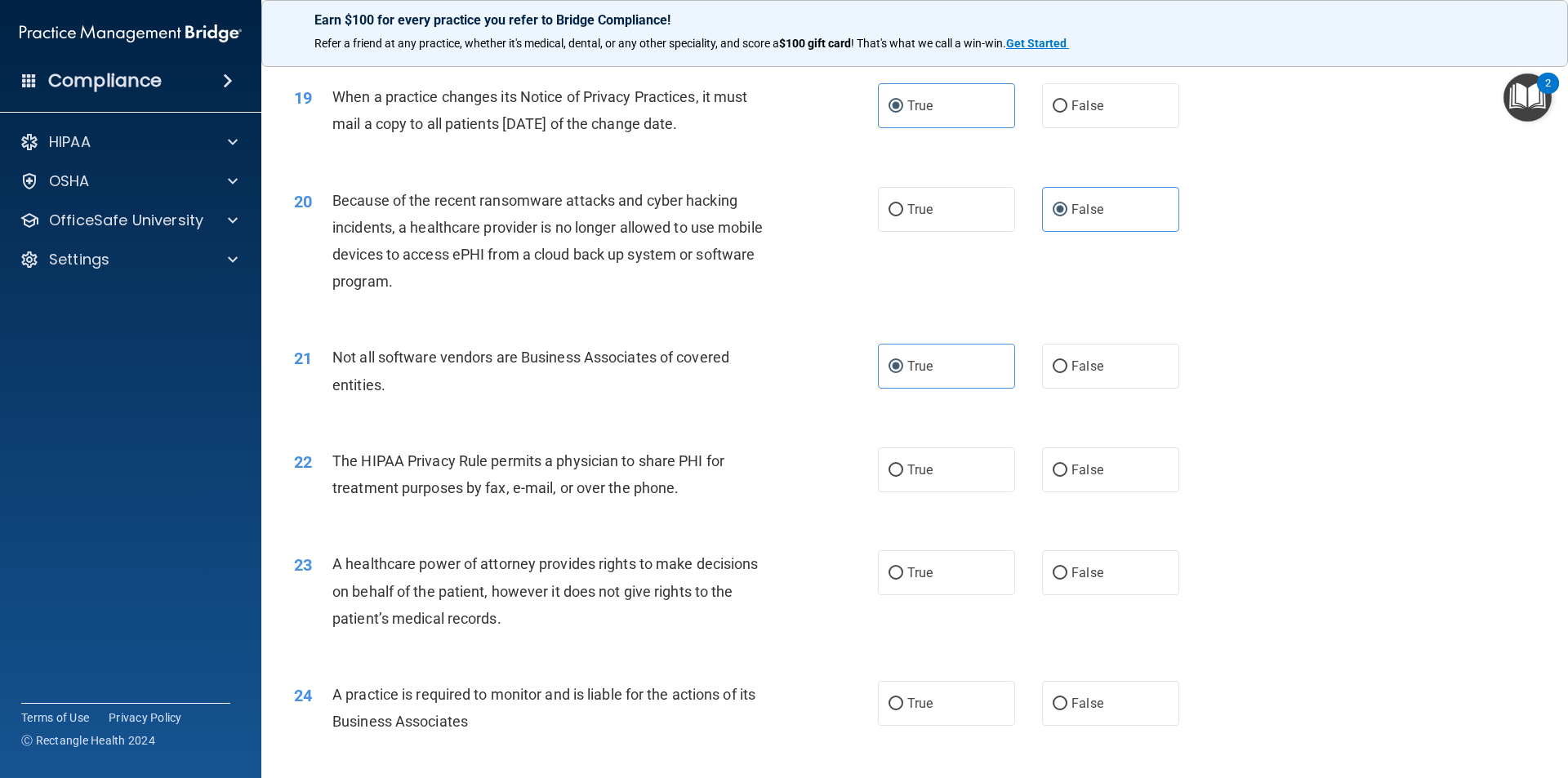
scroll to position [2286, 0]
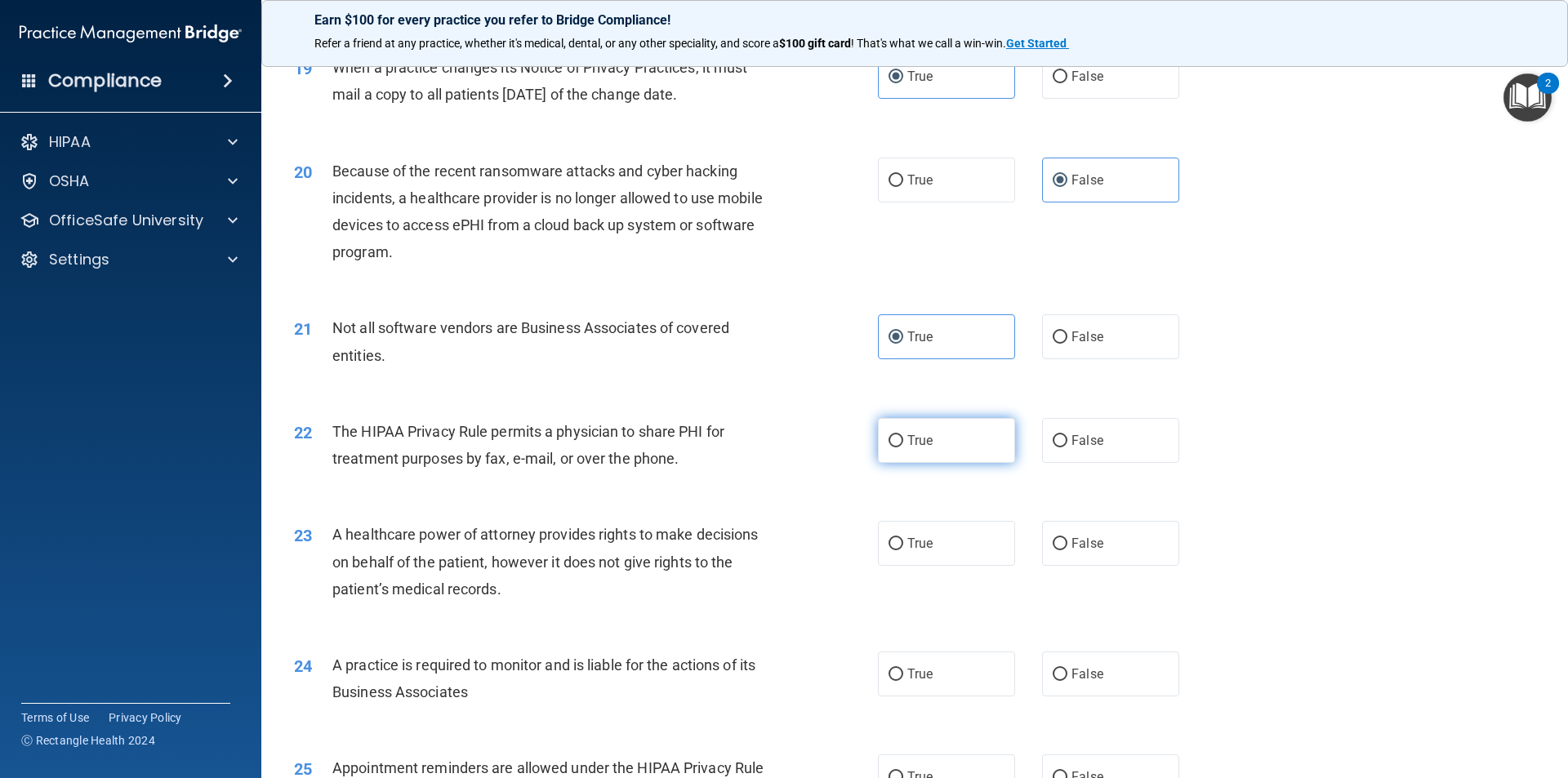
click at [969, 445] on label "True" at bounding box center [946, 440] width 137 height 45
click at [903, 445] on input "True" at bounding box center [895, 441] width 15 height 12
radio input "true"
click at [1092, 448] on label "False" at bounding box center [1110, 440] width 137 height 45
click at [1067, 447] on input "False" at bounding box center [1059, 441] width 15 height 12
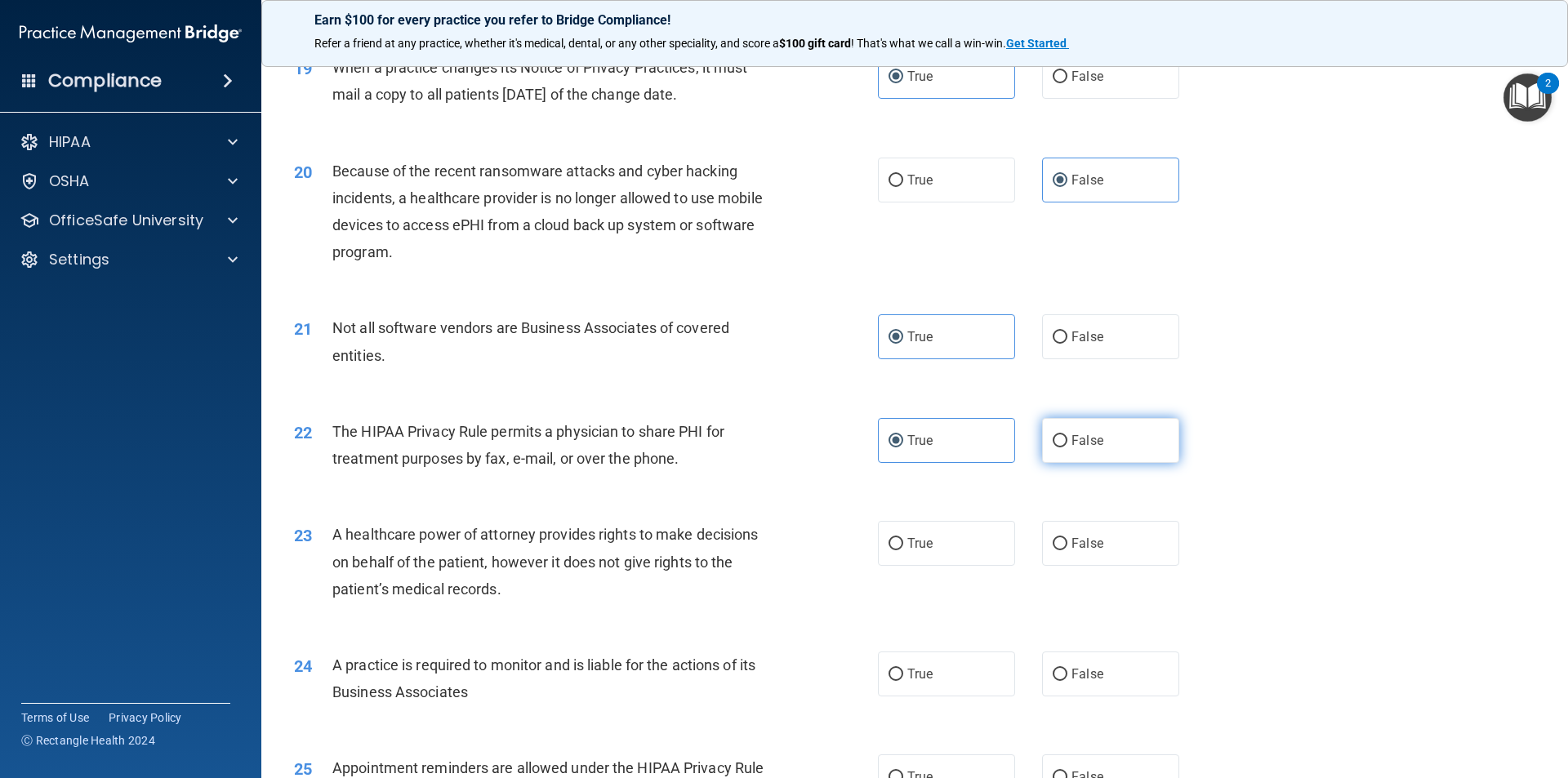
radio input "true"
radio input "false"
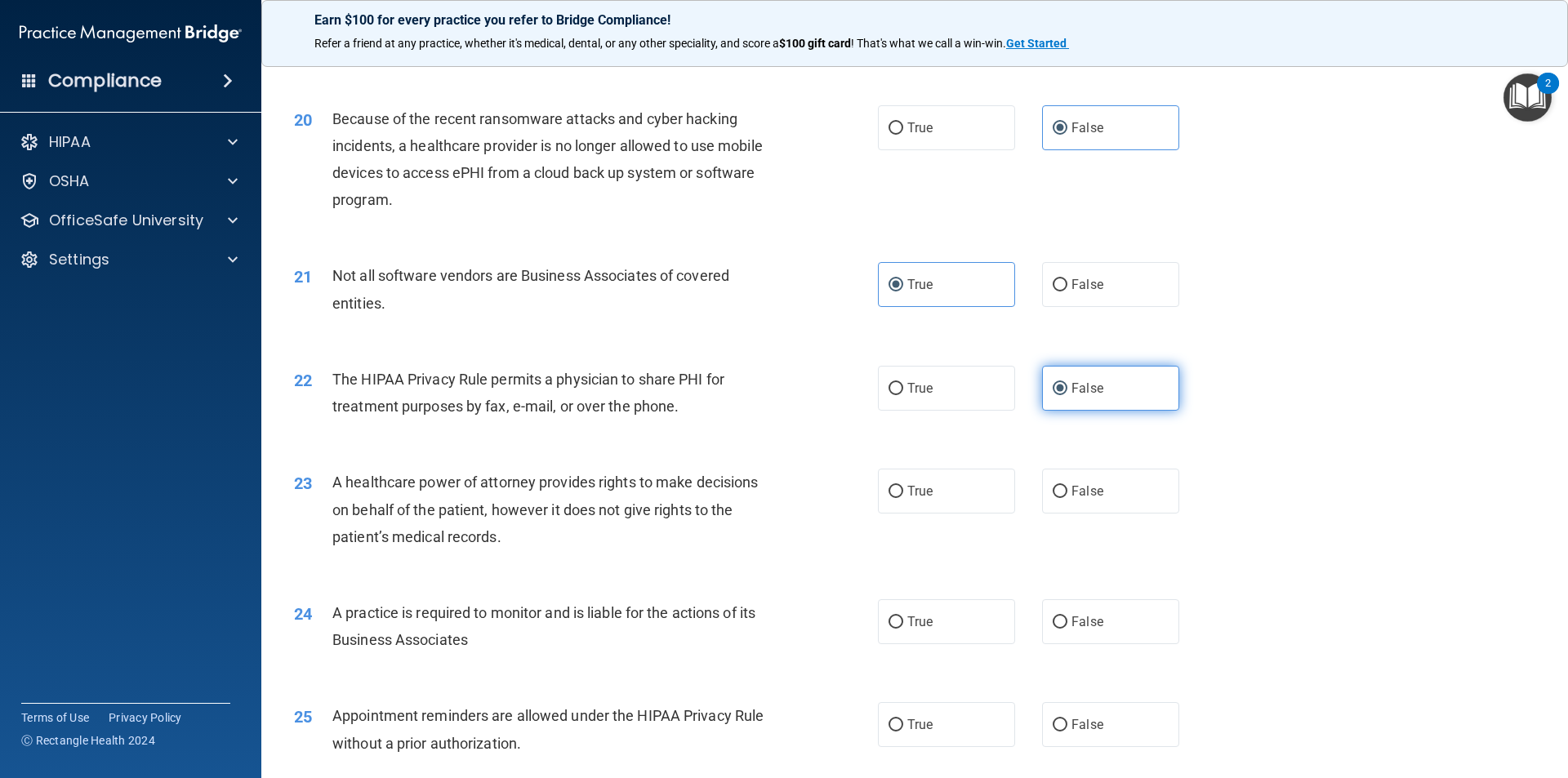
scroll to position [2368, 0]
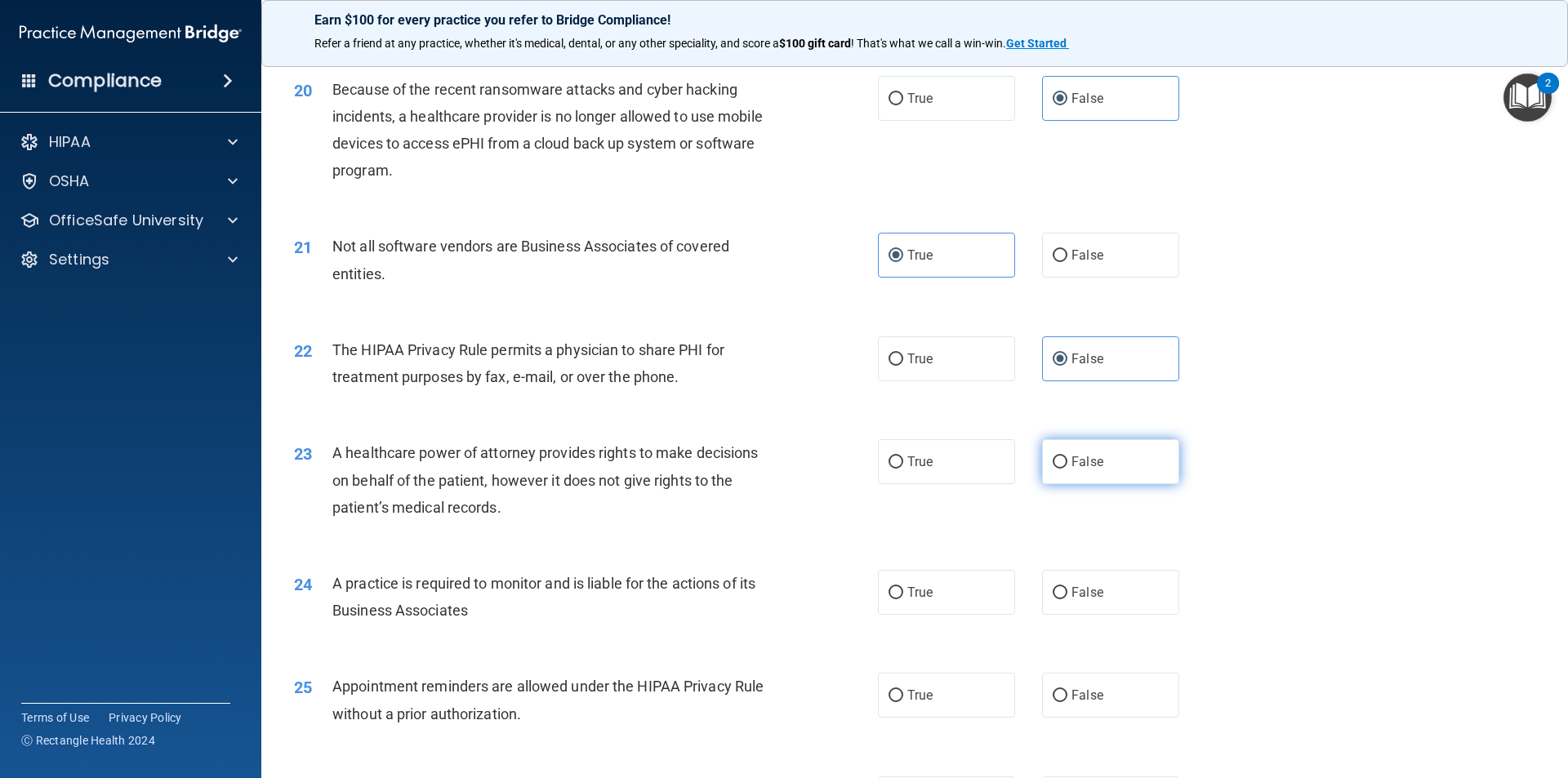
click at [1084, 463] on span "False" at bounding box center [1087, 462] width 32 height 16
click at [1067, 463] on input "False" at bounding box center [1059, 463] width 15 height 12
radio input "true"
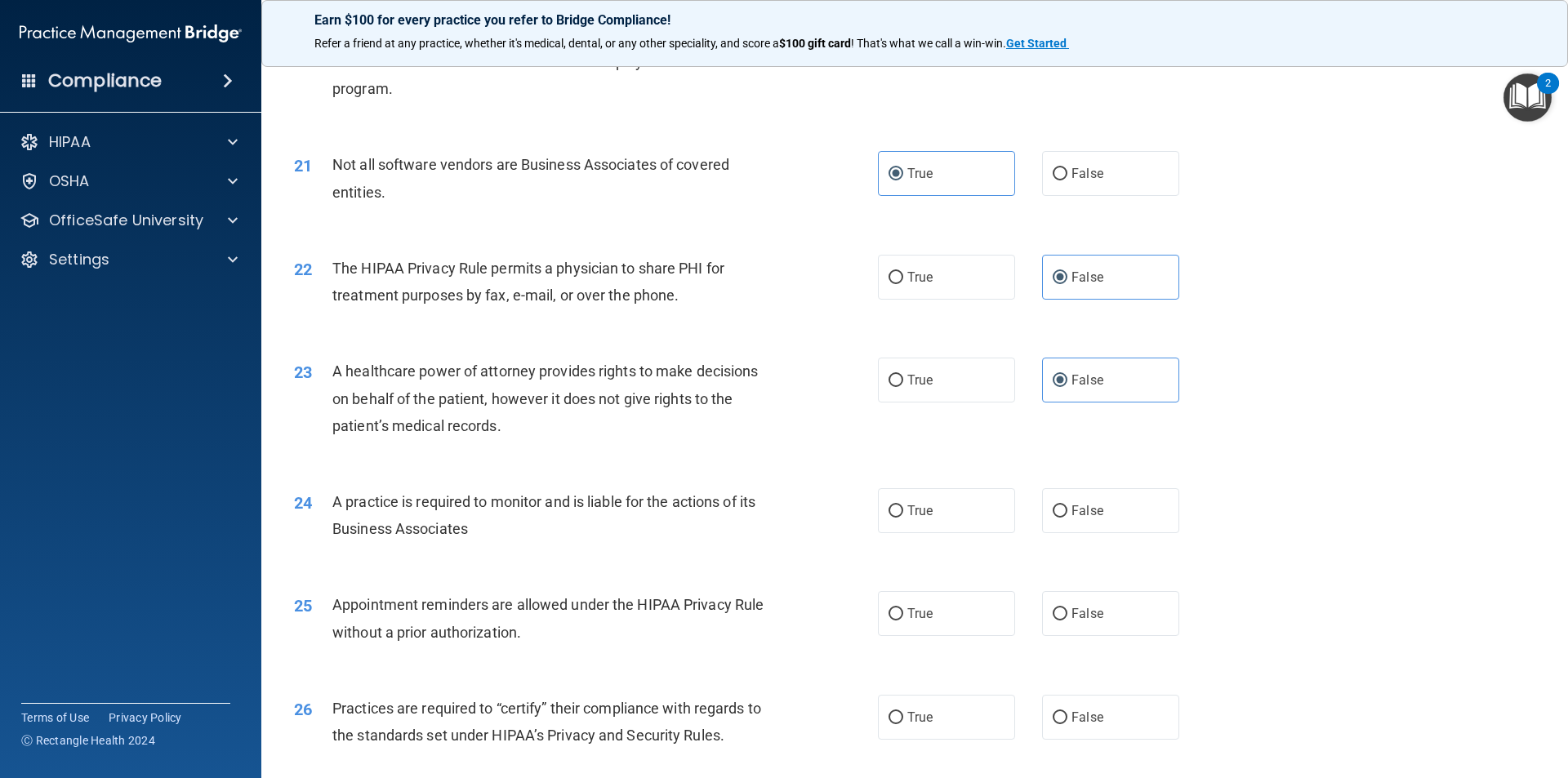
scroll to position [2531, 0]
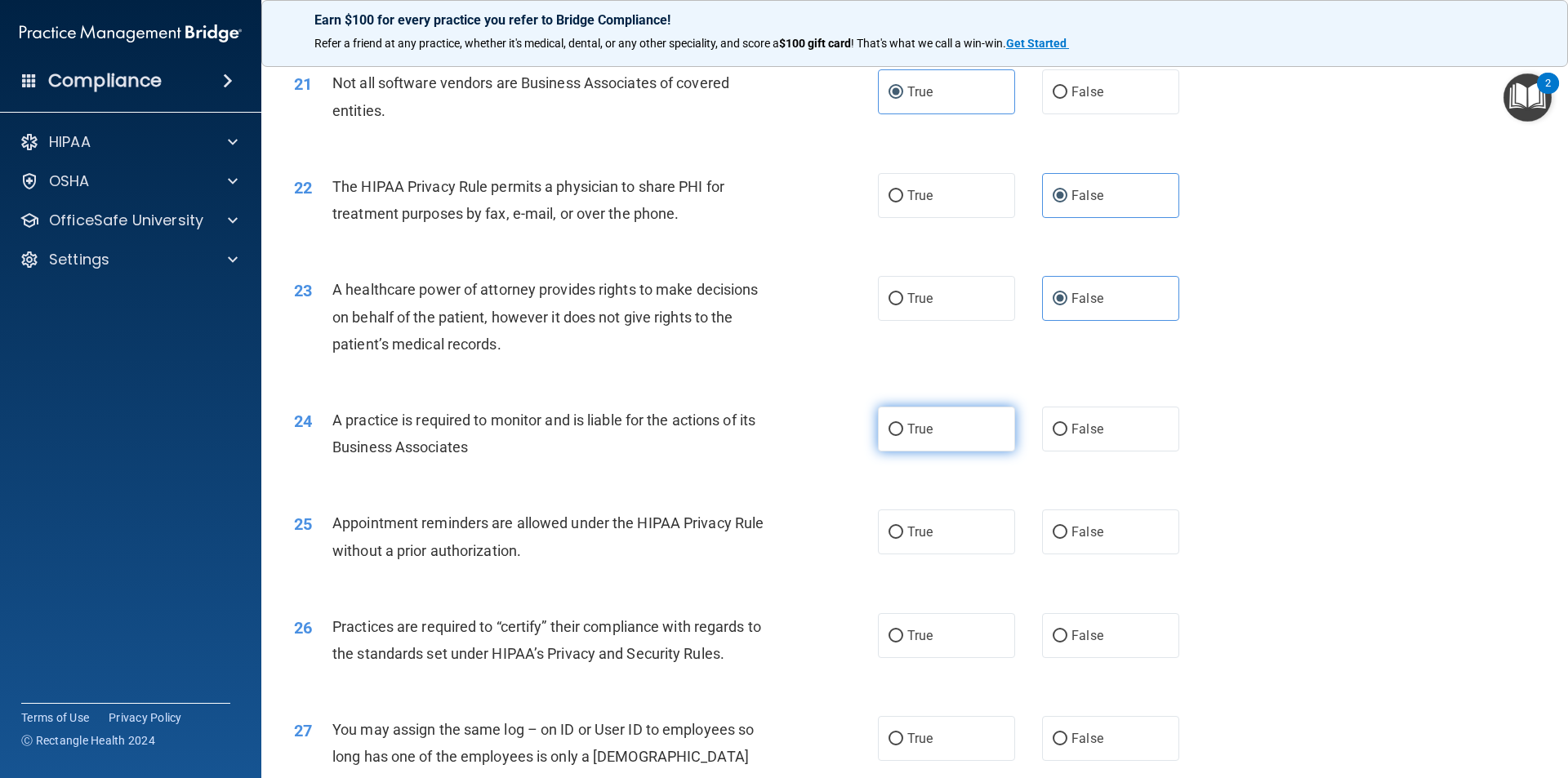
click at [985, 438] on label "True" at bounding box center [946, 429] width 137 height 45
click at [903, 436] on input "True" at bounding box center [895, 430] width 15 height 12
radio input "true"
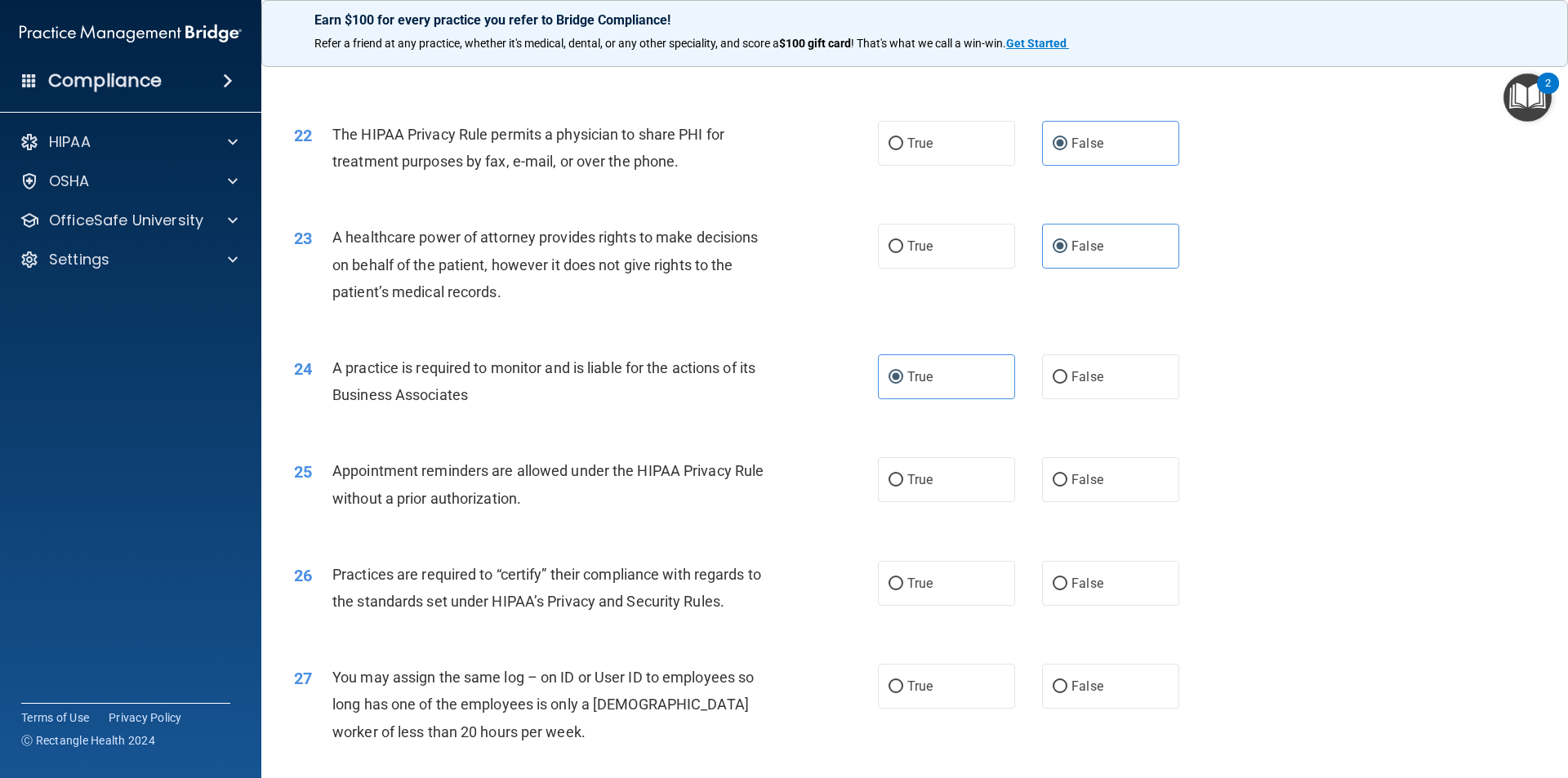
scroll to position [2613, 0]
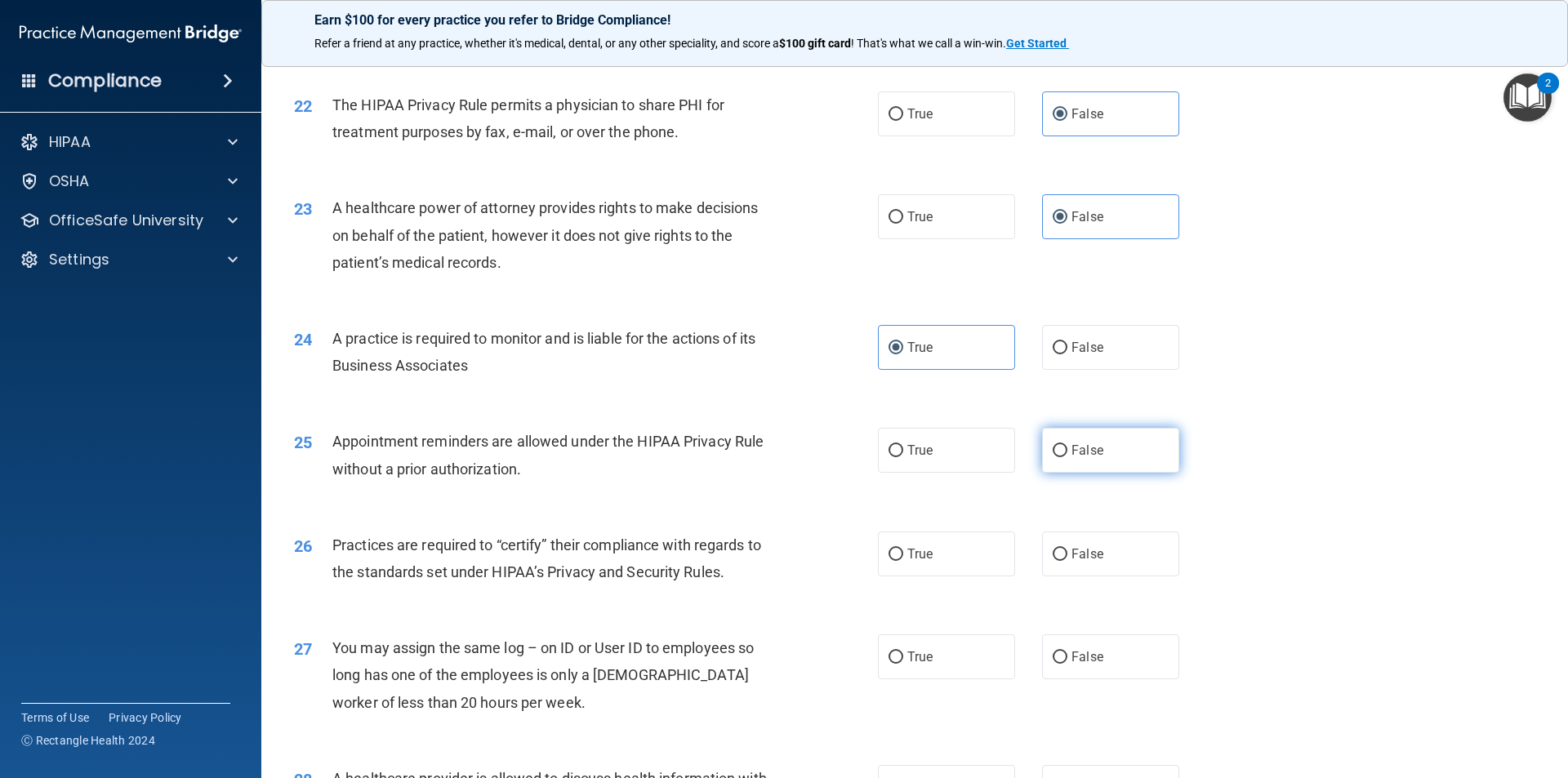
click at [1061, 458] on label "False" at bounding box center [1110, 451] width 137 height 45
click at [1061, 458] on input "False" at bounding box center [1059, 452] width 15 height 12
radio input "true"
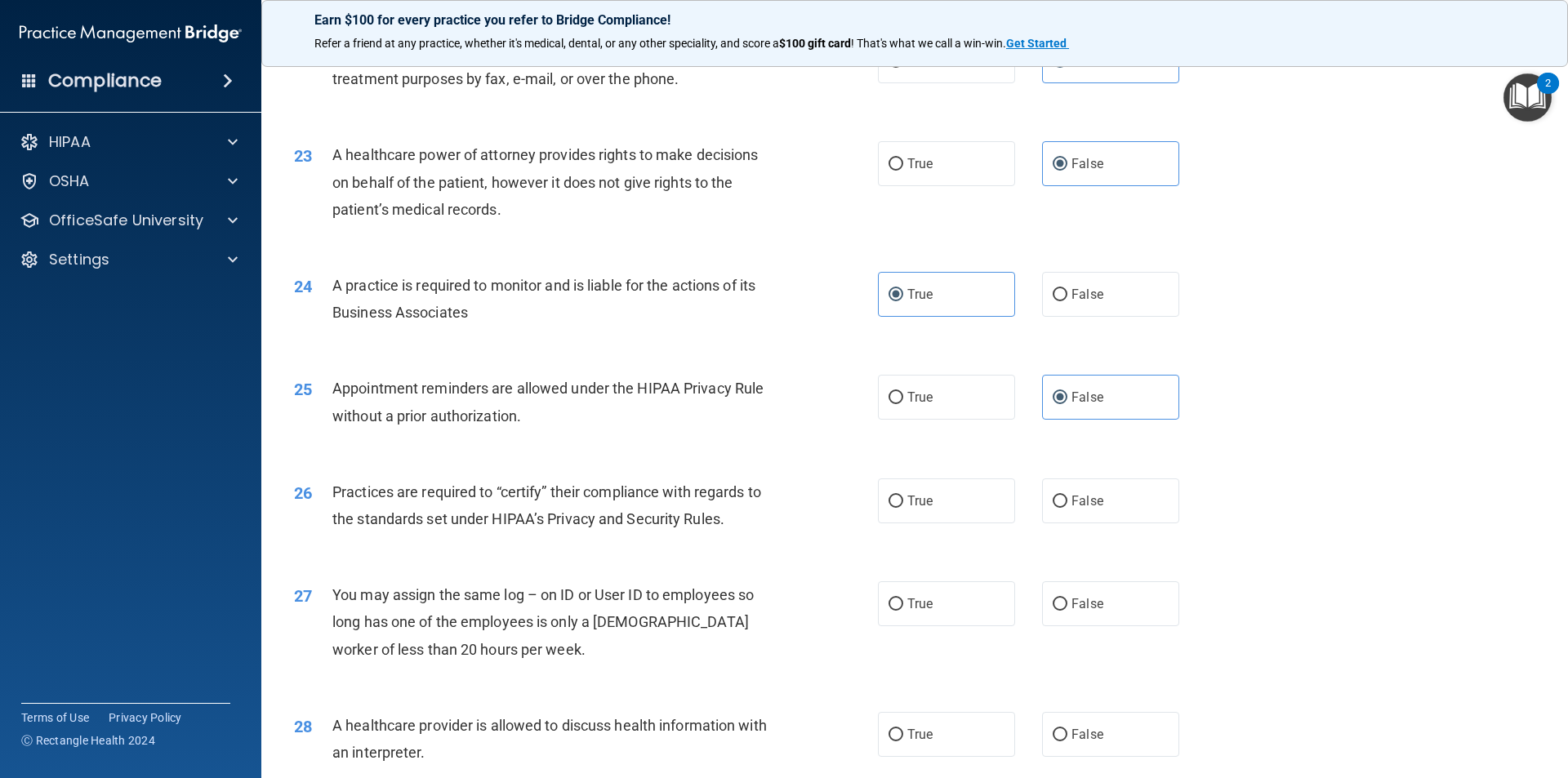
scroll to position [2694, 0]
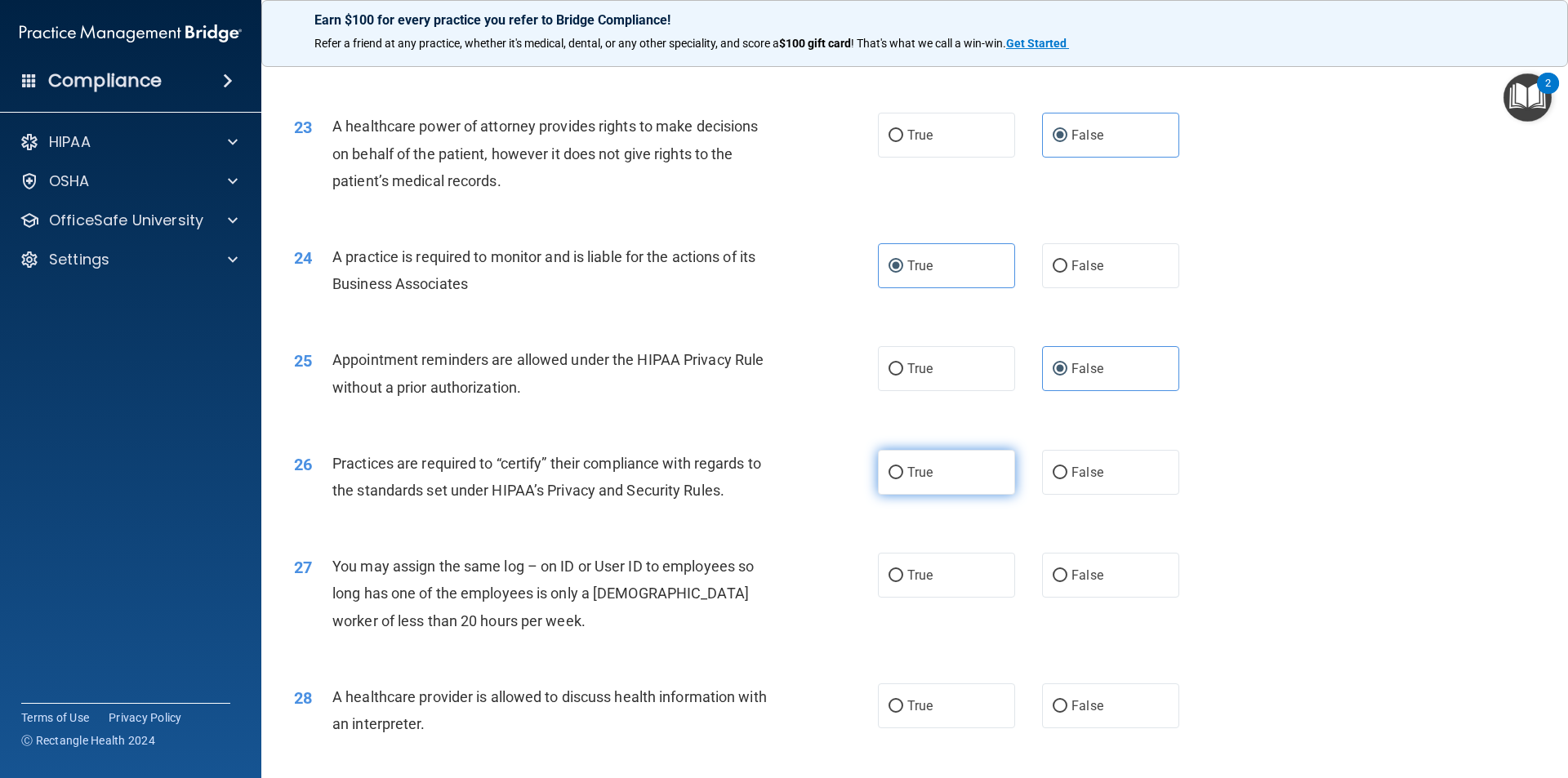
click at [1002, 467] on label "True" at bounding box center [946, 472] width 137 height 45
click at [903, 467] on input "True" at bounding box center [895, 473] width 15 height 12
radio input "true"
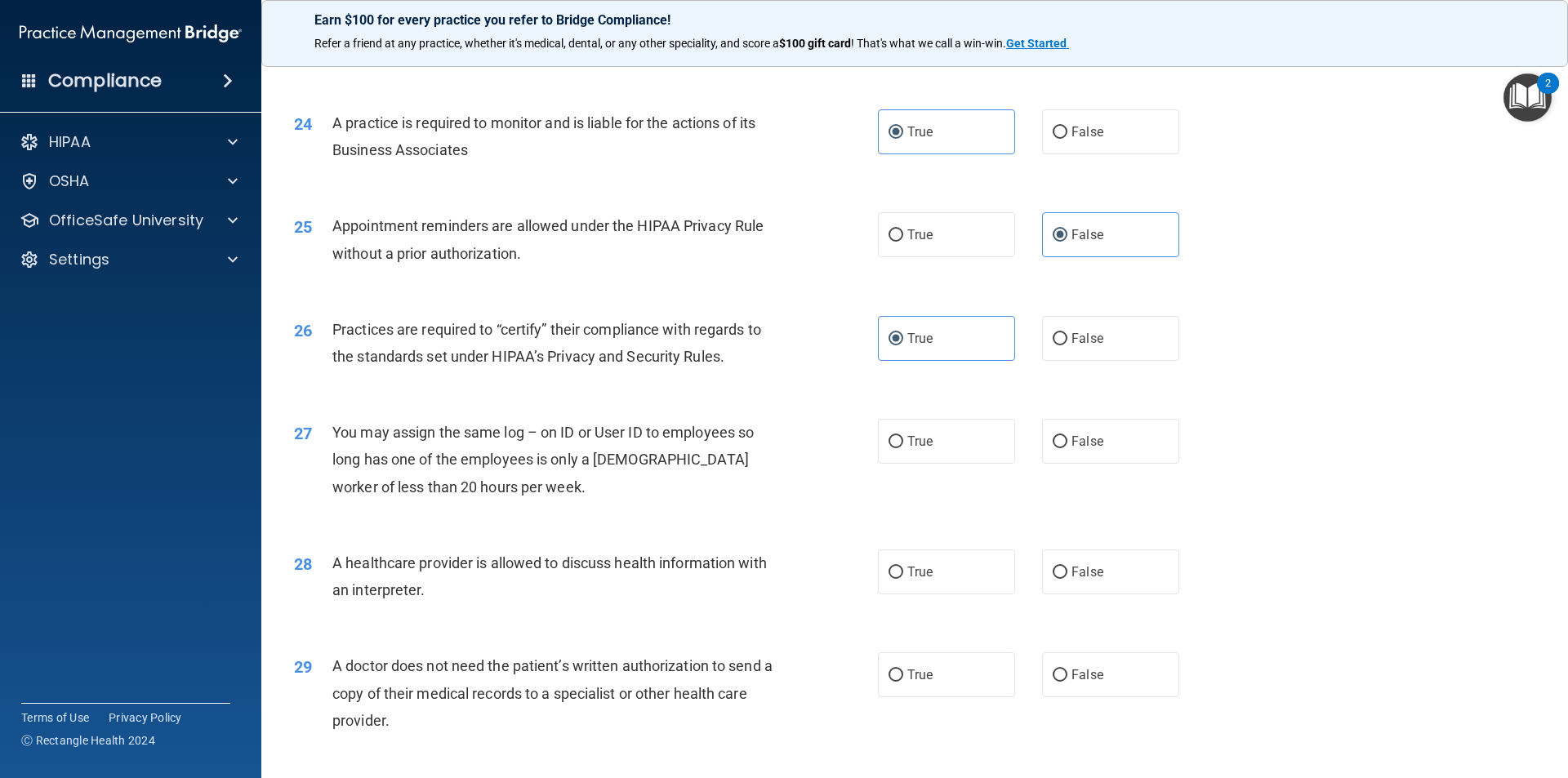
scroll to position [2858, 0]
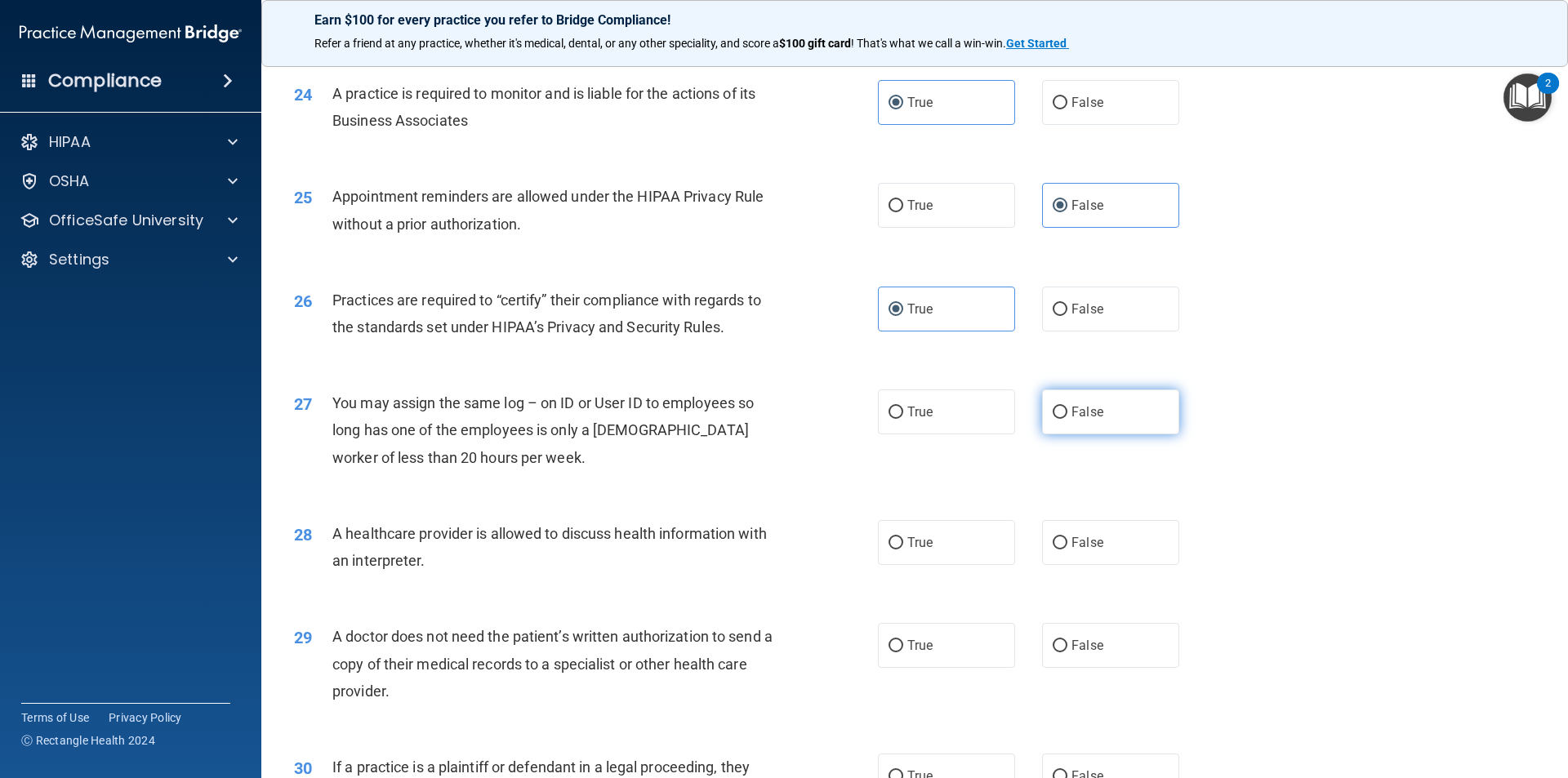
click at [1056, 425] on label "False" at bounding box center [1110, 412] width 137 height 45
click at [1056, 419] on input "False" at bounding box center [1059, 412] width 15 height 12
radio input "true"
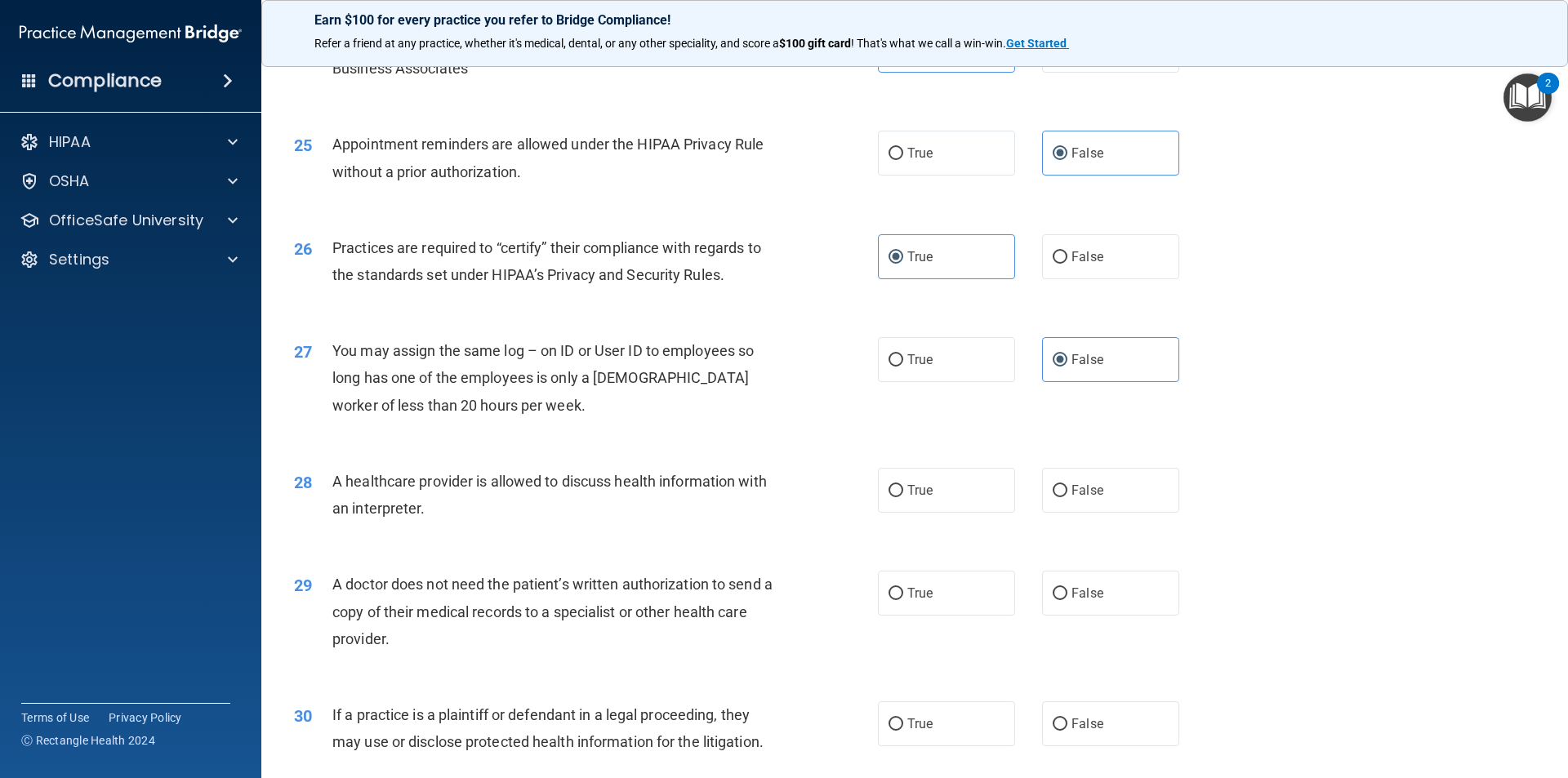
scroll to position [2939, 0]
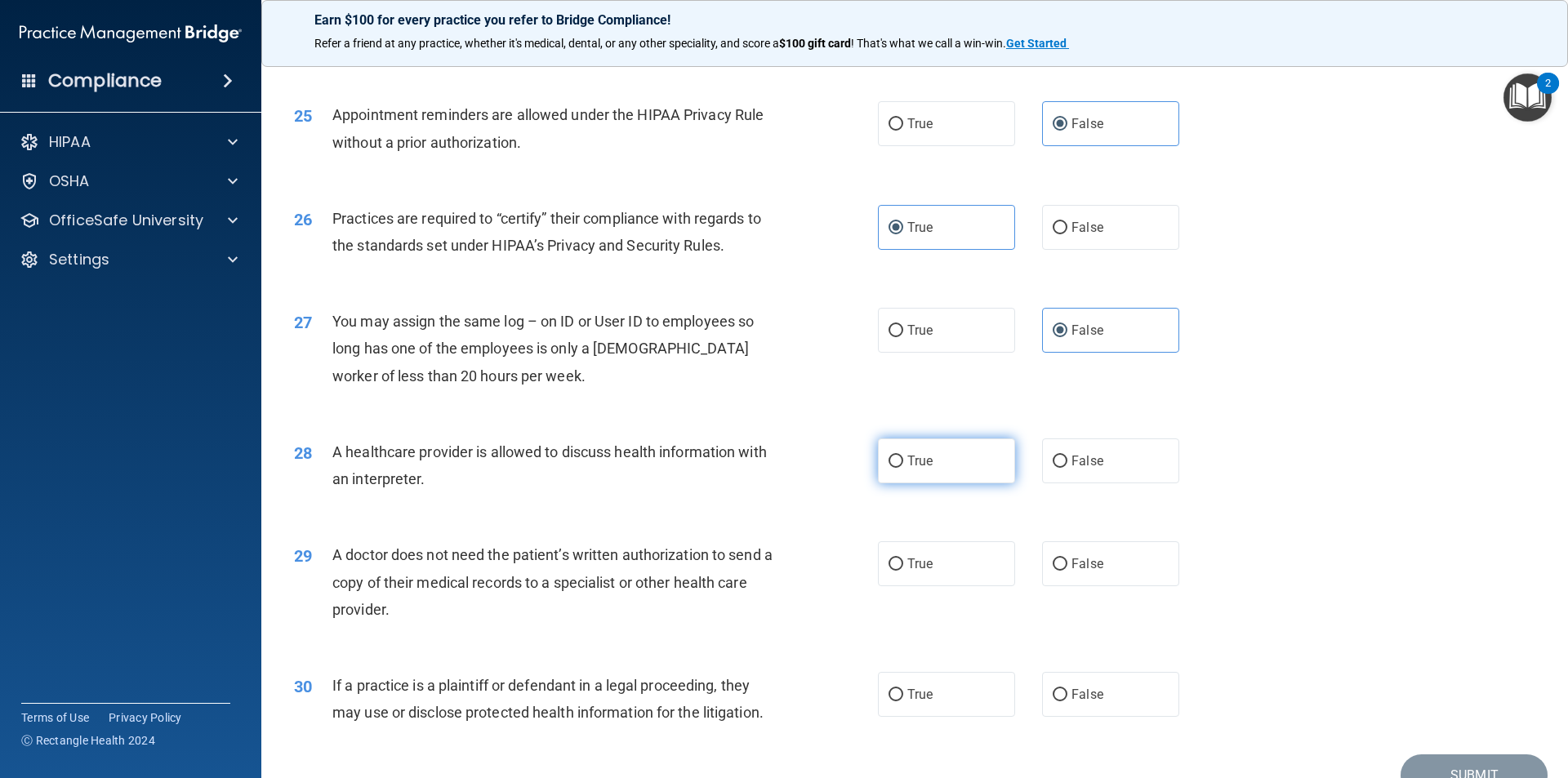
click at [985, 462] on label "True" at bounding box center [946, 461] width 137 height 45
click at [903, 462] on input "True" at bounding box center [895, 462] width 15 height 12
radio input "true"
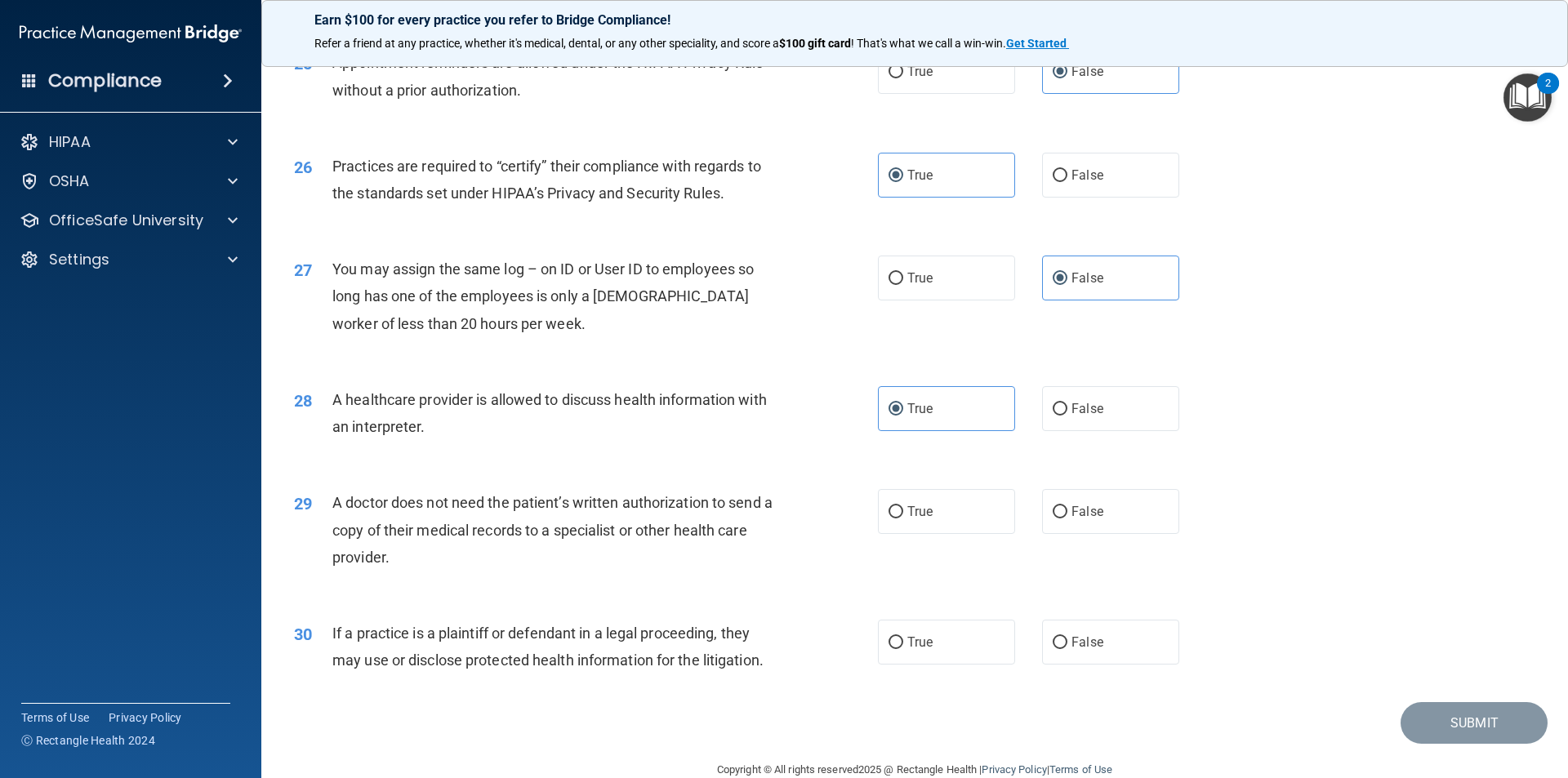
scroll to position [3021, 0]
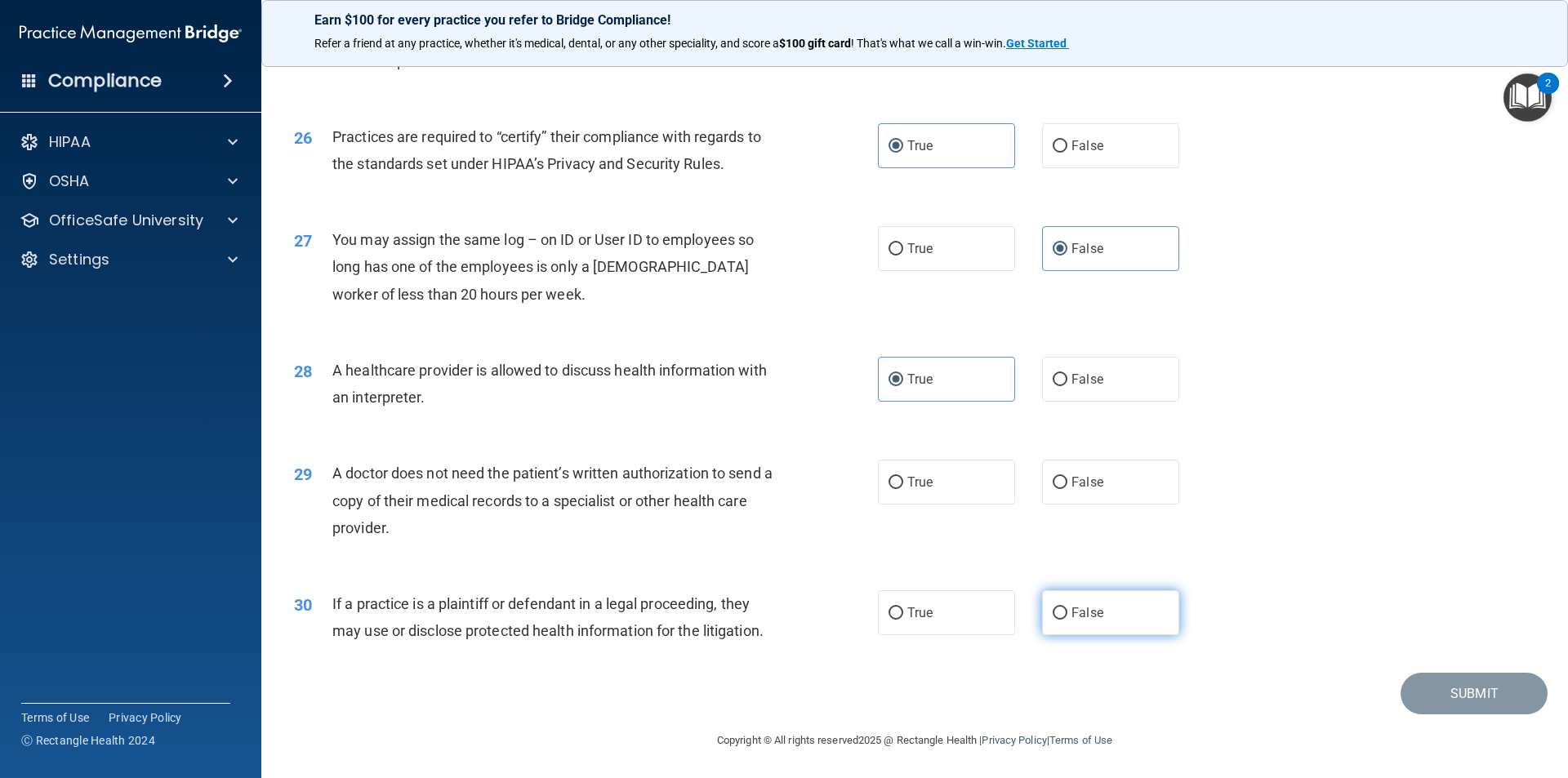
click at [1117, 593] on label "False" at bounding box center [1110, 613] width 137 height 45
click at [1067, 608] on input "False" at bounding box center [1059, 614] width 15 height 12
radio input "true"
click at [1117, 480] on label "False" at bounding box center [1110, 482] width 137 height 45
click at [1067, 480] on input "False" at bounding box center [1059, 483] width 15 height 12
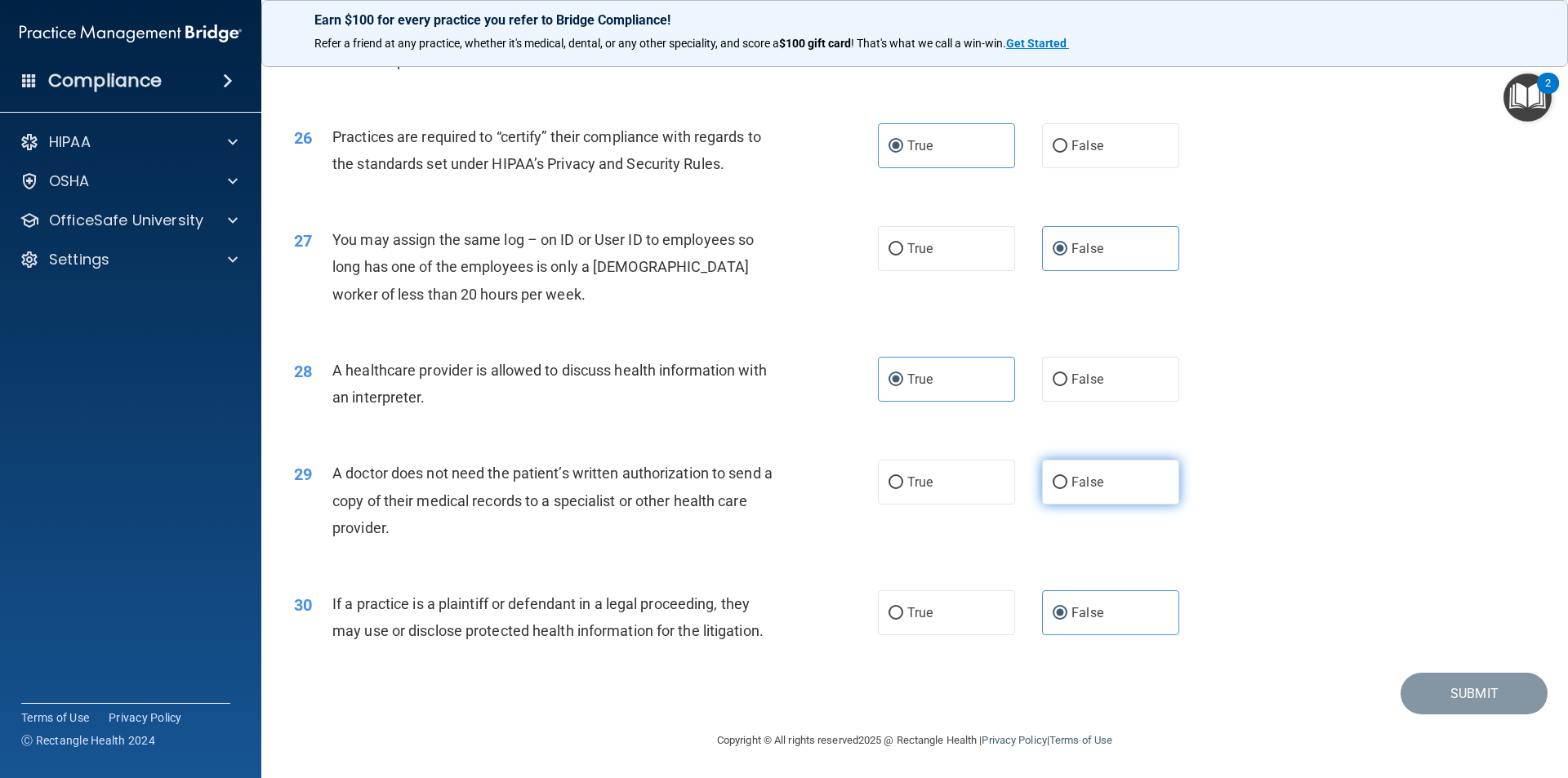
radio input "true"
click at [1445, 692] on button "Submit" at bounding box center [1473, 694] width 147 height 42
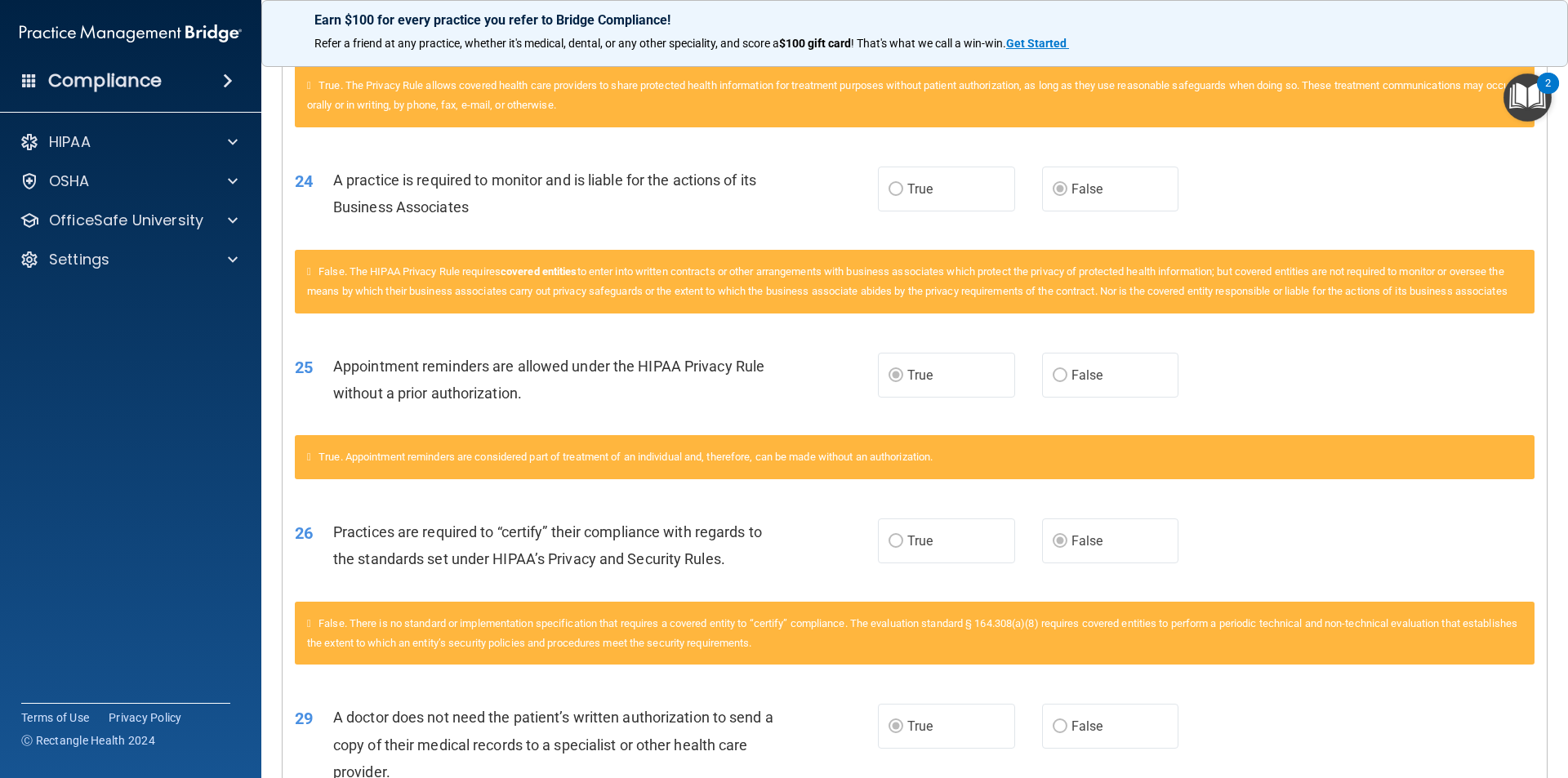
scroll to position [2858, 0]
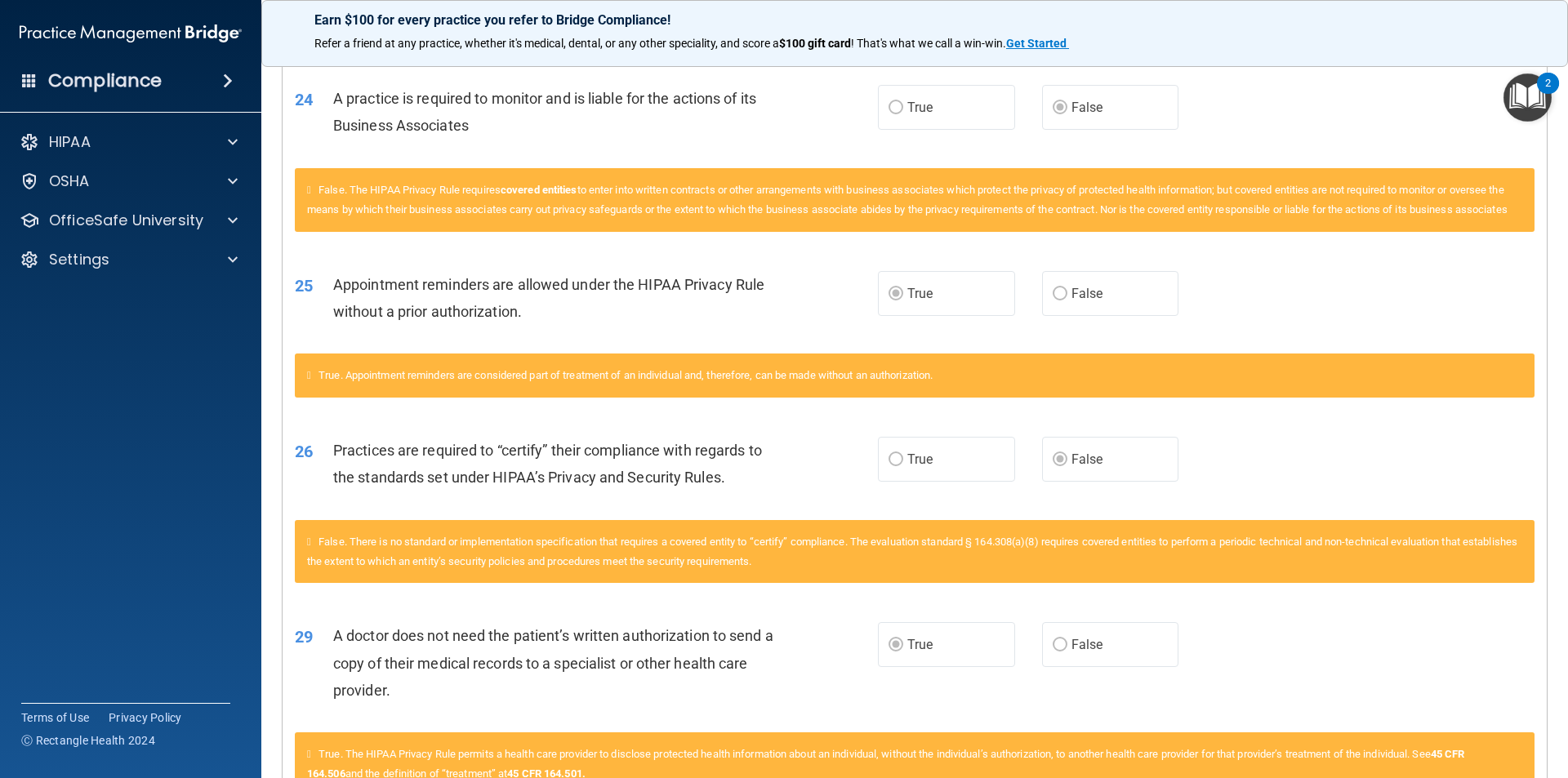
click at [1278, 515] on div "26 Practices are required to “certify” their compliance with regards to the sta…" at bounding box center [914, 468] width 1264 height 102
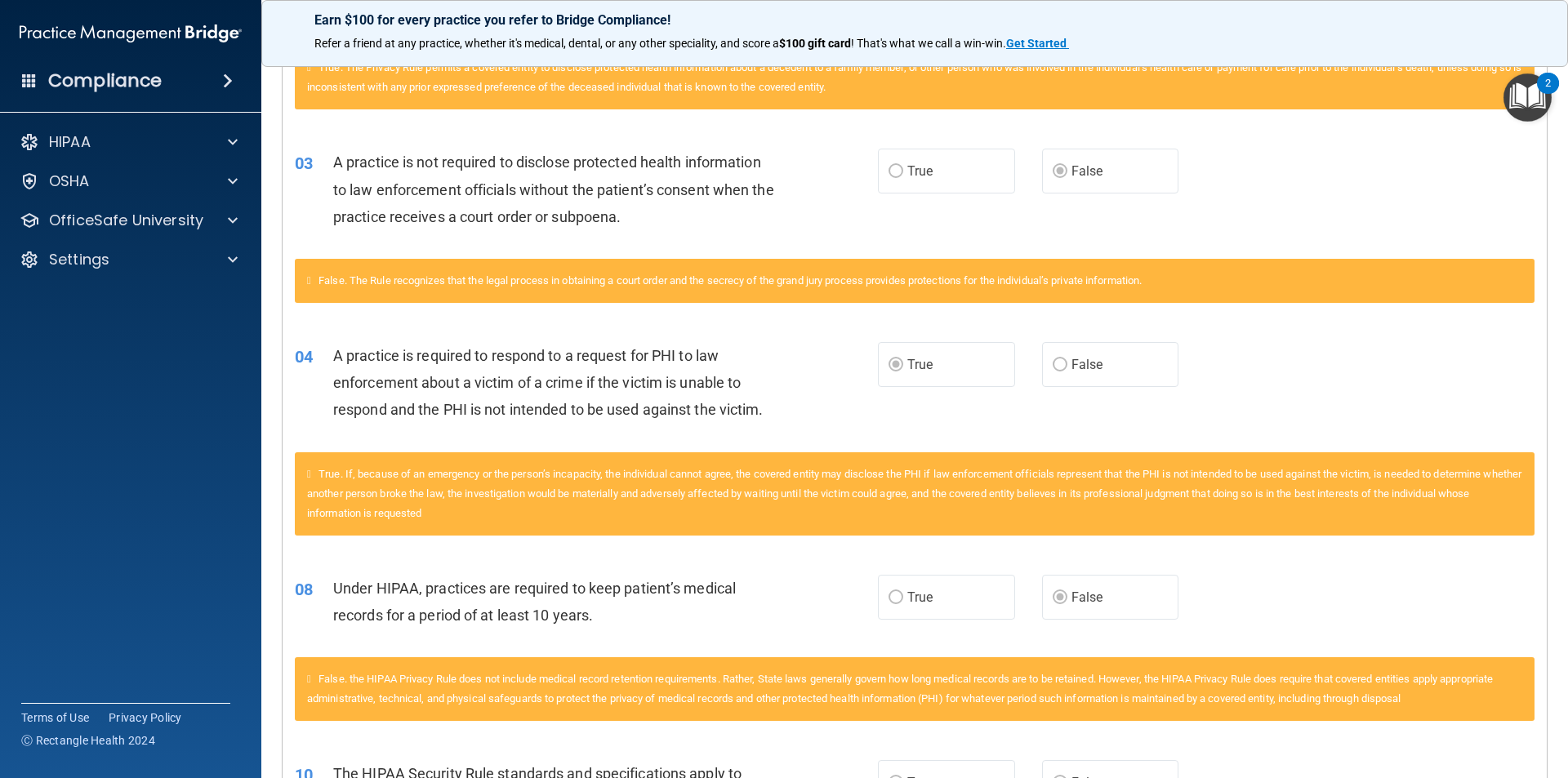
scroll to position [0, 0]
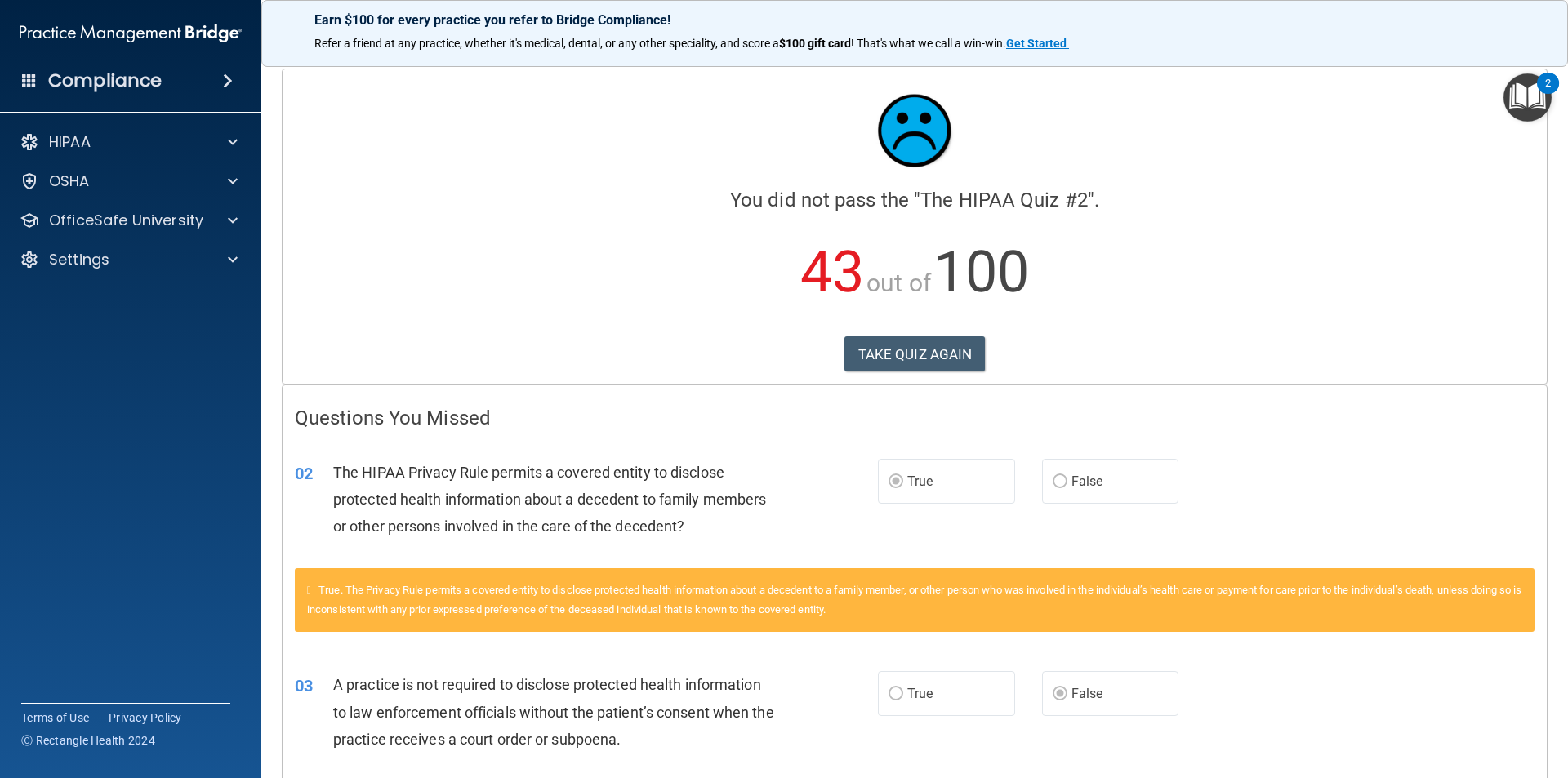
click at [980, 357] on div "TAKE QUIZ AGAIN" at bounding box center [913, 353] width 1239 height 36
click at [960, 357] on button "TAKE QUIZ AGAIN" at bounding box center [914, 353] width 142 height 36
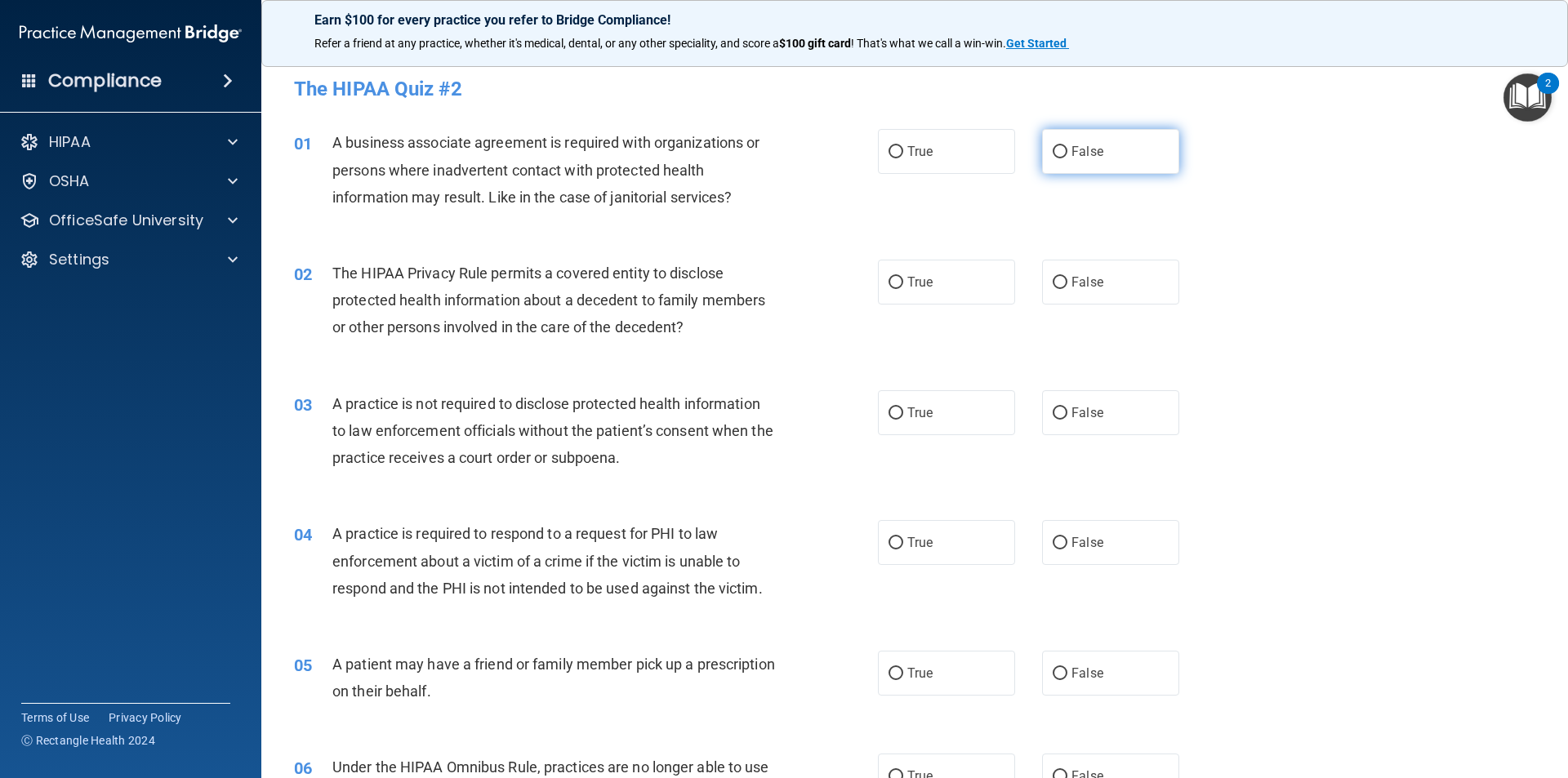
click at [1052, 155] on input "False" at bounding box center [1059, 152] width 15 height 12
radio input "true"
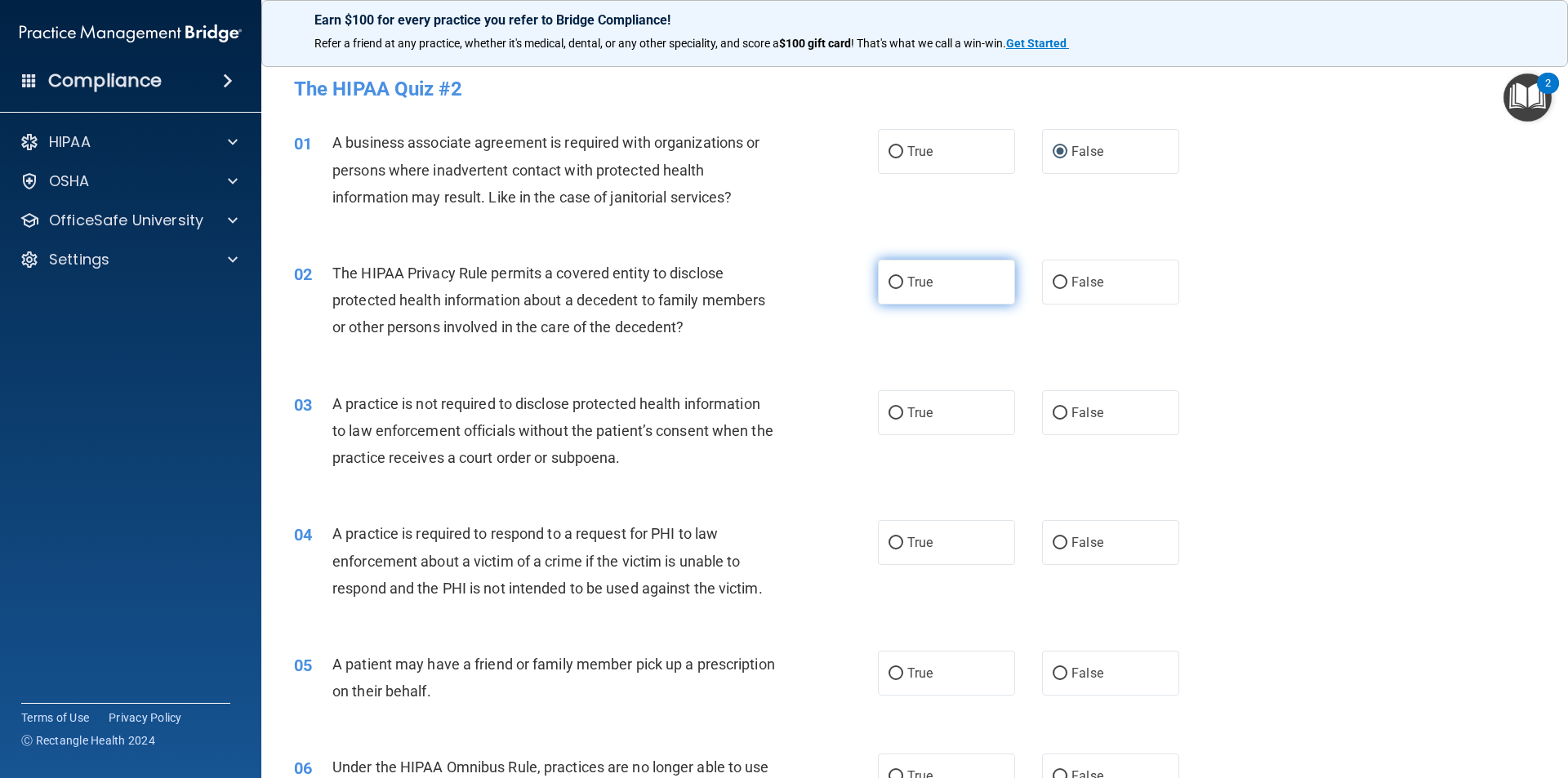
click at [938, 265] on label "True" at bounding box center [946, 282] width 137 height 45
click at [903, 277] on input "True" at bounding box center [895, 283] width 15 height 12
radio input "true"
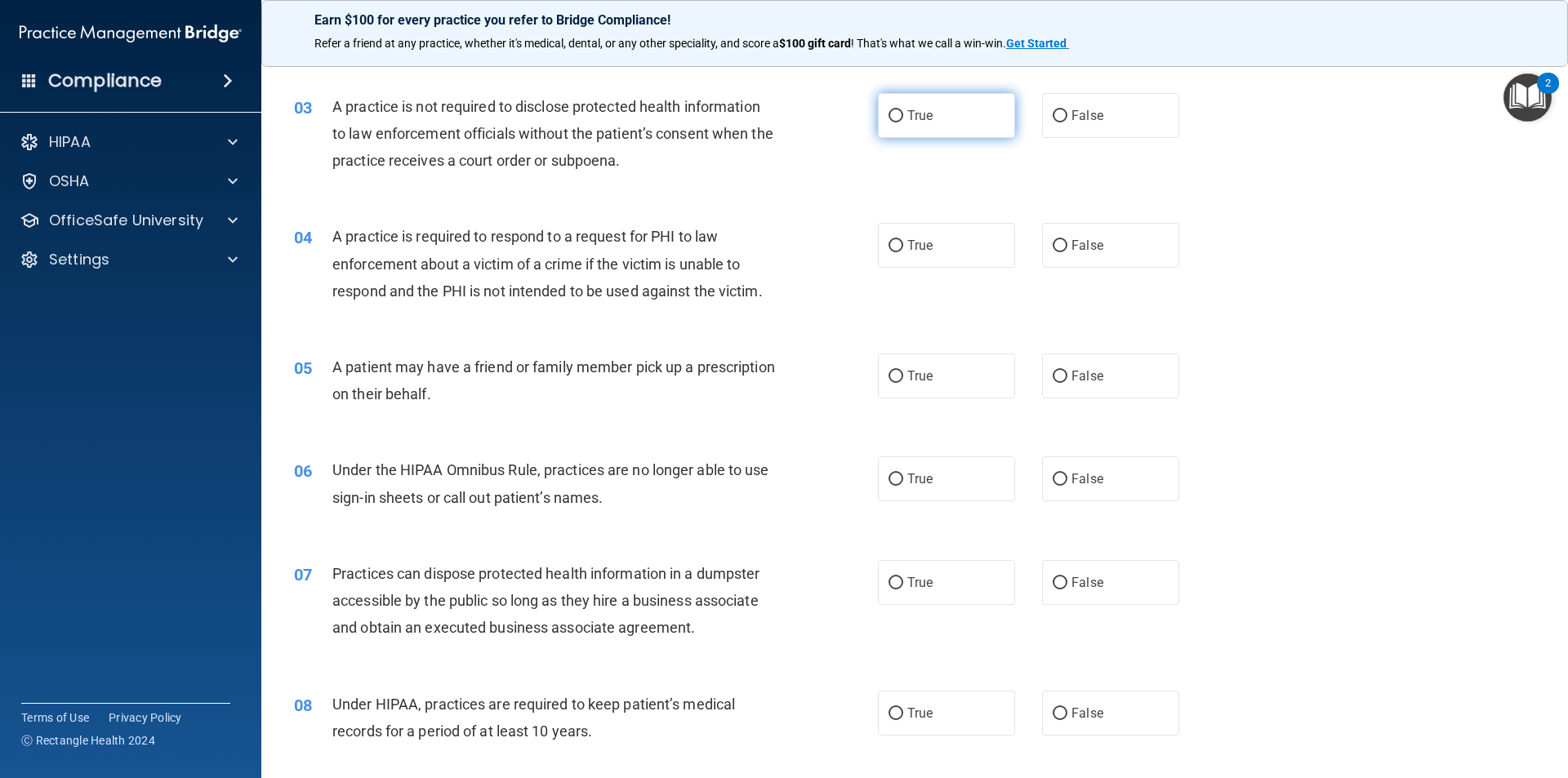
scroll to position [326, 0]
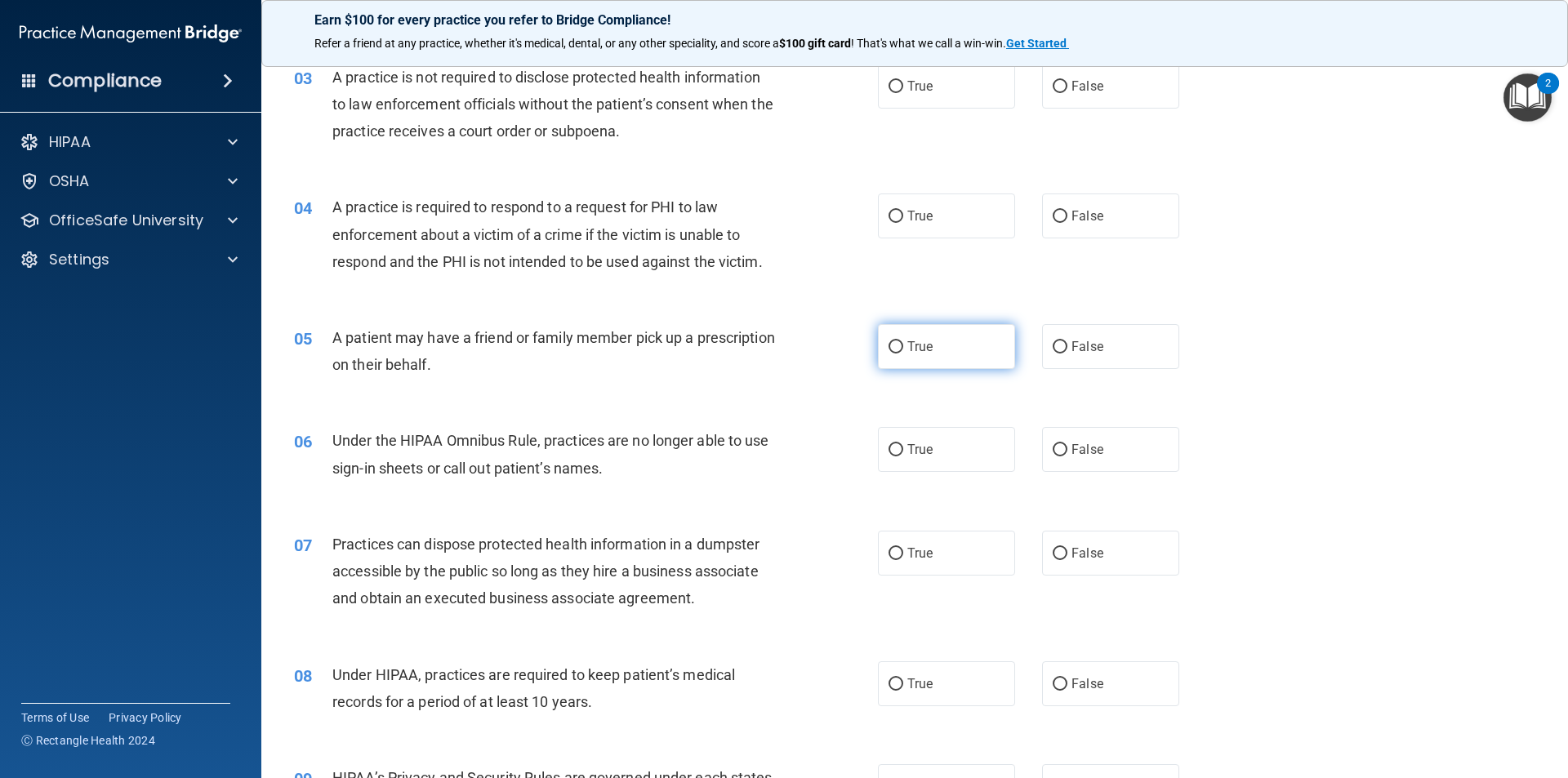
click at [947, 339] on label "True" at bounding box center [946, 346] width 137 height 45
click at [903, 341] on input "True" at bounding box center [895, 347] width 15 height 12
radio input "true"
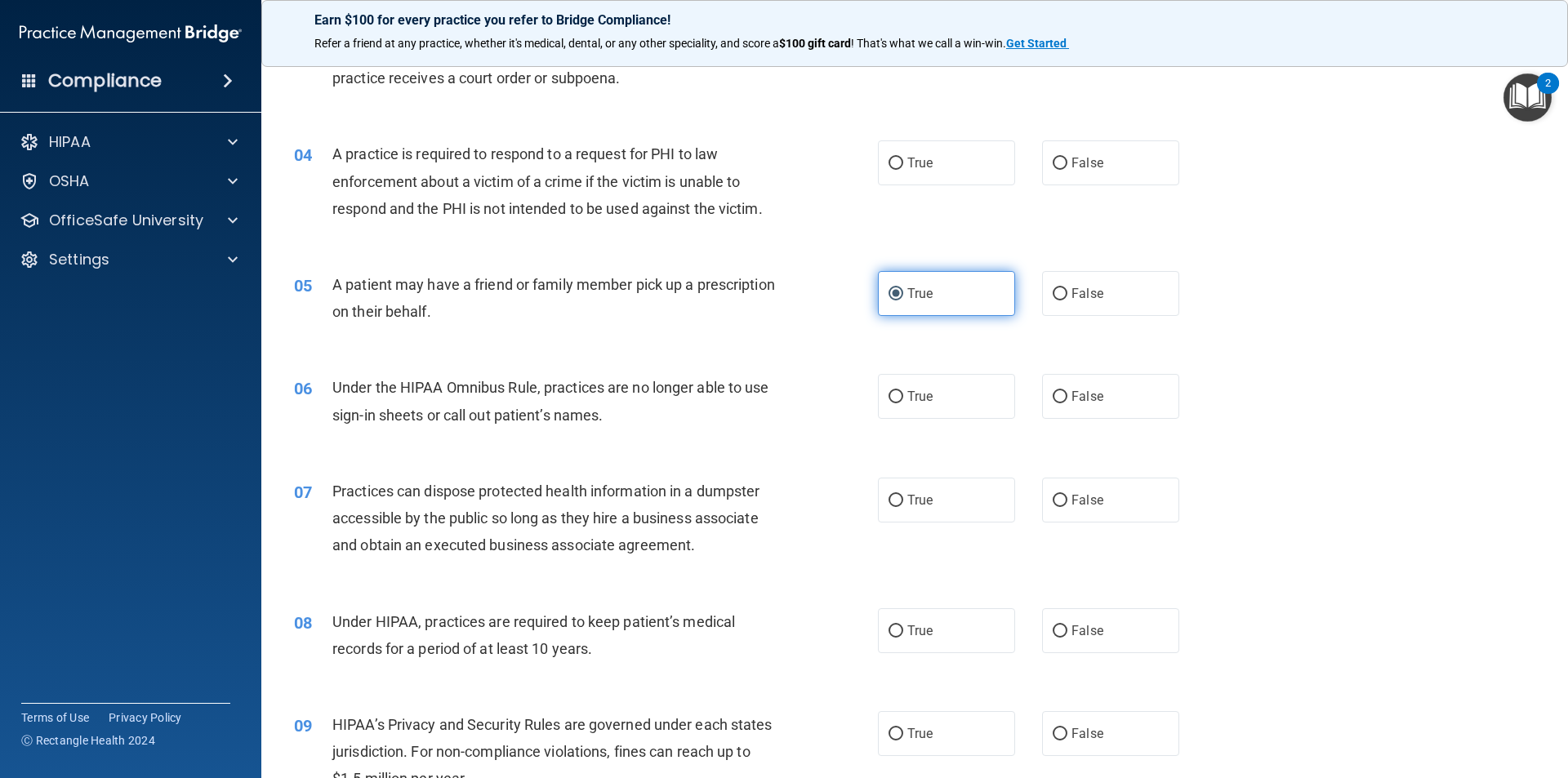
scroll to position [408, 0]
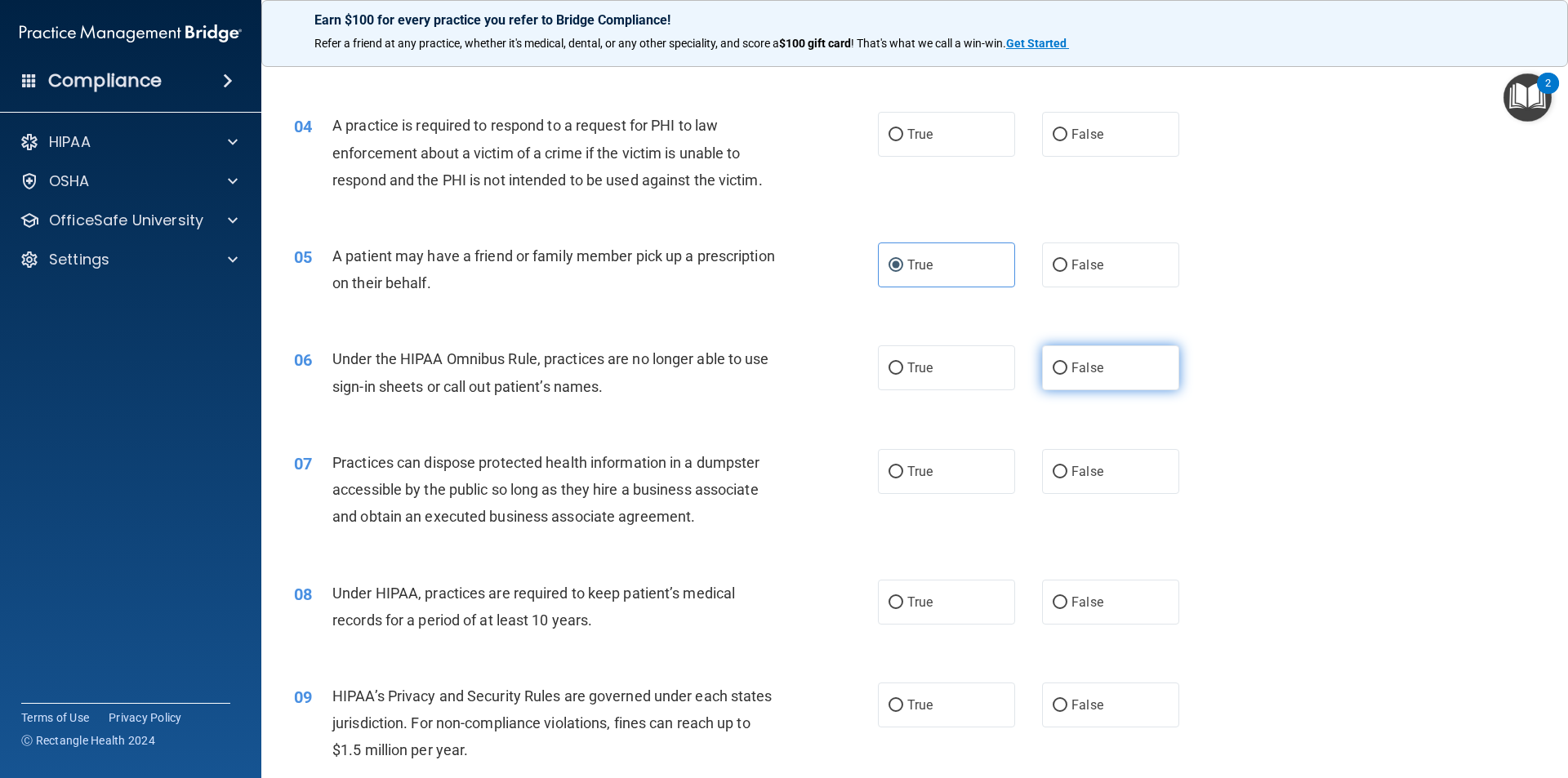
click at [1074, 363] on span "False" at bounding box center [1087, 368] width 32 height 16
click at [1067, 363] on input "False" at bounding box center [1059, 369] width 15 height 12
radio input "true"
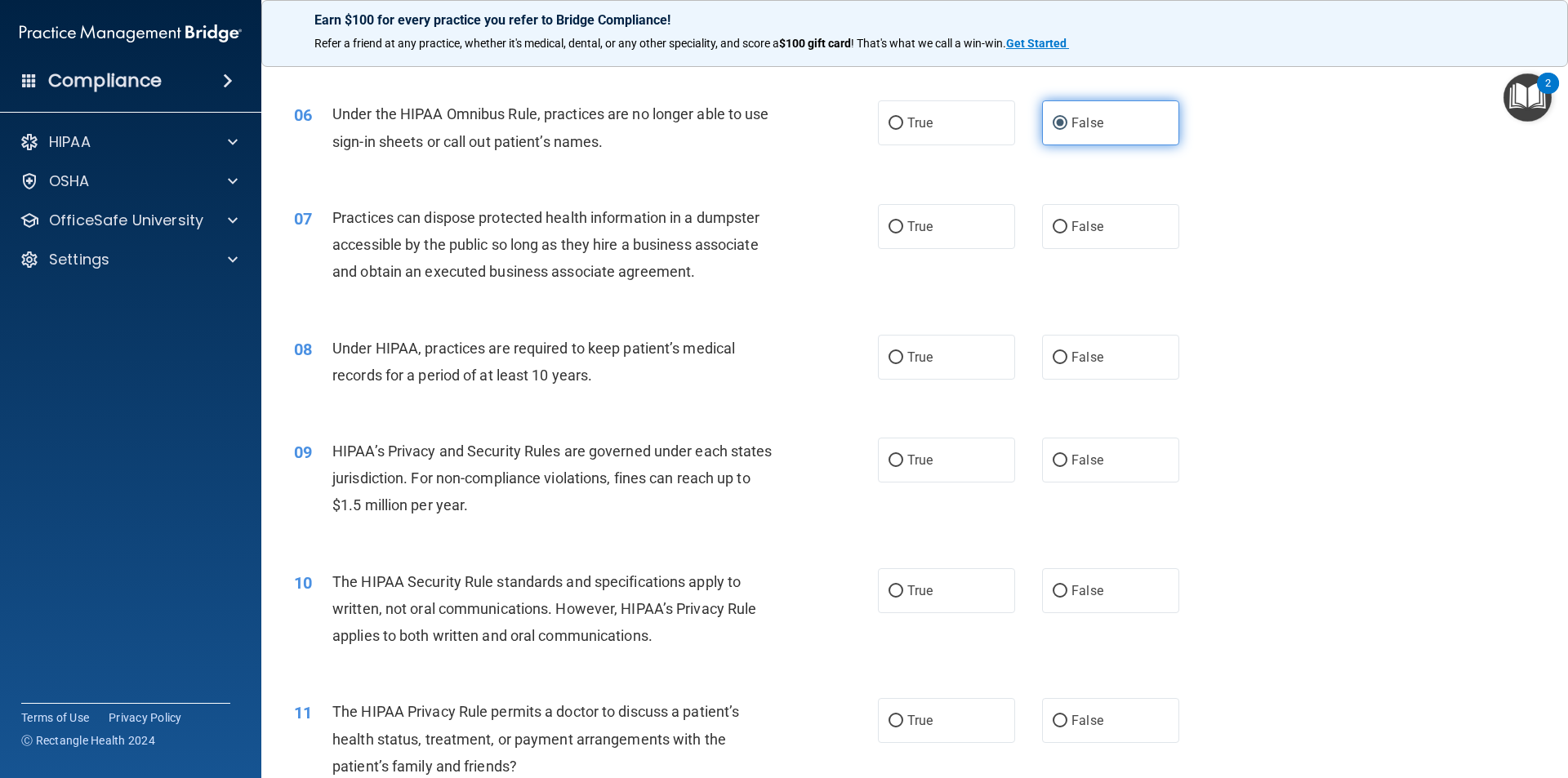
click at [1074, 363] on span "False" at bounding box center [1087, 357] width 32 height 16
click at [1067, 363] on input "False" at bounding box center [1059, 358] width 15 height 12
radio input "true"
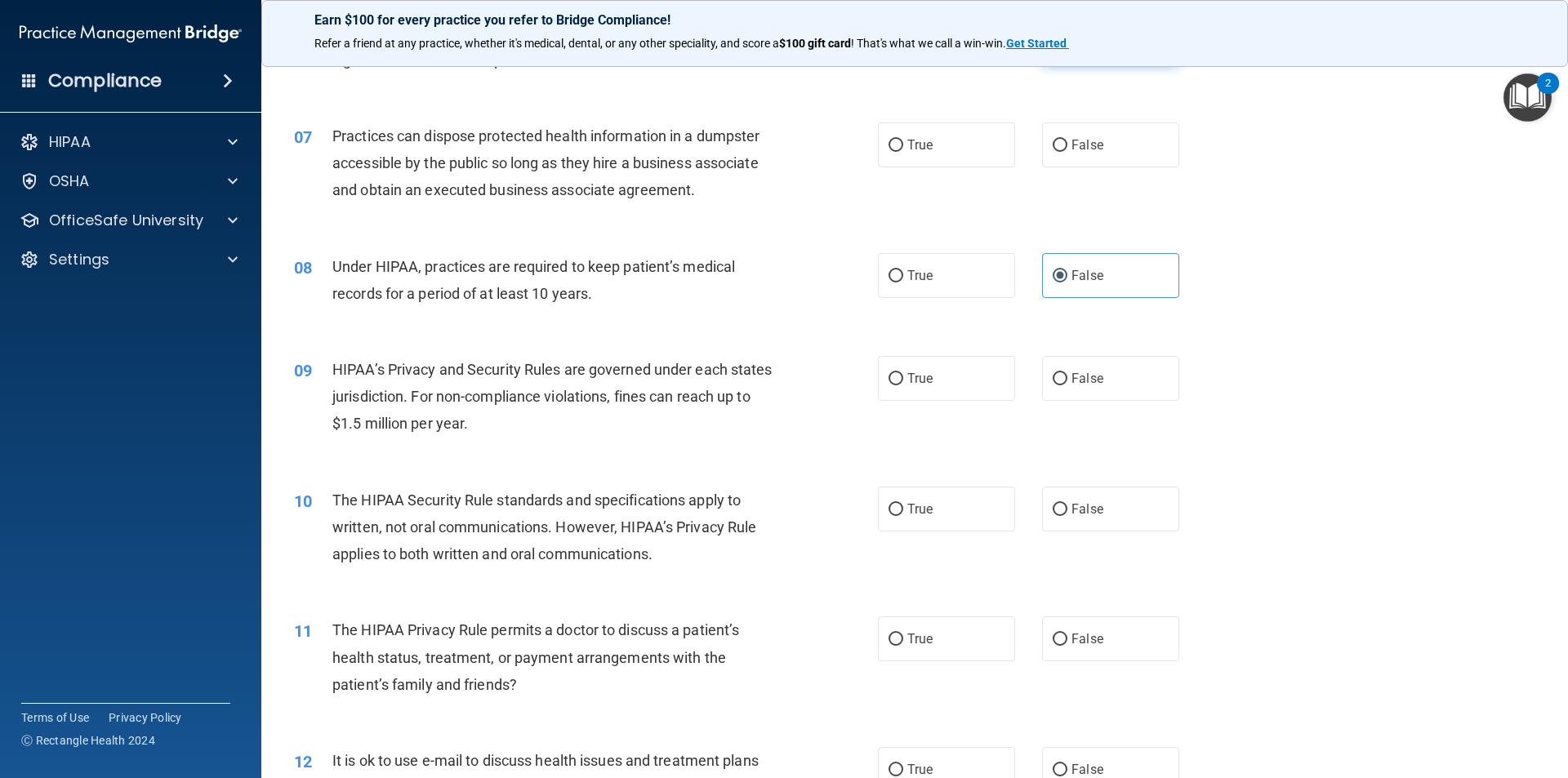
scroll to position [816, 0]
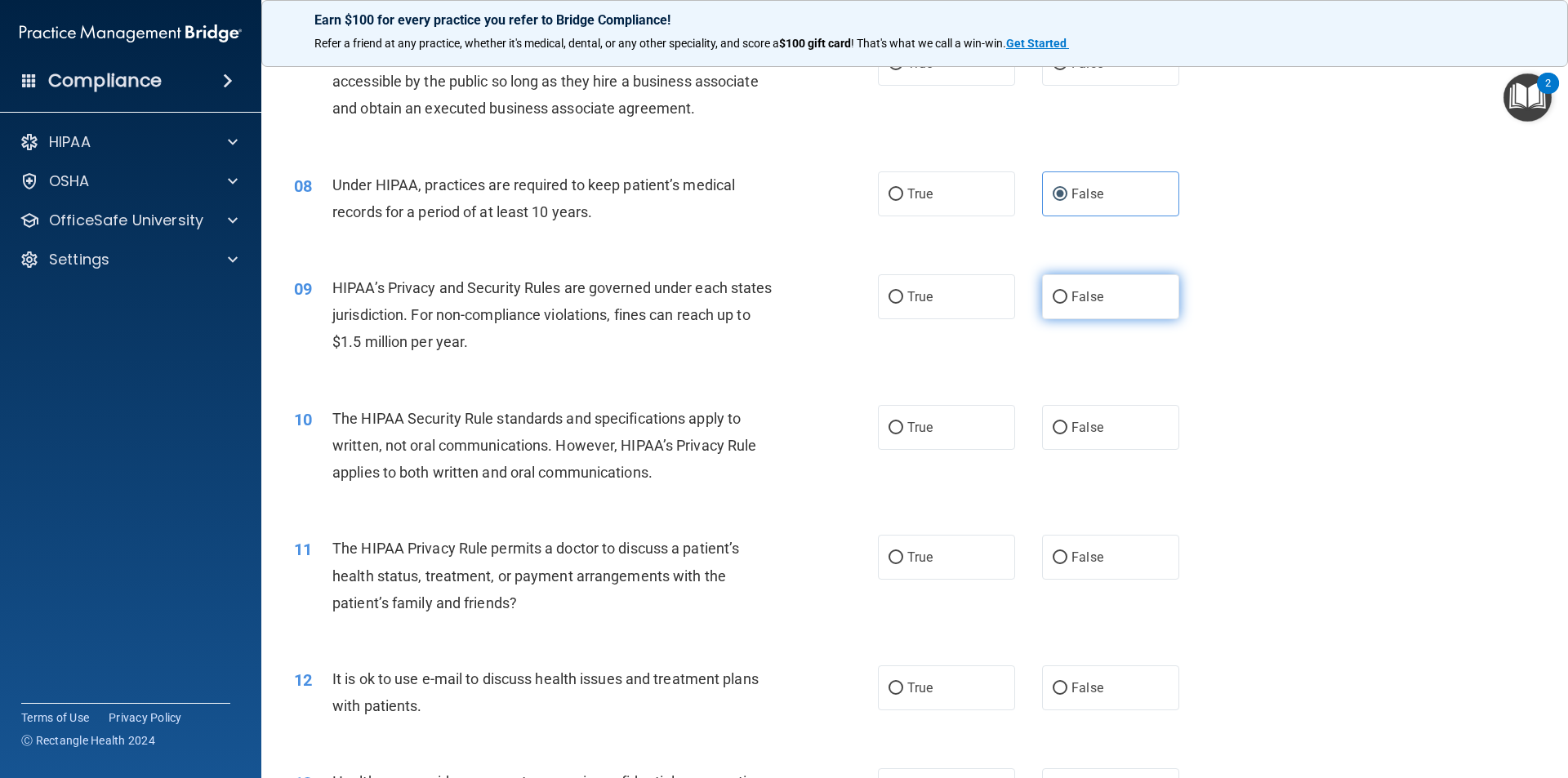
click at [1043, 299] on label "False" at bounding box center [1110, 297] width 137 height 45
click at [1052, 299] on input "False" at bounding box center [1059, 298] width 15 height 12
radio input "true"
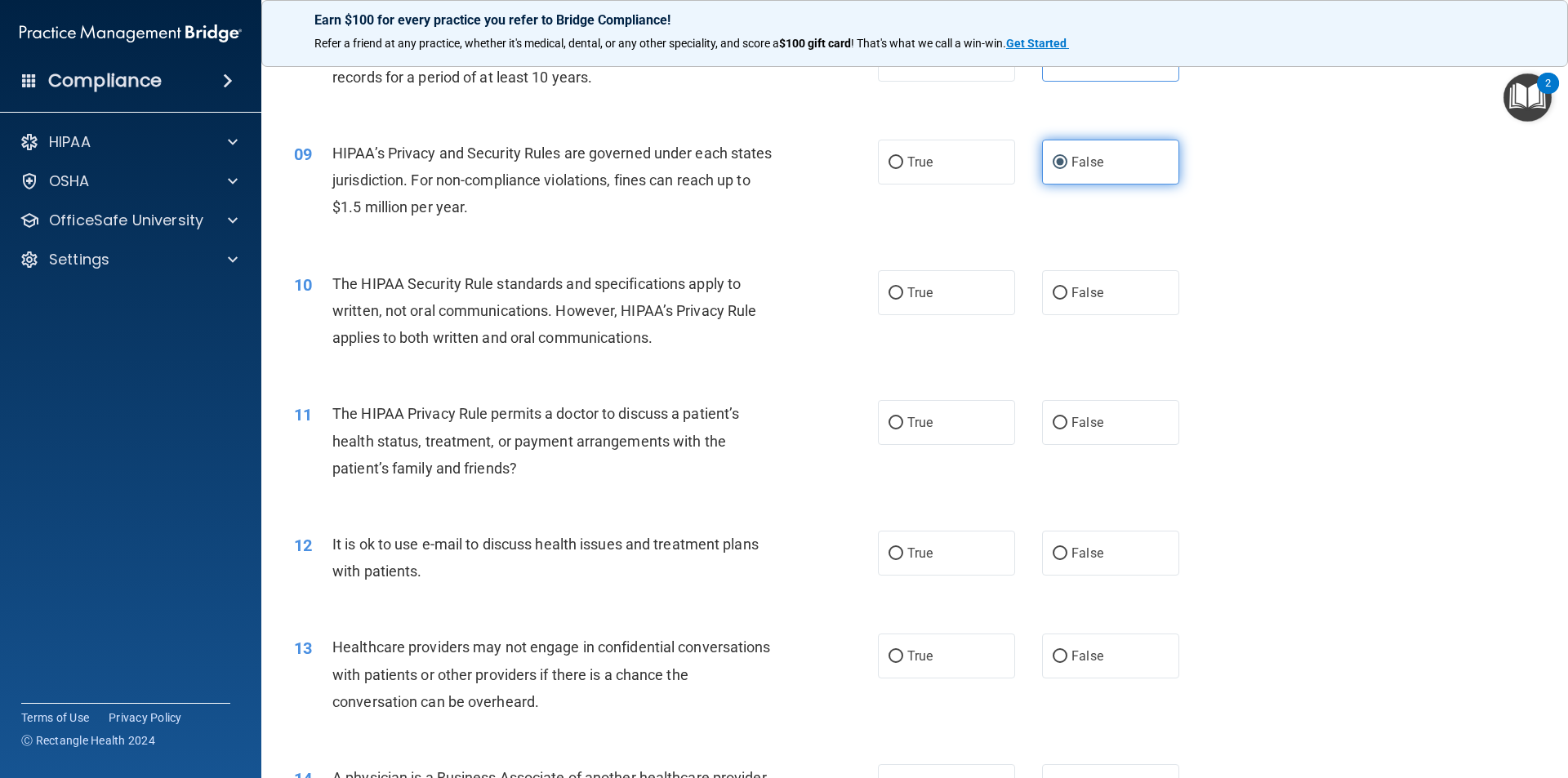
scroll to position [979, 0]
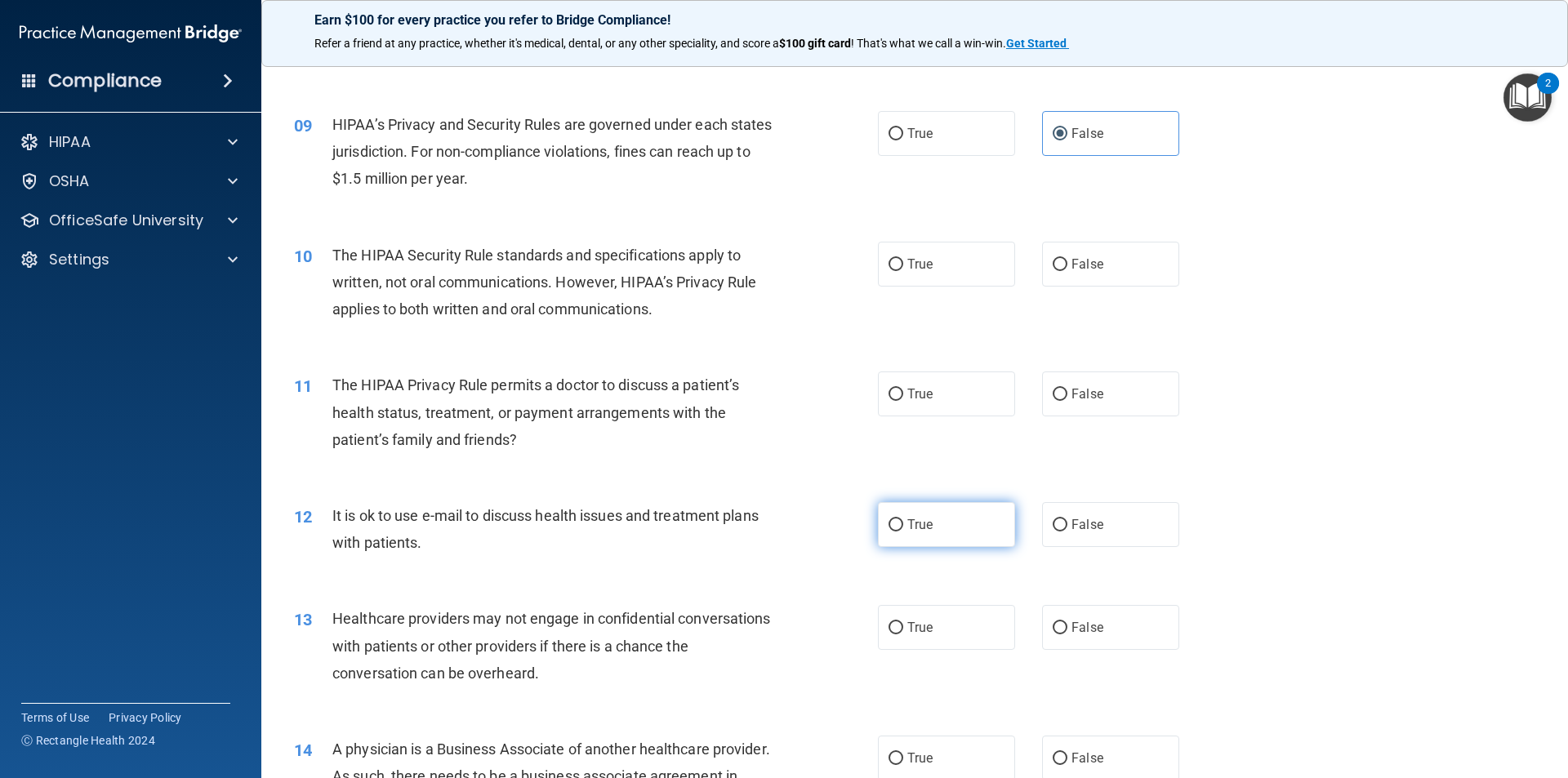
click at [951, 530] on label "True" at bounding box center [946, 524] width 137 height 45
click at [903, 530] on input "True" at bounding box center [895, 525] width 15 height 12
radio input "true"
click at [932, 270] on label "True" at bounding box center [946, 264] width 137 height 45
click at [903, 270] on input "True" at bounding box center [895, 265] width 15 height 12
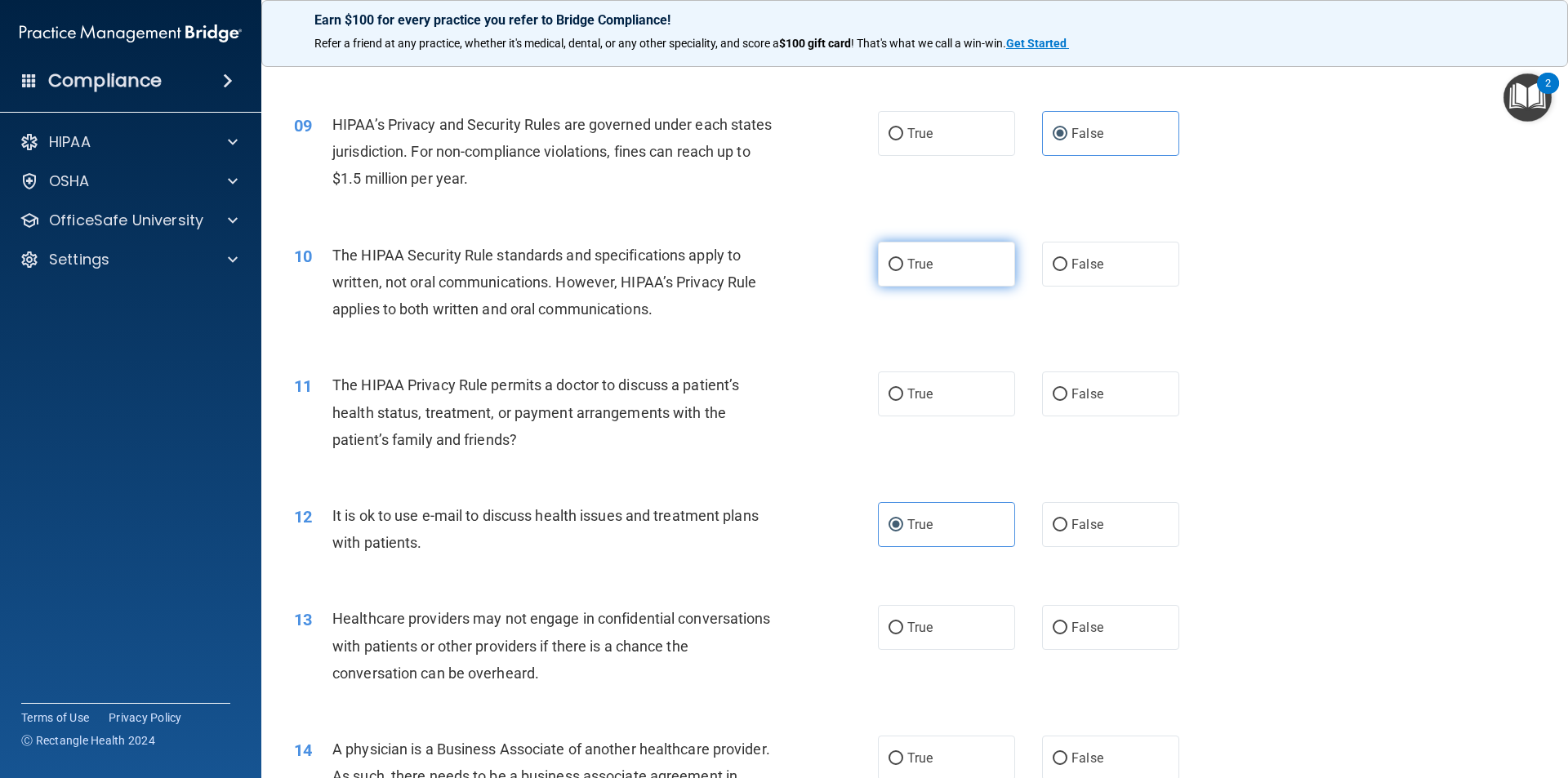
radio input "true"
click at [939, 387] on label "True" at bounding box center [946, 394] width 137 height 45
click at [903, 389] on input "True" at bounding box center [895, 395] width 15 height 12
radio input "true"
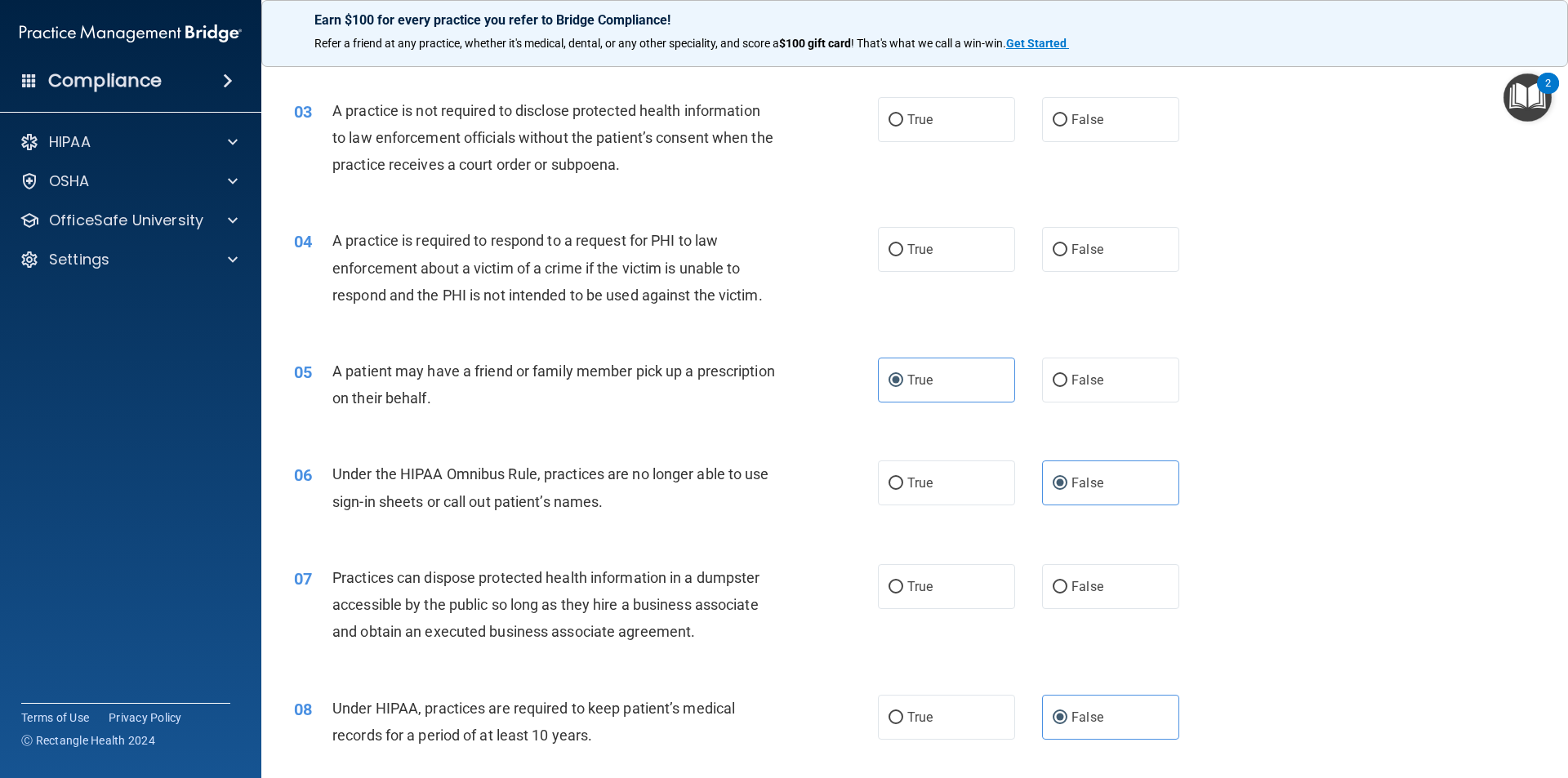
scroll to position [0, 0]
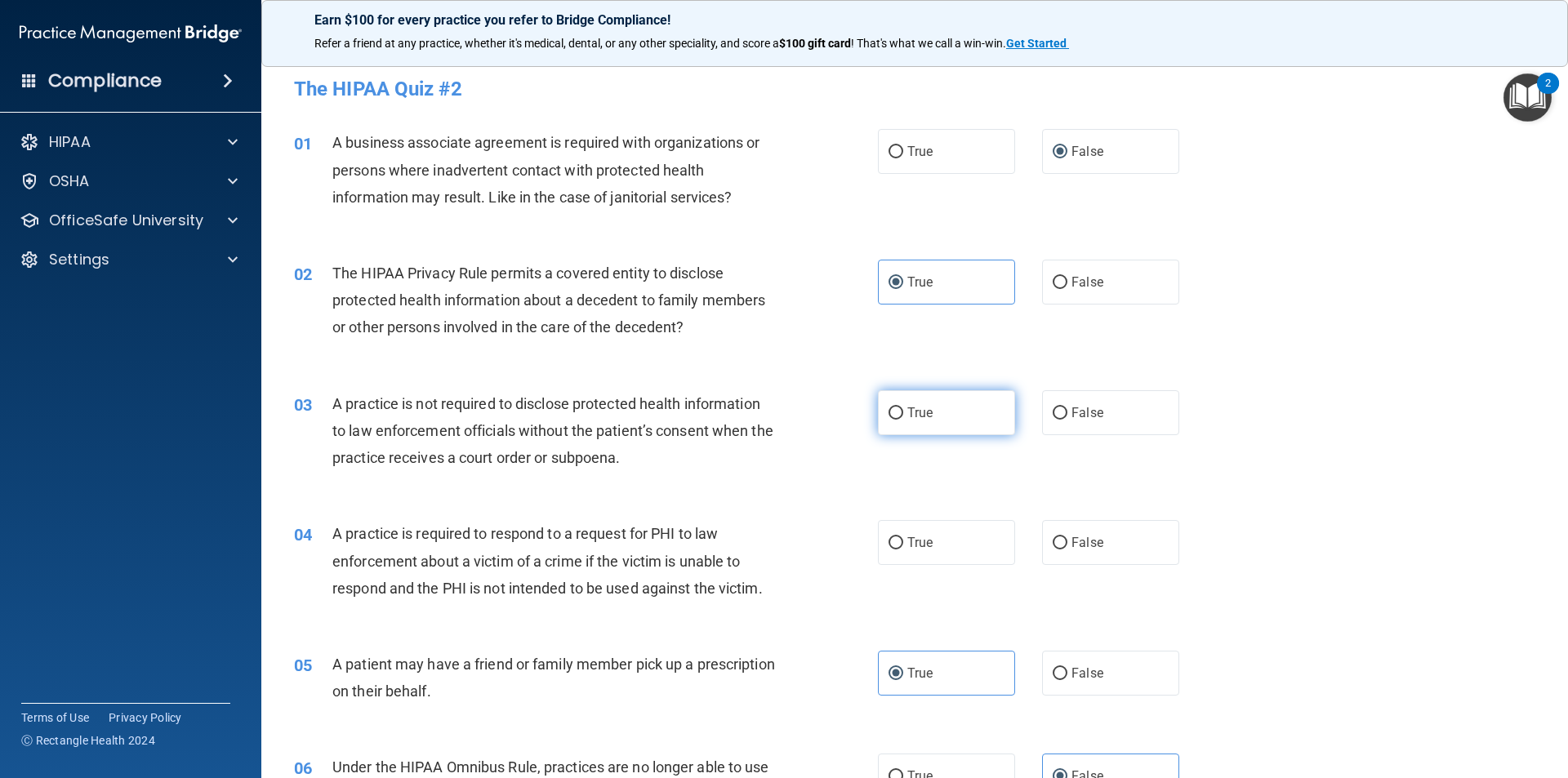
click at [940, 407] on label "True" at bounding box center [946, 413] width 137 height 45
click at [903, 407] on input "True" at bounding box center [895, 413] width 15 height 12
radio input "true"
click at [1082, 536] on span "False" at bounding box center [1087, 543] width 32 height 16
click at [1067, 537] on input "False" at bounding box center [1059, 544] width 15 height 12
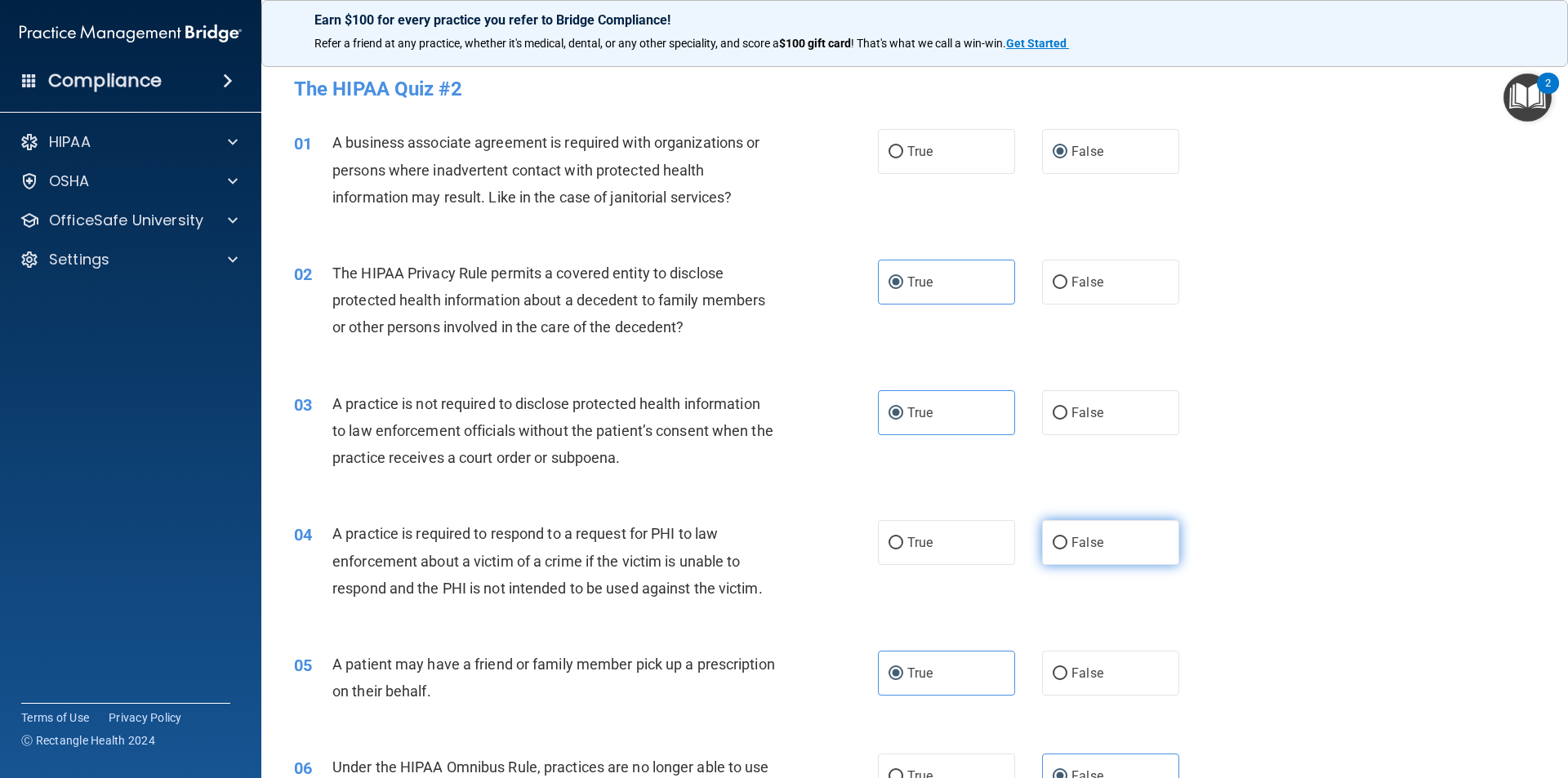
radio input "true"
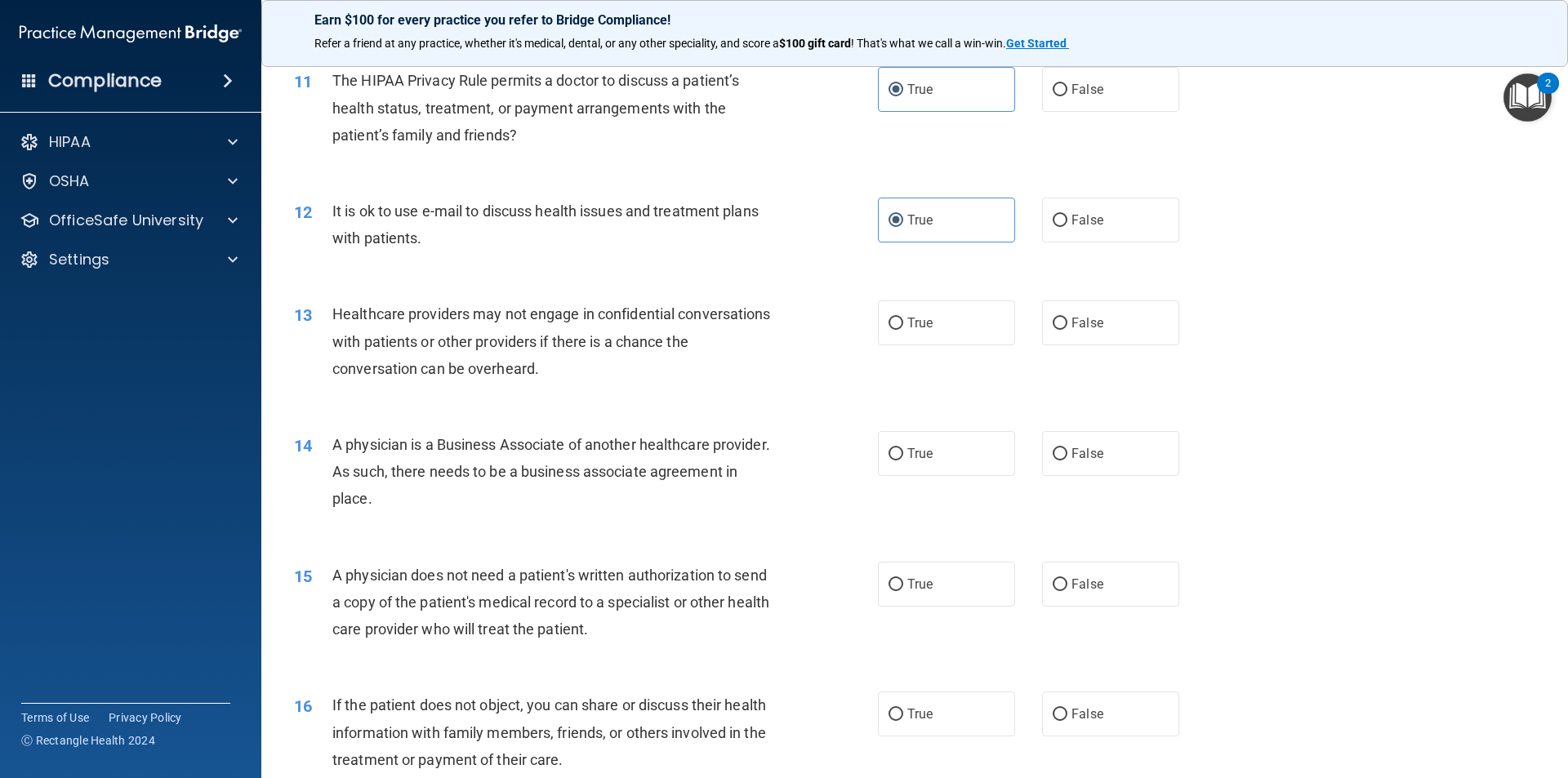
scroll to position [1307, 0]
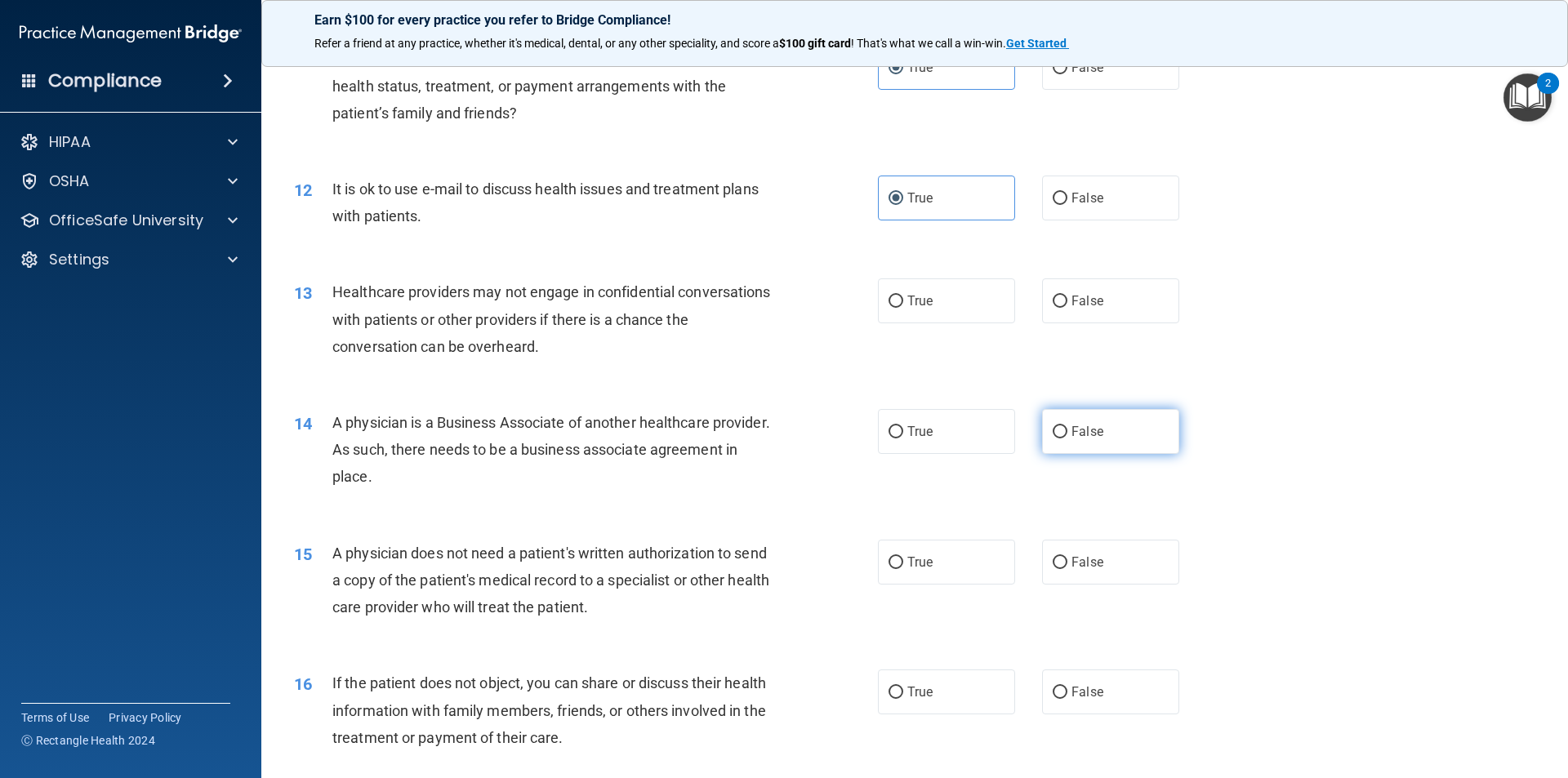
click at [1069, 439] on label "False" at bounding box center [1110, 432] width 137 height 45
click at [1067, 438] on input "False" at bounding box center [1059, 432] width 15 height 12
radio input "true"
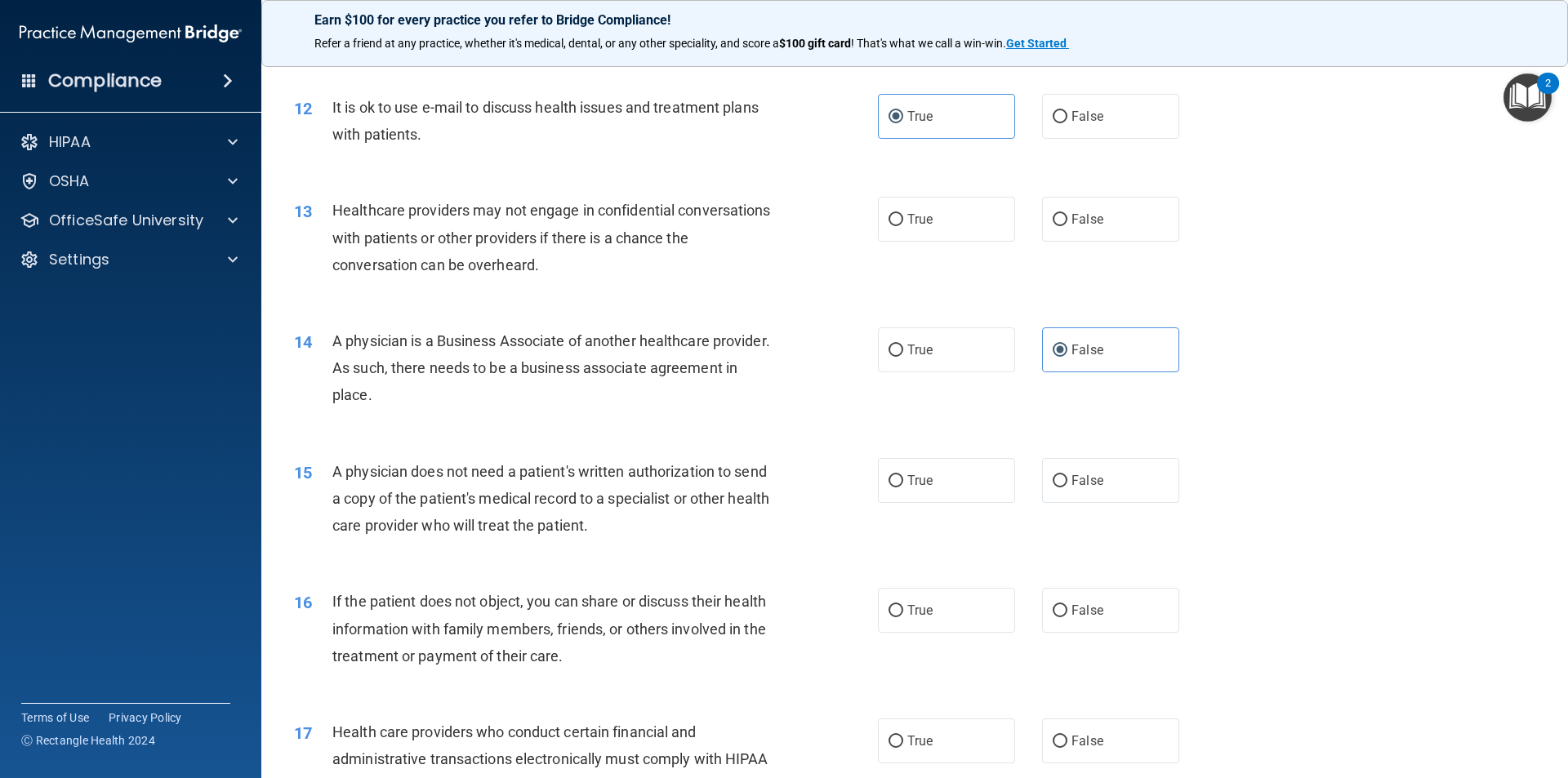
click at [1044, 463] on label "False" at bounding box center [1110, 481] width 137 height 45
click at [1052, 475] on input "False" at bounding box center [1059, 481] width 15 height 12
radio input "true"
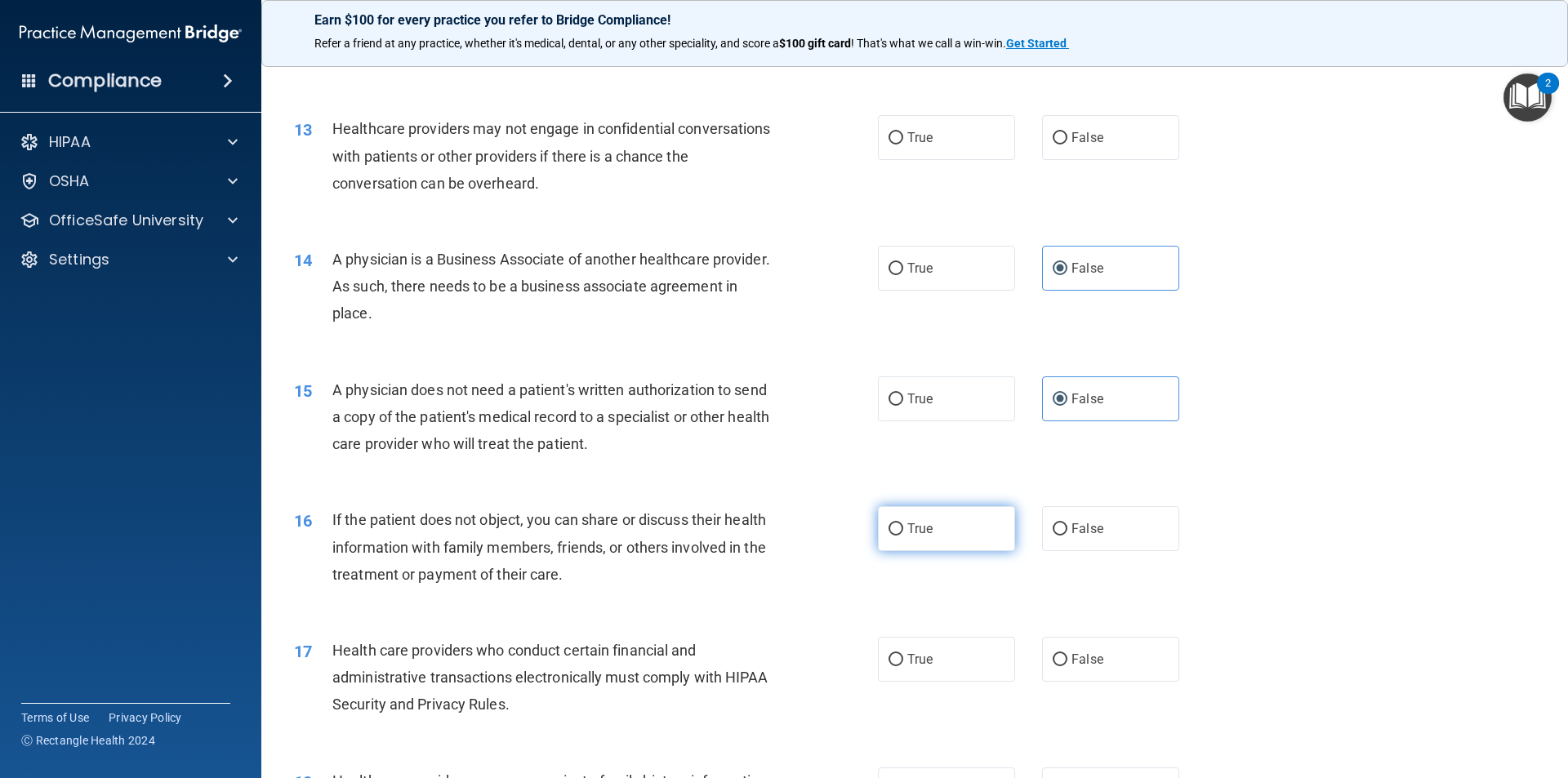
click at [928, 510] on label "True" at bounding box center [946, 529] width 137 height 45
click at [903, 524] on input "True" at bounding box center [895, 530] width 15 height 12
radio input "true"
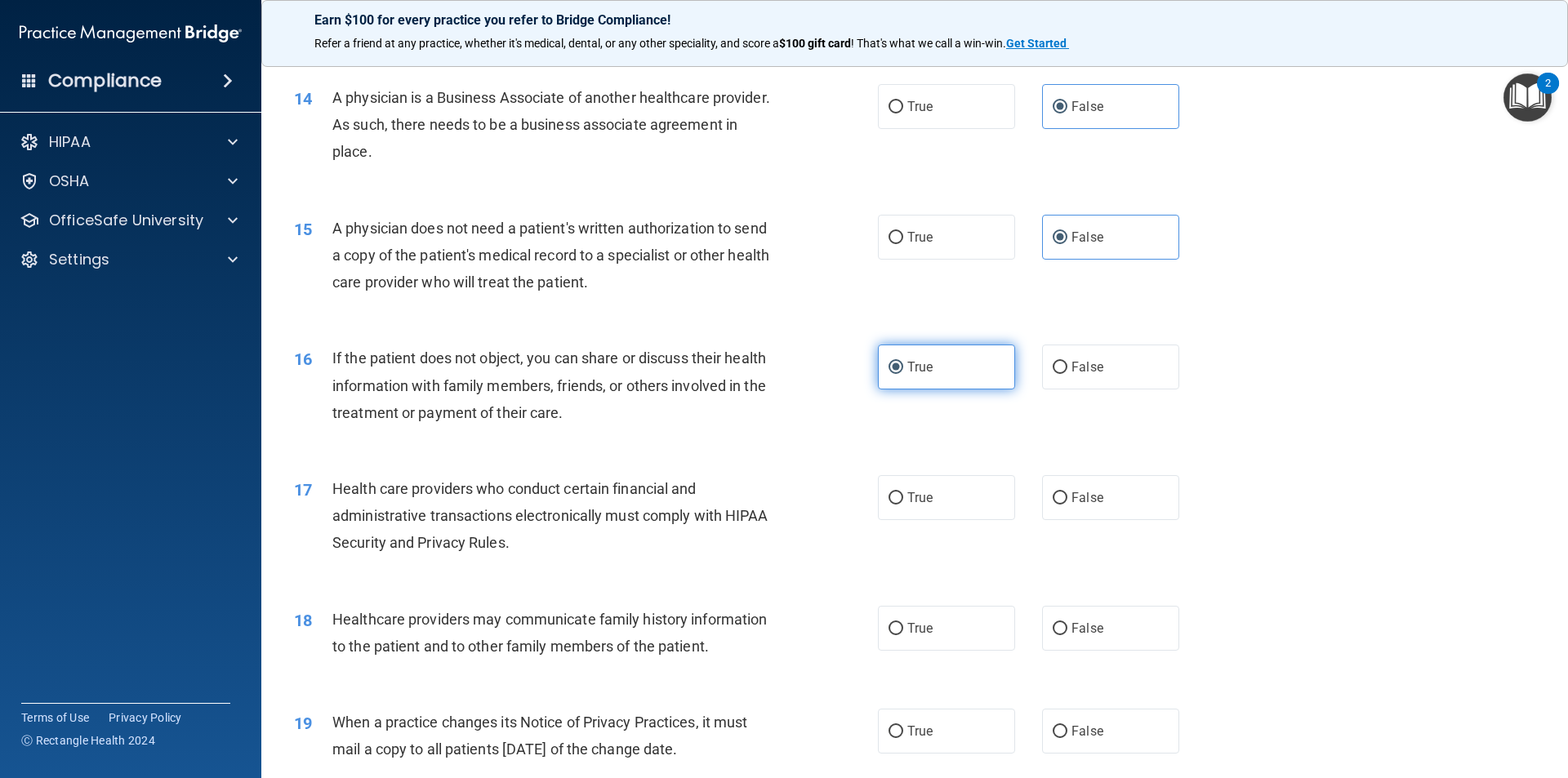
scroll to position [1633, 0]
click at [928, 510] on label "True" at bounding box center [946, 496] width 137 height 45
click at [903, 503] on input "True" at bounding box center [895, 497] width 15 height 12
radio input "true"
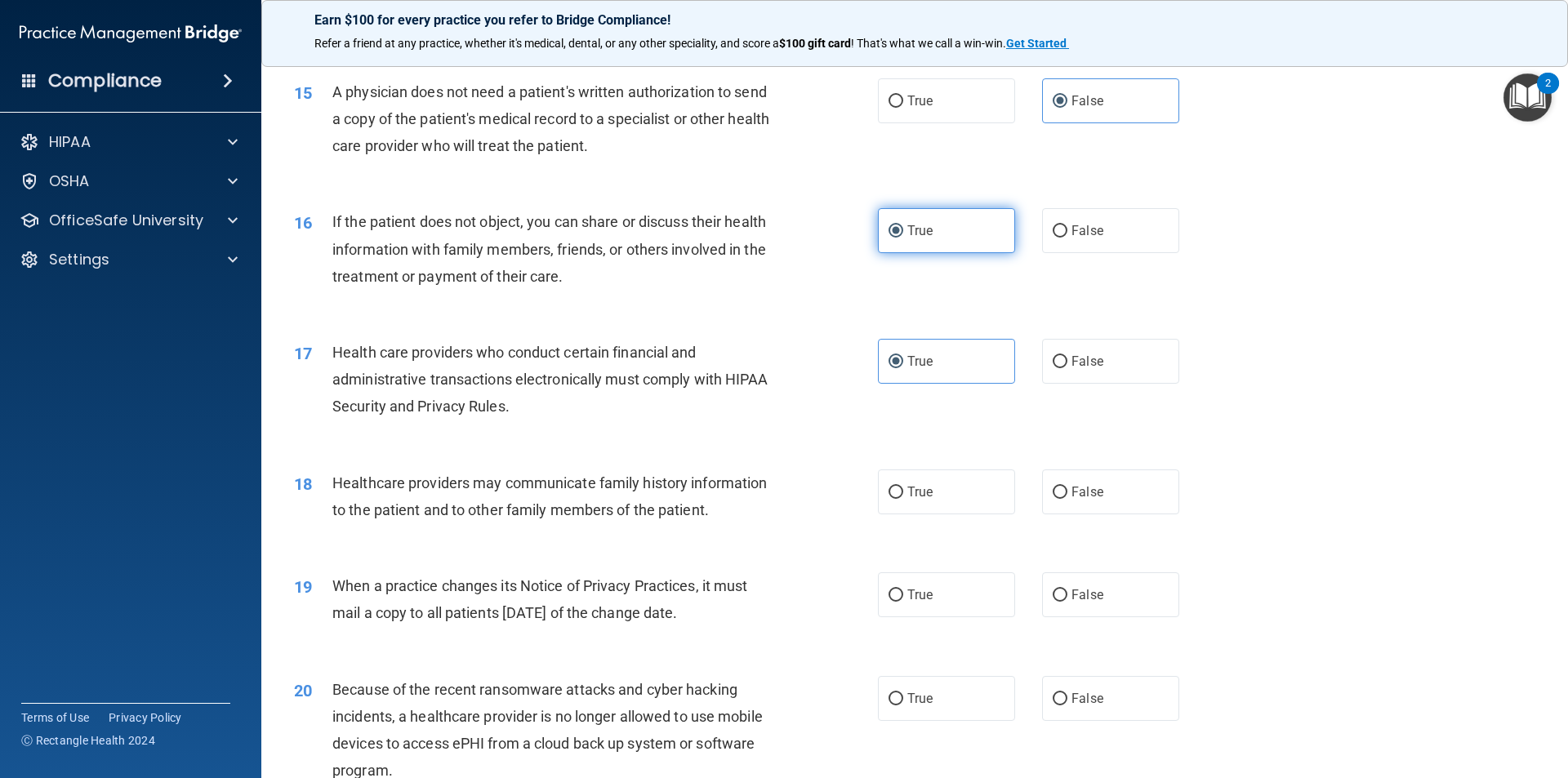
scroll to position [1797, 0]
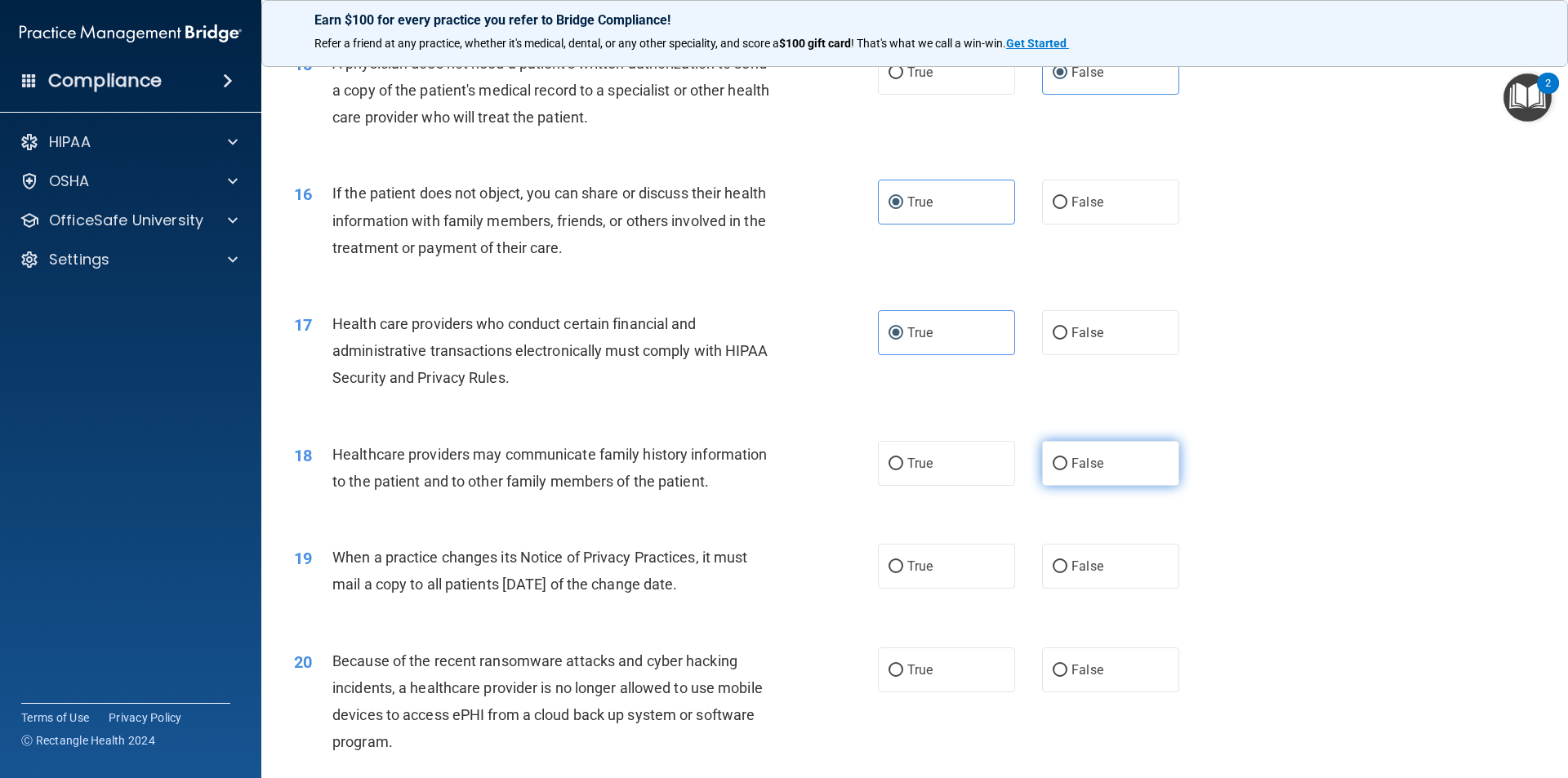
click at [1055, 472] on label "False" at bounding box center [1110, 464] width 137 height 45
click at [1055, 471] on input "False" at bounding box center [1059, 465] width 15 height 12
radio input "true"
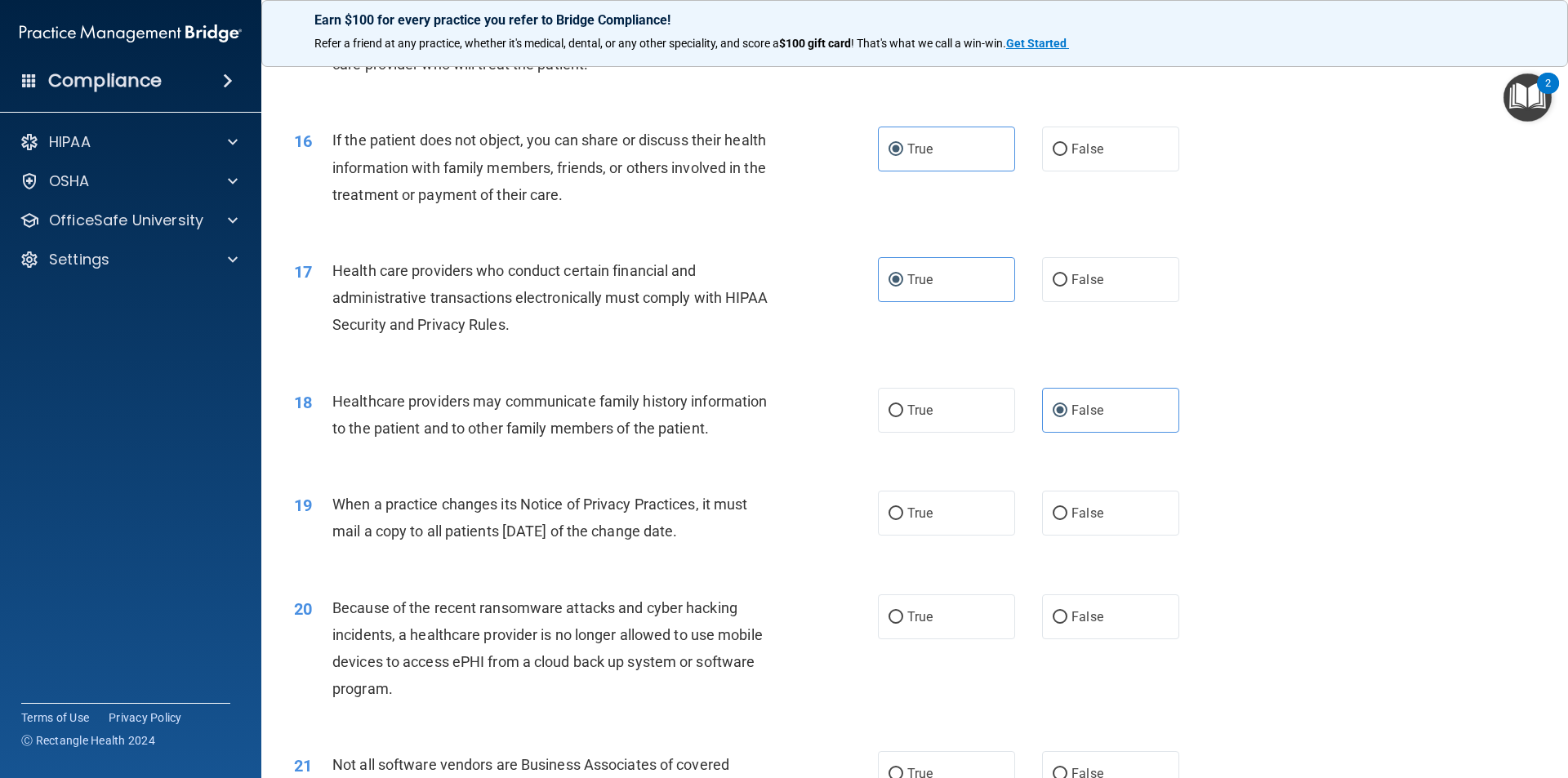
scroll to position [1878, 0]
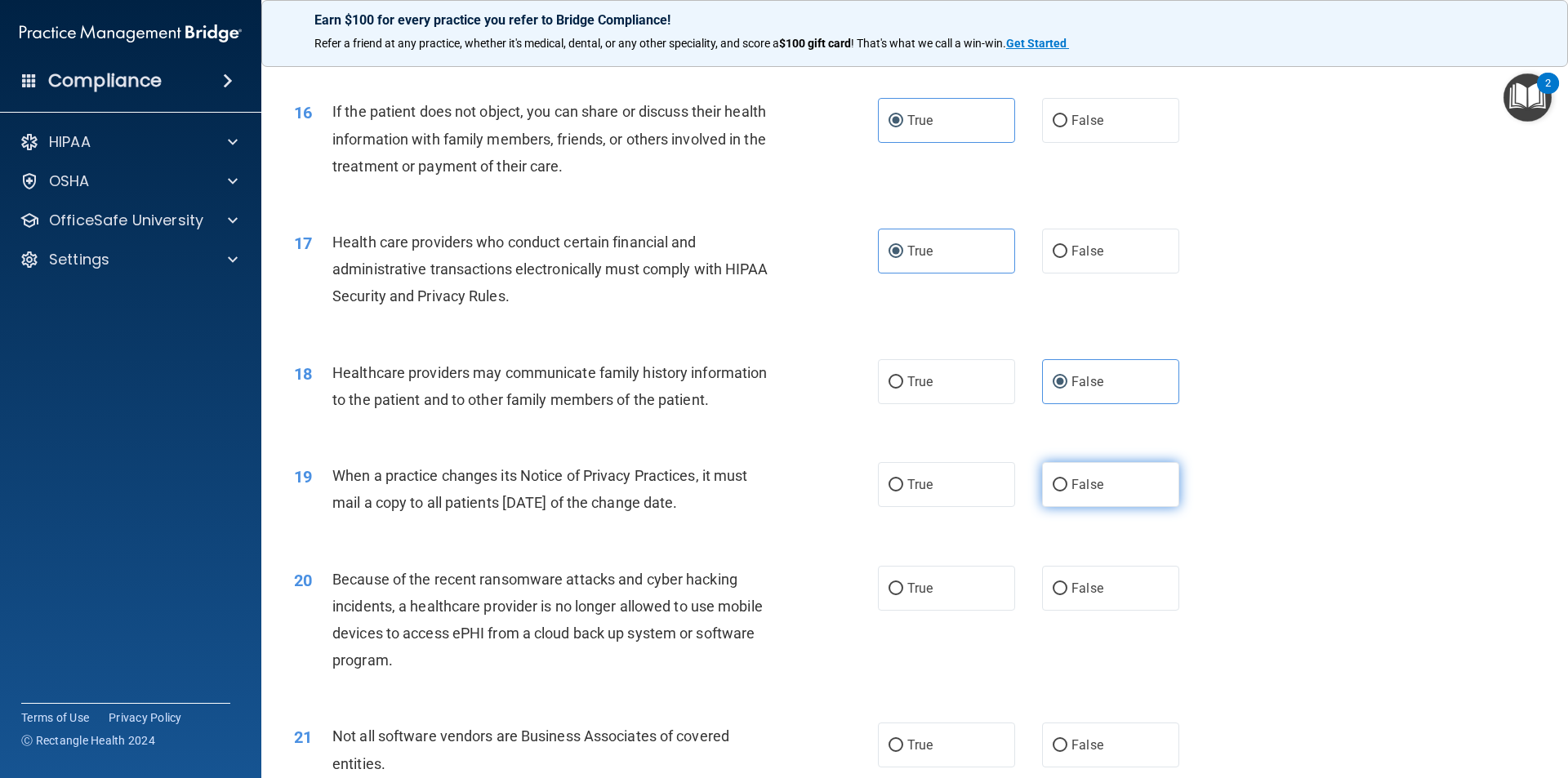
click at [1097, 491] on label "False" at bounding box center [1110, 485] width 137 height 45
click at [1067, 491] on input "False" at bounding box center [1059, 485] width 15 height 12
radio input "true"
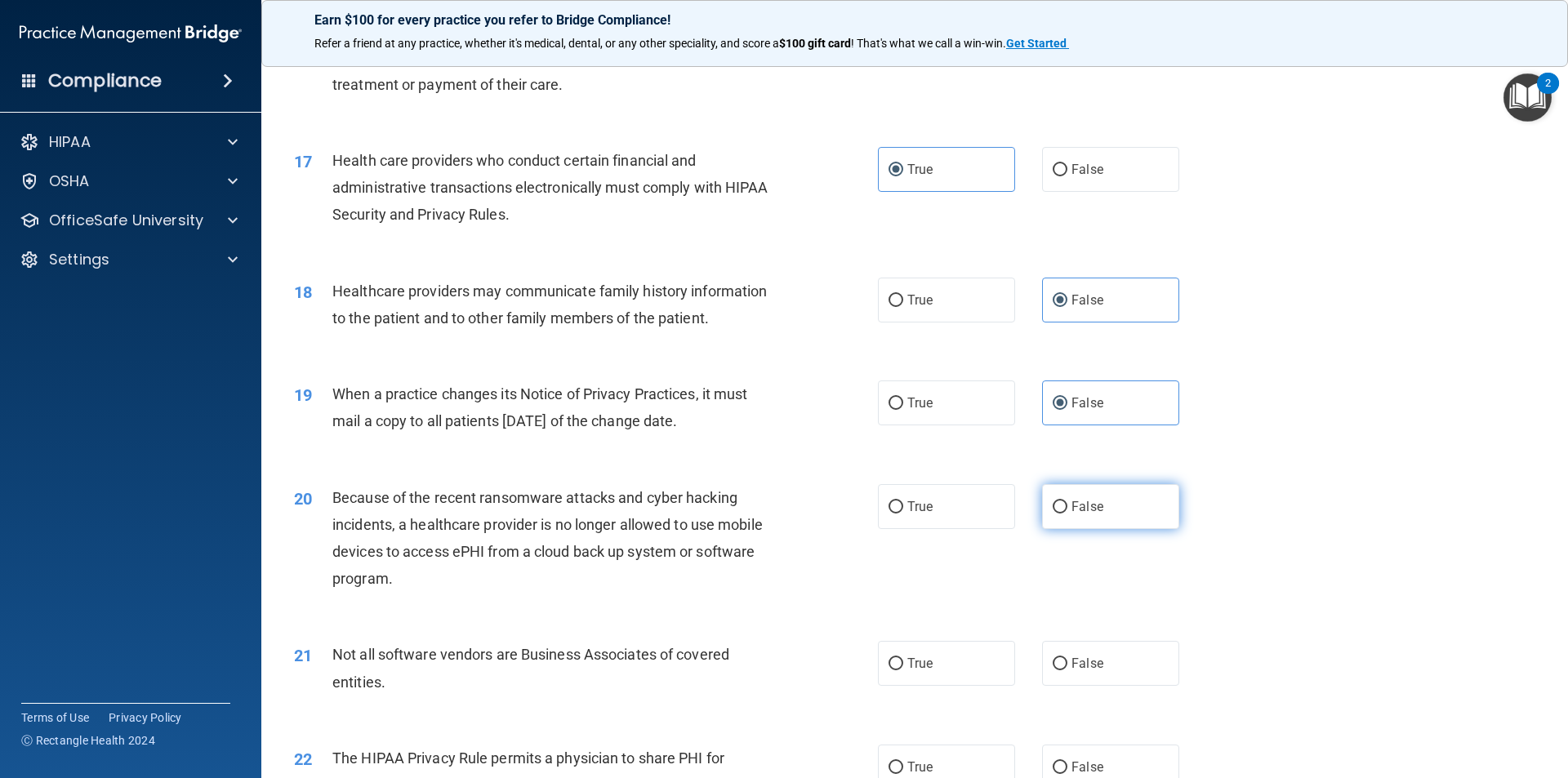
click at [1044, 511] on label "False" at bounding box center [1110, 507] width 137 height 45
click at [1052, 511] on input "False" at bounding box center [1059, 507] width 15 height 12
radio input "true"
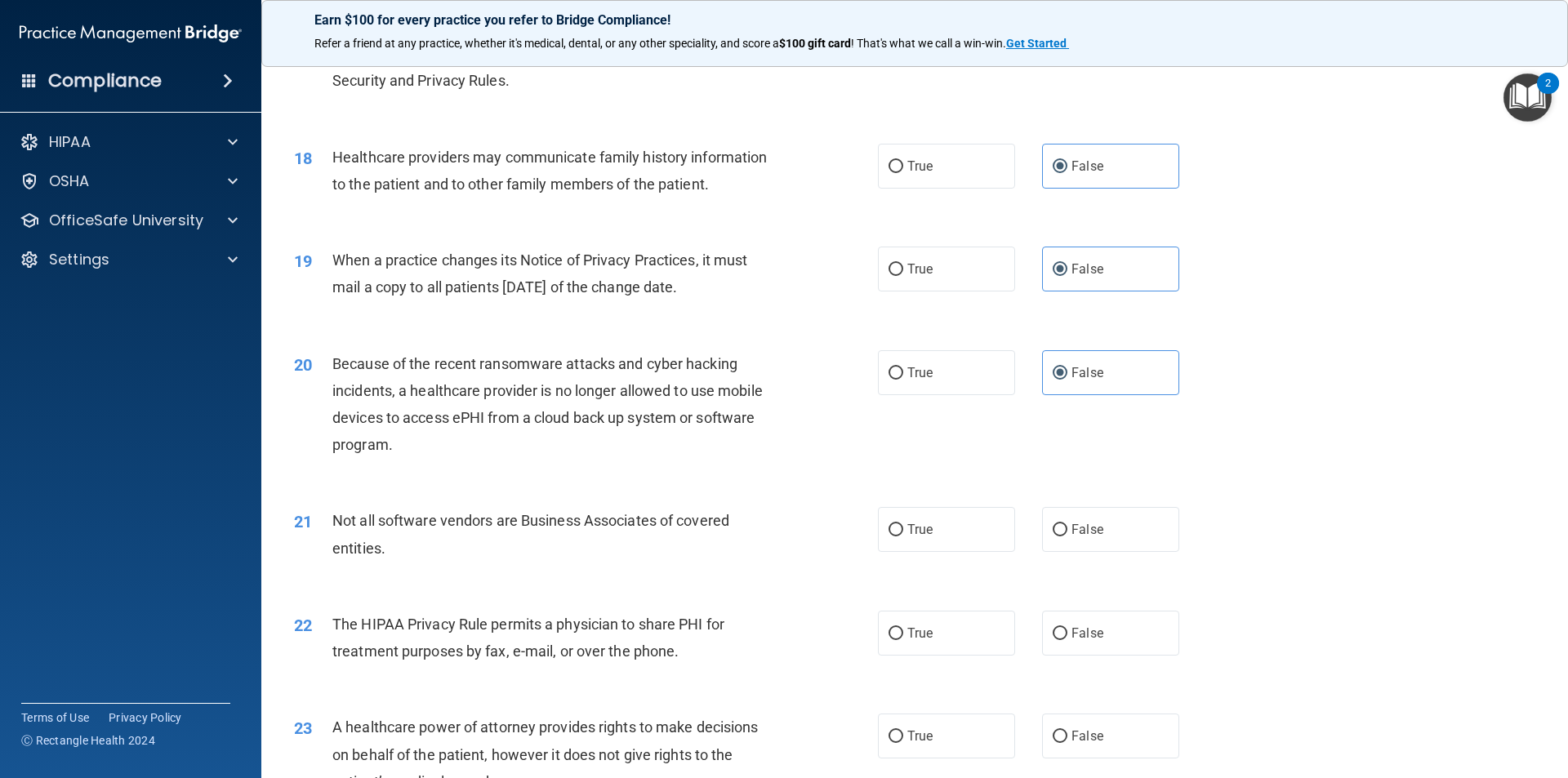
scroll to position [2123, 0]
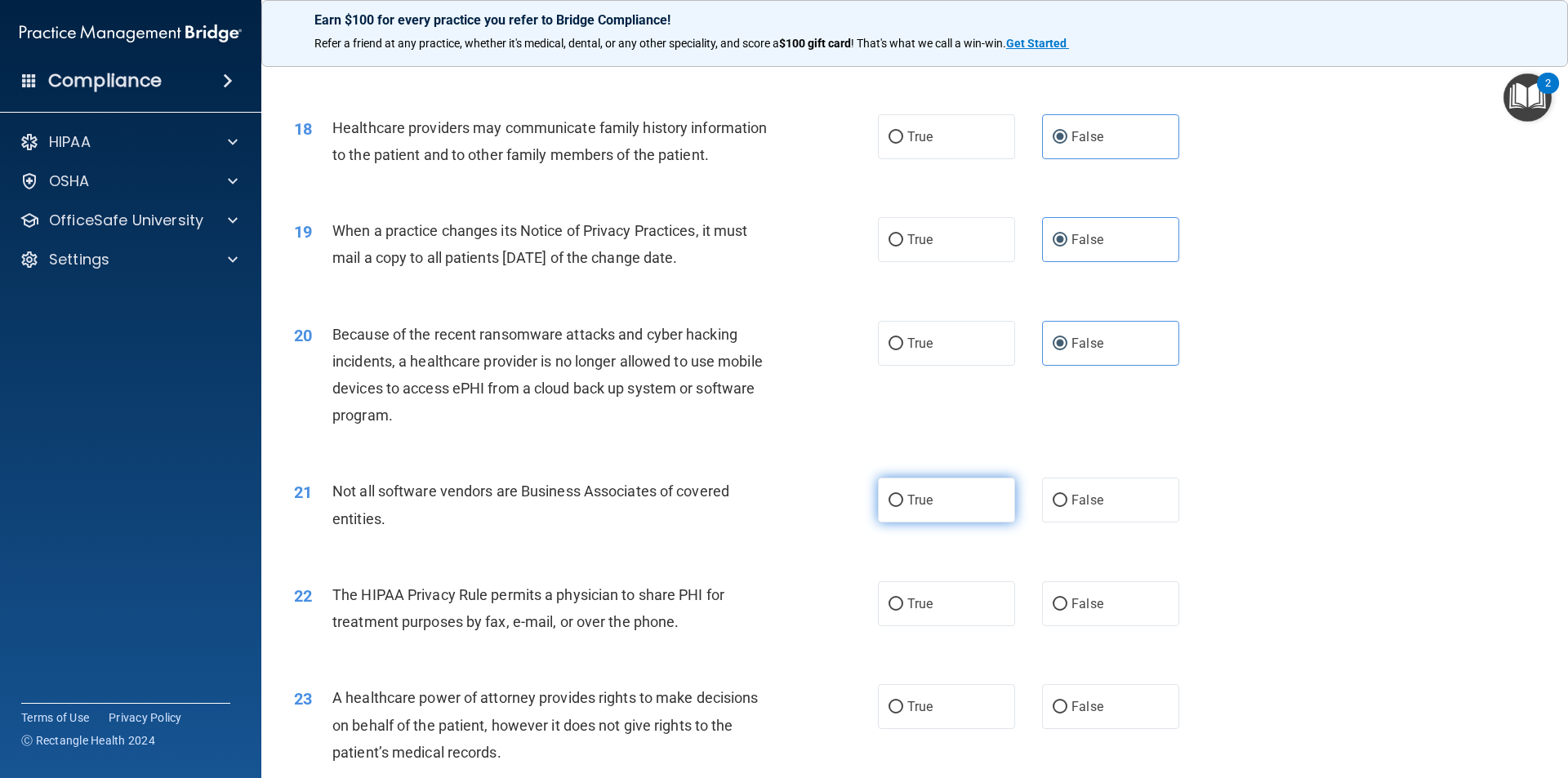
click at [952, 493] on label "True" at bounding box center [946, 500] width 137 height 45
click at [903, 495] on input "True" at bounding box center [895, 501] width 15 height 12
radio input "true"
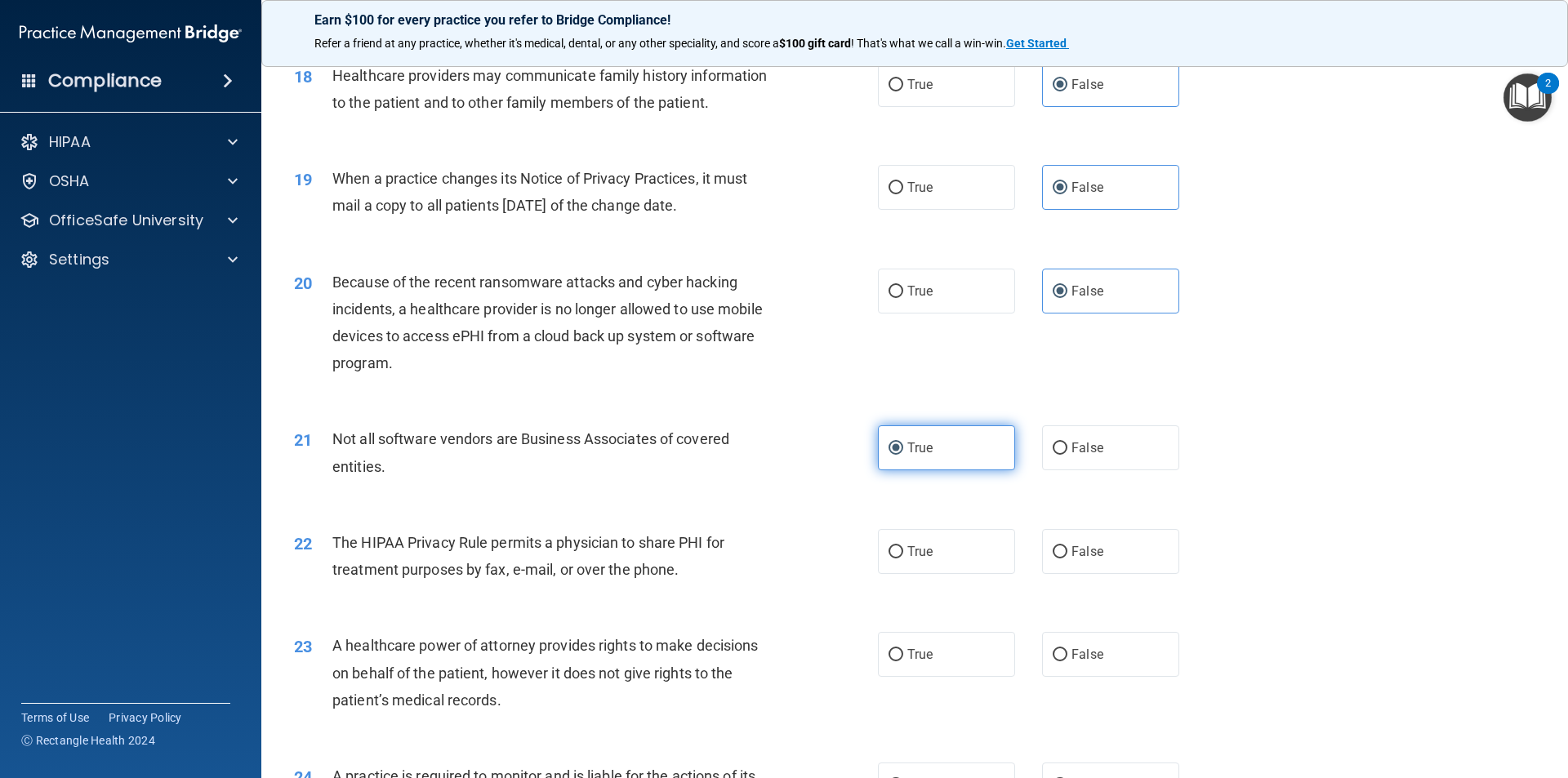
scroll to position [2205, 0]
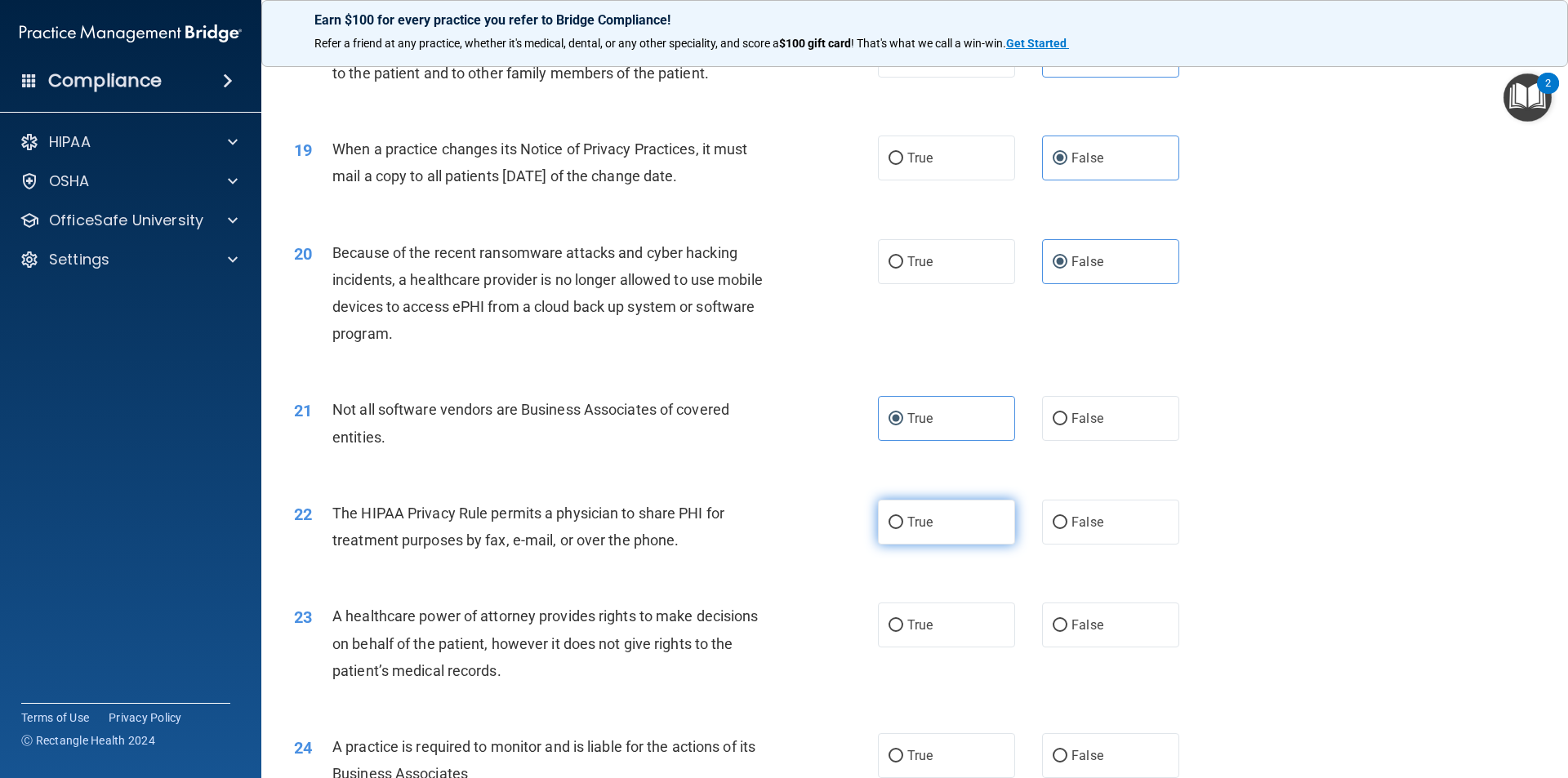
click at [952, 501] on label "True" at bounding box center [946, 523] width 137 height 45
click at [903, 517] on input "True" at bounding box center [895, 523] width 15 height 12
radio input "true"
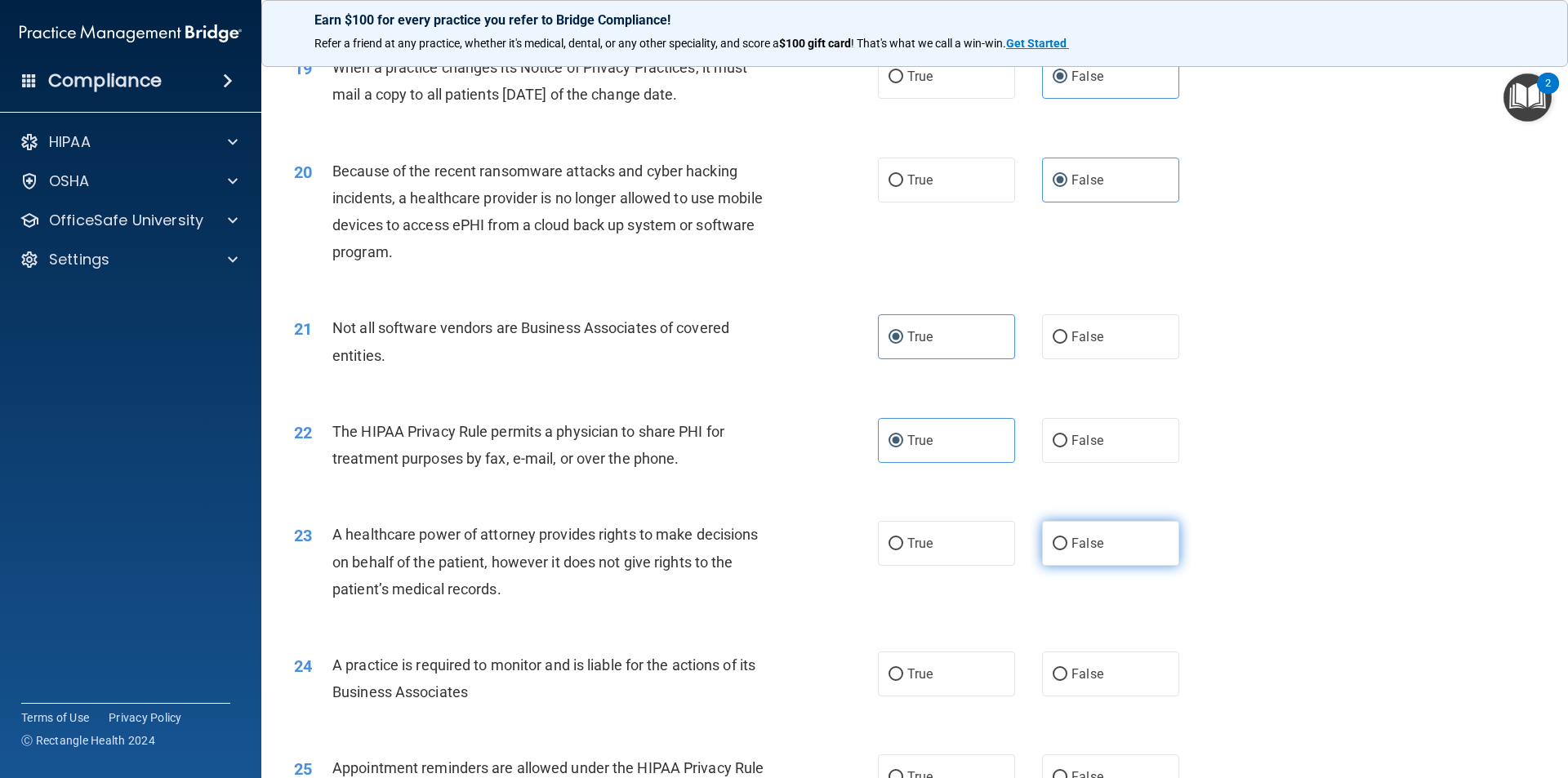
click at [1071, 546] on span "False" at bounding box center [1087, 544] width 32 height 16
click at [1066, 546] on input "False" at bounding box center [1059, 544] width 15 height 12
radio input "true"
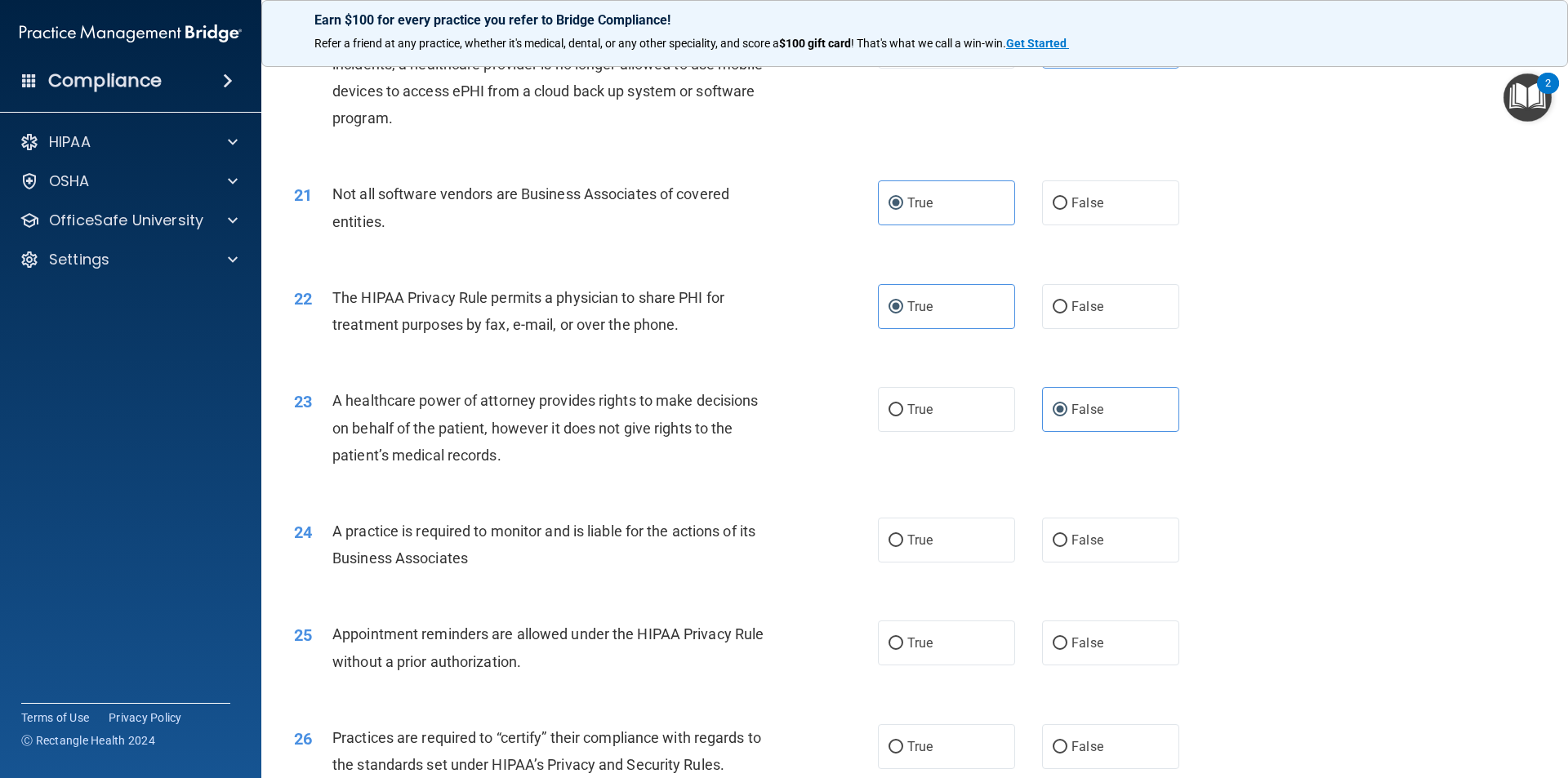
scroll to position [2449, 0]
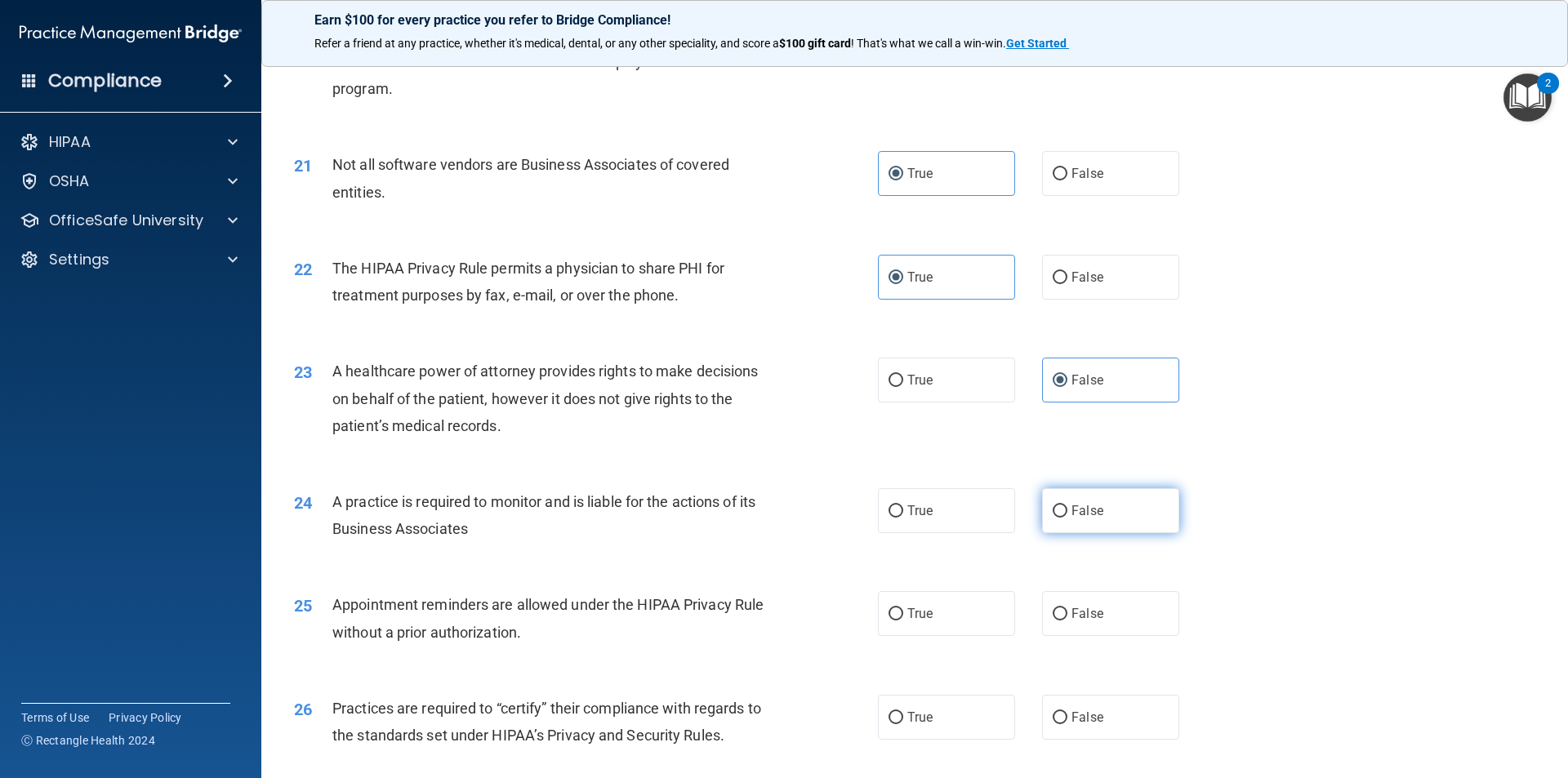
click at [1054, 517] on input "False" at bounding box center [1059, 511] width 15 height 12
radio input "true"
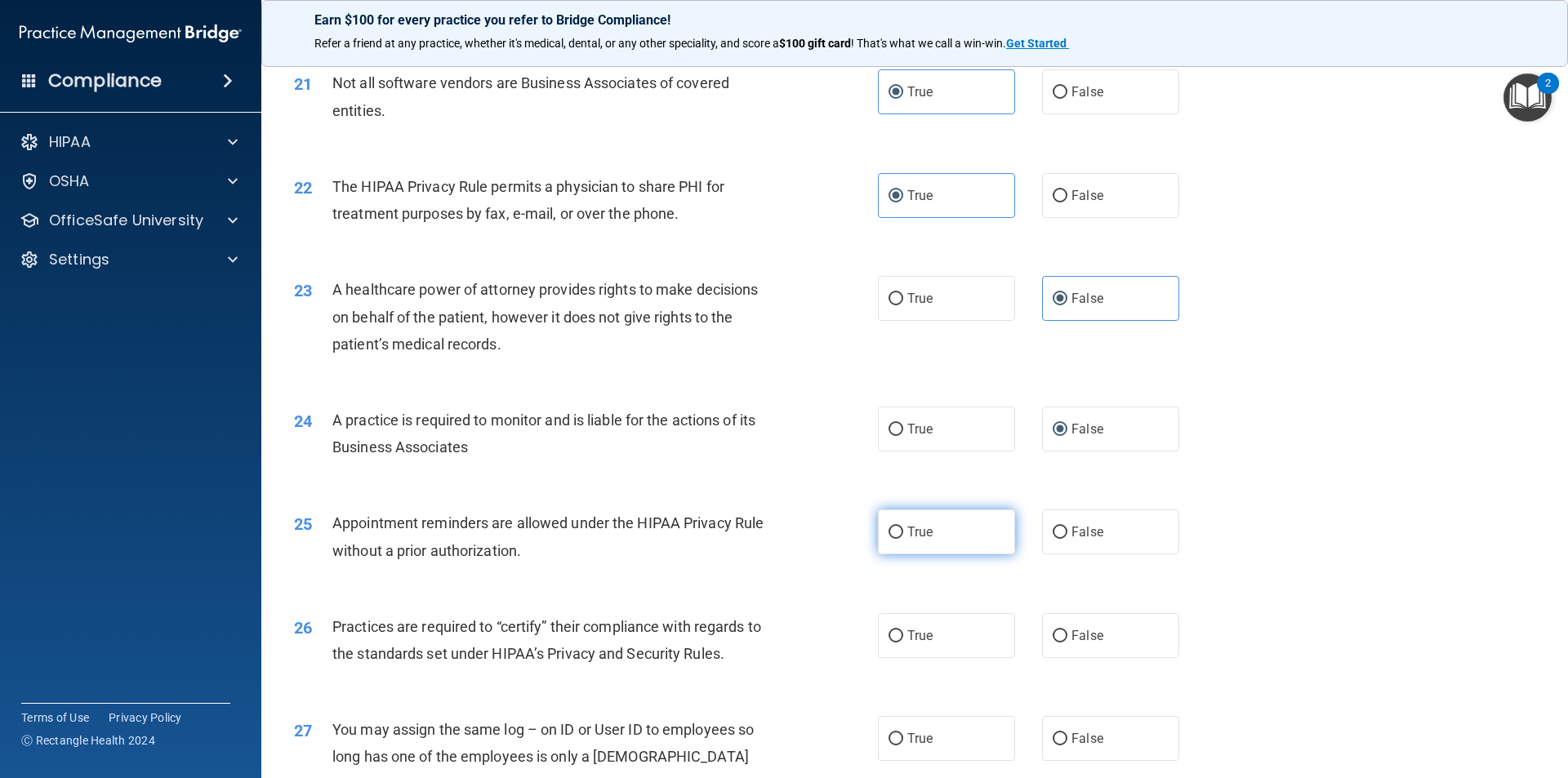
click at [957, 515] on label "True" at bounding box center [946, 532] width 137 height 45
click at [903, 527] on input "True" at bounding box center [895, 533] width 15 height 12
radio input "true"
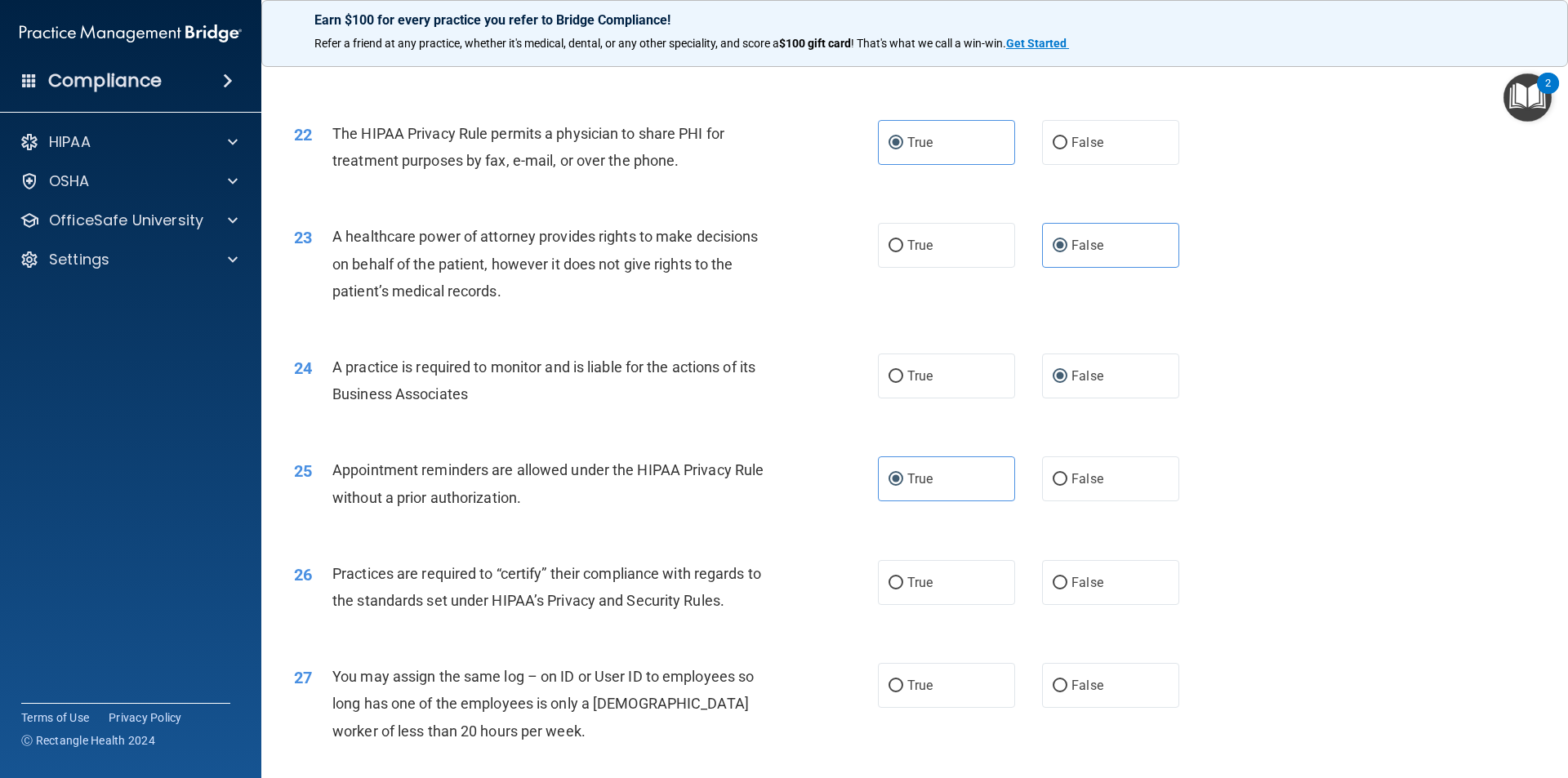
scroll to position [2613, 0]
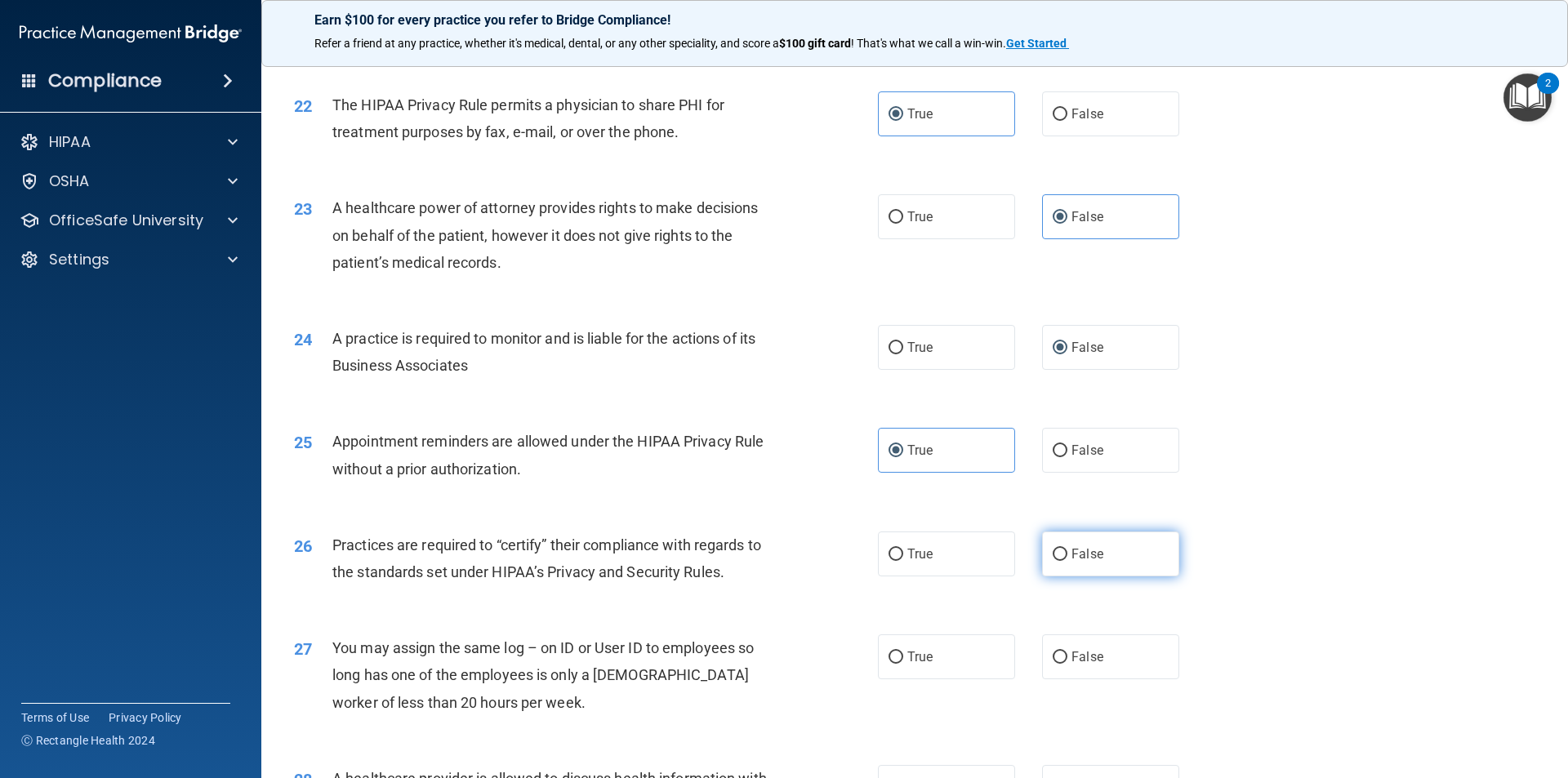
click at [1071, 555] on span "False" at bounding box center [1087, 554] width 32 height 16
click at [1064, 555] on input "False" at bounding box center [1059, 555] width 15 height 12
radio input "true"
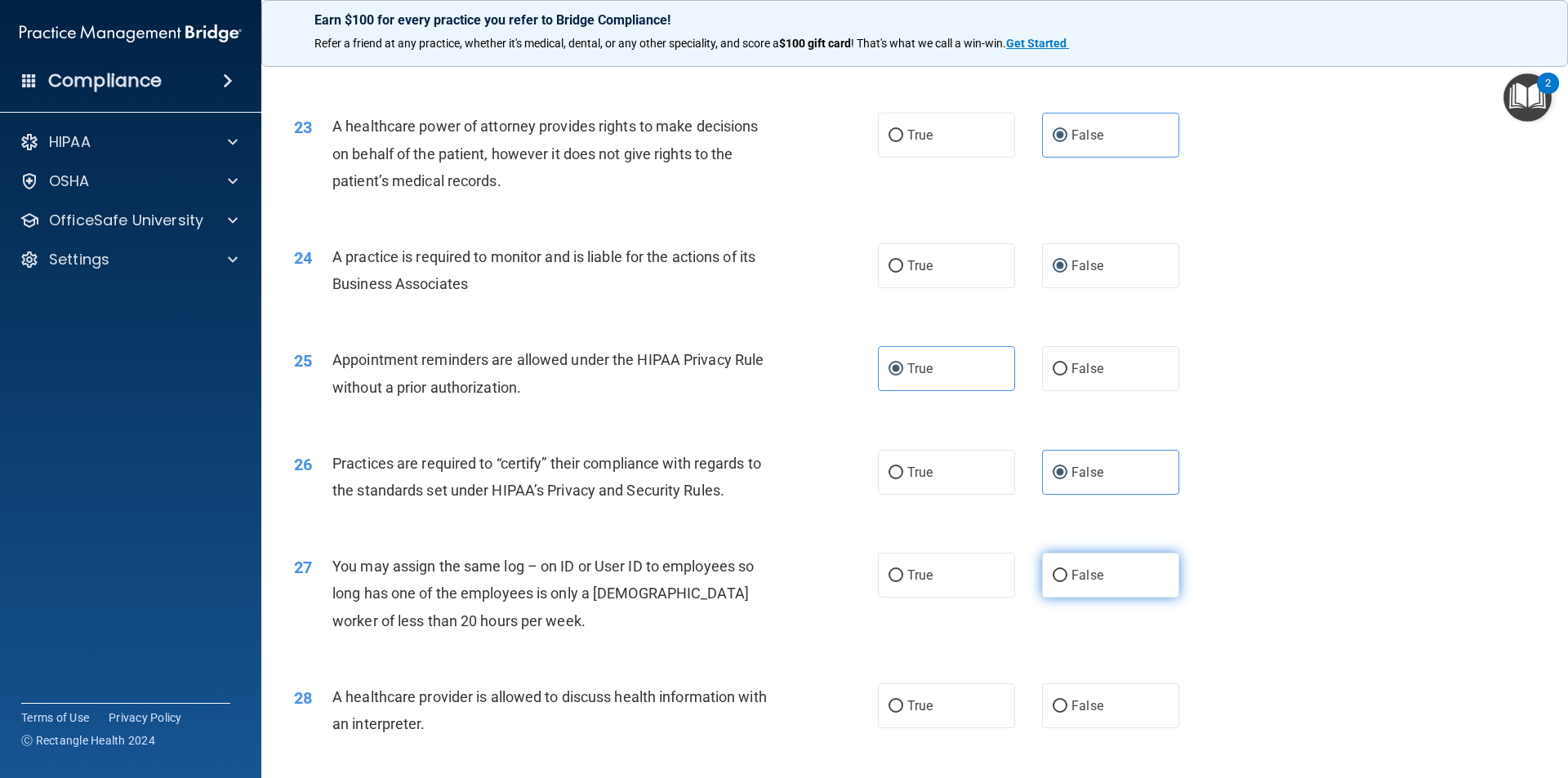
click at [1058, 564] on label "False" at bounding box center [1110, 576] width 137 height 45
click at [1058, 570] on input "False" at bounding box center [1059, 576] width 15 height 12
radio input "true"
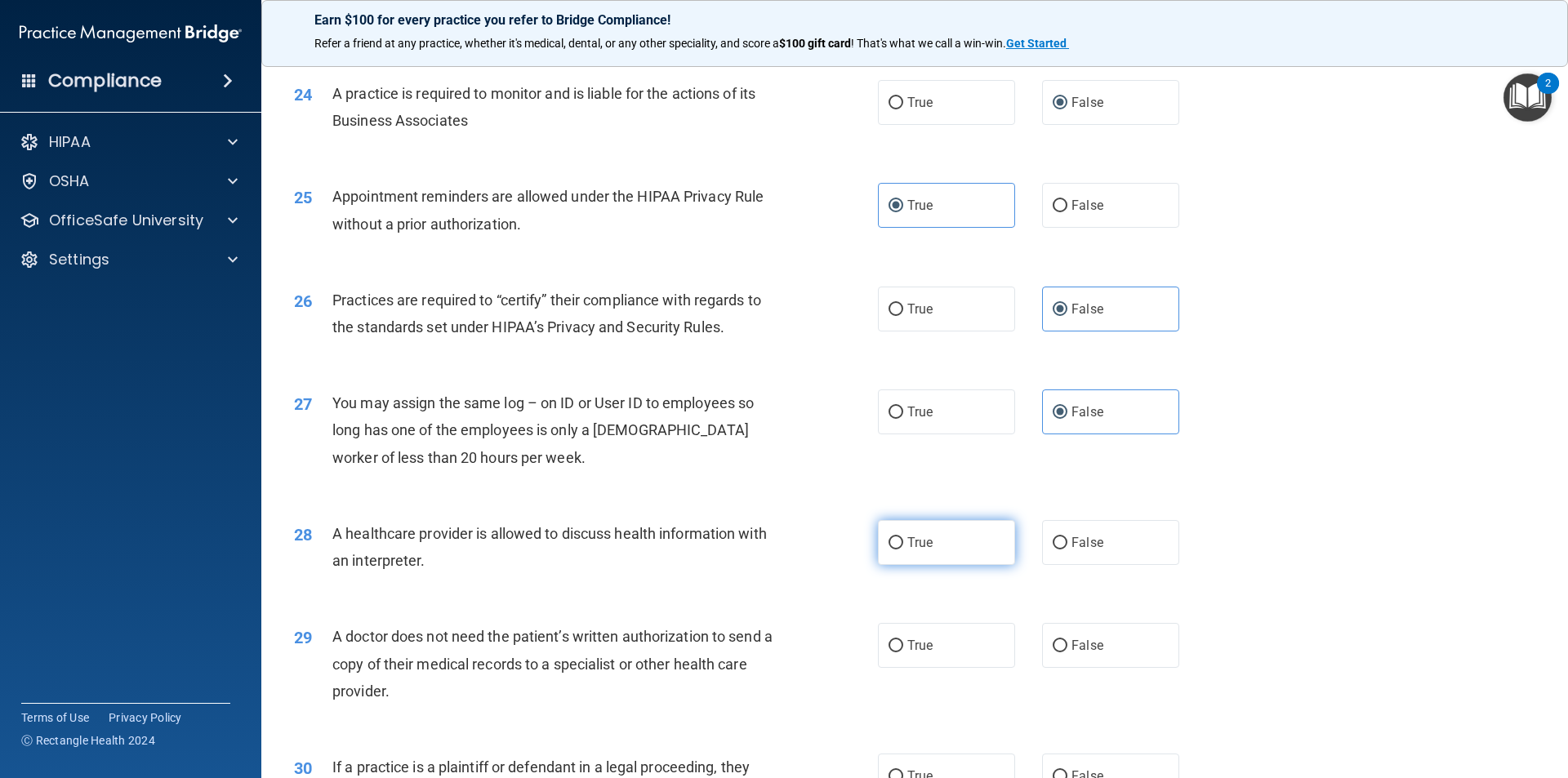
click at [966, 543] on label "True" at bounding box center [946, 543] width 137 height 45
click at [903, 543] on input "True" at bounding box center [895, 544] width 15 height 12
radio input "true"
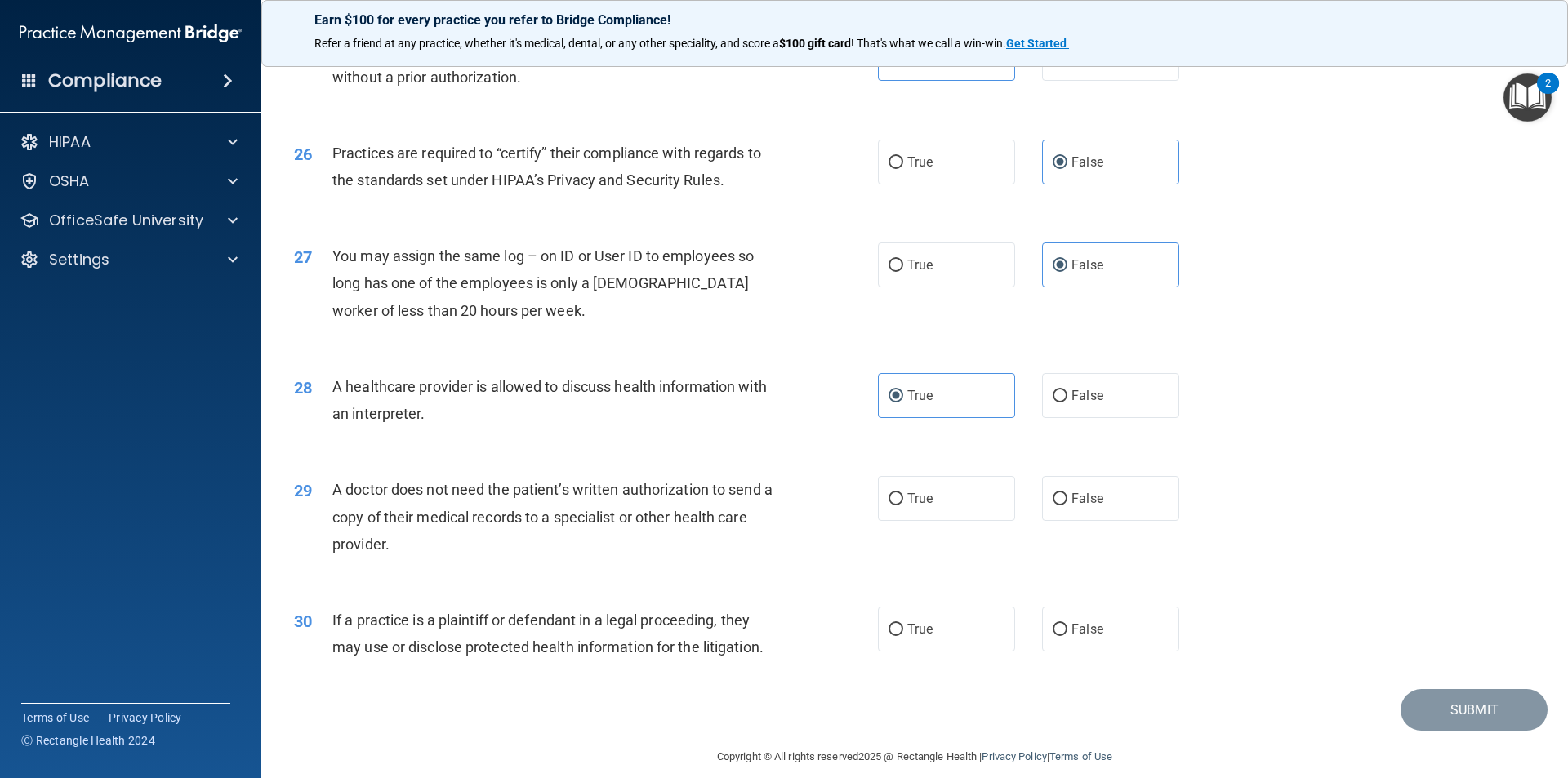
scroll to position [3021, 0]
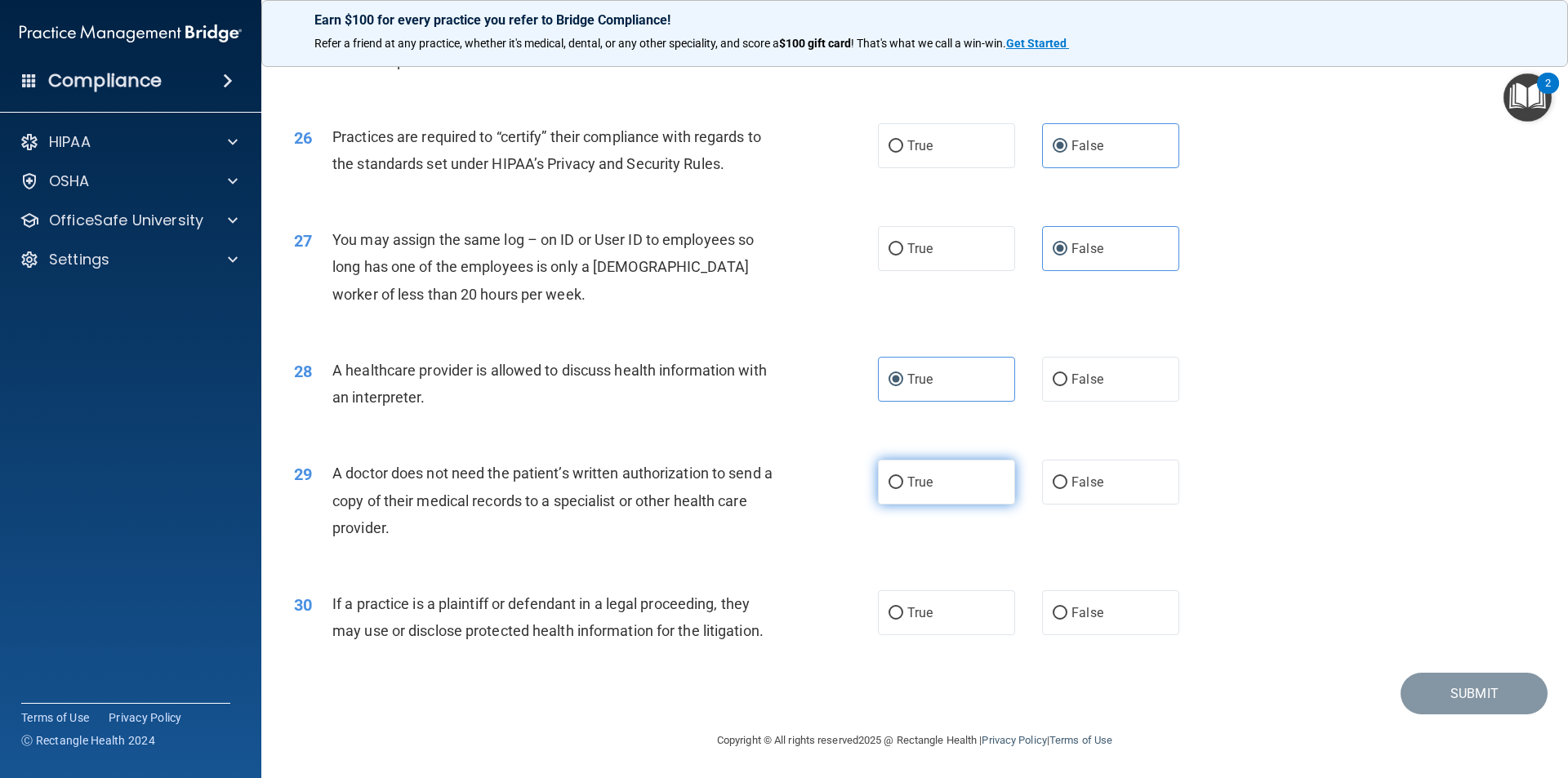
click at [943, 486] on label "True" at bounding box center [946, 482] width 137 height 45
click at [903, 486] on input "True" at bounding box center [895, 483] width 15 height 12
radio input "true"
click at [964, 606] on label "True" at bounding box center [946, 613] width 137 height 45
click at [903, 608] on input "True" at bounding box center [895, 614] width 15 height 12
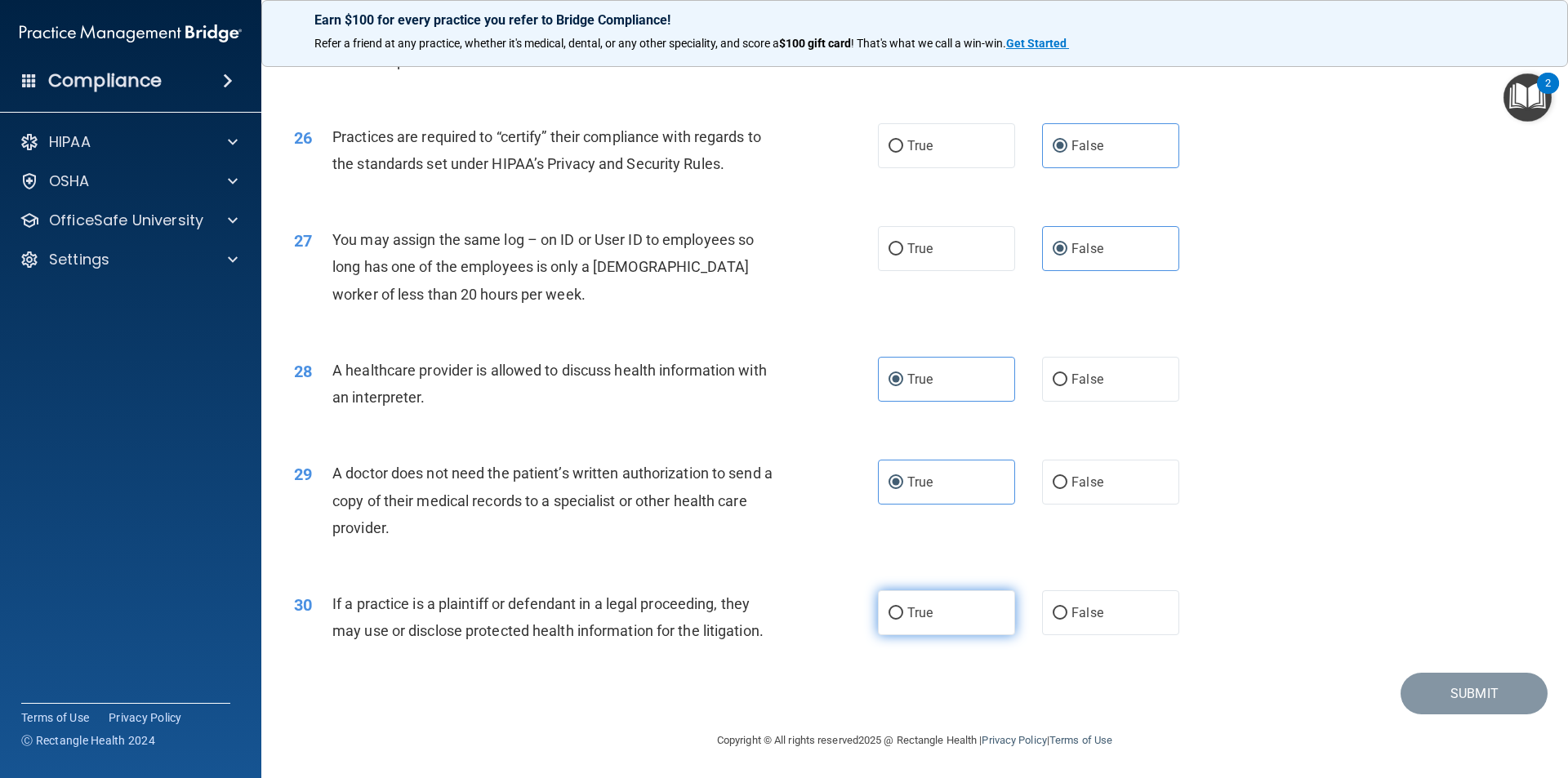
radio input "true"
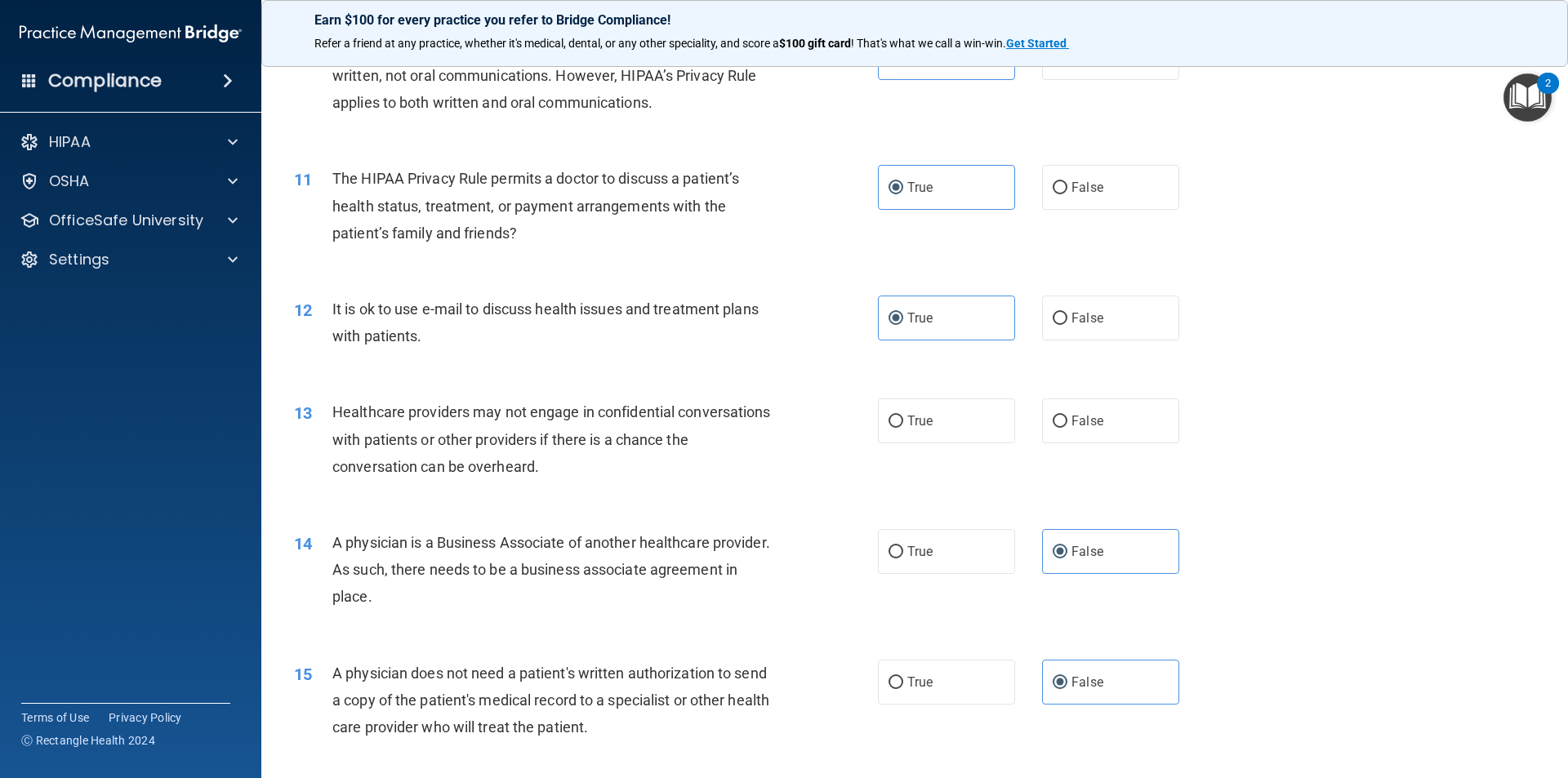
scroll to position [1061, 0]
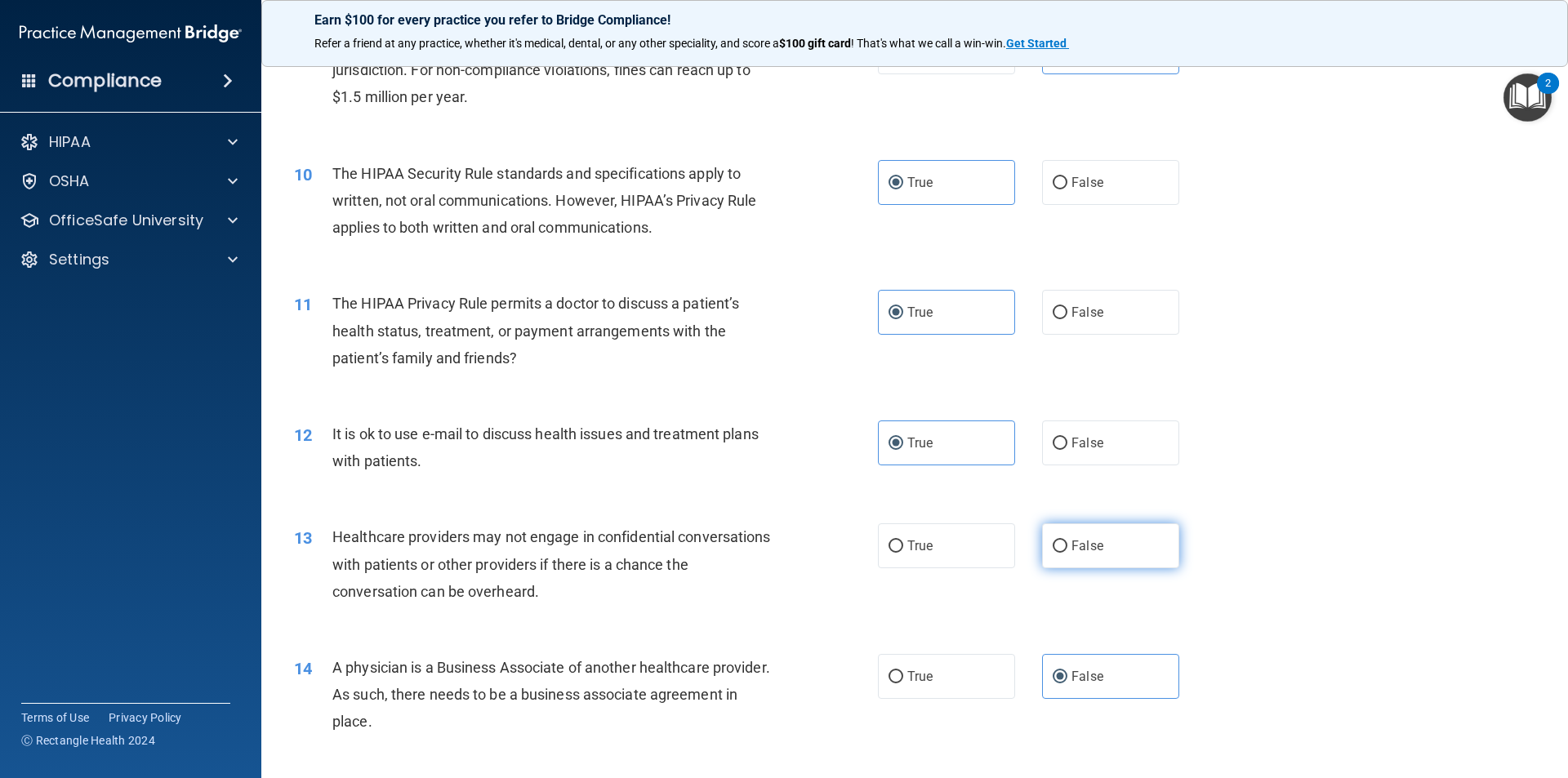
click at [1143, 554] on label "False" at bounding box center [1110, 546] width 137 height 45
click at [1067, 553] on input "False" at bounding box center [1059, 547] width 15 height 12
radio input "true"
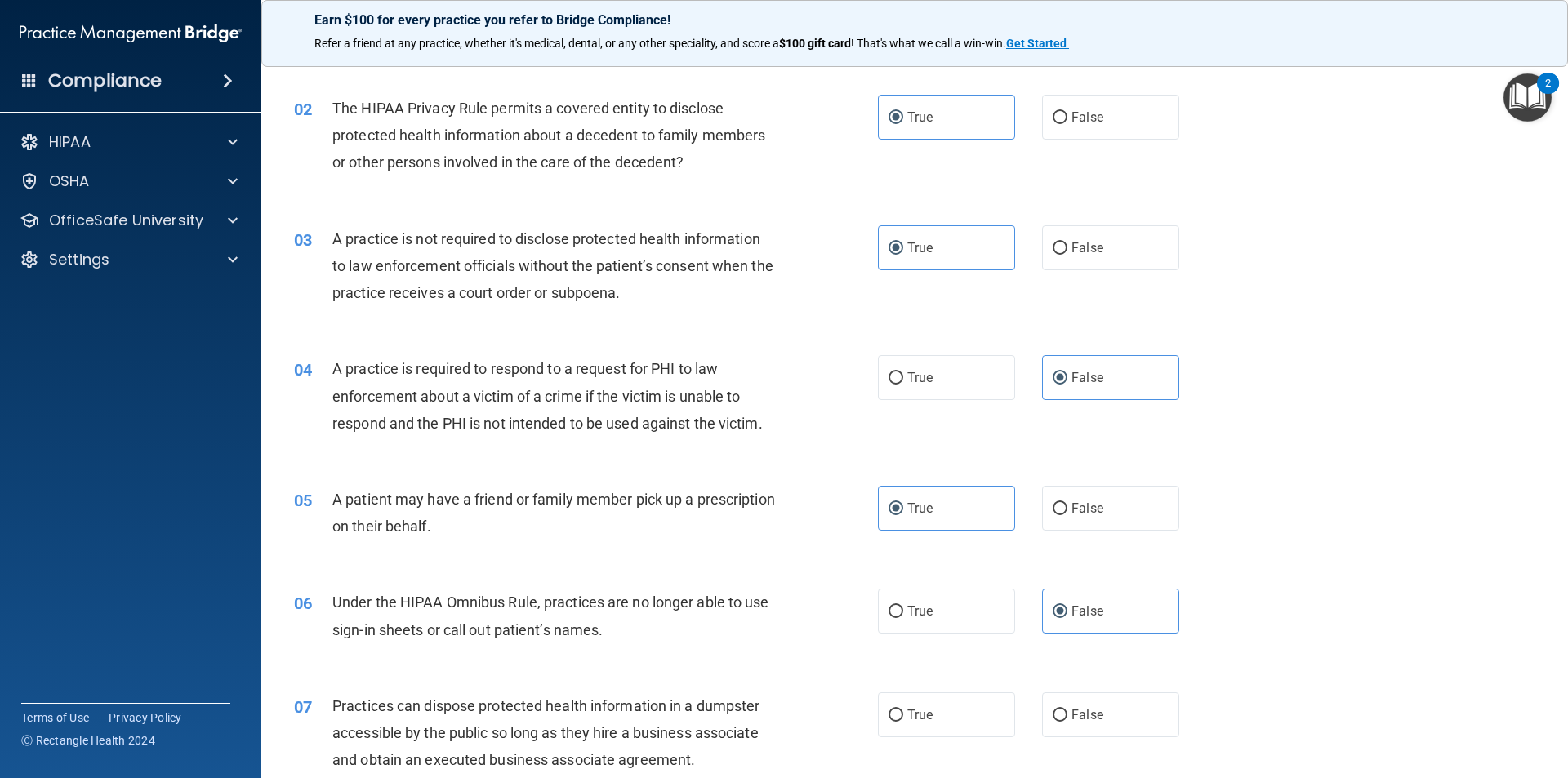
scroll to position [247, 0]
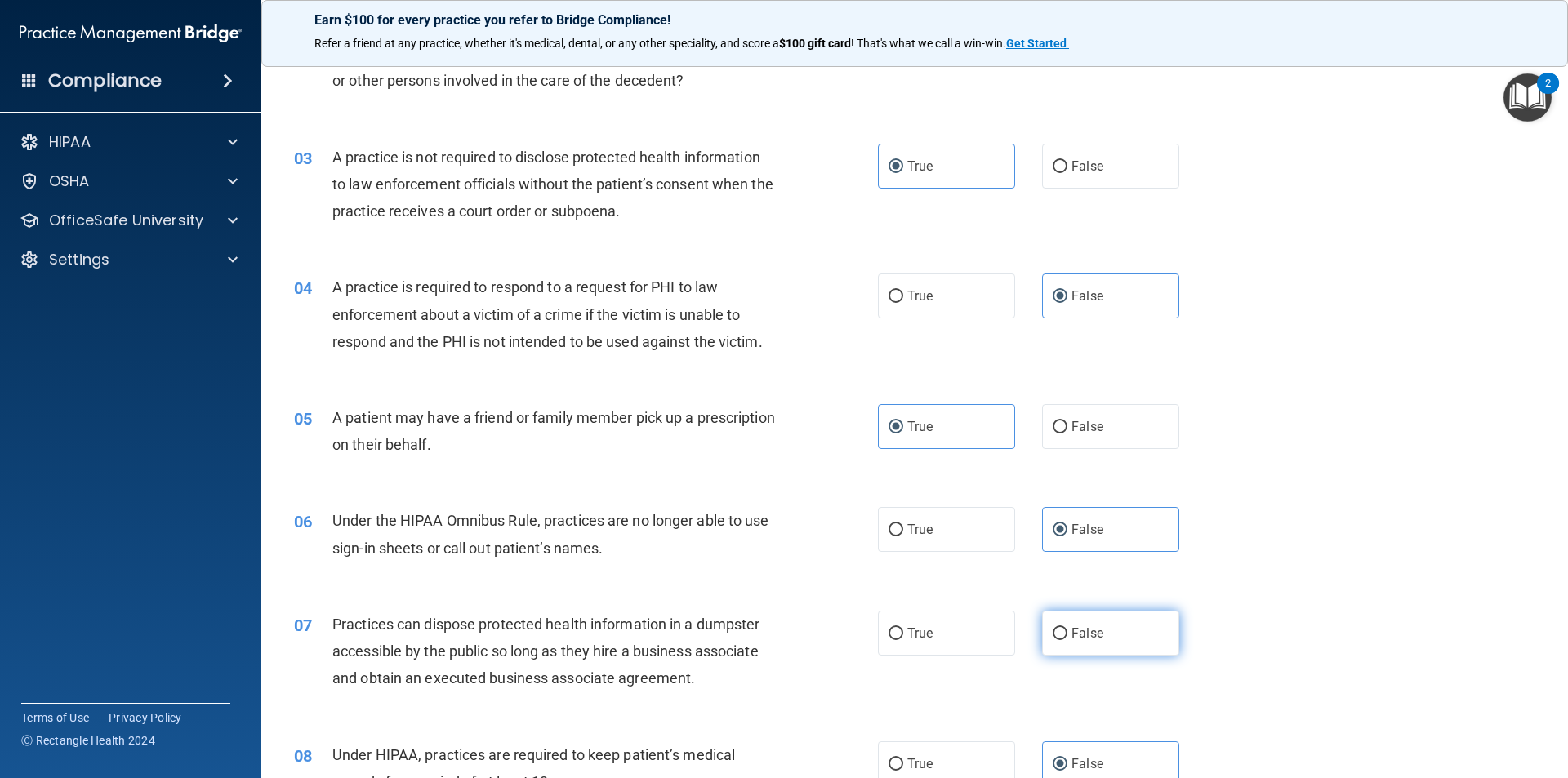
click at [1075, 641] on label "False" at bounding box center [1110, 633] width 137 height 45
click at [1067, 640] on input "False" at bounding box center [1059, 634] width 15 height 12
radio input "true"
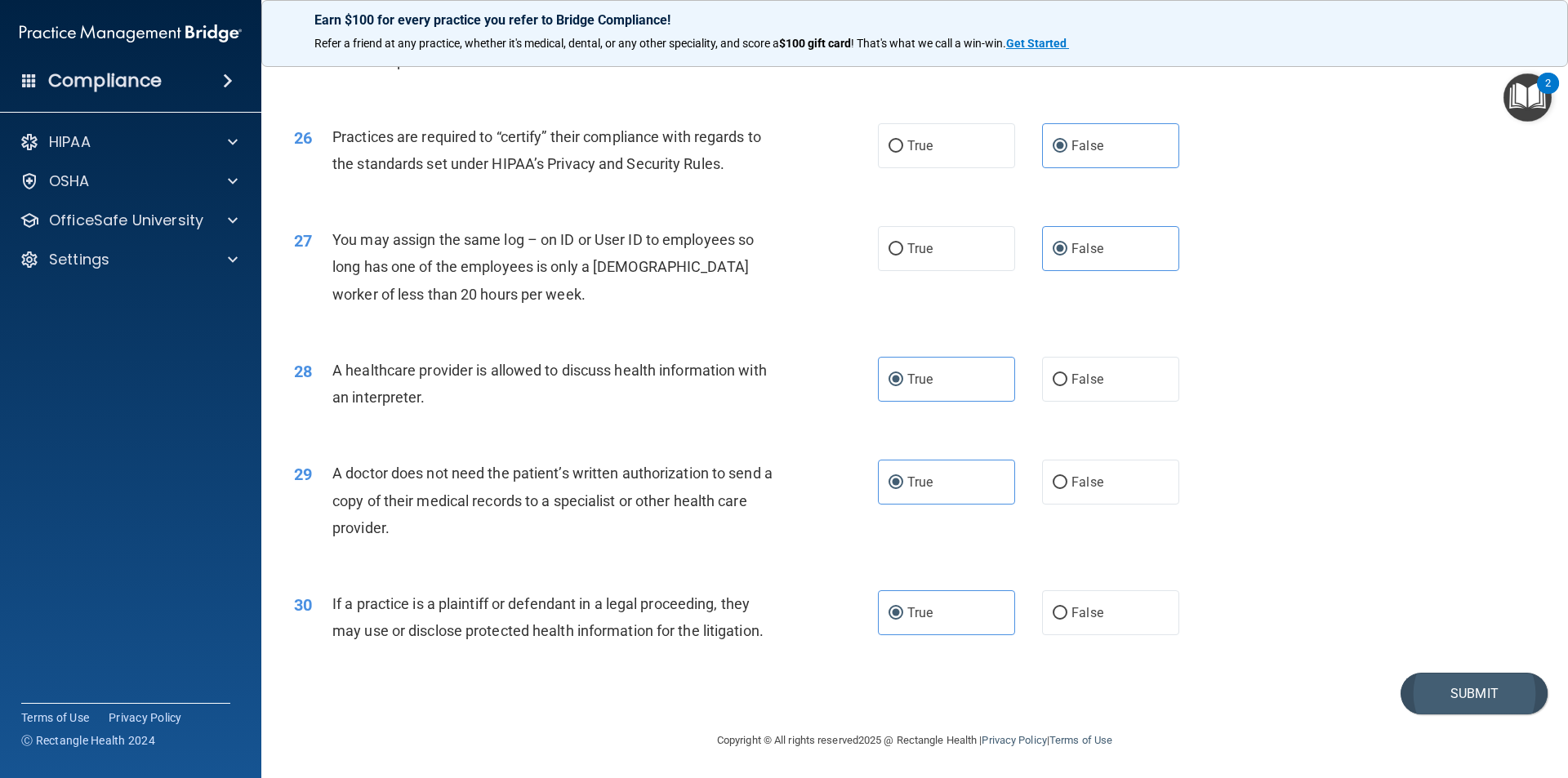
scroll to position [3023, 0]
click at [1479, 705] on button "Submit" at bounding box center [1473, 692] width 147 height 42
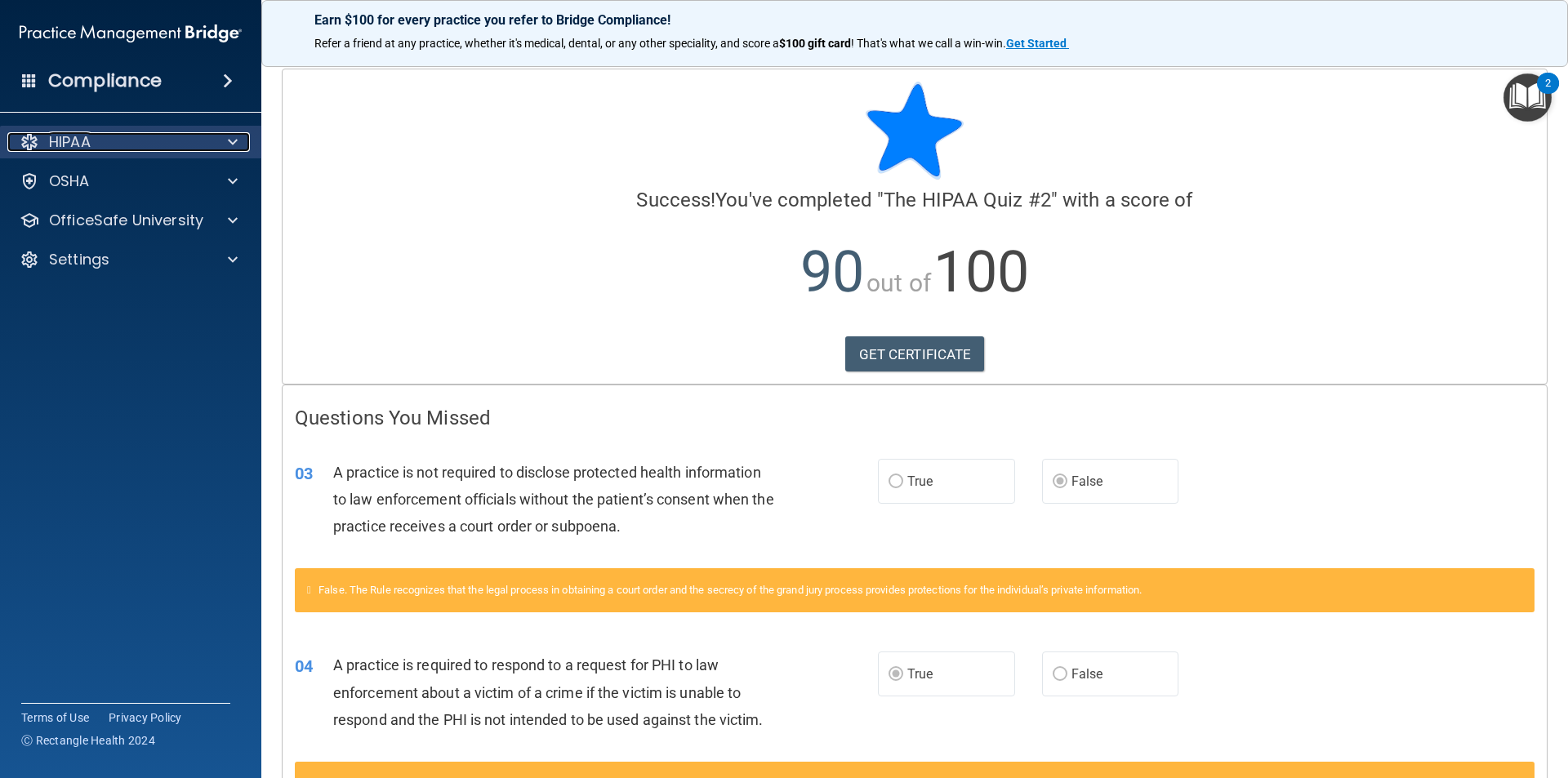
click at [170, 147] on div "HIPAA" at bounding box center [108, 142] width 202 height 20
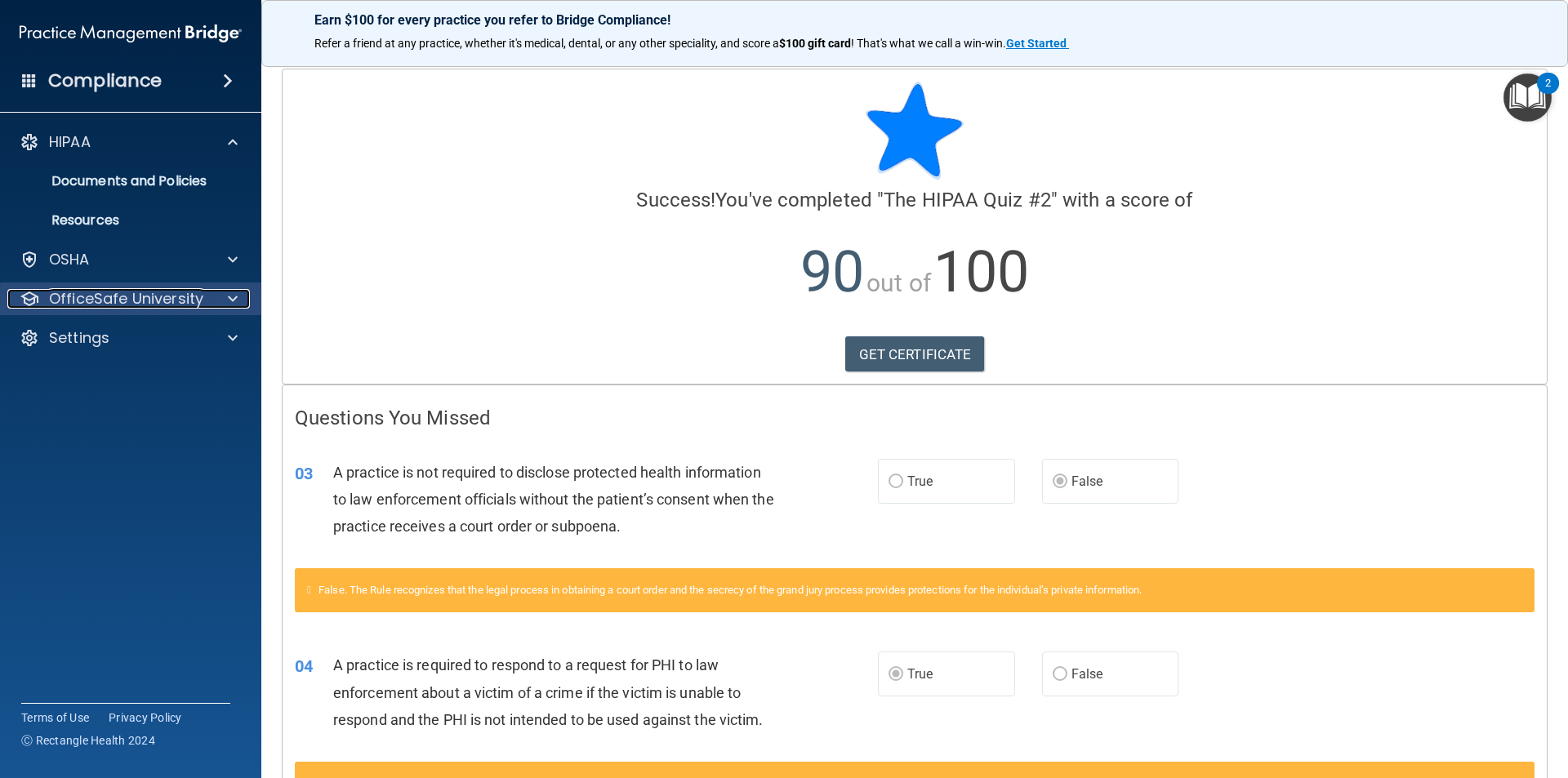
click at [126, 290] on p "OfficeSafe University" at bounding box center [126, 299] width 155 height 20
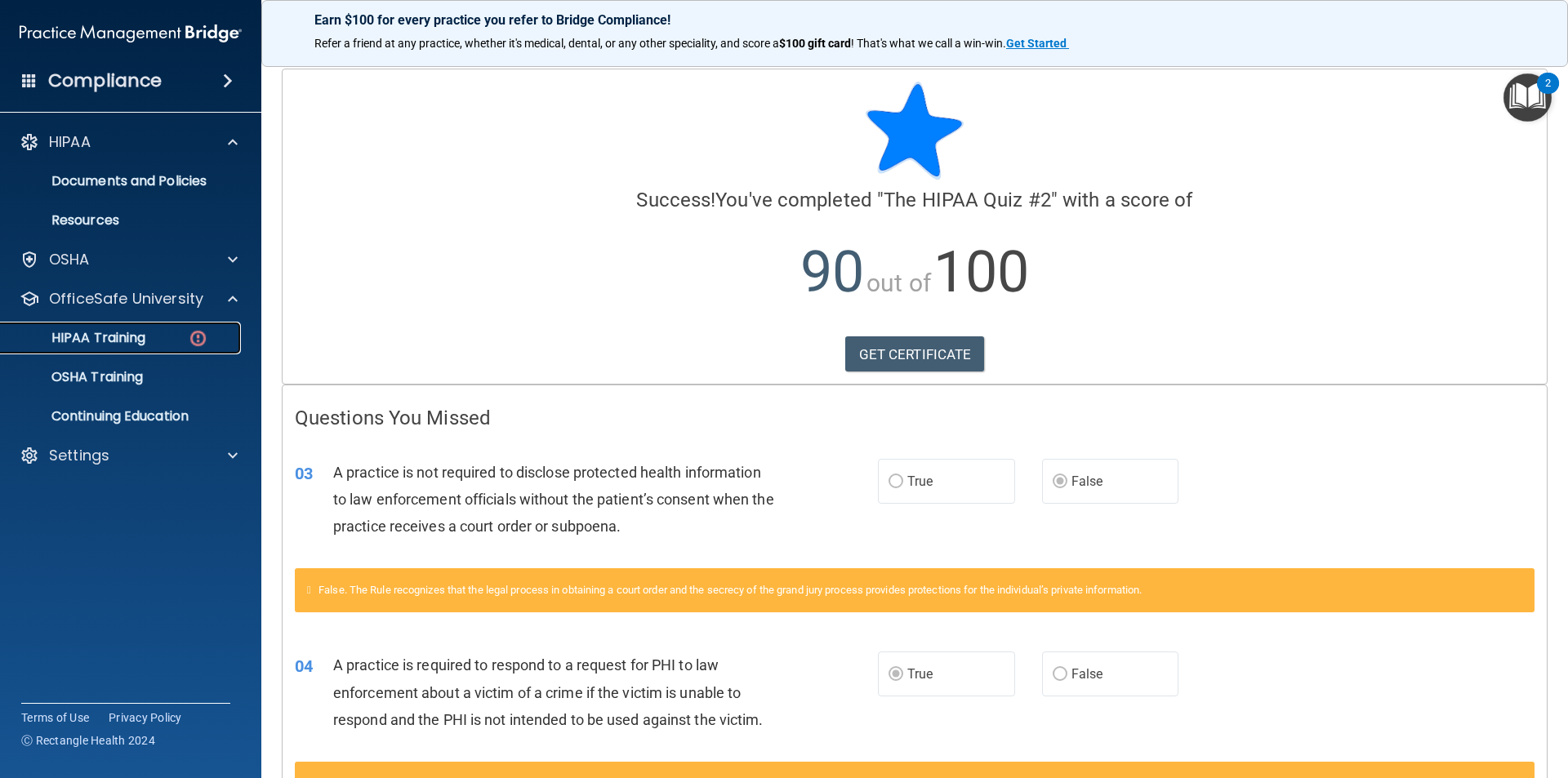
click at [115, 326] on link "HIPAA Training" at bounding box center [112, 339] width 257 height 33
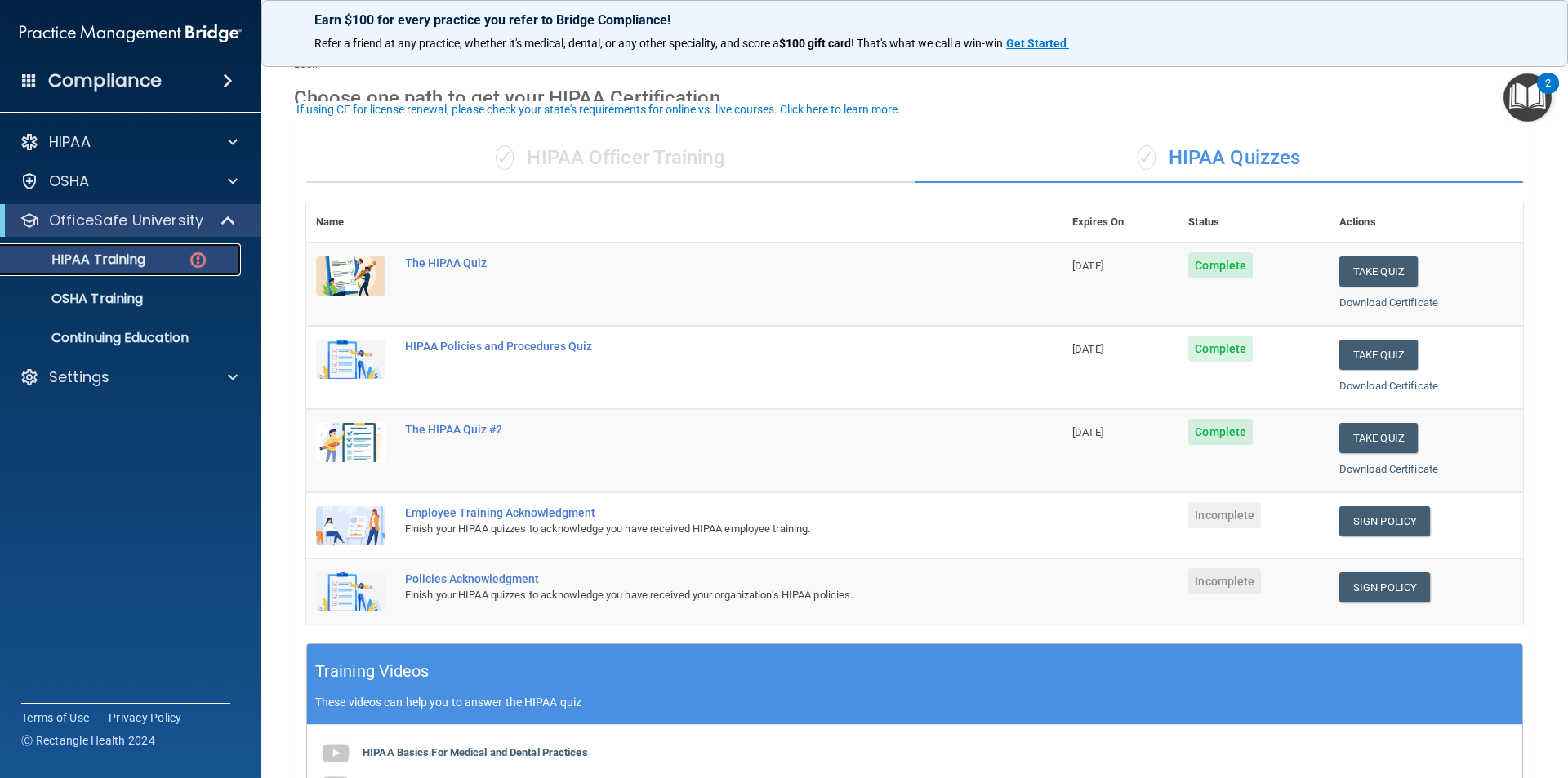
scroll to position [82, 0]
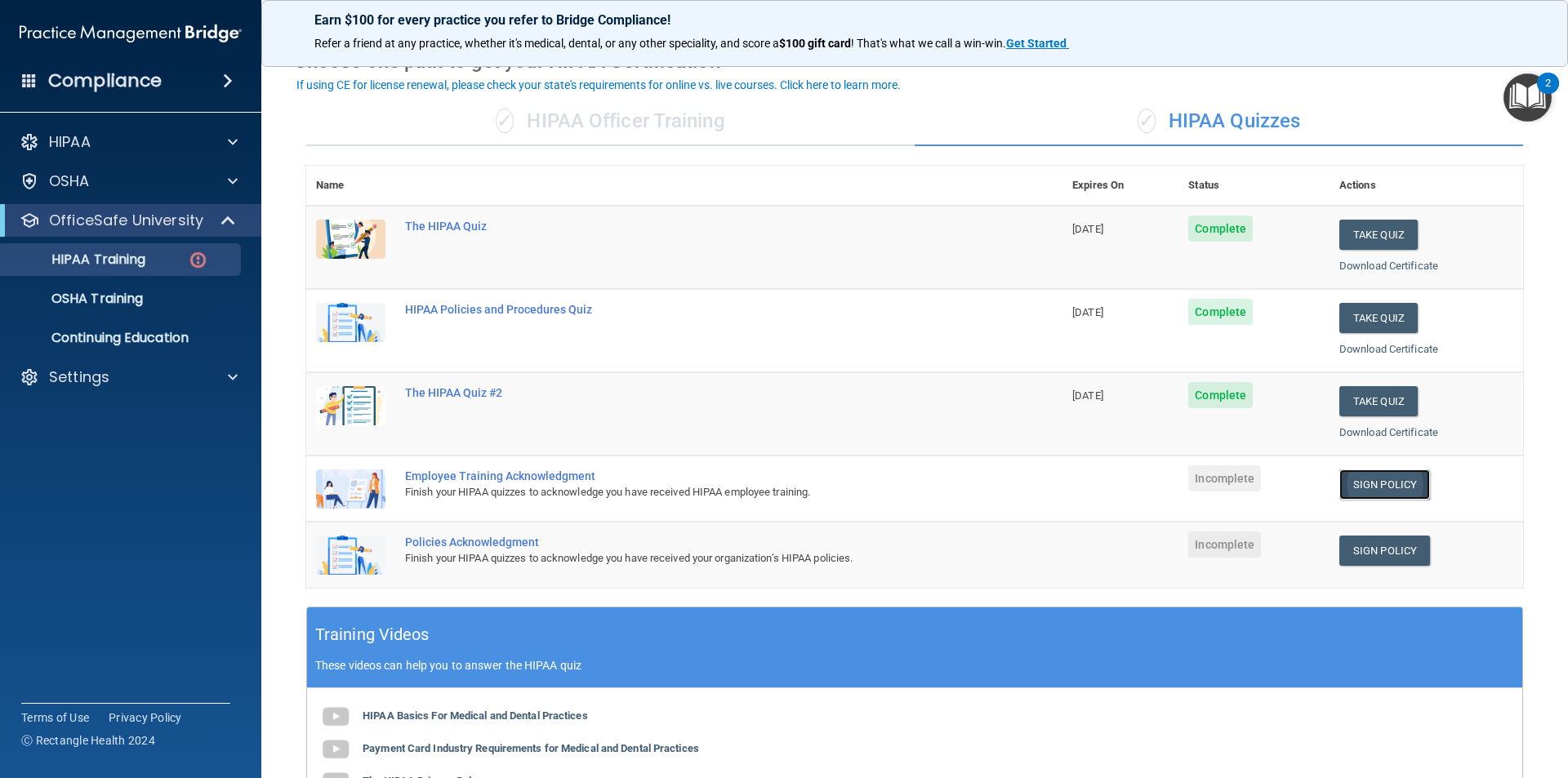
click at [1365, 471] on link "Sign Policy" at bounding box center [1384, 485] width 90 height 30
click at [1396, 545] on link "Sign Policy" at bounding box center [1384, 551] width 90 height 30
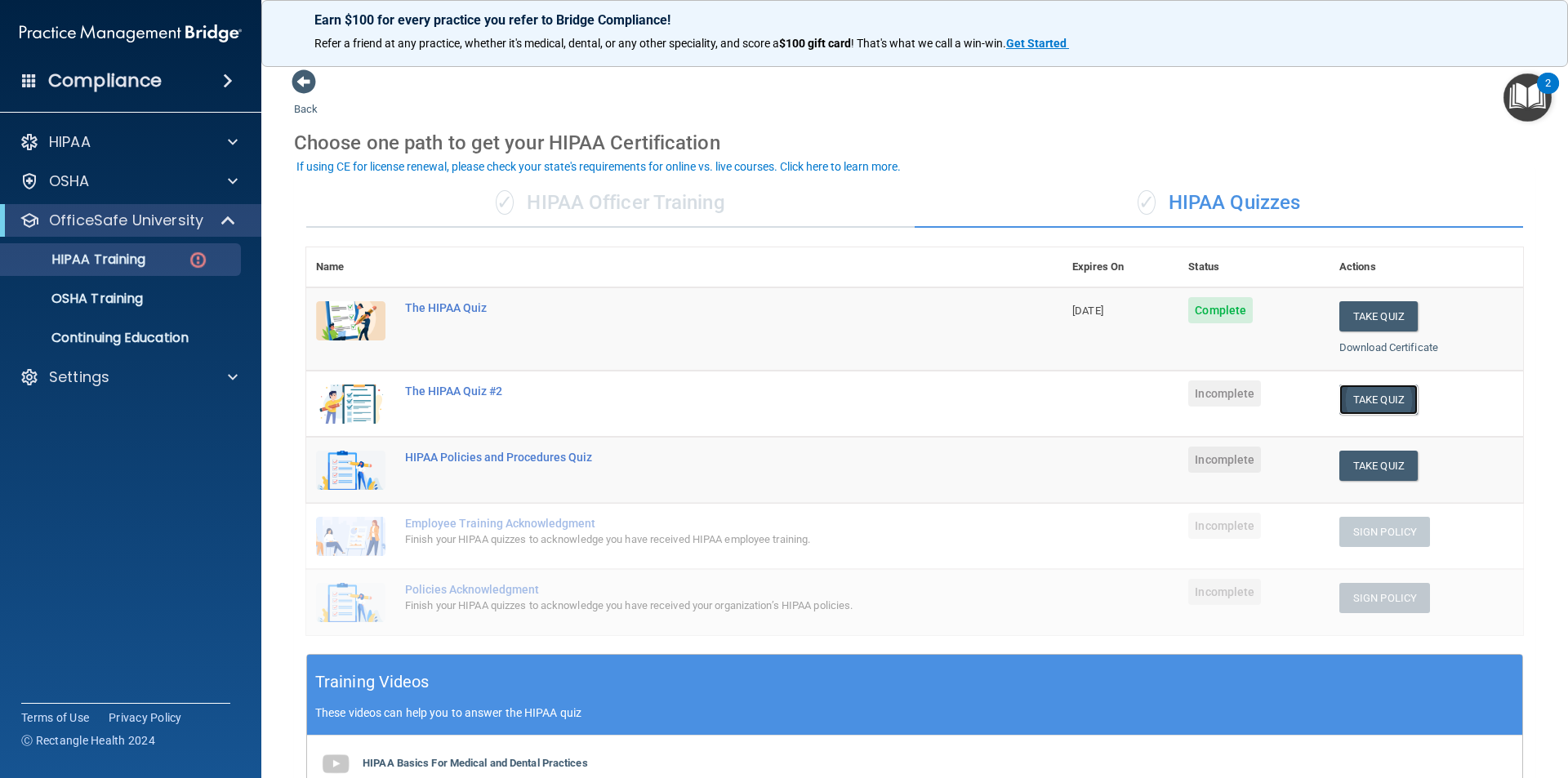
click at [1339, 393] on button "Take Quiz" at bounding box center [1378, 399] width 78 height 30
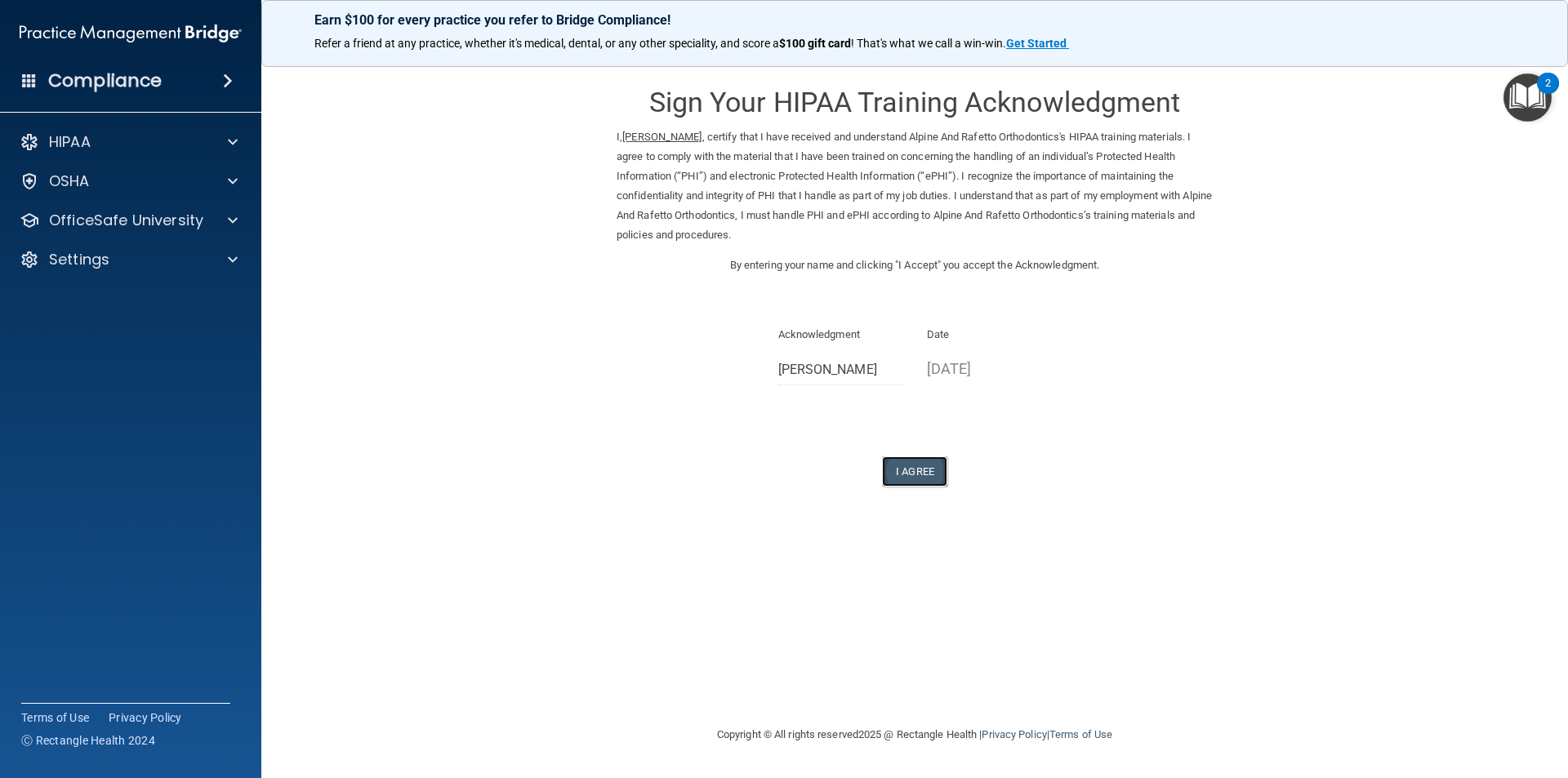
click at [925, 465] on button "I Agree" at bounding box center [914, 471] width 65 height 30
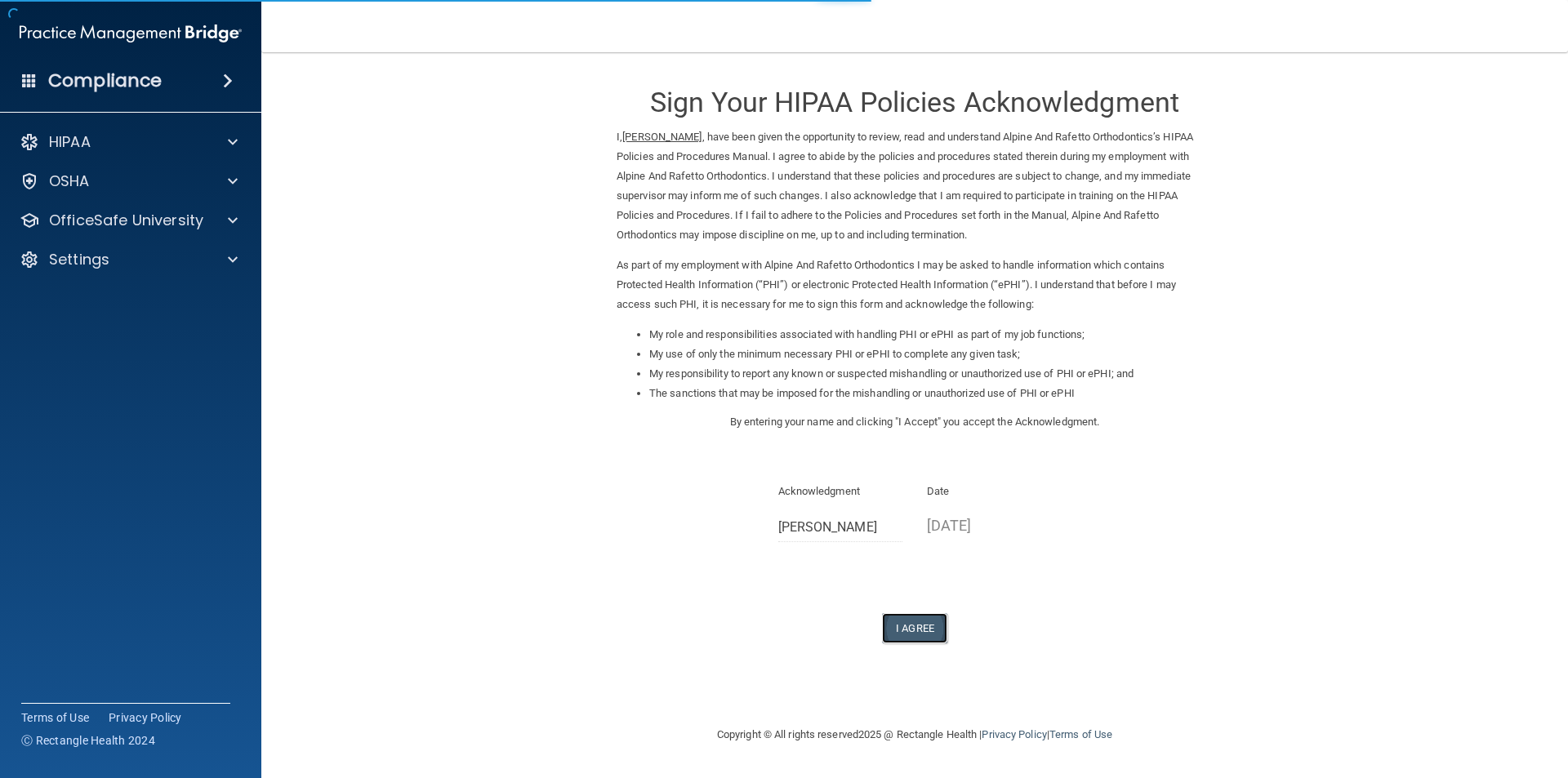
click at [919, 630] on button "I Agree" at bounding box center [914, 628] width 65 height 30
